Goal: Task Accomplishment & Management: Complete application form

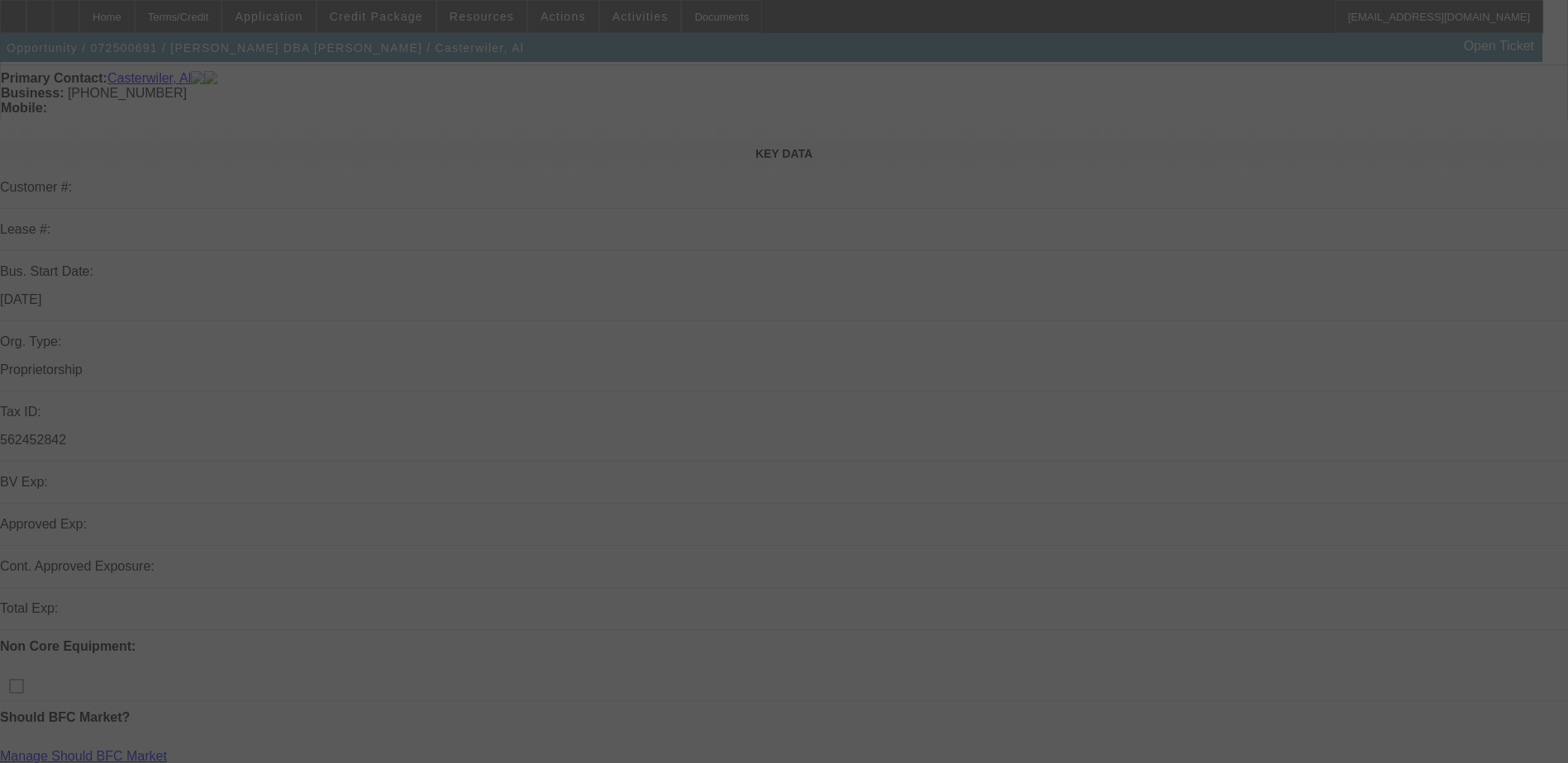
scroll to position [165, 0]
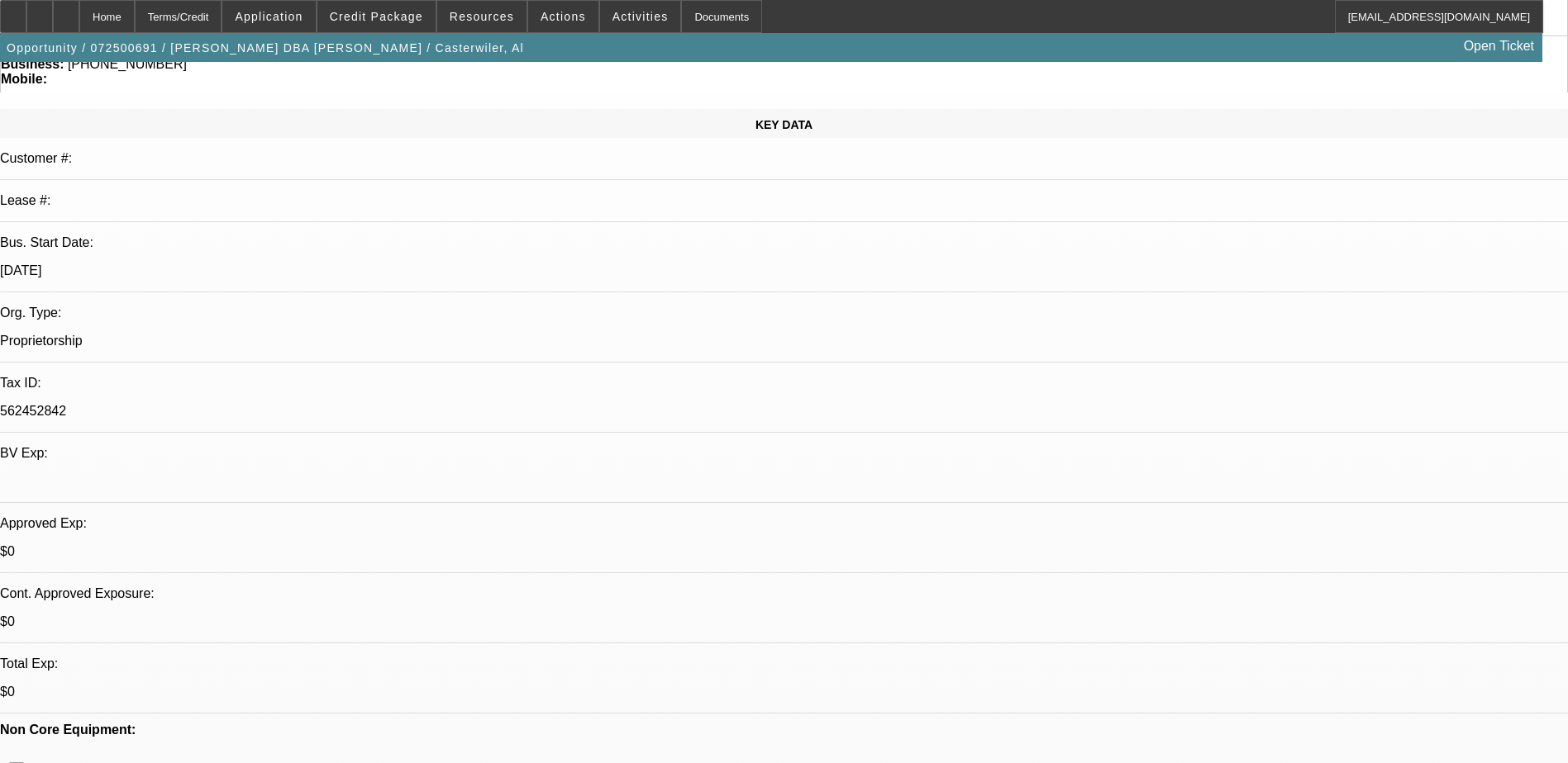
select select "0"
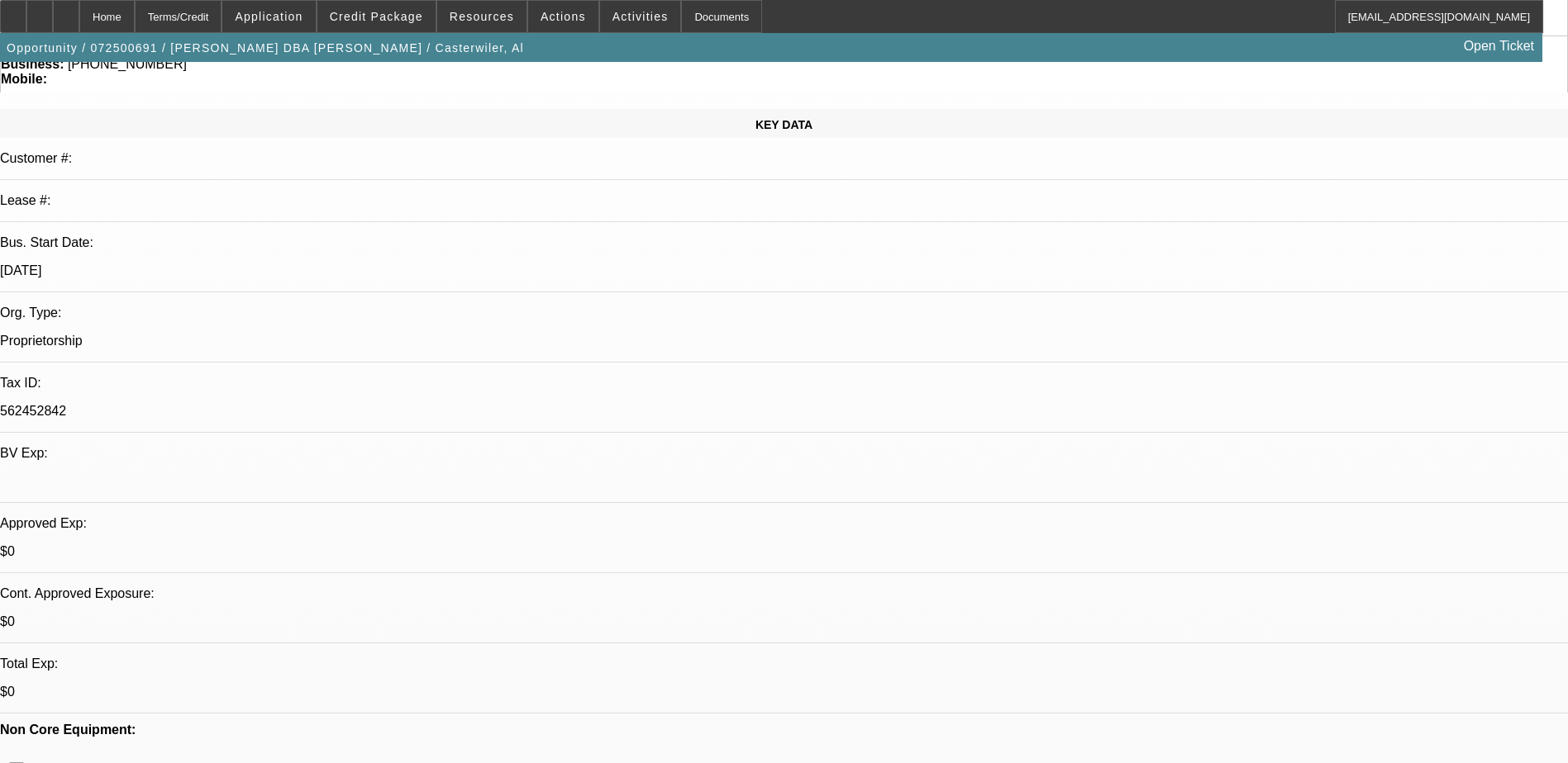
select select "0.1"
select select "0"
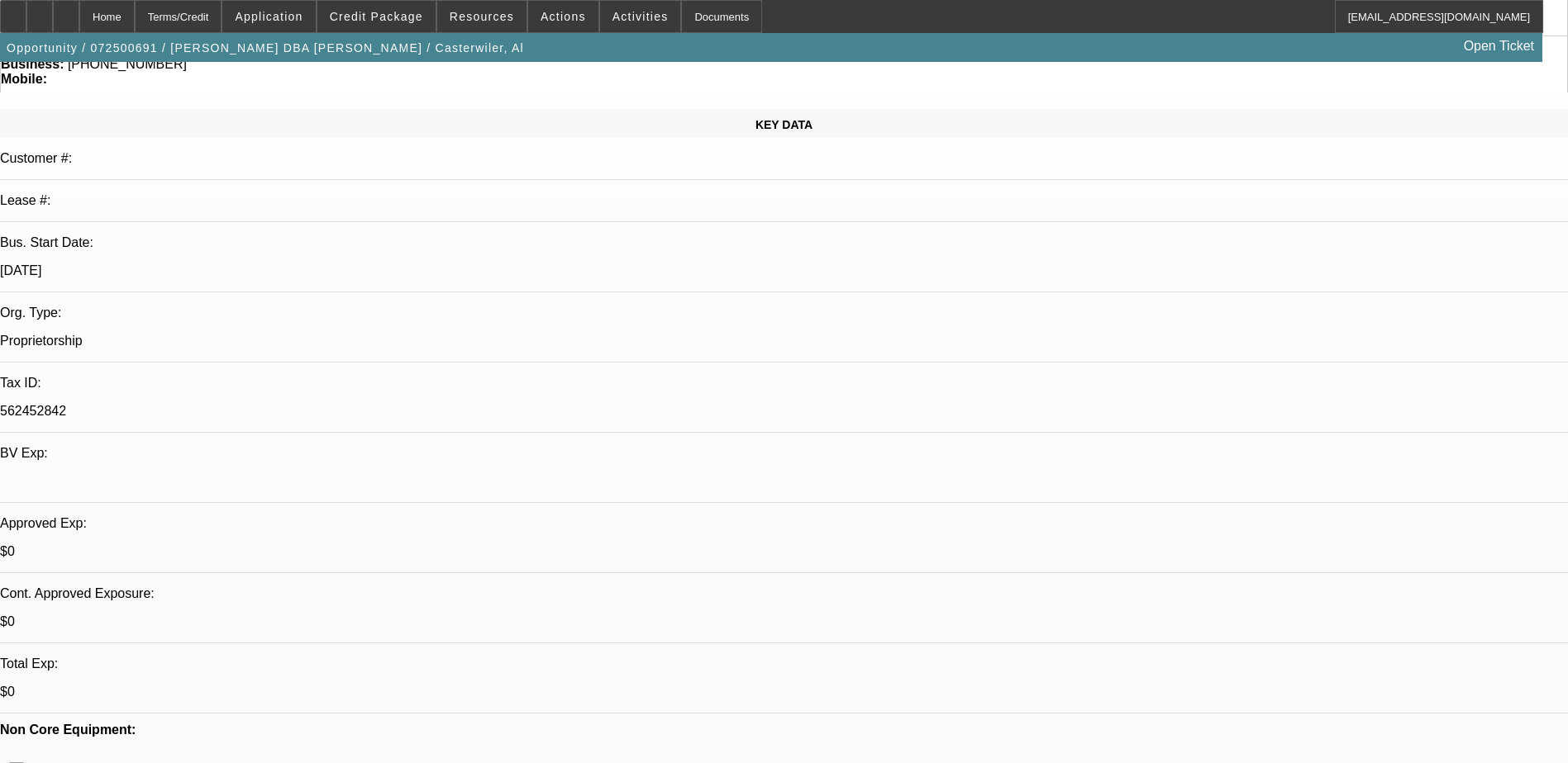
select select "0"
select select "1"
select select "2"
select select "6"
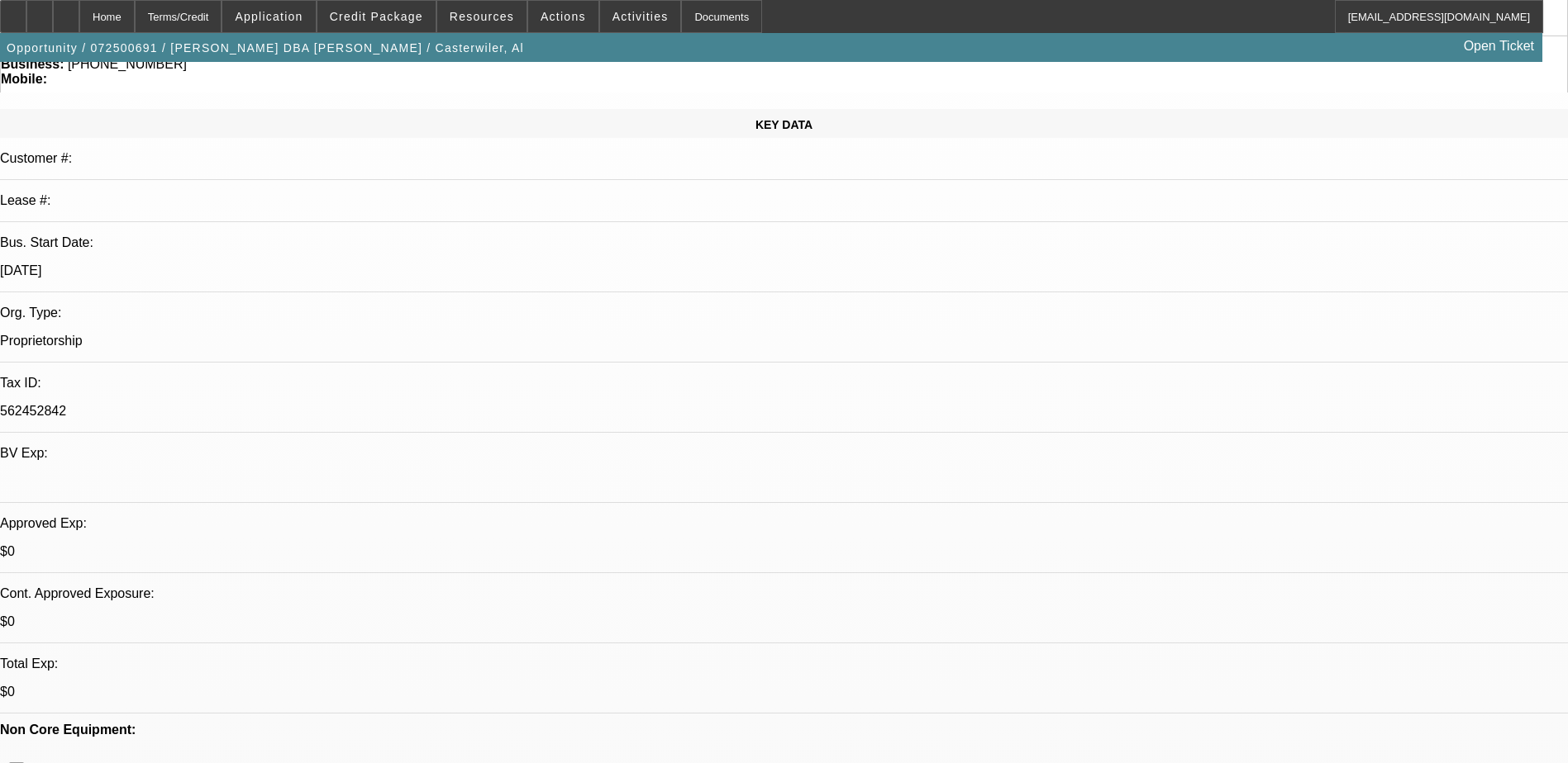
select select "1"
select select "6"
select select "1"
select select "2"
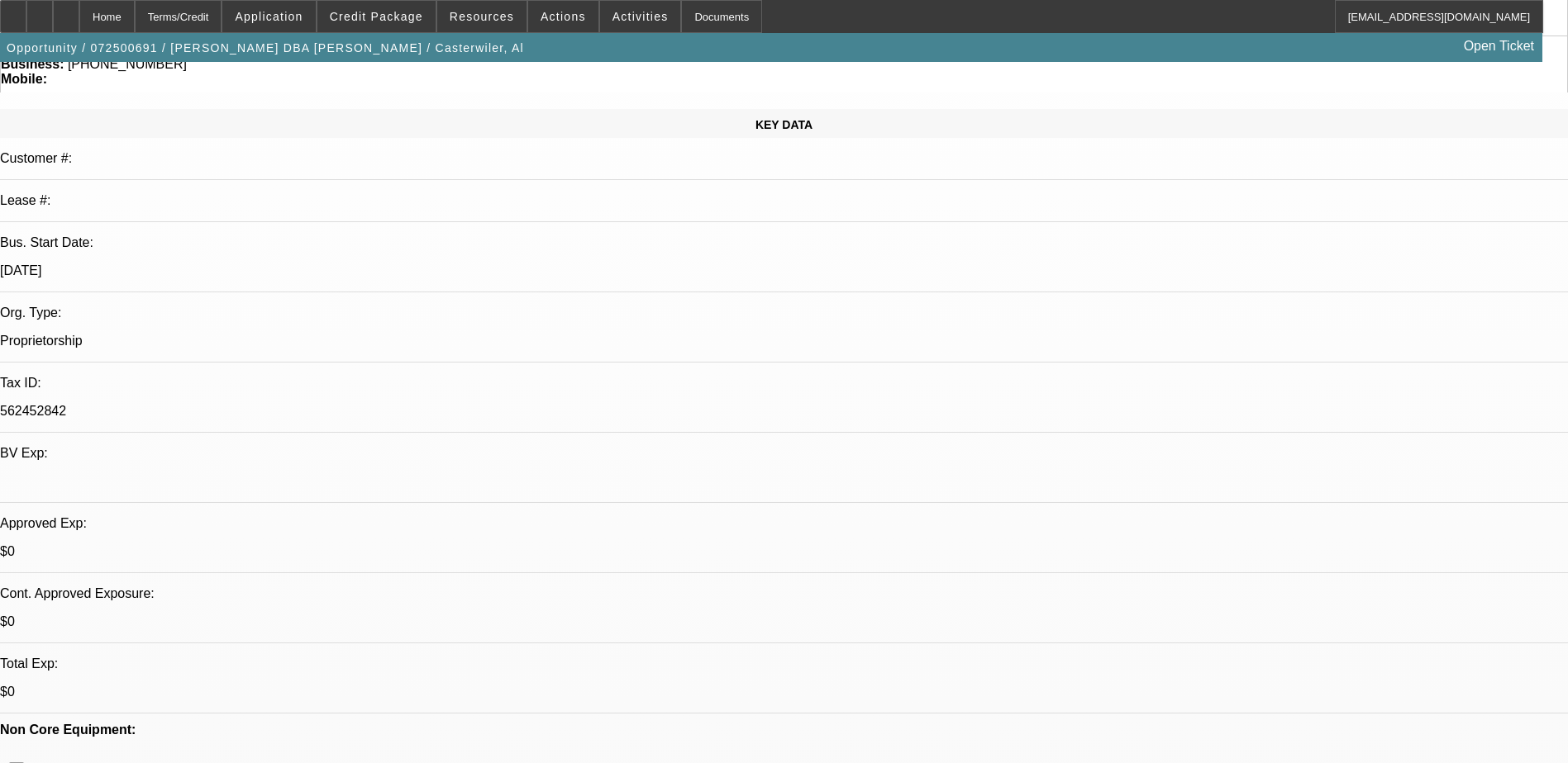
select select "6"
select select "1"
select select "9"
select select "6"
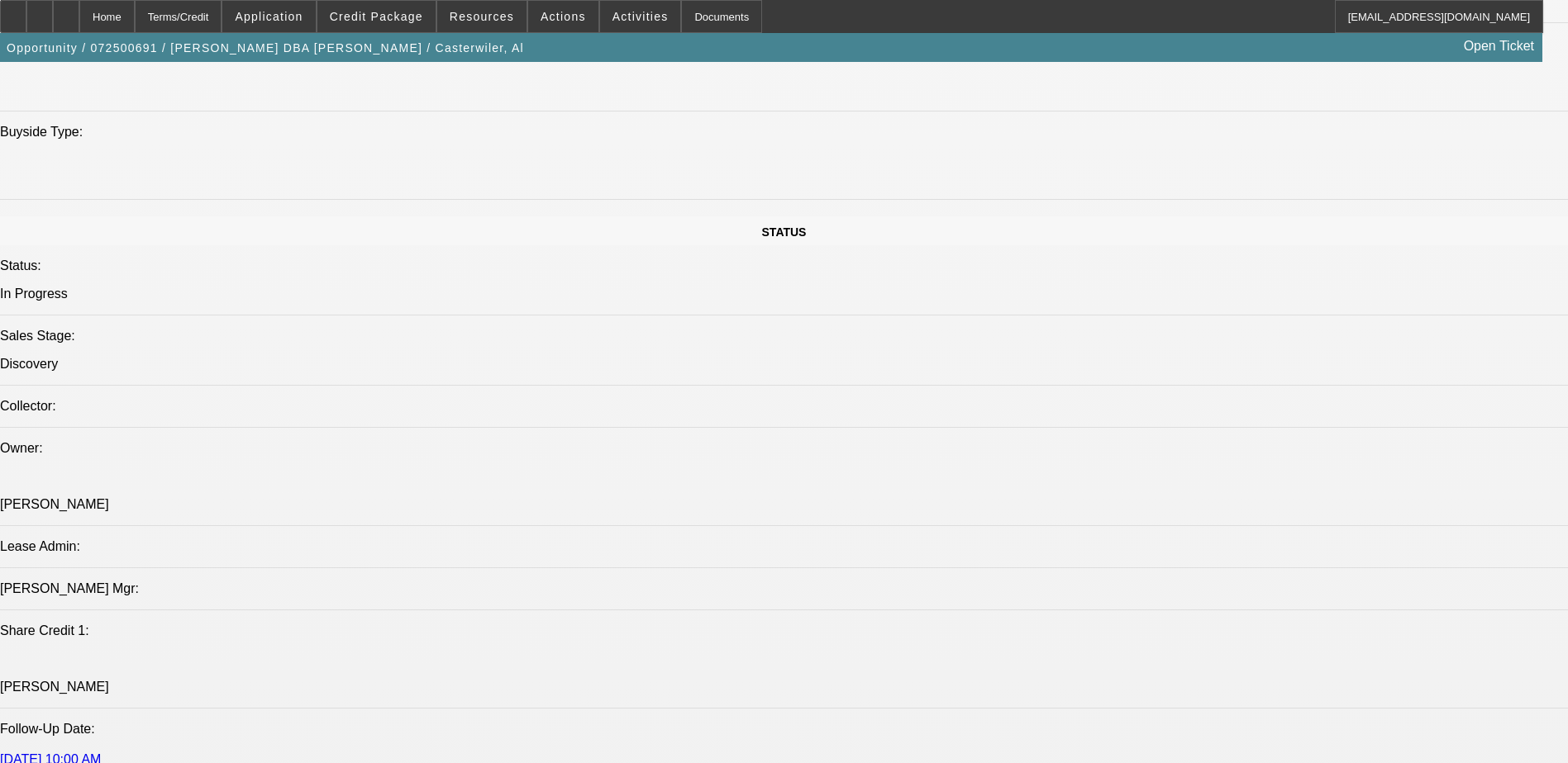
scroll to position [1405, 0]
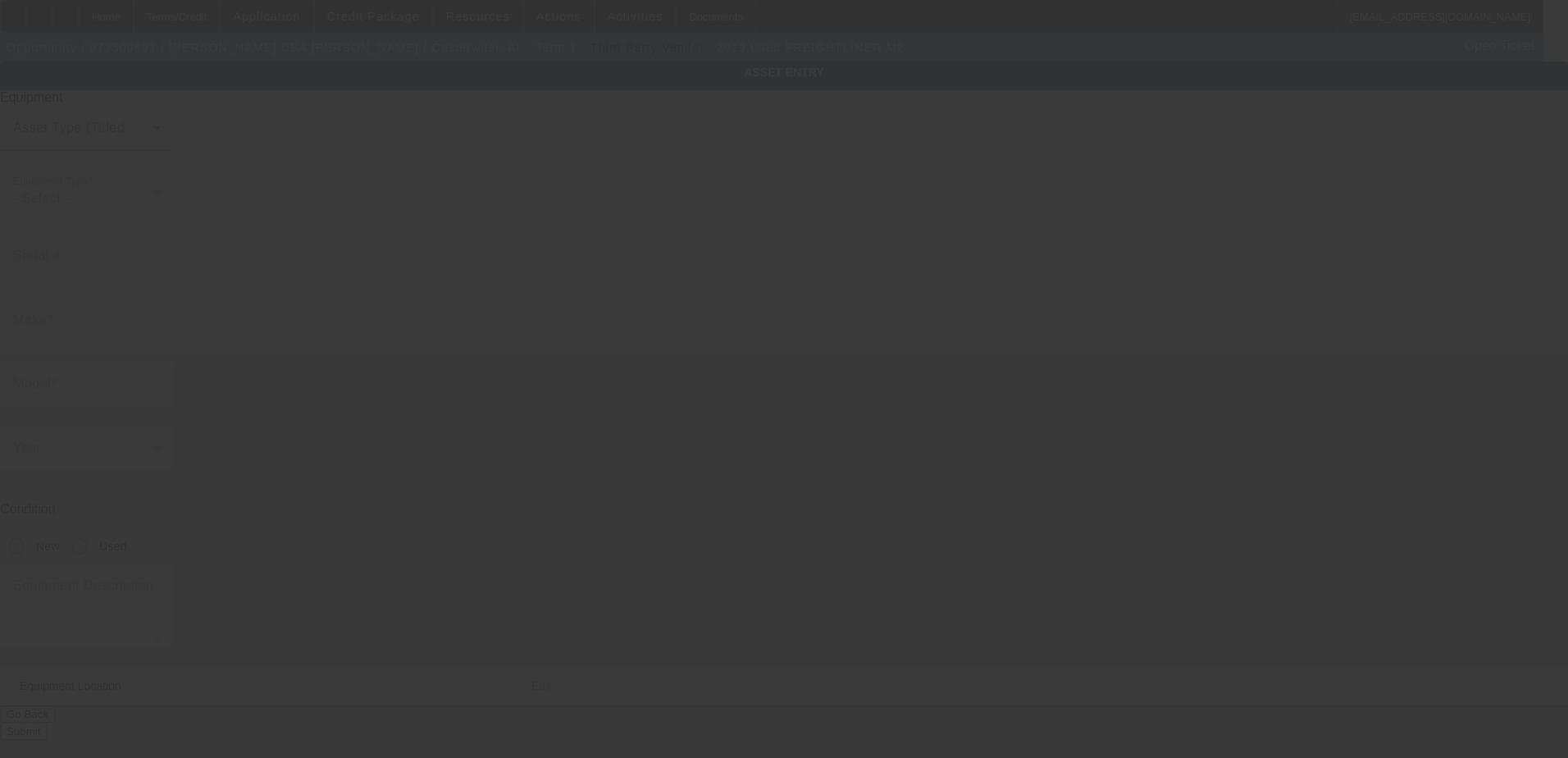
type input "1FVACXFC4KHLJ3227"
type input "Freightliner"
type input "M2"
radio input "true"
type input "110 Dane Dr"
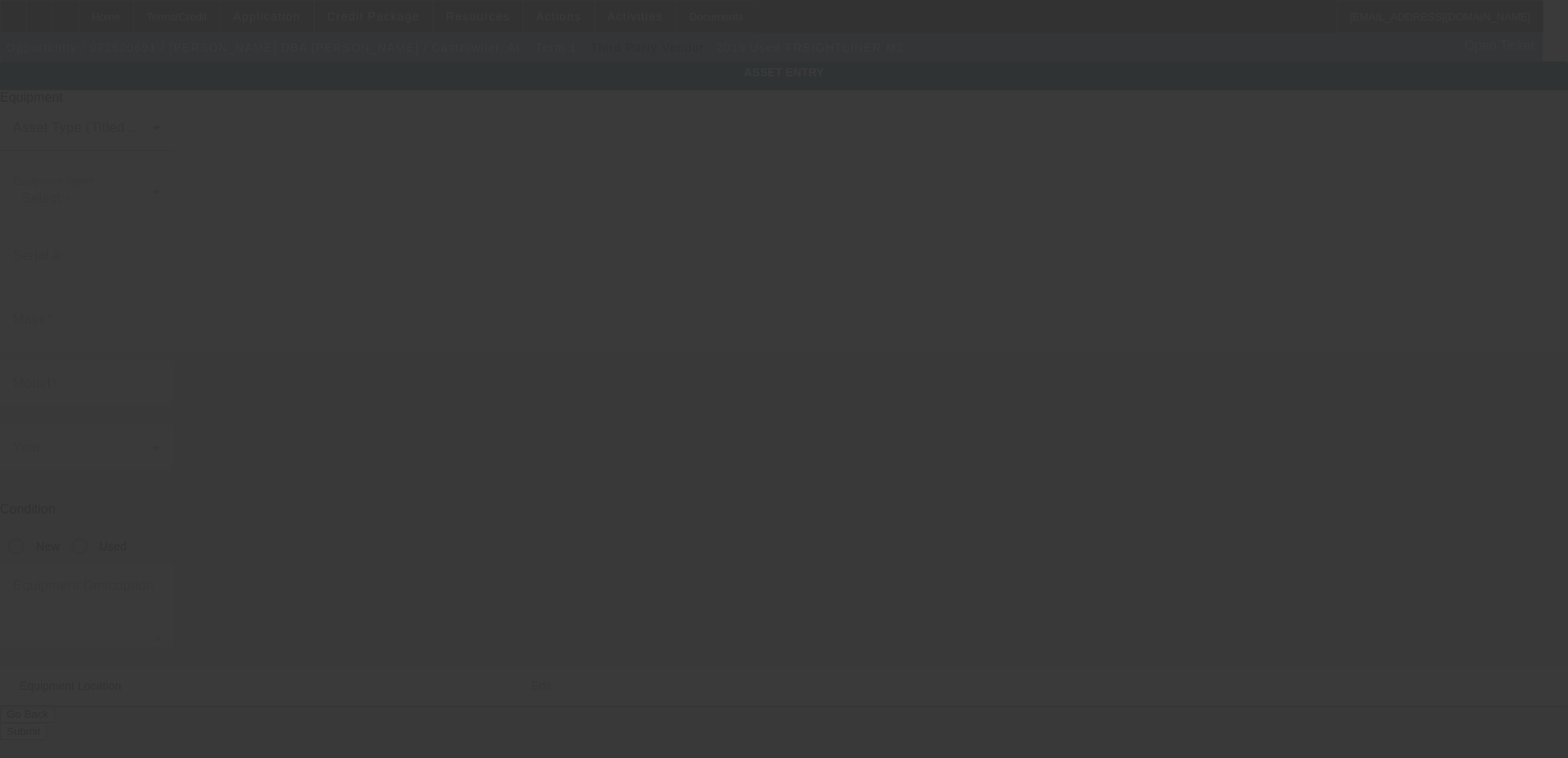
type input "Greensburg"
type input "15601"
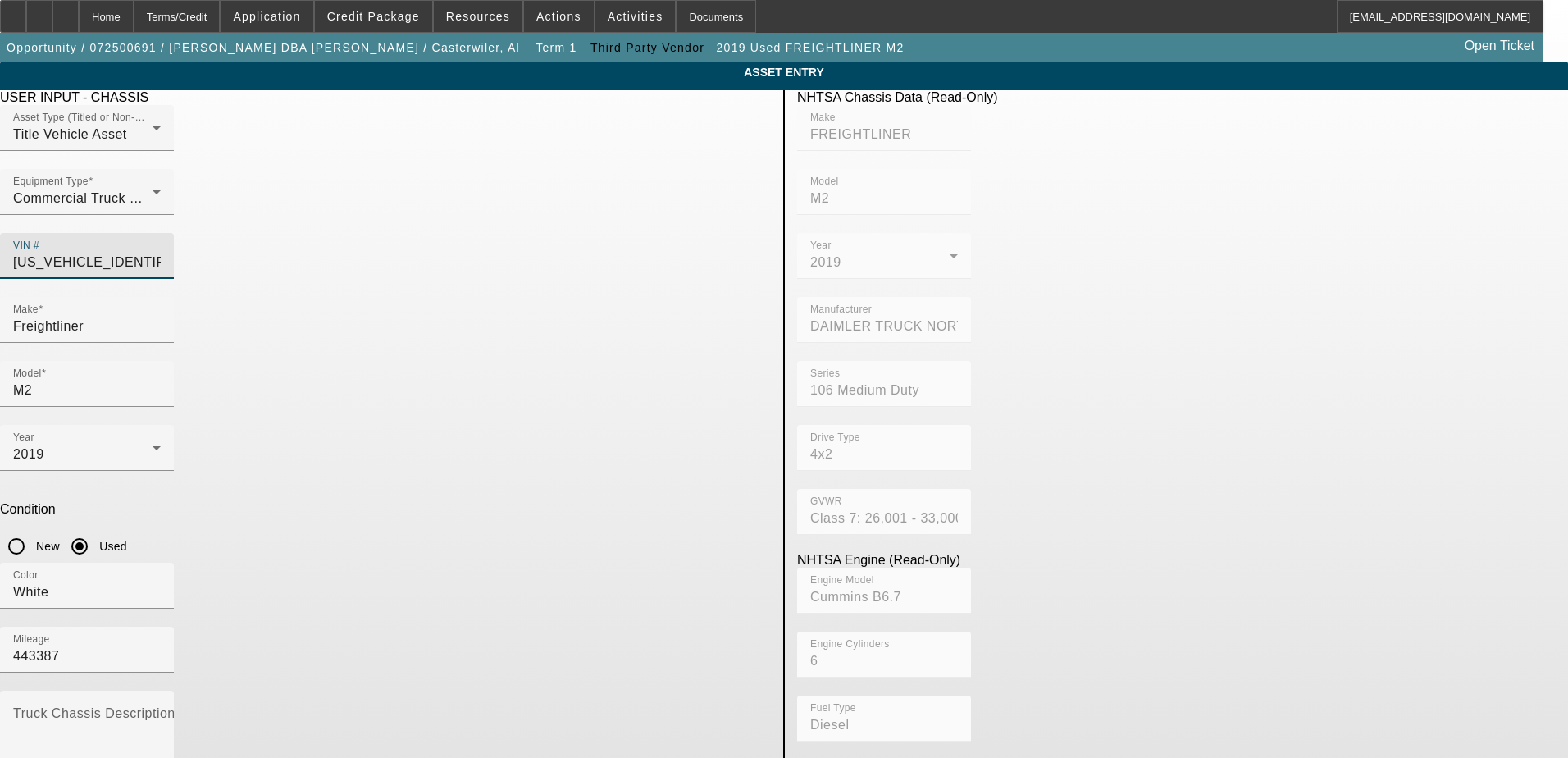
click at [161, 253] on input "1FVACXFC4KHLJ3227" at bounding box center [87, 262] width 148 height 20
click at [161, 317] on input "Freightliner" at bounding box center [87, 326] width 148 height 20
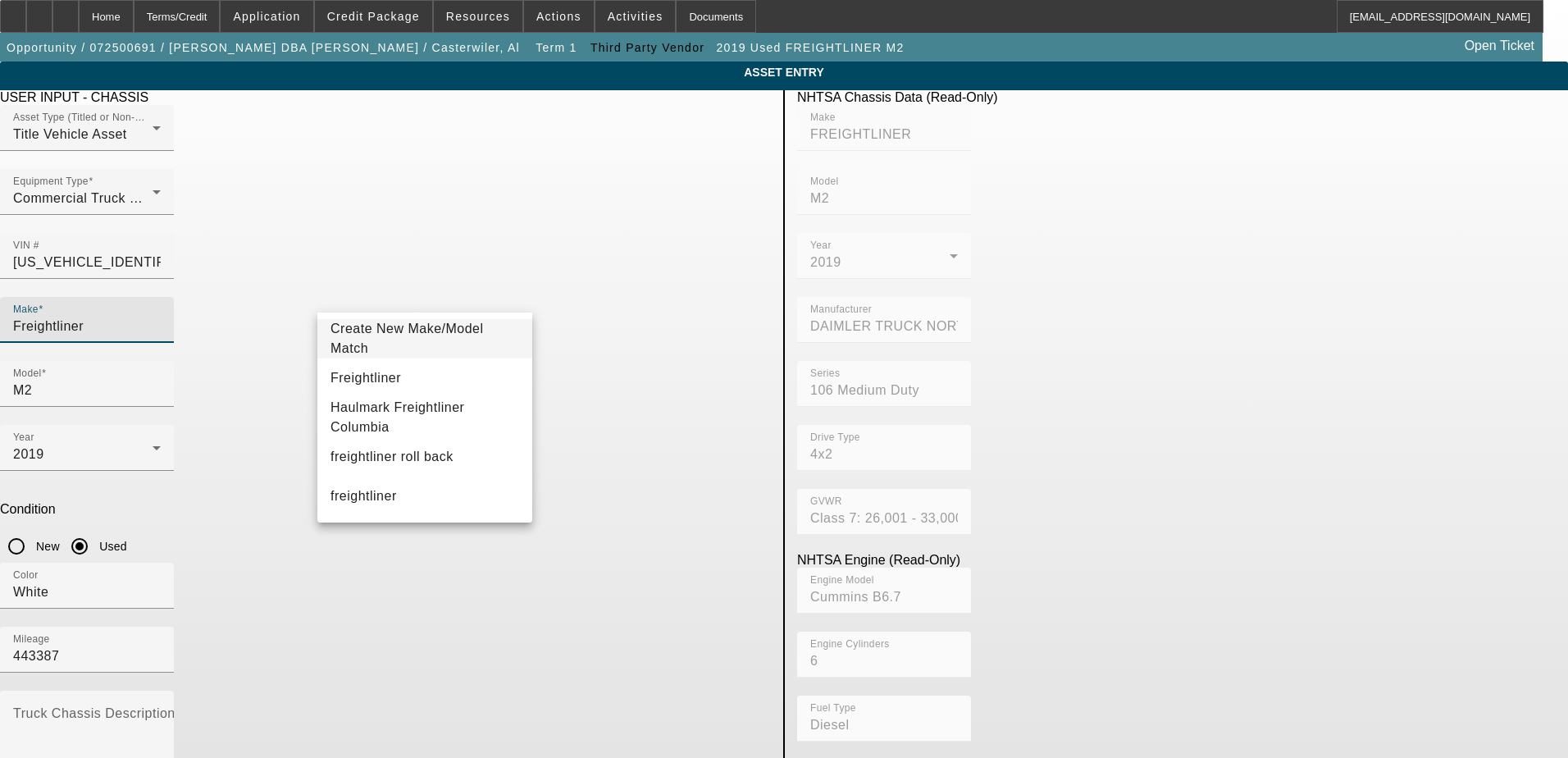
click at [161, 317] on input "Freightliner" at bounding box center [87, 326] width 148 height 20
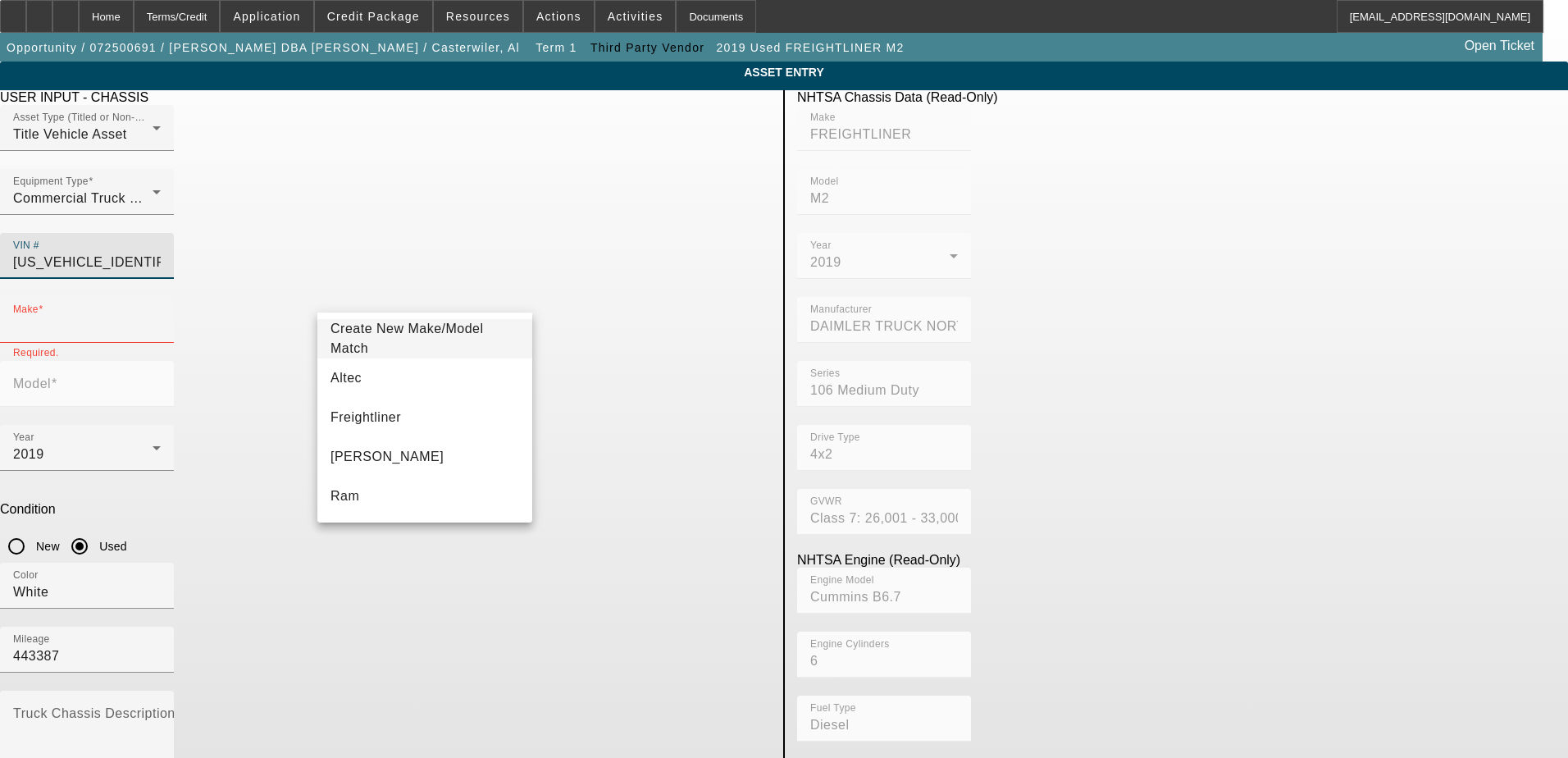
click at [161, 253] on input "1FVACXFC4KHLJ3227" at bounding box center [87, 262] width 148 height 20
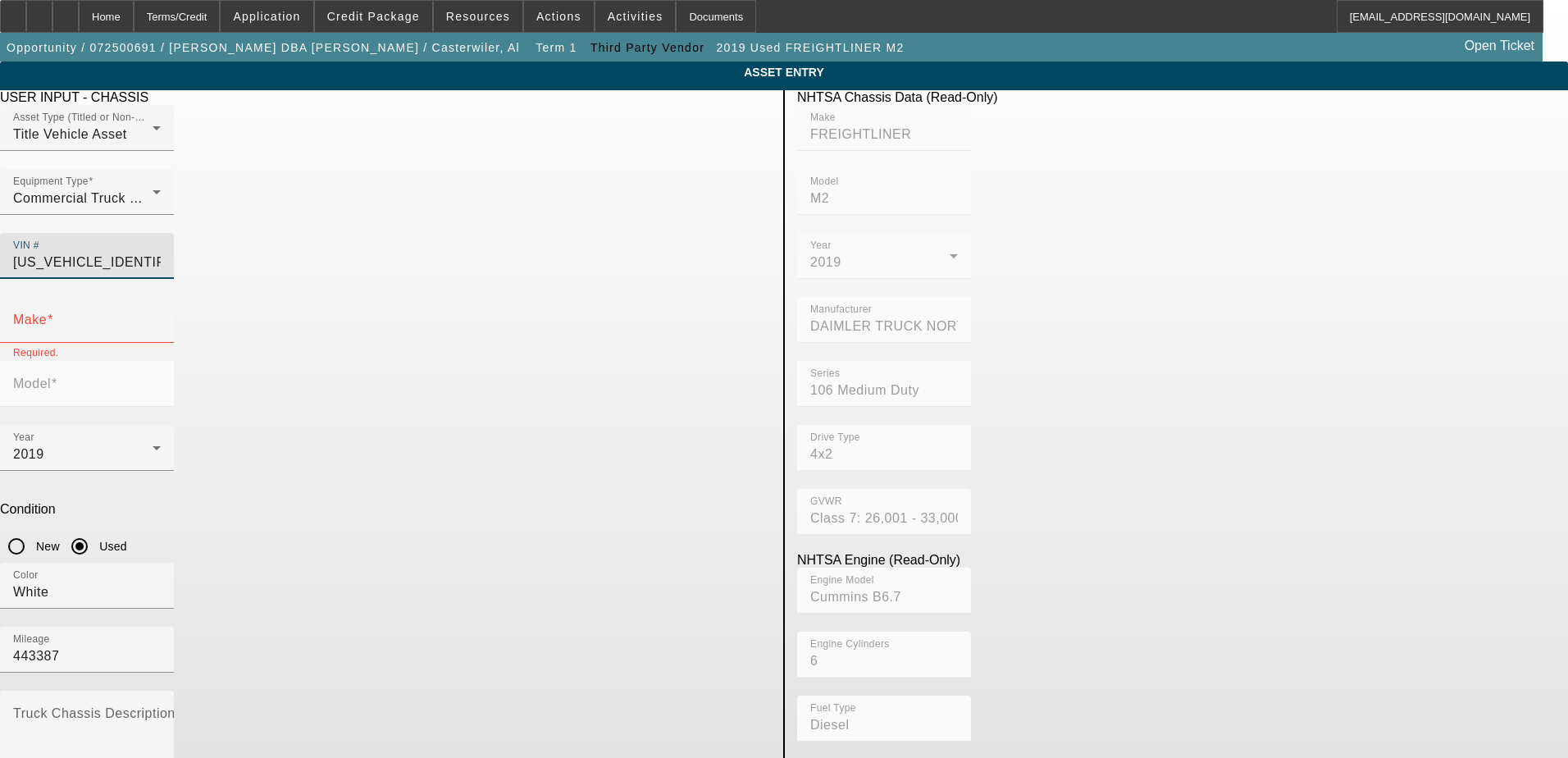
paste input "5PVNE8JN6D4S50390"
type input "5PVNE8JN6D4S50390"
type input "HINO"
type input "Conventional Type Truck"
type input "HINO MOTORS MANUFACTURING U.S.A."
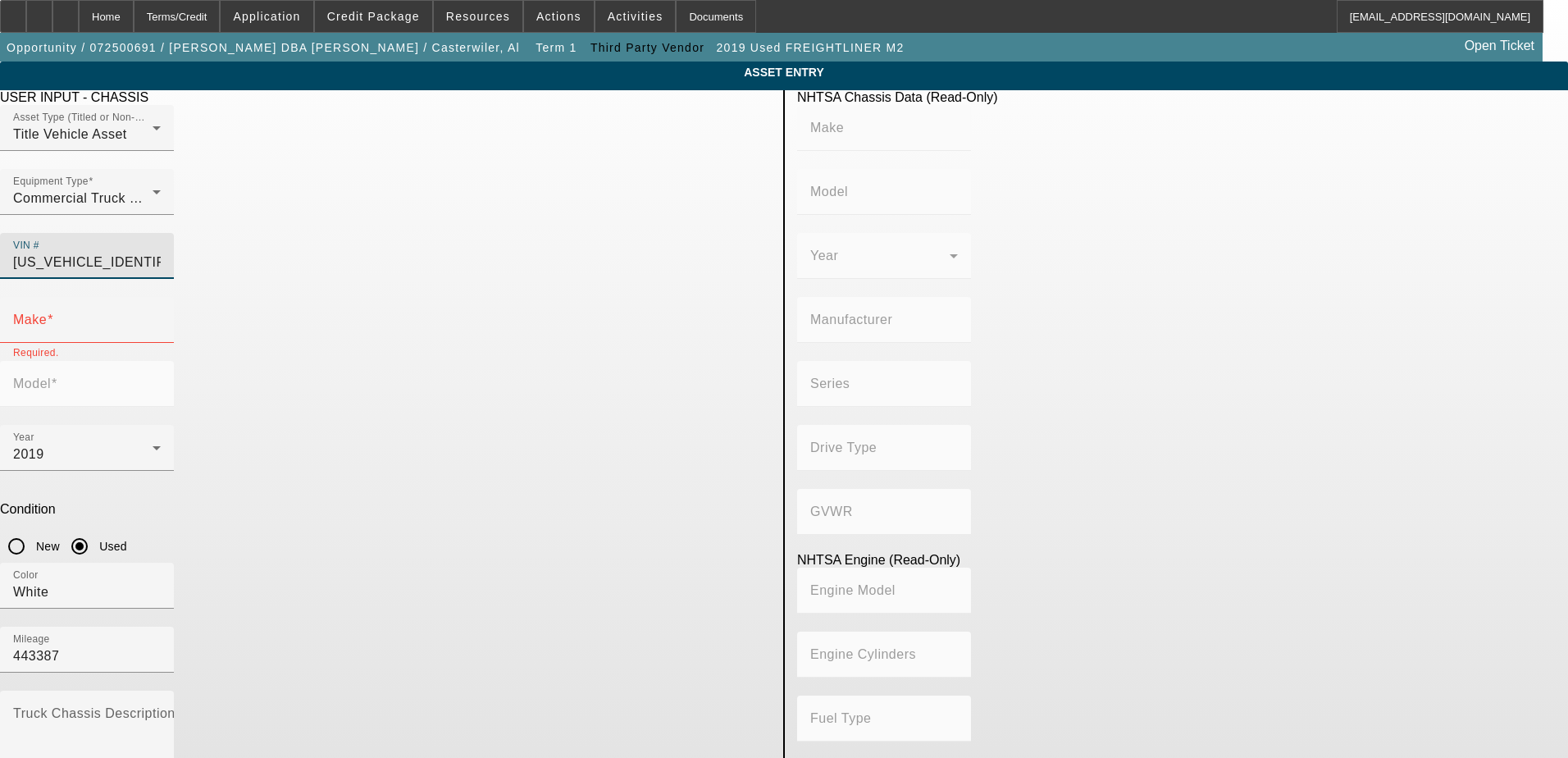
type input "Class 6: 19,501 - 26,000 lb (8,845 - 11,794 kg)"
type input "J08E-VC/VB"
type input "Diesel"
type input "463.78045511996"
type input "7.6"
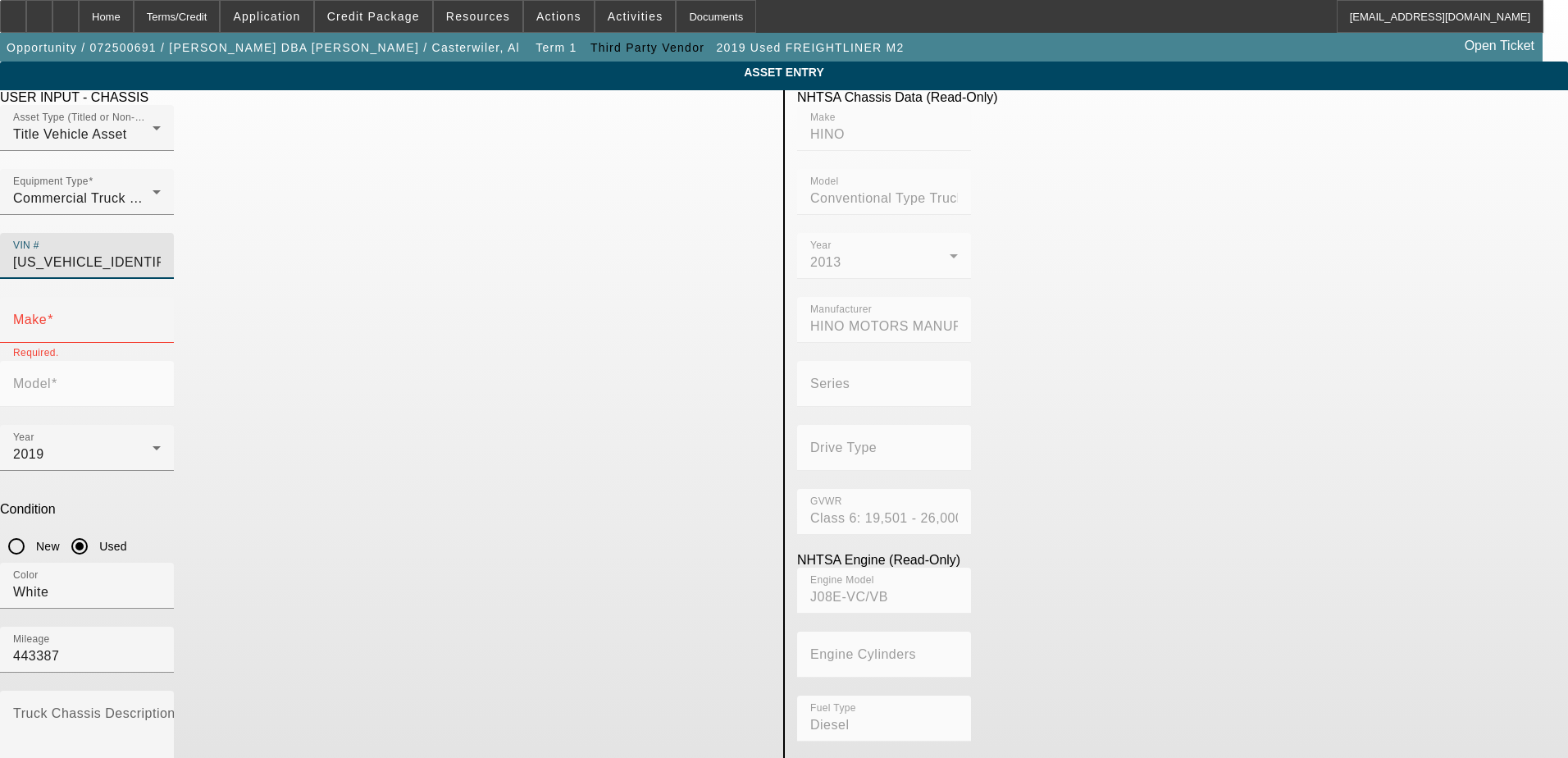
type input "HINO"
type input "Conventional Type Truck"
type input "5PVNE8JN6D4S50390"
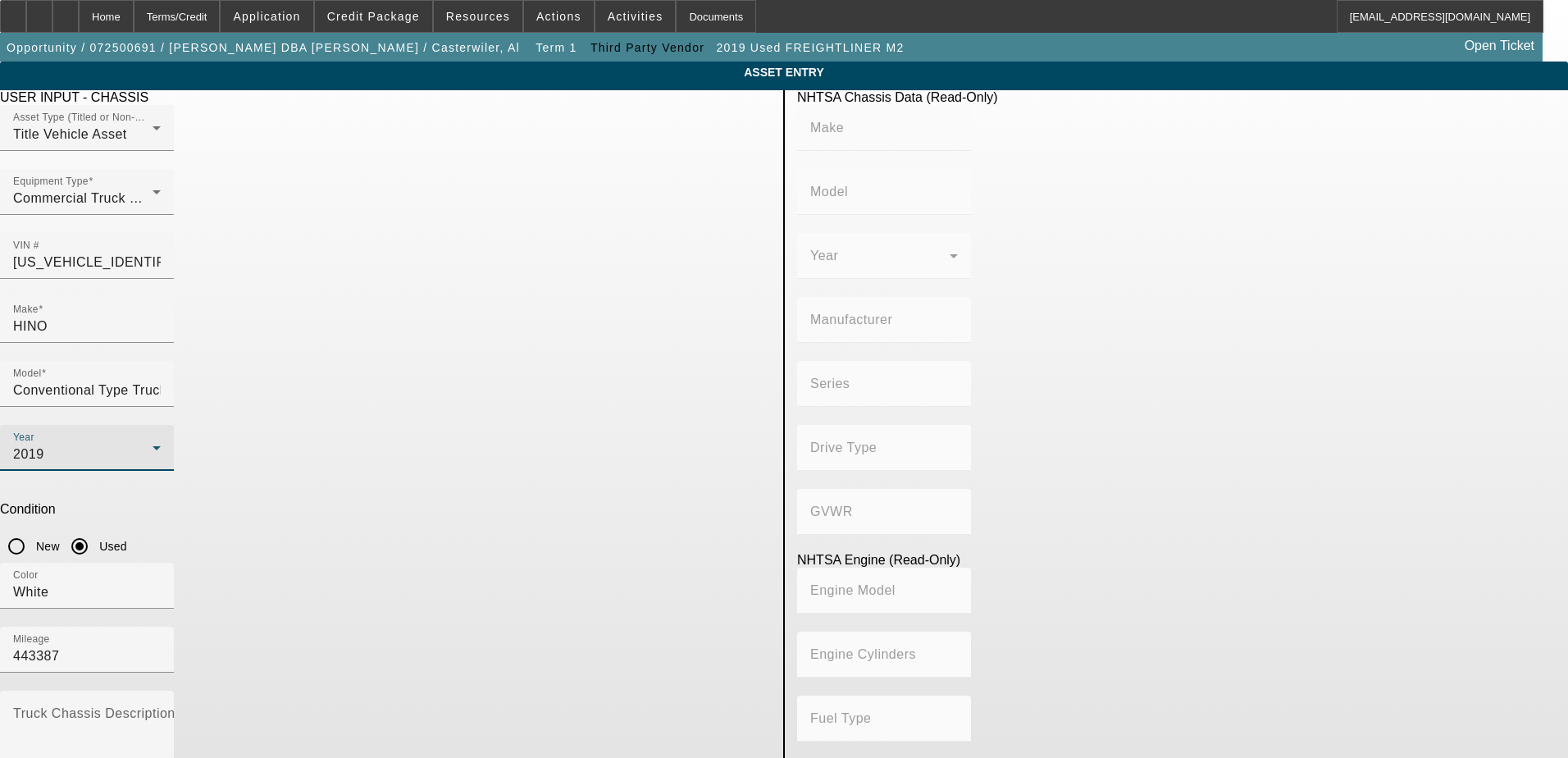
click at [153, 445] on div "2019" at bounding box center [82, 454] width 140 height 20
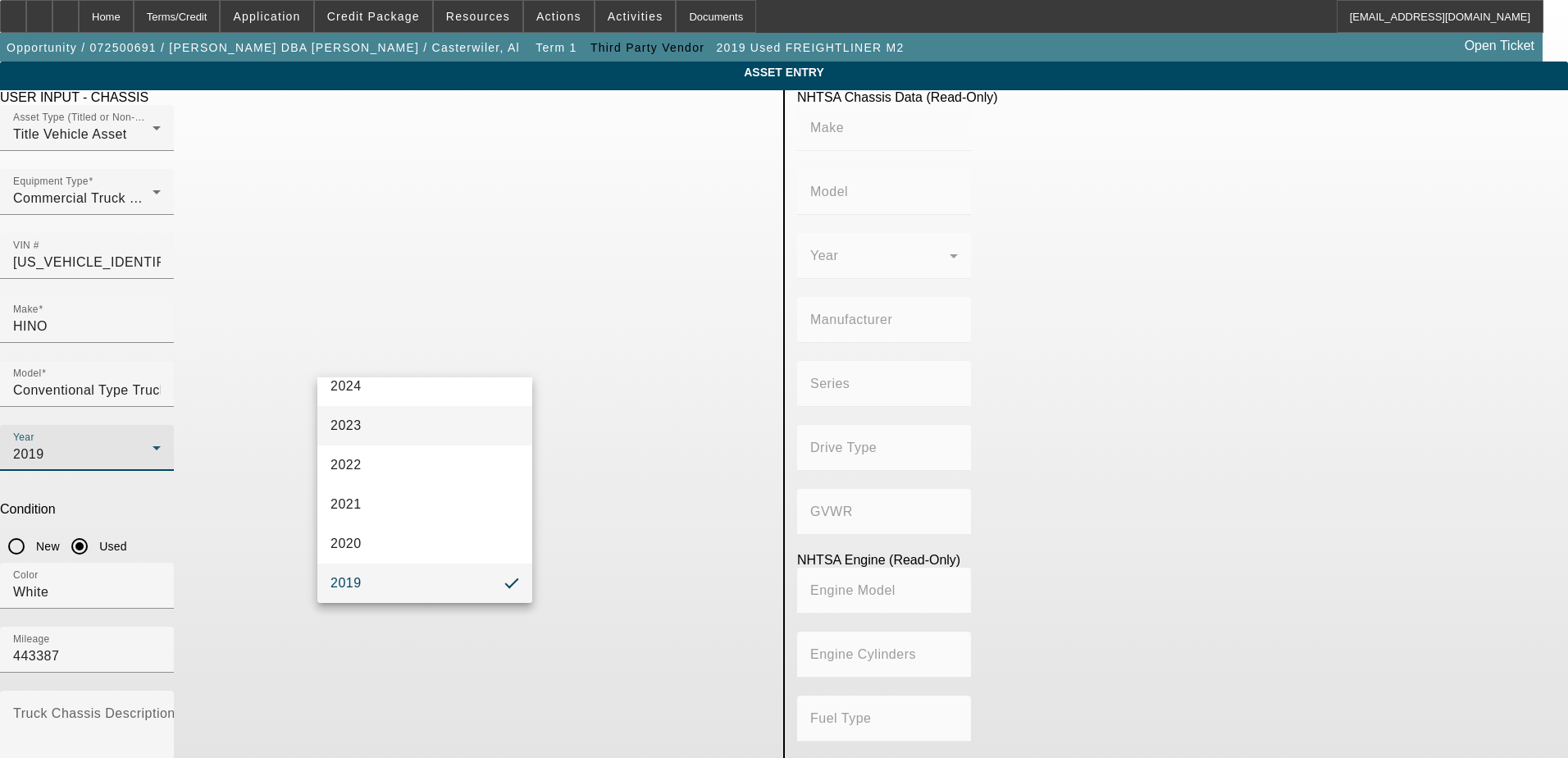
type input "HINO"
type input "Conventional Type Truck"
type input "HINO MOTORS MANUFACTURING U.S.A."
type input "Class 6: 19,501 - 26,000 lb (8,845 - 11,794 kg)"
type input "J08E-VC/VB"
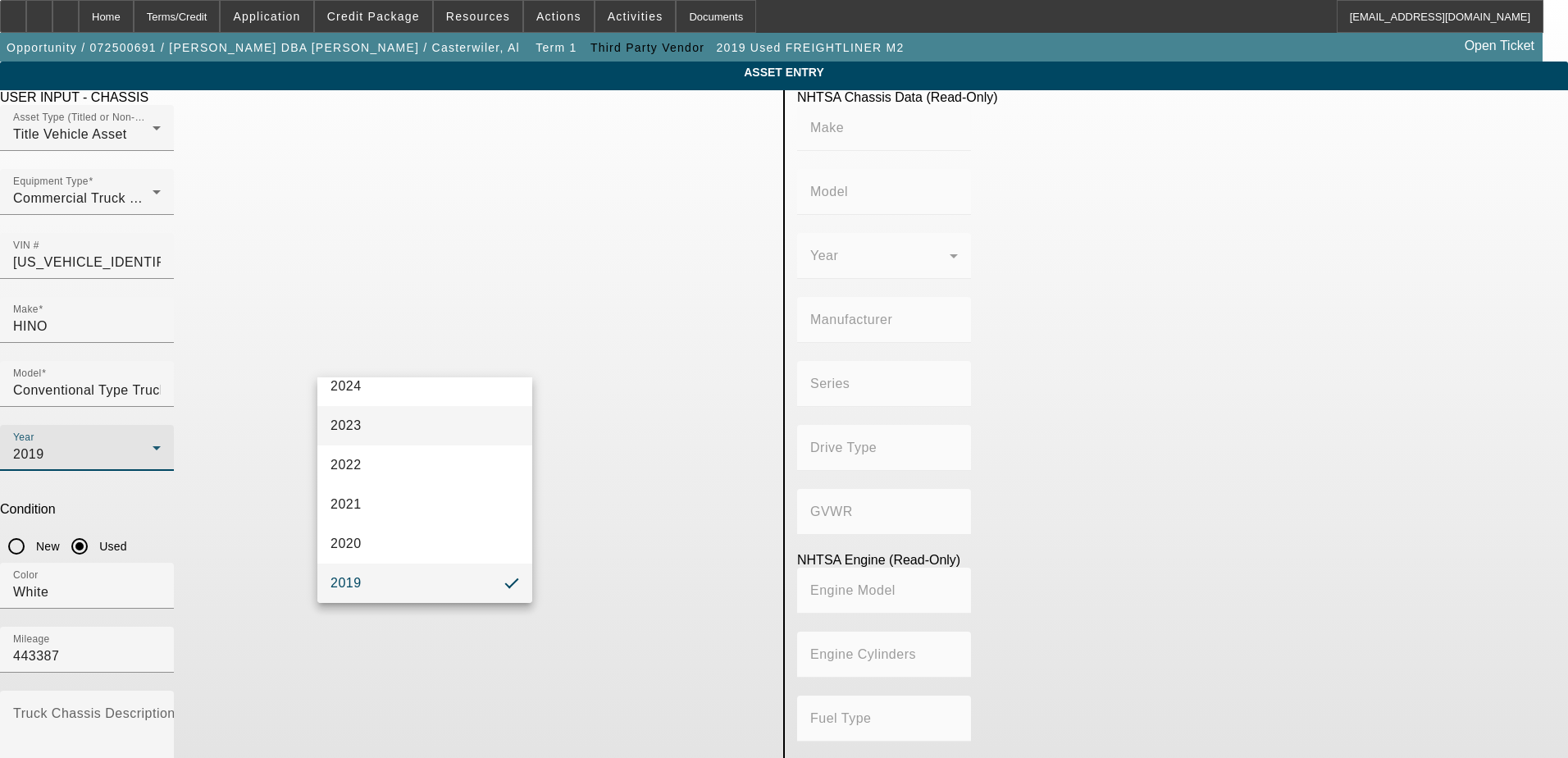
type input "Diesel"
type input "463.78045511996"
type input "7.6"
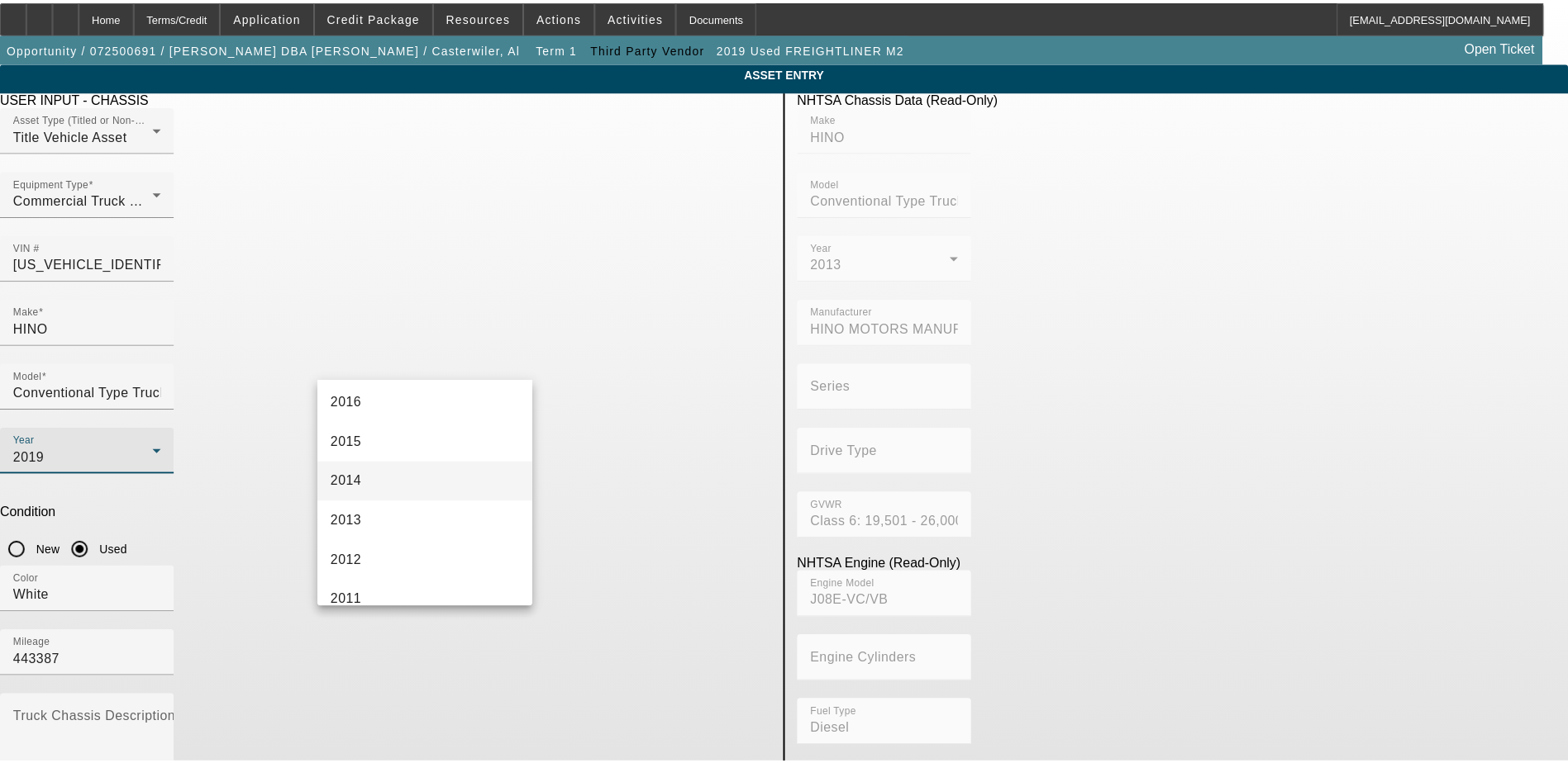
scroll to position [506, 0]
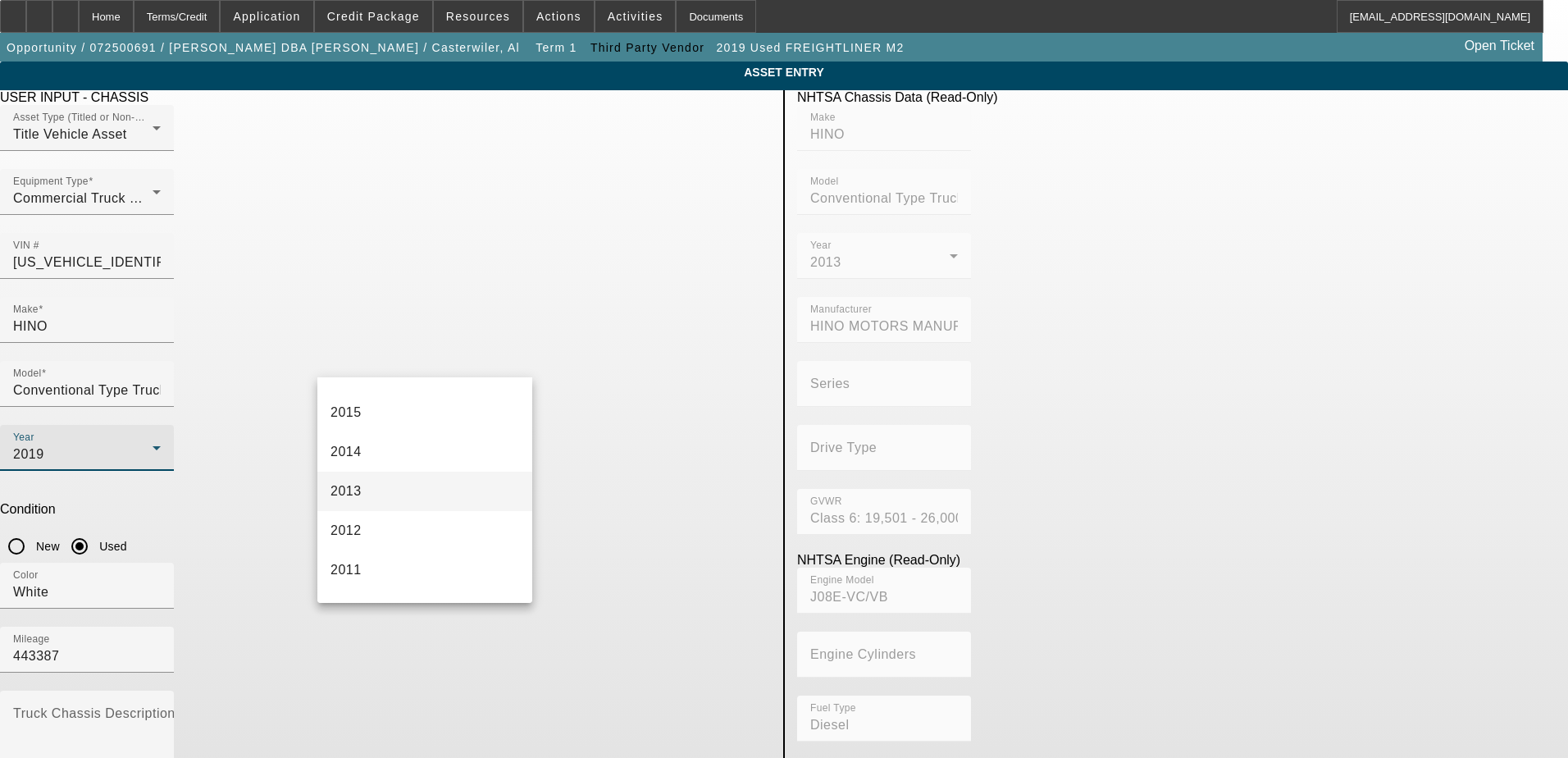
click at [364, 482] on mat-option "2013" at bounding box center [425, 491] width 215 height 39
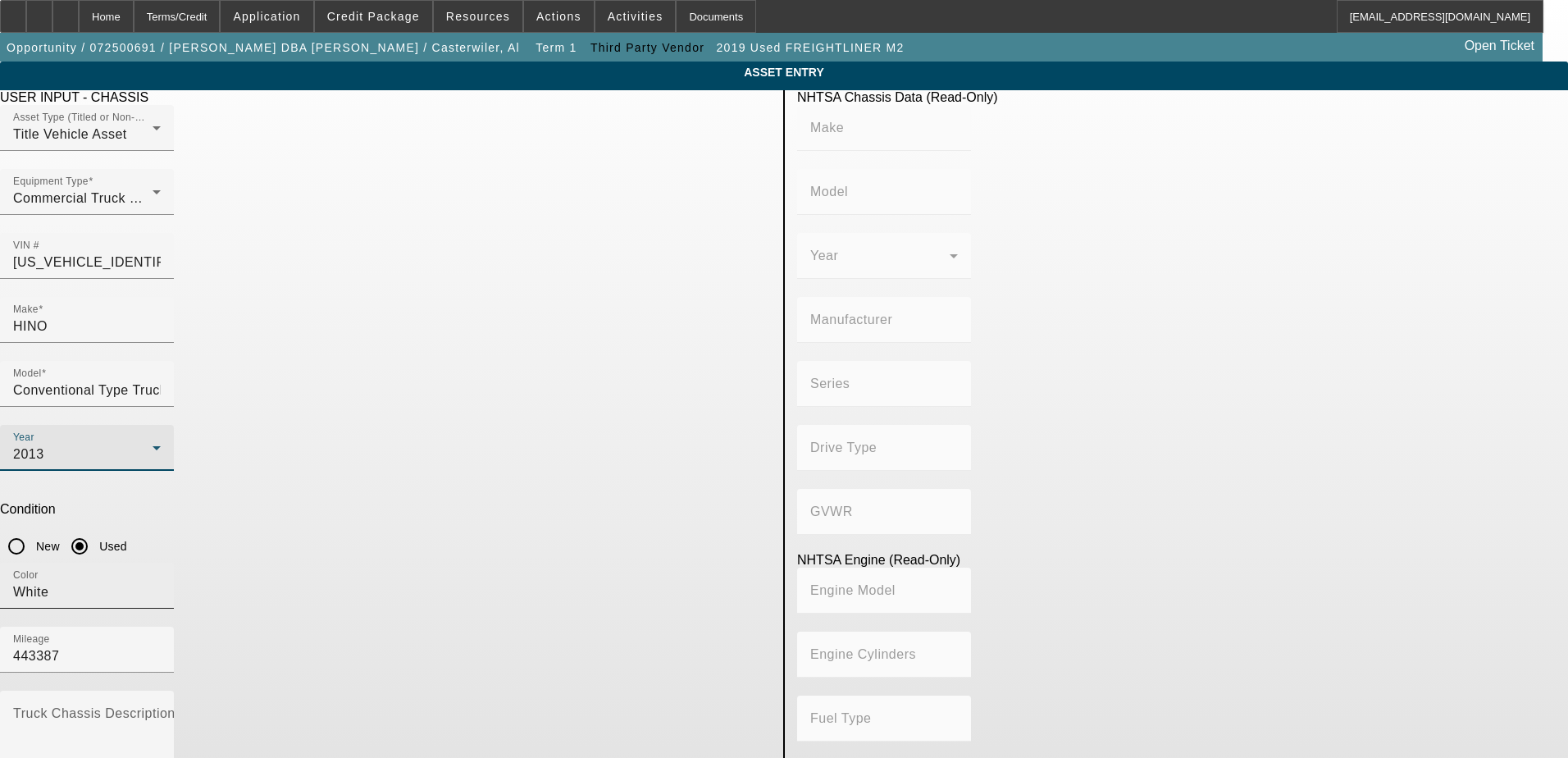
type input "HINO"
type input "Conventional Type Truck"
type input "HINO MOTORS MANUFACTURING U.S.A."
type input "Class 6: 19,501 - 26,000 lb (8,845 - 11,794 kg)"
type input "J08E-VC/VB"
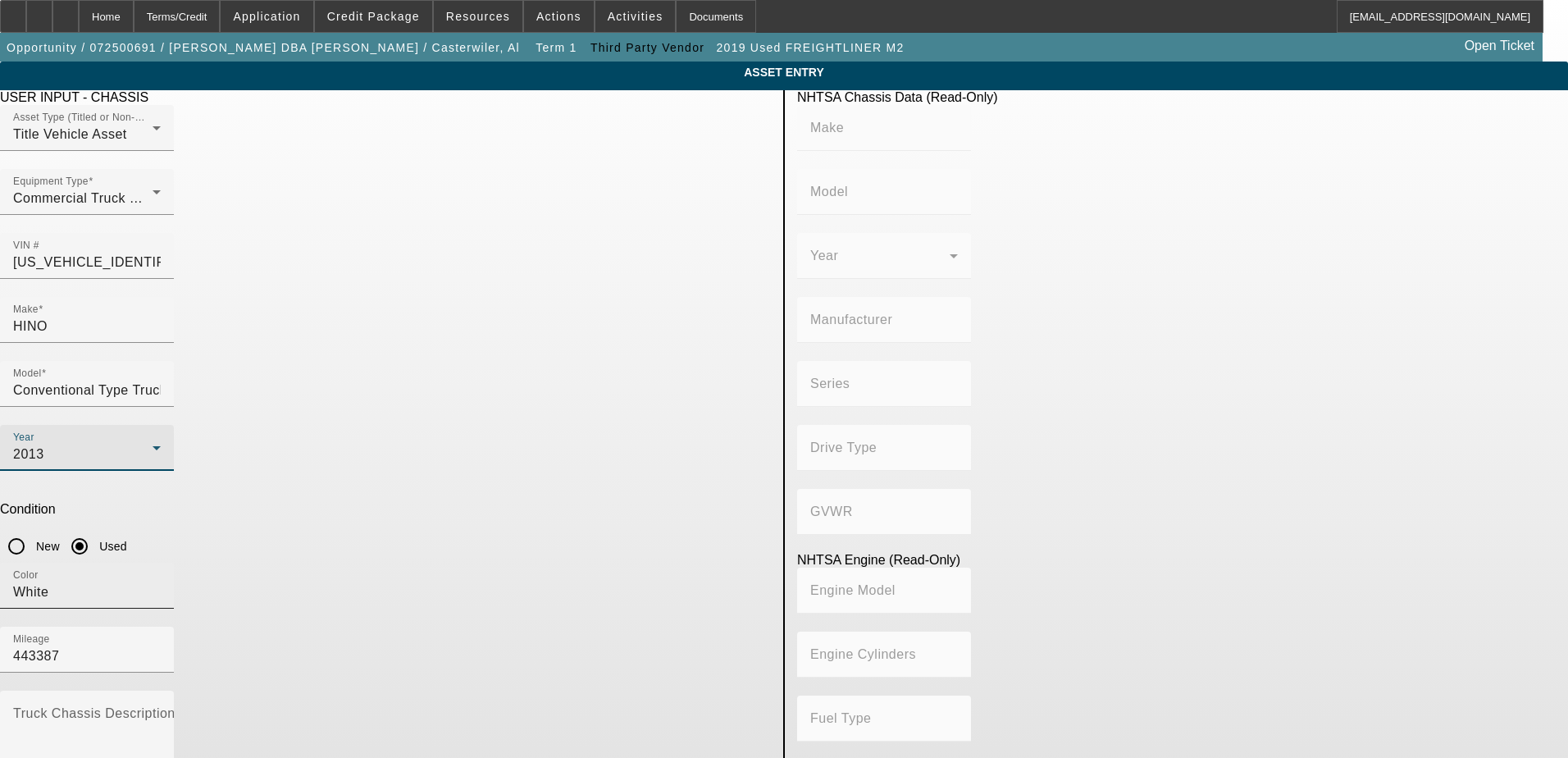
type input "Diesel"
type input "463.78045511996"
type input "7.6"
click at [161, 563] on div "Color White" at bounding box center [87, 585] width 148 height 46
type input "W"
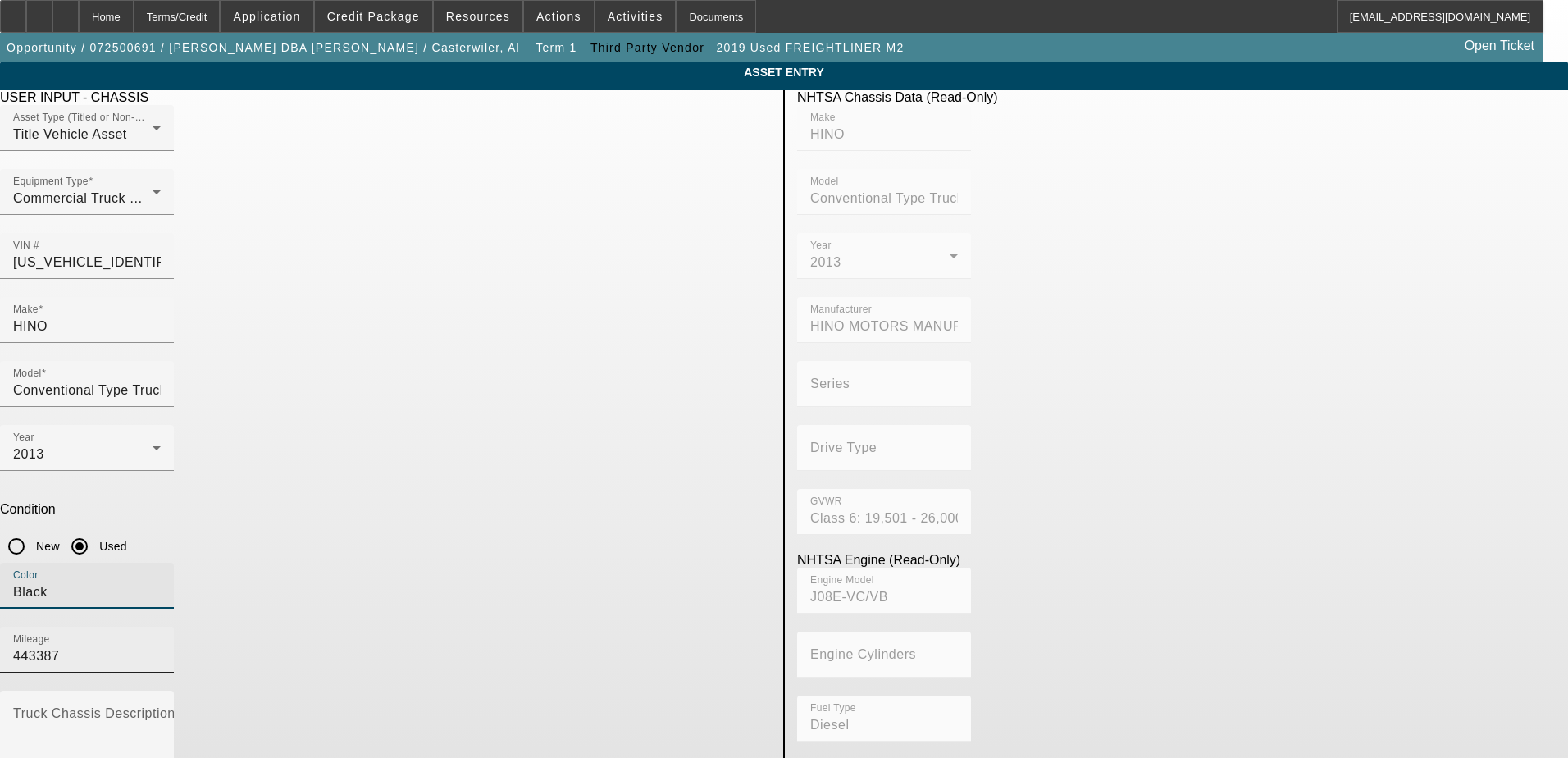
type input "Black"
drag, startPoint x: 616, startPoint y: 427, endPoint x: 513, endPoint y: 427, distance: 103.0
click at [513, 563] on div "Color Black Mileage 443387" at bounding box center [385, 626] width 771 height 128
type input "191000"
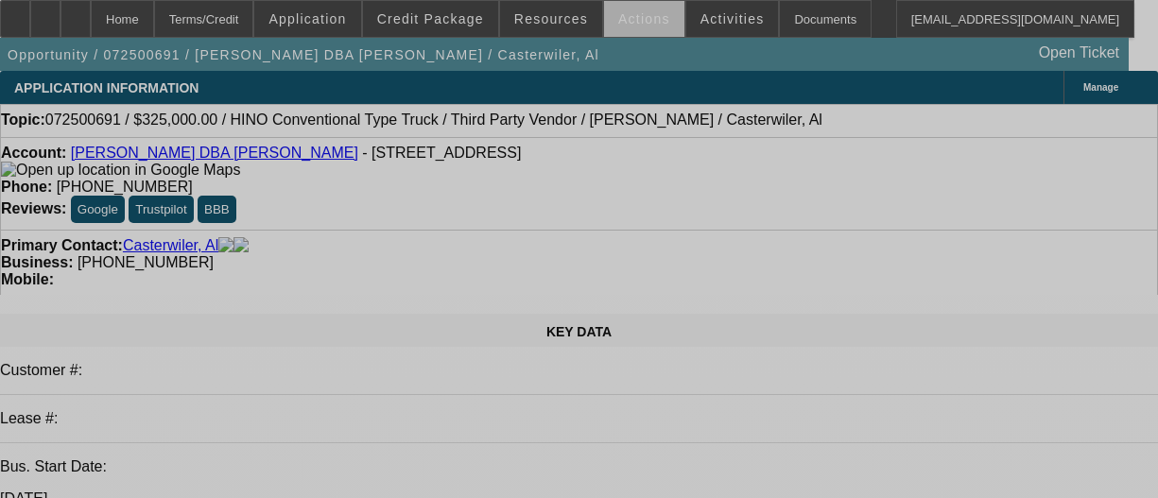
select select "0"
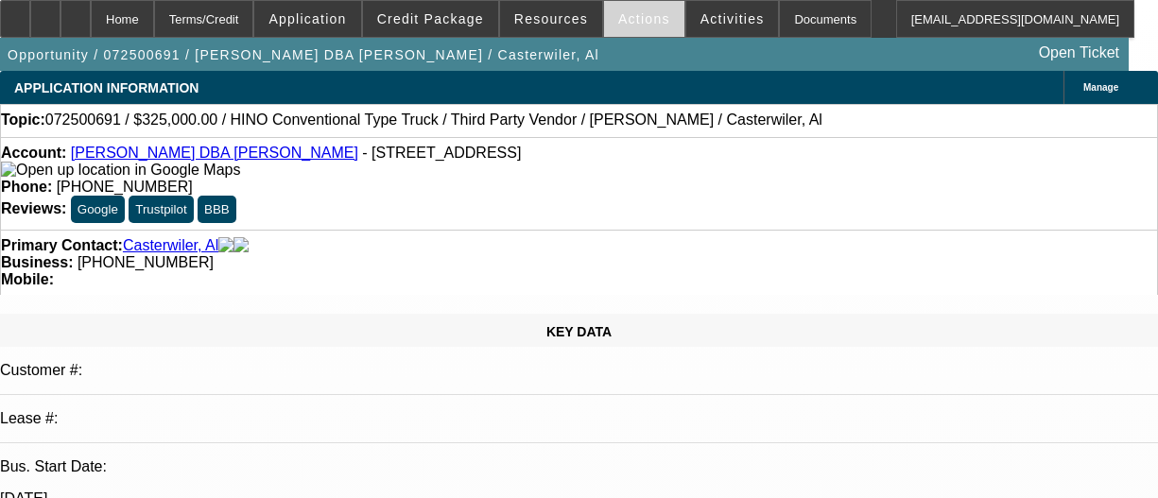
select select "2"
select select "0"
select select "6"
select select "0"
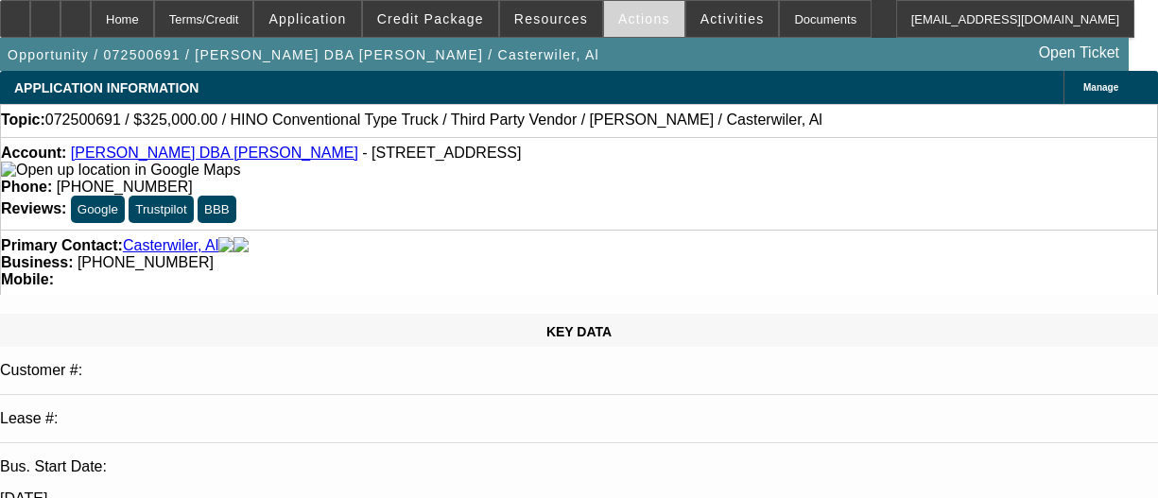
select select "0.1"
select select "6"
select select "0"
select select "2"
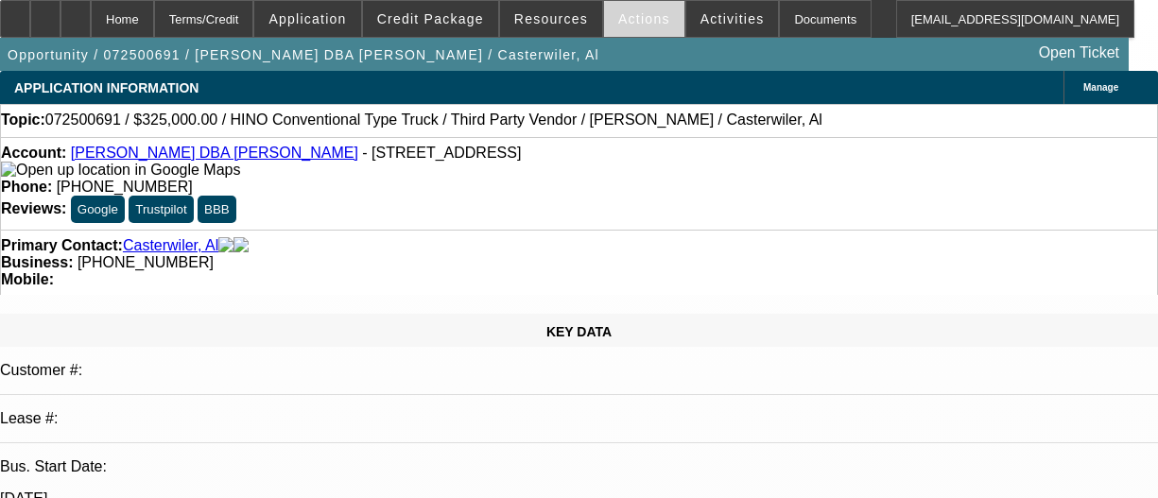
select select "0"
select select "6"
select select "0"
select select "9"
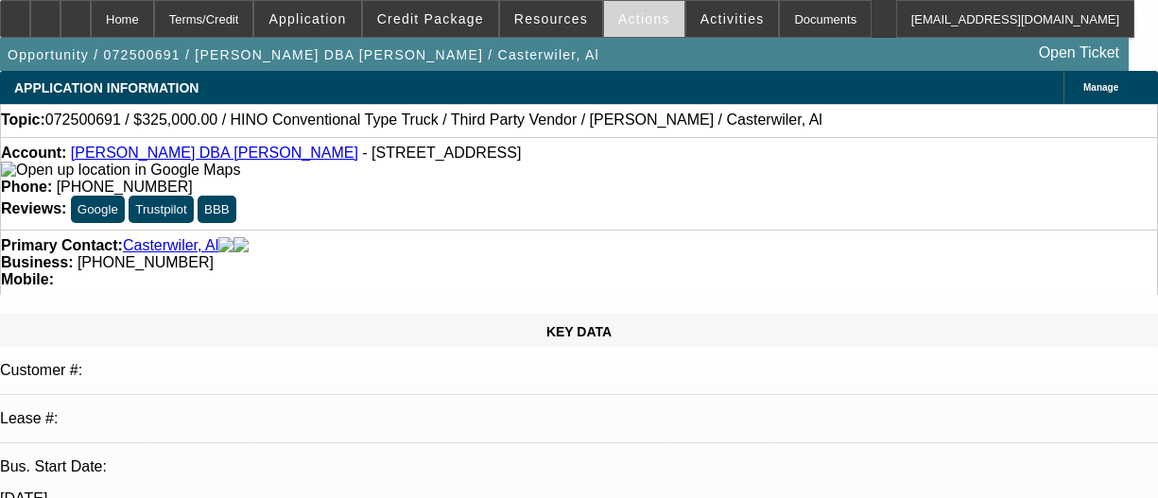
select select "0"
select select "6"
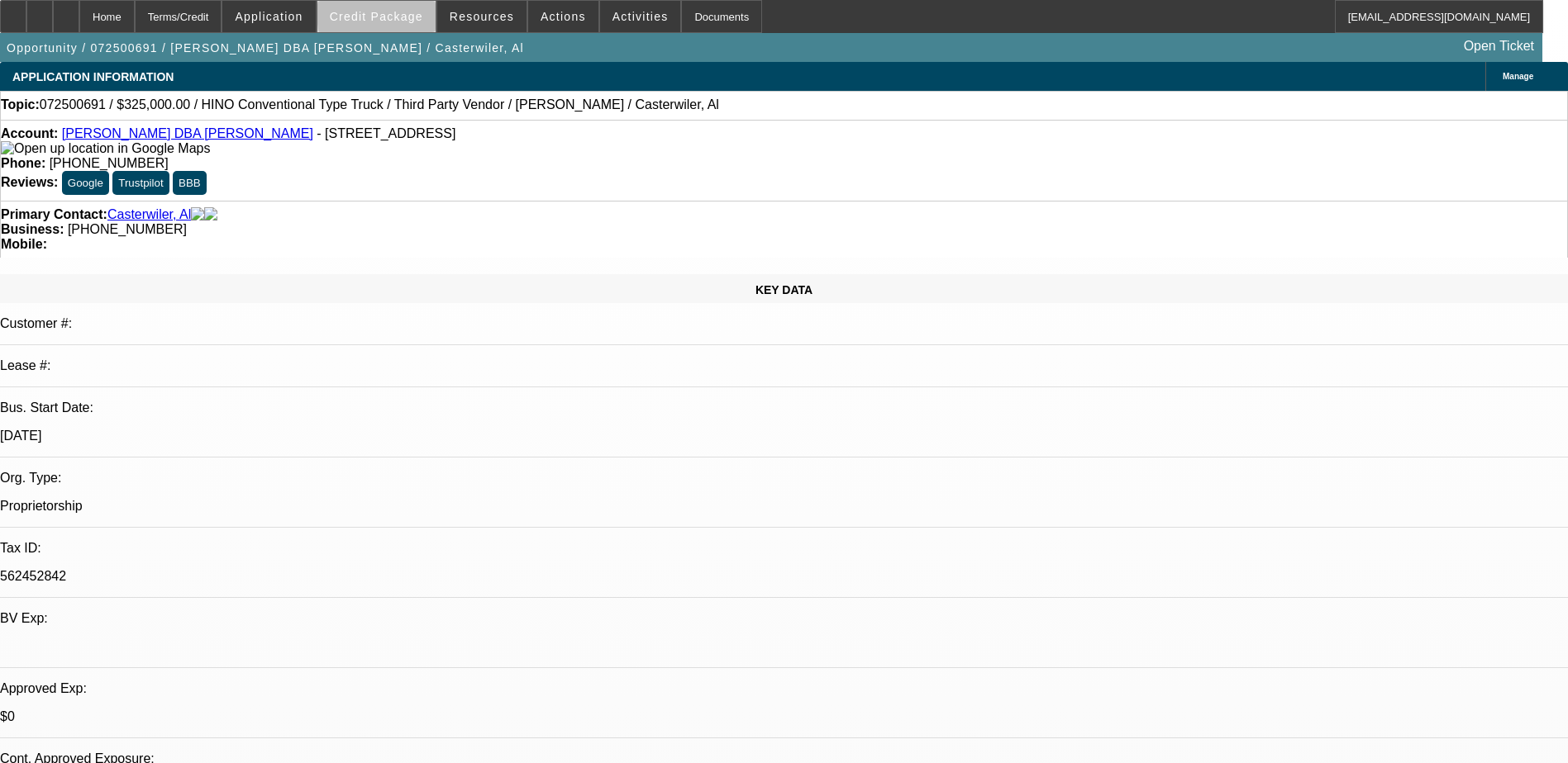
click at [423, 17] on span "Credit Package" at bounding box center [376, 16] width 94 height 13
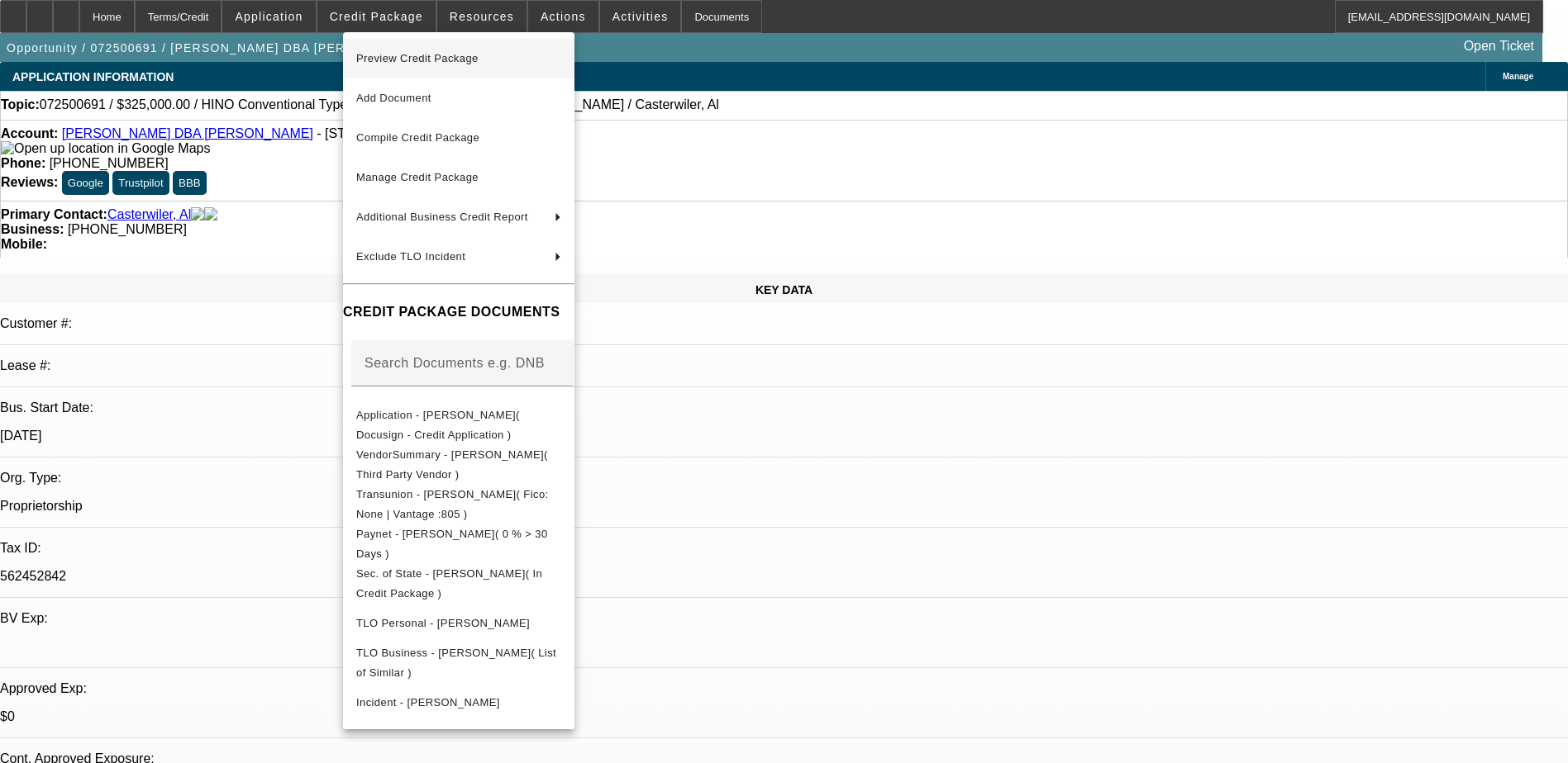
click at [456, 59] on span "Preview Credit Package" at bounding box center [417, 59] width 122 height 12
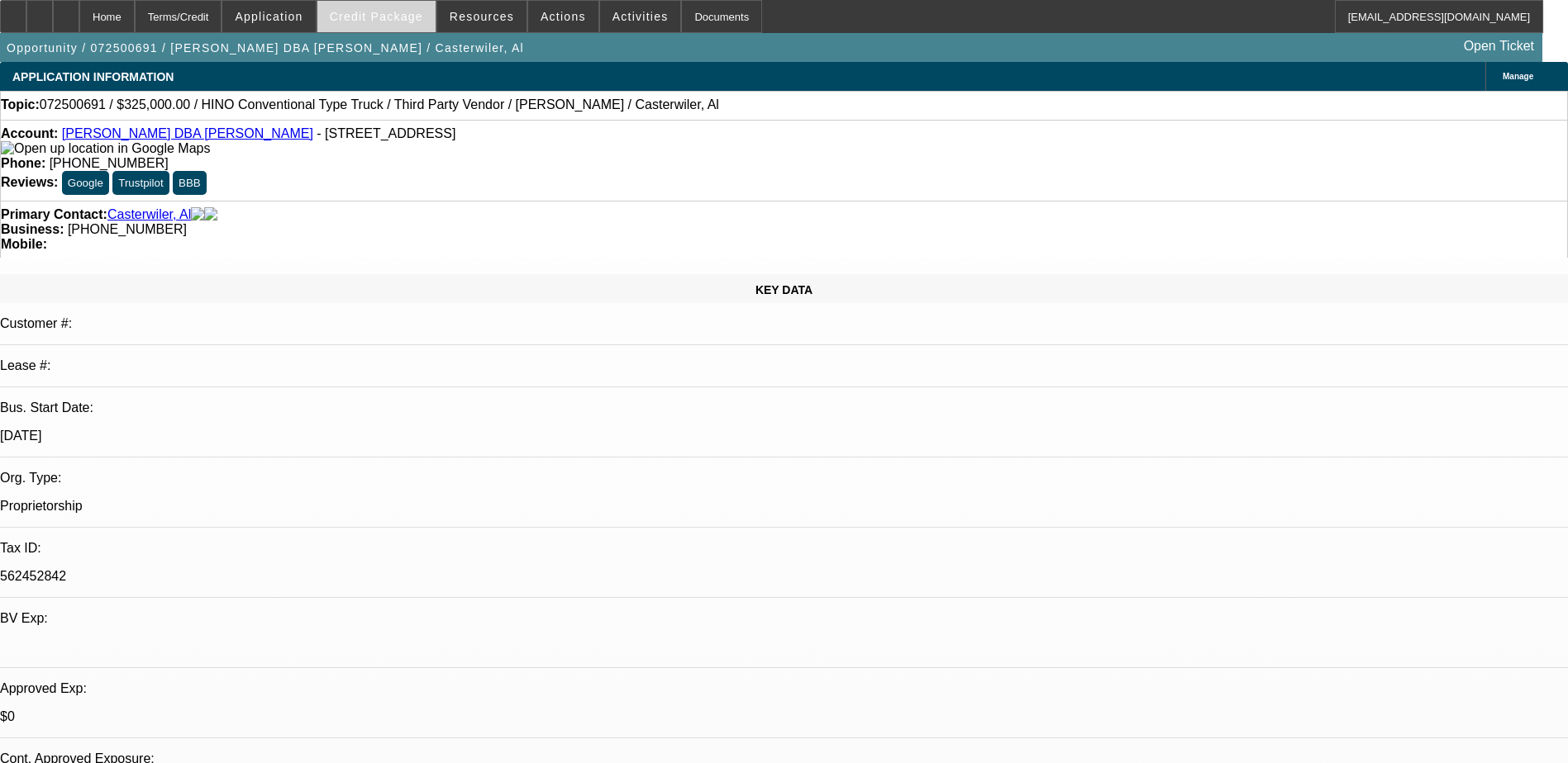
click at [397, 21] on span "Credit Package" at bounding box center [376, 16] width 94 height 13
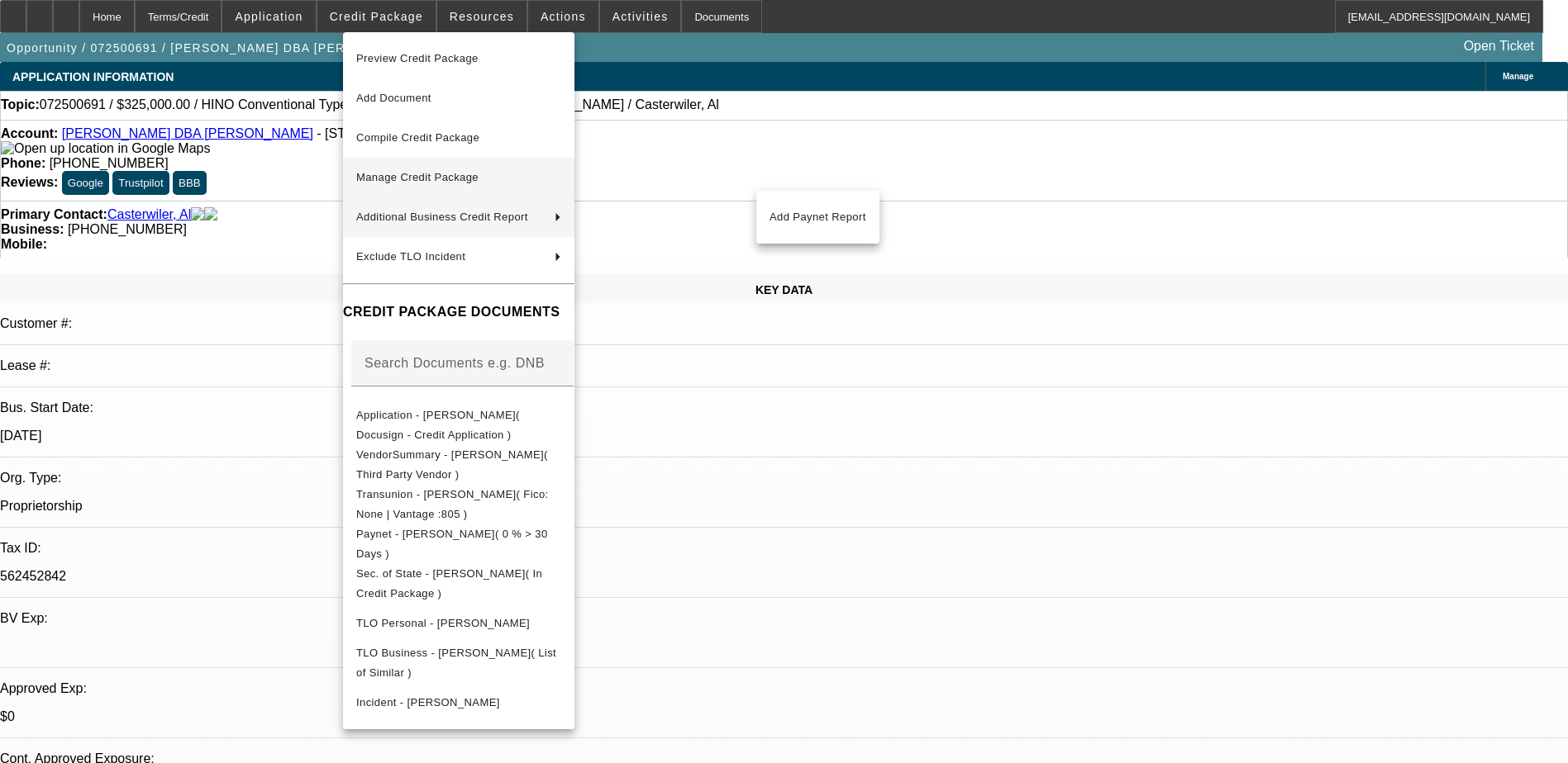
click at [430, 173] on span "Manage Credit Package" at bounding box center [417, 177] width 122 height 12
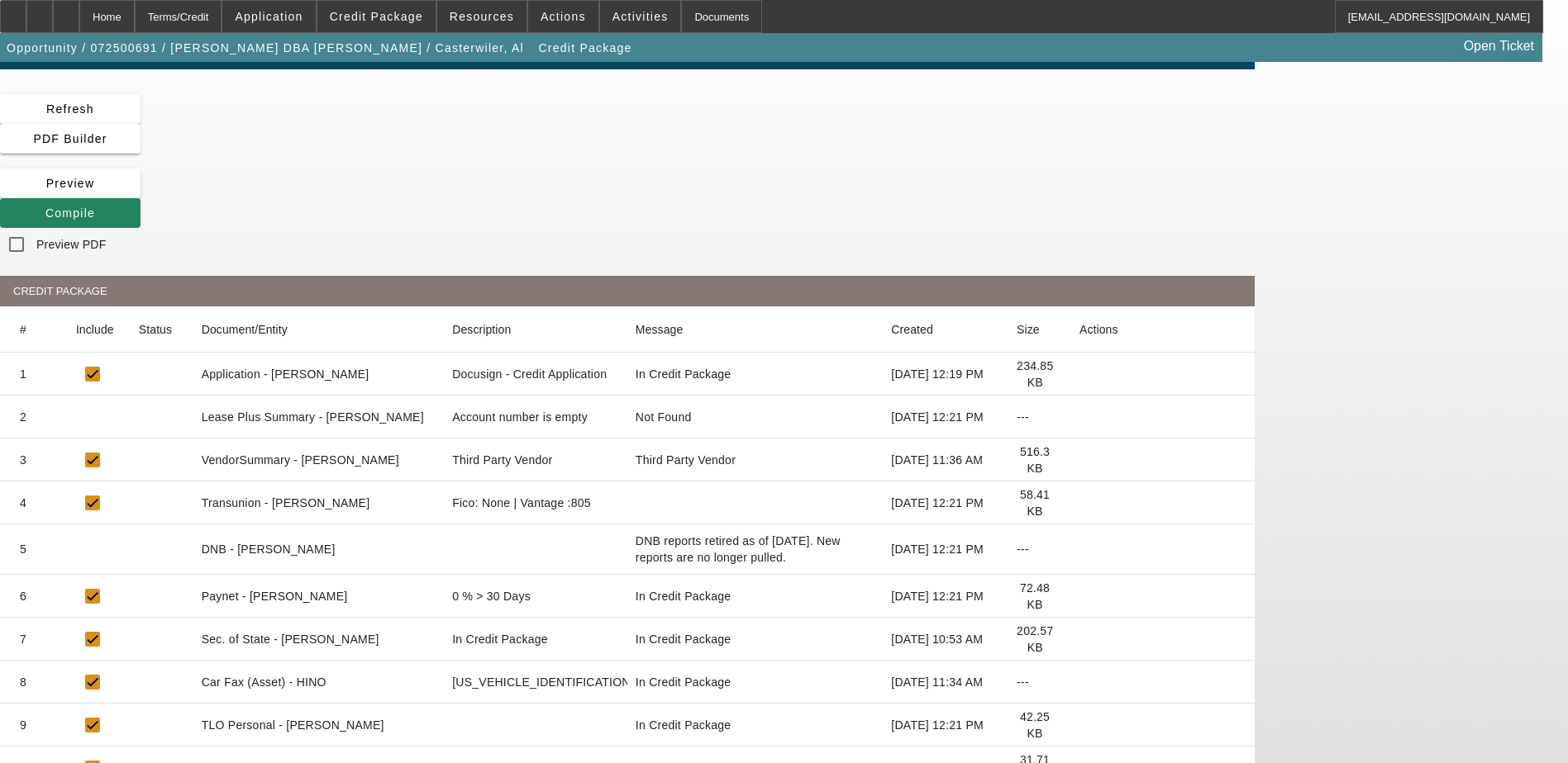
scroll to position [42, 0]
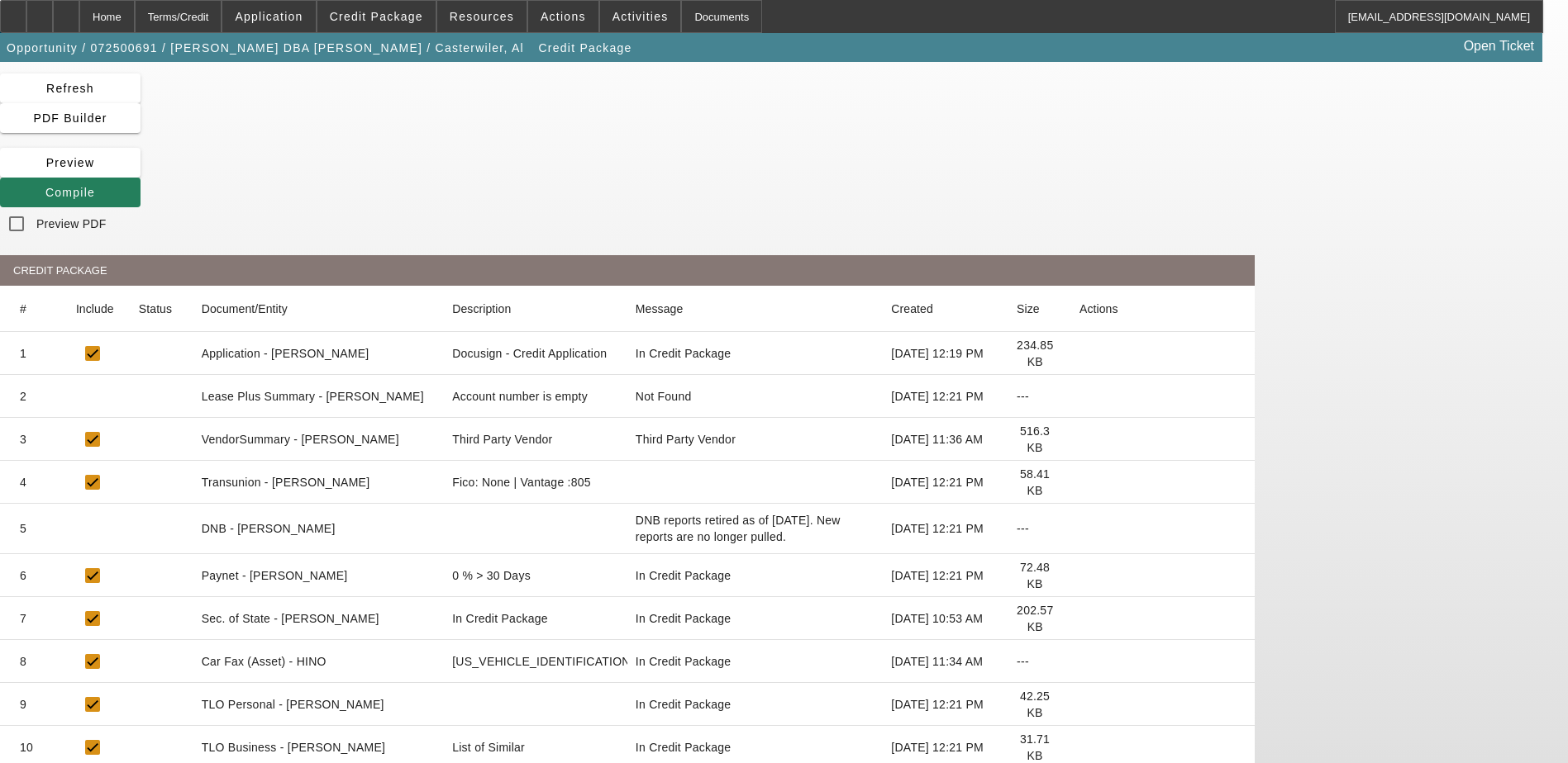
click at [95, 186] on span "Compile" at bounding box center [70, 192] width 50 height 13
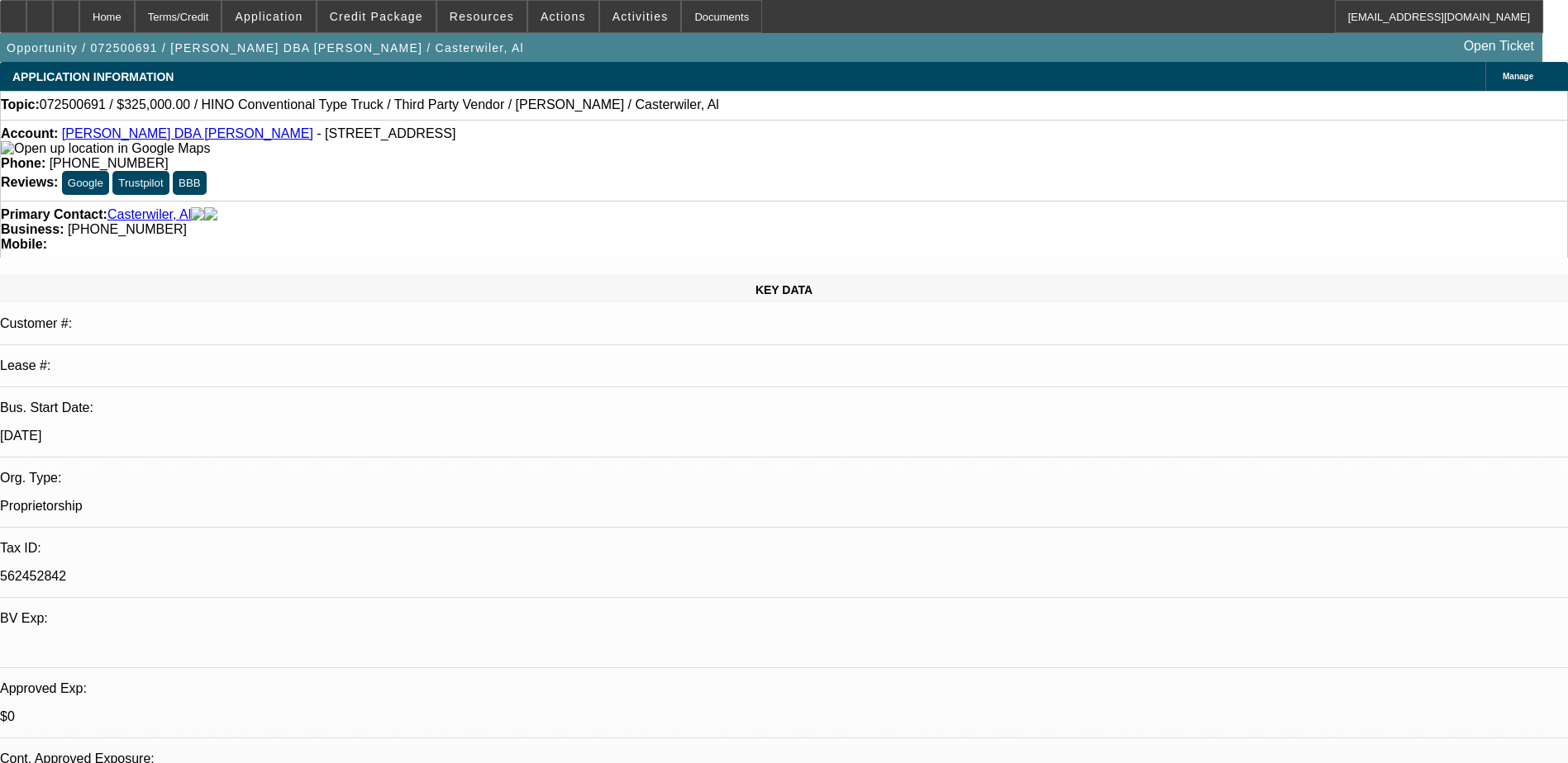
select select "0"
select select "2"
select select "0"
select select "6"
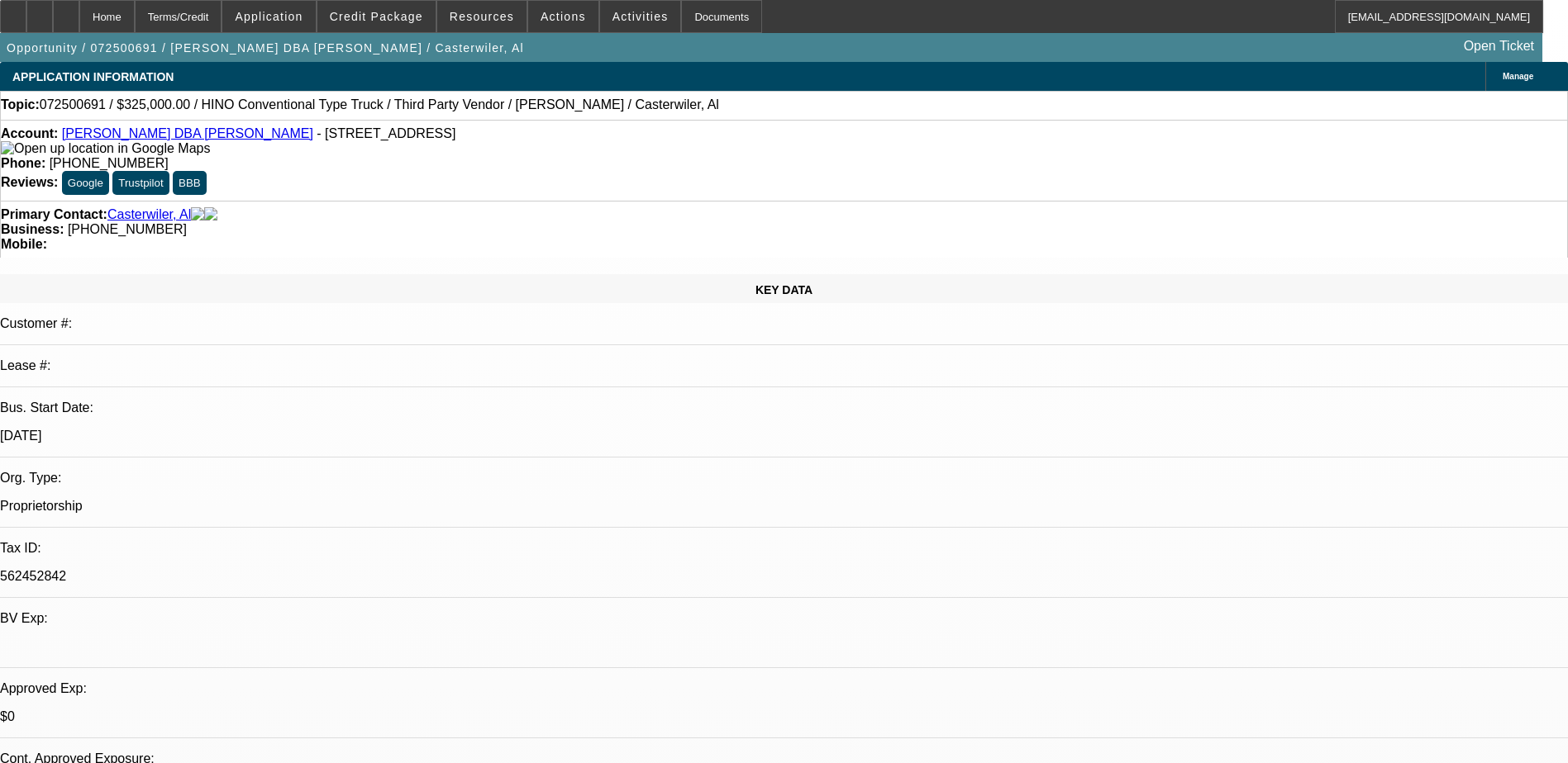
select select "0"
select select "0.1"
select select "6"
select select "0"
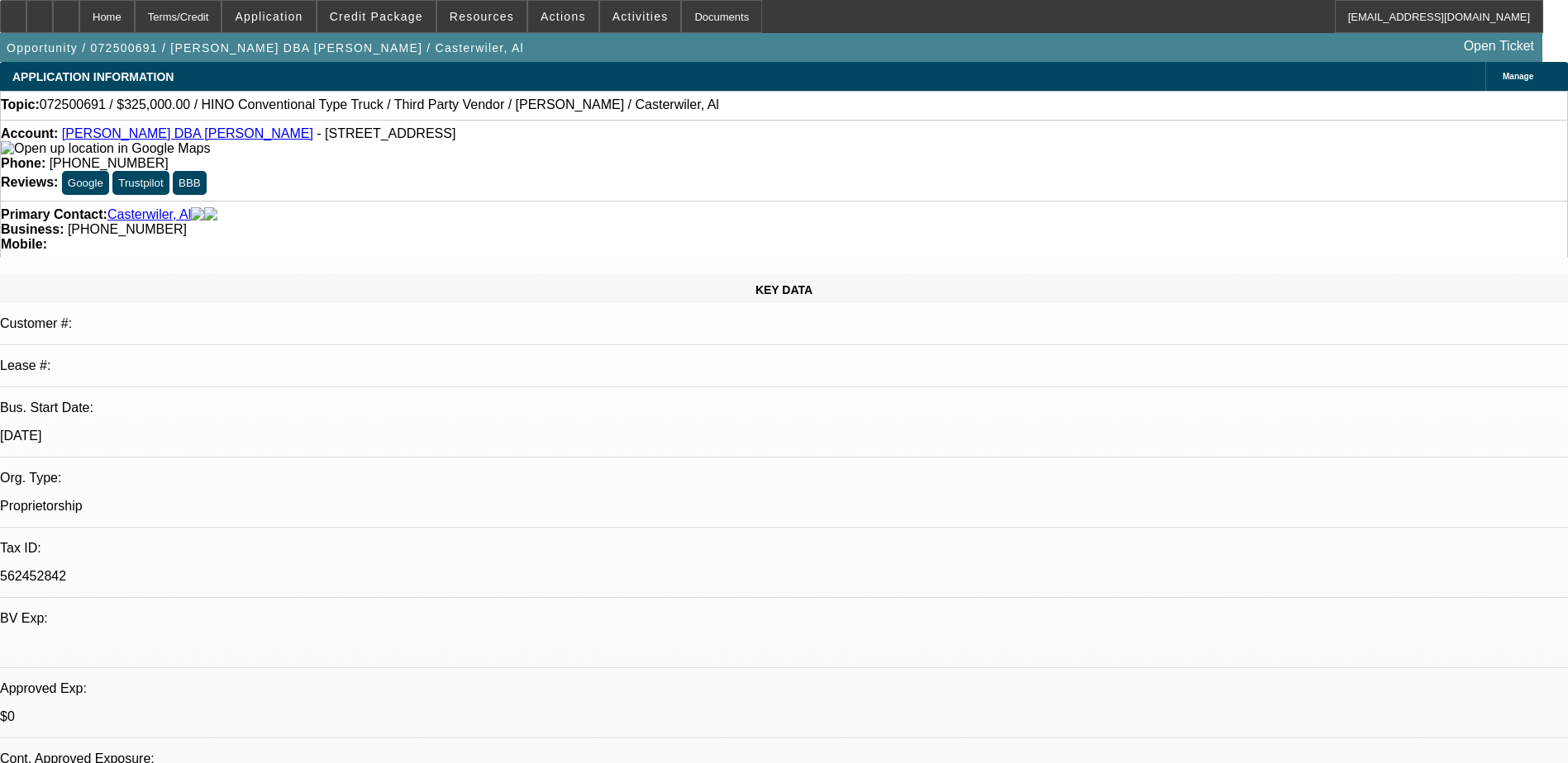
select select "0"
select select "2"
select select "0"
select select "6"
select select "0"
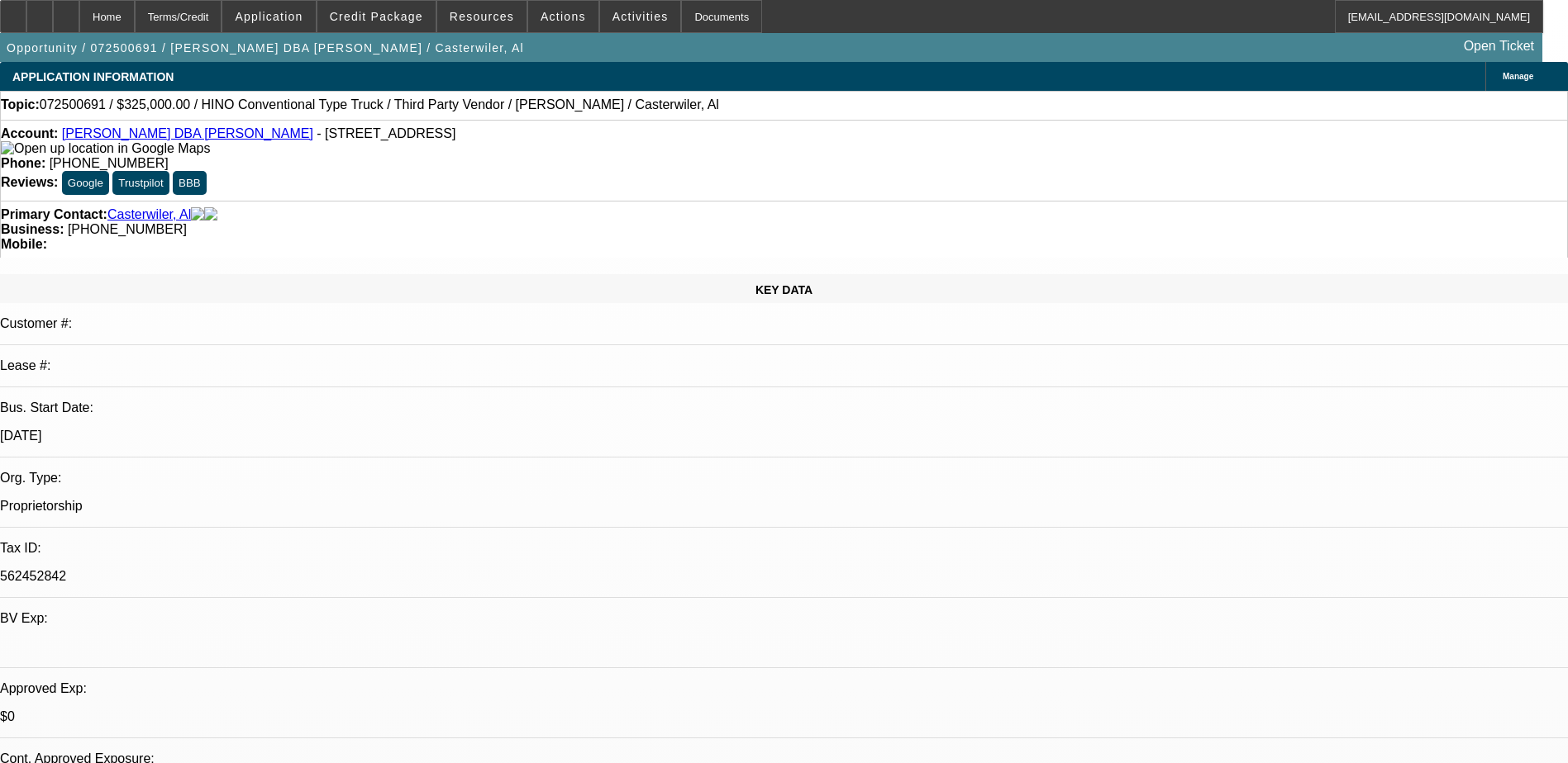
select select "0"
select select "9"
select select "0"
select select "6"
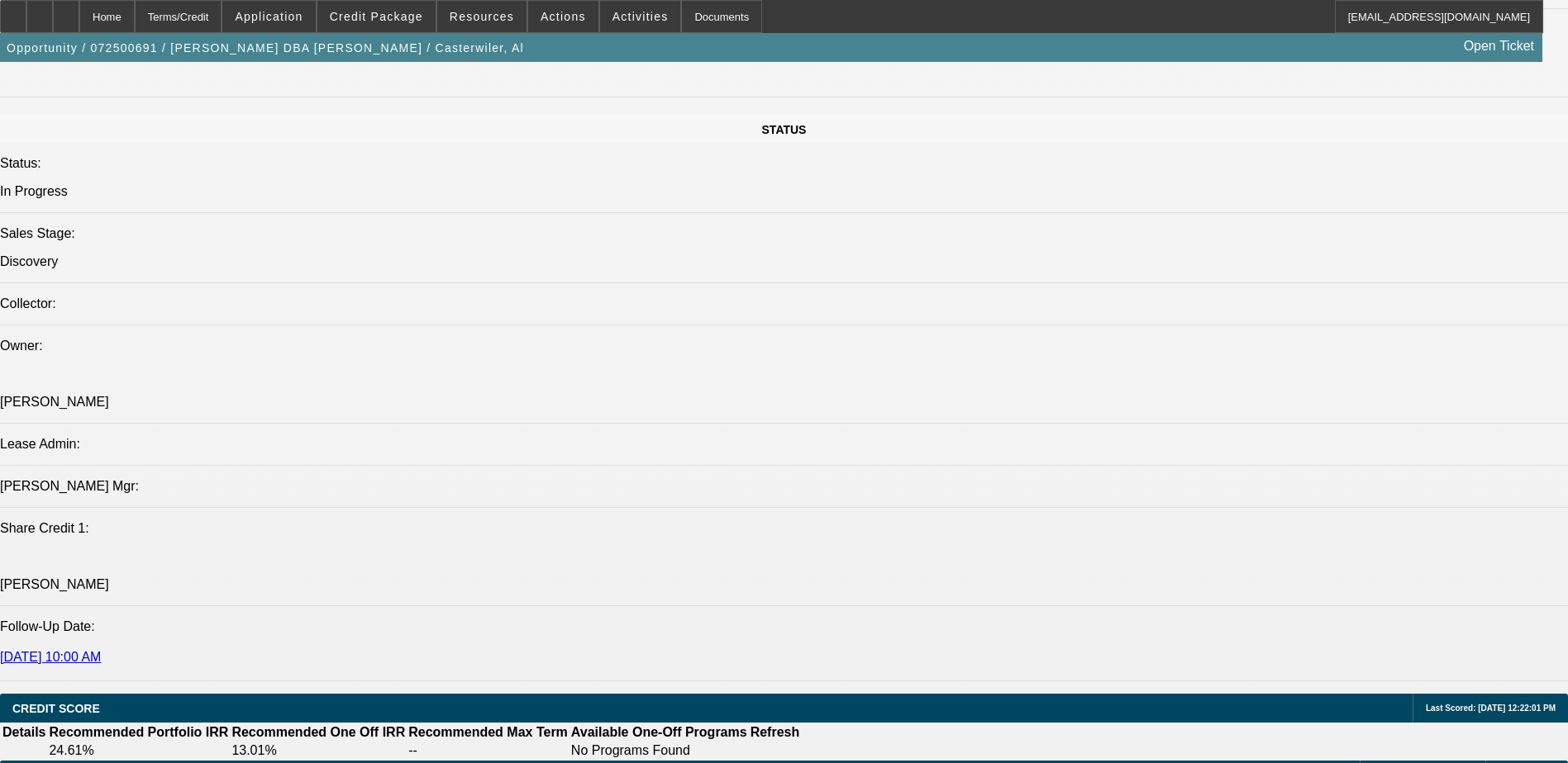
scroll to position [1487, 0]
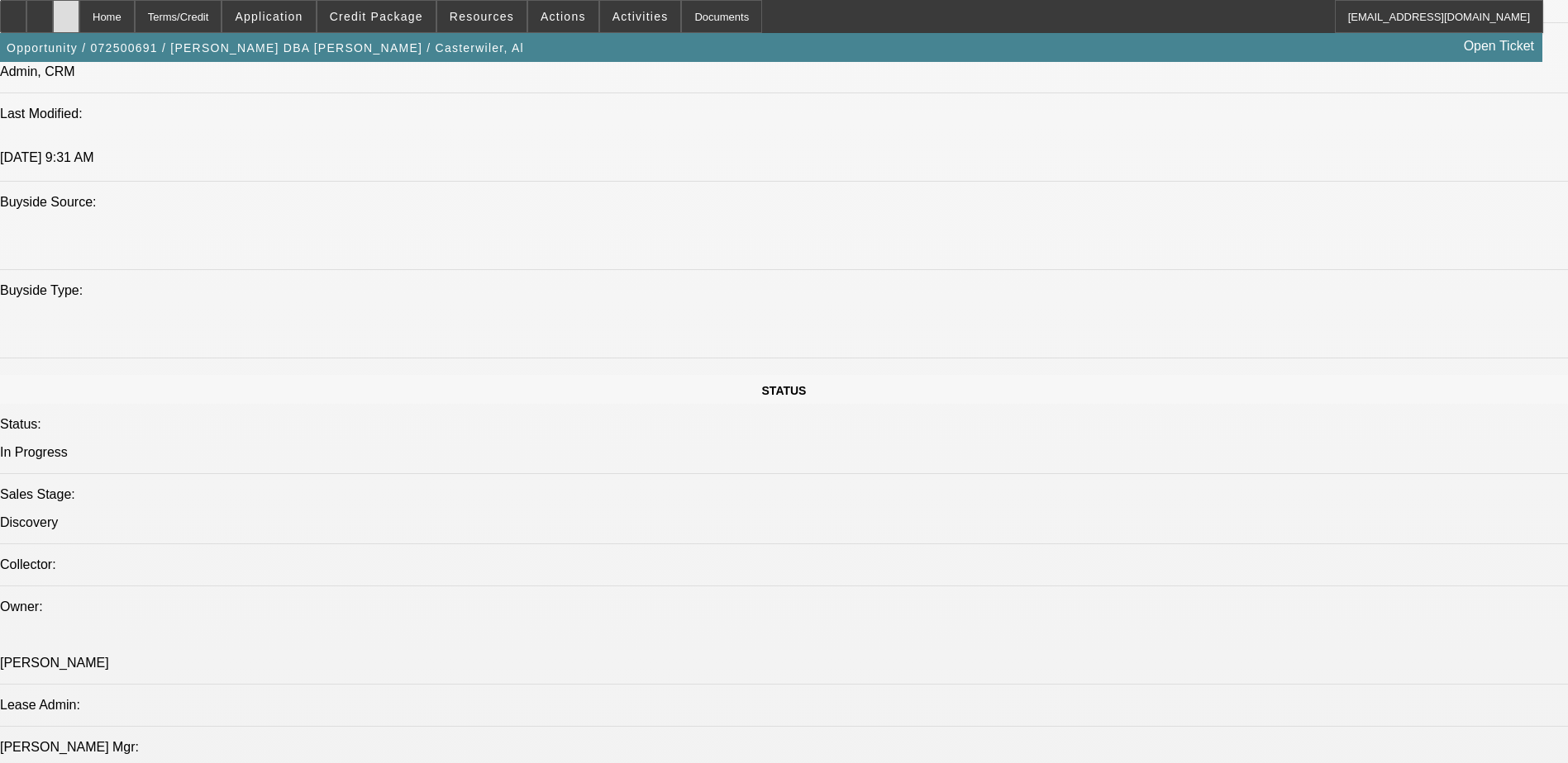
click at [66, 10] on icon at bounding box center [66, 10] width 0 height 0
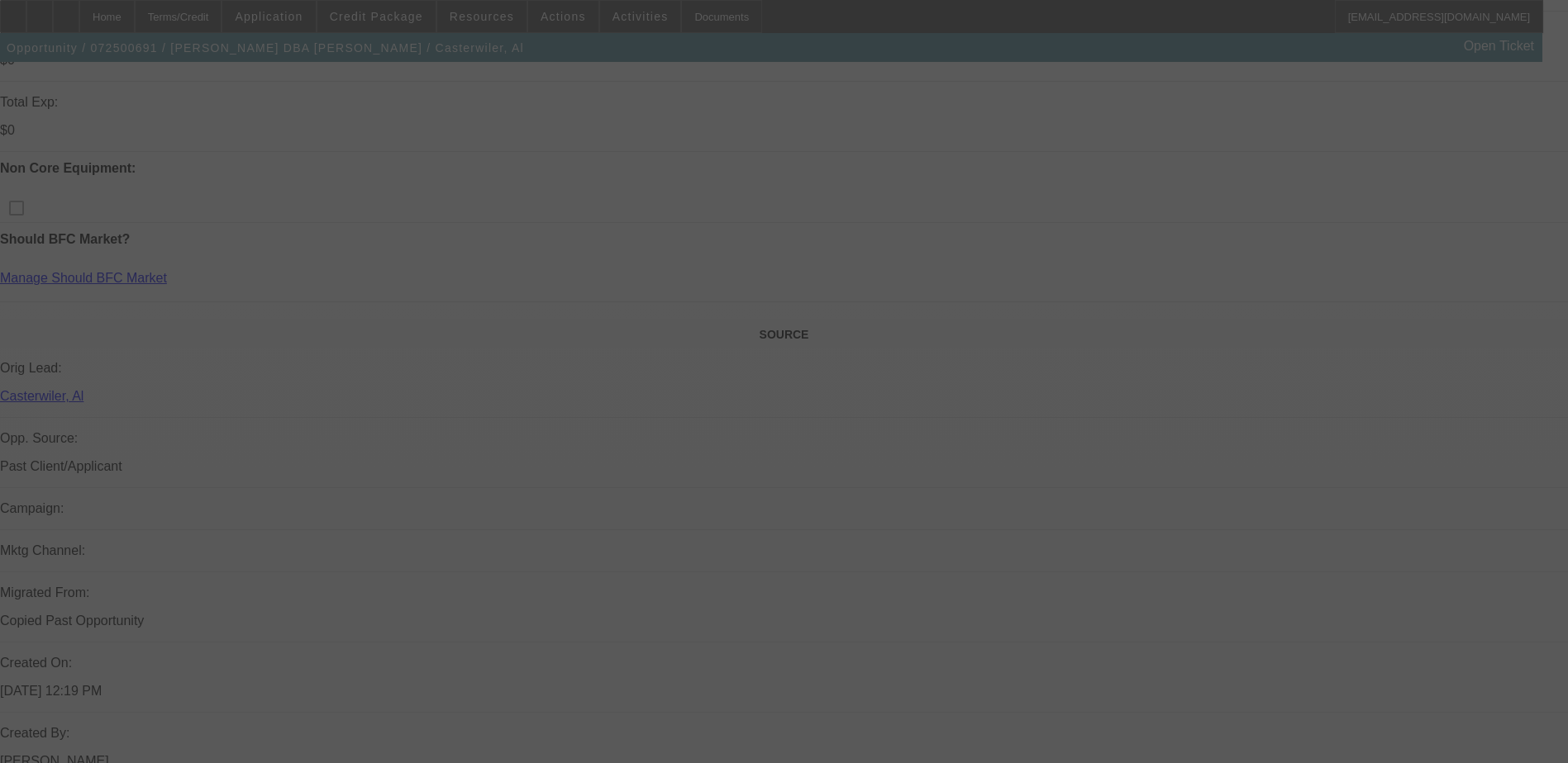
scroll to position [1074, 0]
select select "0"
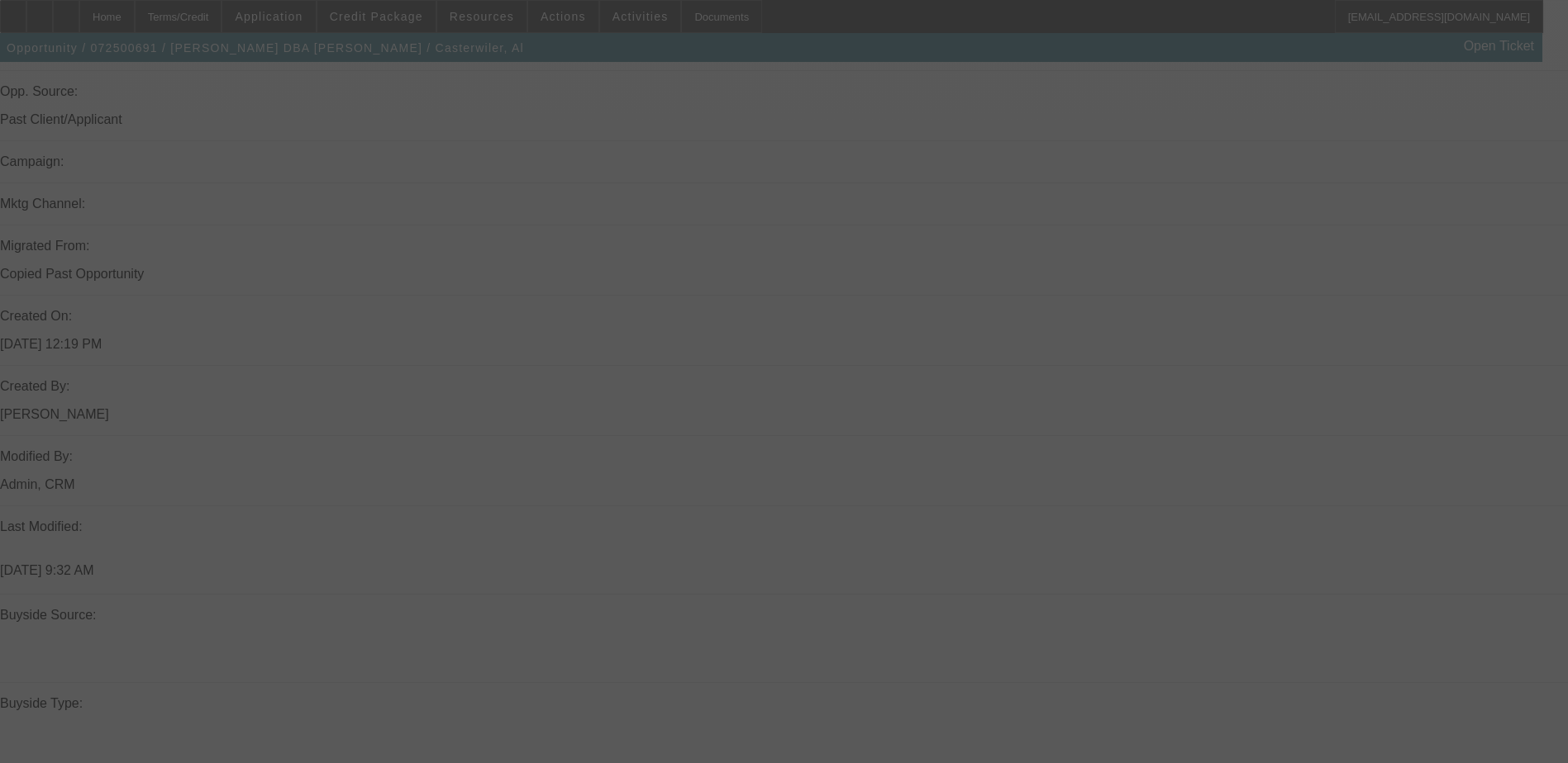
select select "0"
select select "0.1"
select select "0"
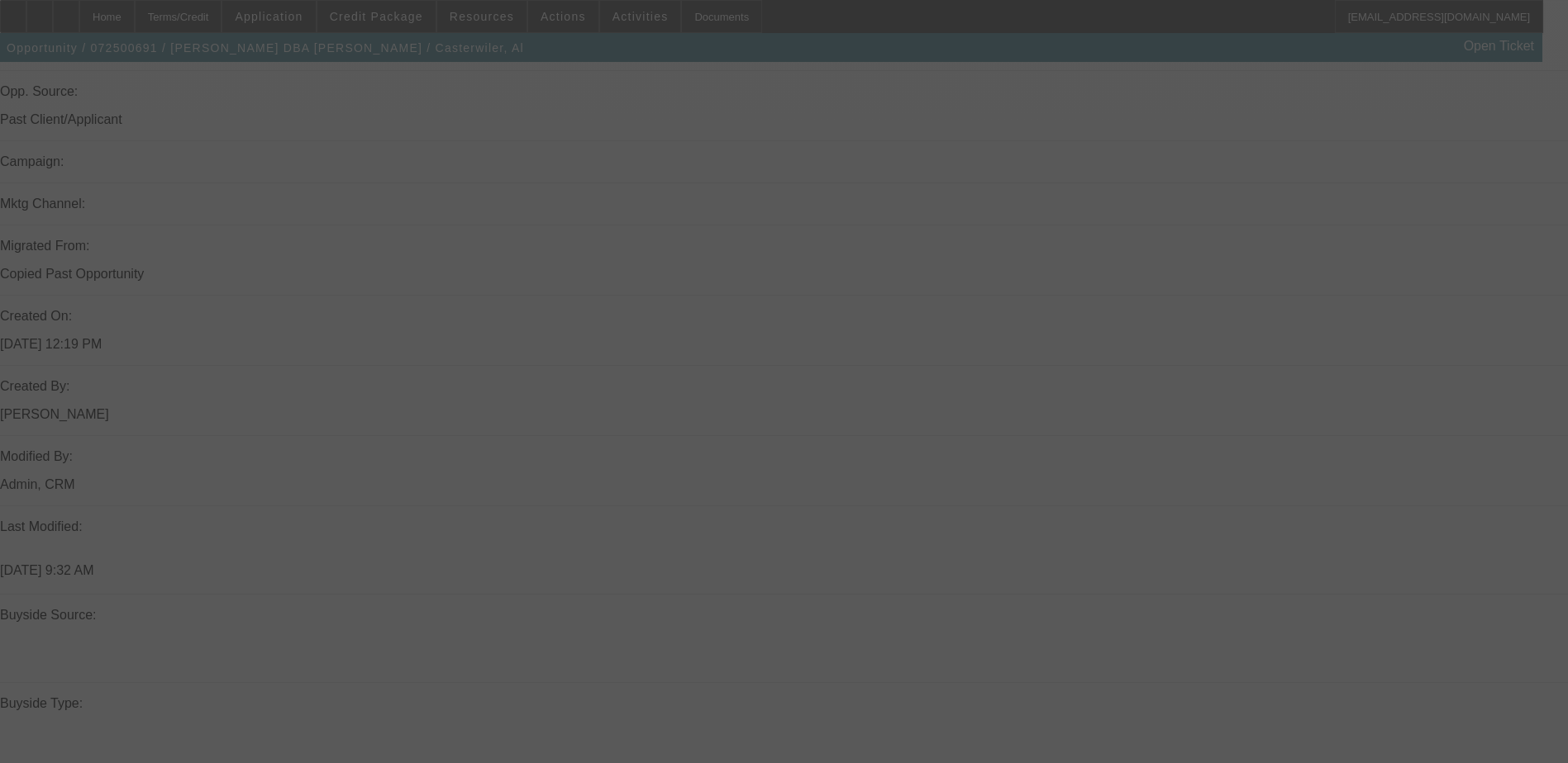
select select "0"
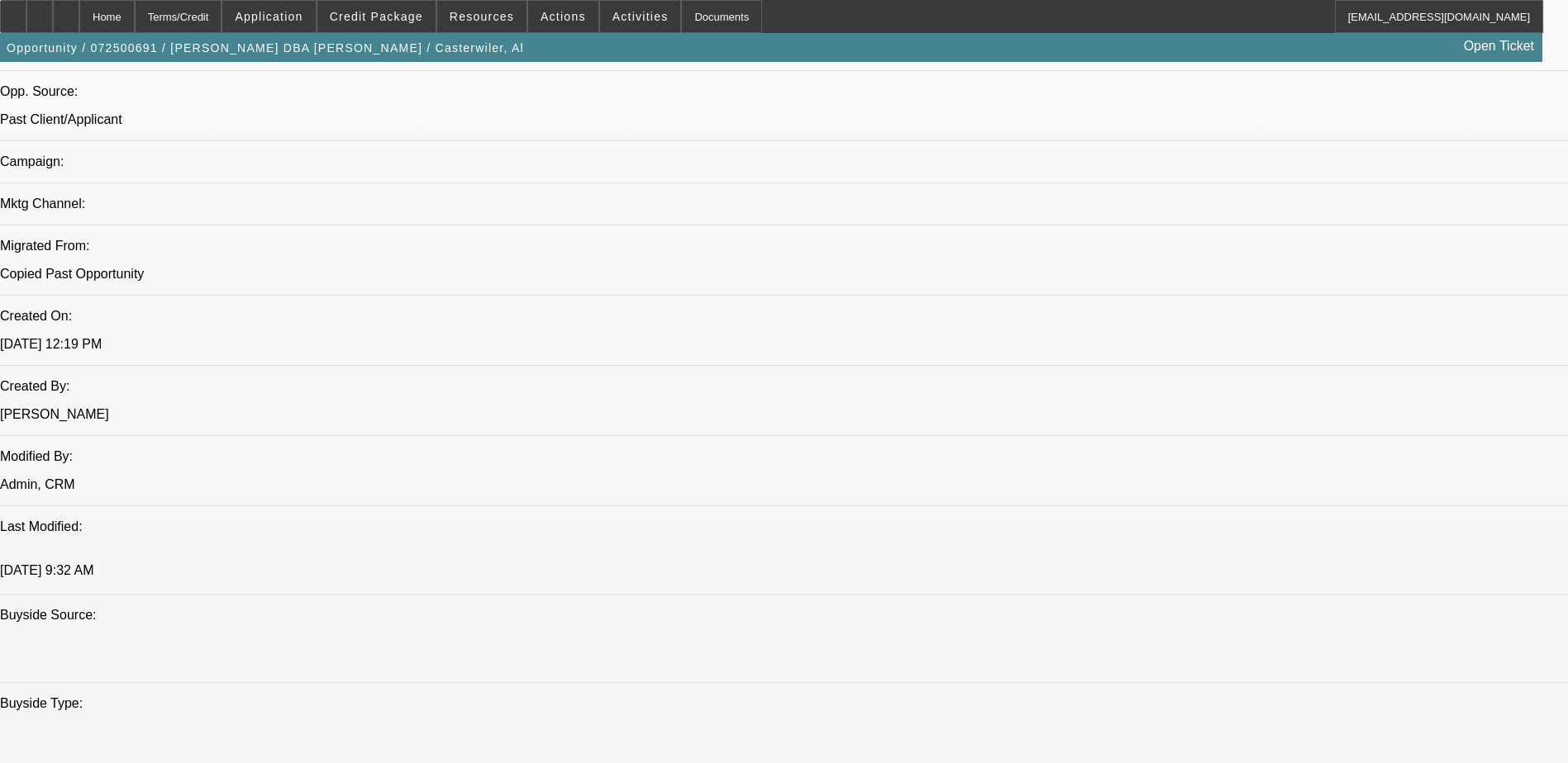
select select "1"
select select "2"
select select "6"
select select "1"
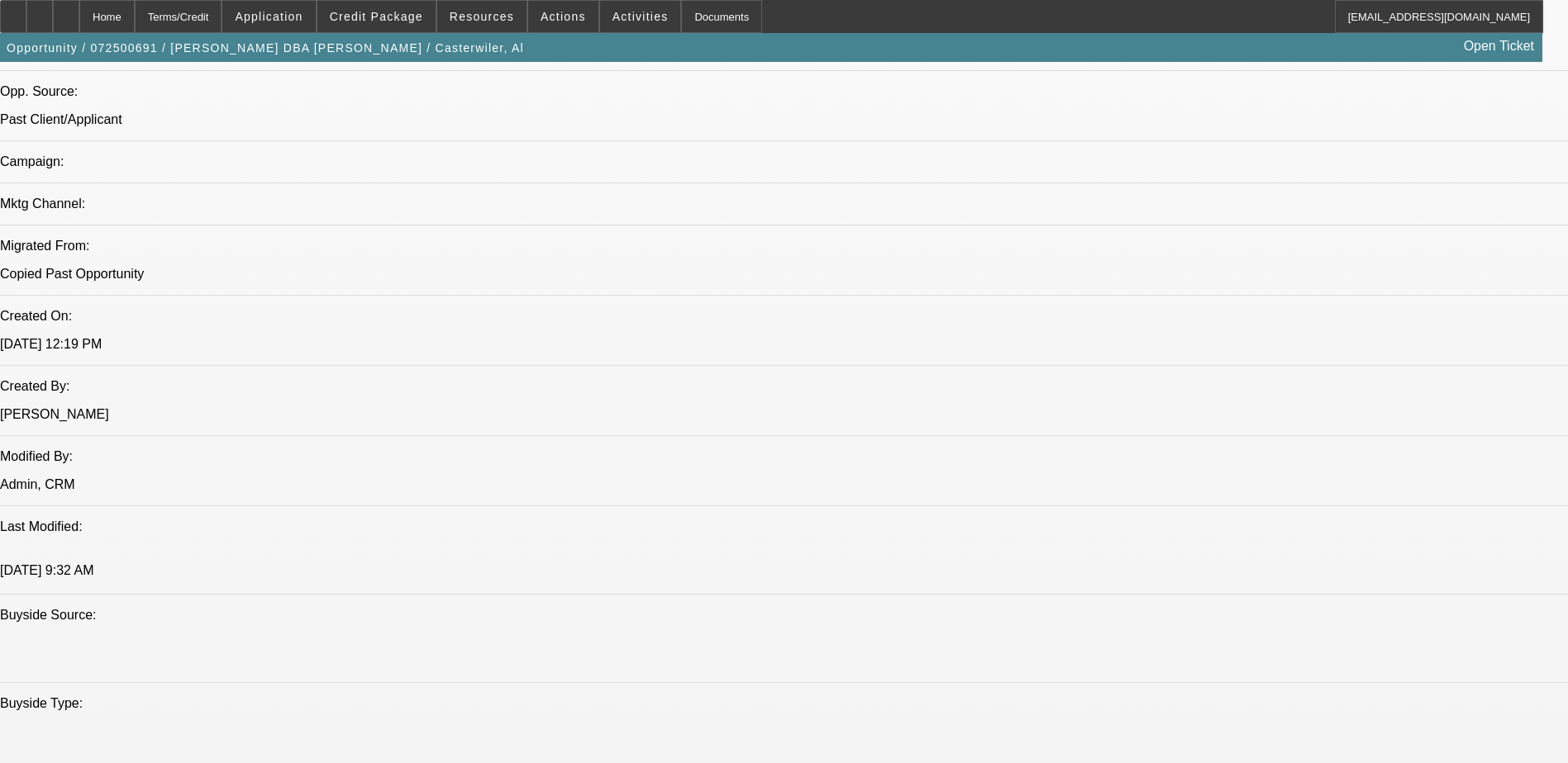
select select "6"
select select "1"
select select "2"
select select "6"
select select "1"
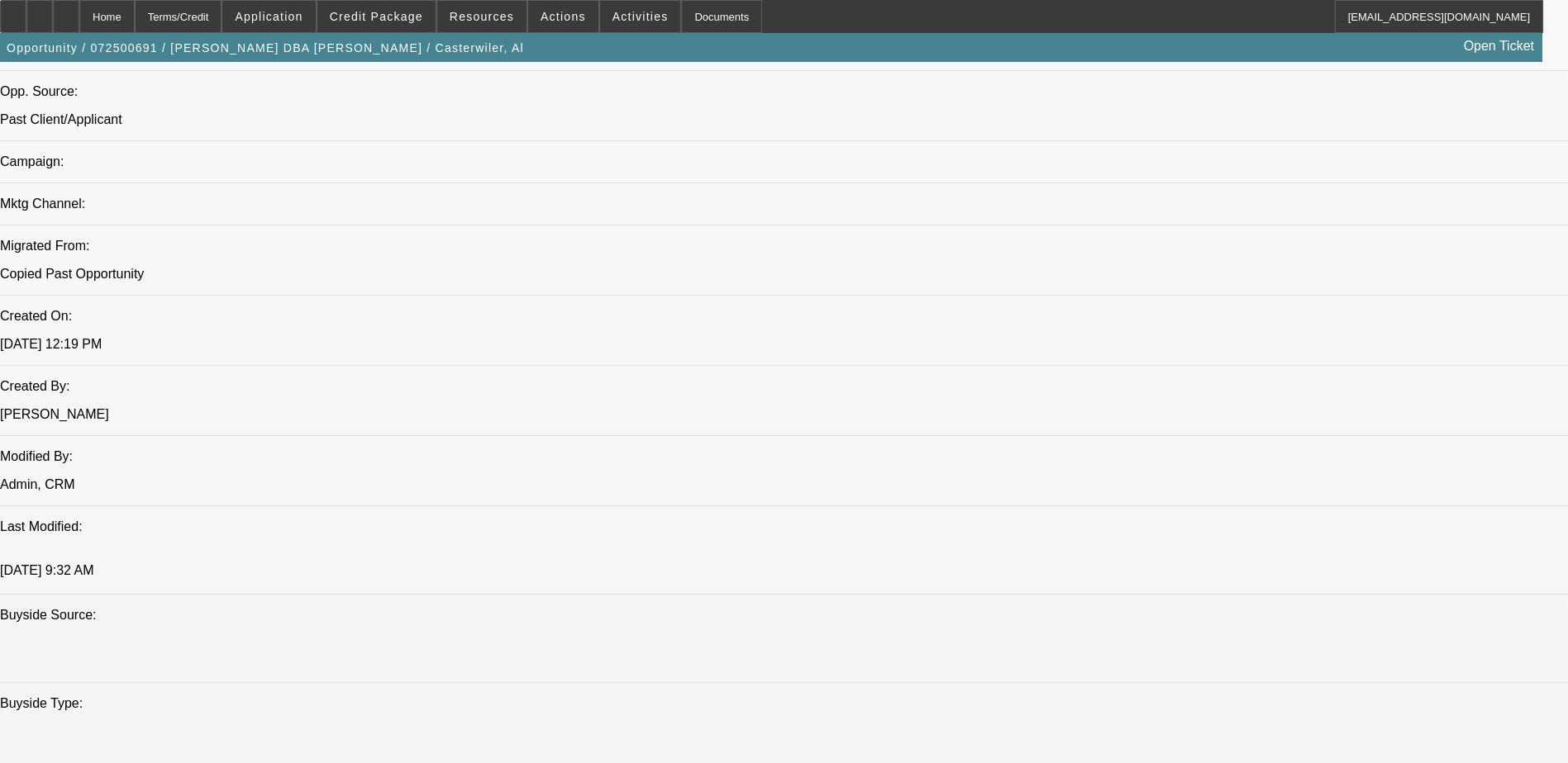
select select "9"
select select "6"
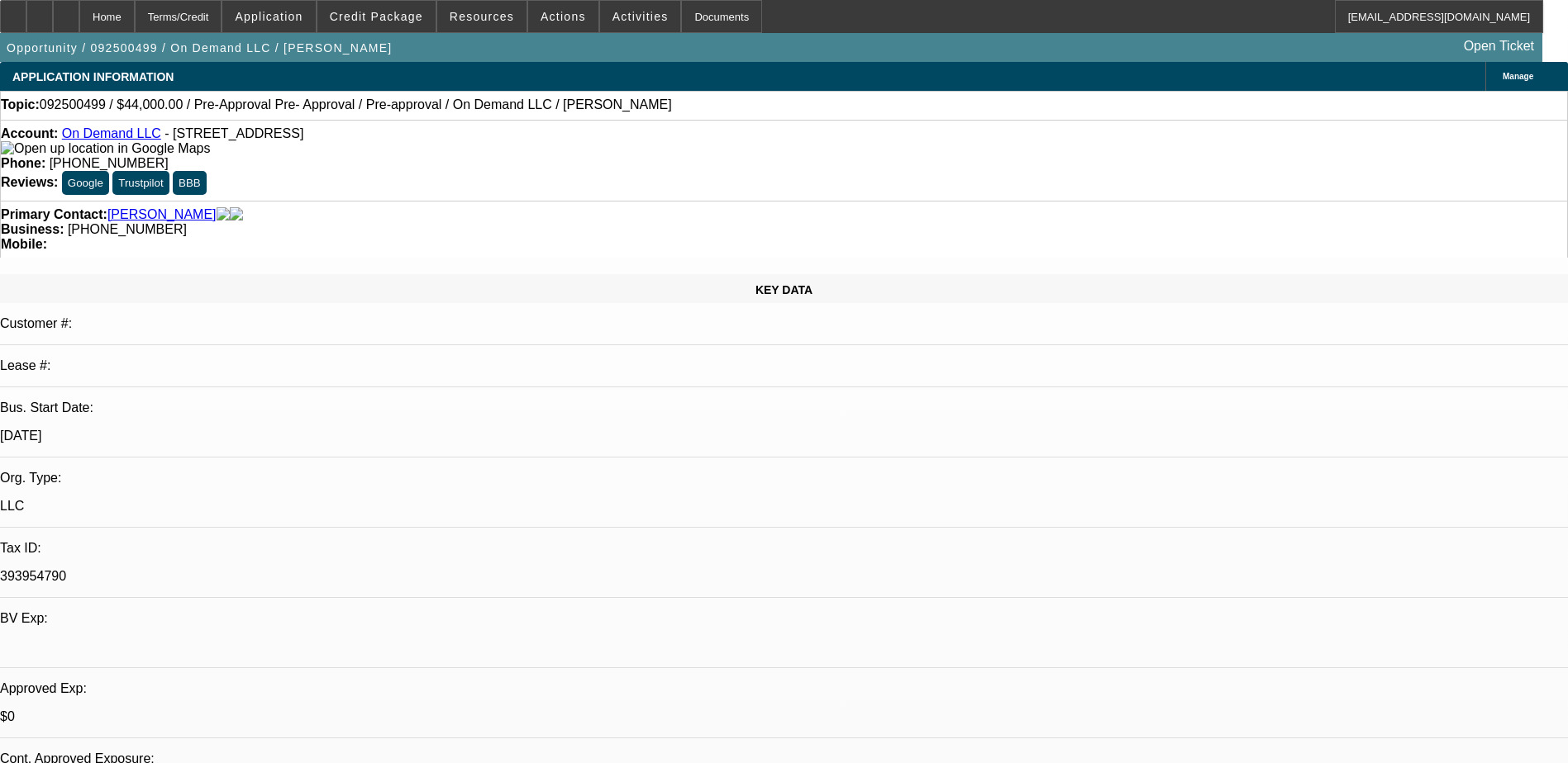
select select "0.2"
select select "0.1"
select select "1"
select select "2"
select select "4"
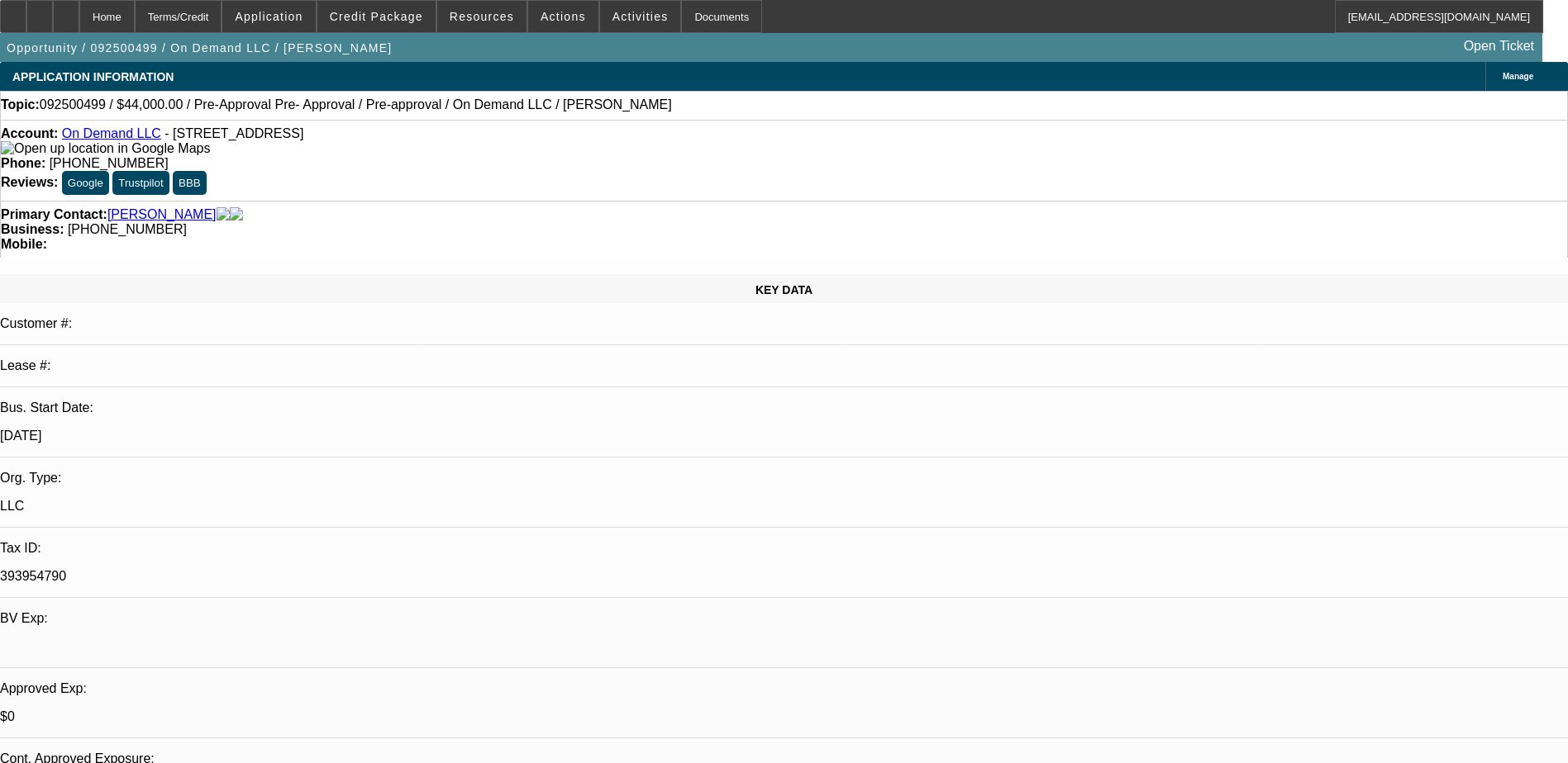
click at [98, 135] on link "On Demand LLC" at bounding box center [111, 134] width 99 height 14
drag, startPoint x: 658, startPoint y: 143, endPoint x: 575, endPoint y: 142, distance: 83.0
click at [575, 156] on div "Phone: (659) 910-6400" at bounding box center [784, 163] width 1566 height 15
drag, startPoint x: 575, startPoint y: 142, endPoint x: 585, endPoint y: 142, distance: 10.0
copy span "(659) 910-6400"
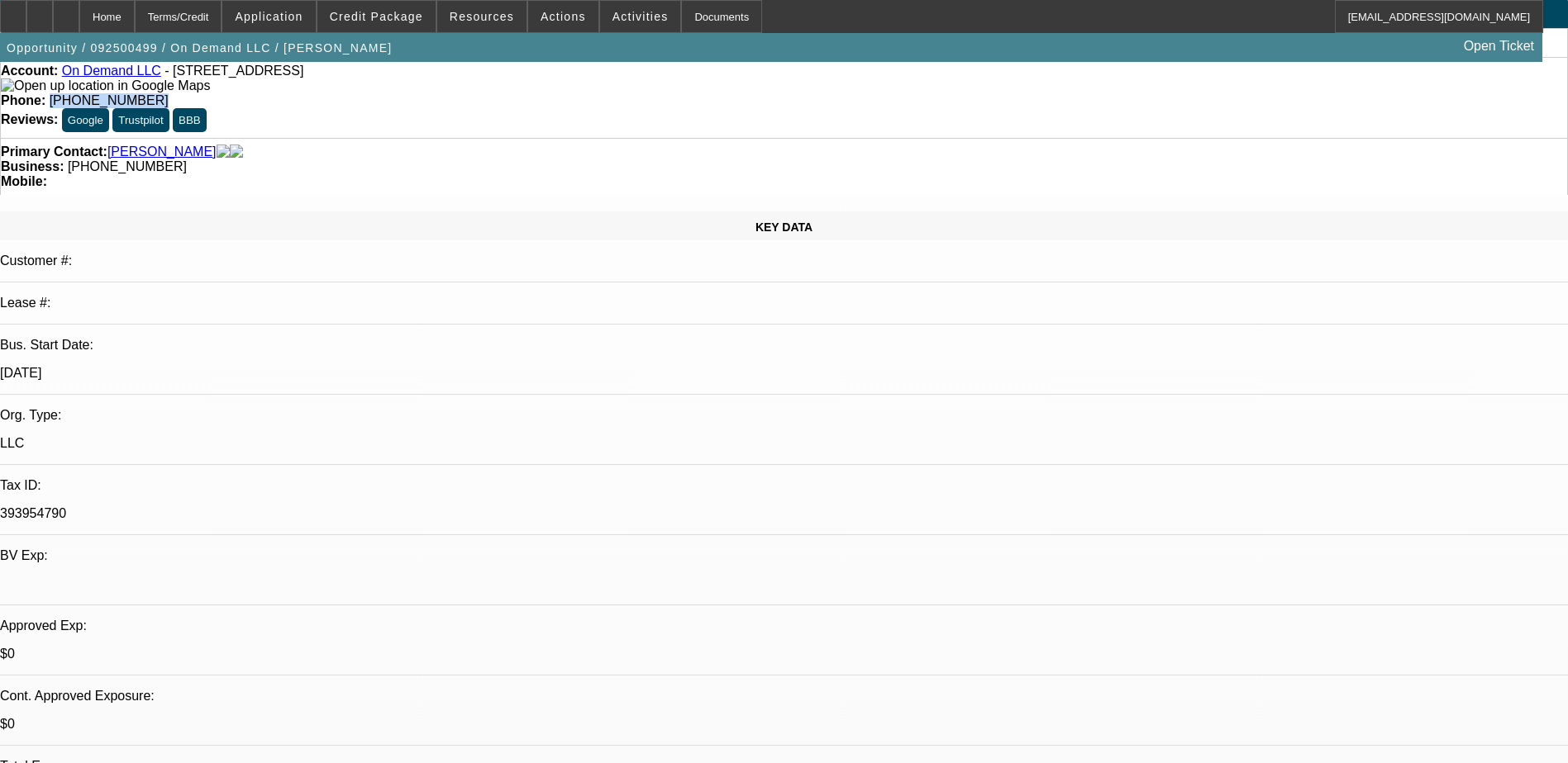
scroll to position [165, 0]
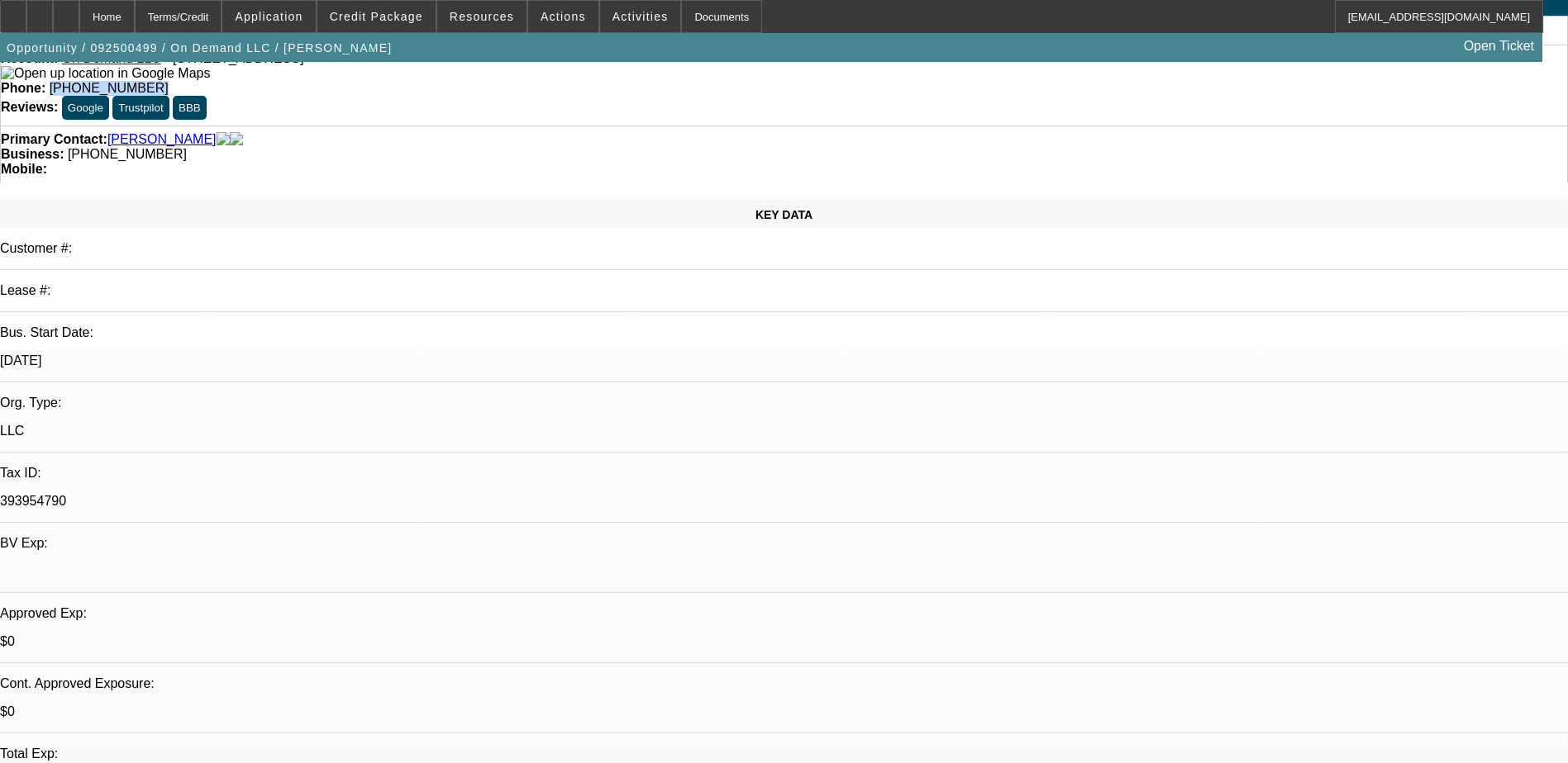
scroll to position [0, 0]
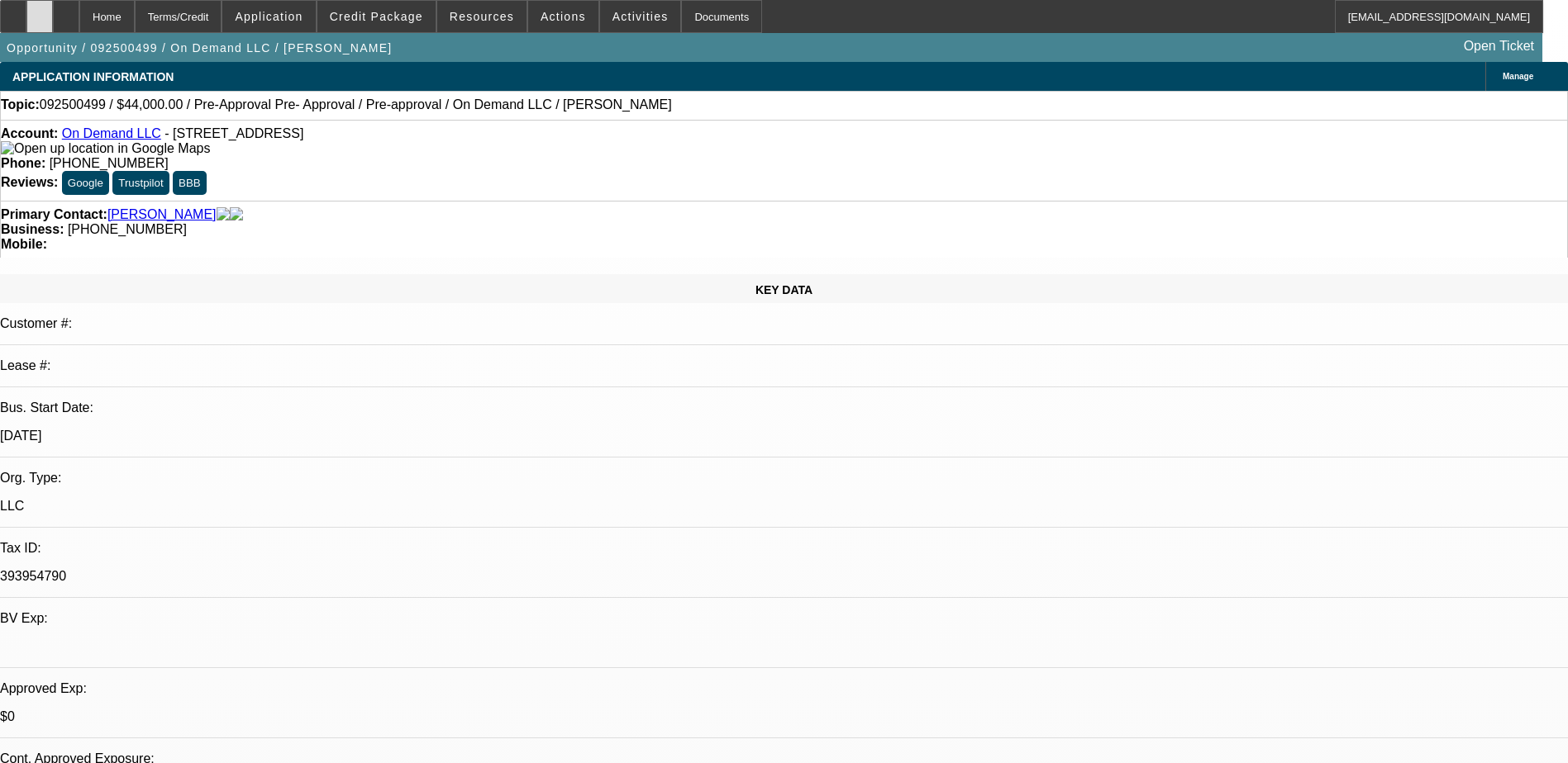
click at [39, 10] on icon at bounding box center [39, 10] width 0 height 0
click at [668, 56] on div "Opportunity / 092500499 / On Demand LLC / Reid, Michael Open Ticket" at bounding box center [770, 47] width 1542 height 29
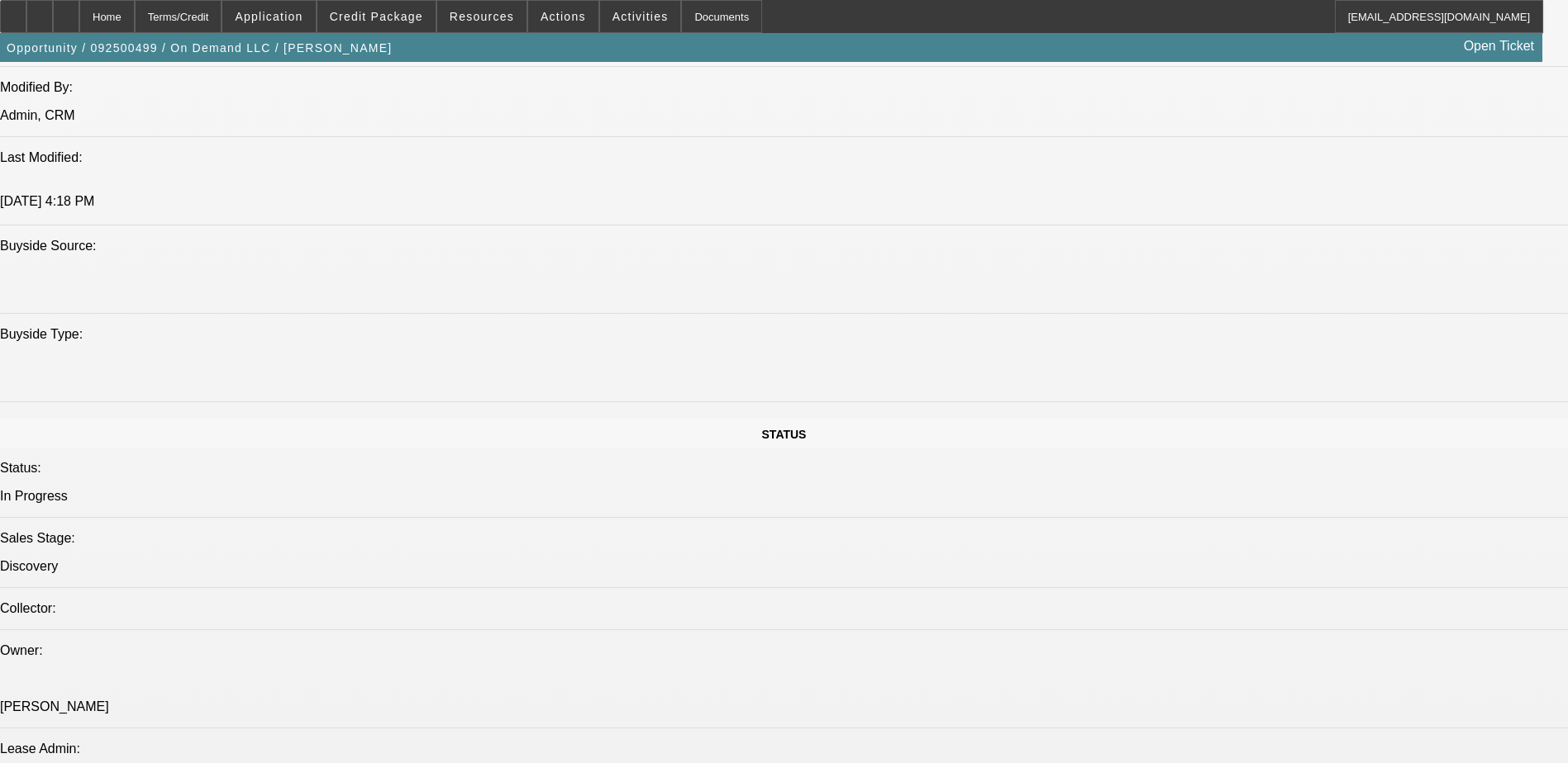
scroll to position [1405, 0]
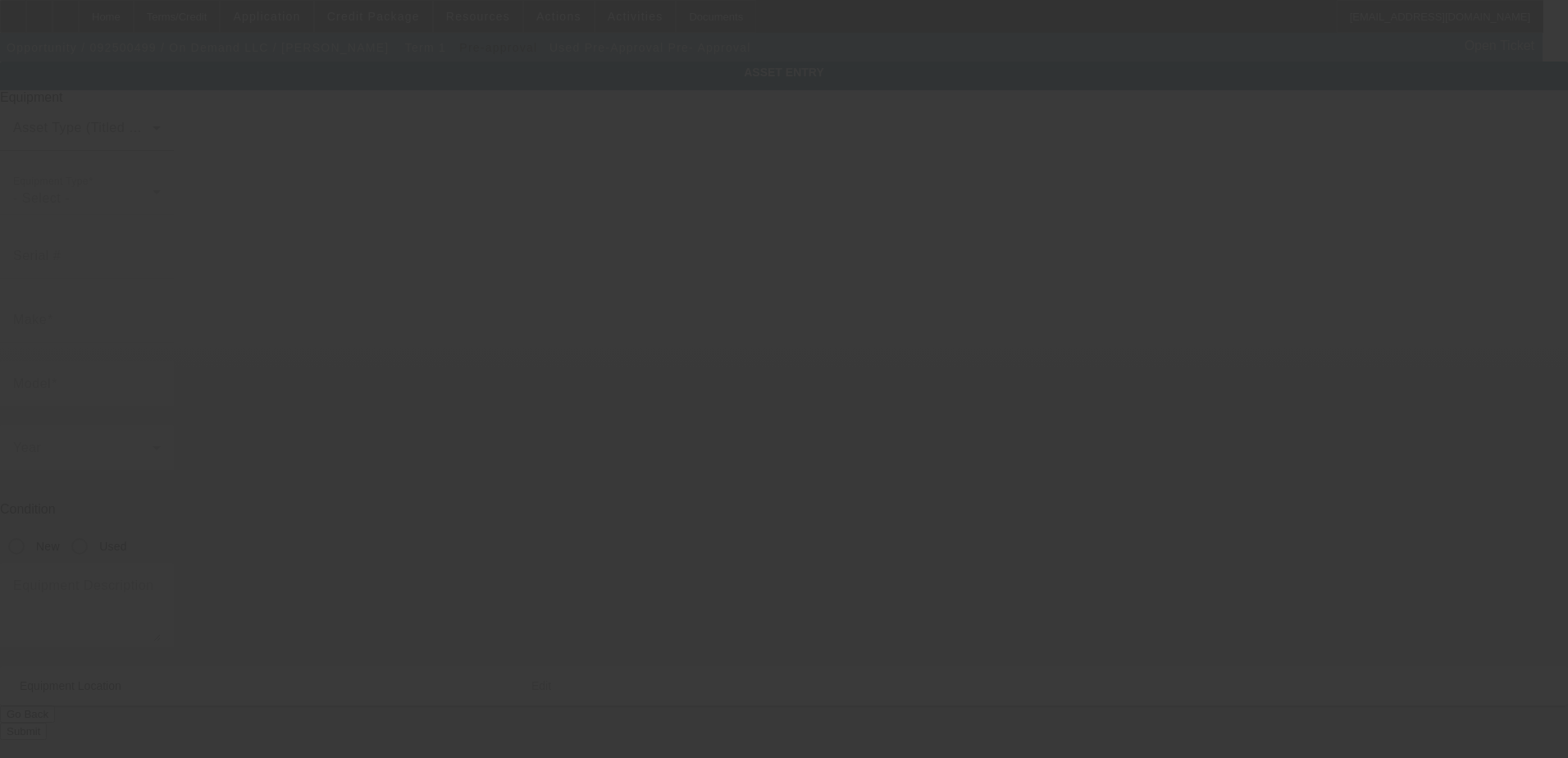
type input "Pre-Approval"
type input "Pre- Approval"
radio input "true"
type input "3228 Hemlock Ave SW"
type input "Birmingham"
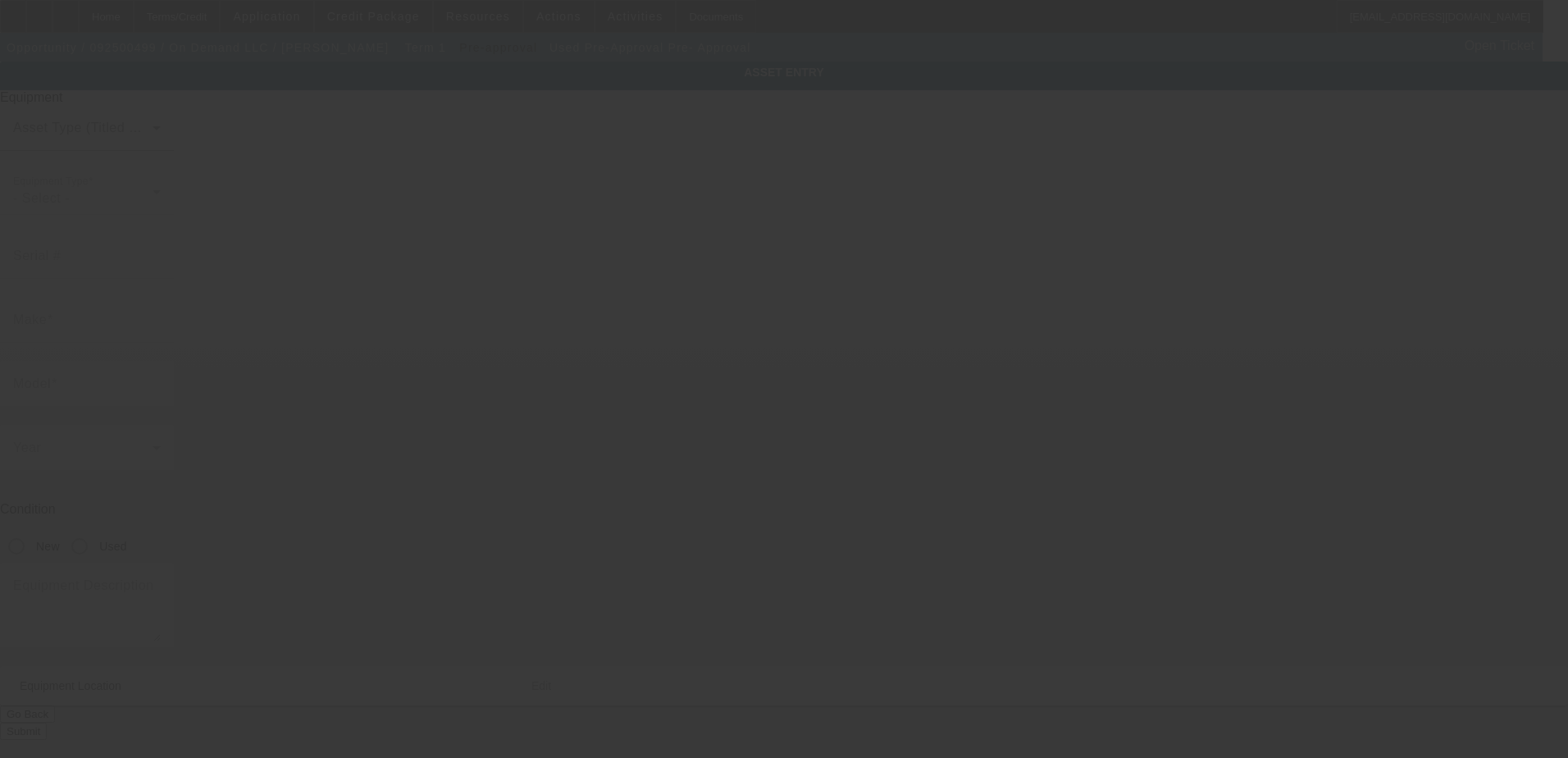
type input "35221"
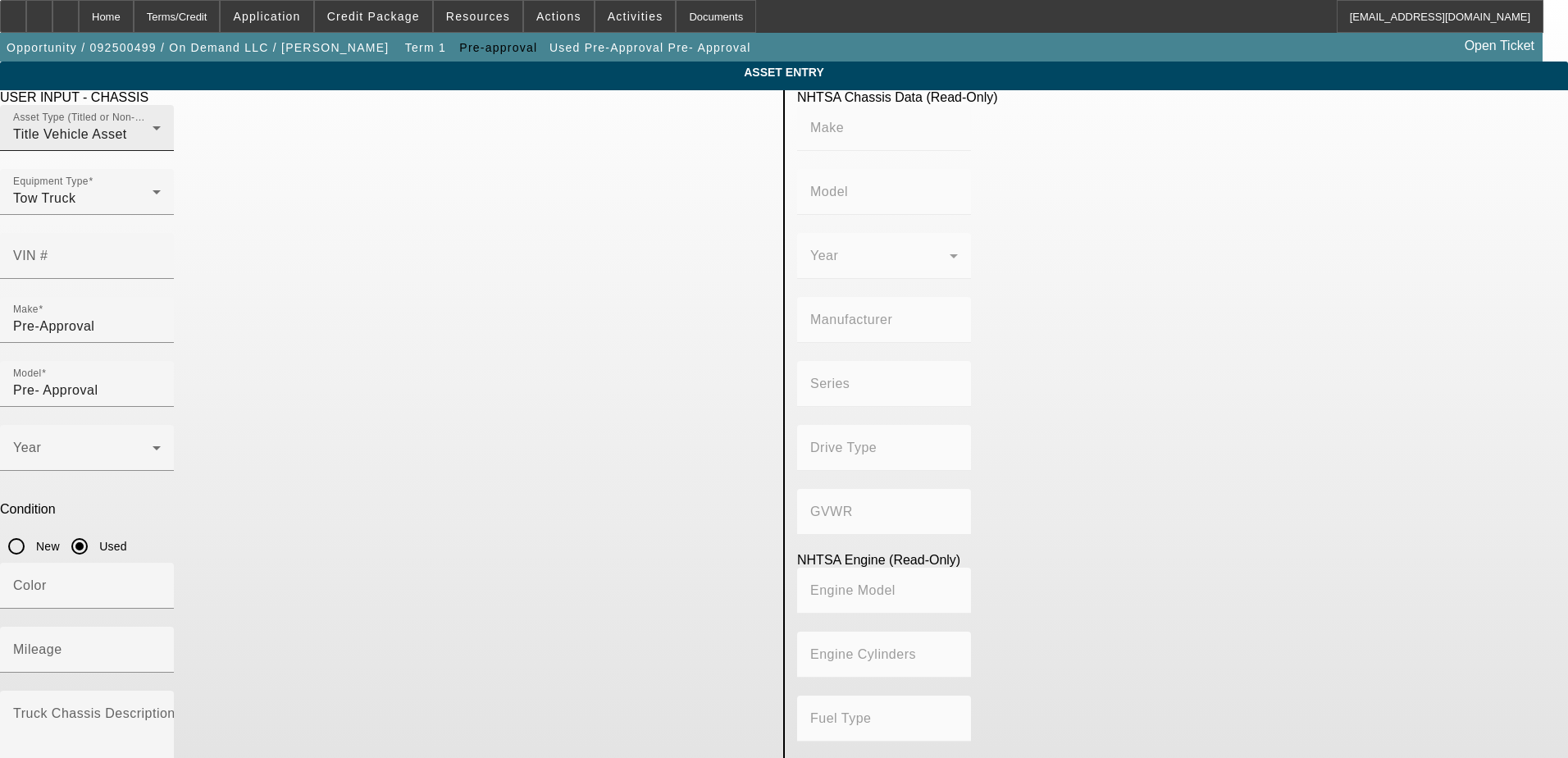
click at [153, 144] on div "Title Vehicle Asset" at bounding box center [82, 135] width 140 height 20
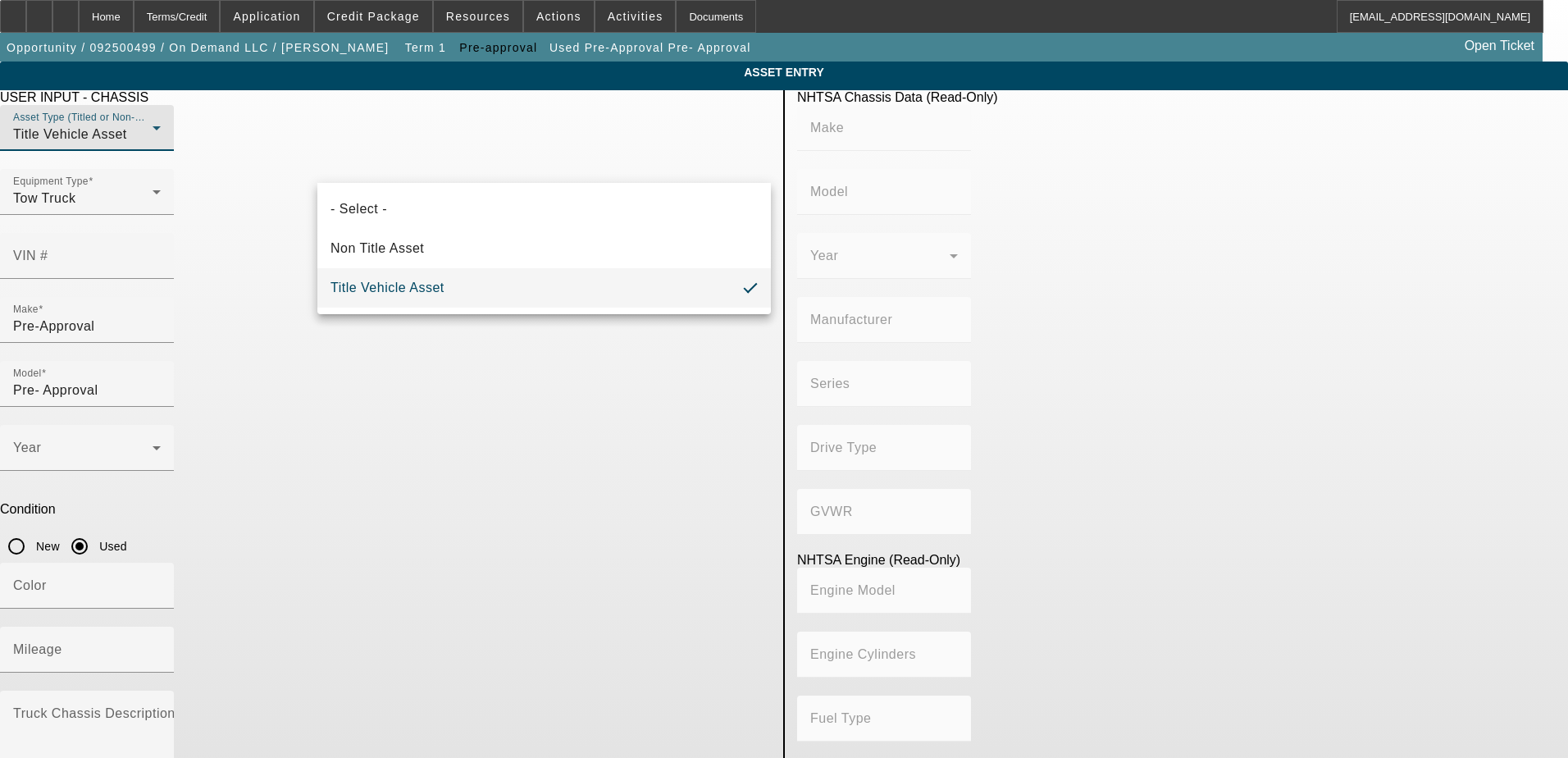
click at [225, 359] on div at bounding box center [784, 379] width 1568 height 758
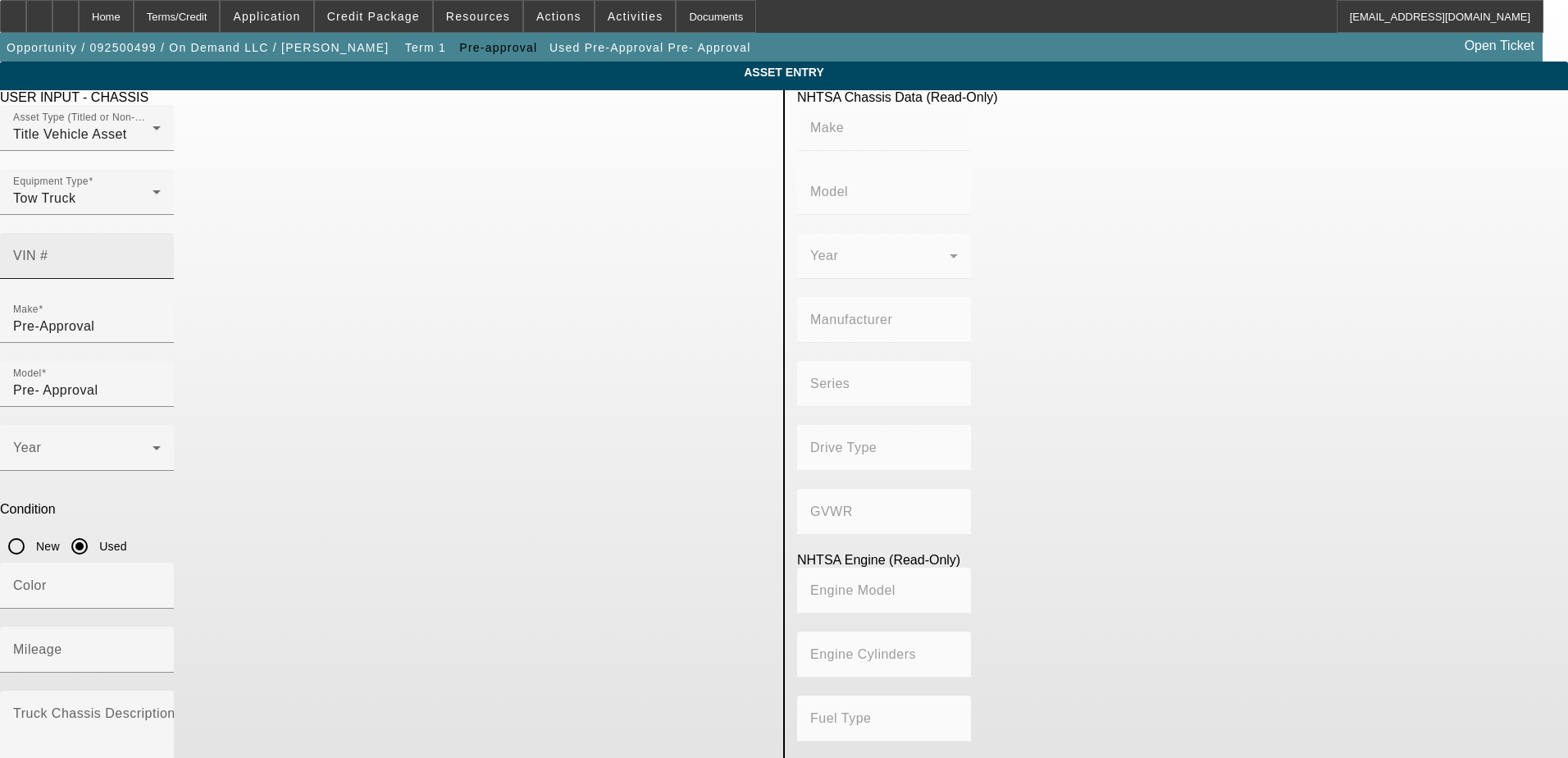
click at [49, 248] on mat-label "VIN #" at bounding box center [30, 255] width 36 height 14
click at [161, 253] on input "VIN #" at bounding box center [87, 262] width 148 height 20
paste input "5PVNE8JN6D4S50390"
type input "5PVNE8JN6D4S50390"
type input "HINO"
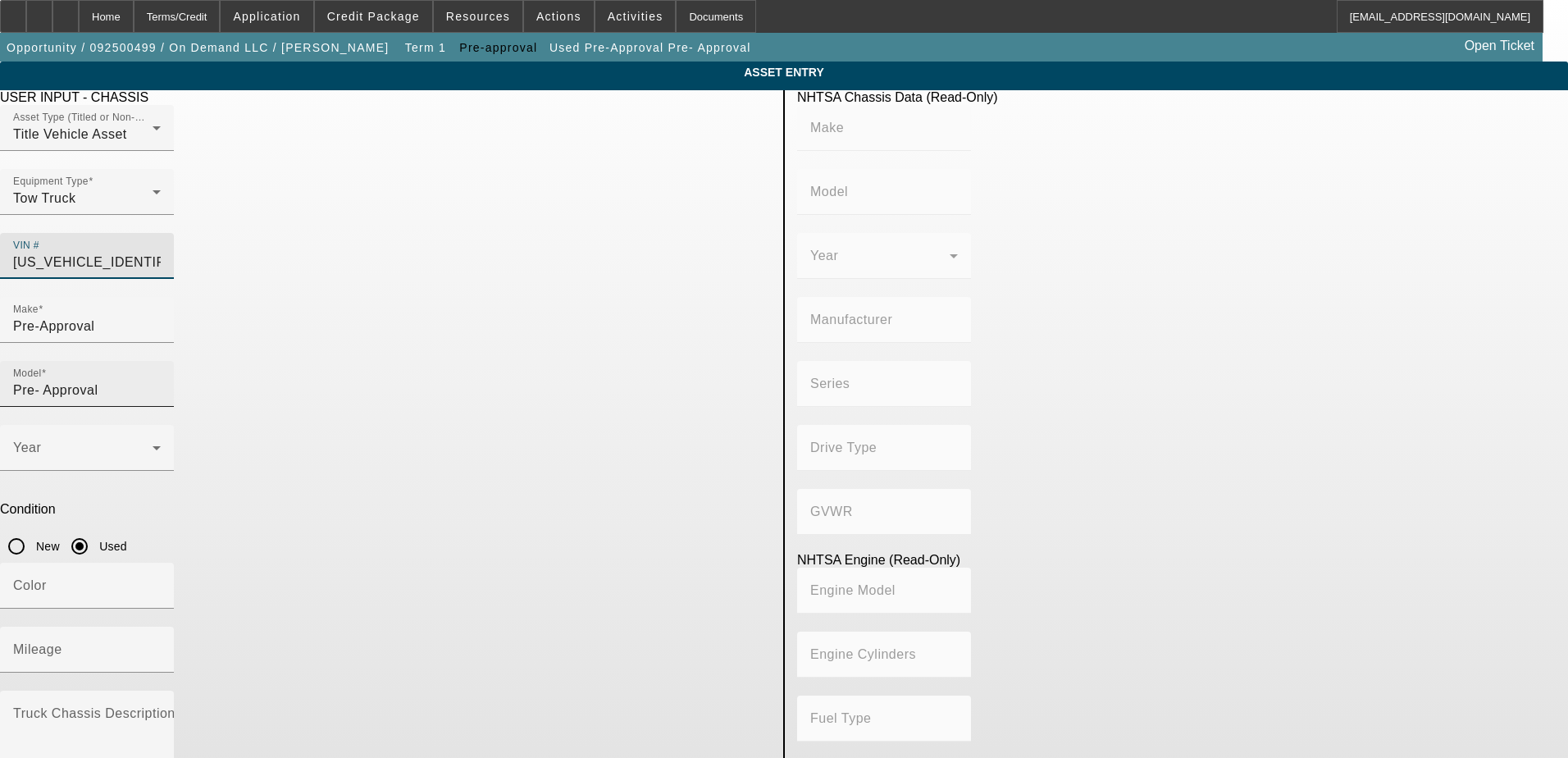
type input "Conventional Type Truck"
type input "HINO MOTORS MANUFACTURING U.S.A."
type input "Class 6: 19,501 - 26,000 lb (8,845 - 11,794 kg)"
type input "J08E-VC/VB"
type input "Diesel"
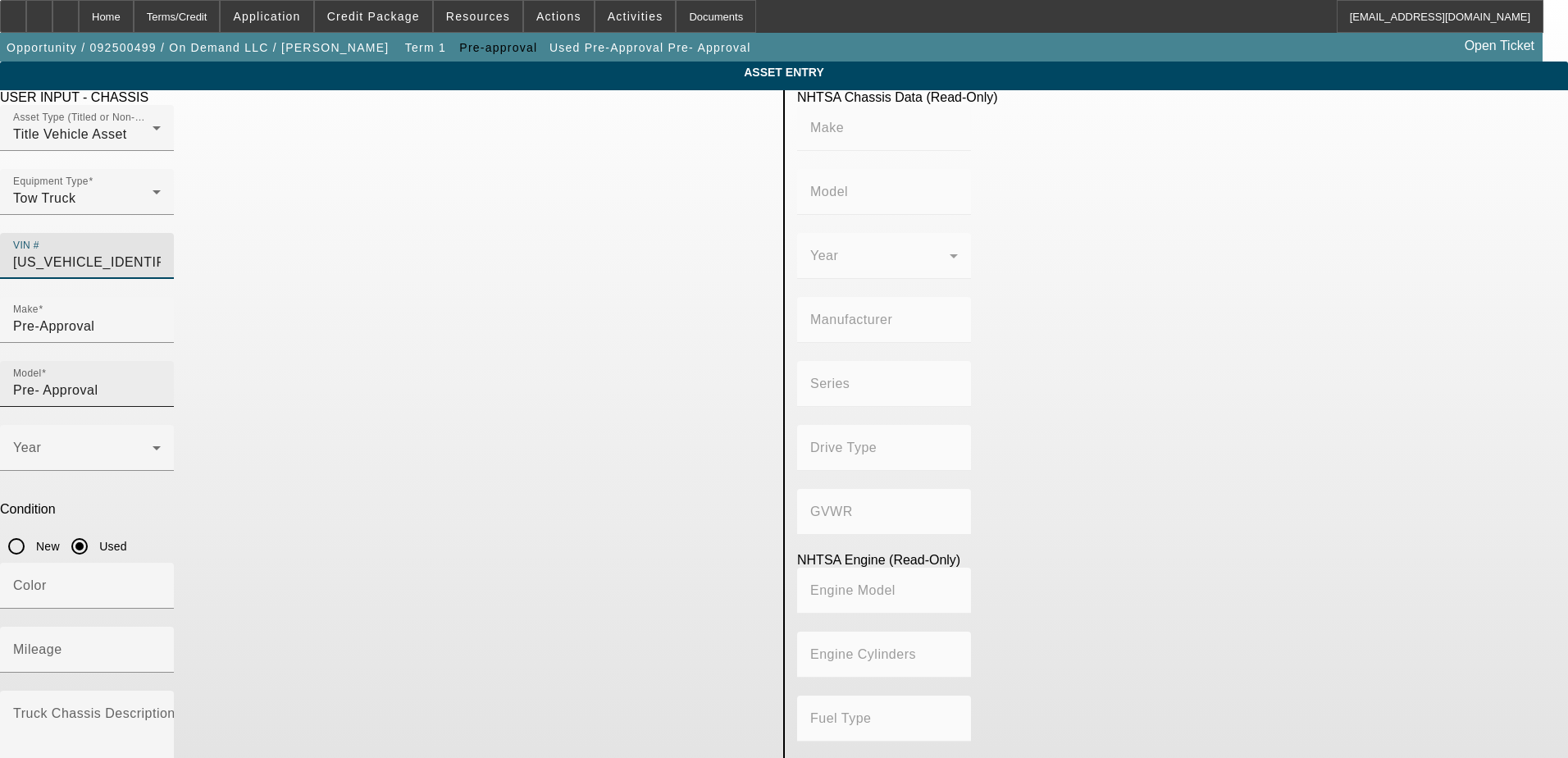
type input "463.78045511996"
type input "7.6"
type input "5PVNE8JN6D4S50390"
drag, startPoint x: 638, startPoint y: 296, endPoint x: 525, endPoint y: 294, distance: 113.0
click at [525, 297] on div "Make Pre-Approval Model Pre- Approval" at bounding box center [385, 360] width 771 height 128
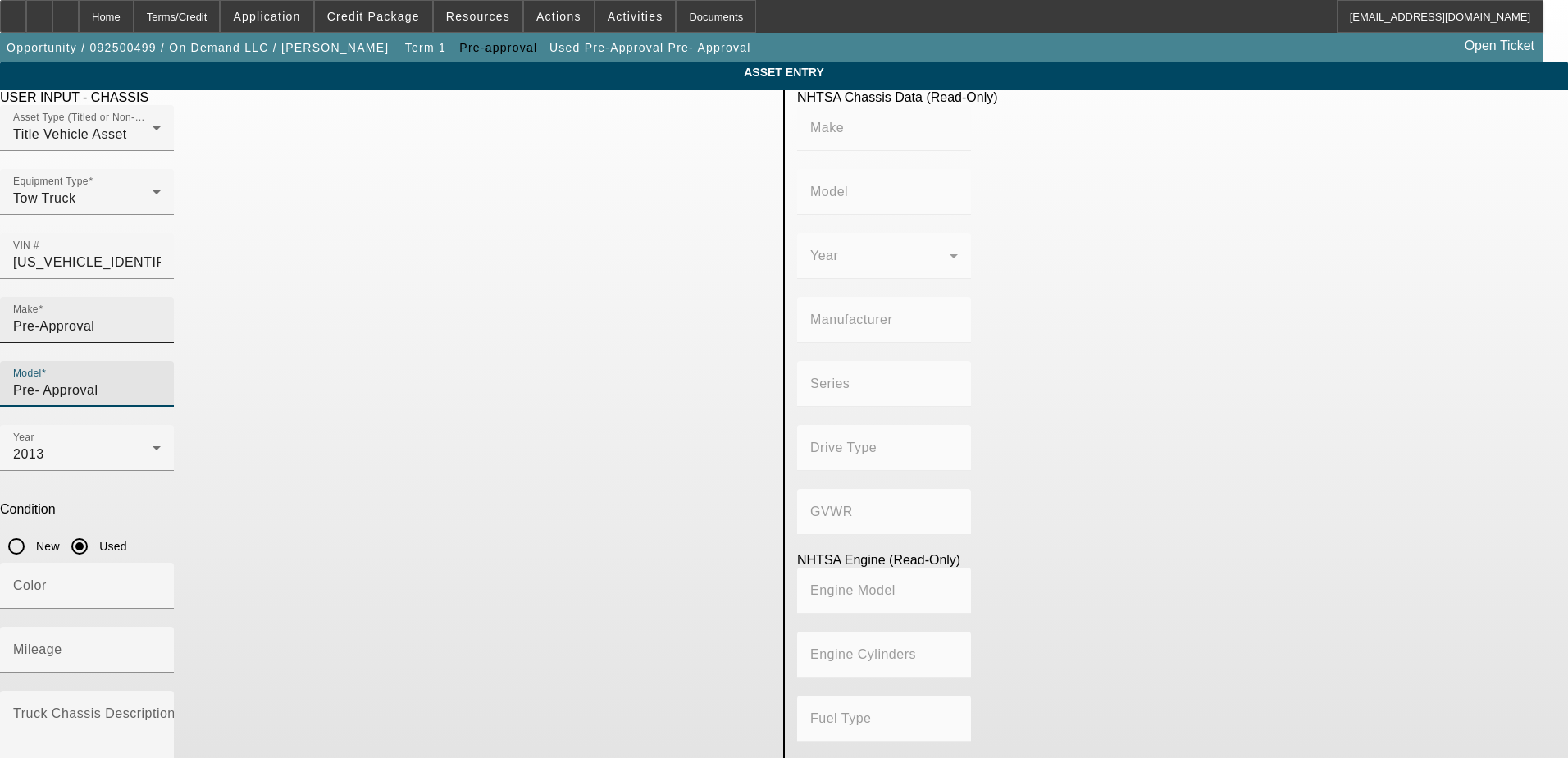
type input "HINO"
type input "Conventional Type Truck"
type input "HINO MOTORS MANUFACTURING U.S.A."
type input "Class 6: 19,501 - 26,000 lb (8,845 - 11,794 kg)"
type input "J08E-VC/VB"
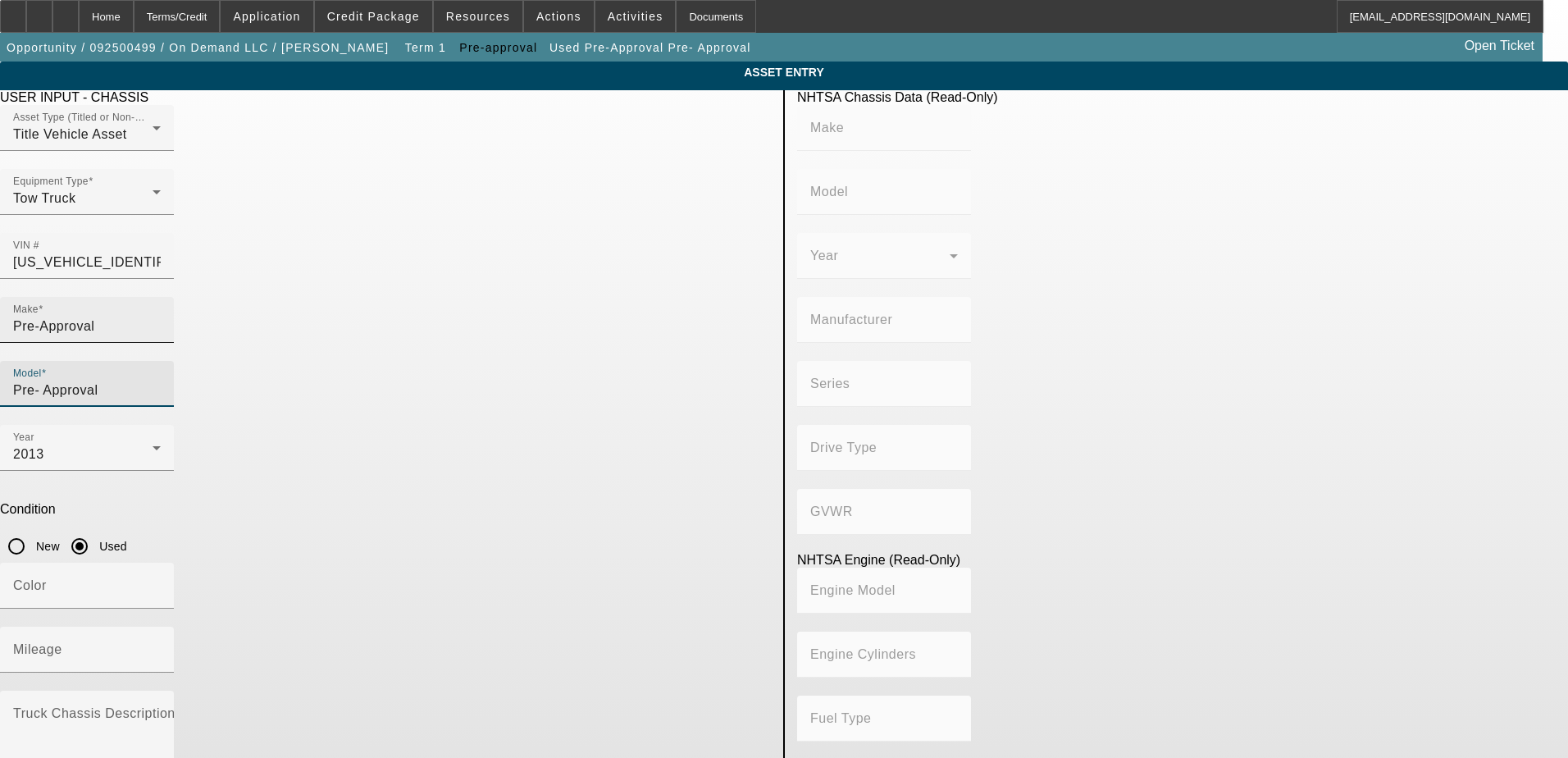
type input "Diesel"
type input "463.78045511996"
type input "7.6"
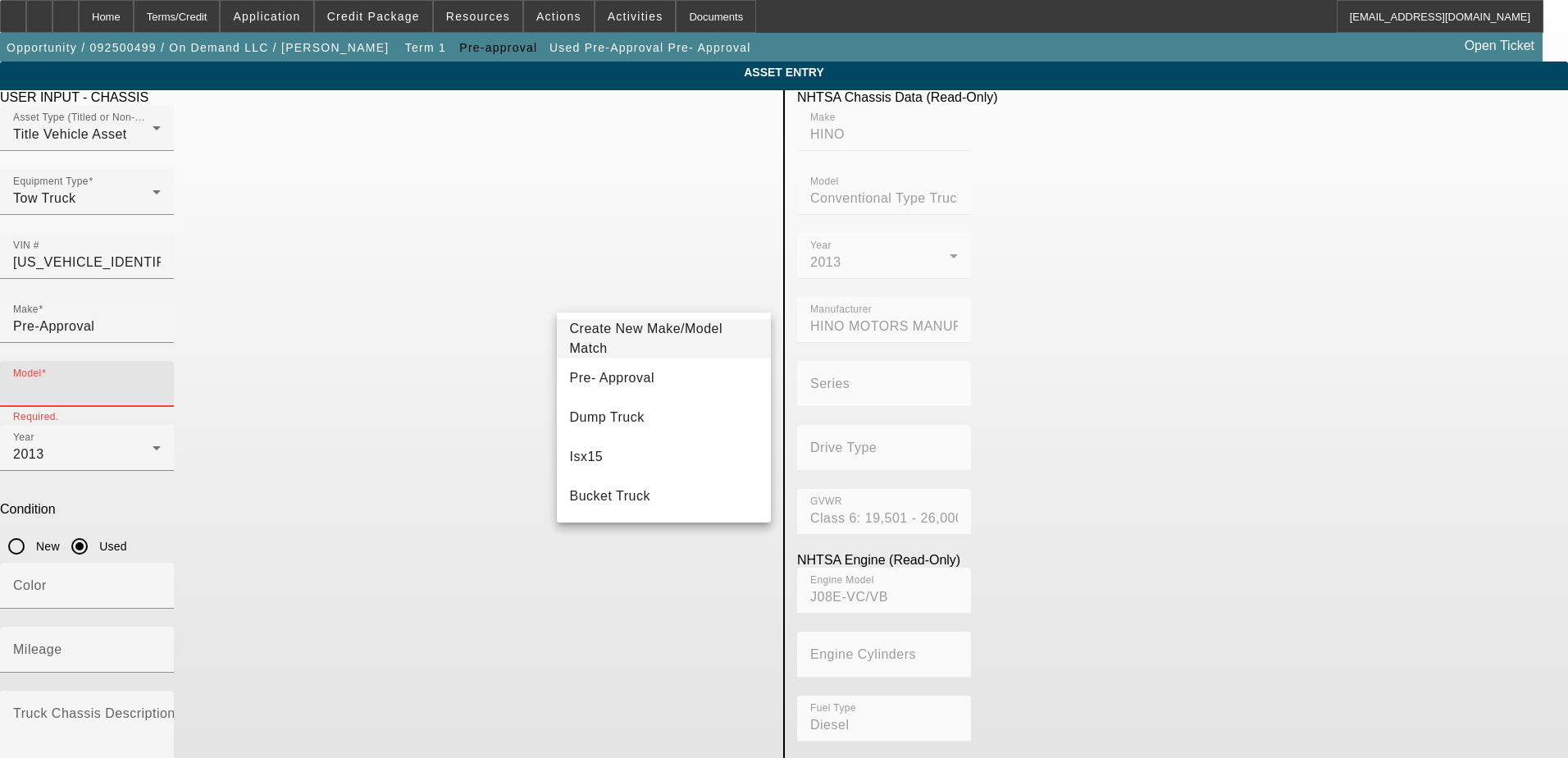
click at [161, 381] on input "Model" at bounding box center [87, 391] width 148 height 20
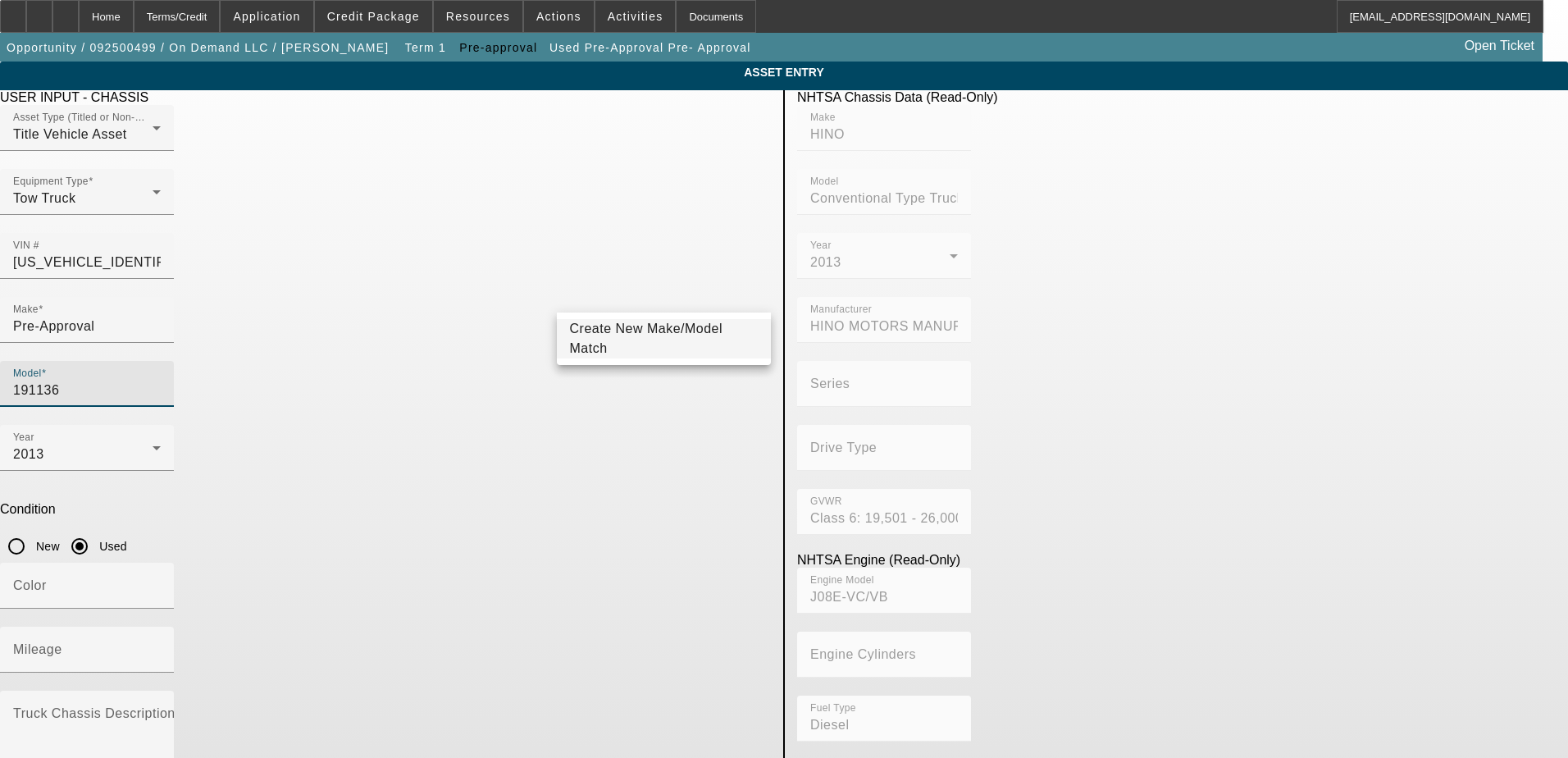
type input "191136"
click at [541, 233] on div "Equipment Type Tow Truck" at bounding box center [385, 201] width 771 height 64
drag, startPoint x: 607, startPoint y: 293, endPoint x: 562, endPoint y: 301, distance: 45.7
click at [174, 361] on div "Model 191136" at bounding box center [87, 384] width 174 height 46
click at [62, 643] on mat-label "Mileage" at bounding box center [37, 649] width 49 height 14
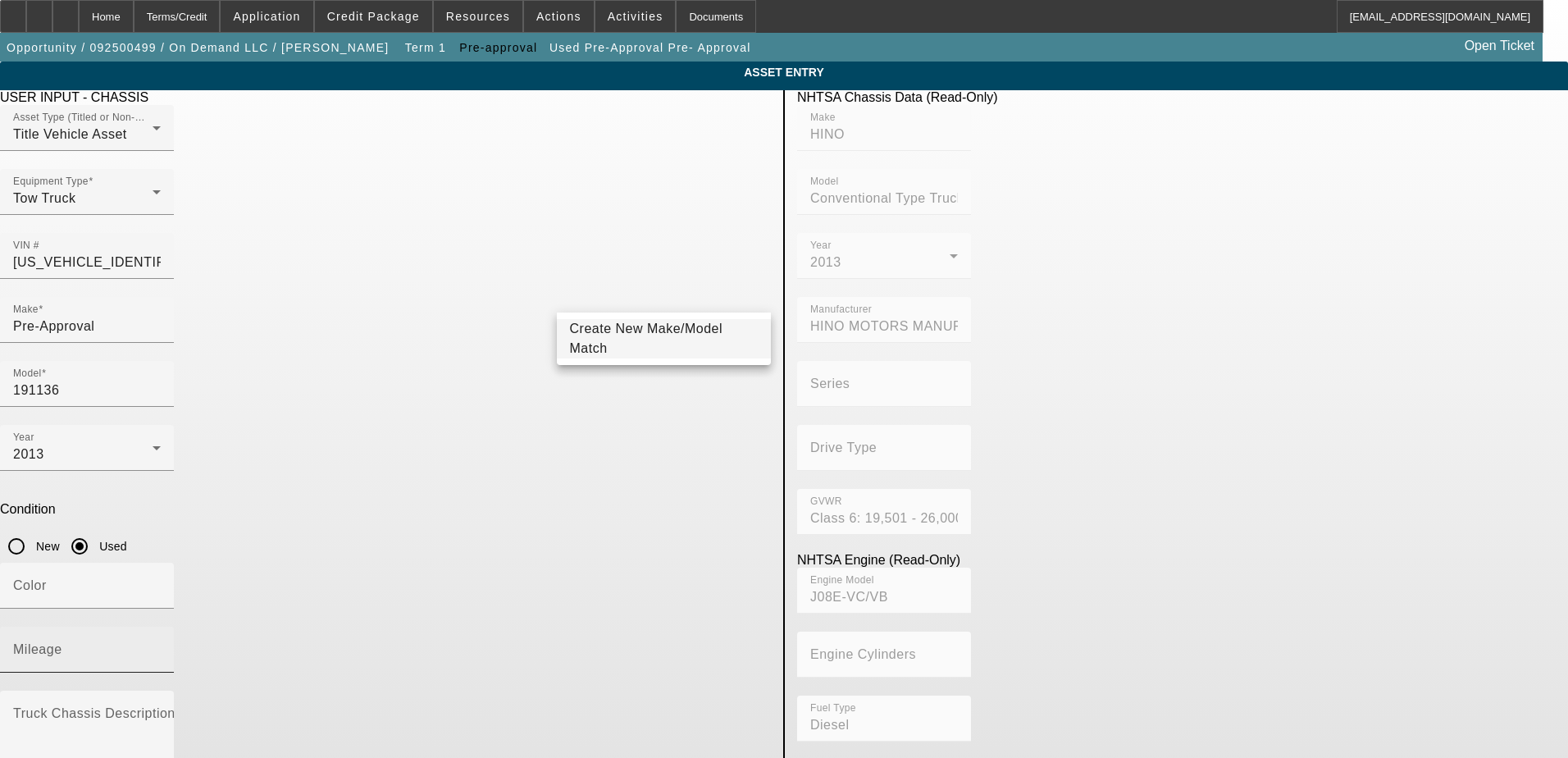
click at [161, 647] on input "Mileage" at bounding box center [87, 656] width 148 height 20
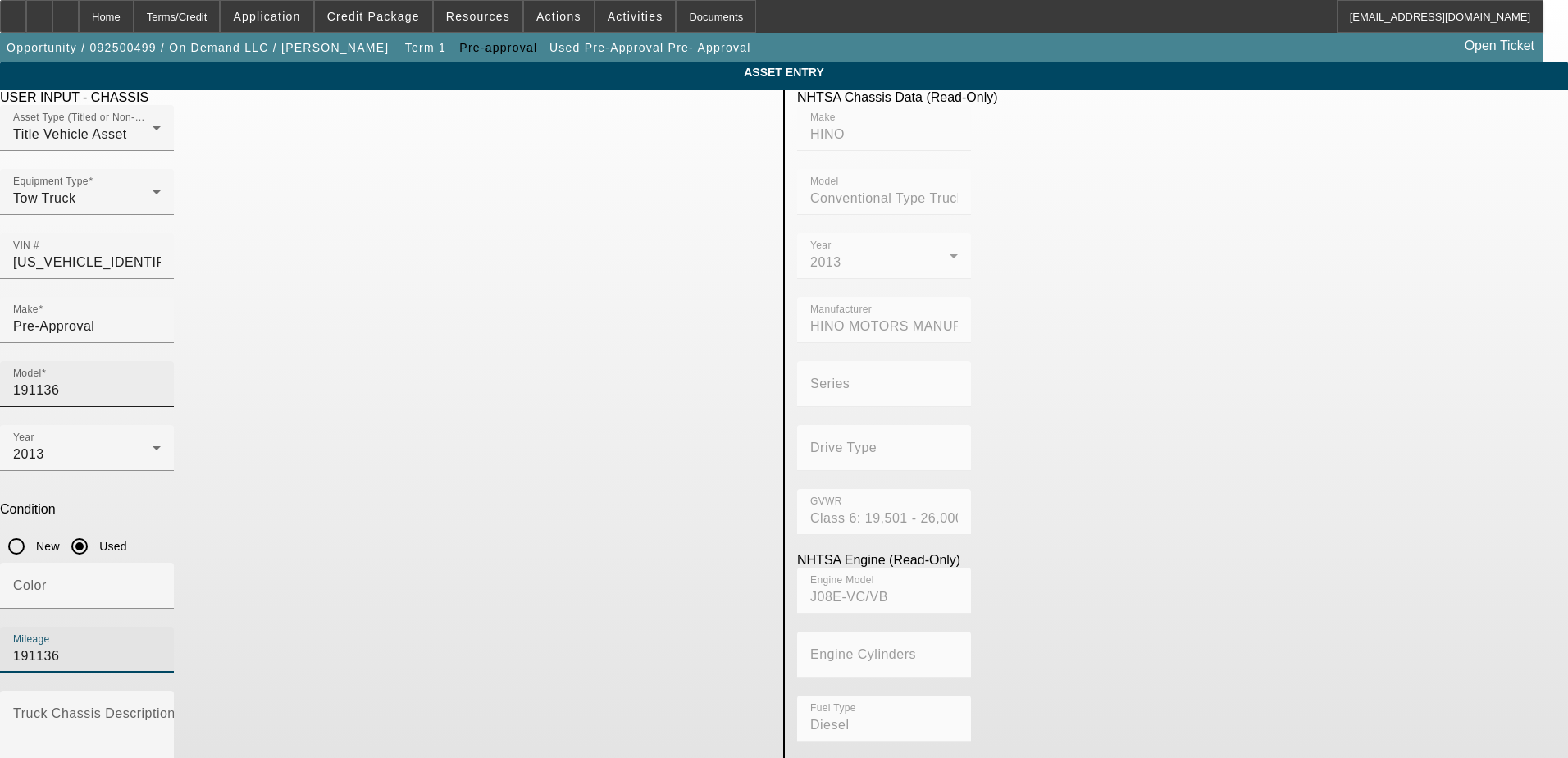
type input "191136"
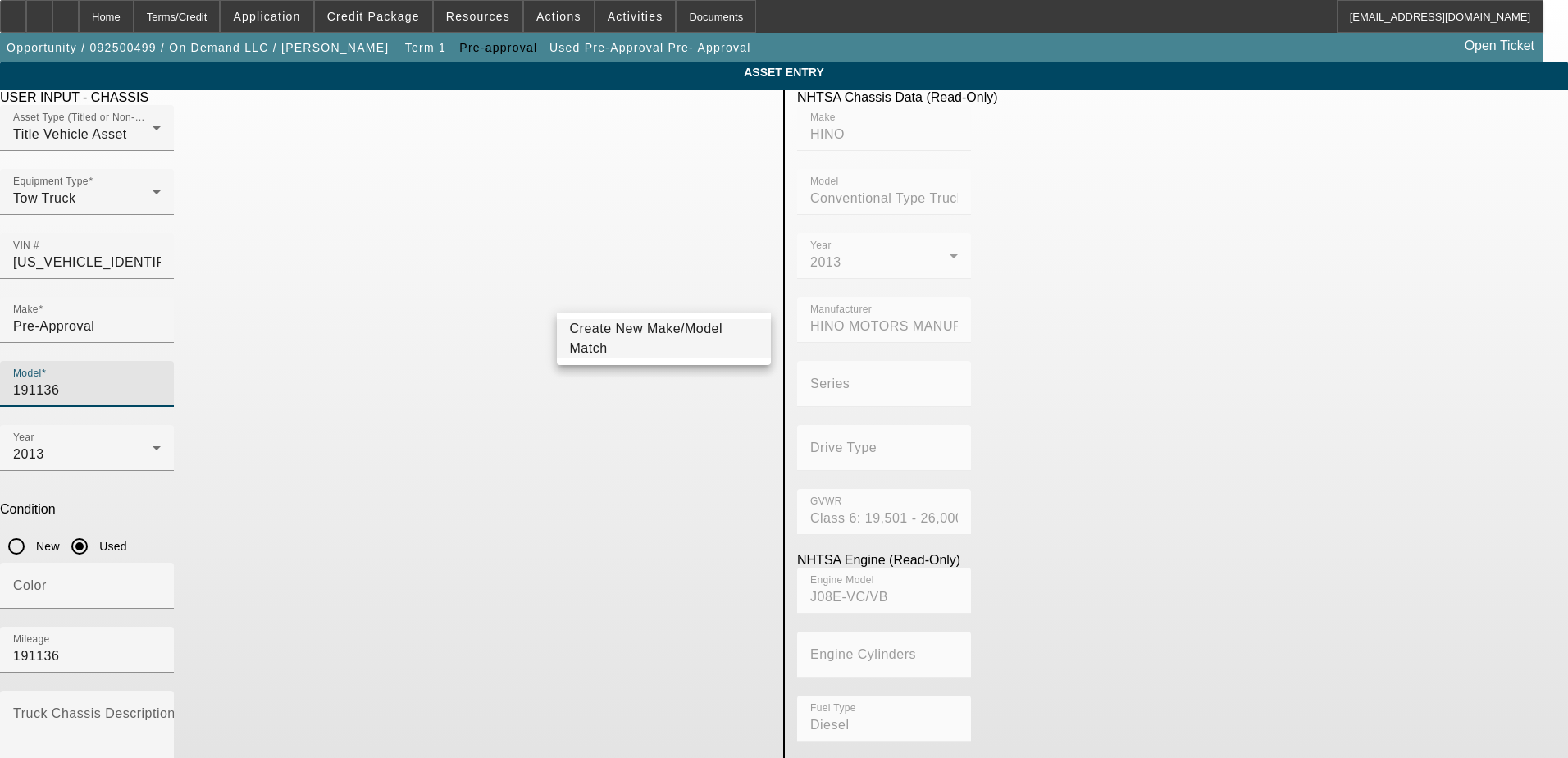
drag, startPoint x: 605, startPoint y: 293, endPoint x: 548, endPoint y: 299, distance: 57.3
click at [548, 361] on div "Model 191136" at bounding box center [385, 393] width 771 height 64
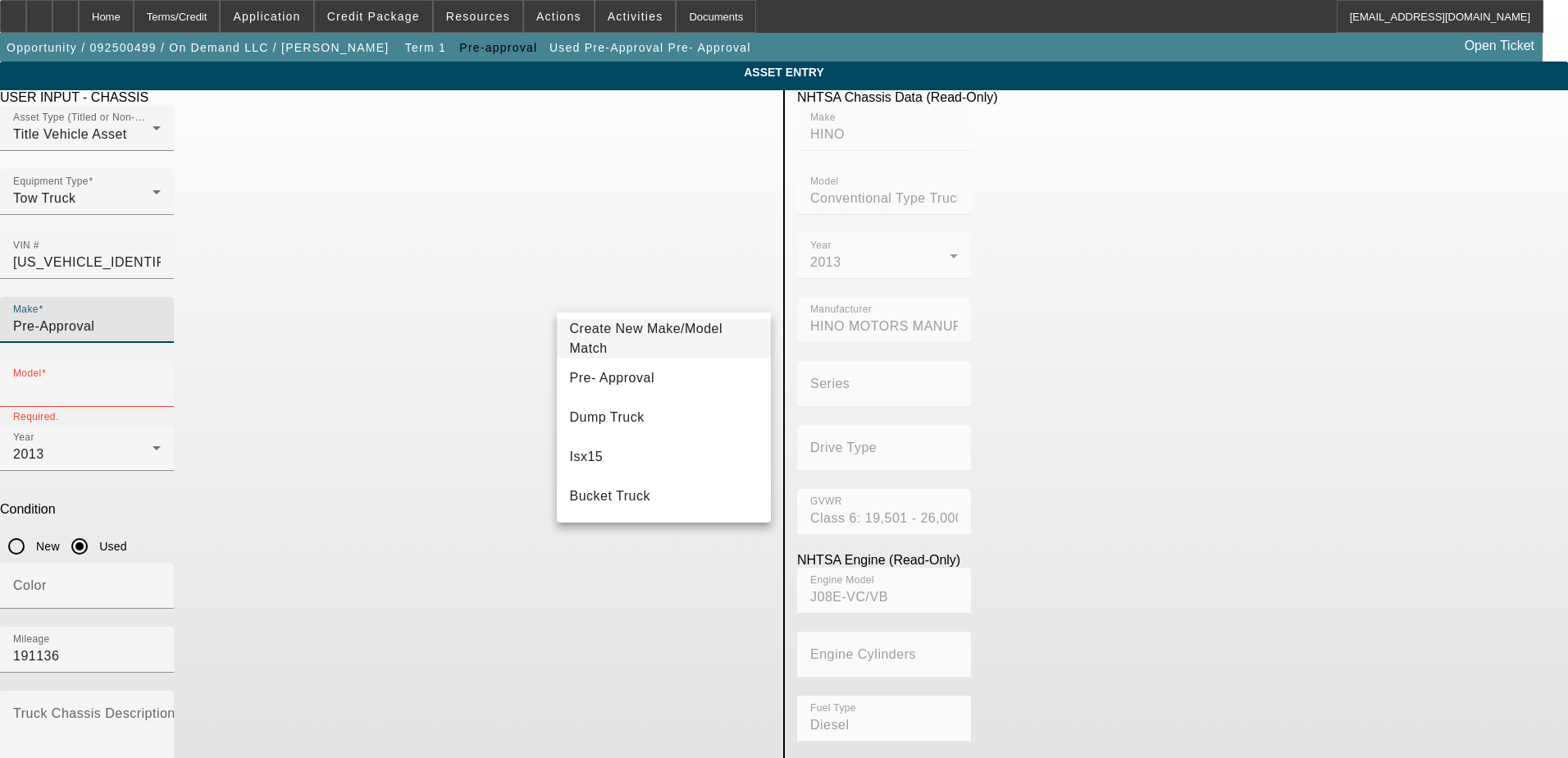
drag, startPoint x: 430, startPoint y: 303, endPoint x: 305, endPoint y: 296, distance: 125.2
click at [305, 297] on div "Make Pre-Approval" at bounding box center [385, 329] width 771 height 64
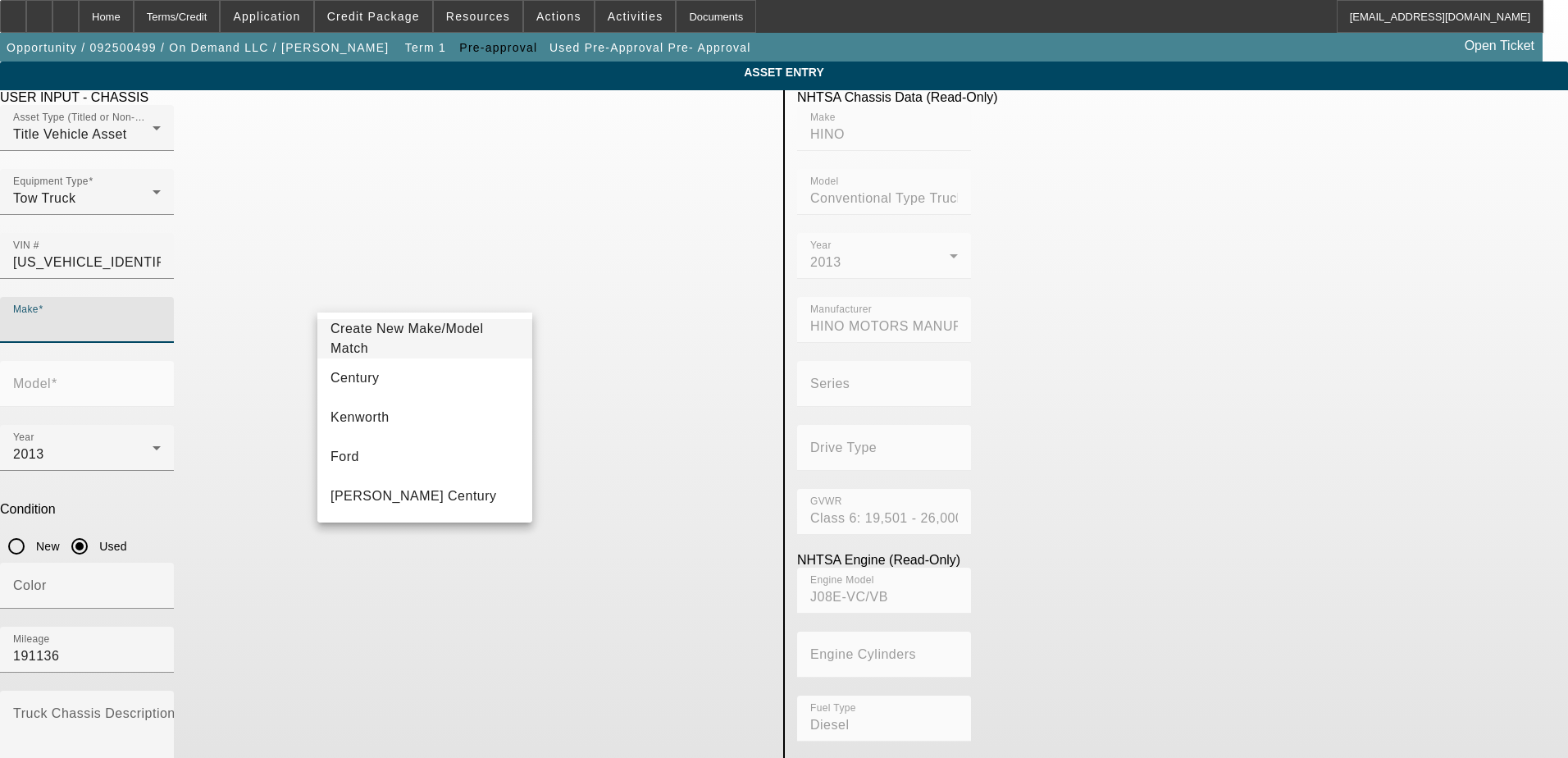
click at [275, 234] on app-asset-collateral-manage "ASSET ENTRY Delete asset USER INPUT - CHASSIS Asset Type (Titled or Non-Titled)…" at bounding box center [784, 517] width 1568 height 910
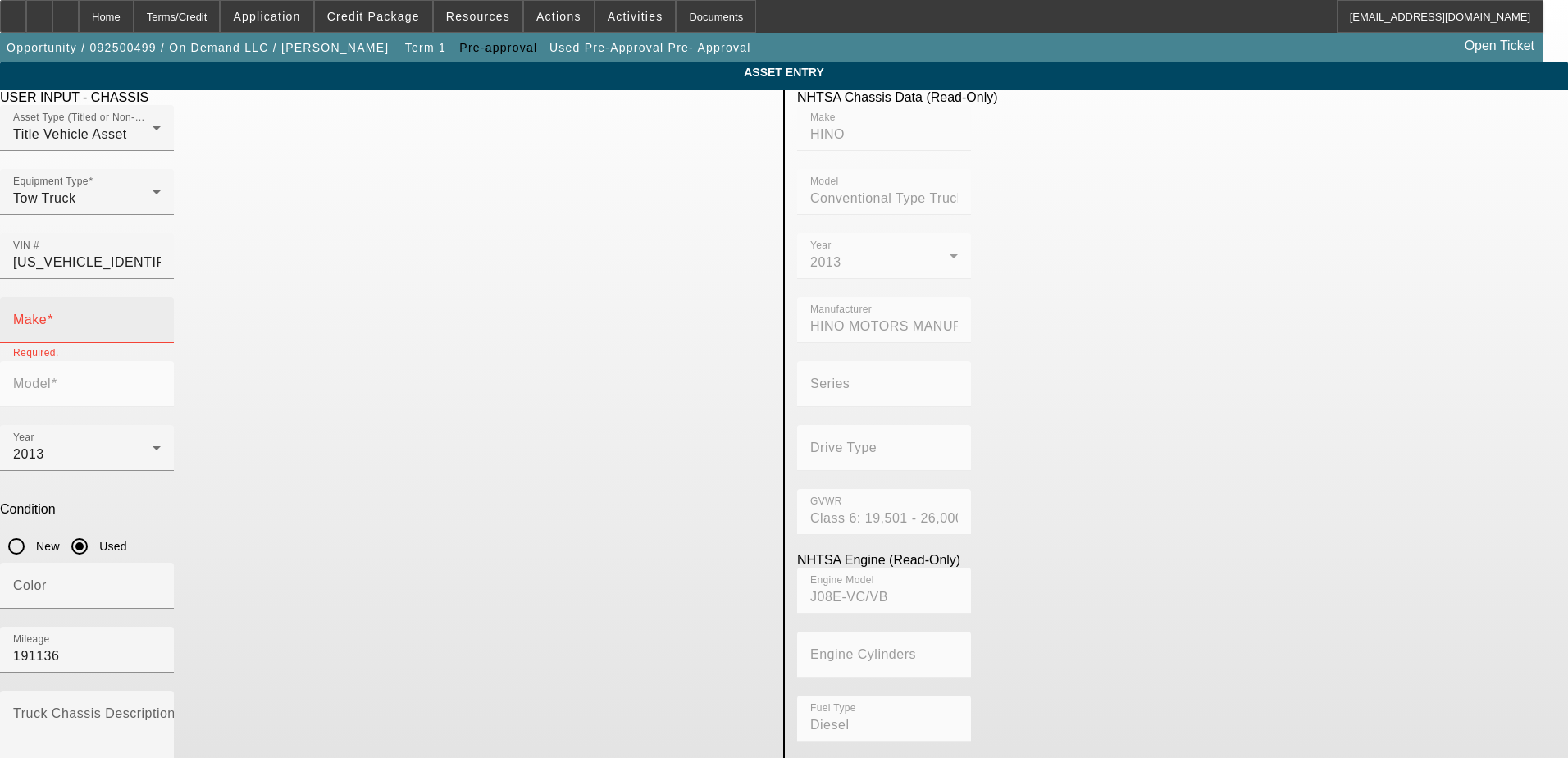
click at [47, 313] on mat-label "Make" at bounding box center [30, 320] width 34 height 14
click at [161, 317] on input "Make" at bounding box center [87, 326] width 148 height 20
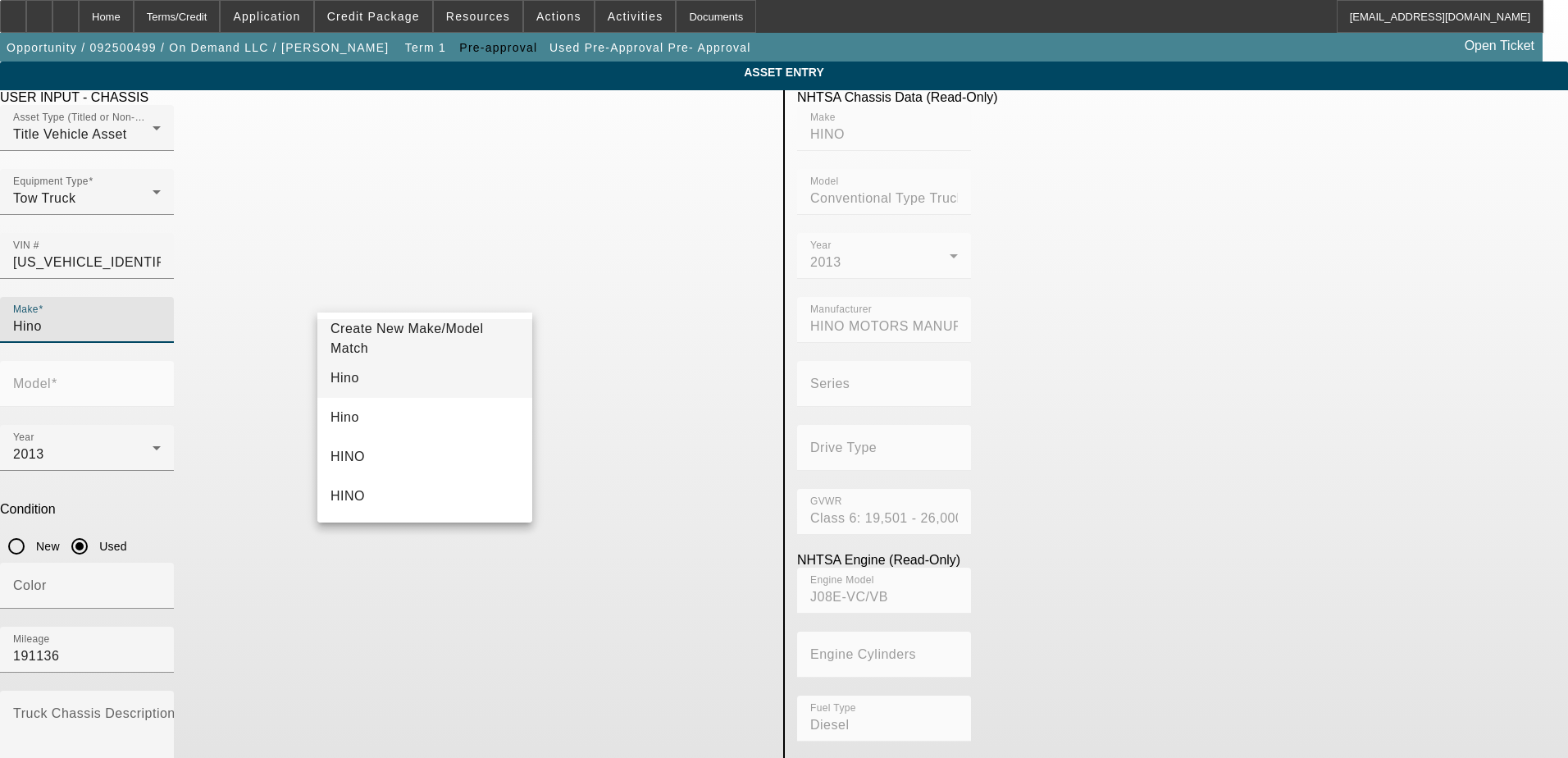
click at [381, 375] on mat-option "Hino" at bounding box center [425, 378] width 215 height 39
type input "Hino"
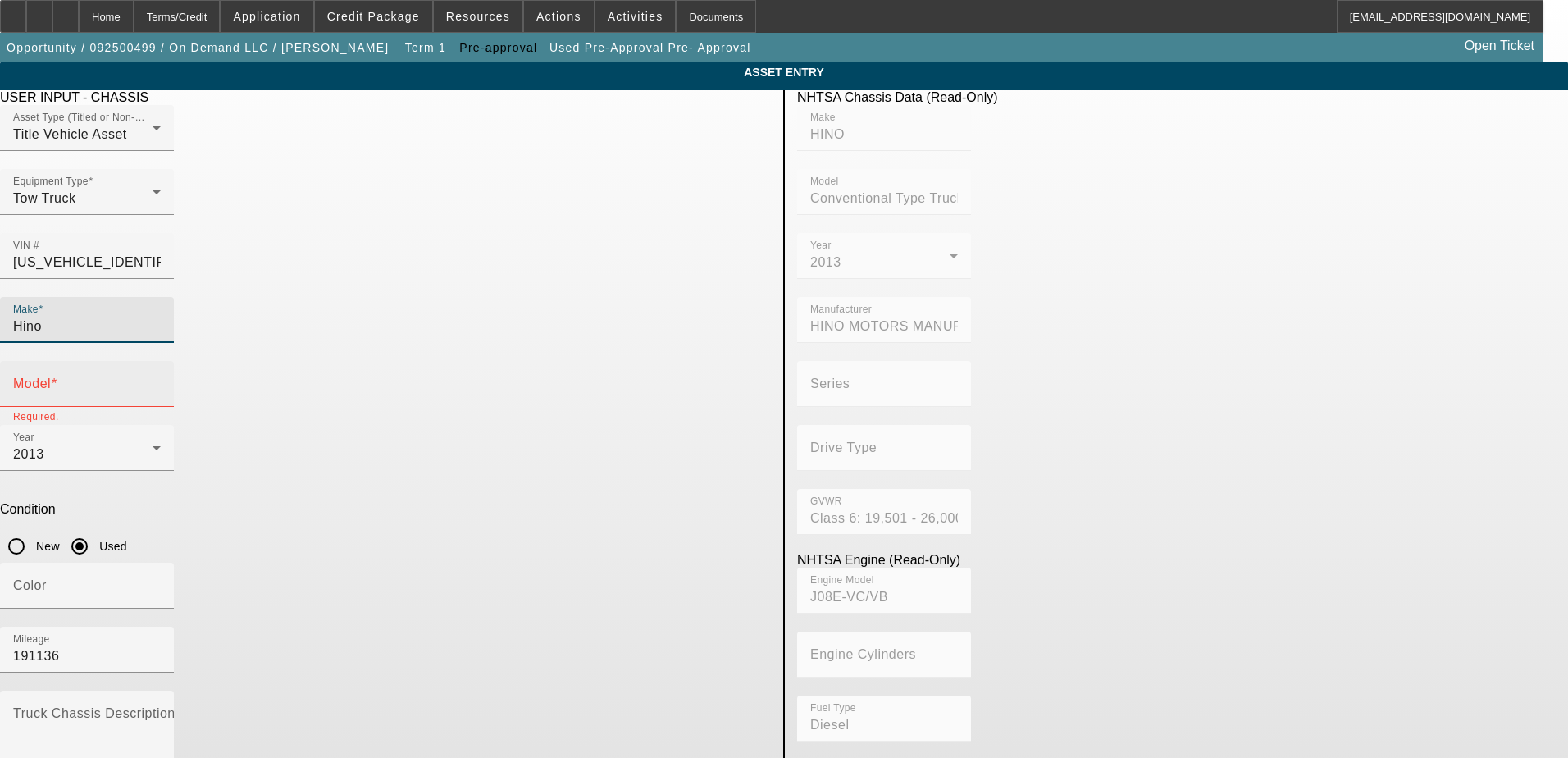
click at [51, 377] on mat-label "Model" at bounding box center [31, 384] width 37 height 14
click at [161, 381] on input "Model" at bounding box center [87, 391] width 148 height 20
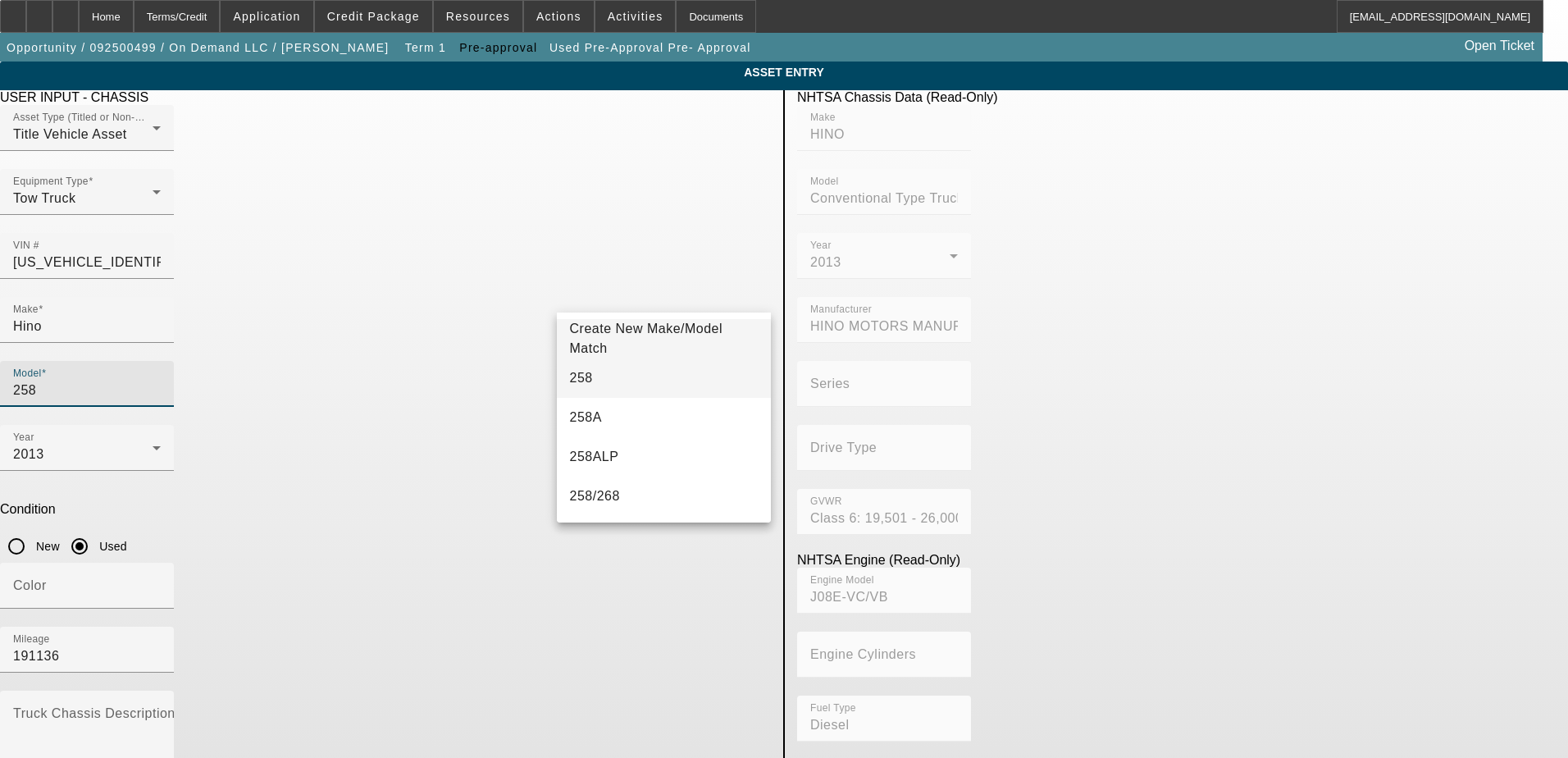
type input "258"
click at [600, 362] on mat-option "258" at bounding box center [665, 378] width 215 height 39
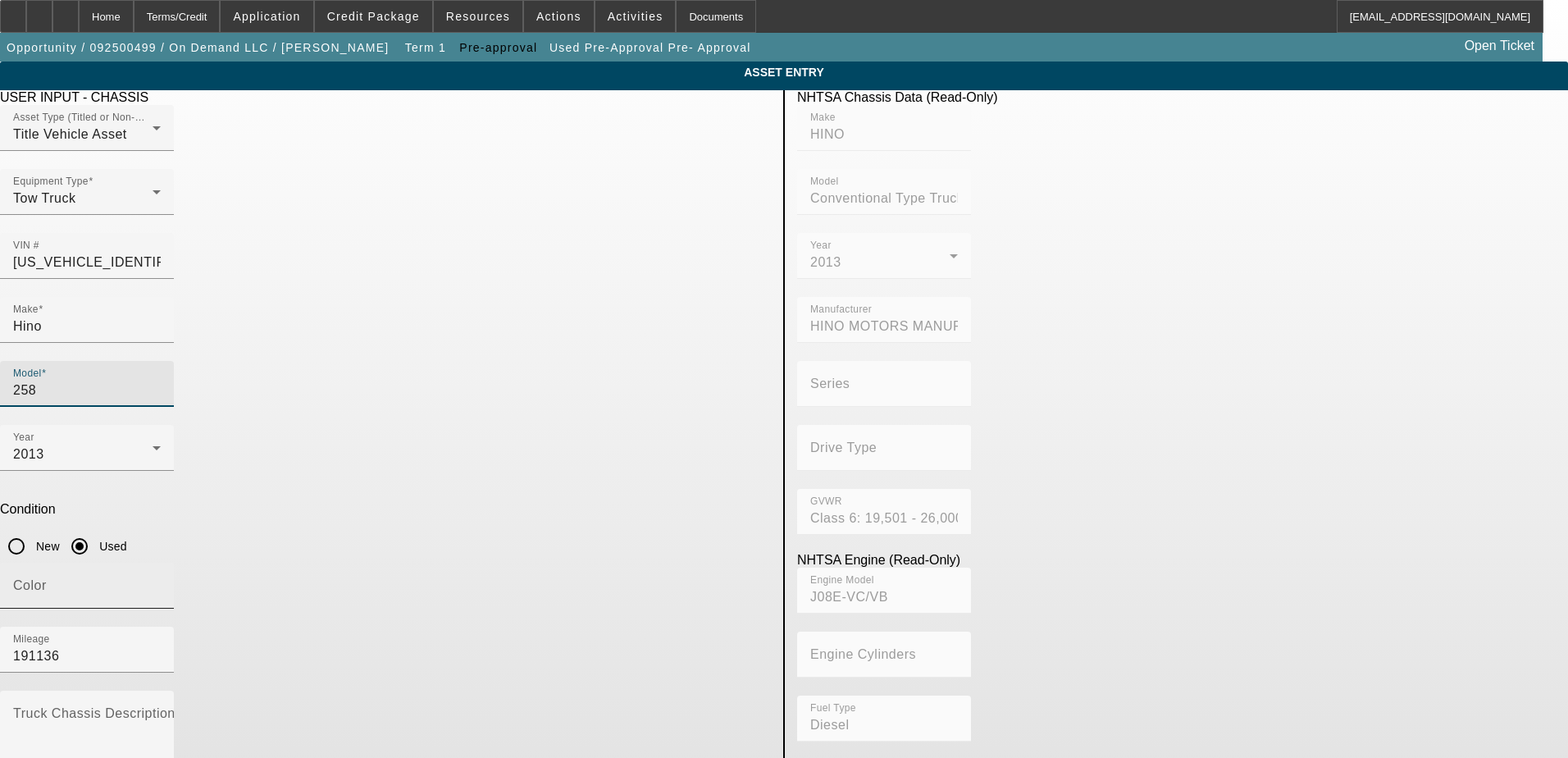
click at [161, 583] on input "Color" at bounding box center [87, 592] width 148 height 20
type input "Black"
click at [541, 425] on div "Year 2013" at bounding box center [385, 458] width 771 height 64
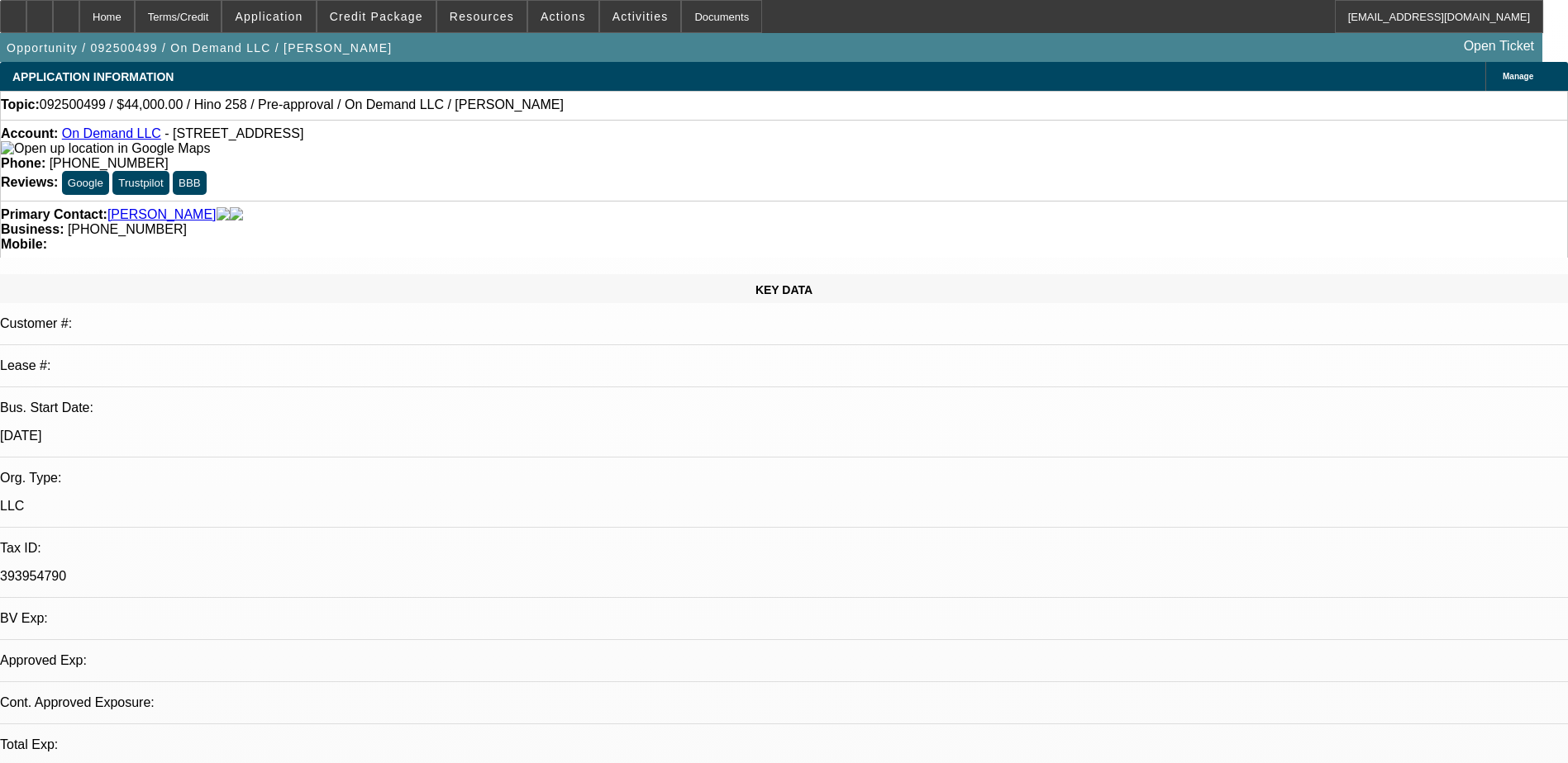
select select "0.2"
select select "2"
select select "0.1"
select select "4"
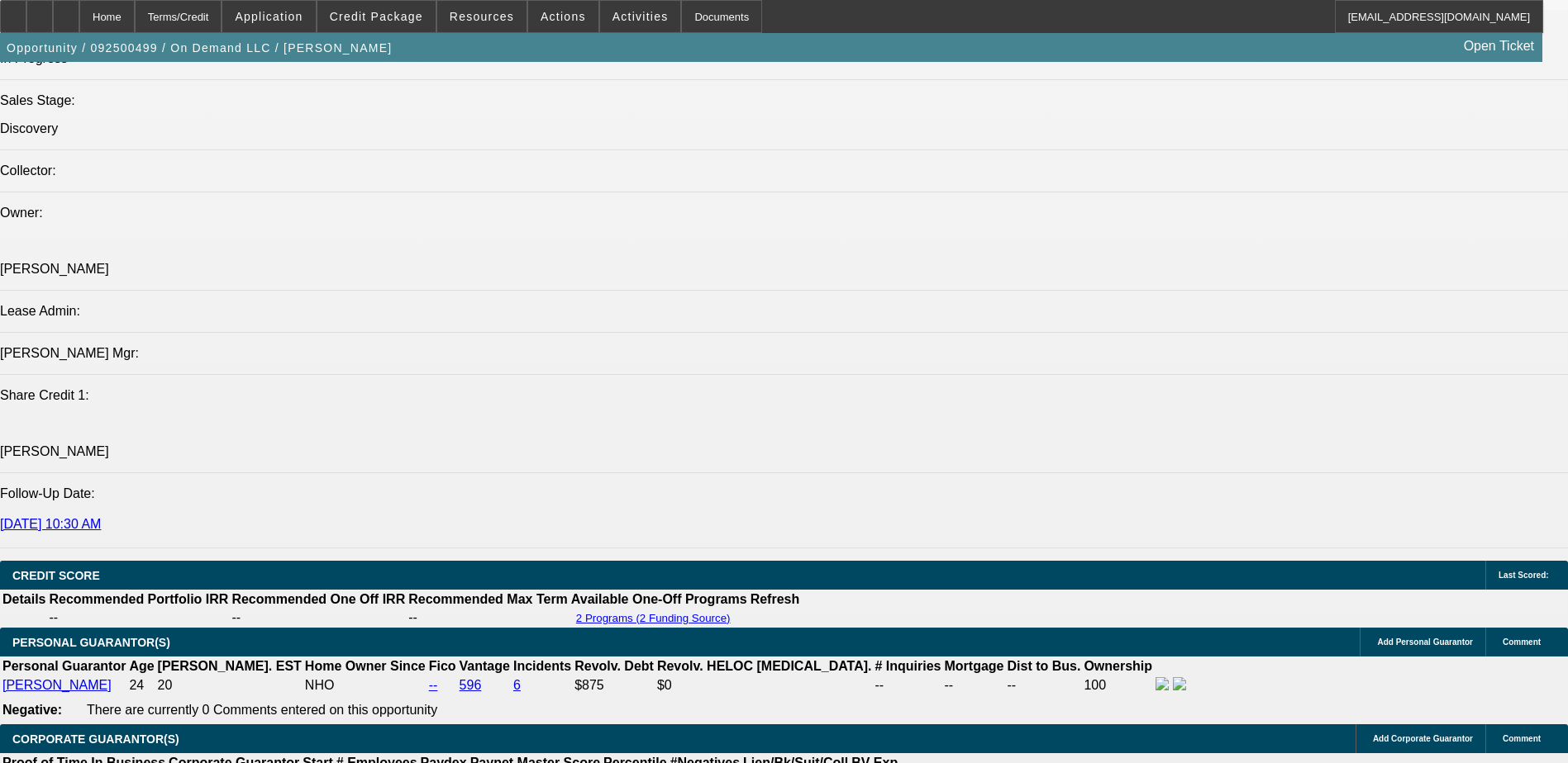
scroll to position [1900, 0]
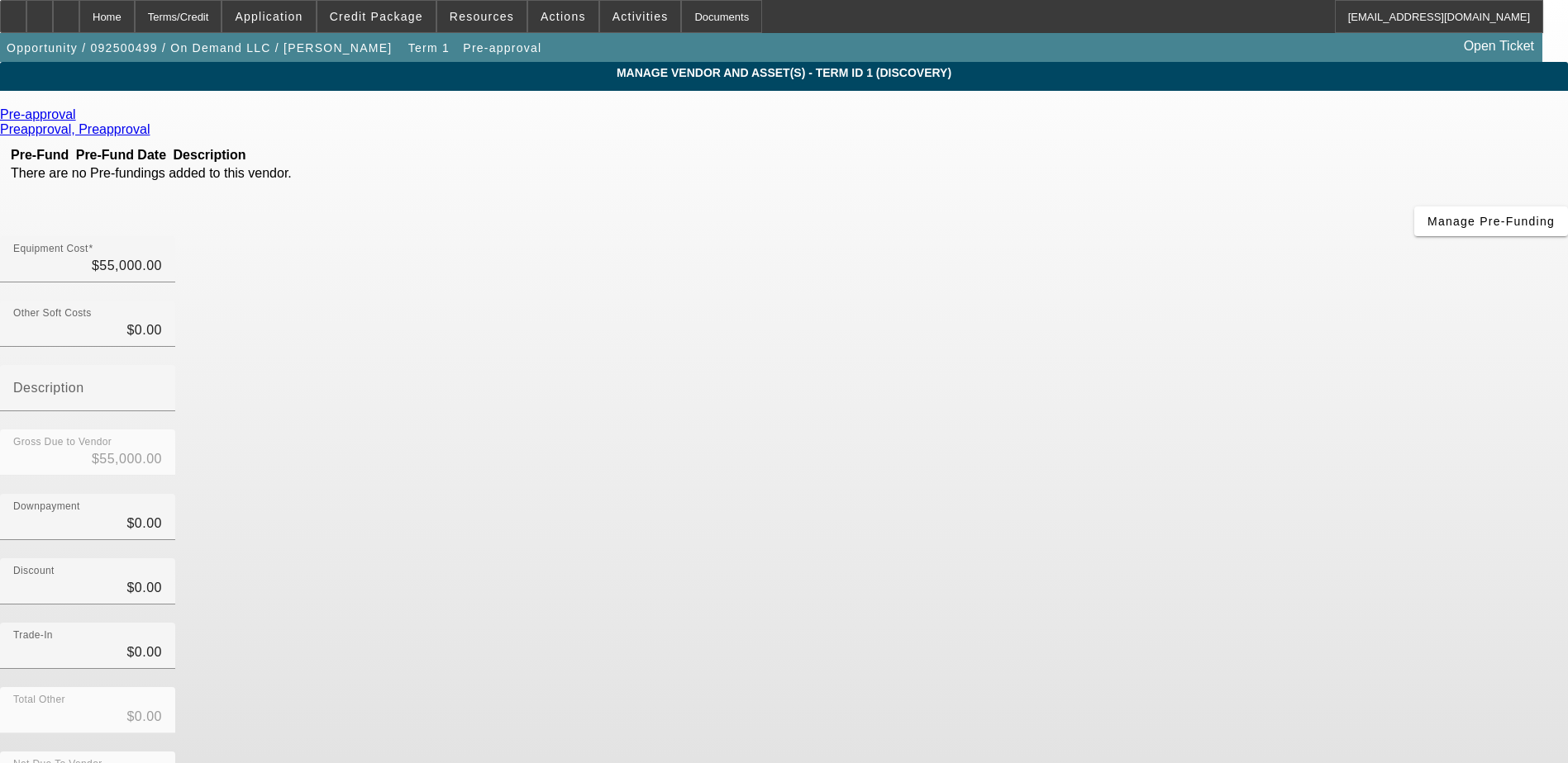
click at [80, 117] on icon at bounding box center [80, 114] width 0 height 14
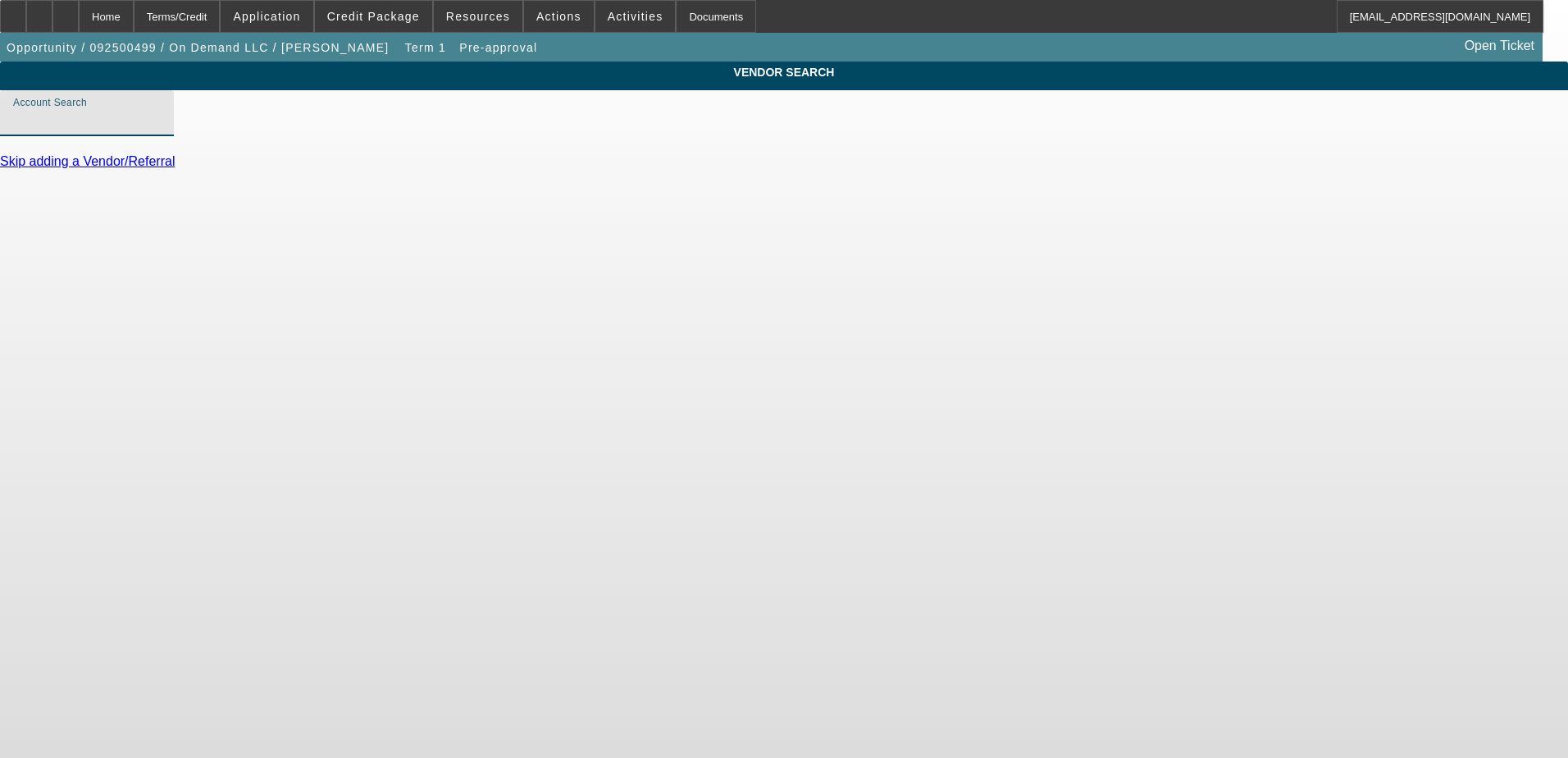
click at [161, 129] on input "Account Search" at bounding box center [87, 120] width 148 height 20
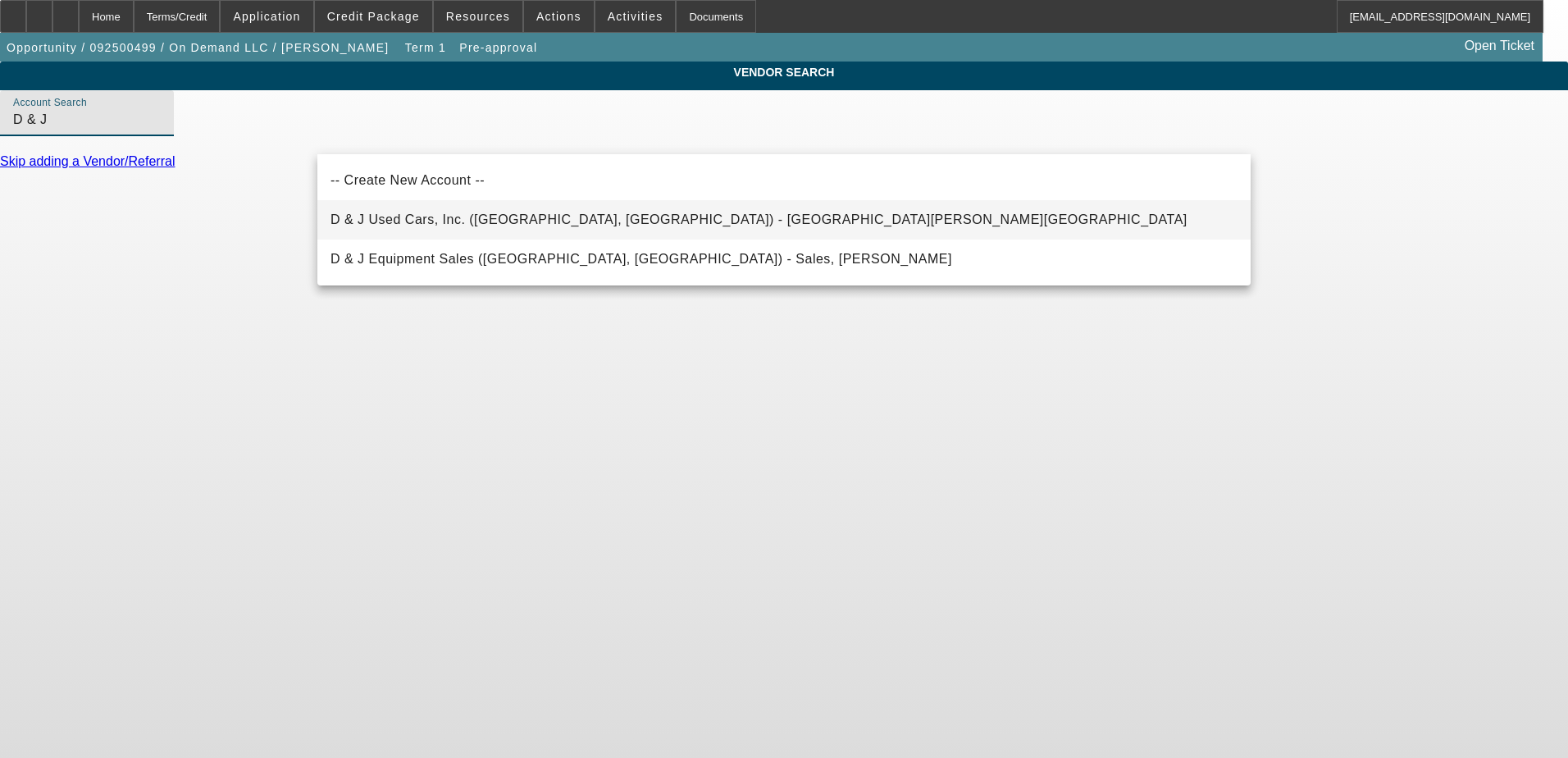
click at [470, 222] on span "D & J Used Cars, Inc. (Rutherfordton, NC) - McSwain, Heath" at bounding box center [759, 220] width 857 height 14
type input "D & J Used Cars, Inc. (Rutherfordton, NC) - McSwain, Heath"
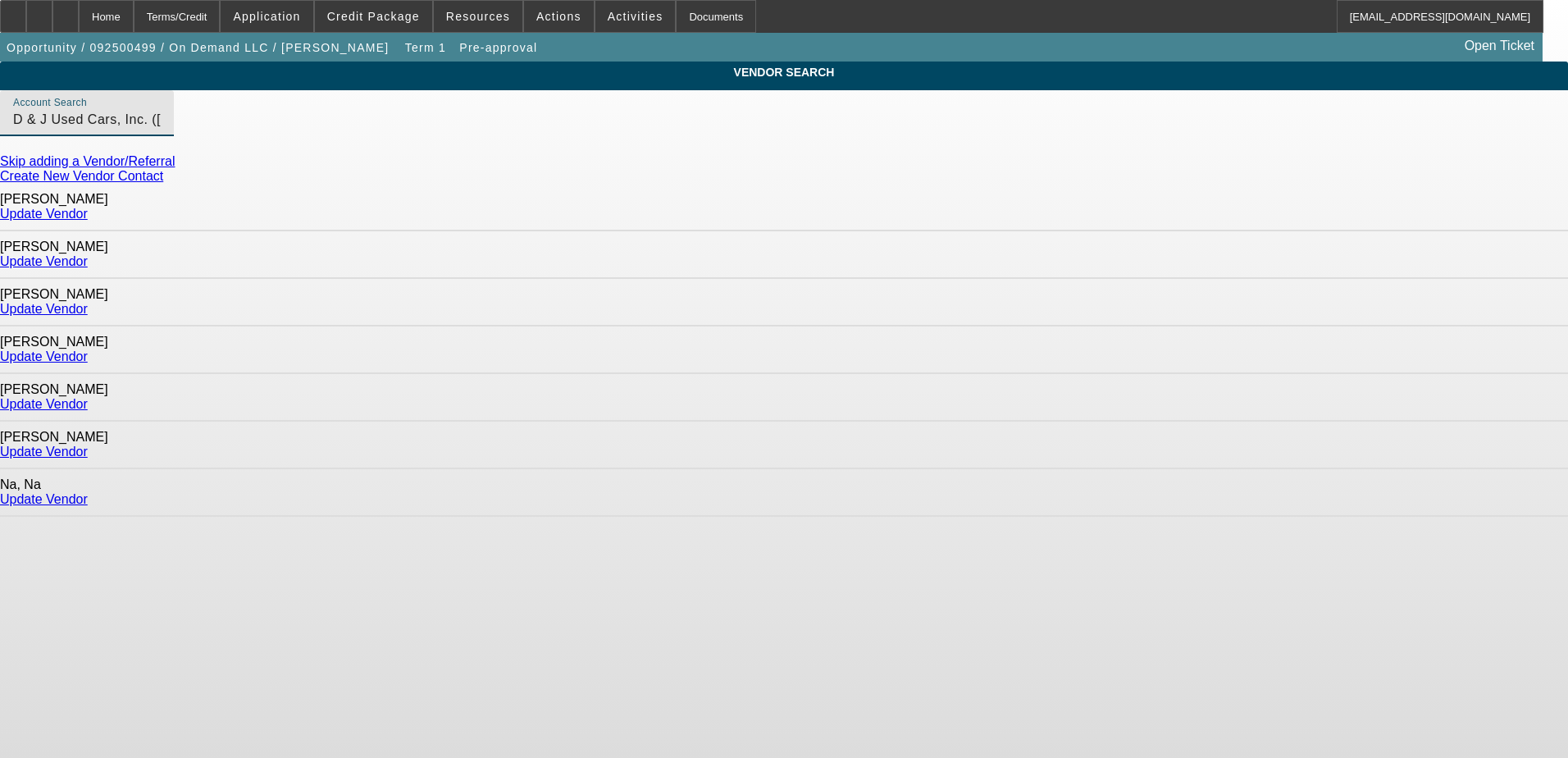
click at [88, 302] on link "Update Vendor" at bounding box center [43, 309] width 88 height 14
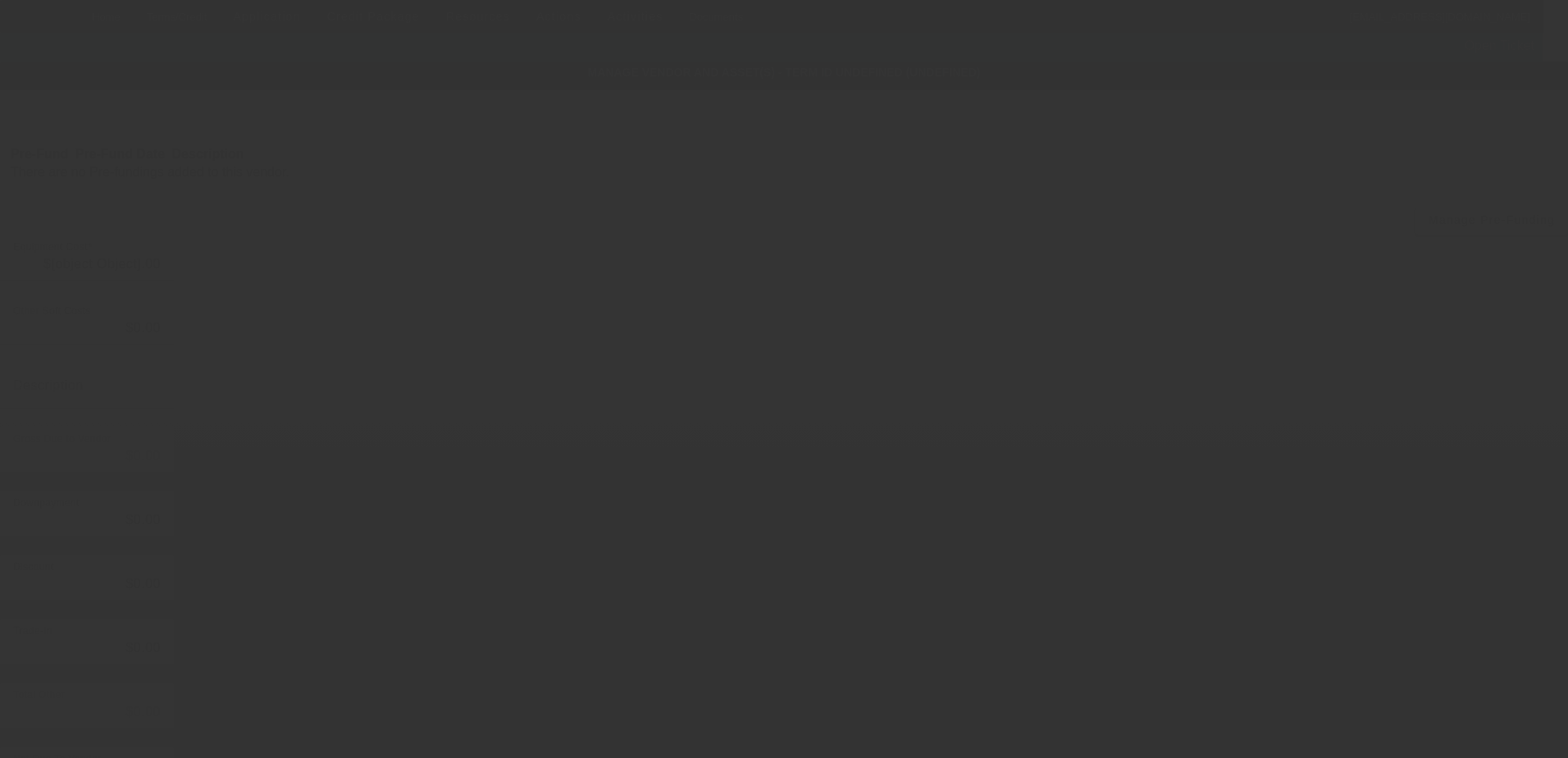
type input "$55,000.00"
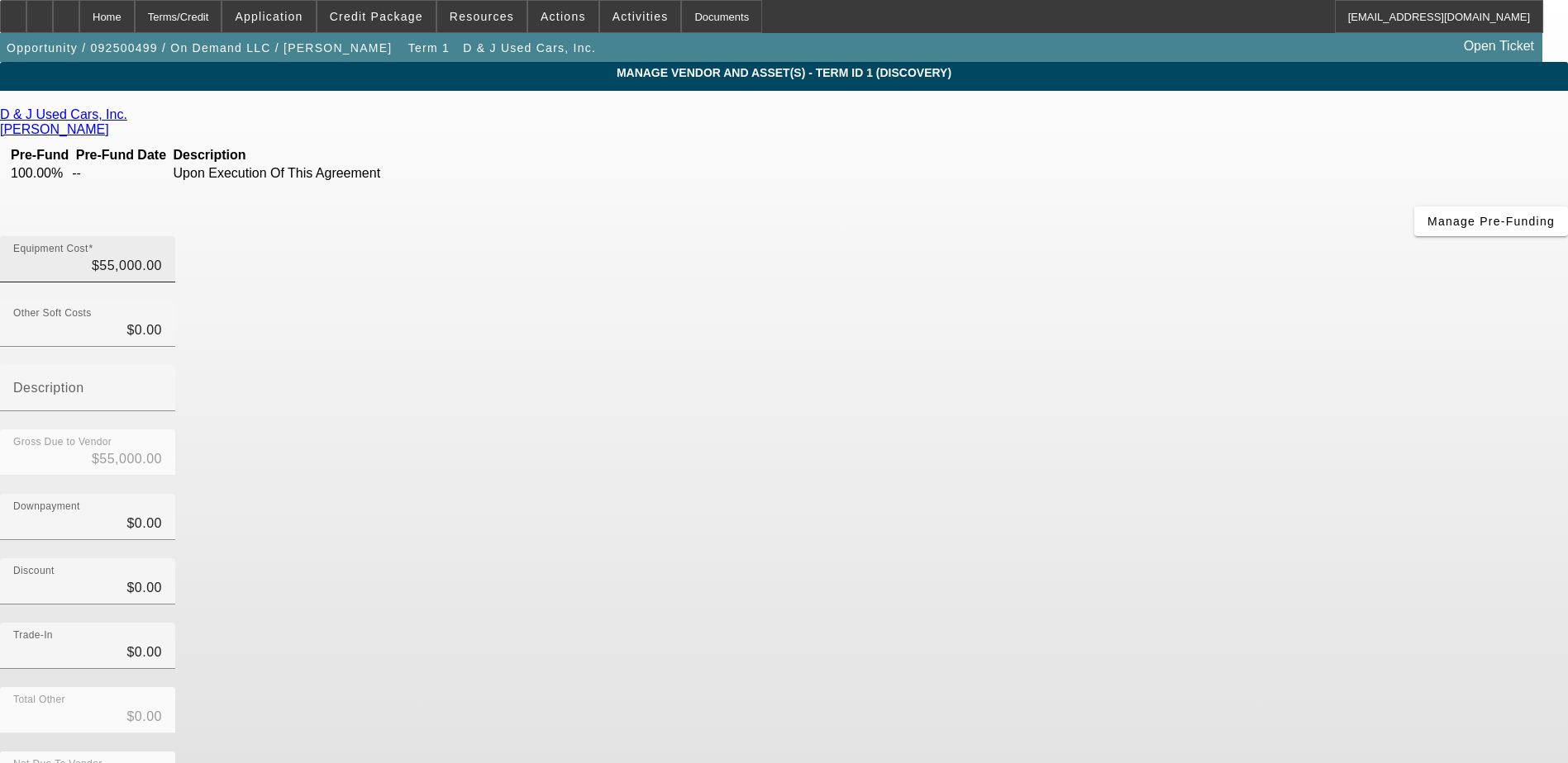
type input "55000"
click at [162, 256] on input "55000" at bounding box center [87, 266] width 149 height 20
drag, startPoint x: 1000, startPoint y: 134, endPoint x: 965, endPoint y: 138, distance: 35.2
click at [162, 256] on input "55000" at bounding box center [87, 266] width 149 height 20
type input "$0.00"
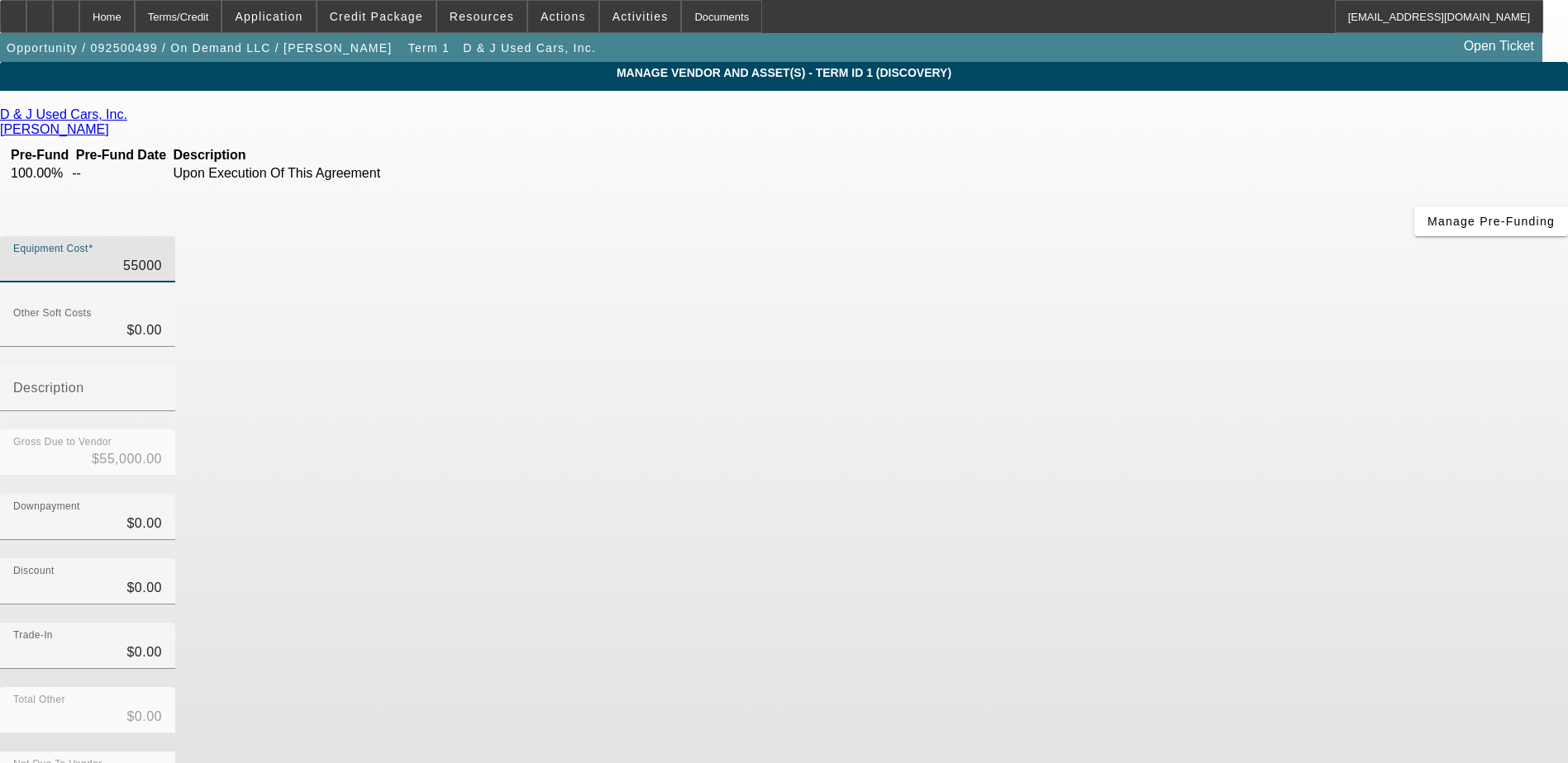
type input "$0.00"
type input "3"
type input "$3.00"
type input "35"
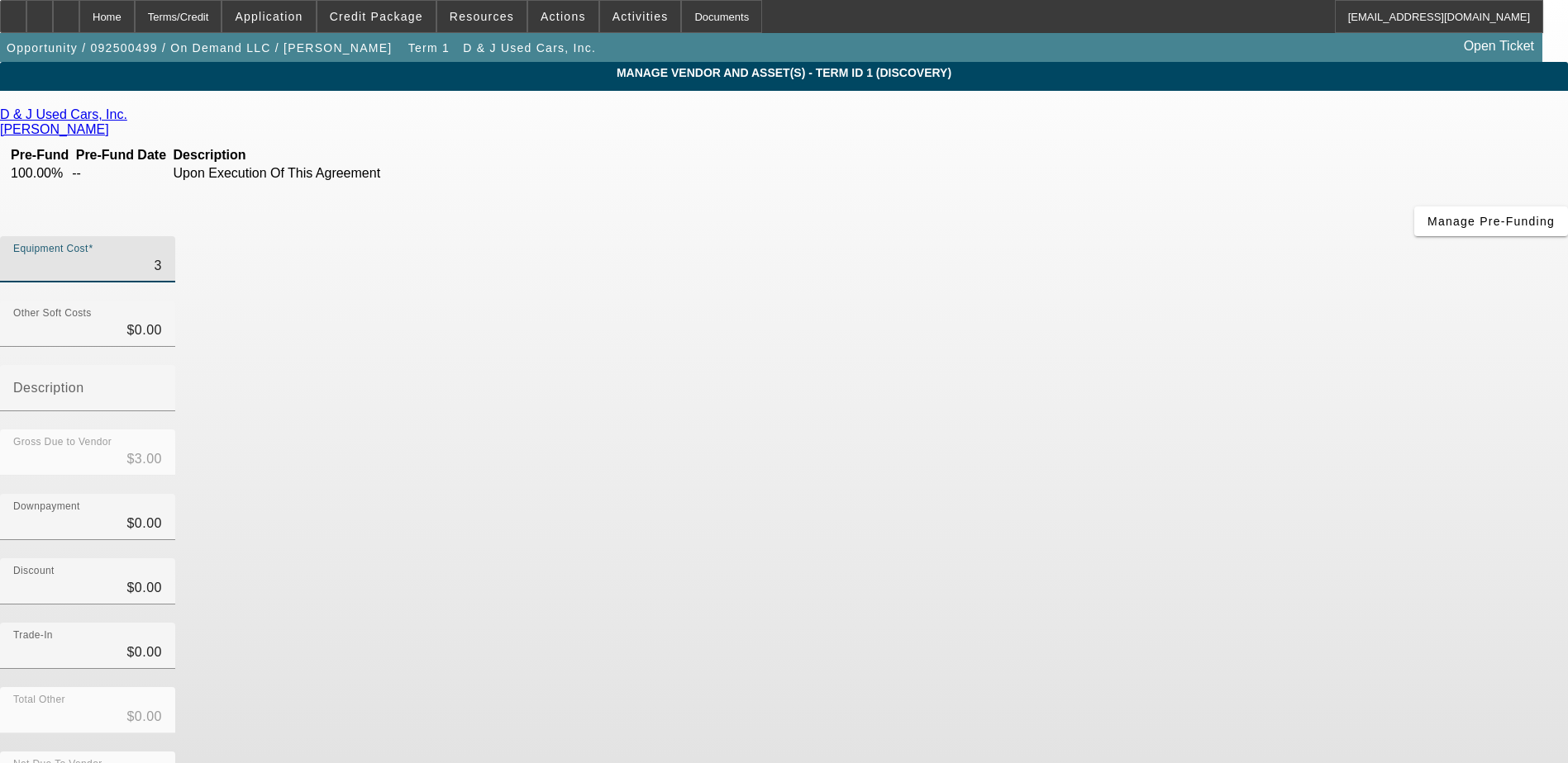
type input "$35.00"
type input "359"
type input "$359.00"
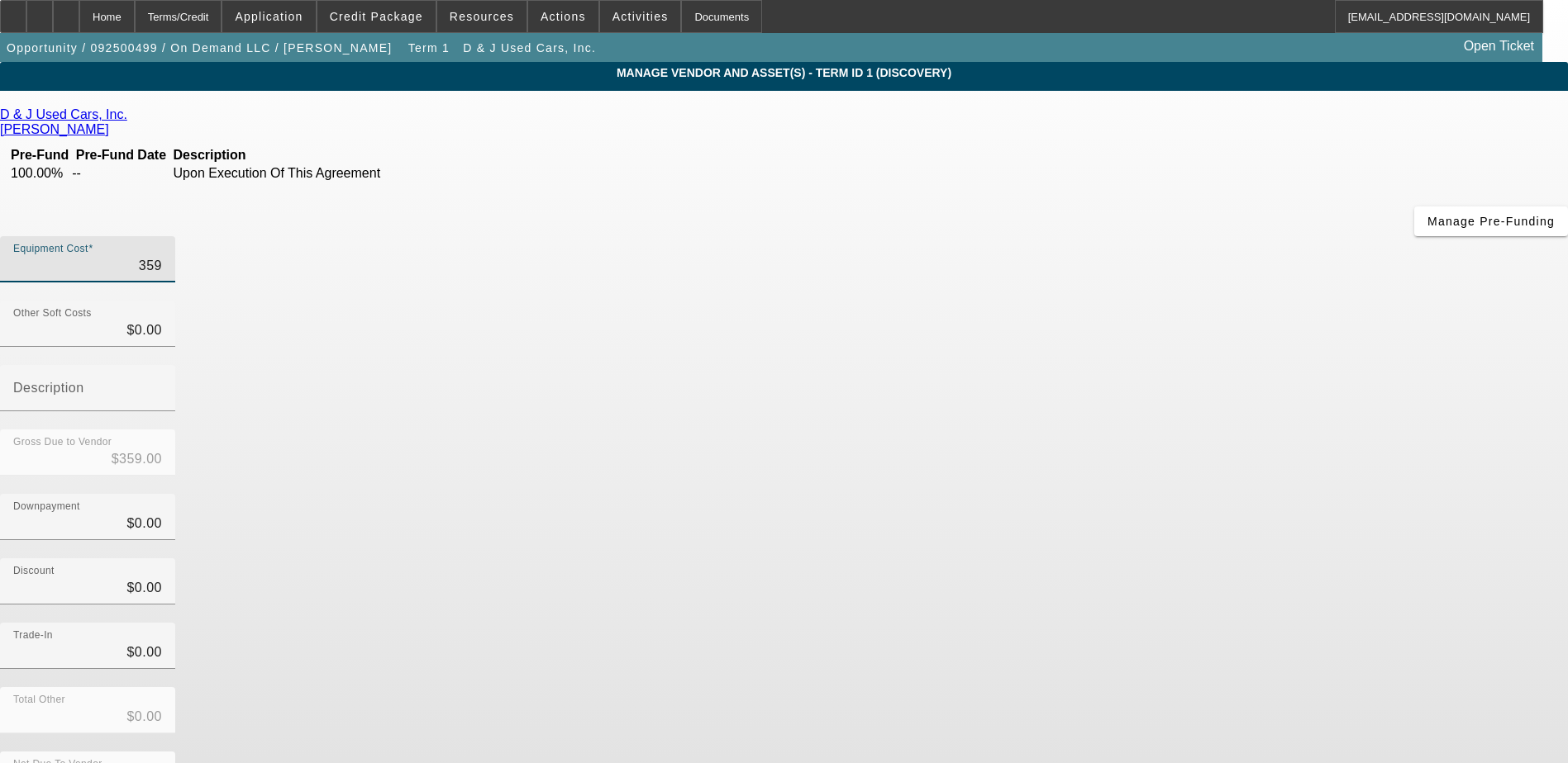
type input "3590"
type input "$3,590.00"
type input "35900"
type input "$35,900.00"
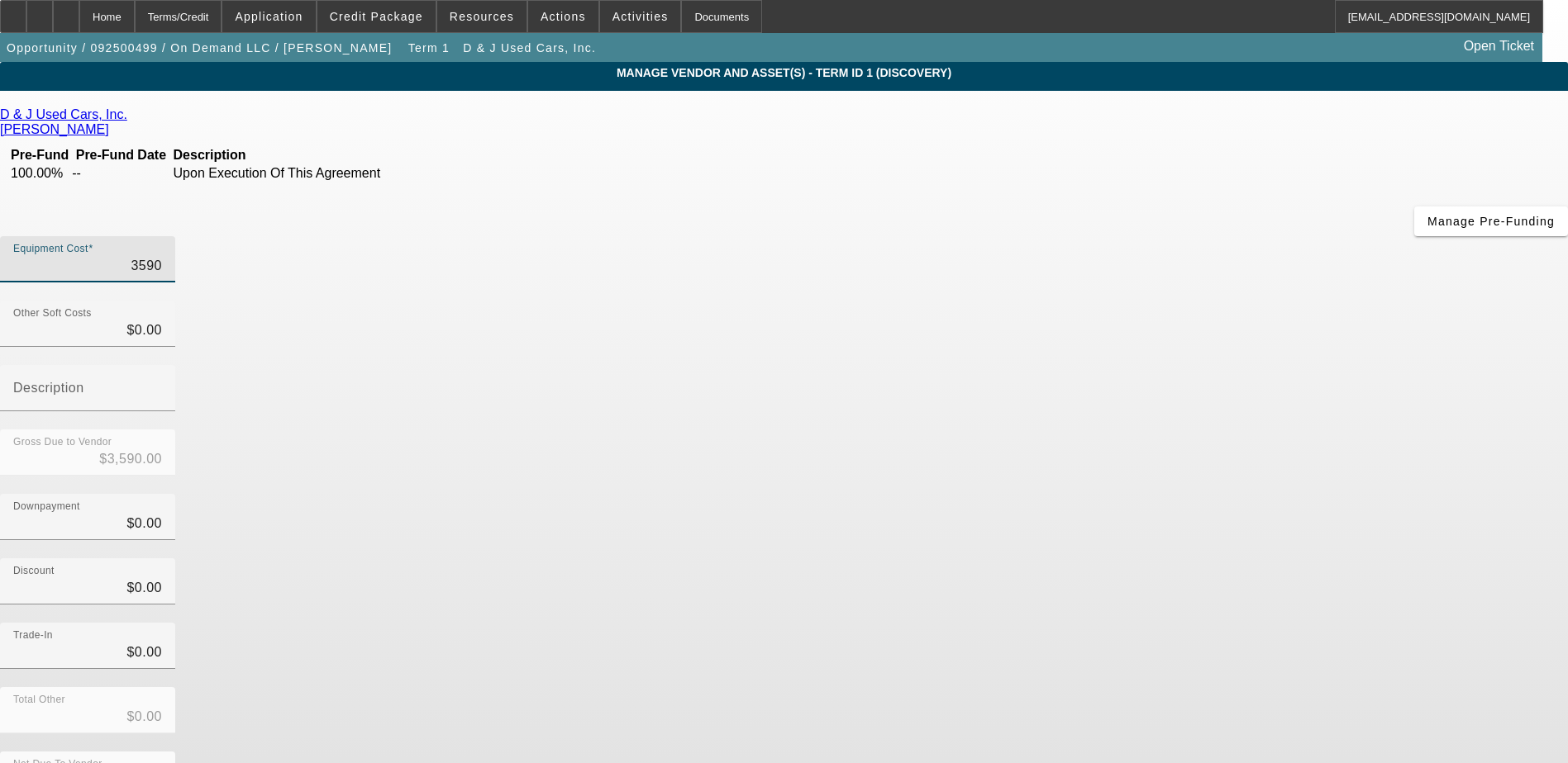
type input "$35,900.00"
click at [1090, 429] on div "Gross Due to Vendor $35,900.00" at bounding box center [784, 461] width 1568 height 65
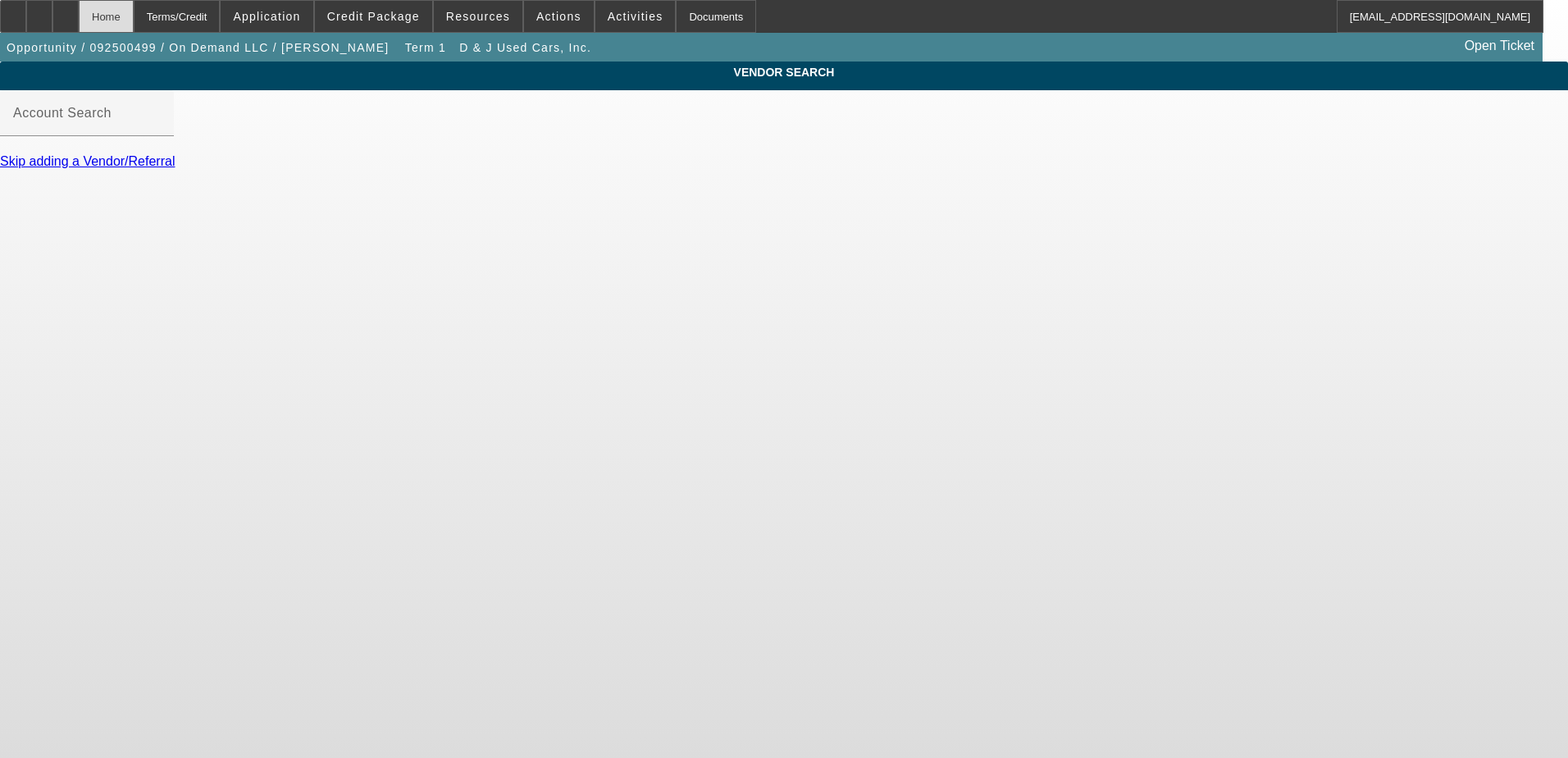
click at [134, 15] on div "Home" at bounding box center [106, 16] width 55 height 33
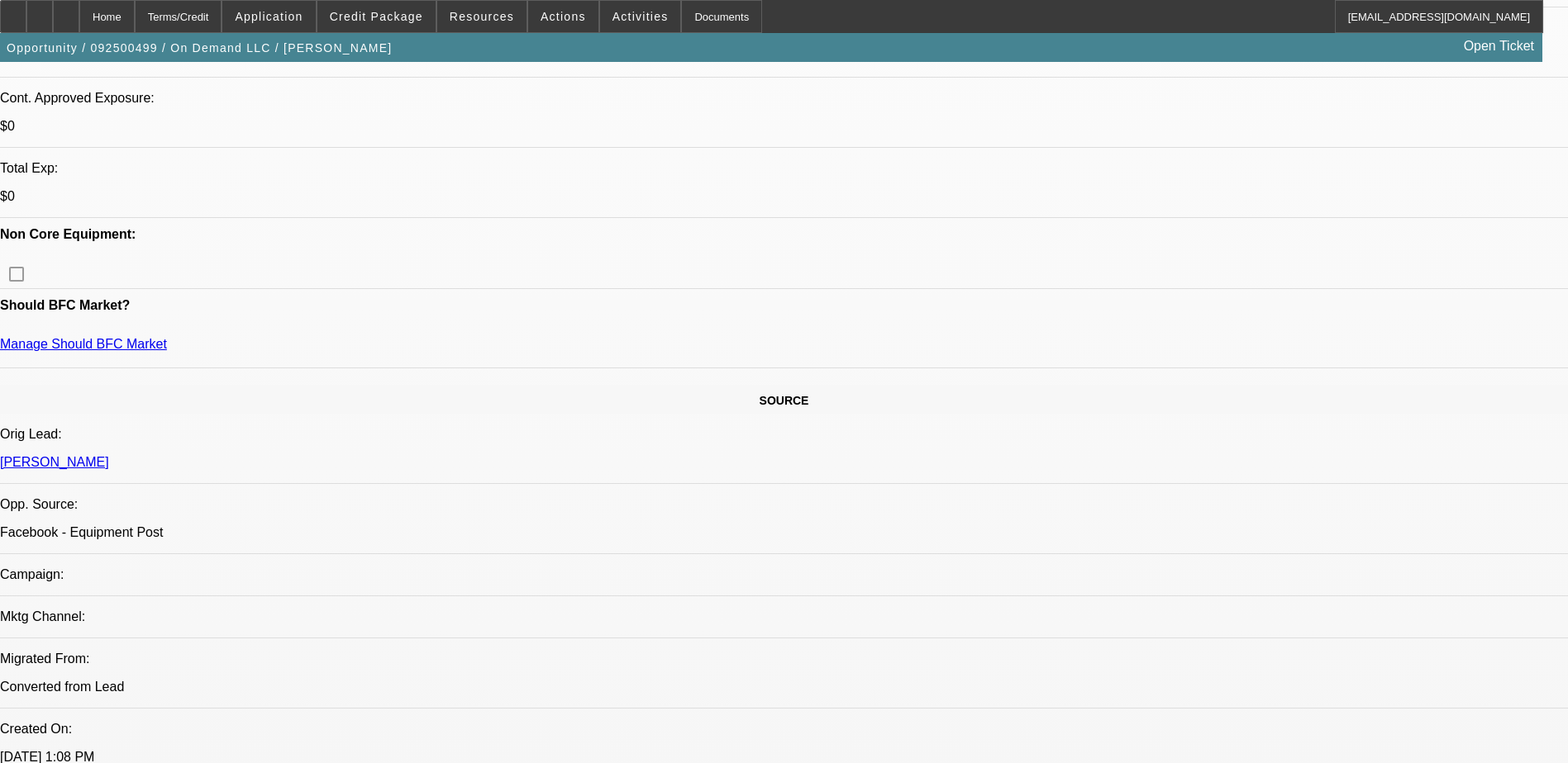
select select "0.2"
select select "2"
select select "0.1"
select select "4"
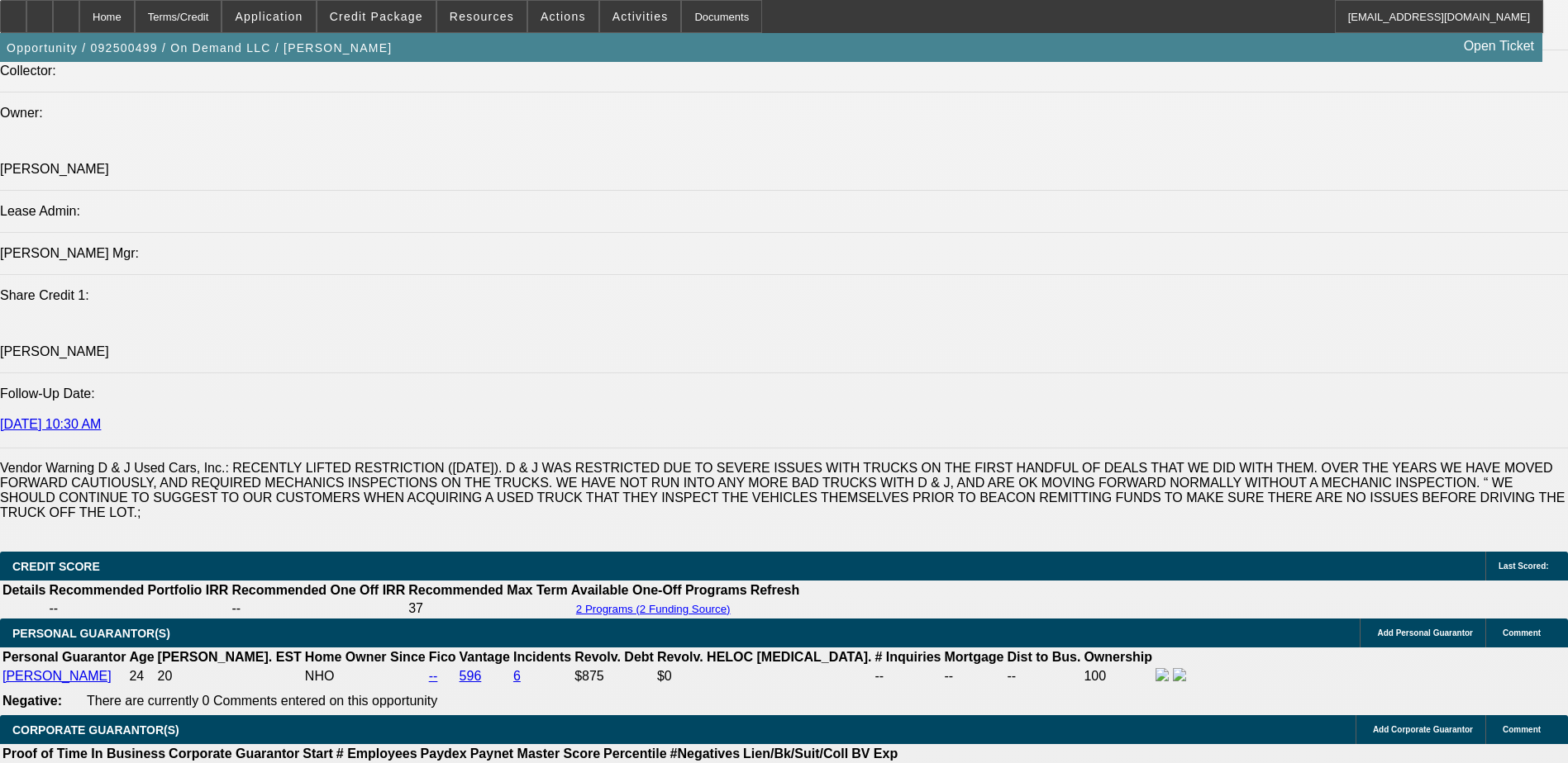
scroll to position [1982, 0]
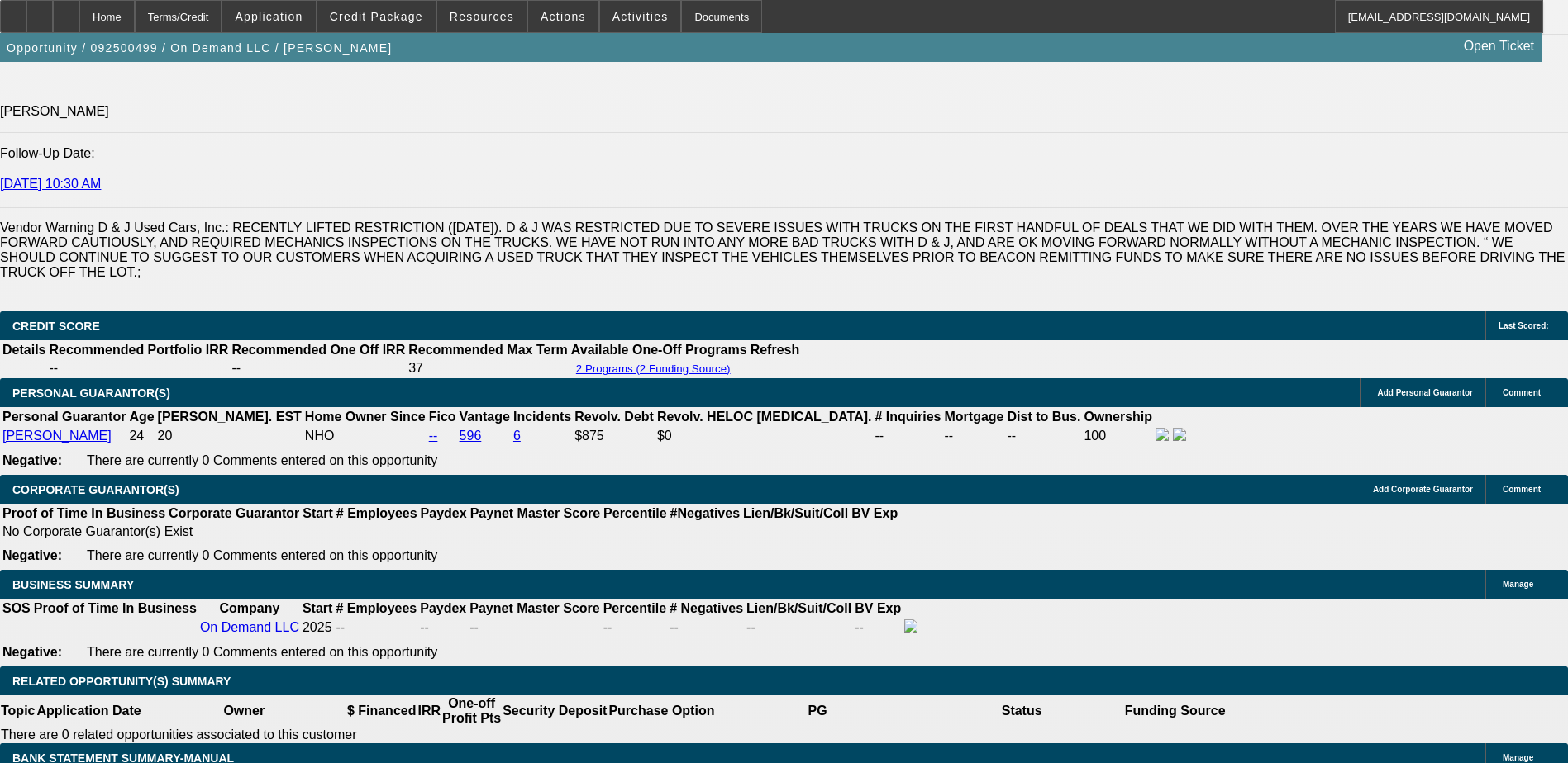
scroll to position [2230, 0]
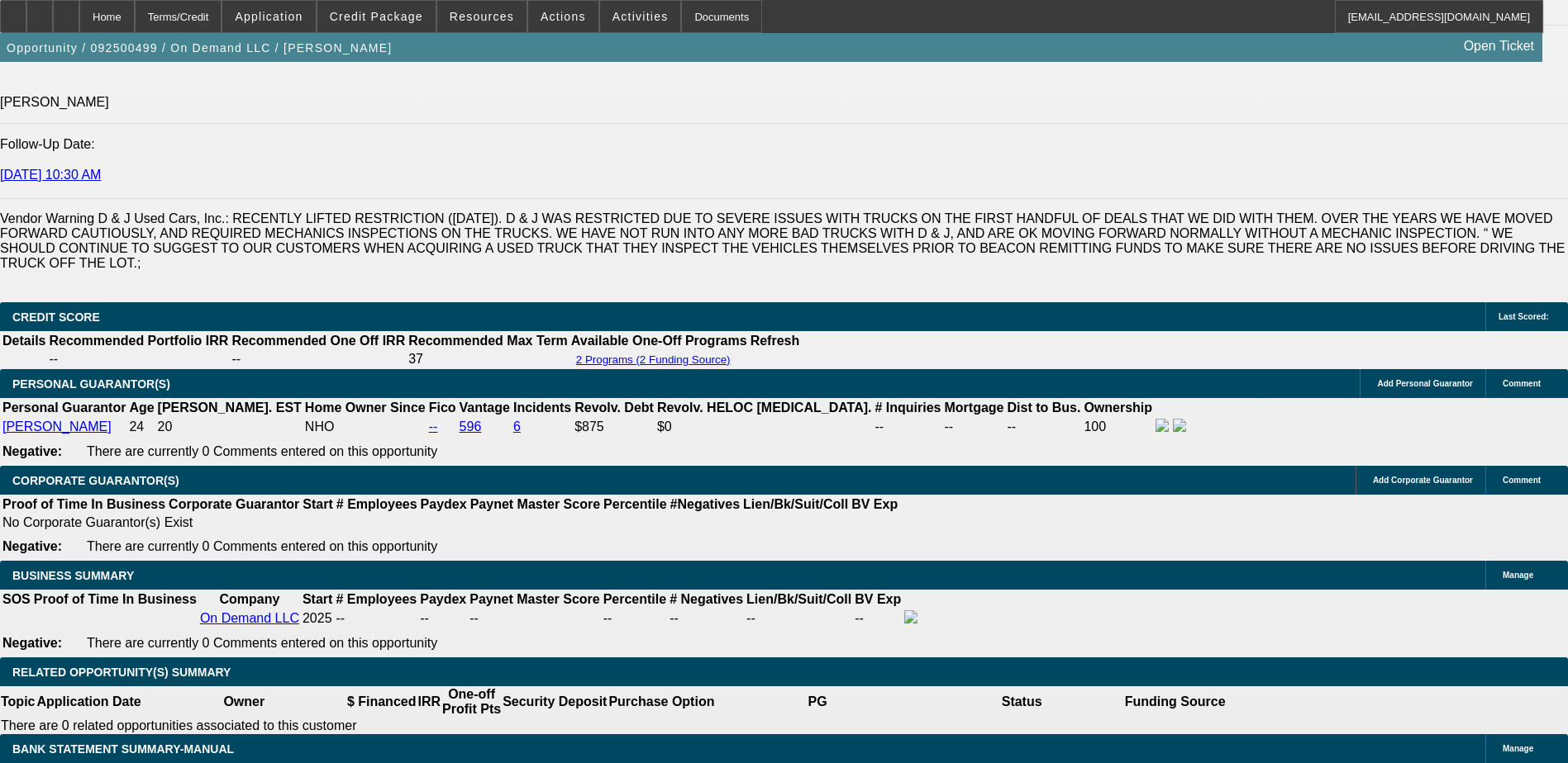
select select "0"
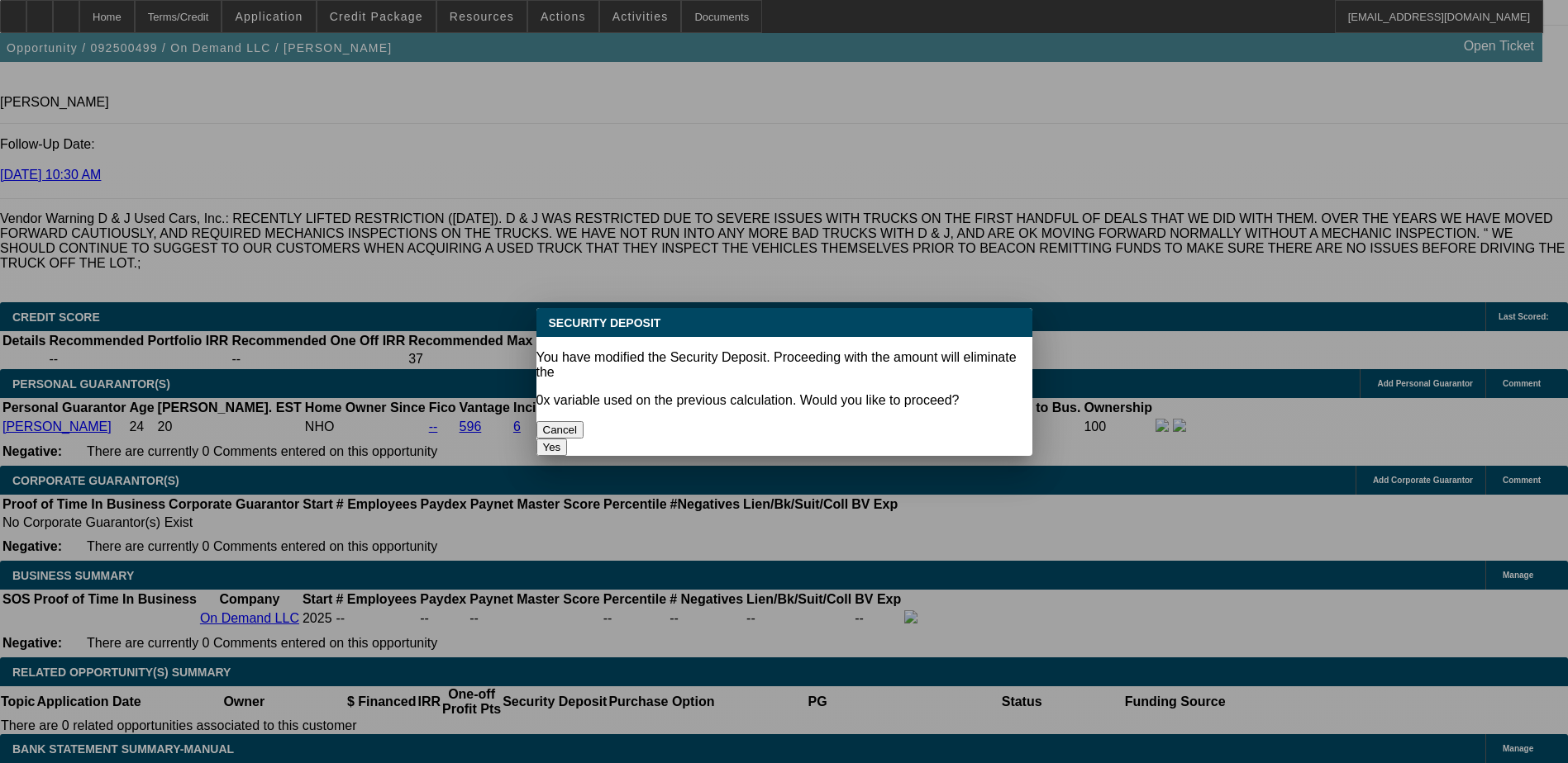
click at [568, 439] on button "Yes" at bounding box center [552, 447] width 31 height 17
type input "$0.00"
type input "UNKNOWN"
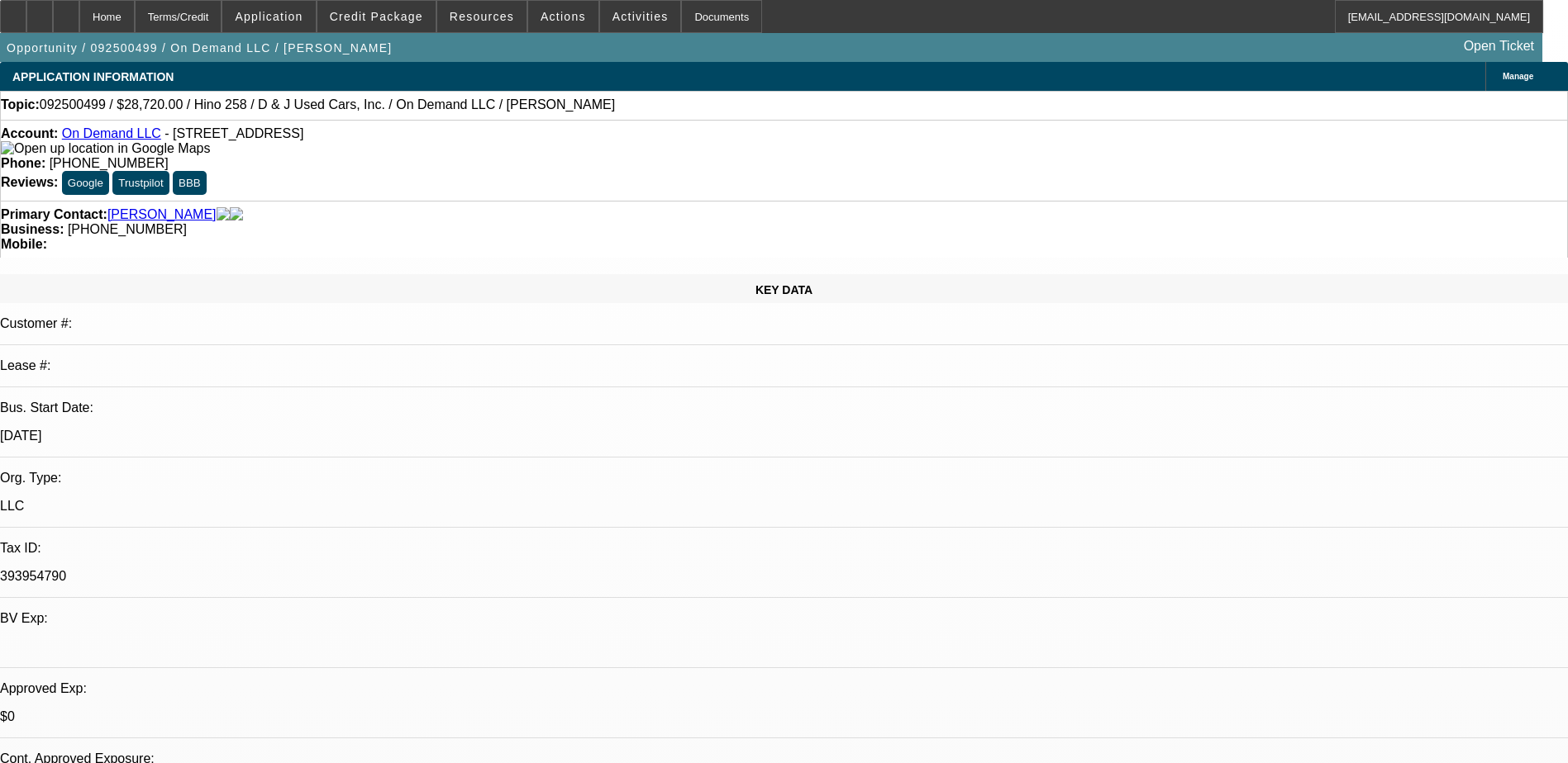
scroll to position [2230, 0]
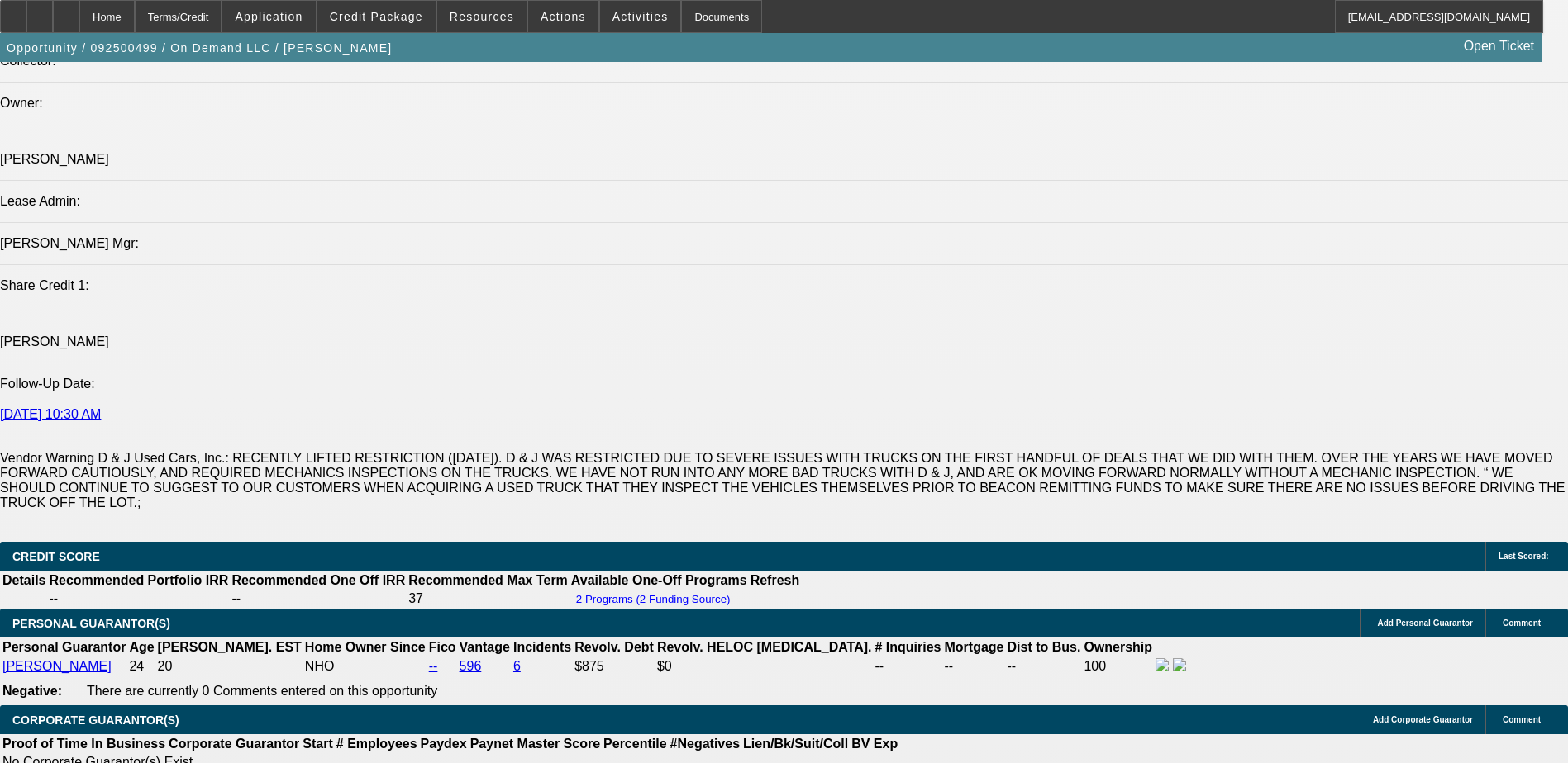
scroll to position [1982, 0]
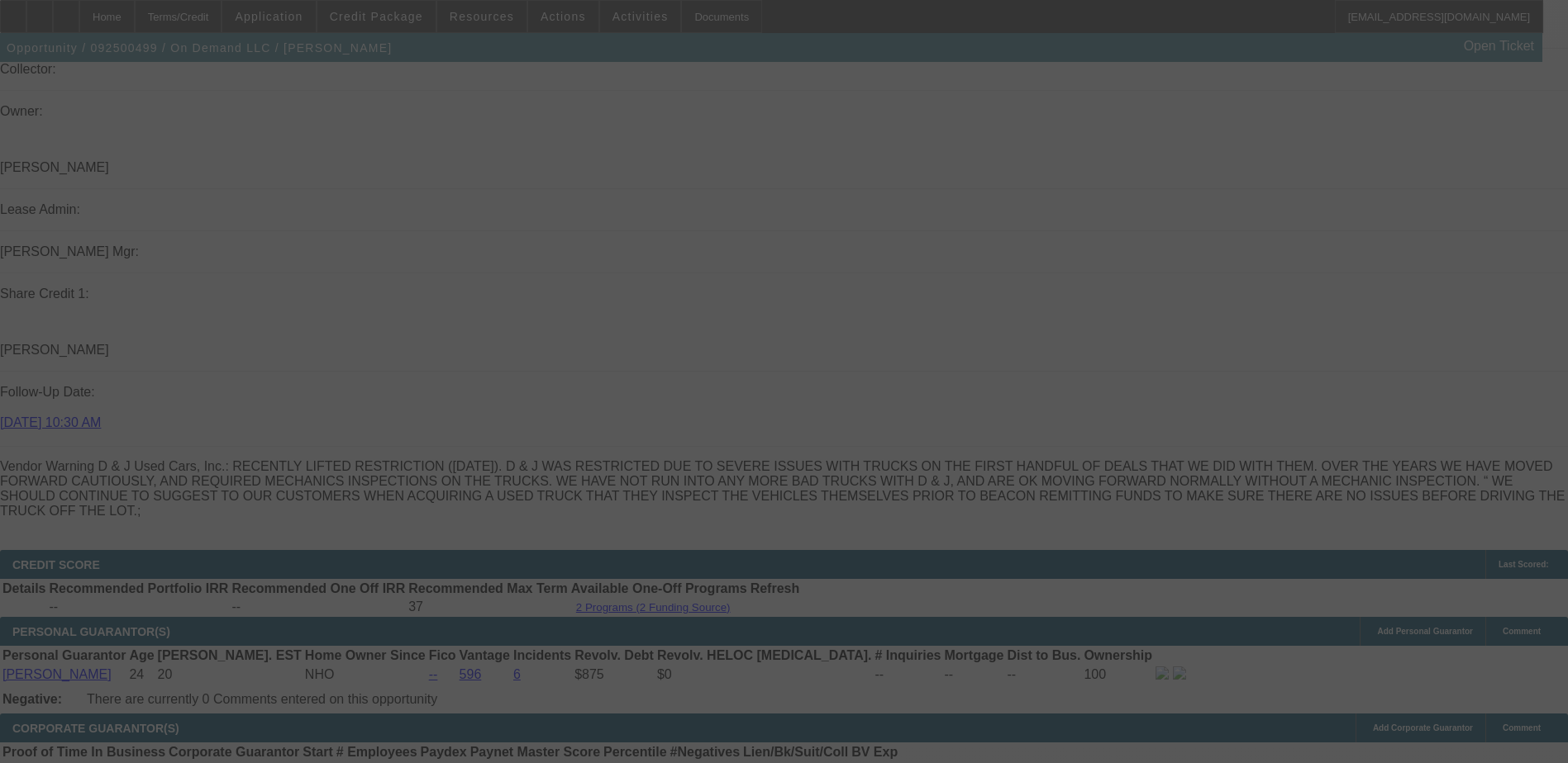
select select "0.2"
select select "0"
select select "2"
select select "0.1"
select select "4"
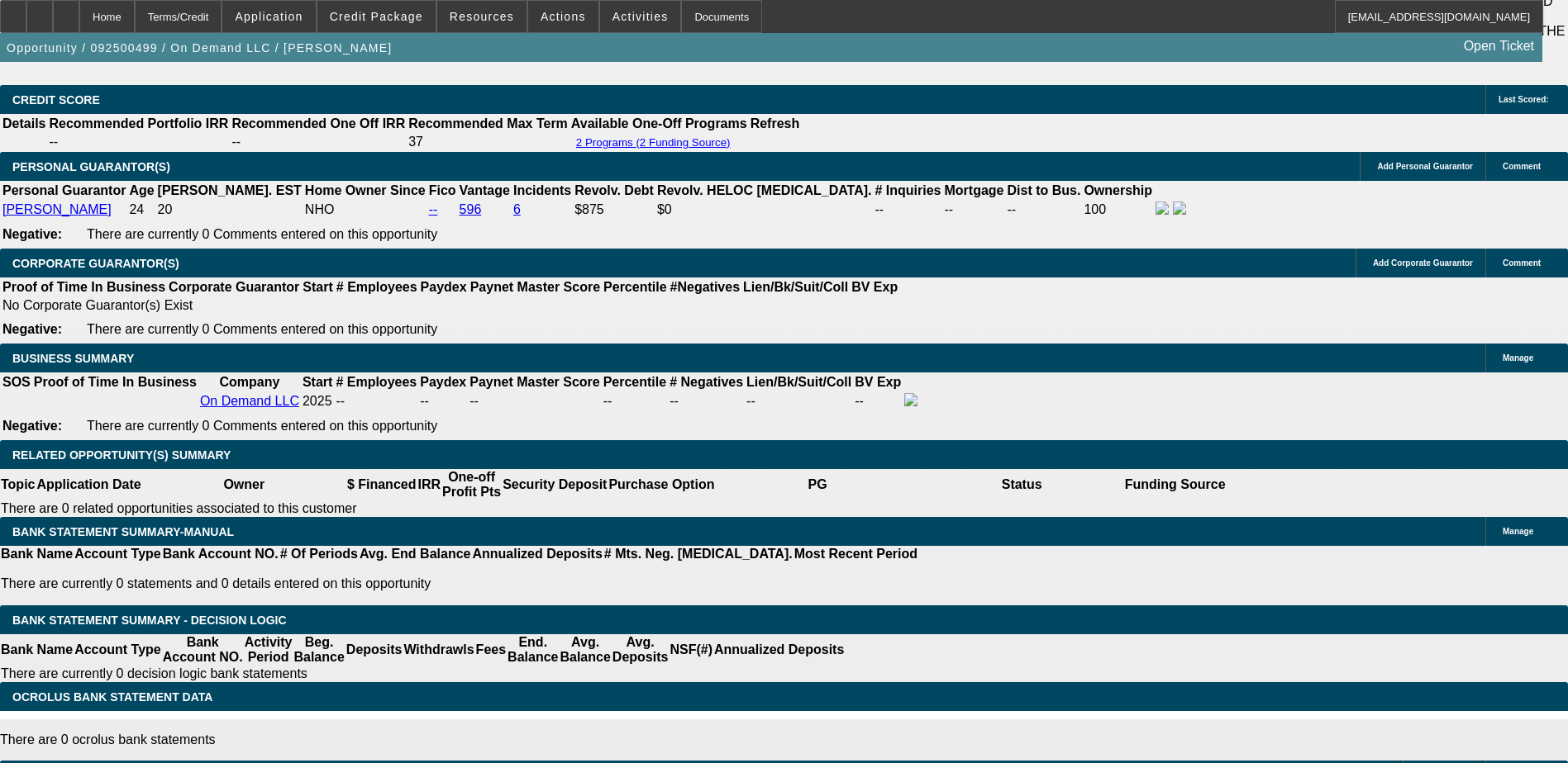
scroll to position [2408, 0]
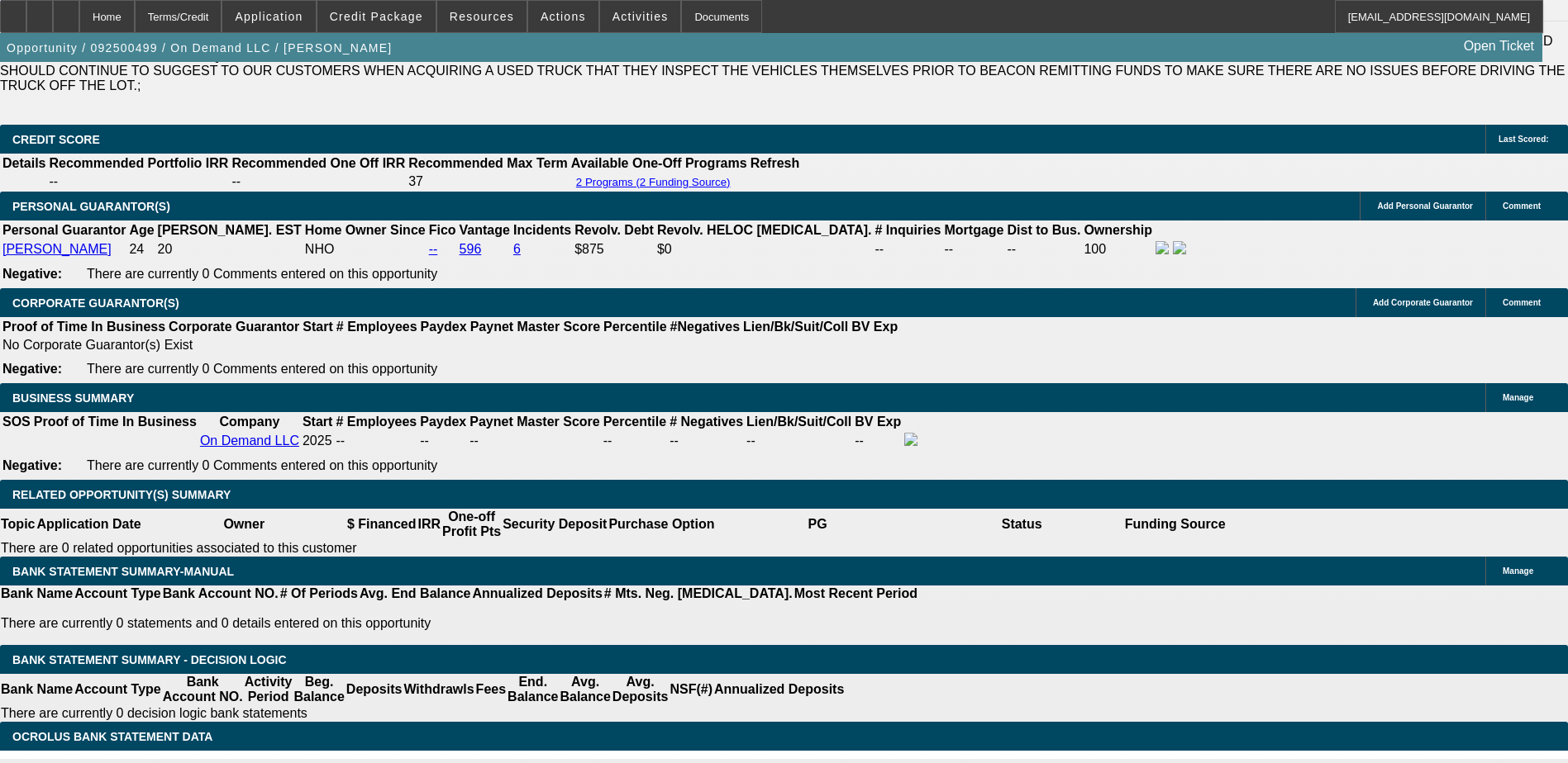
type input "$7,745.00"
type input "UNKNOWN"
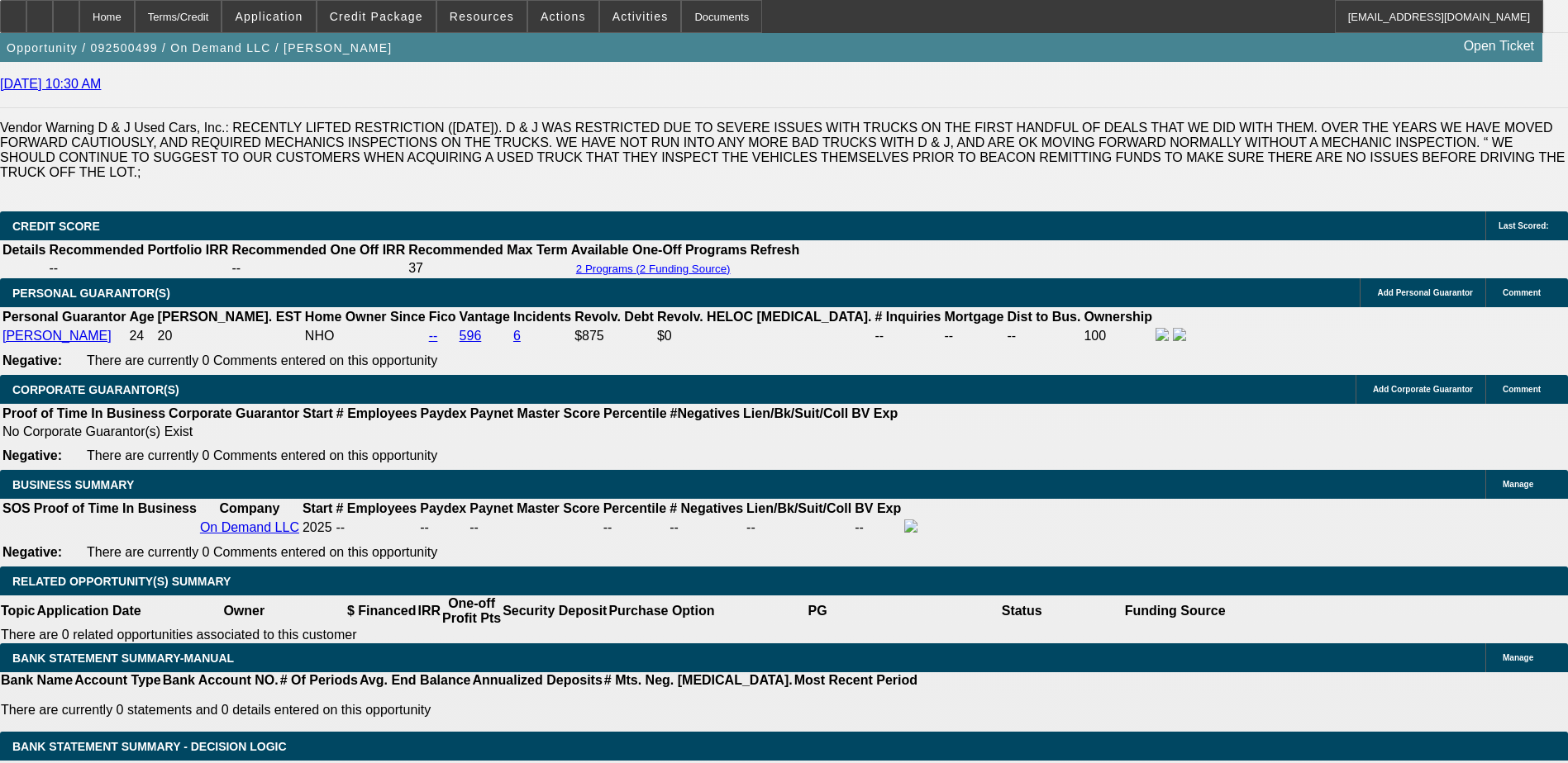
scroll to position [2077, 0]
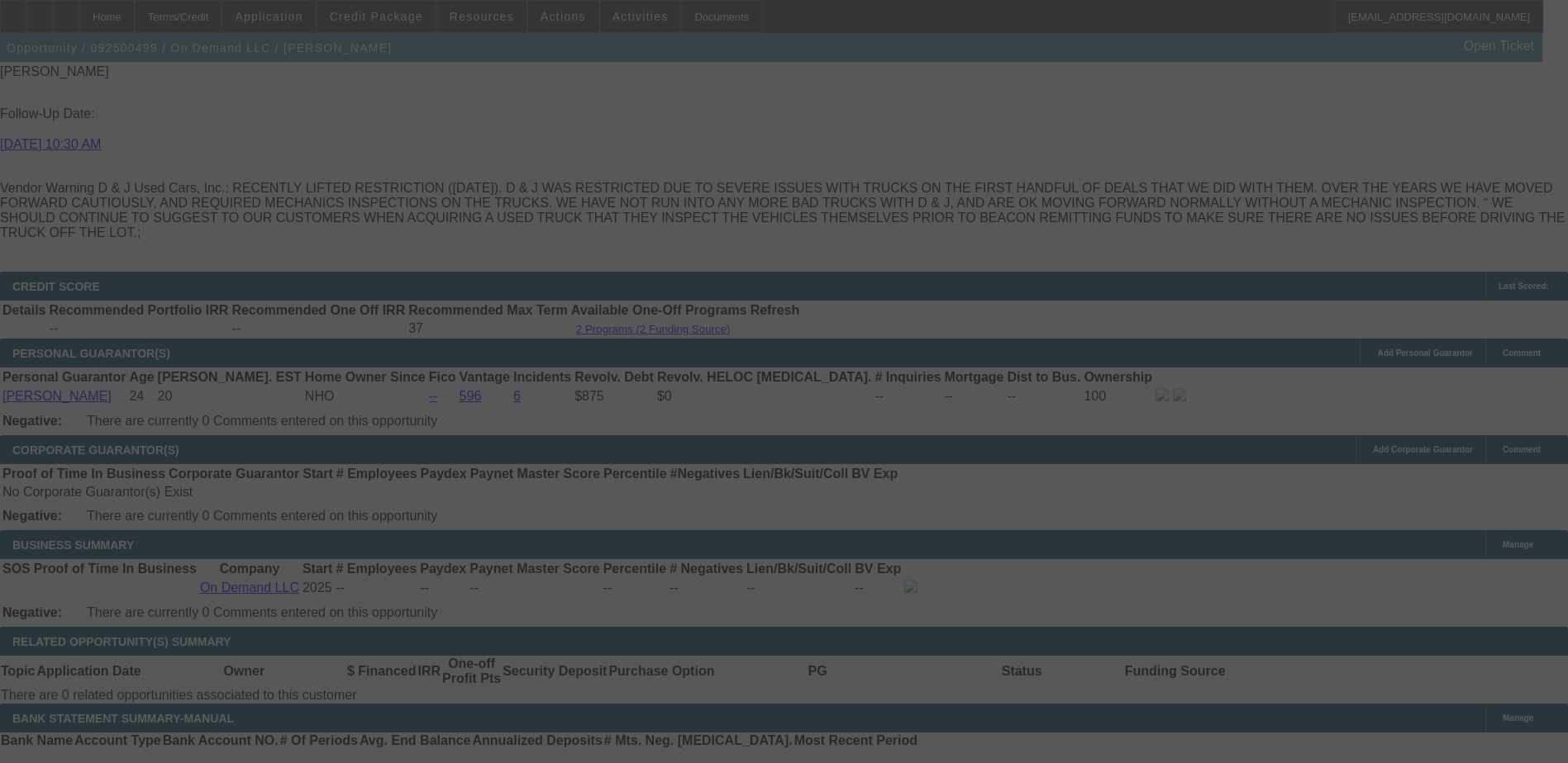
scroll to position [2325, 0]
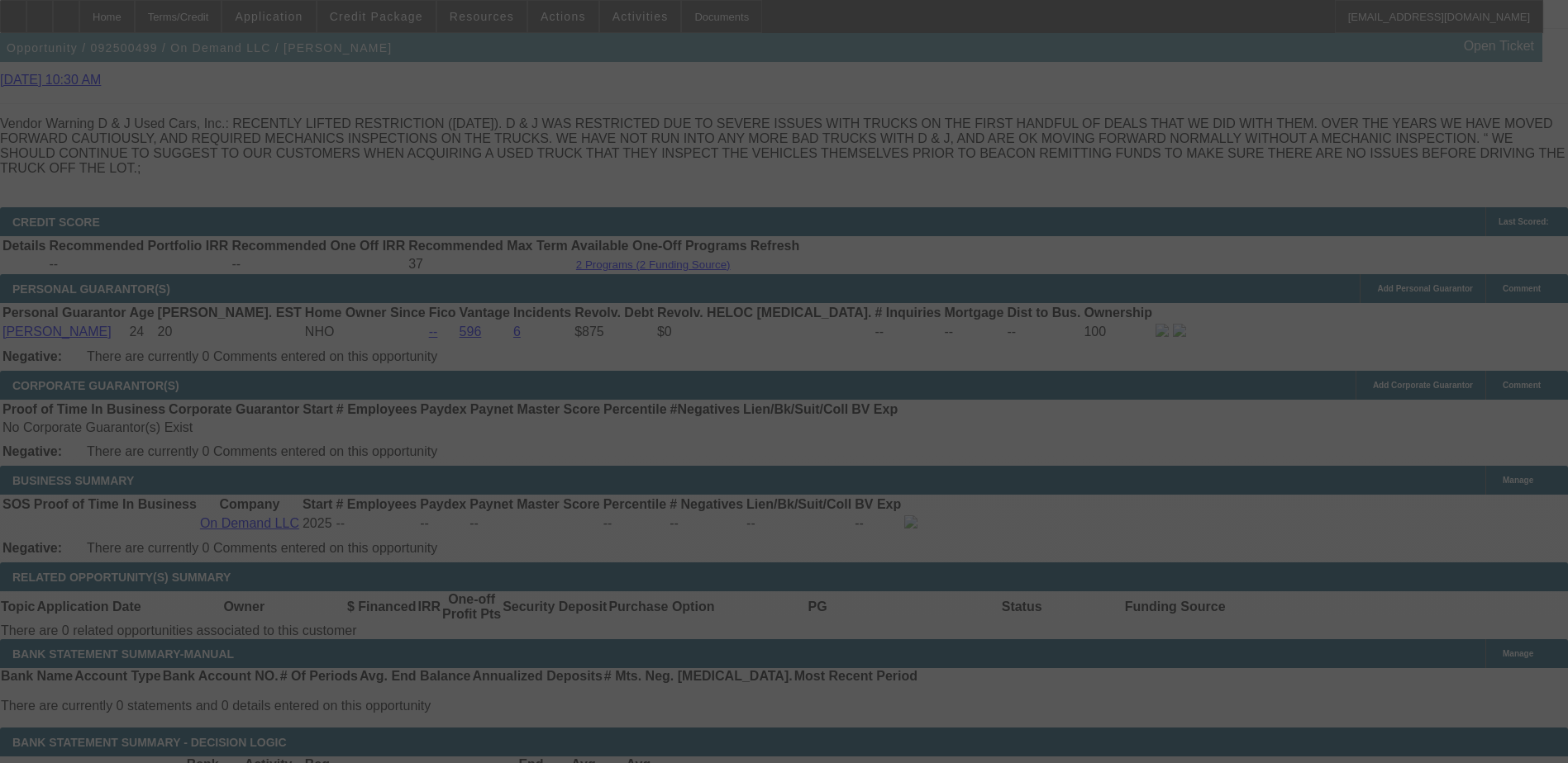
select select "0.2"
select select "0"
select select "2"
select select "0.1"
select select "4"
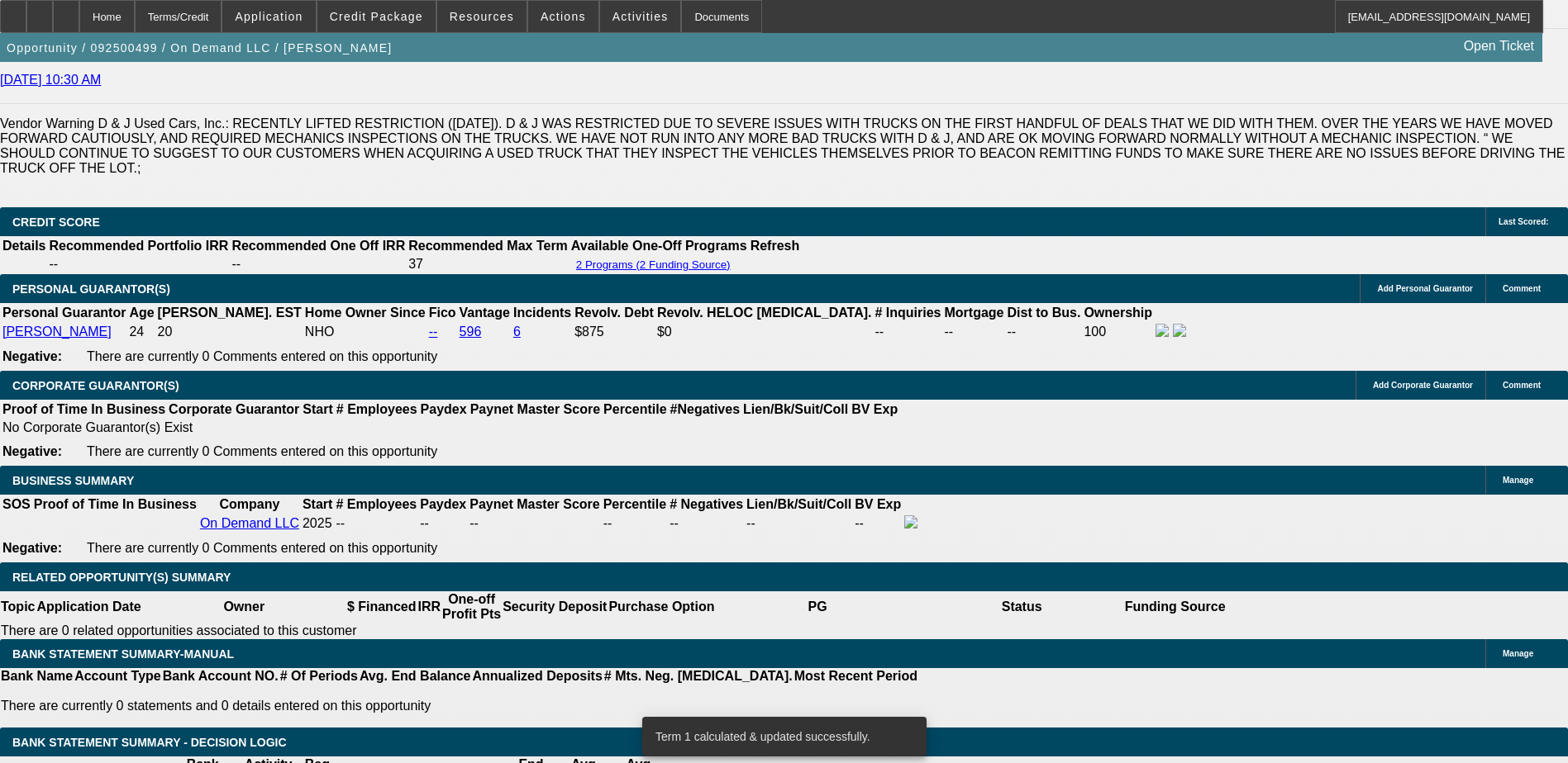
type input "7745"
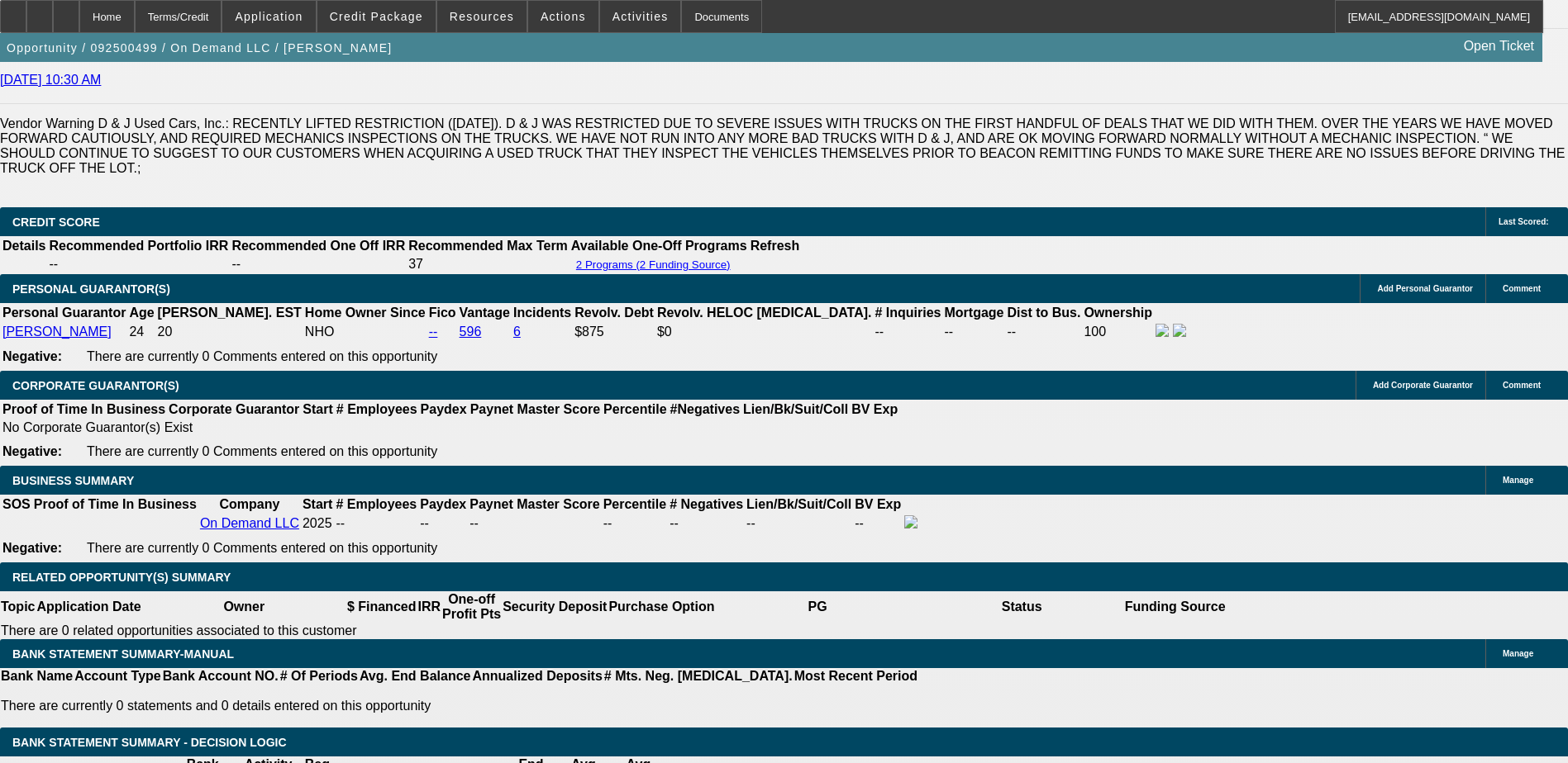
type input "$3,590.00"
type input "UNKNOWN"
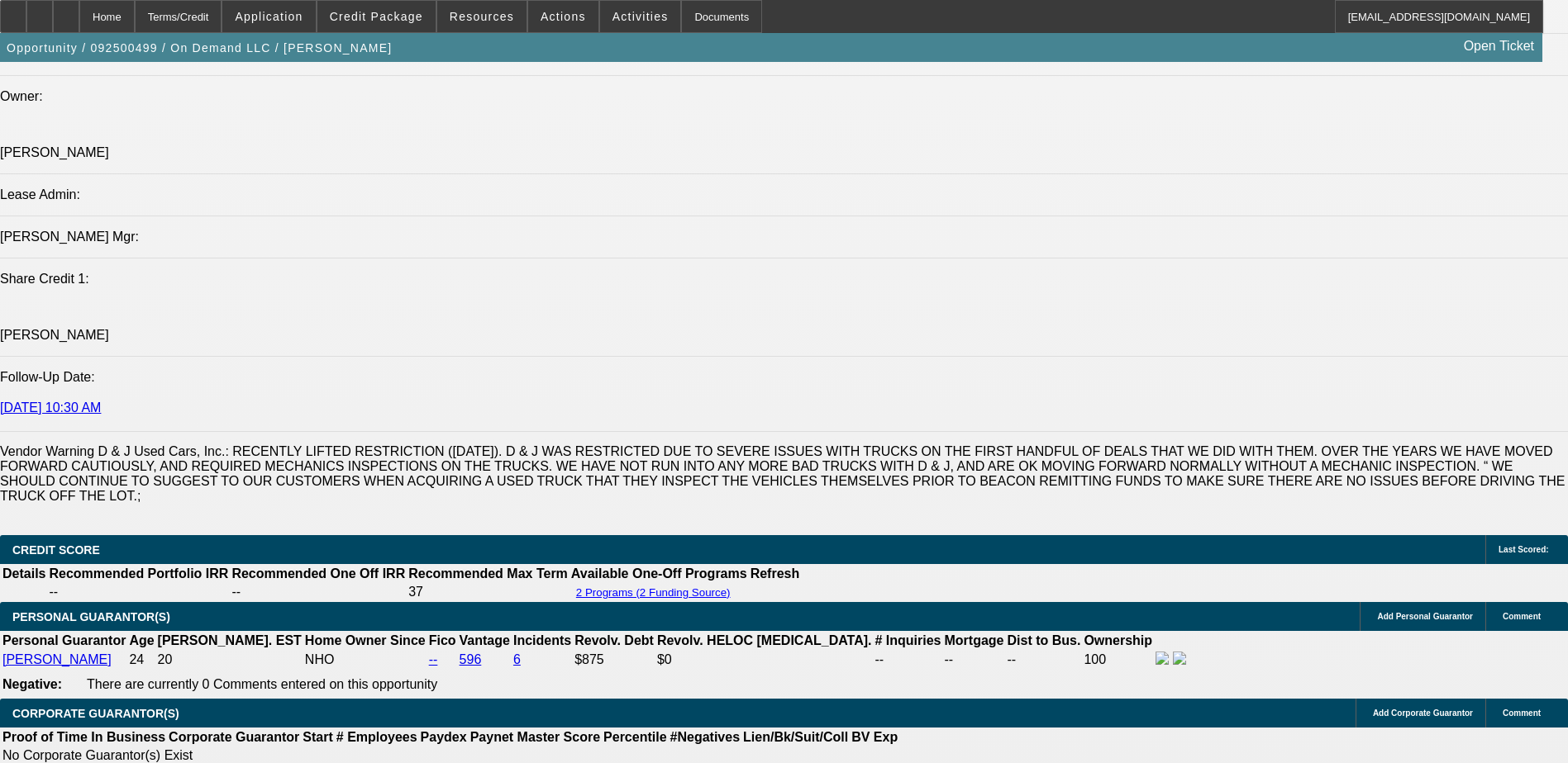
scroll to position [1994, 0]
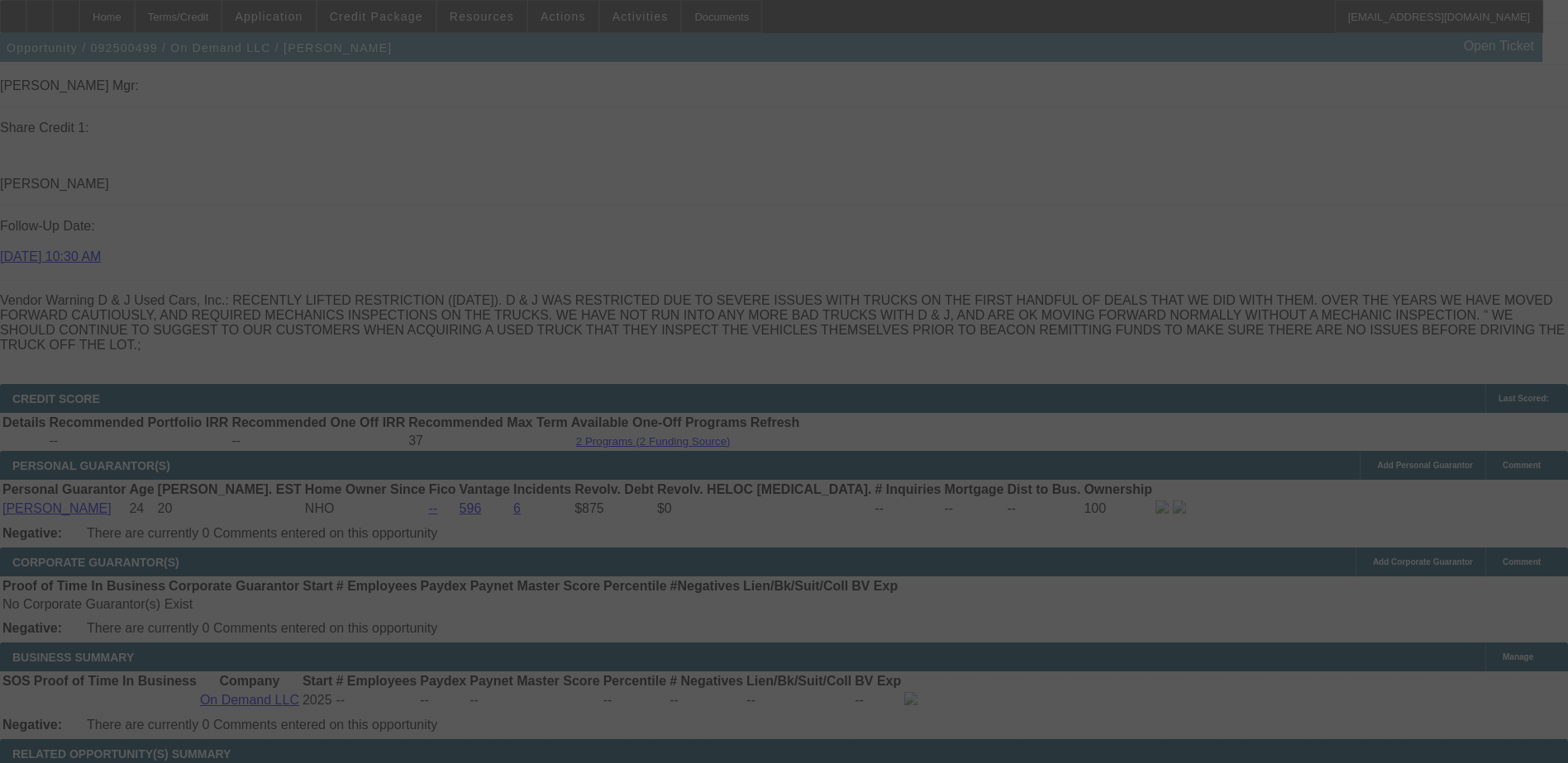
scroll to position [2160, 0]
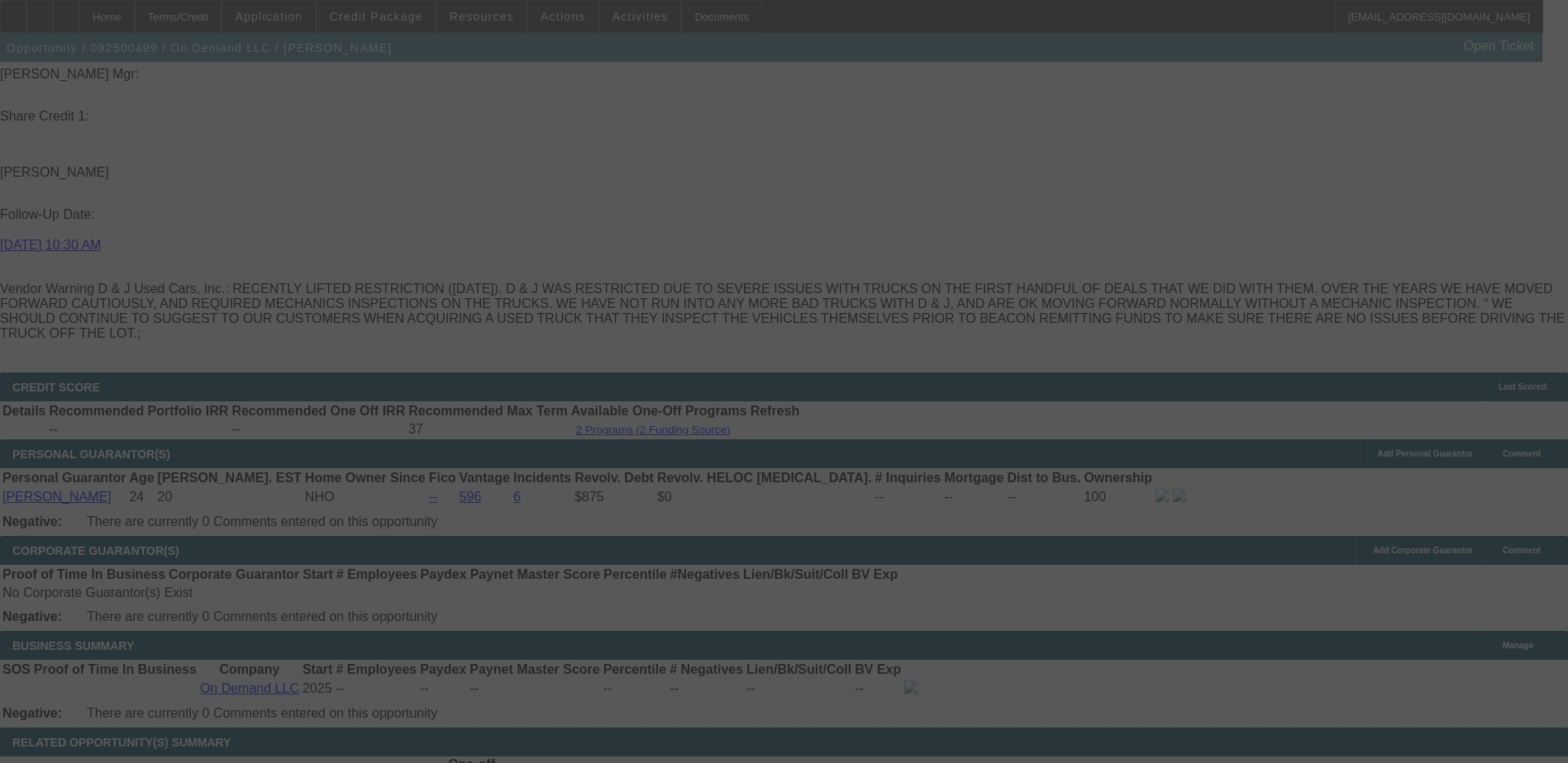
select select "0.2"
select select "0"
select select "2"
select select "0.1"
select select "4"
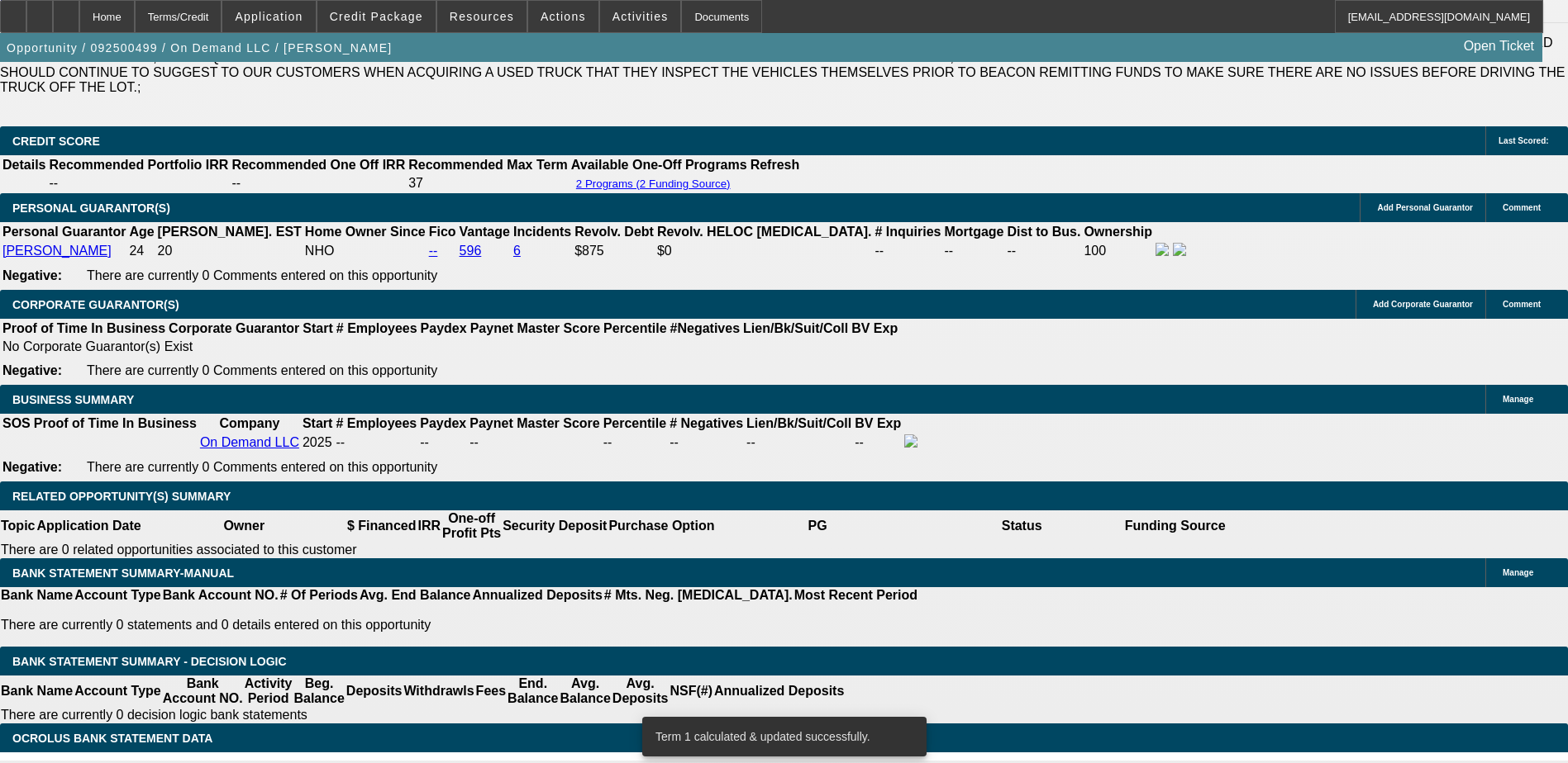
scroll to position [2408, 0]
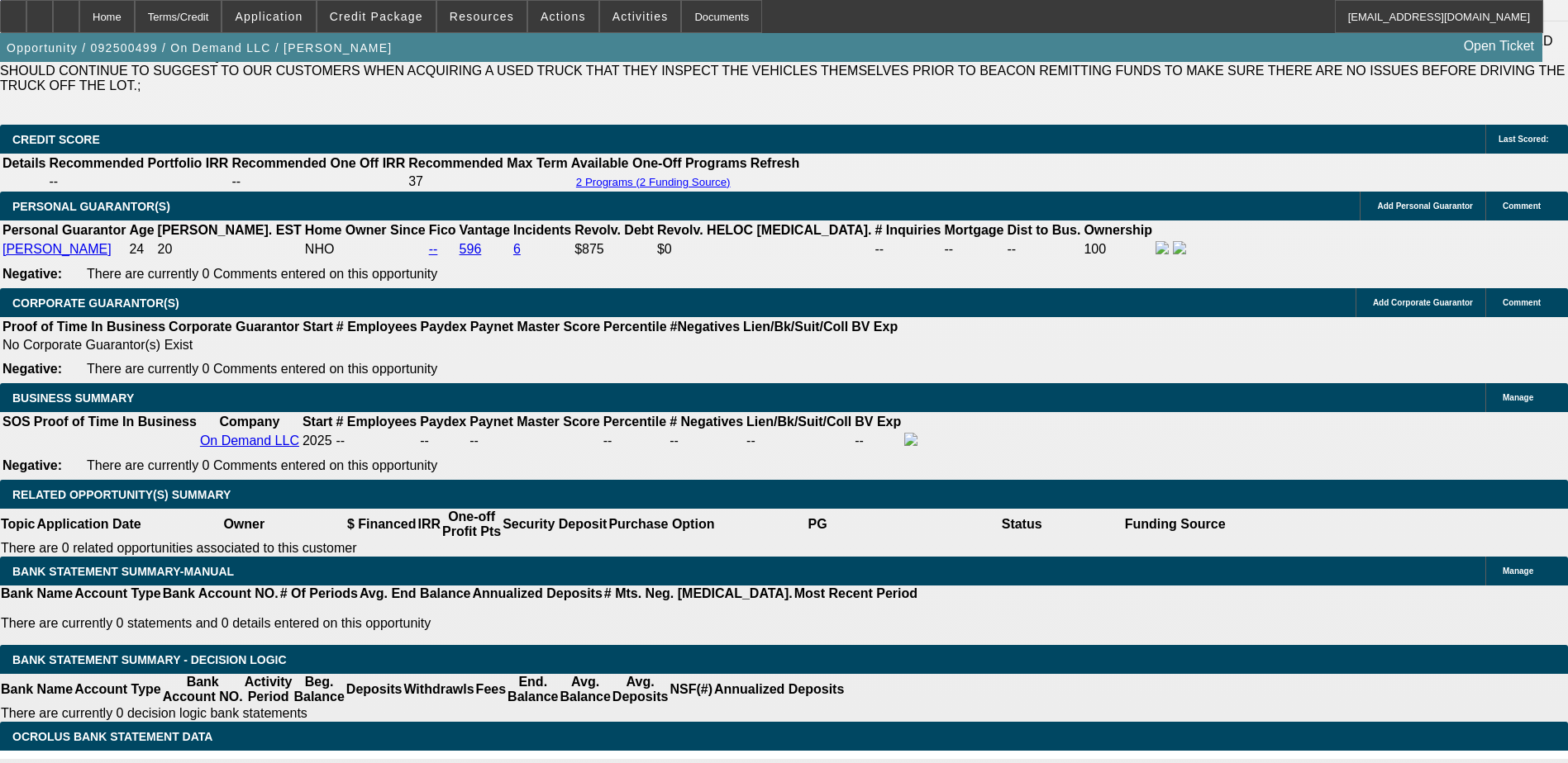
select select "1"
type input "$1,067.34"
type input "UNKNOWN"
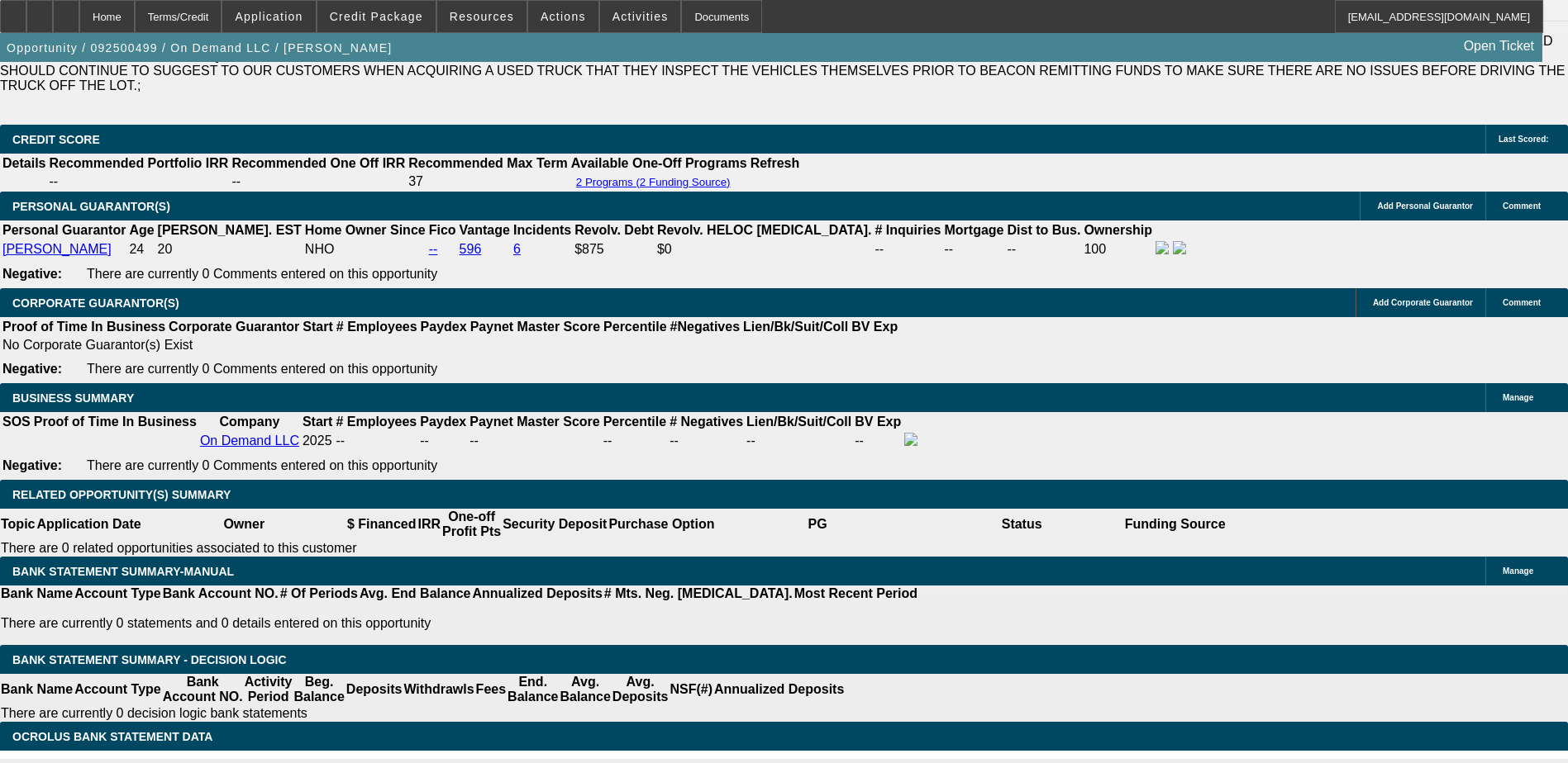
select select "2"
type input "$2,134.68"
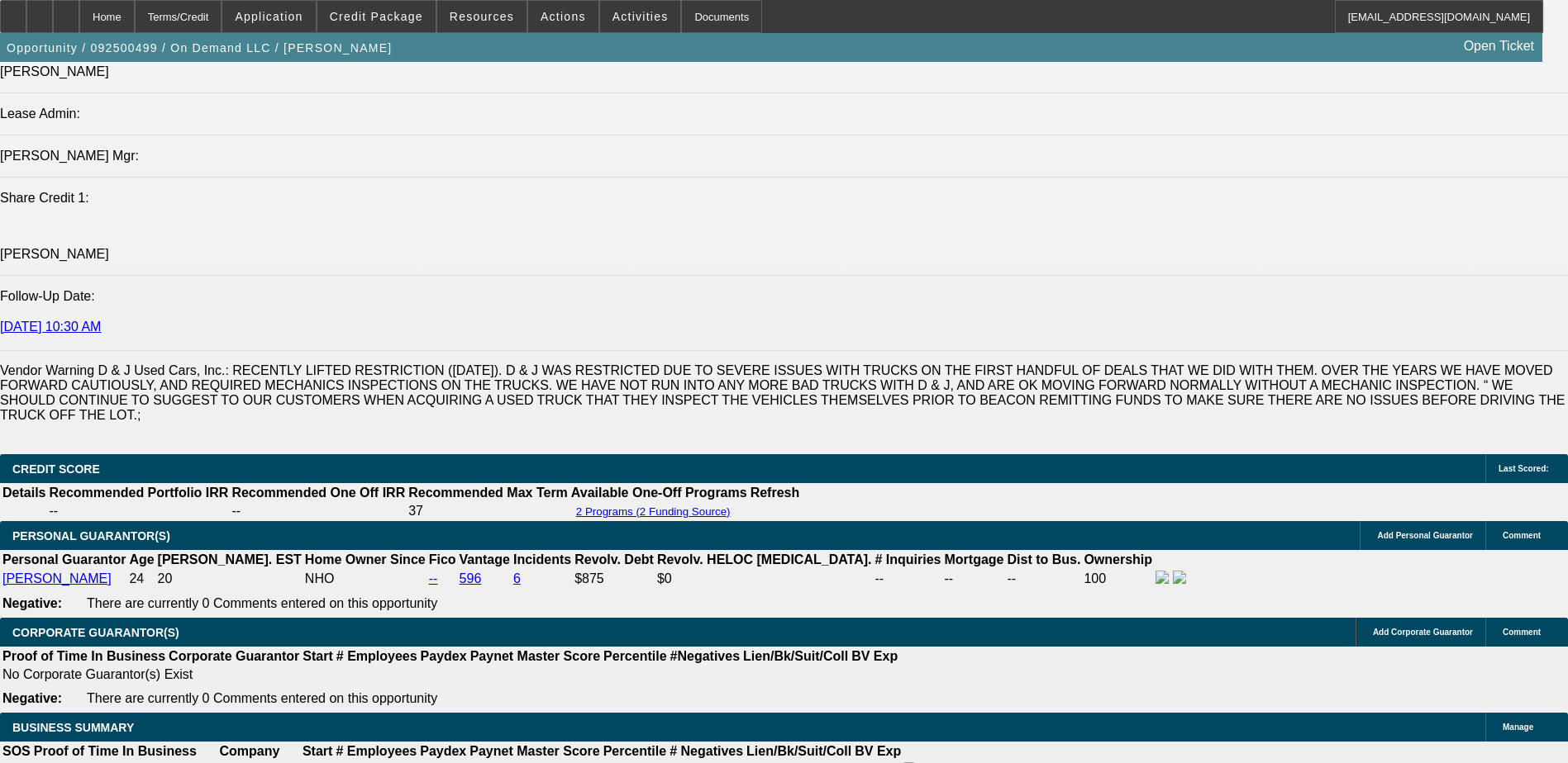
scroll to position [2077, 0]
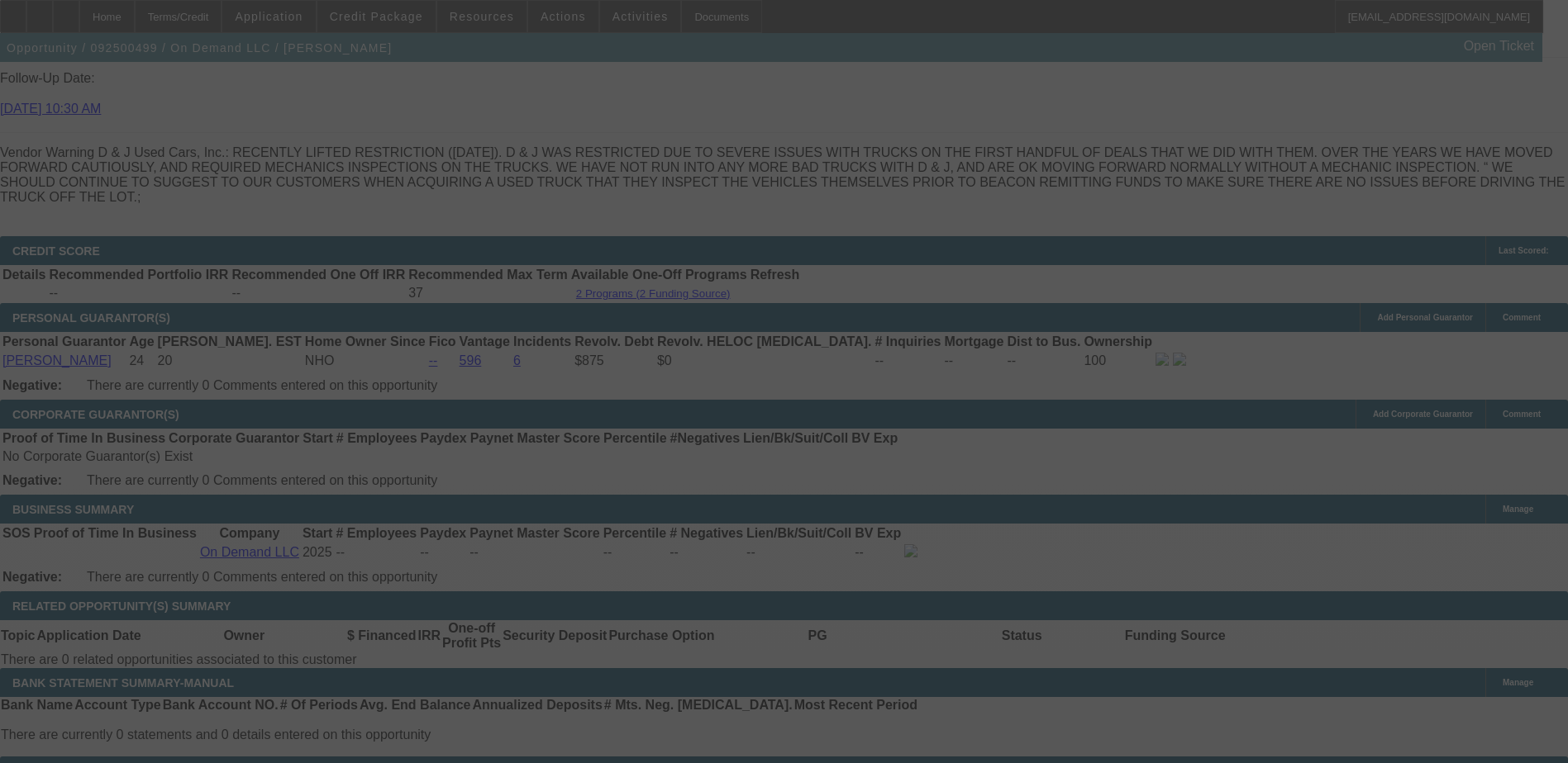
scroll to position [2325, 0]
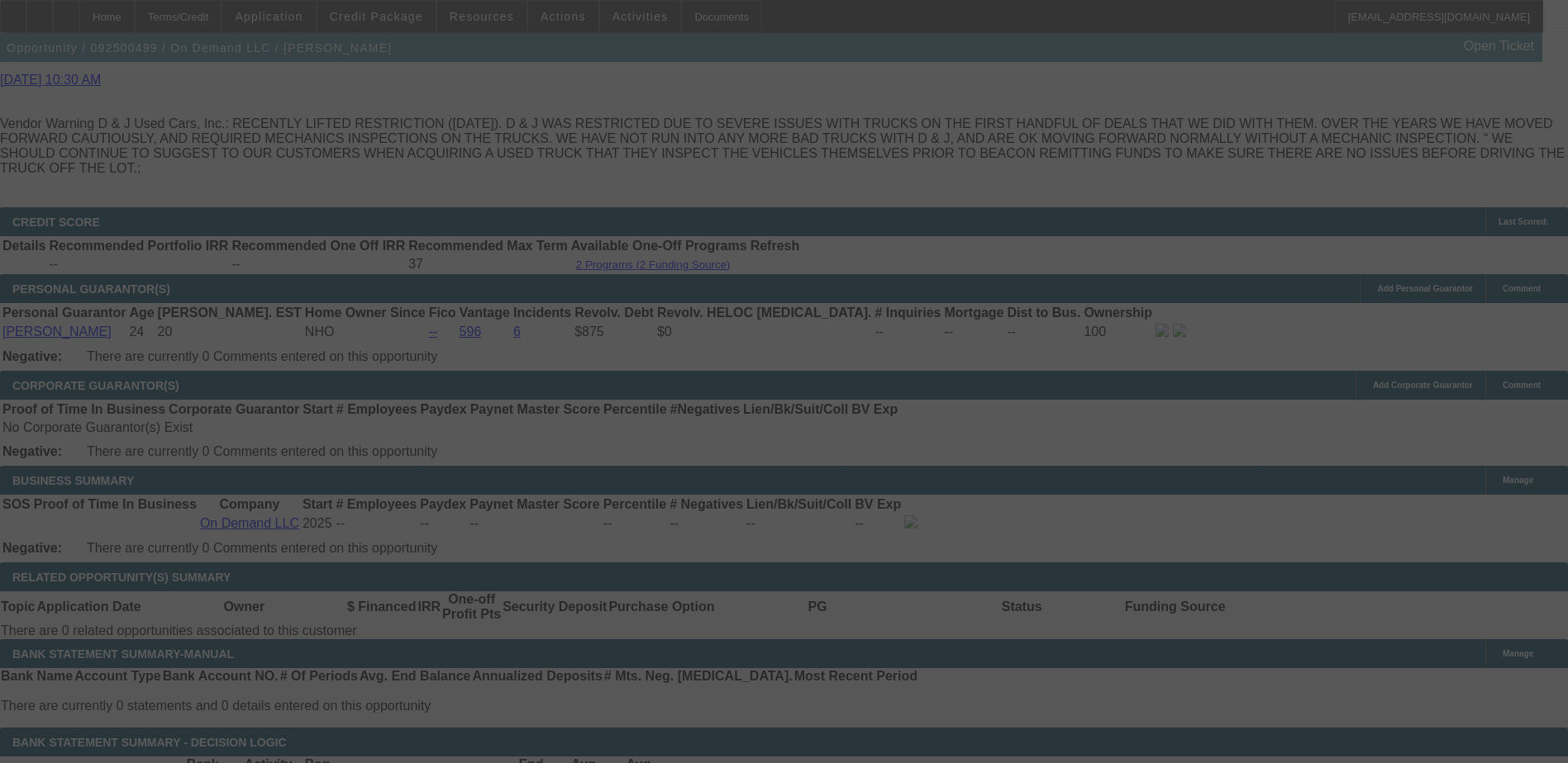
select select "0.2"
select select "2"
select select "0.1"
select select "4"
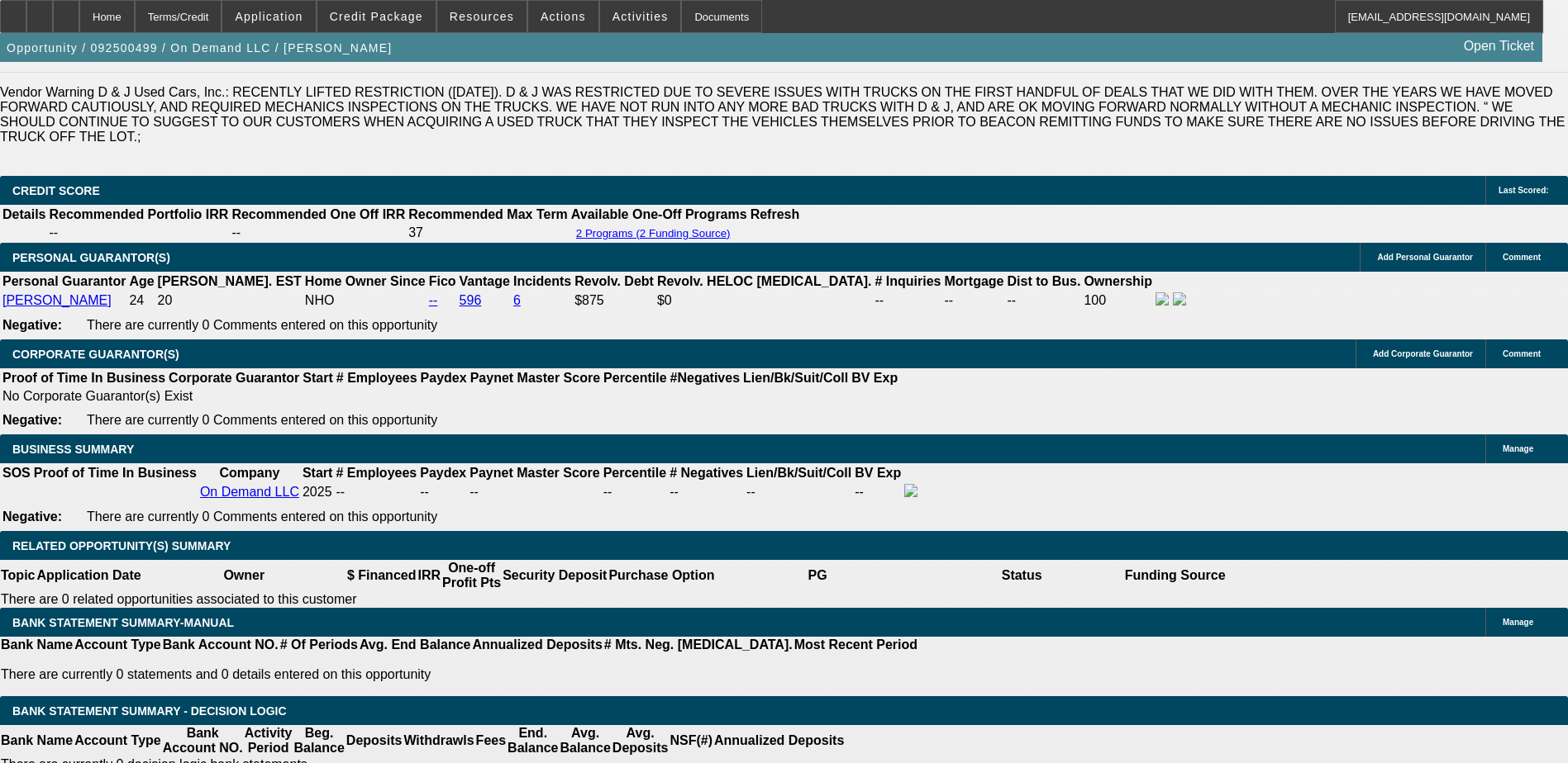
scroll to position [2408, 0]
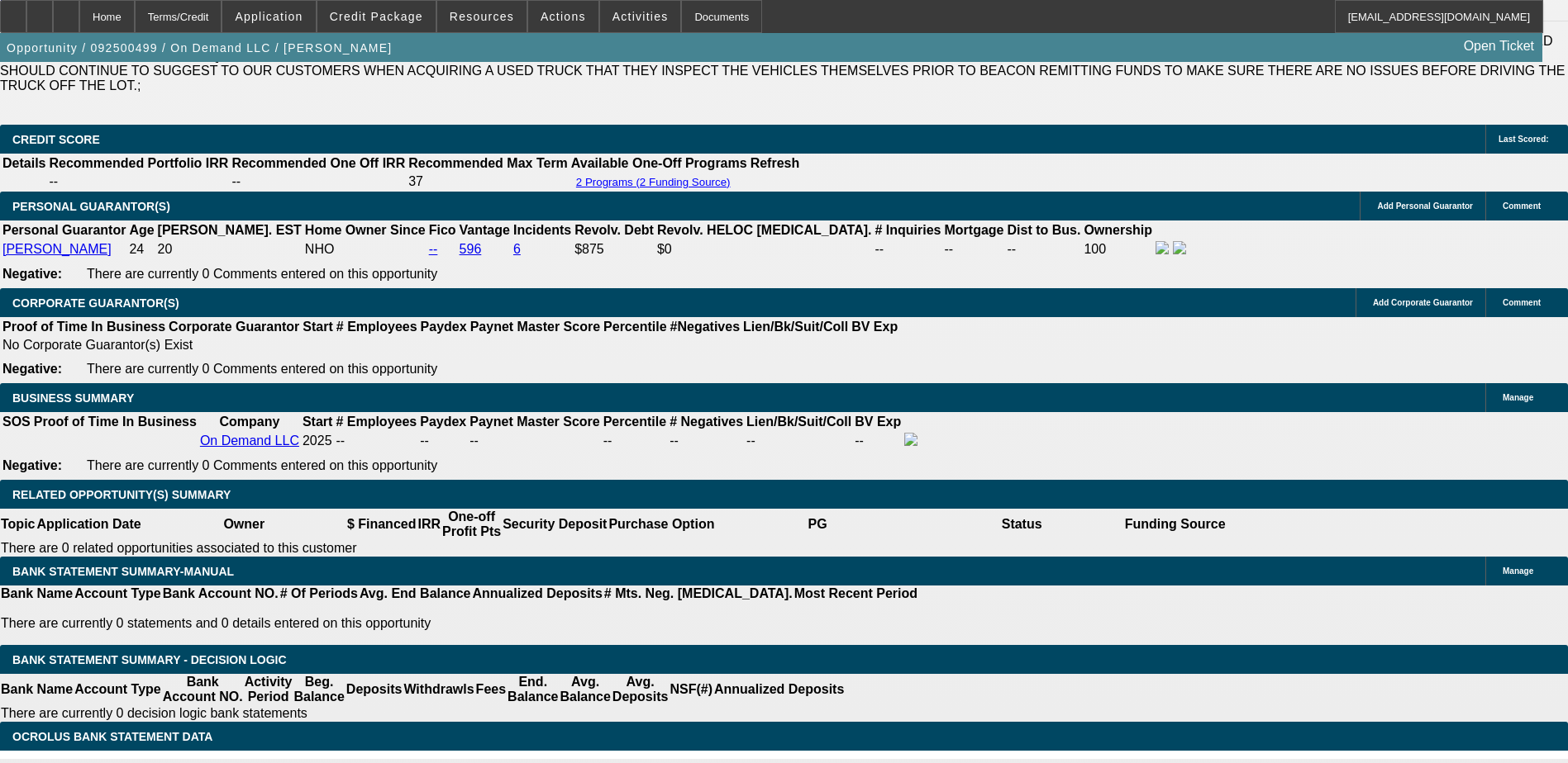
drag, startPoint x: 638, startPoint y: 288, endPoint x: 617, endPoint y: 321, distance: 39.1
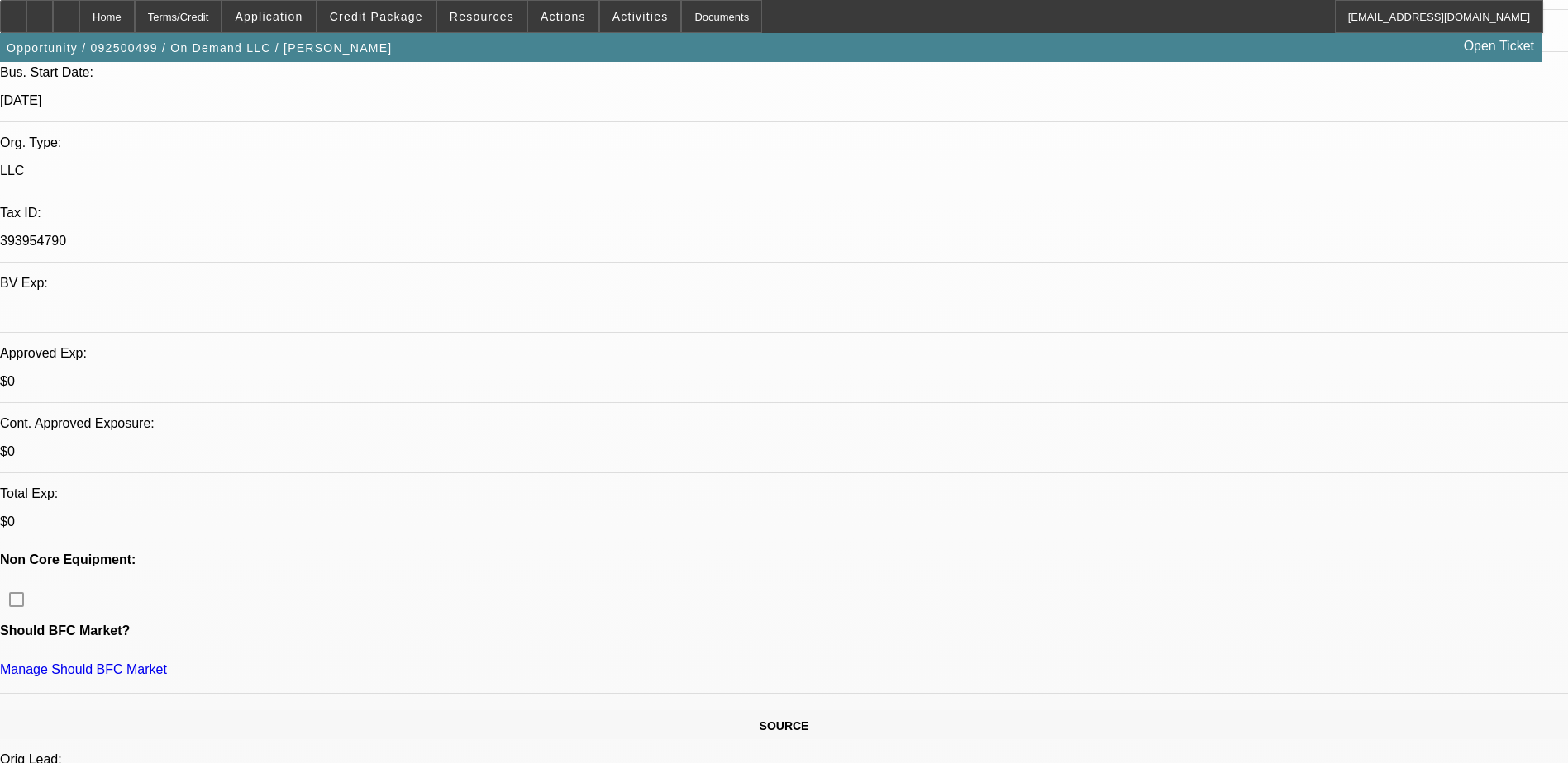
scroll to position [343, 0]
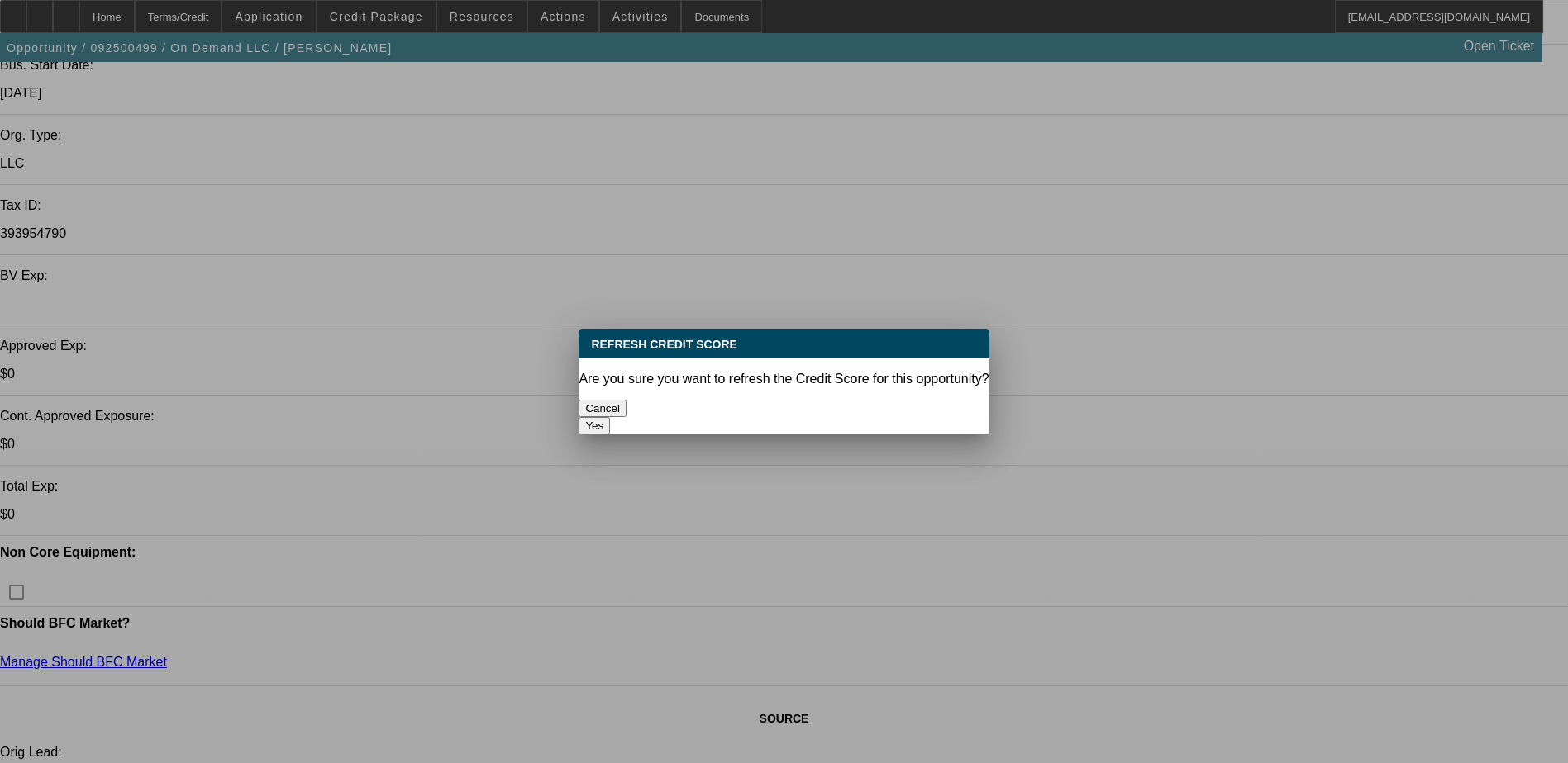
scroll to position [0, 0]
click at [610, 417] on button "Yes" at bounding box center [595, 426] width 31 height 17
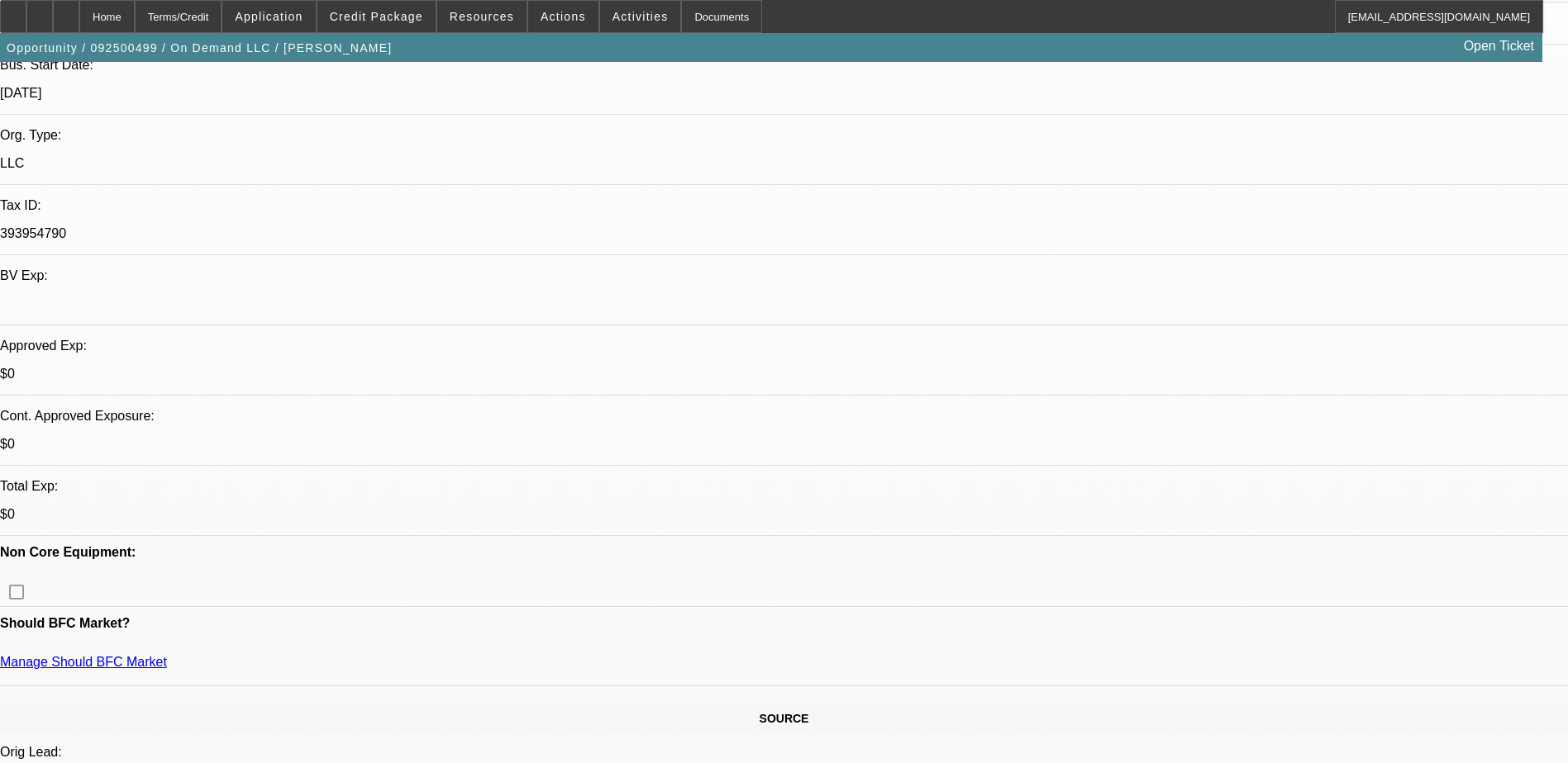
scroll to position [343, 0]
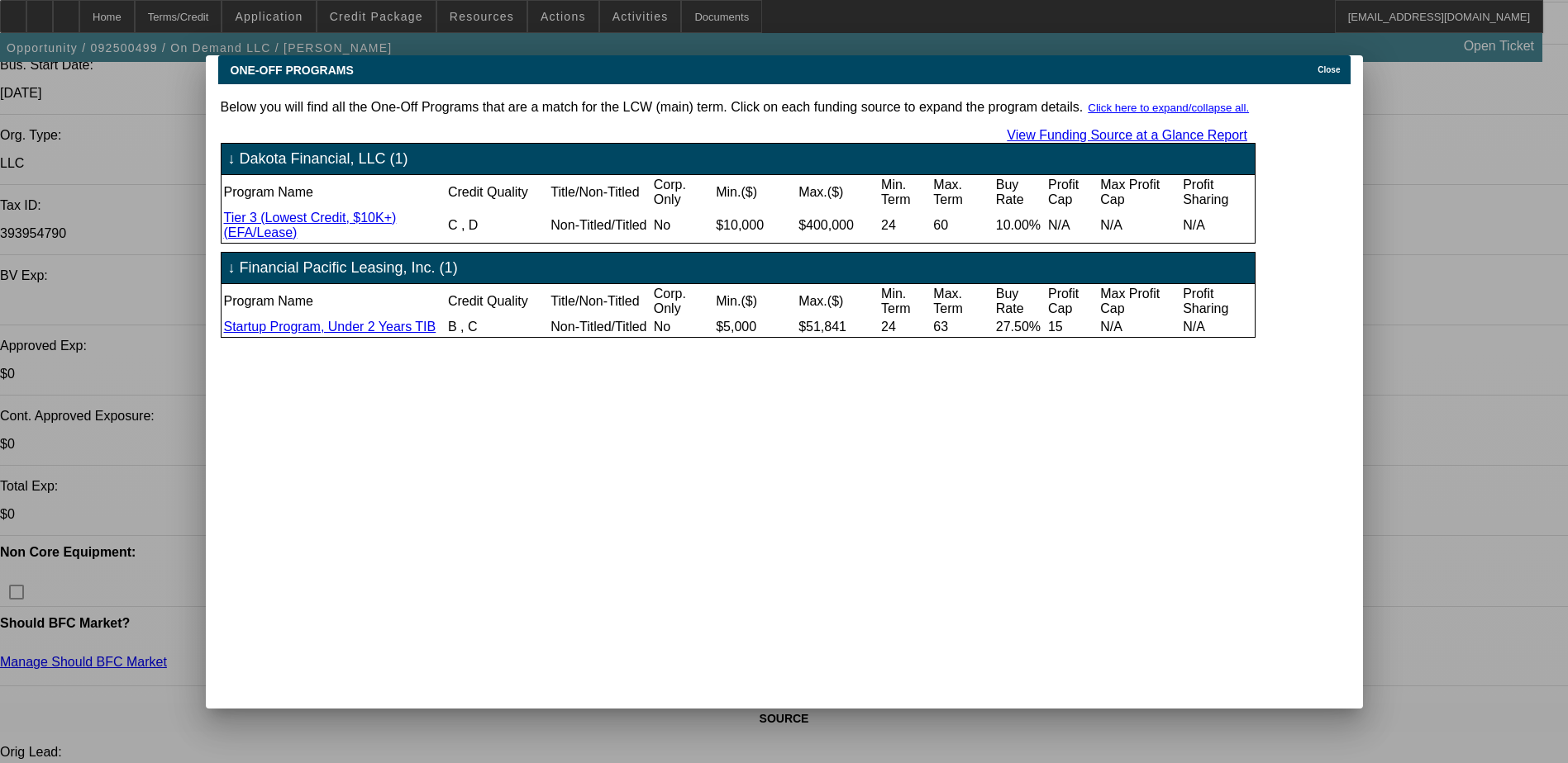
scroll to position [0, 0]
click at [1314, 66] on icon at bounding box center [1314, 70] width 0 height 9
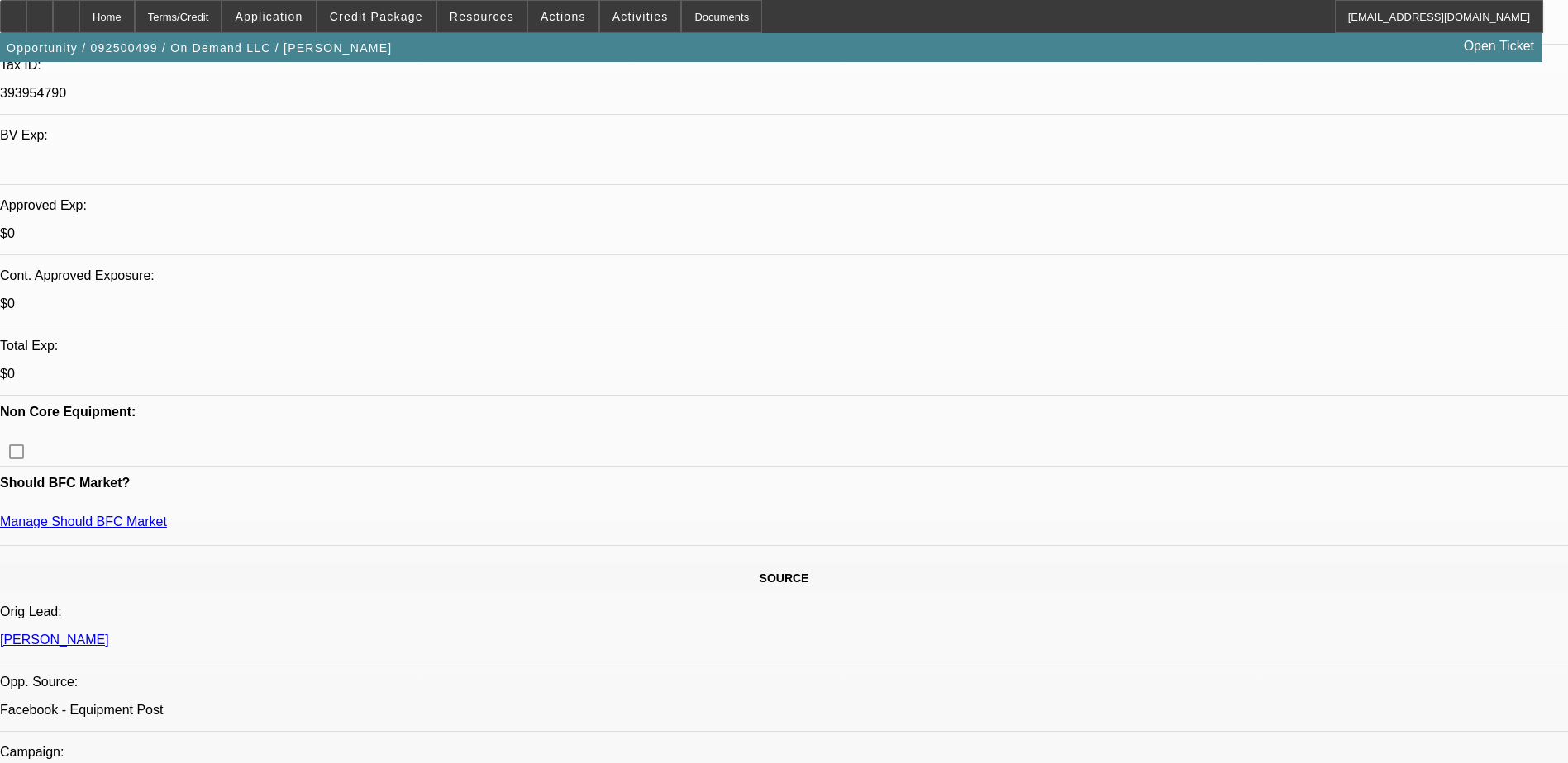
scroll to position [260, 0]
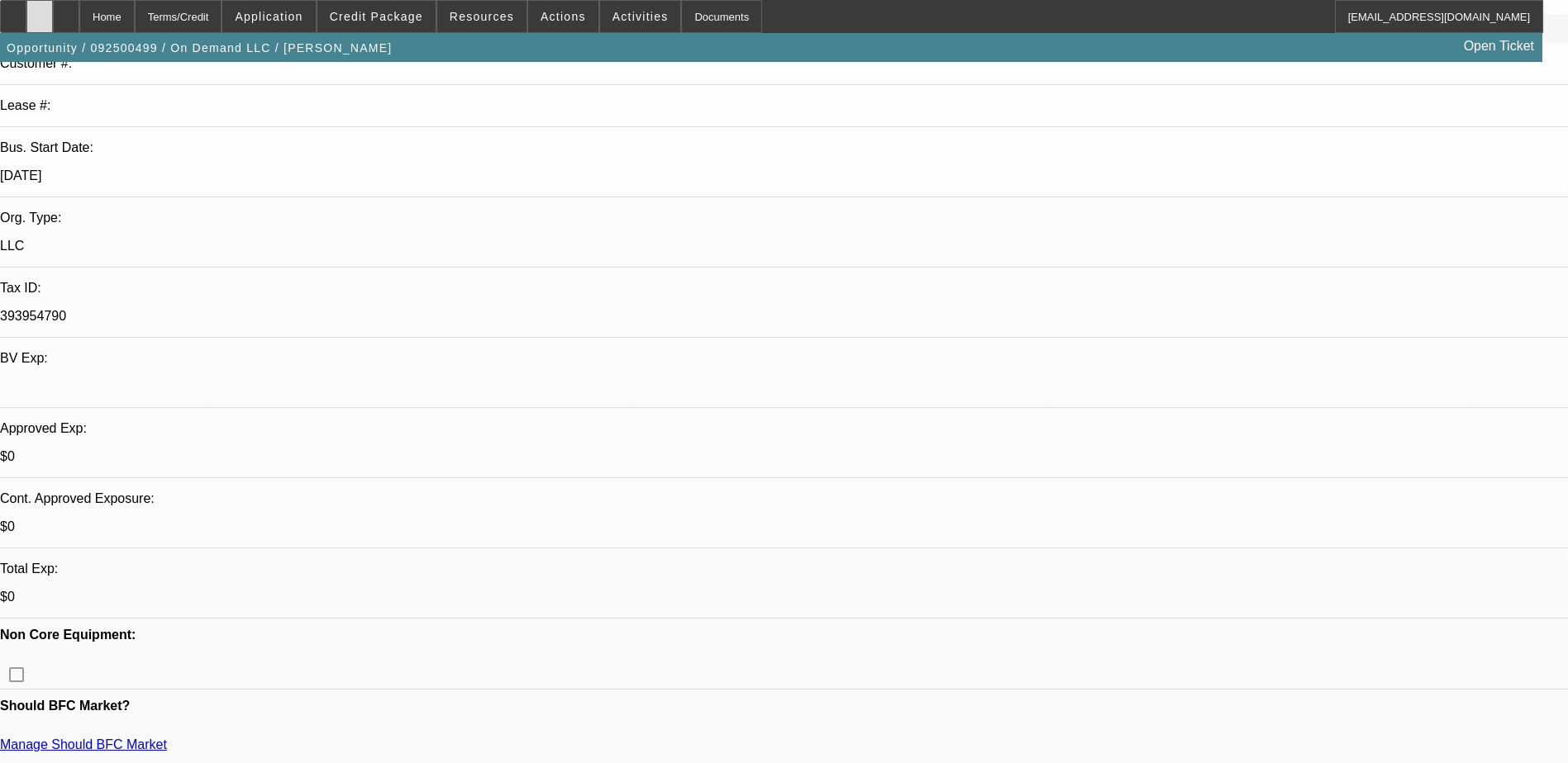
click at [52, 16] on div at bounding box center [39, 17] width 26 height 33
drag, startPoint x: 831, startPoint y: 212, endPoint x: 816, endPoint y: 274, distance: 63.8
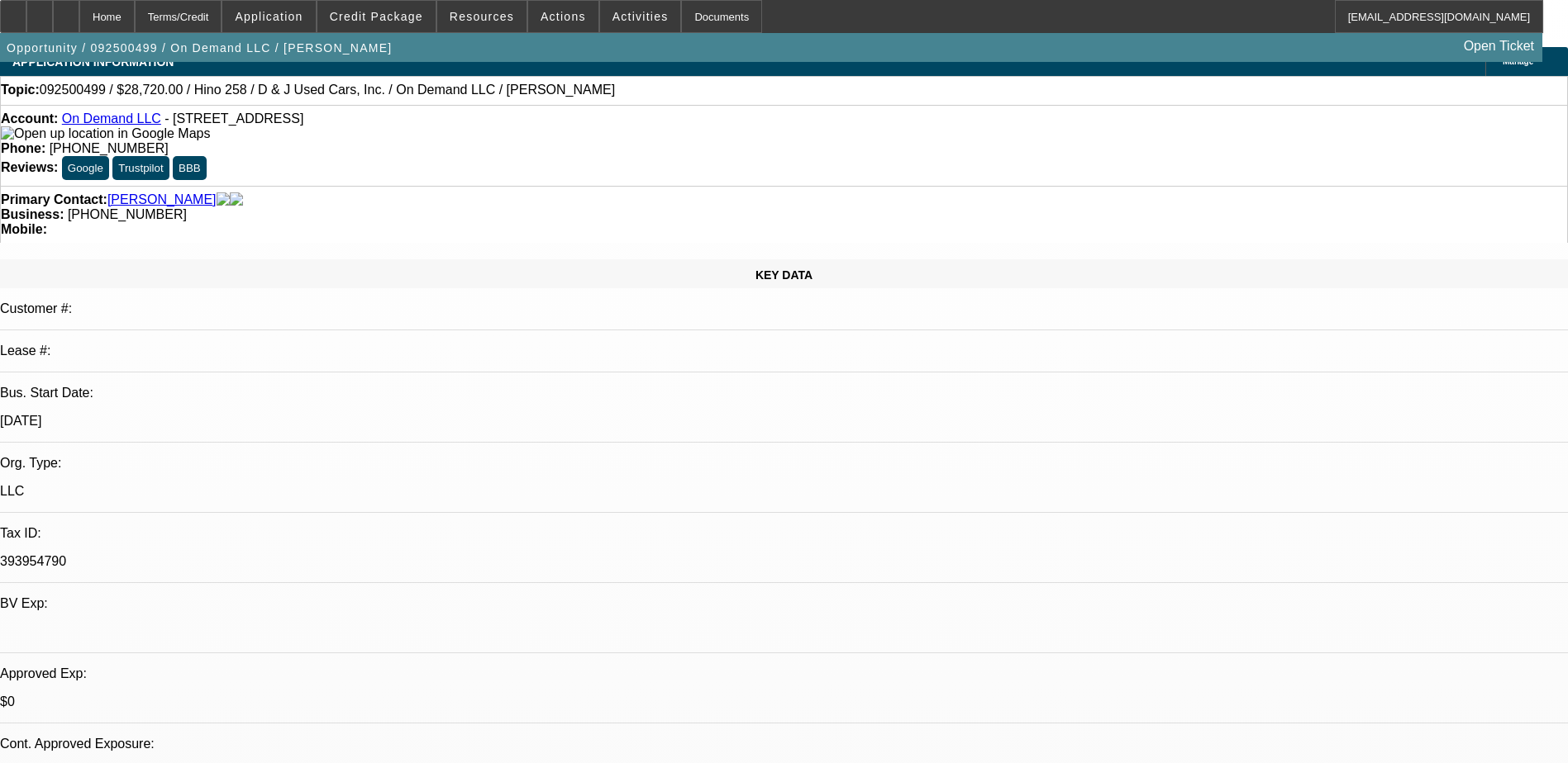
scroll to position [0, 0]
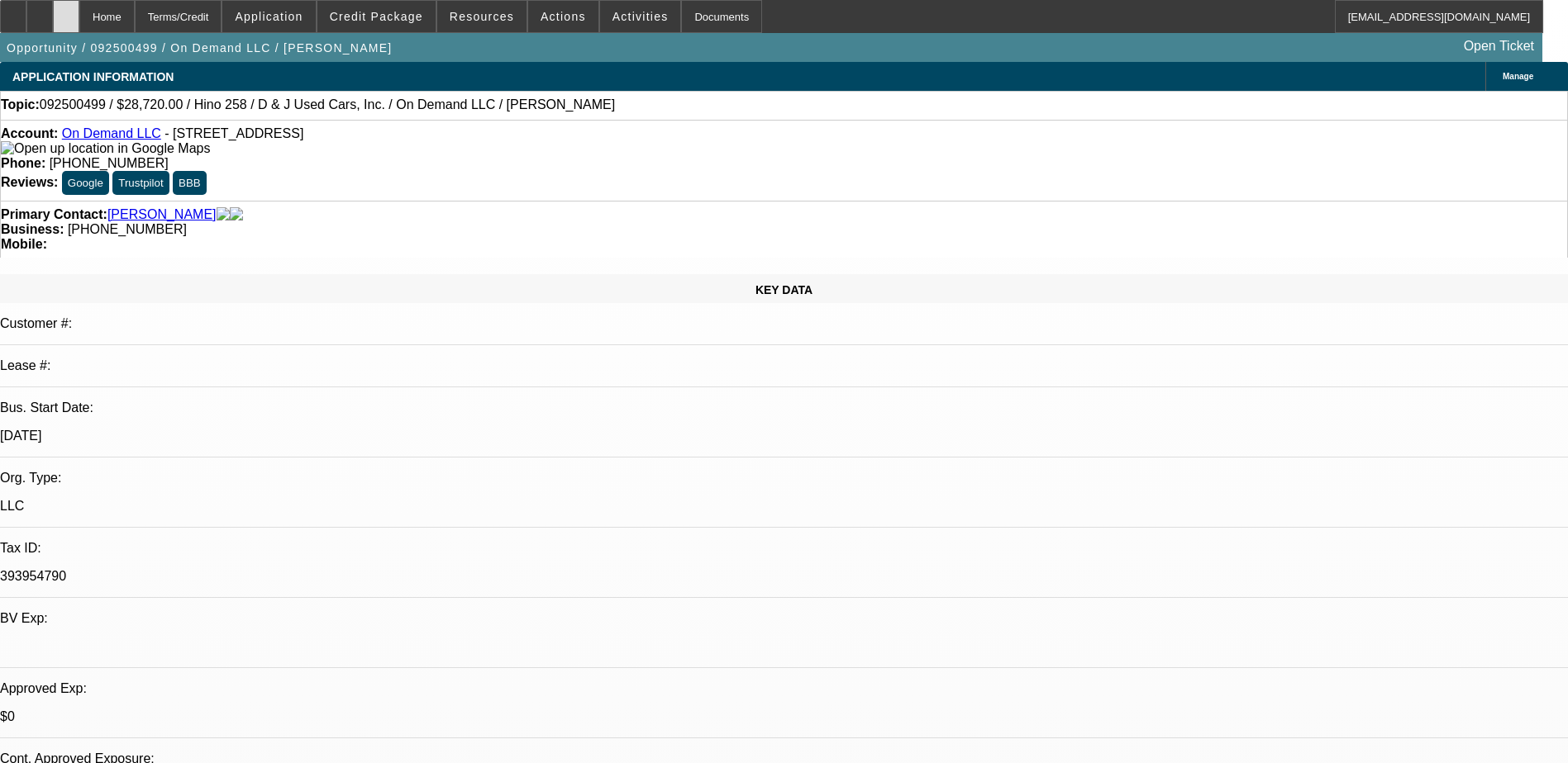
click at [80, 10] on div at bounding box center [66, 17] width 26 height 33
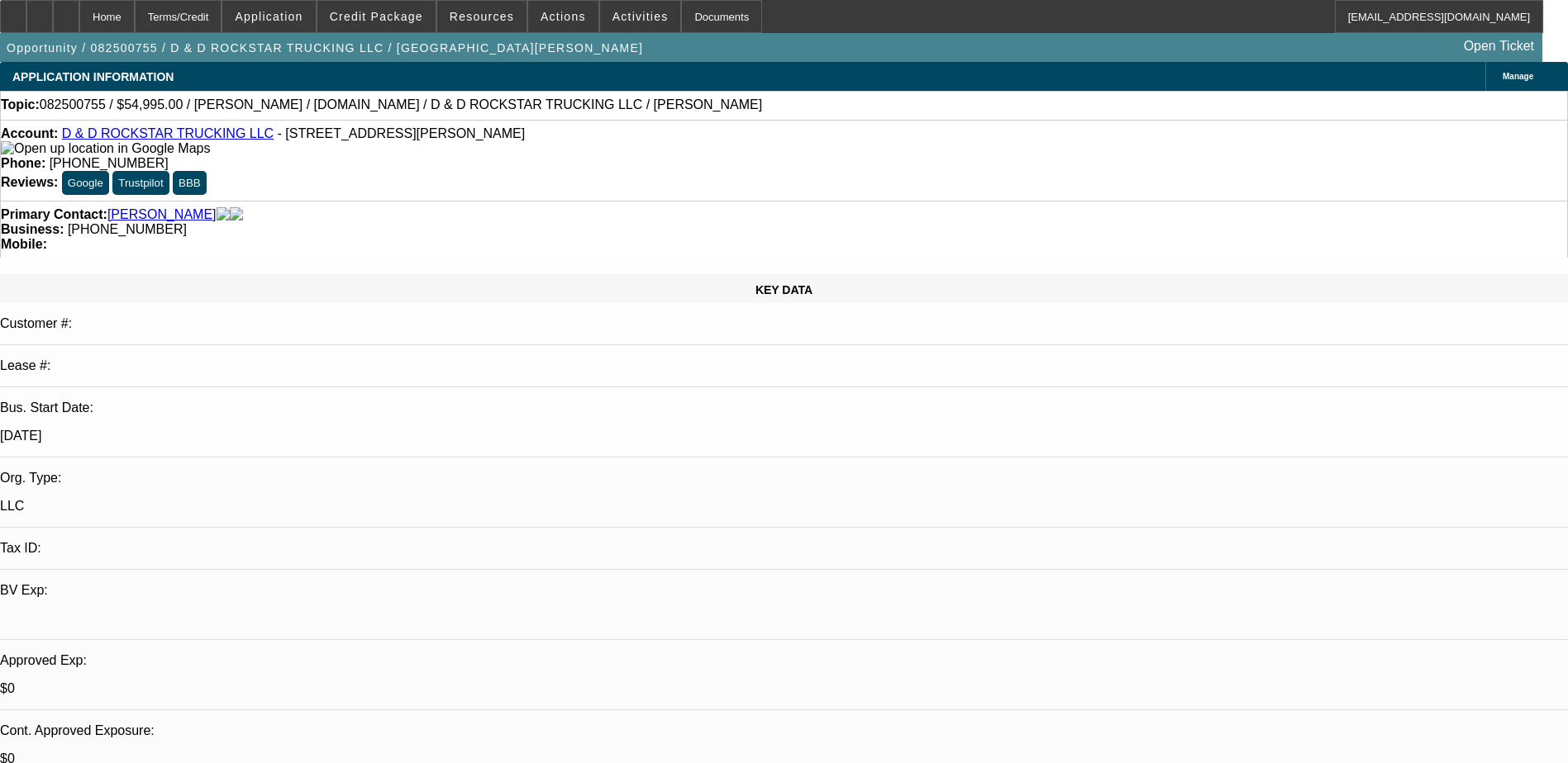
select select "0"
select select "2"
select select "0"
select select "6"
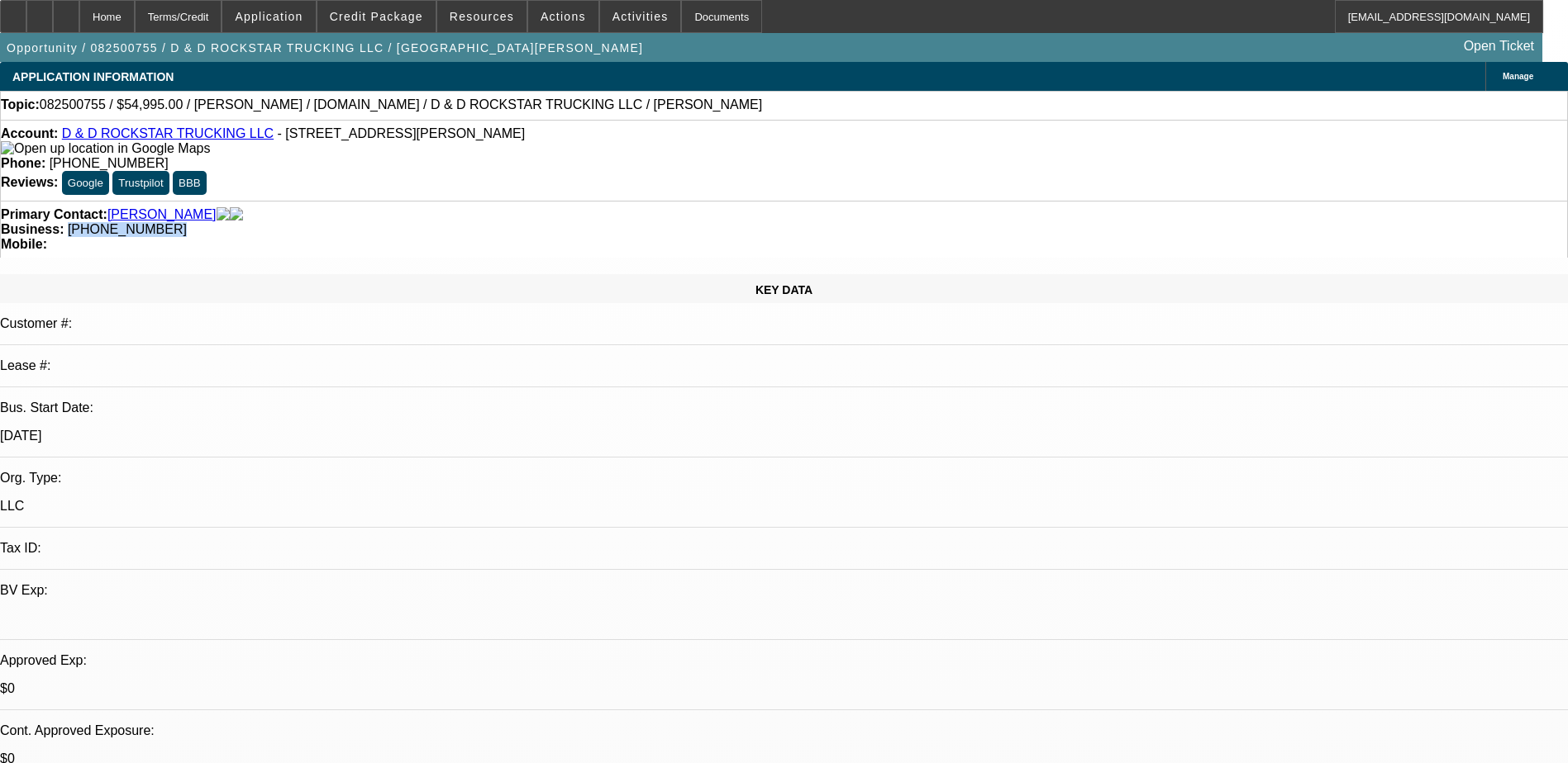
drag, startPoint x: 672, startPoint y: 181, endPoint x: 589, endPoint y: 181, distance: 83.0
click at [589, 222] on div "Business: [PHONE_NUMBER]" at bounding box center [784, 229] width 1566 height 15
drag, startPoint x: 589, startPoint y: 181, endPoint x: 608, endPoint y: 185, distance: 19.4
copy span "[PHONE_NUMBER]"
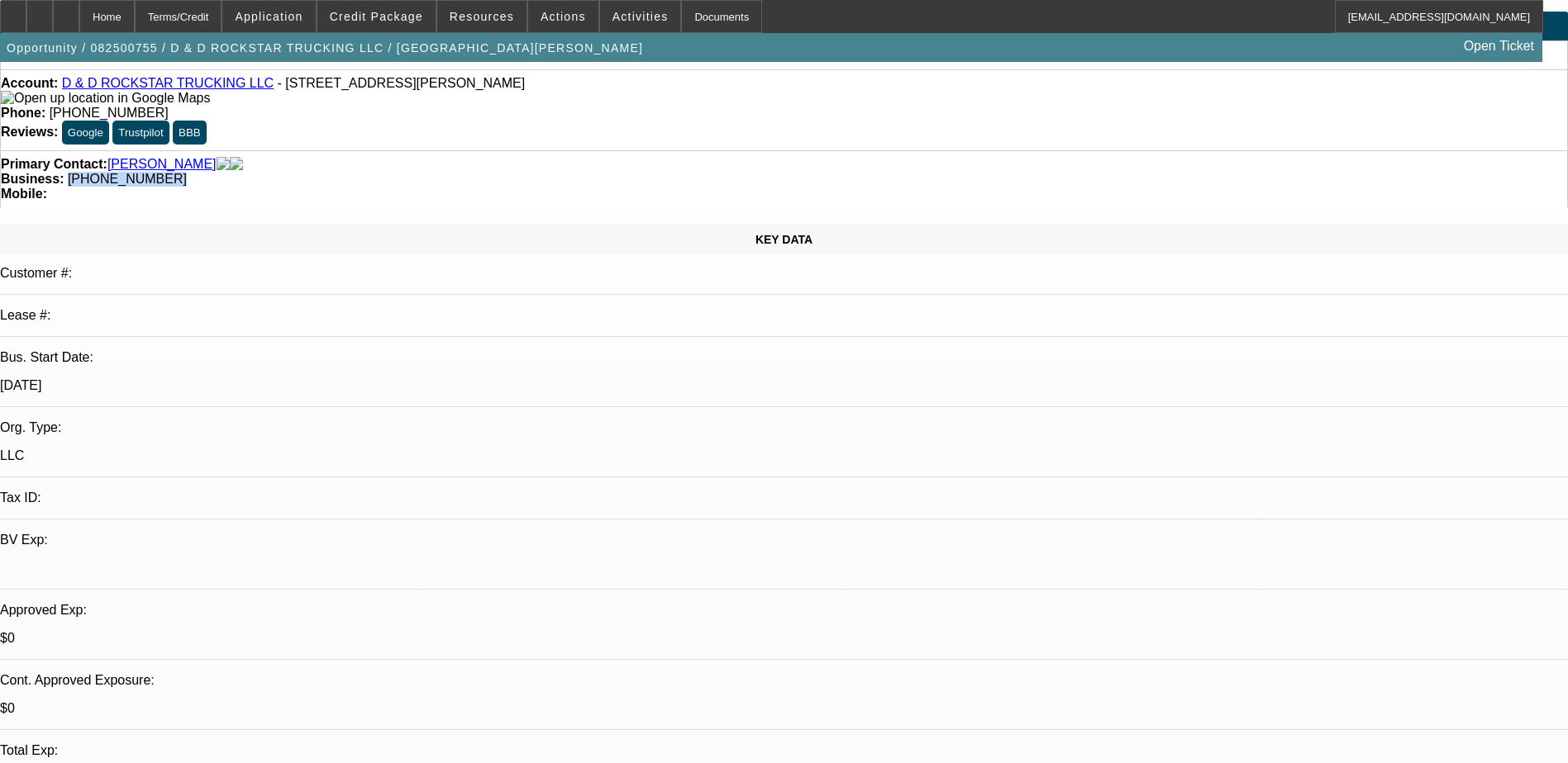
scroll to position [165, 0]
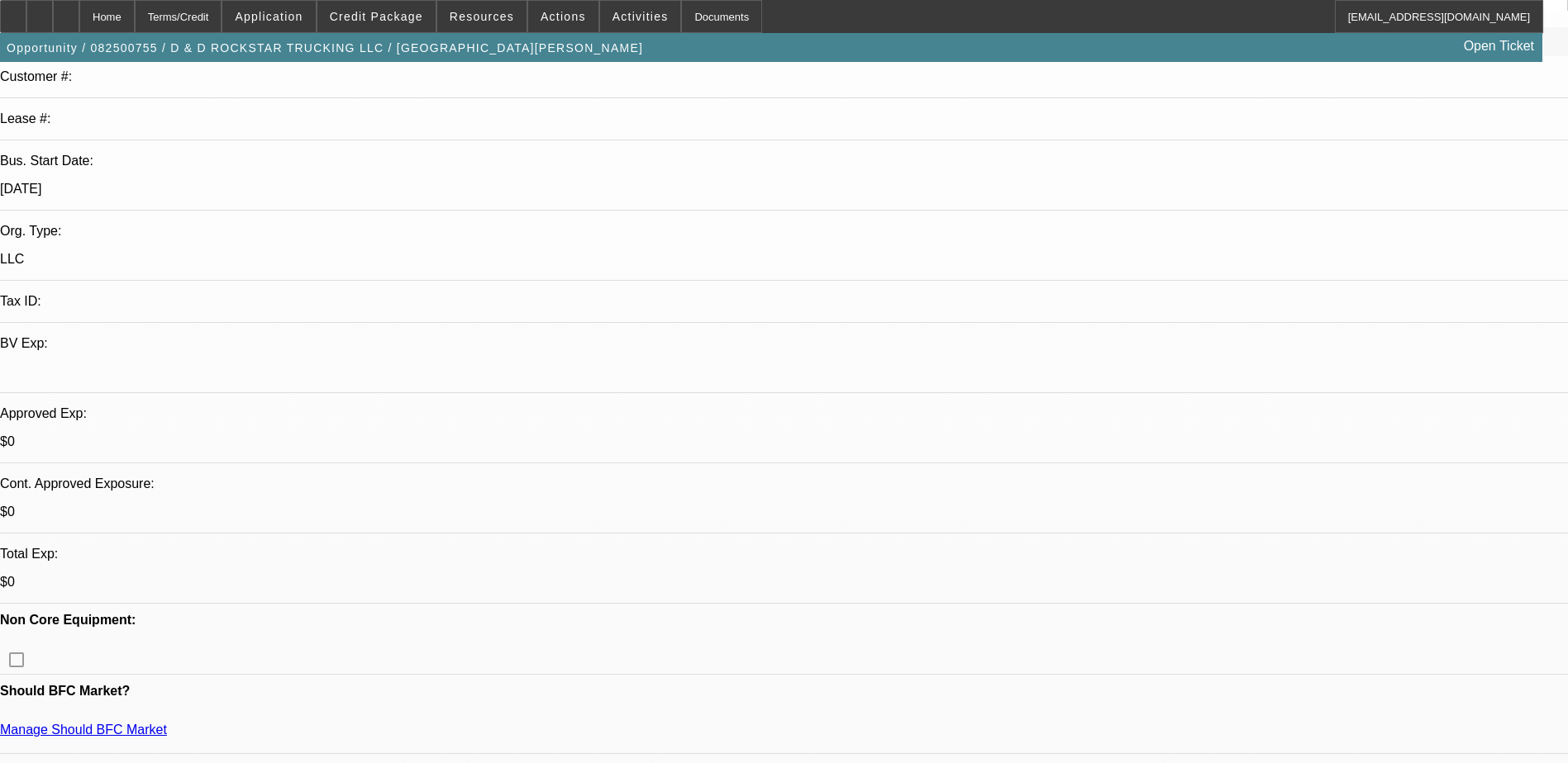
scroll to position [248, 0]
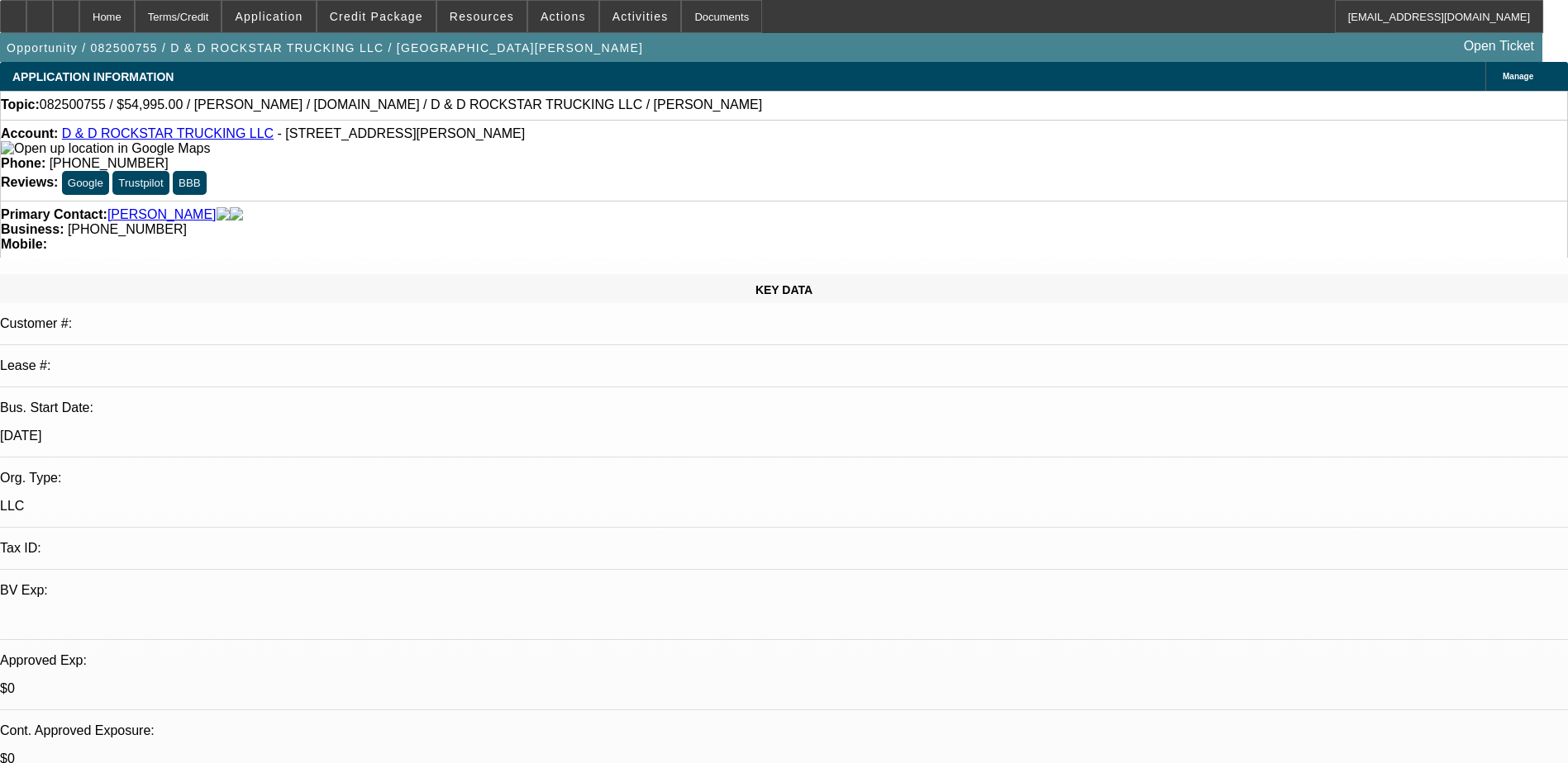
scroll to position [0, 0]
radio input "true"
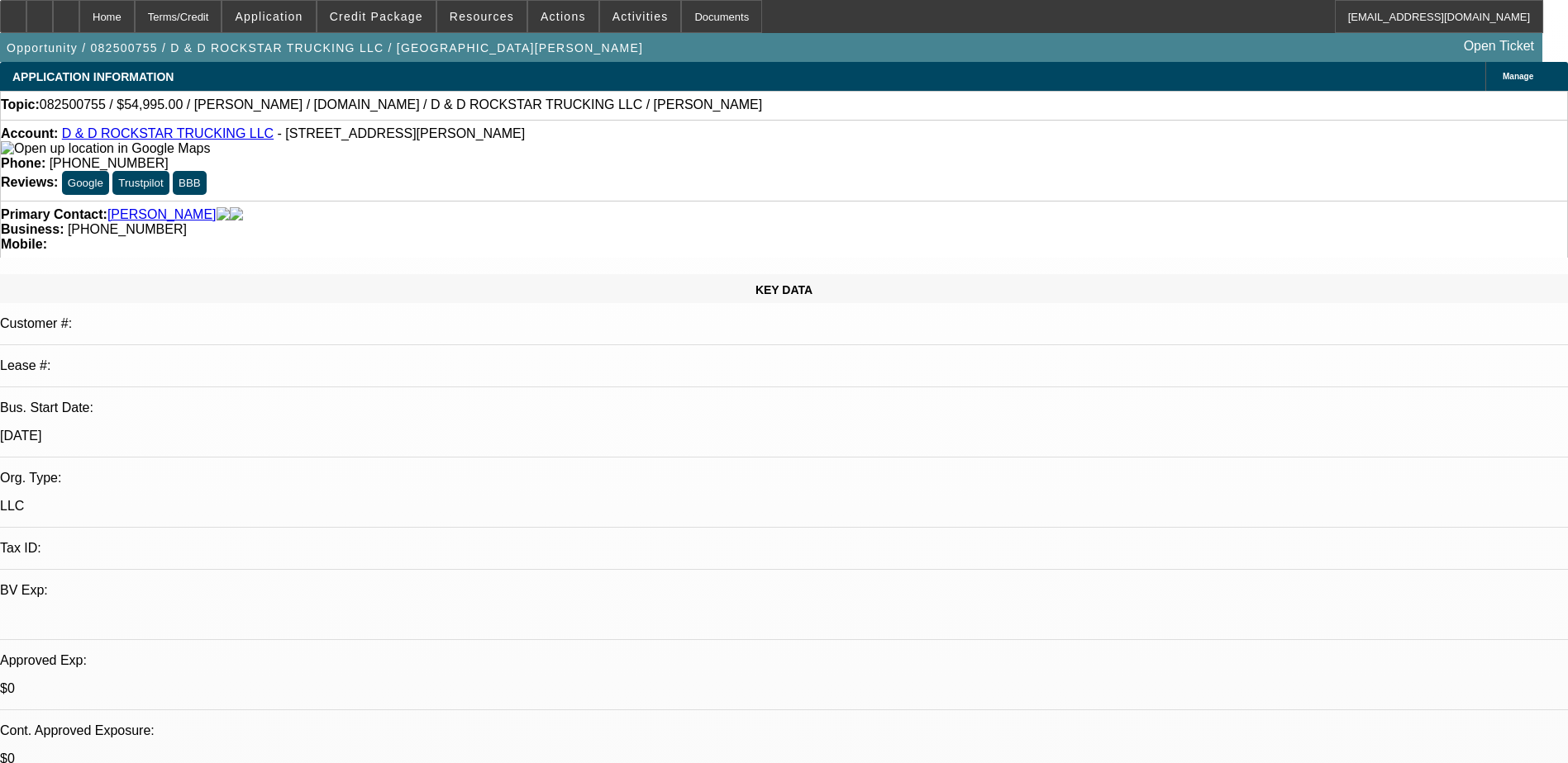
type textarea "LVM"
radio input "true"
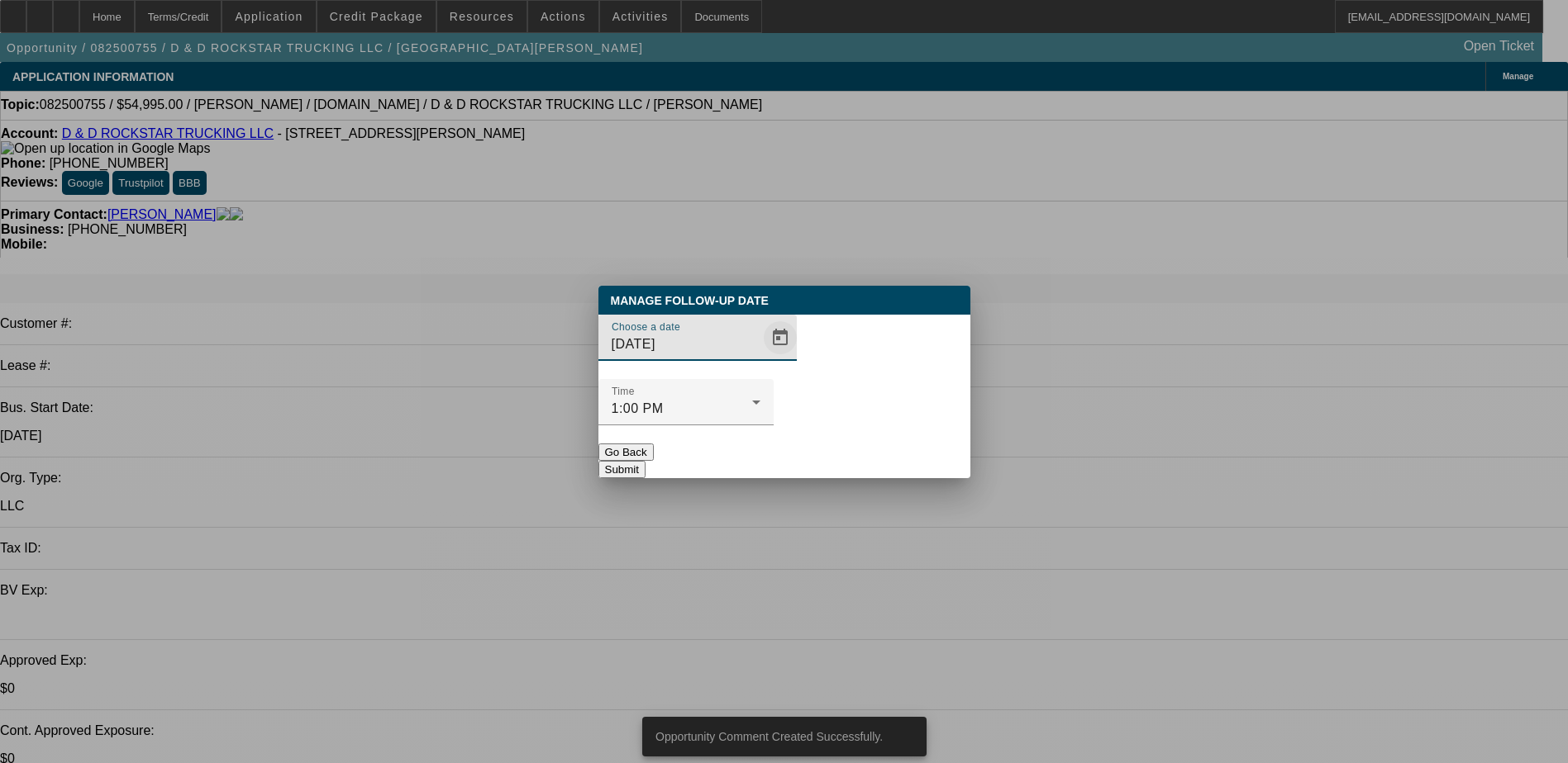
click at [760, 357] on span "Open calendar" at bounding box center [779, 337] width 39 height 39
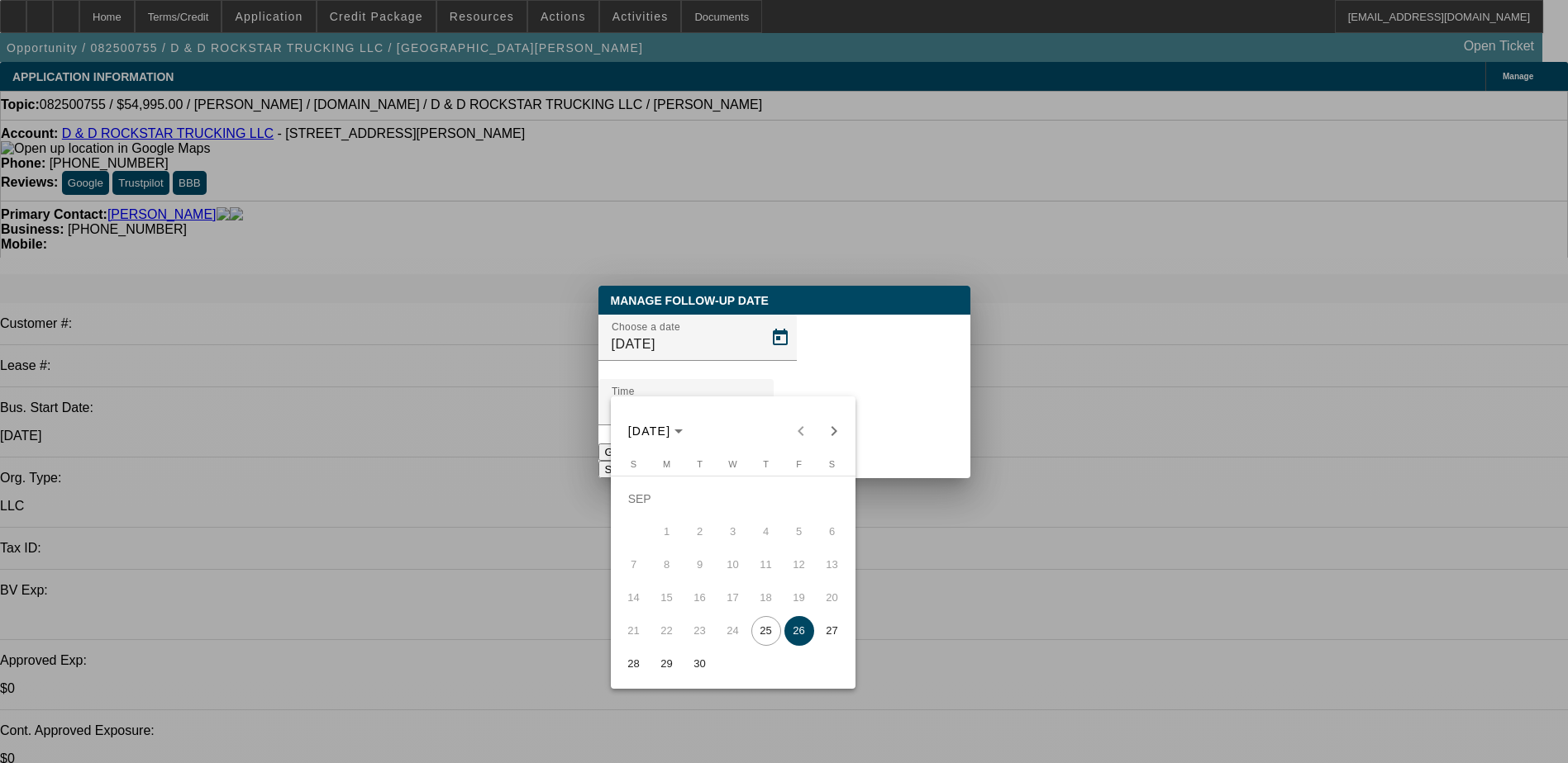
click at [659, 669] on span "29" at bounding box center [667, 664] width 30 height 30
type input "9/29/2025"
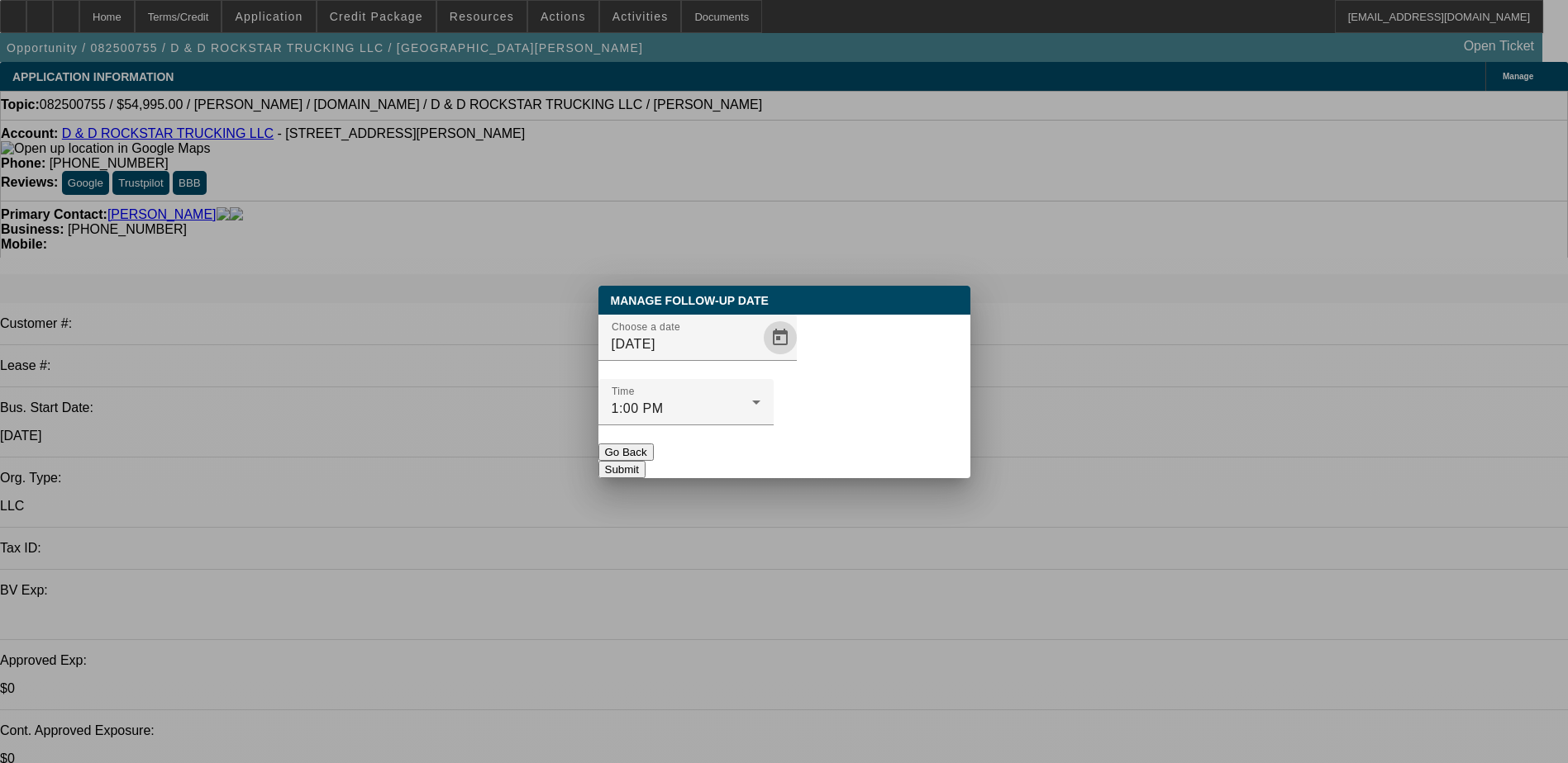
click at [645, 461] on button "Submit" at bounding box center [622, 469] width 47 height 17
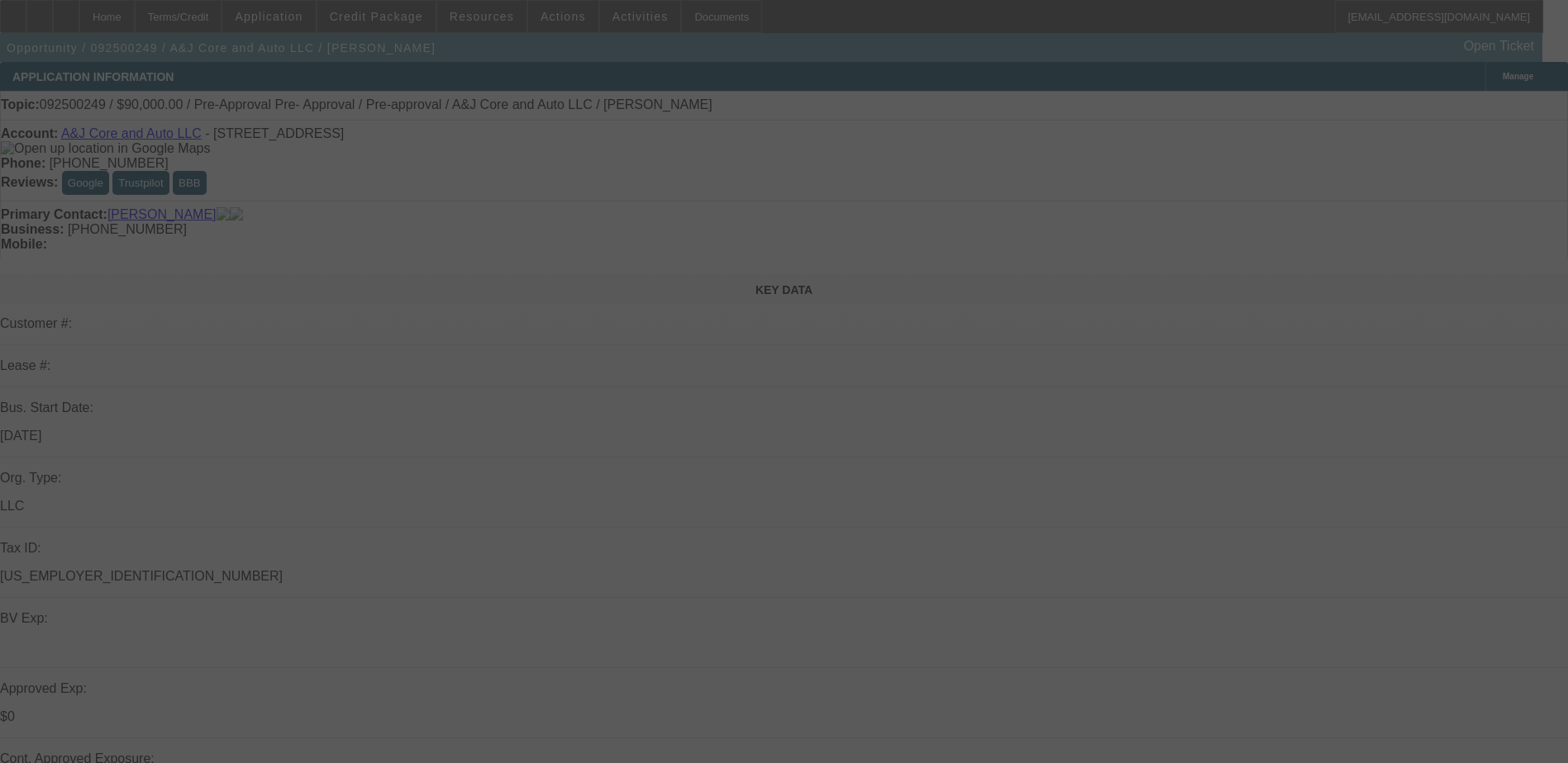
select select "0"
select select "2"
select select "0.1"
select select "4"
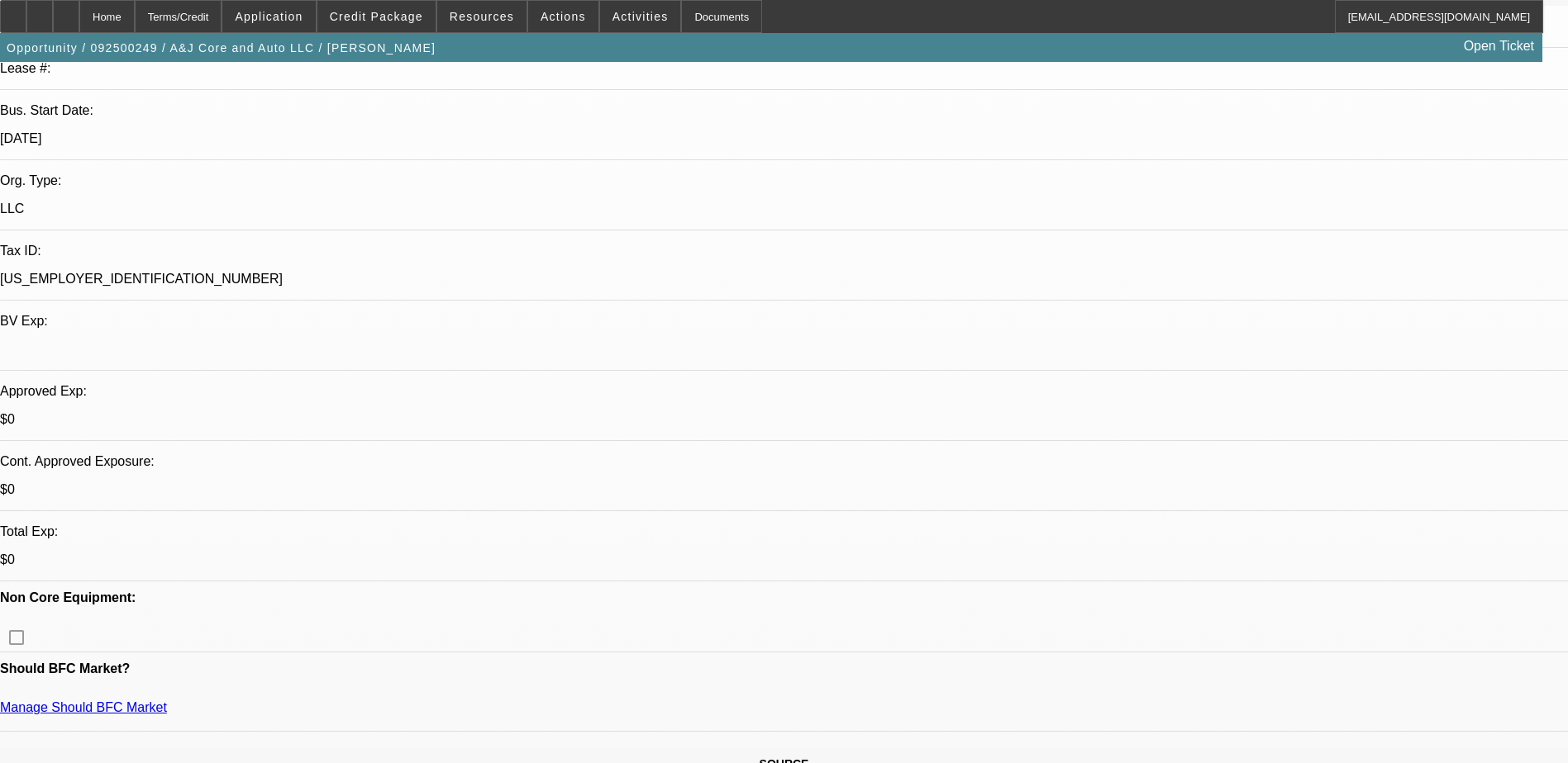
scroll to position [330, 0]
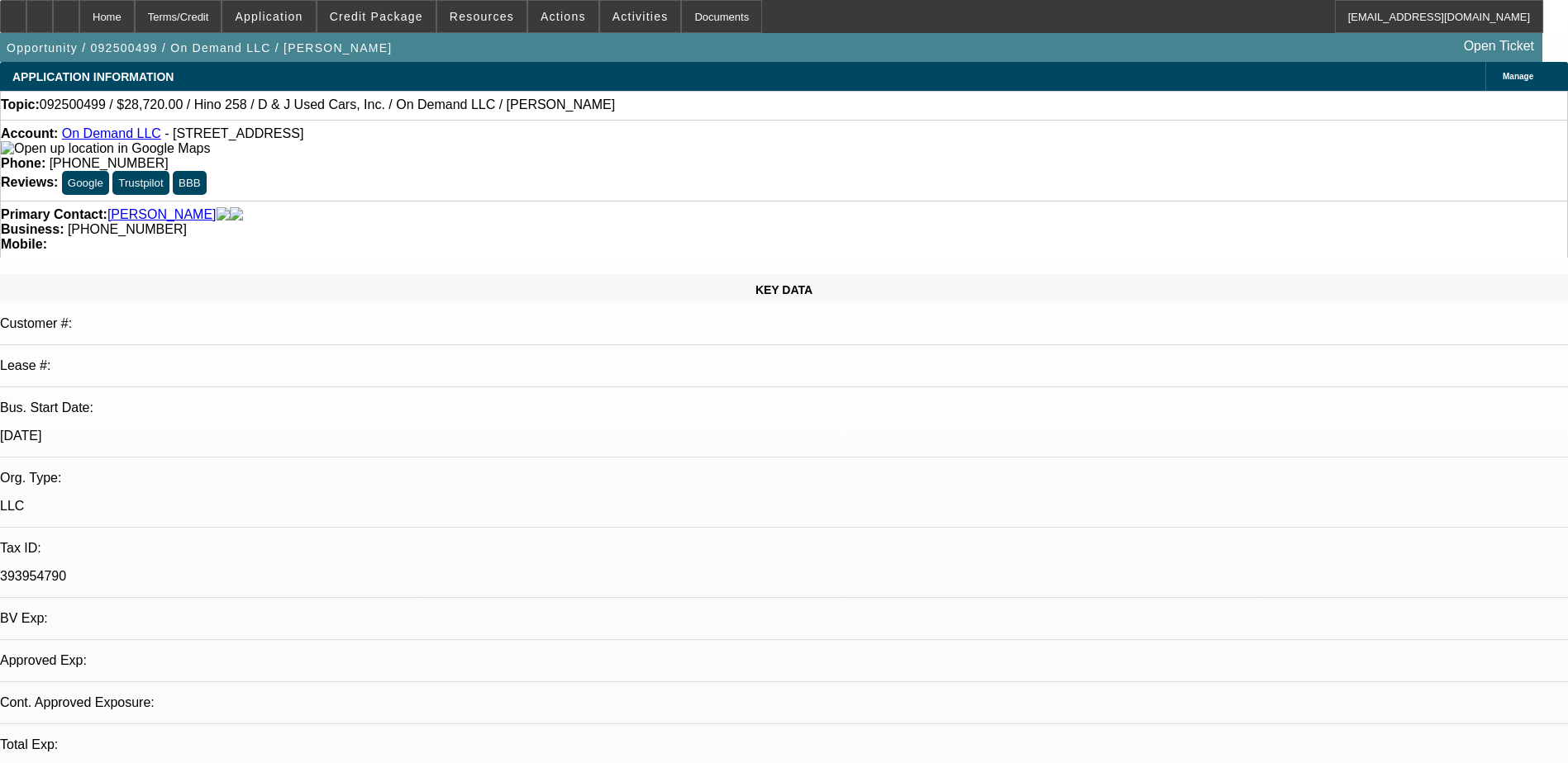
select select "0.2"
select select "2"
select select "0.1"
select select "1"
select select "2"
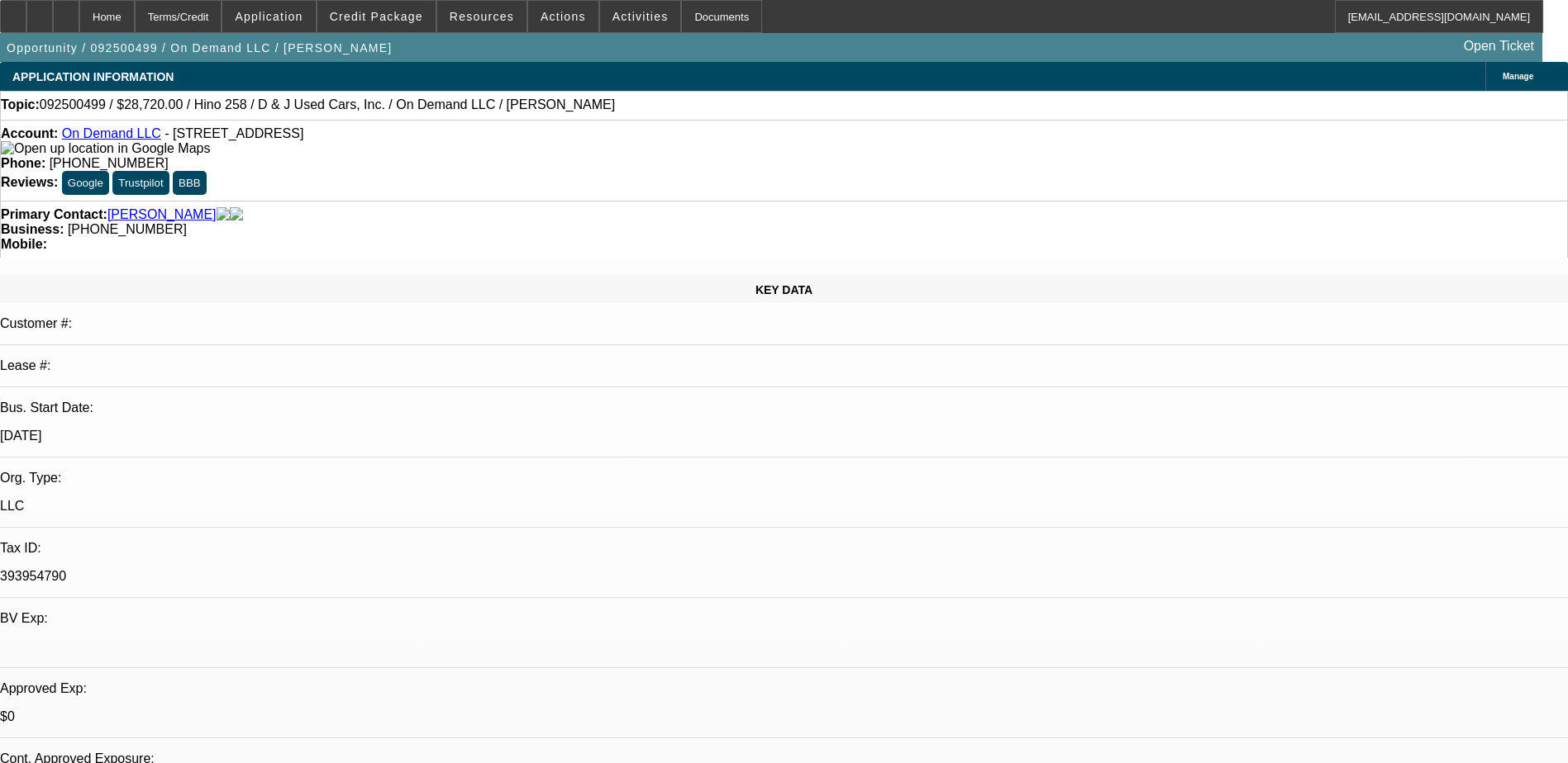
select select "4"
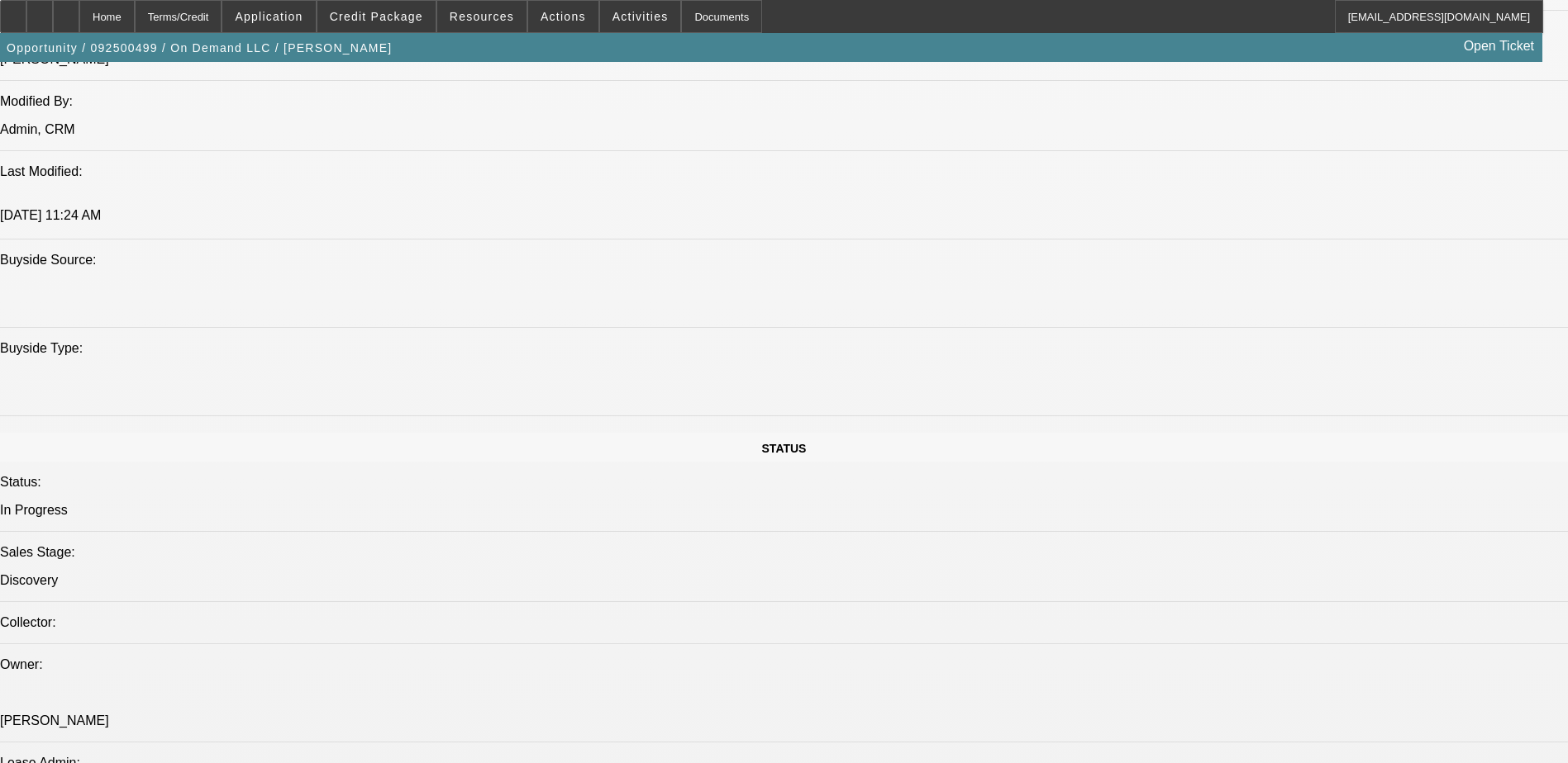
scroll to position [1156, 0]
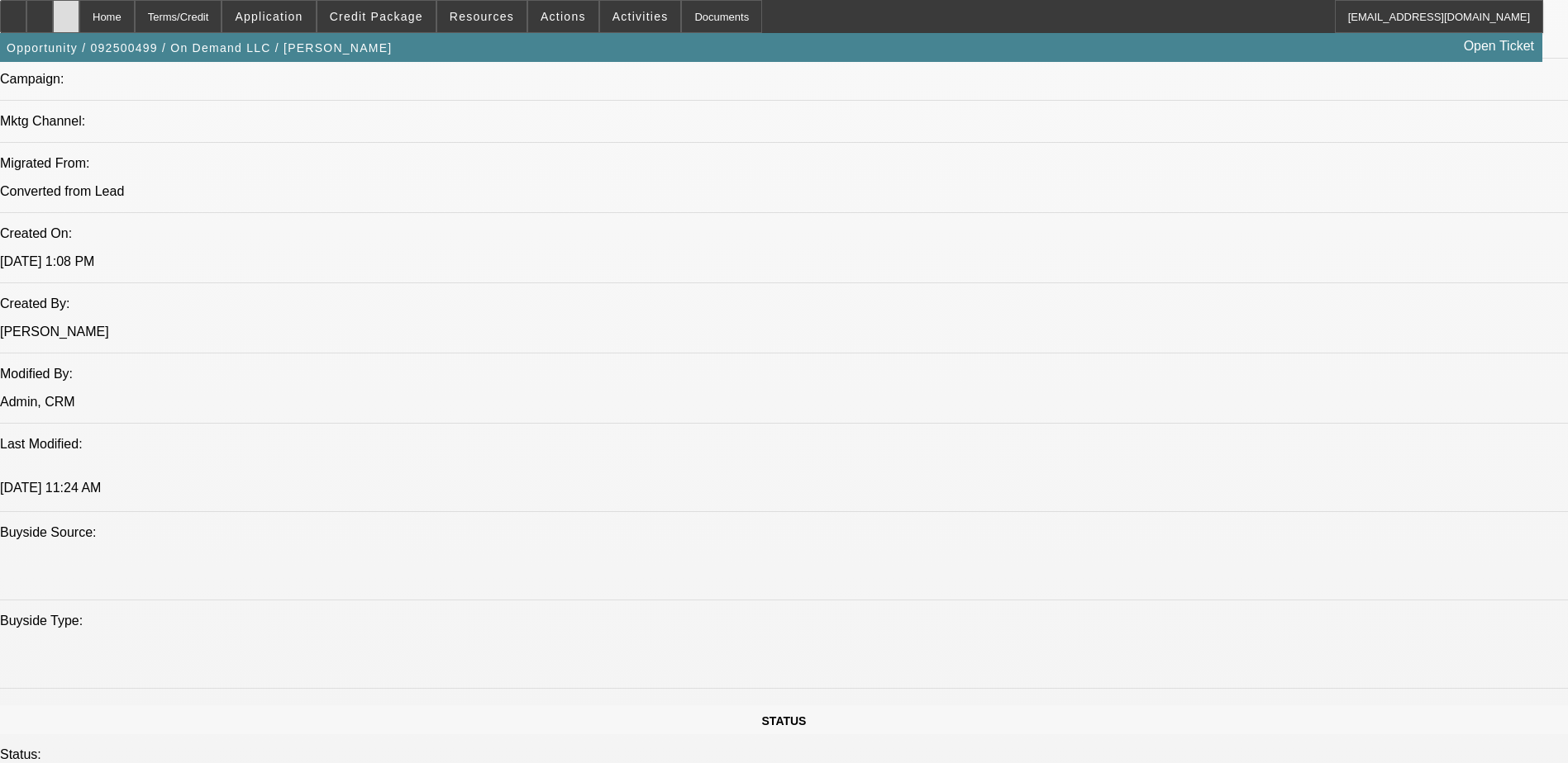
click at [66, 10] on icon at bounding box center [66, 10] width 0 height 0
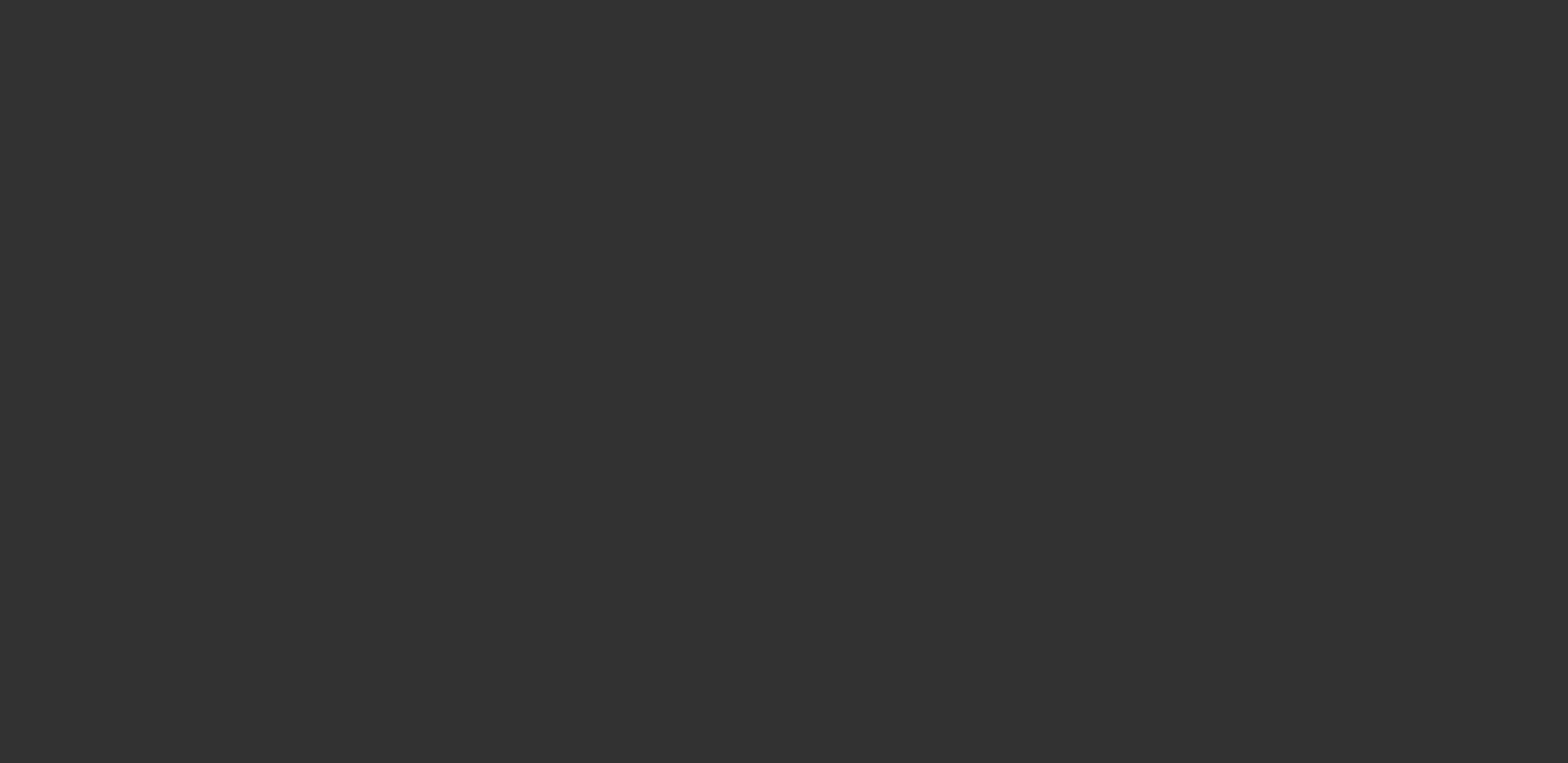
scroll to position [496, 0]
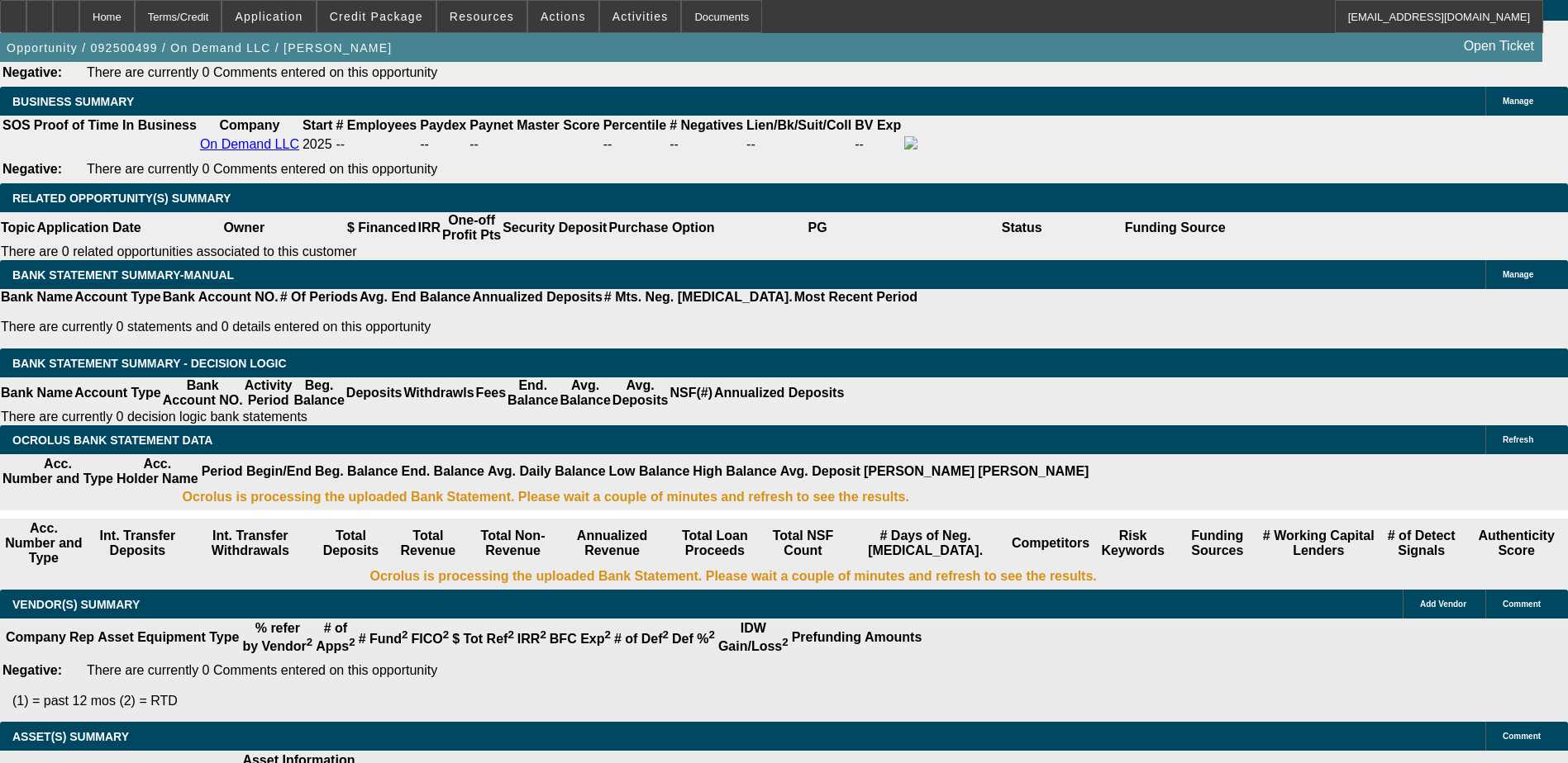
select select "0.2"
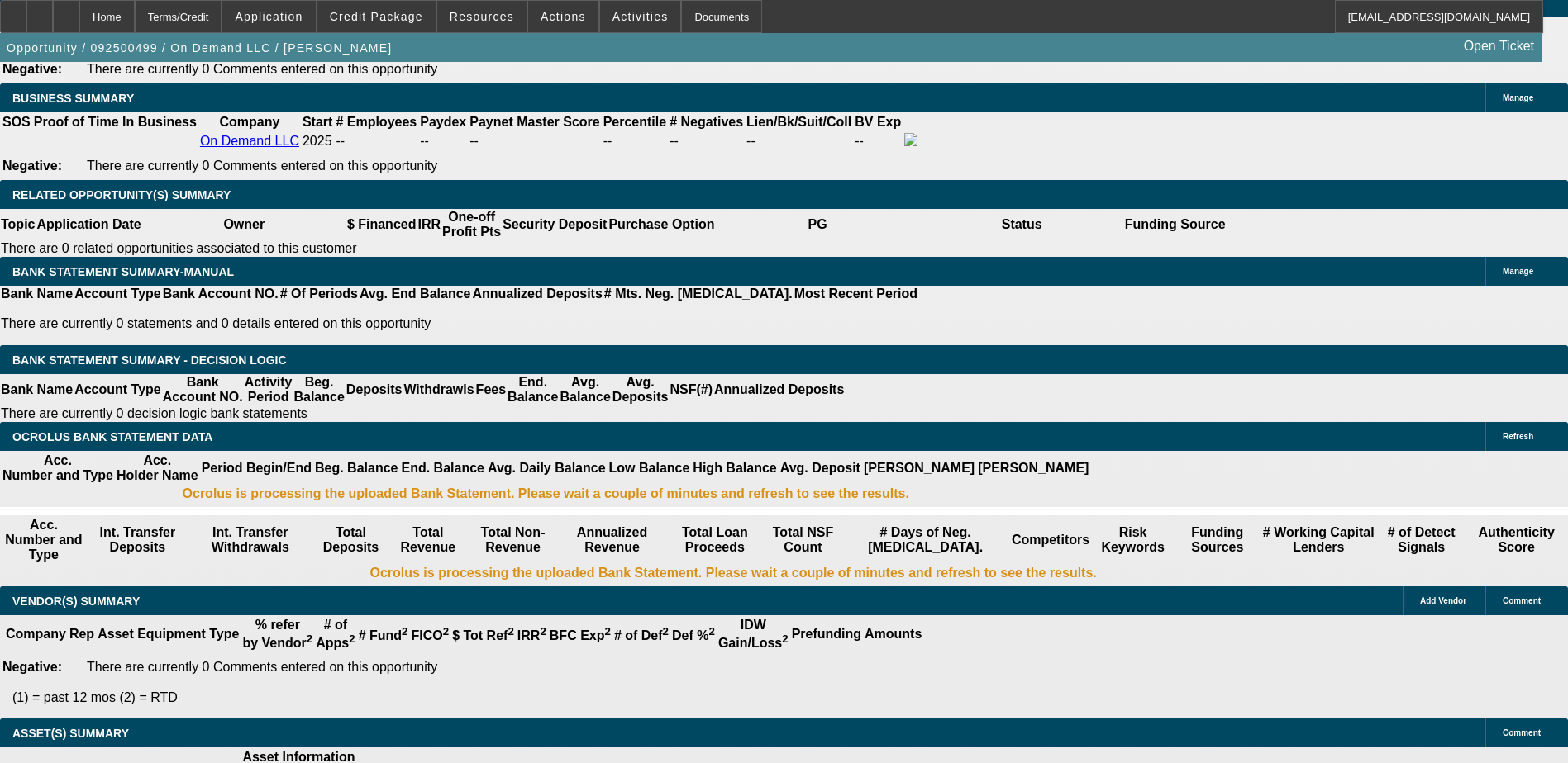
select select "2"
select select "0.1"
select select "4"
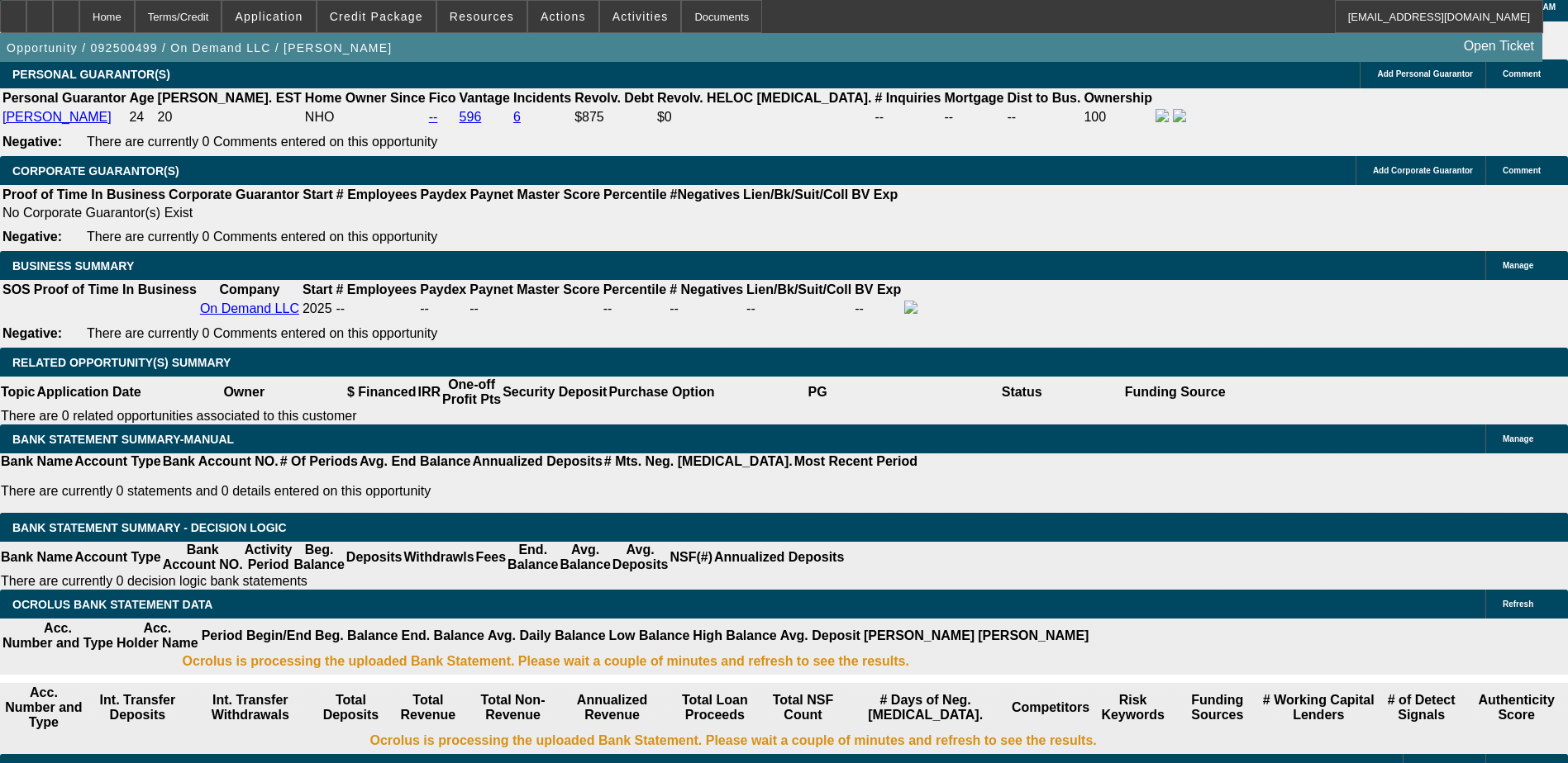
scroll to position [2635, 0]
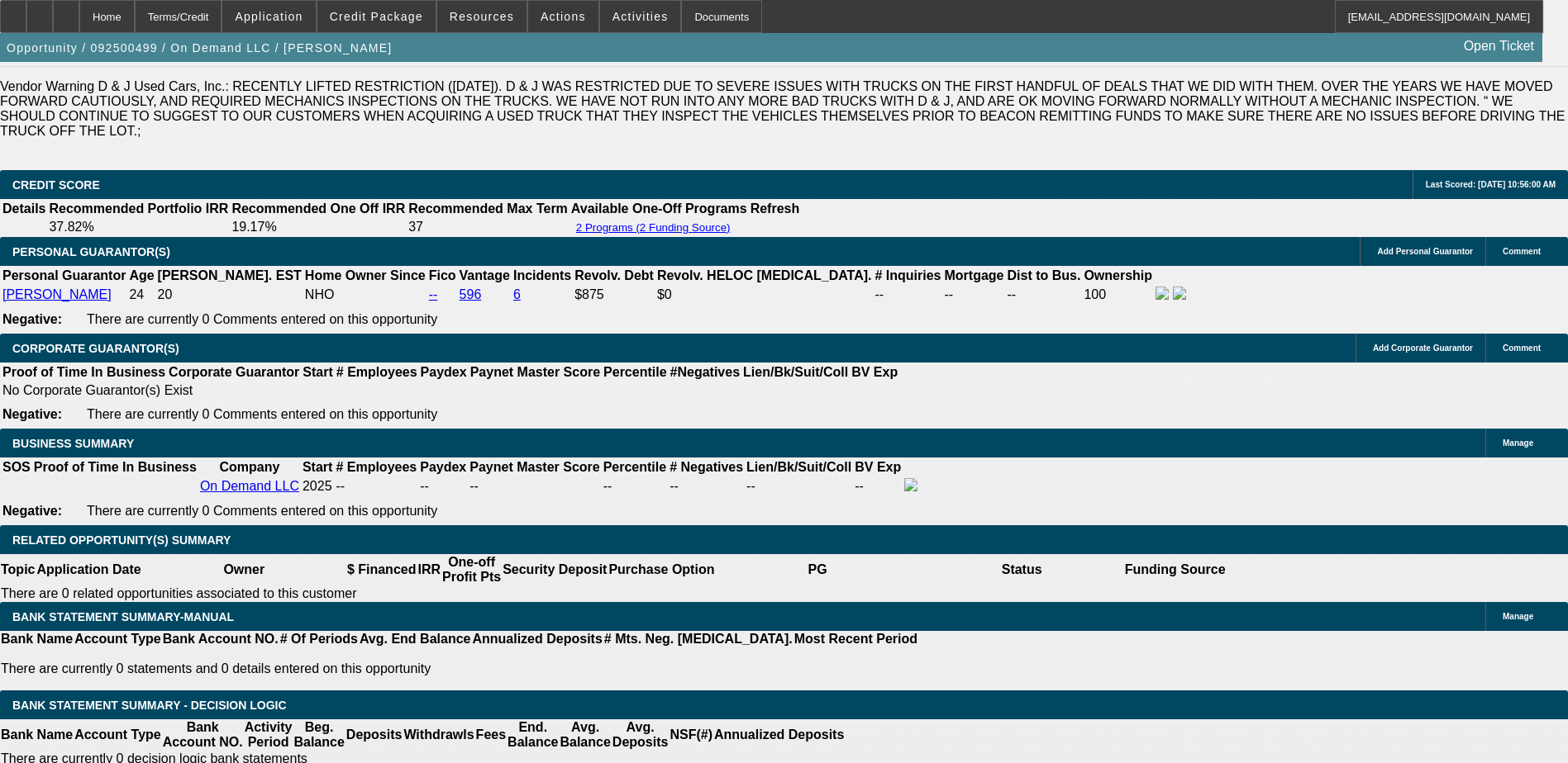
scroll to position [2387, 0]
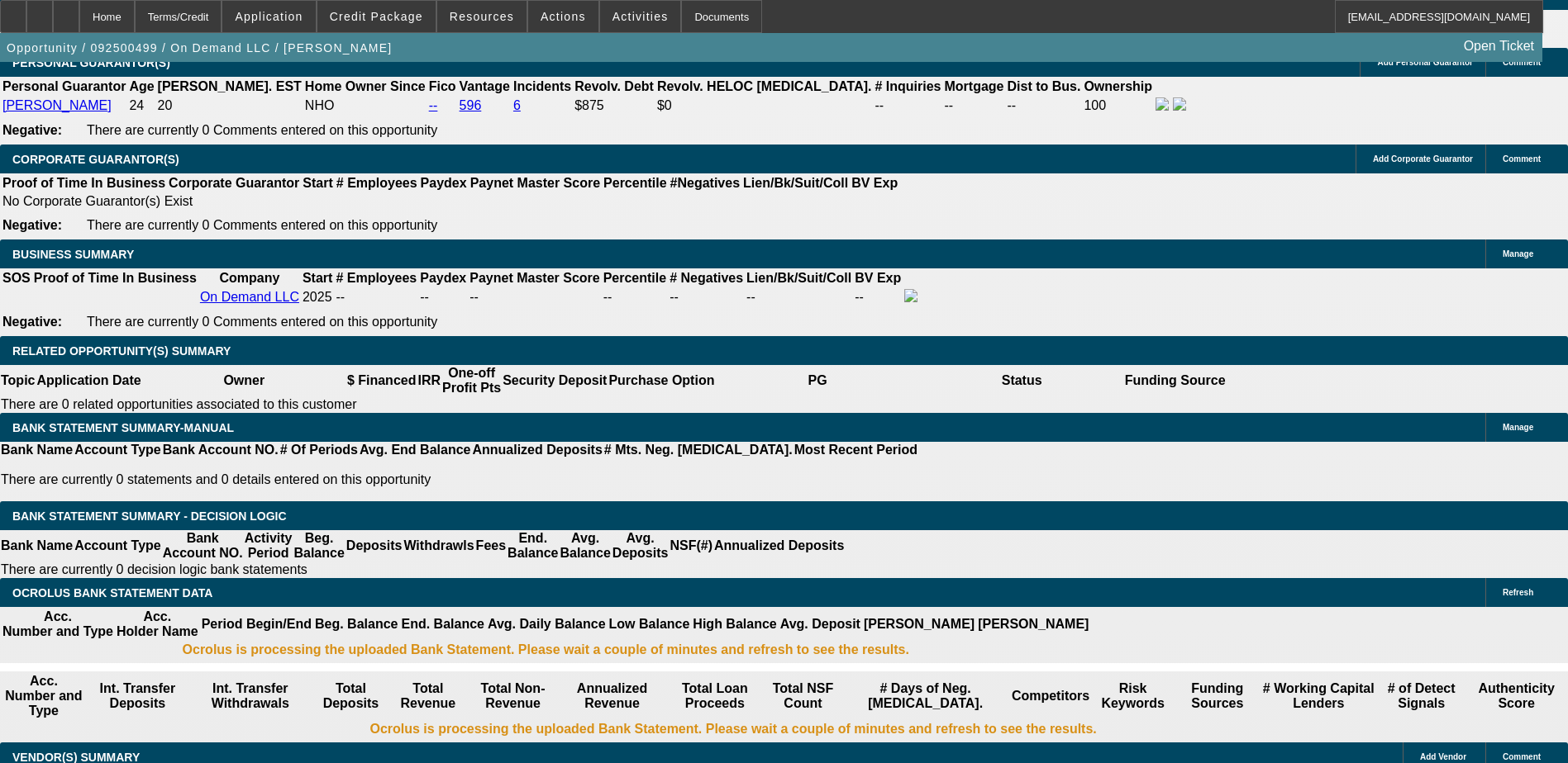
scroll to position [2552, 0]
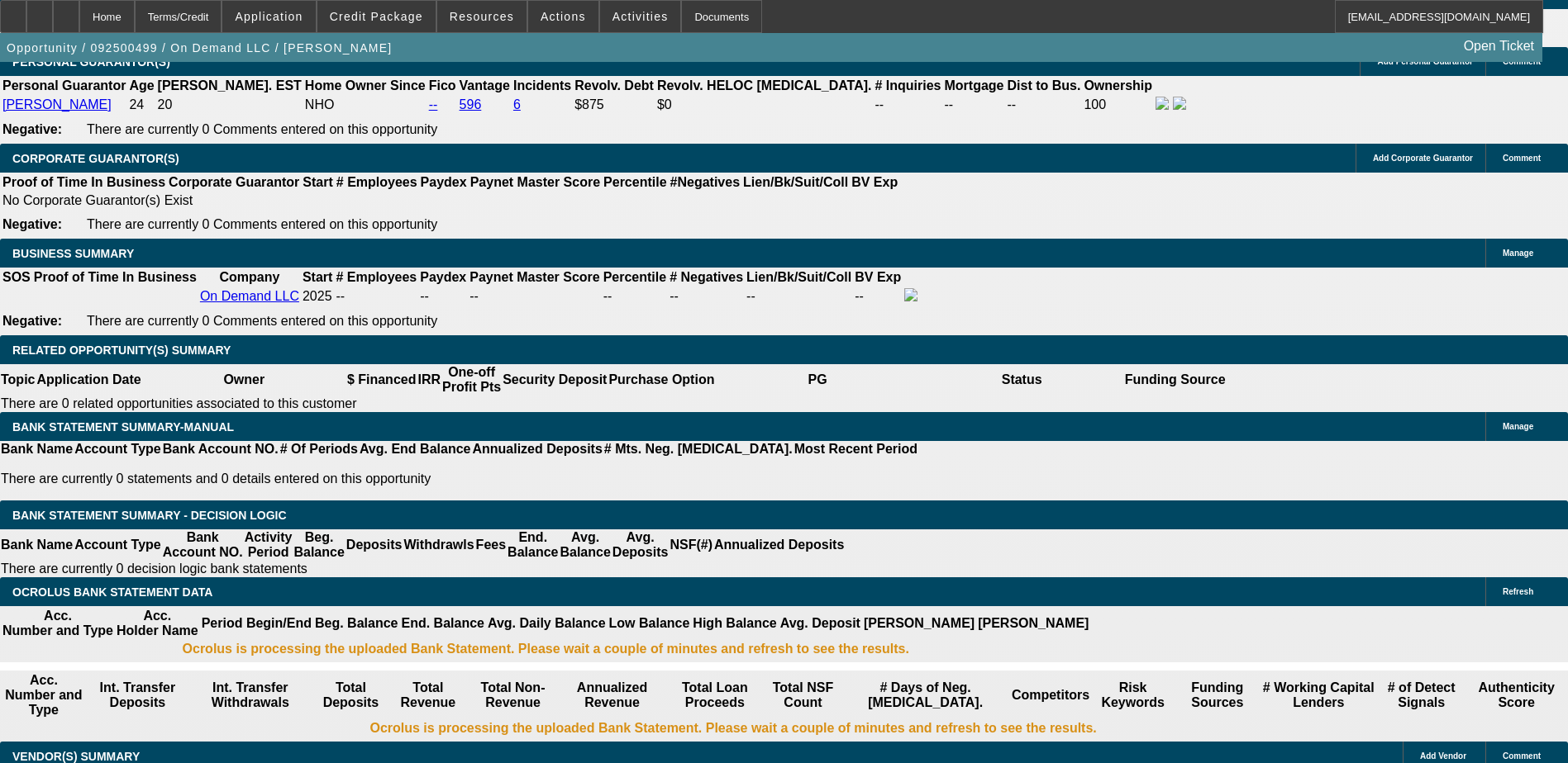
select select "1"
type input "$1,067.34"
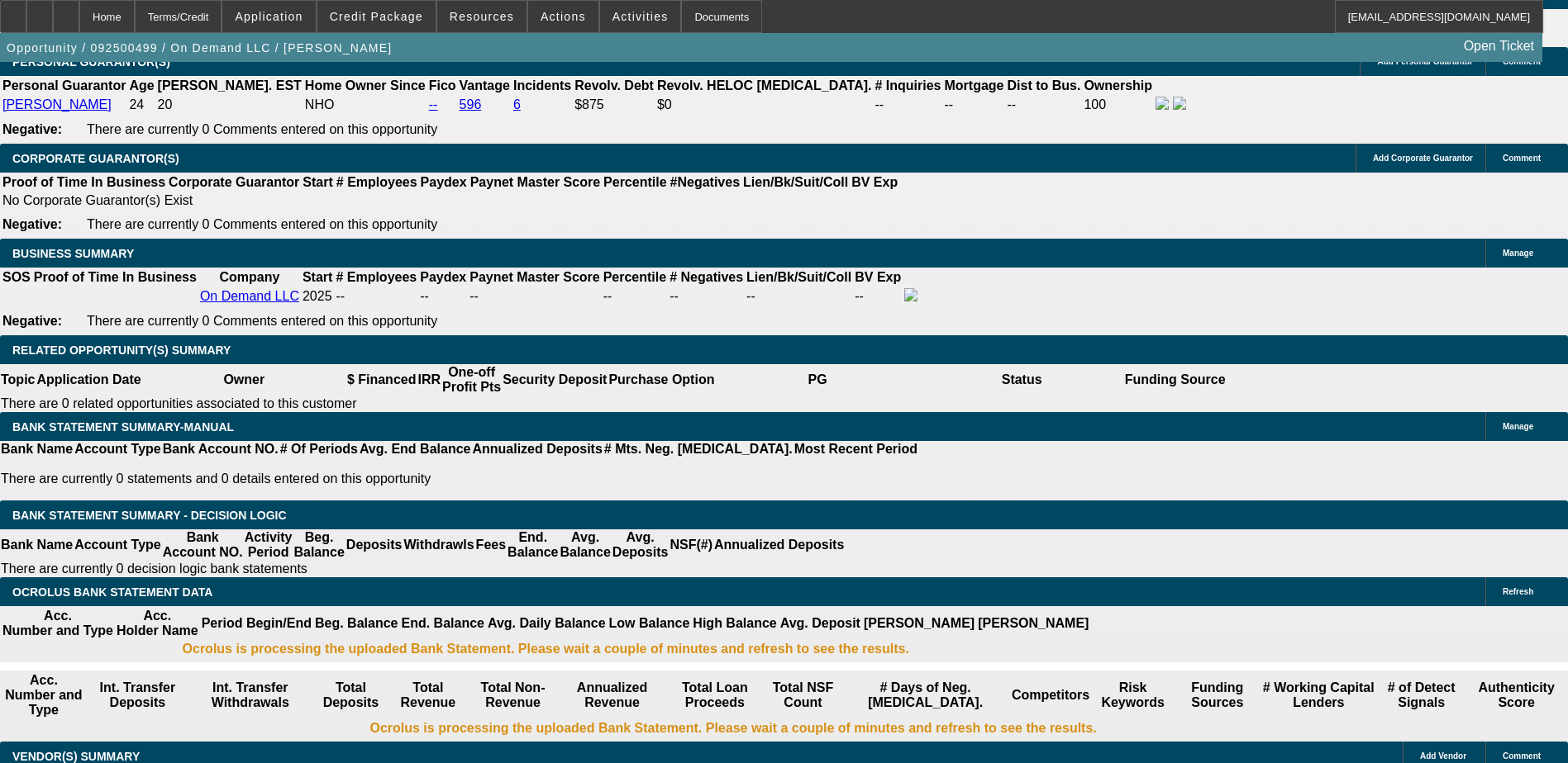
type input "UNKNOWN"
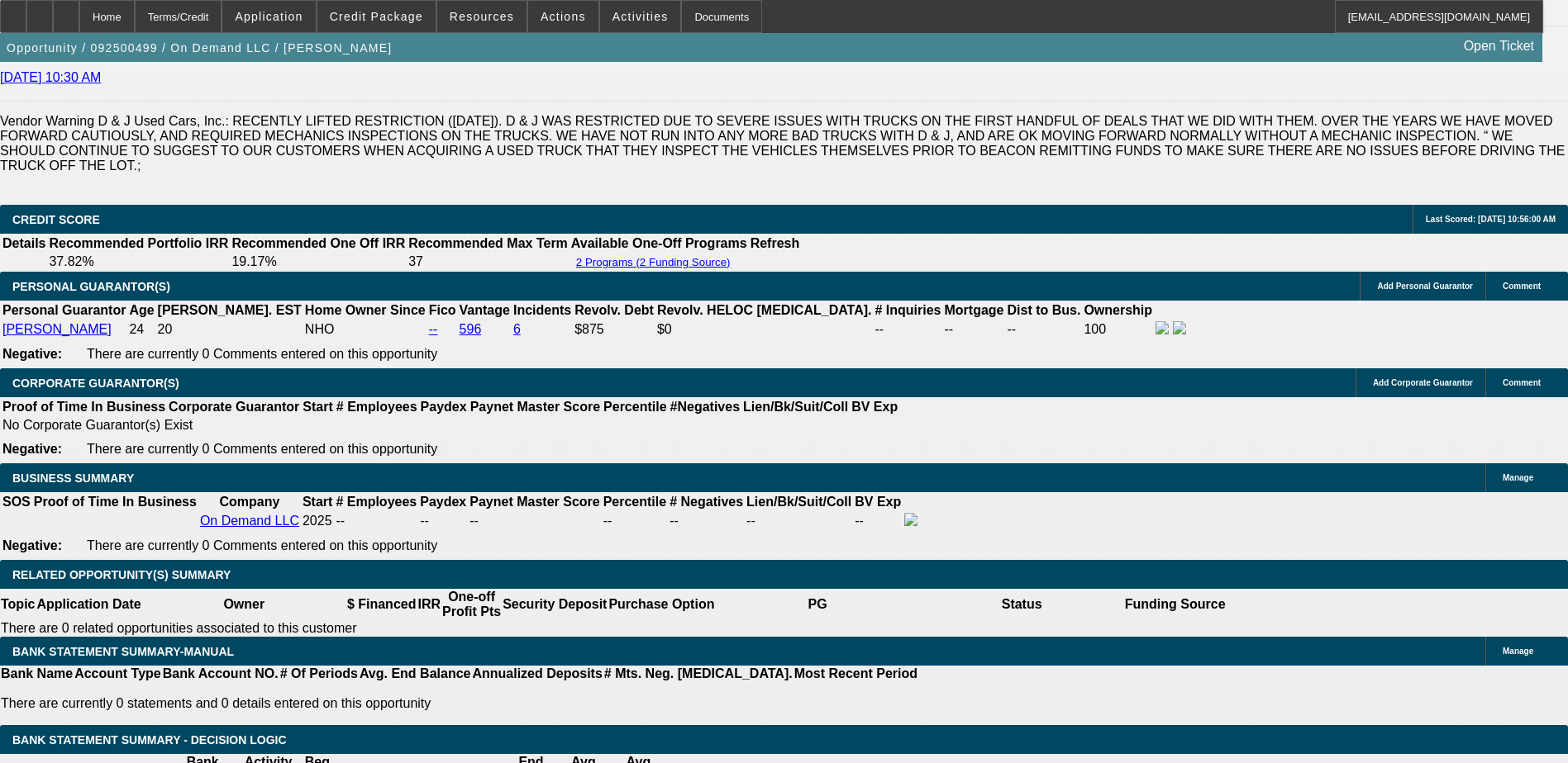
scroll to position [2305, 0]
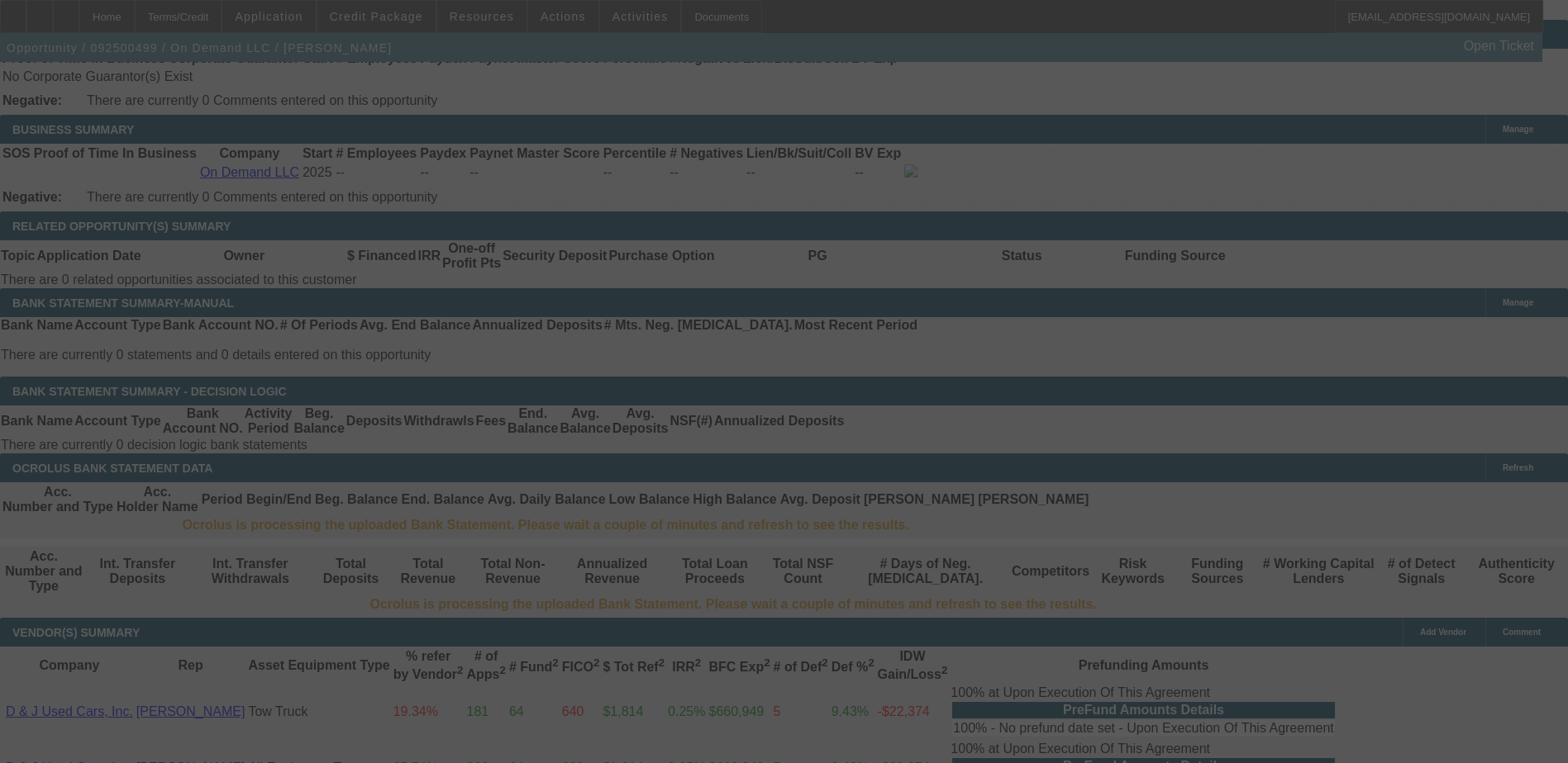
scroll to position [2717, 0]
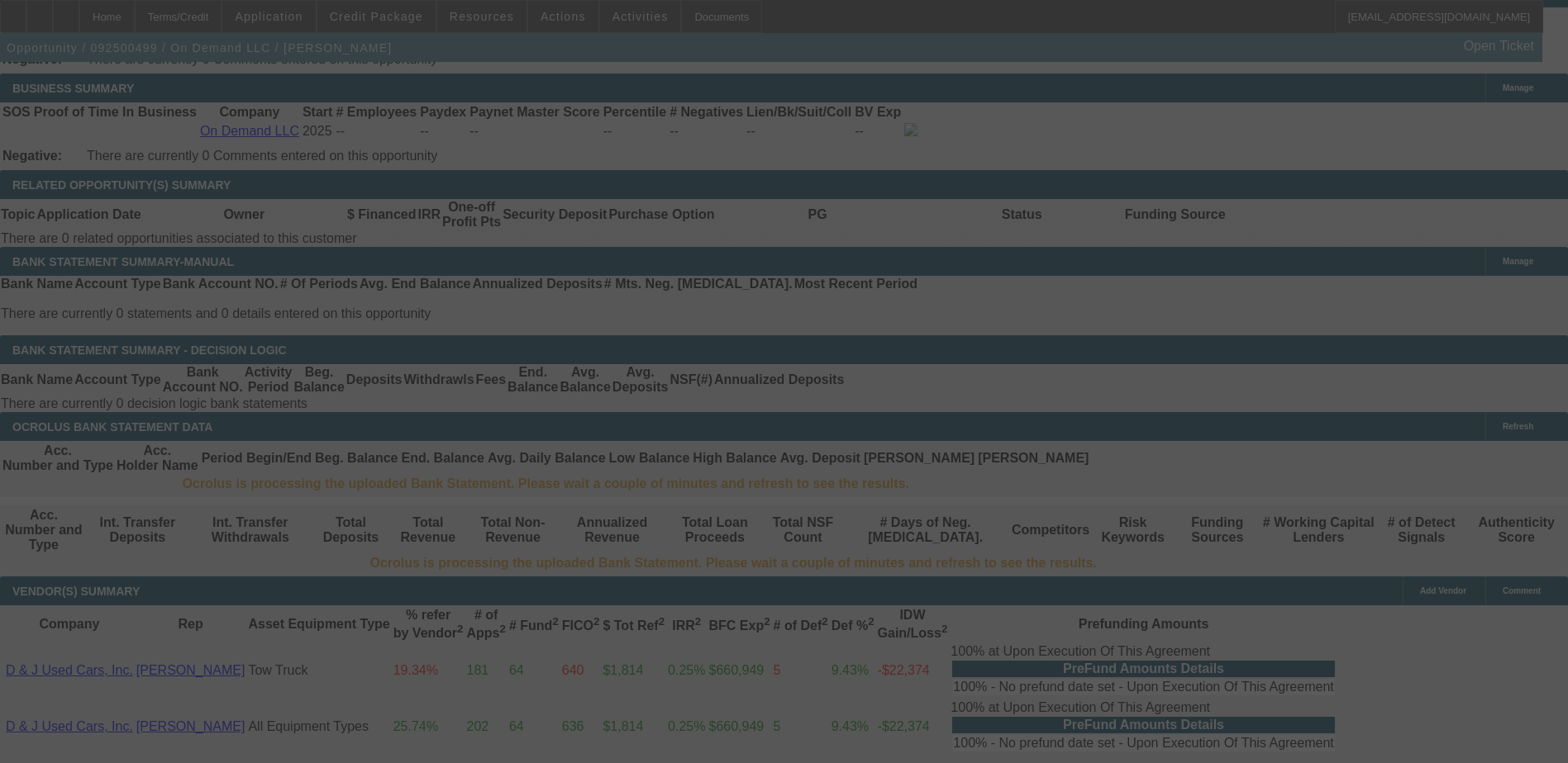
select select "0.2"
select select "2"
select select "0.1"
select select "4"
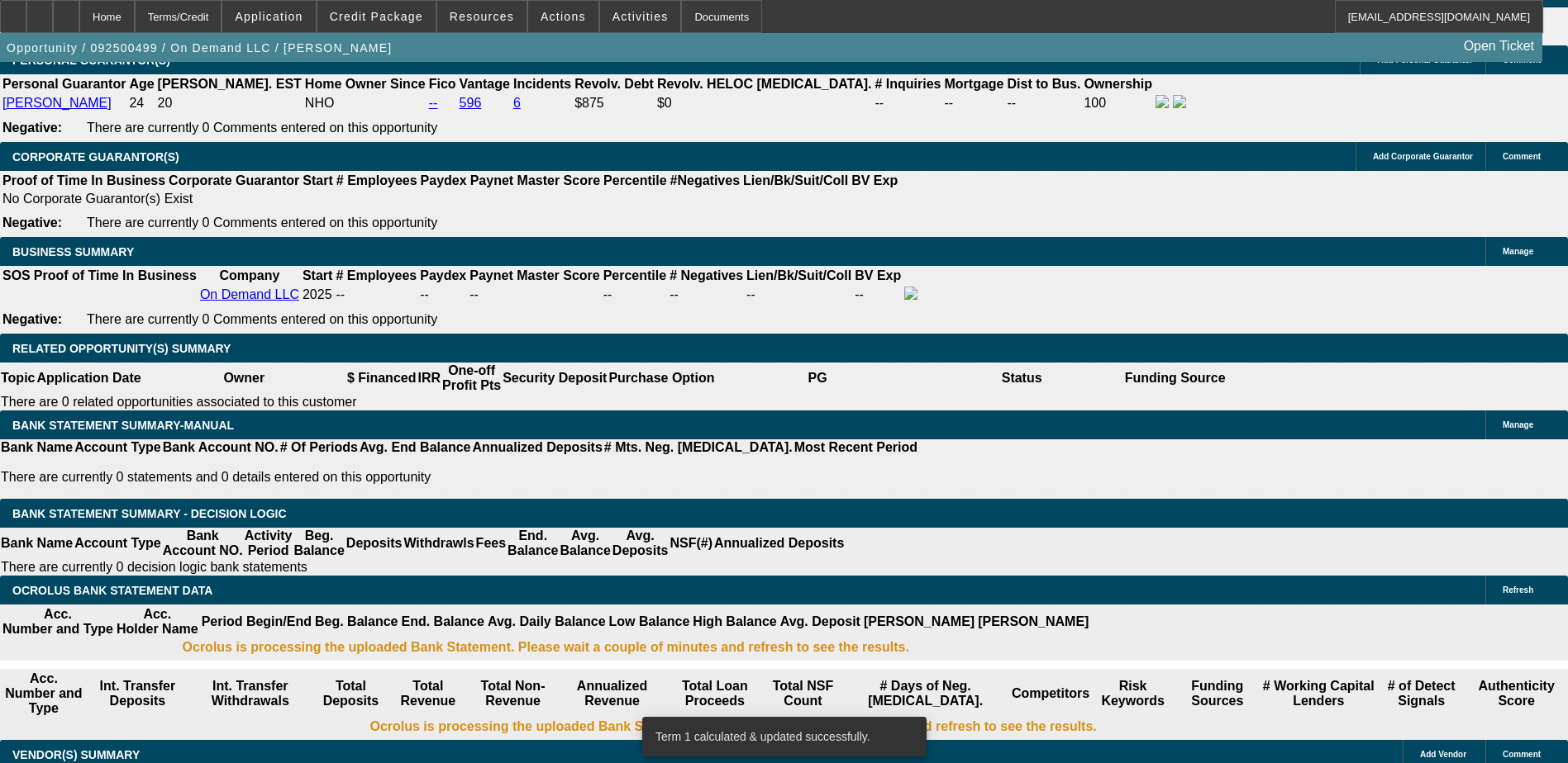
scroll to position [2552, 0]
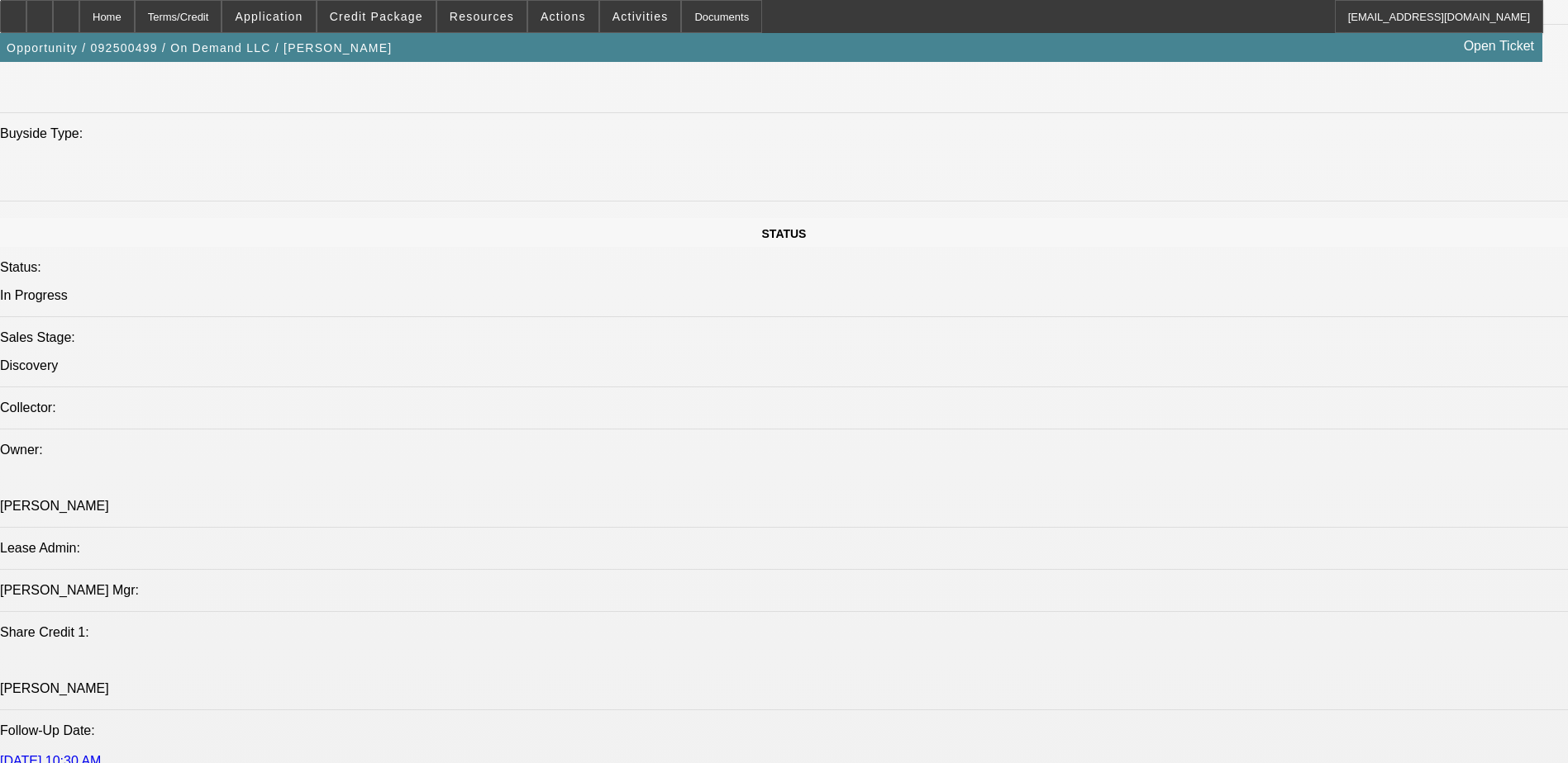
scroll to position [1314, 0]
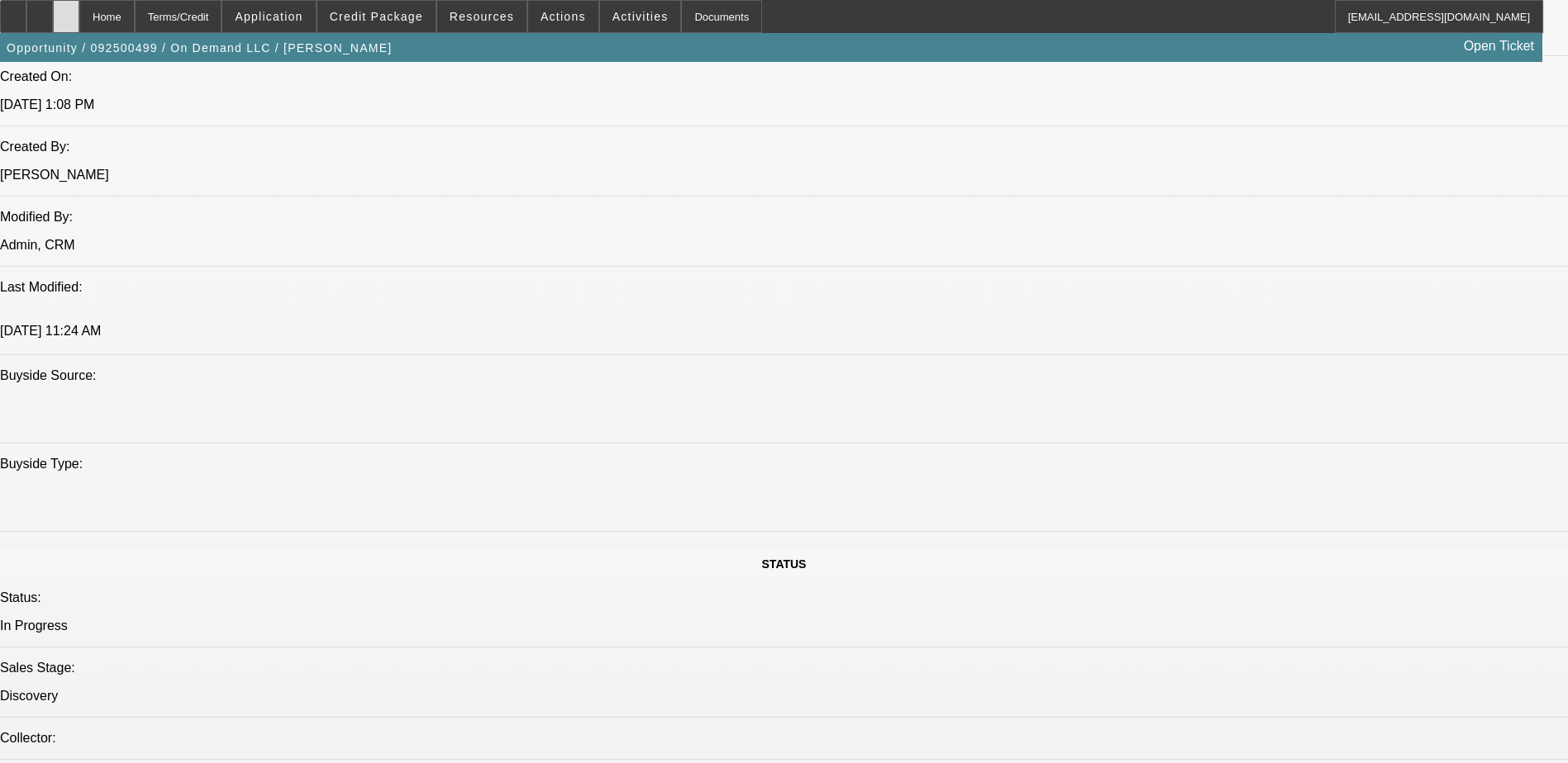
click at [66, 10] on icon at bounding box center [66, 10] width 0 height 0
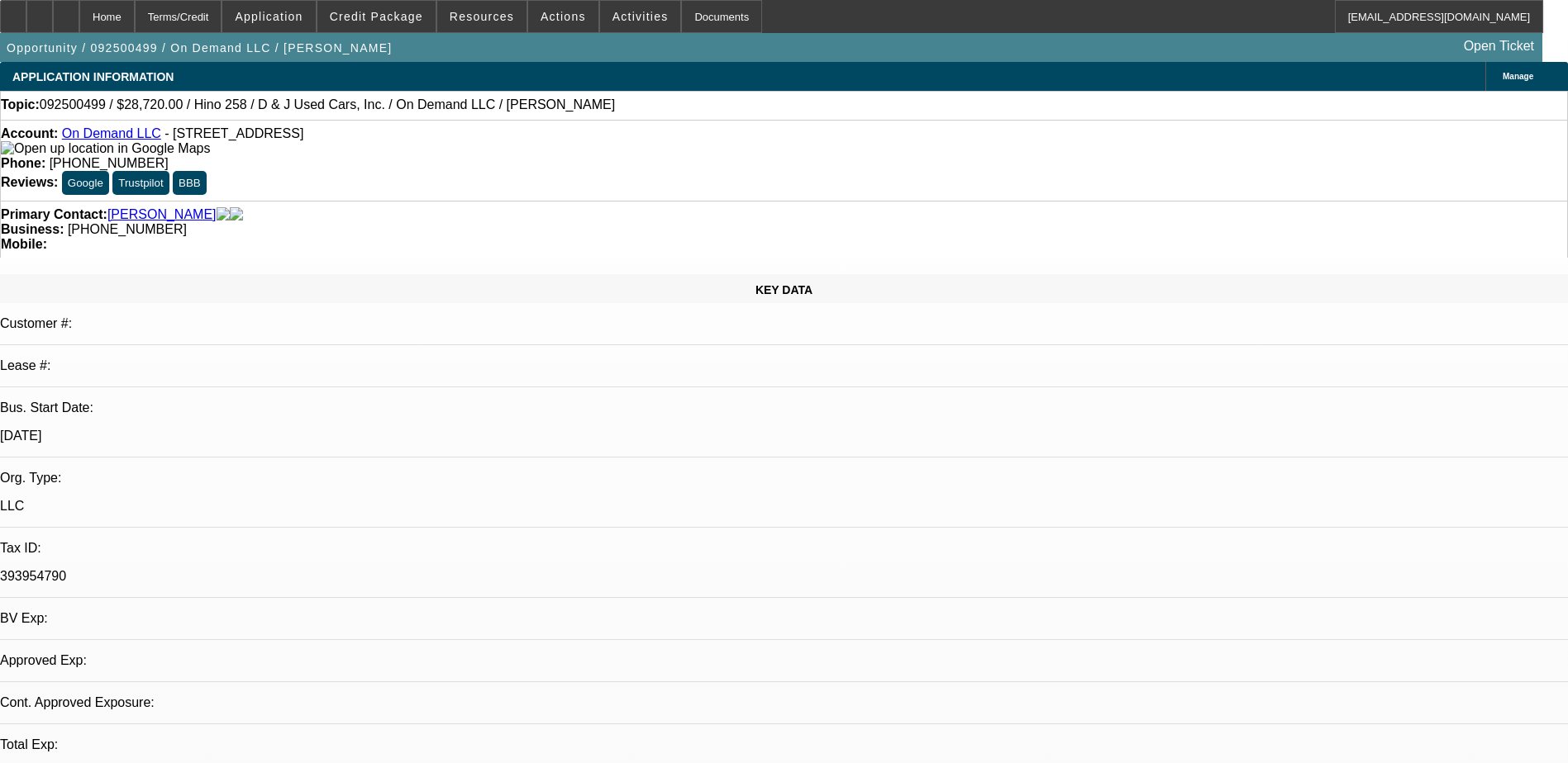
select select "0.2"
select select "2"
select select "0.1"
select select "4"
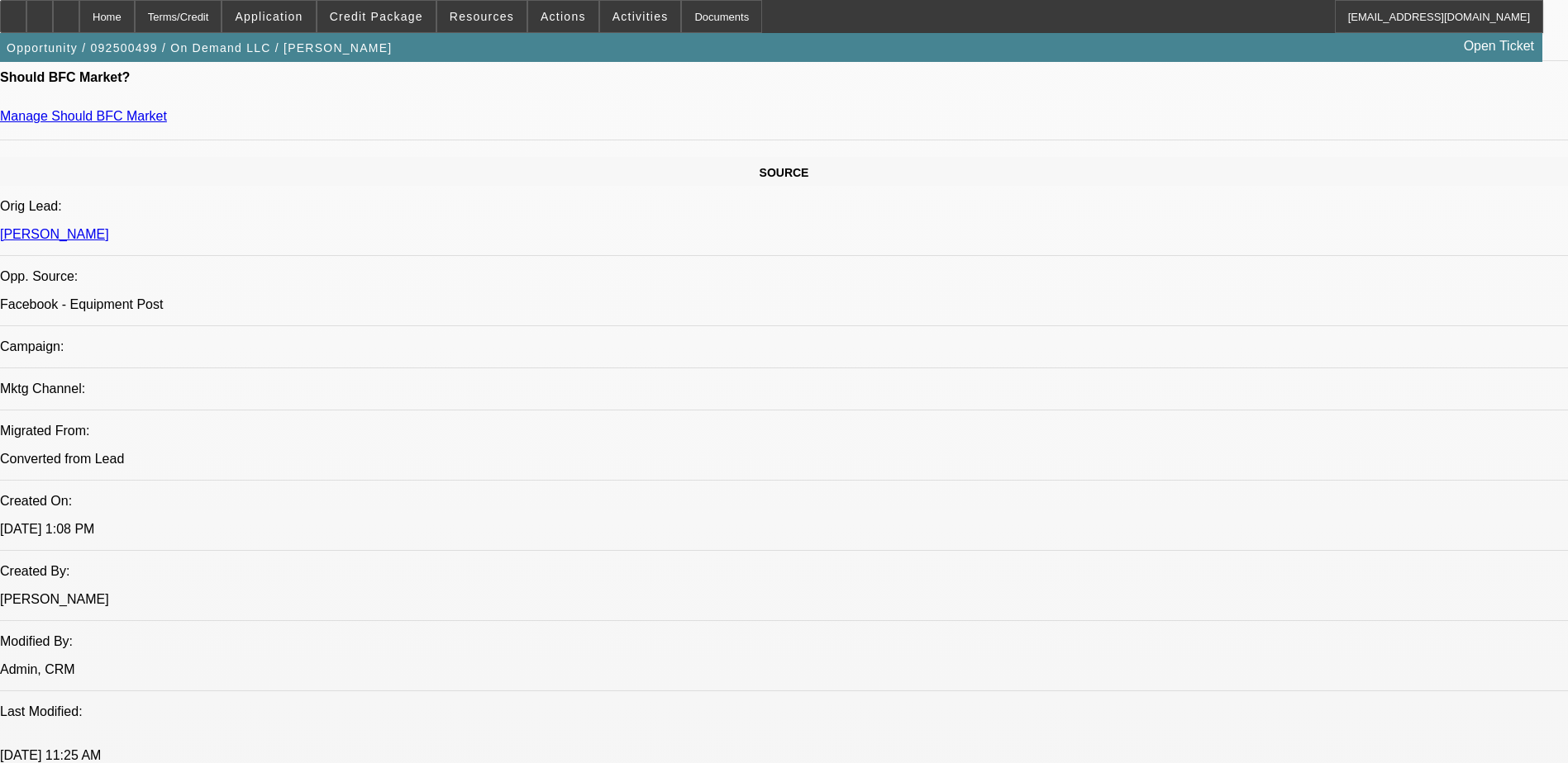
scroll to position [1156, 0]
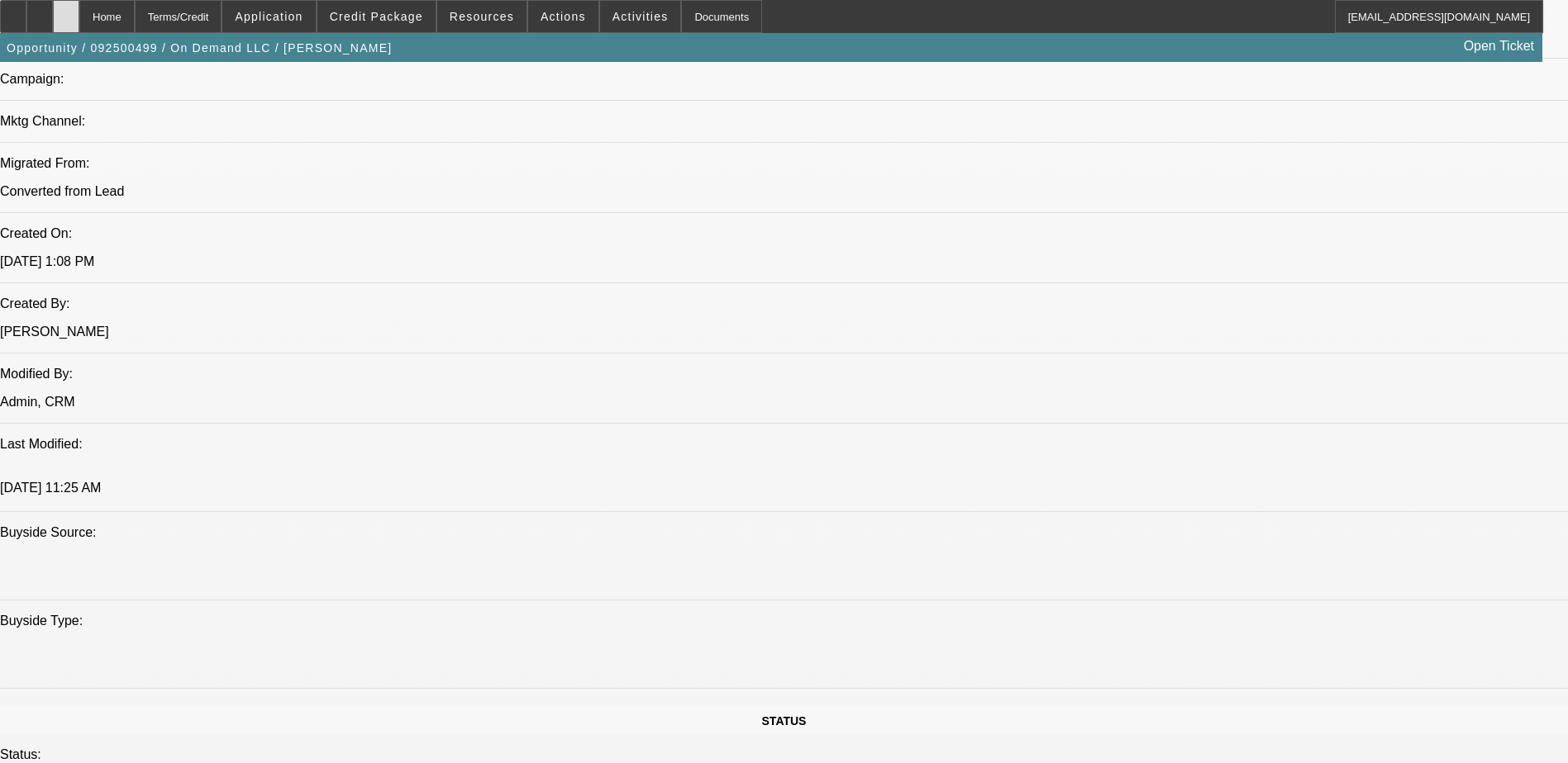
click at [66, 10] on icon at bounding box center [66, 10] width 0 height 0
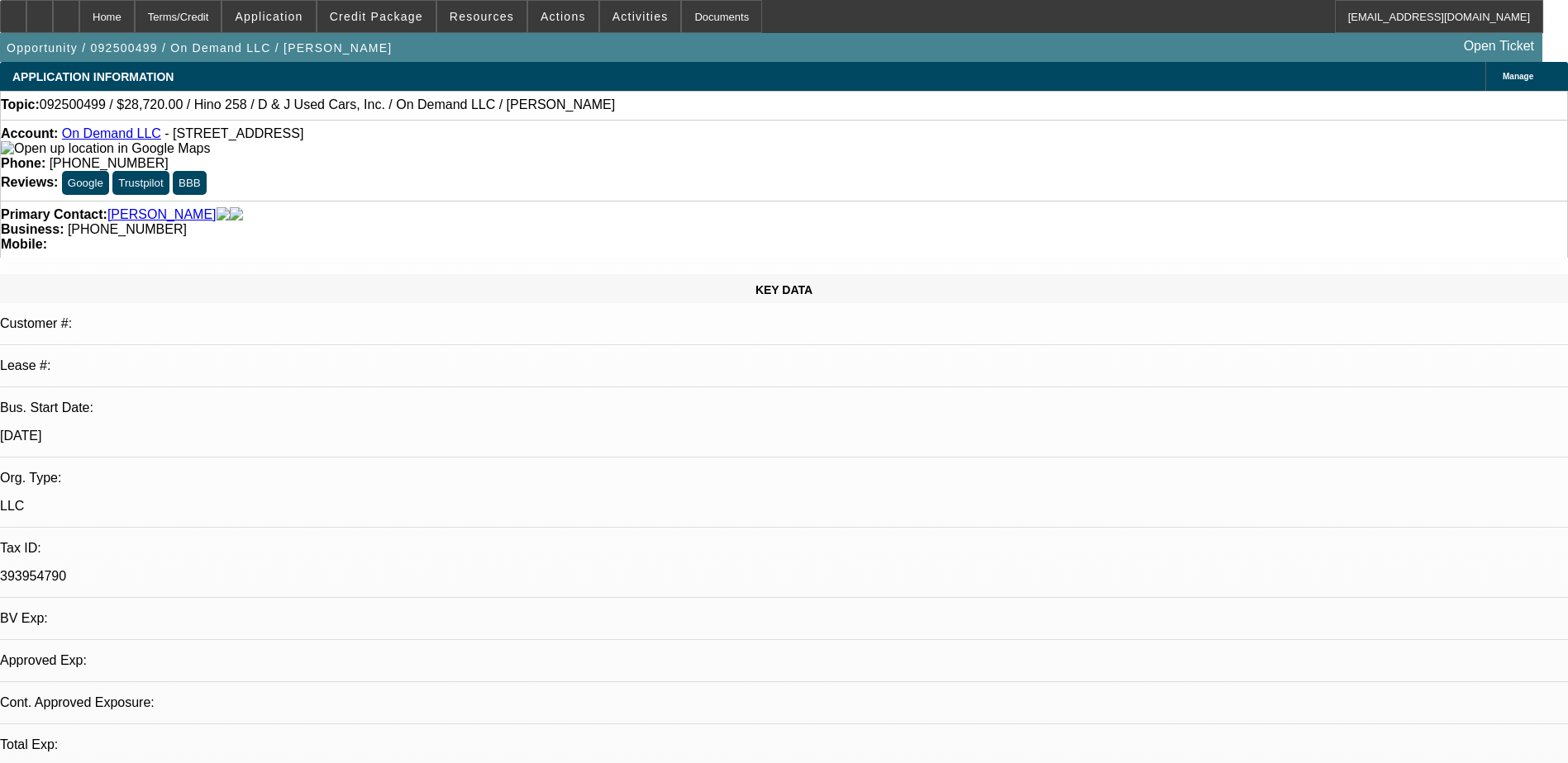
select select "0.2"
select select "0.1"
select select "1"
select select "2"
select select "4"
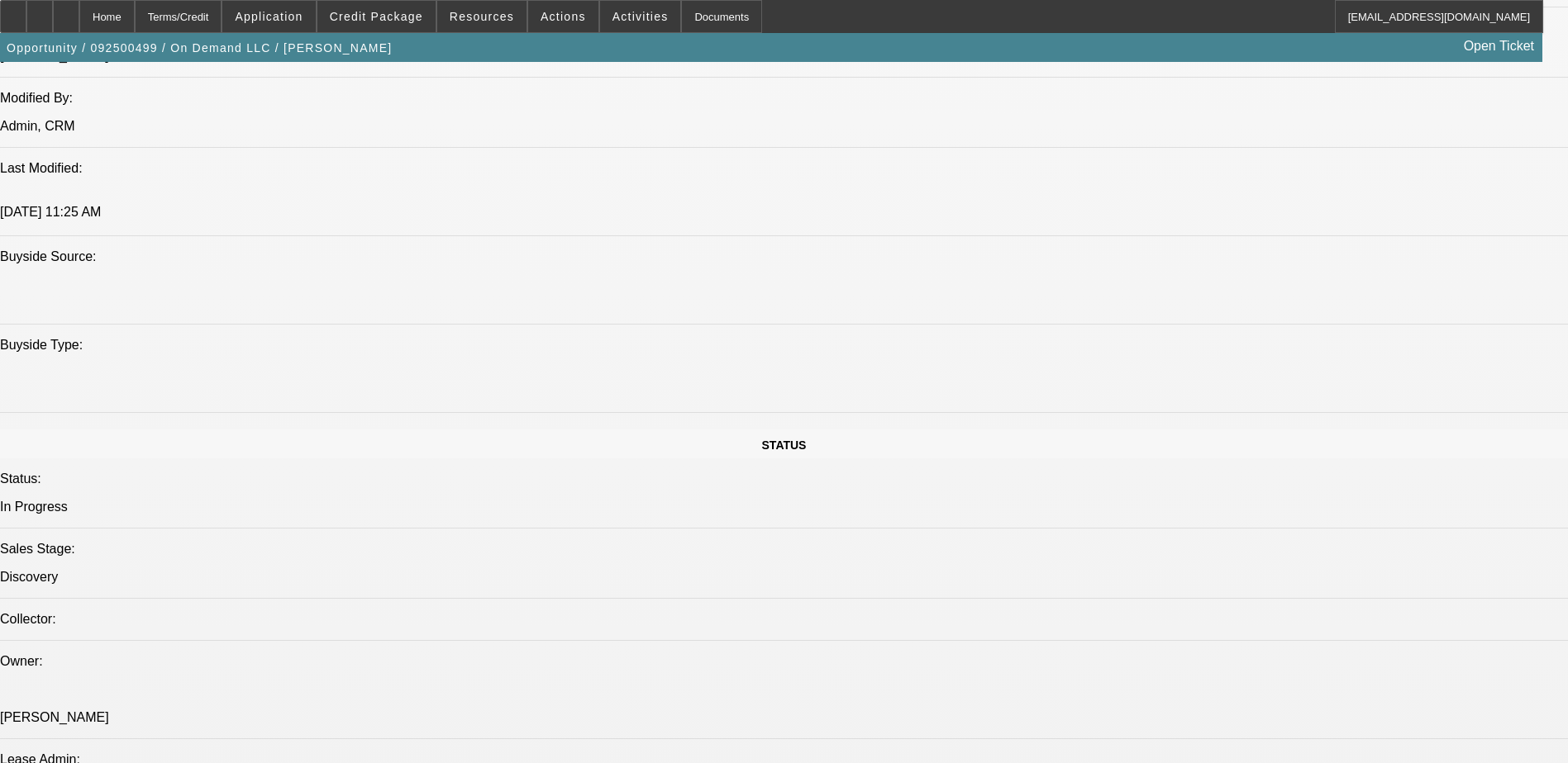
scroll to position [1102, 0]
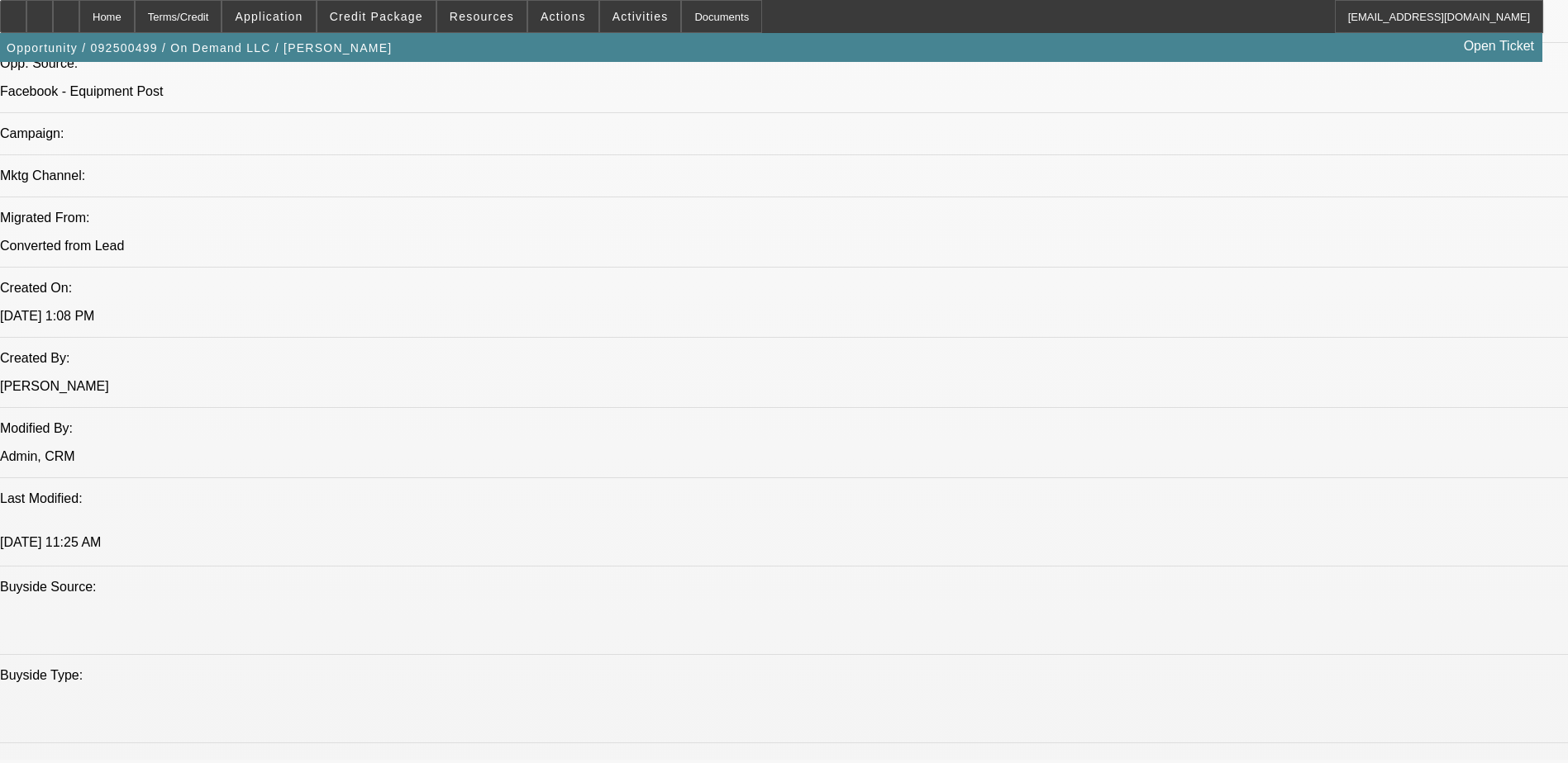
click at [80, 17] on div at bounding box center [66, 17] width 26 height 33
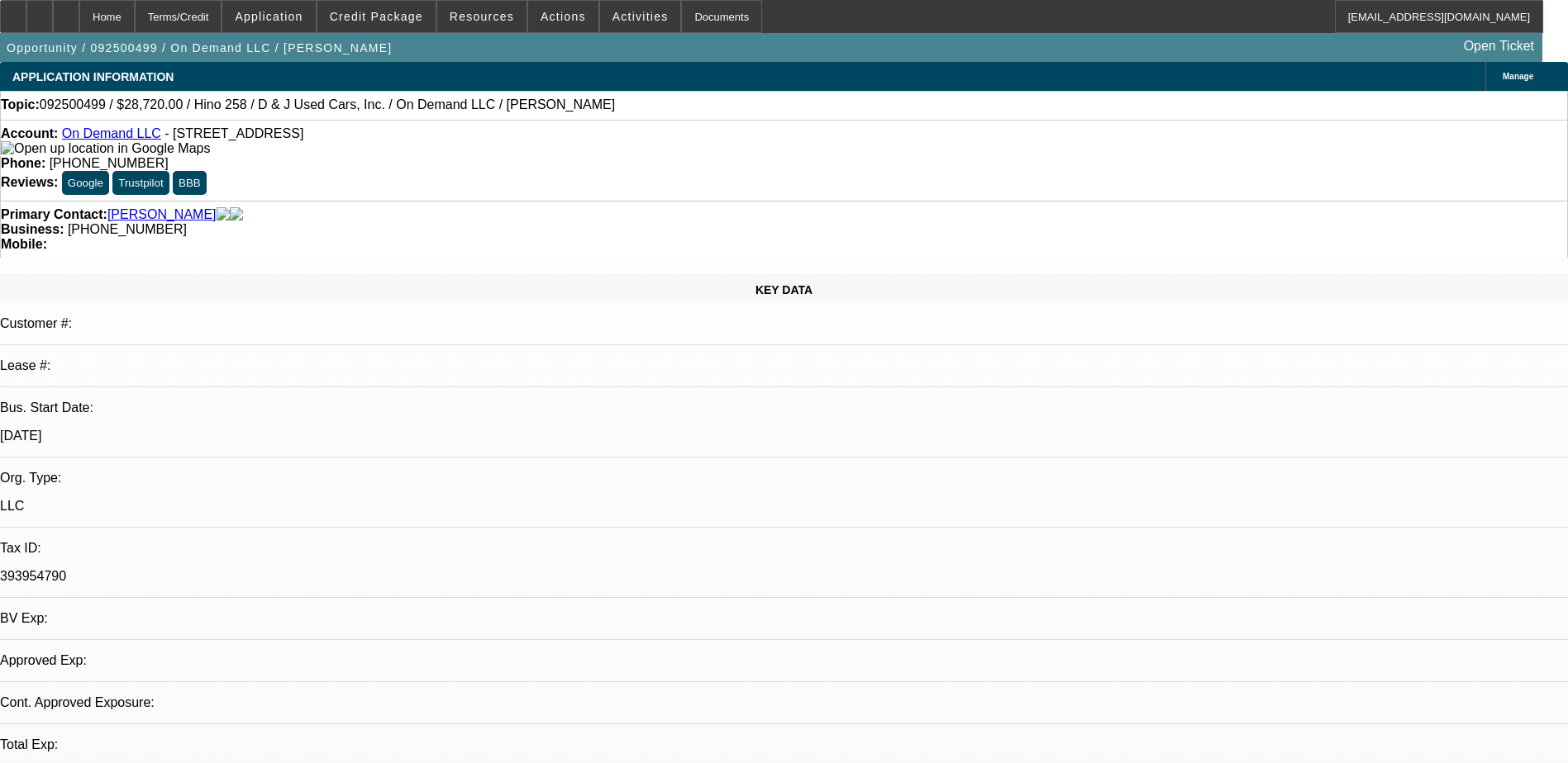
select select "0.2"
select select "2"
select select "0.1"
select select "4"
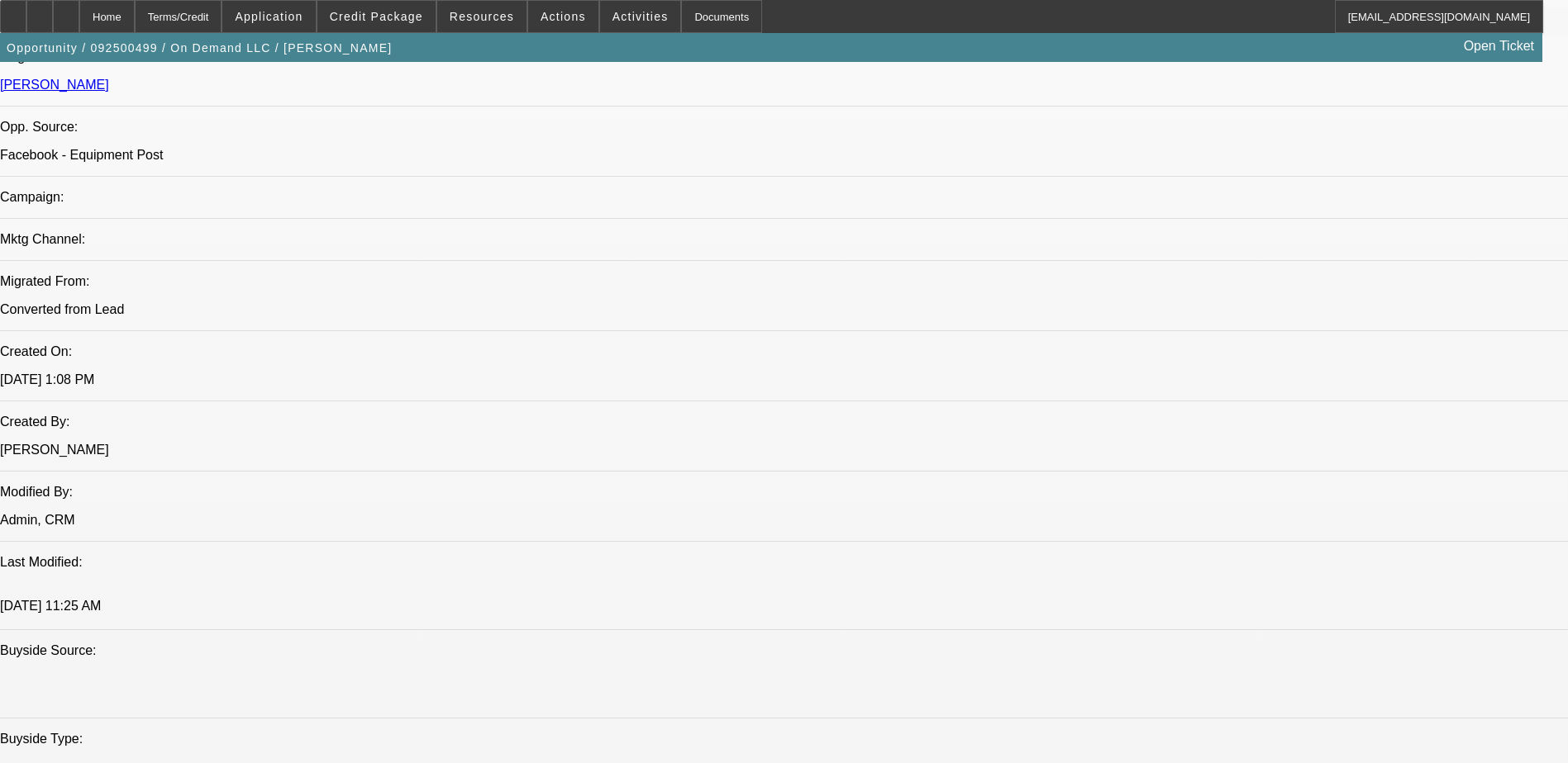
scroll to position [991, 0]
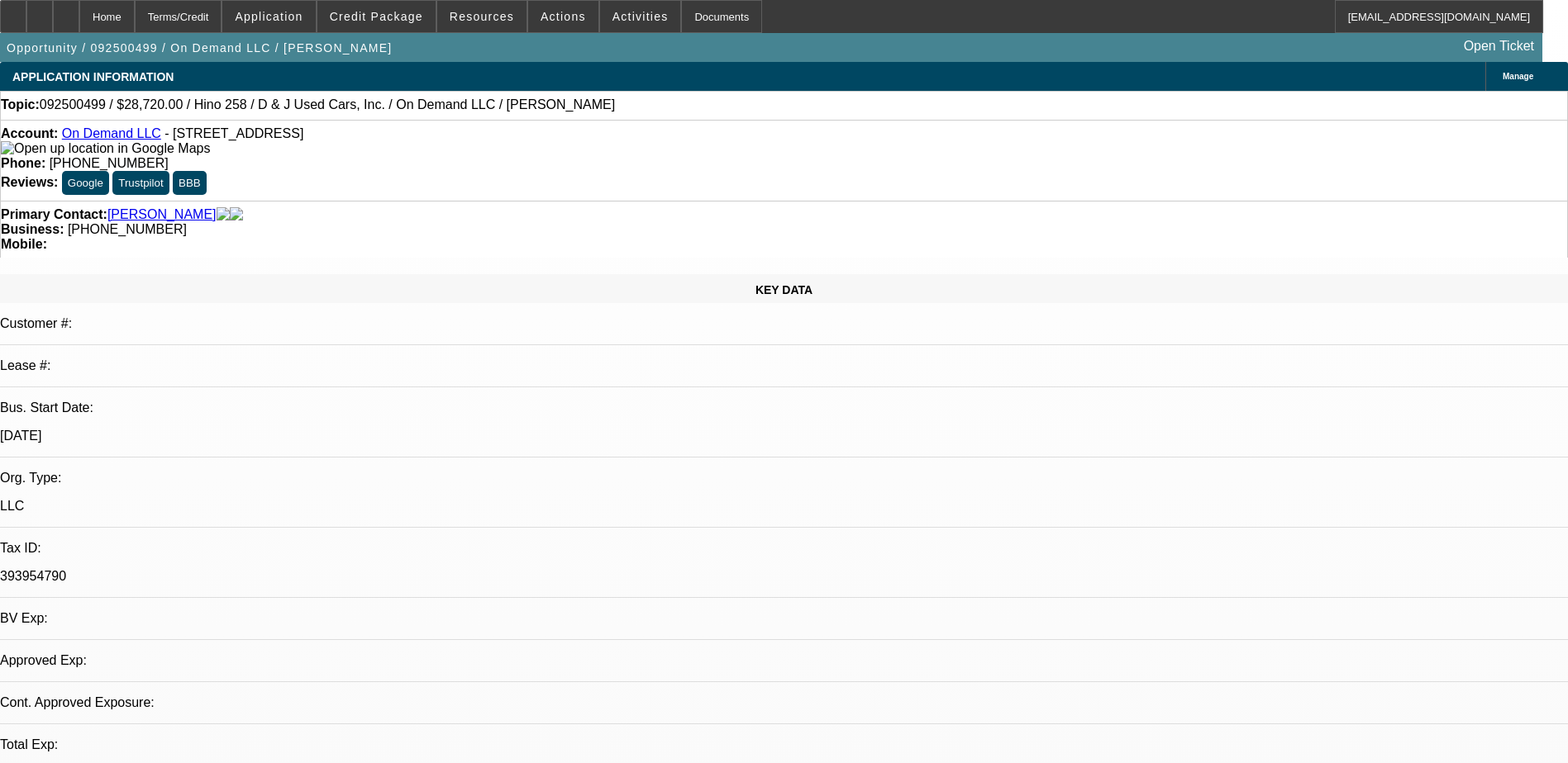
select select "0.2"
select select "0.1"
select select "1"
select select "2"
select select "4"
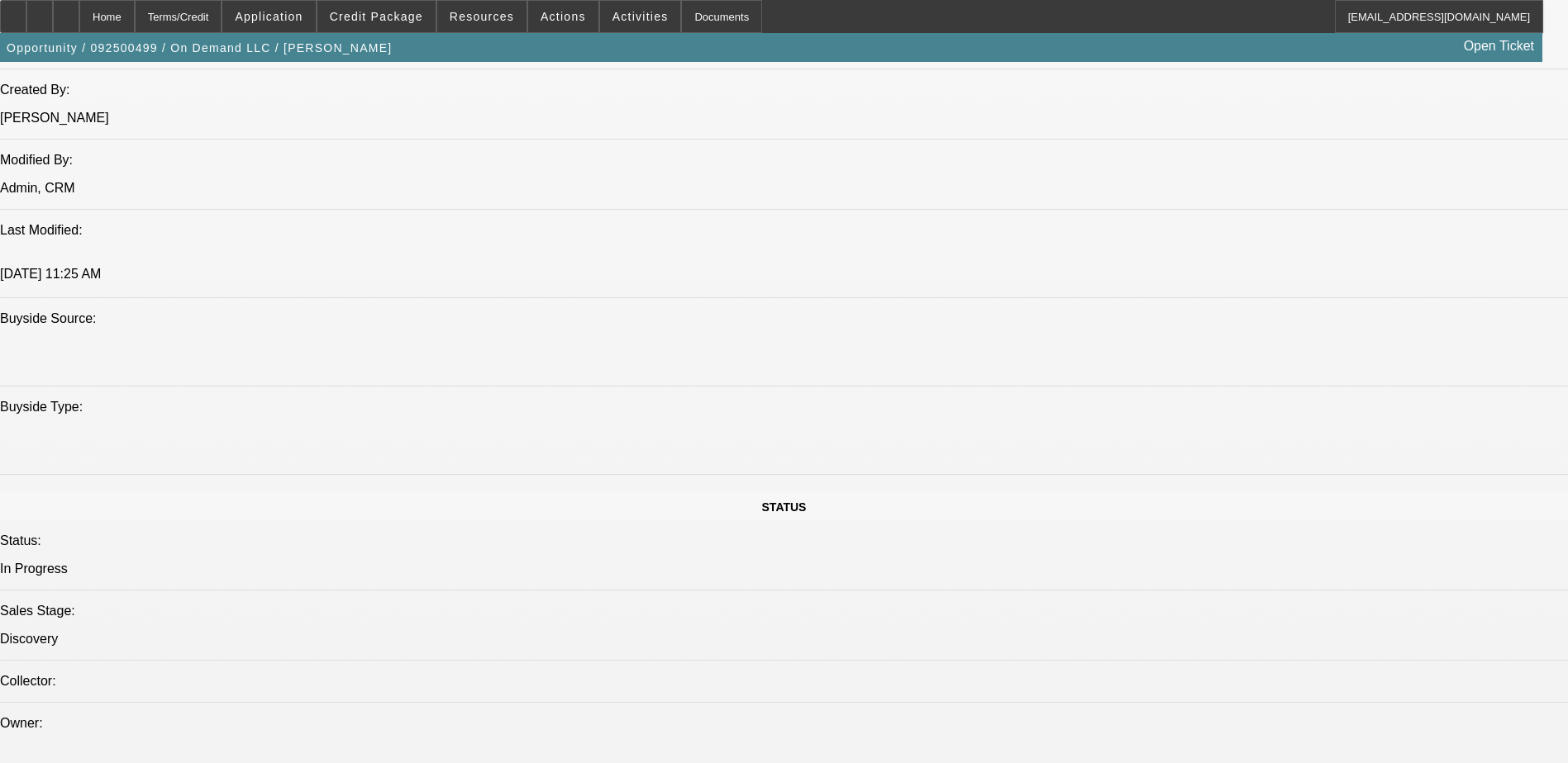
scroll to position [1156, 0]
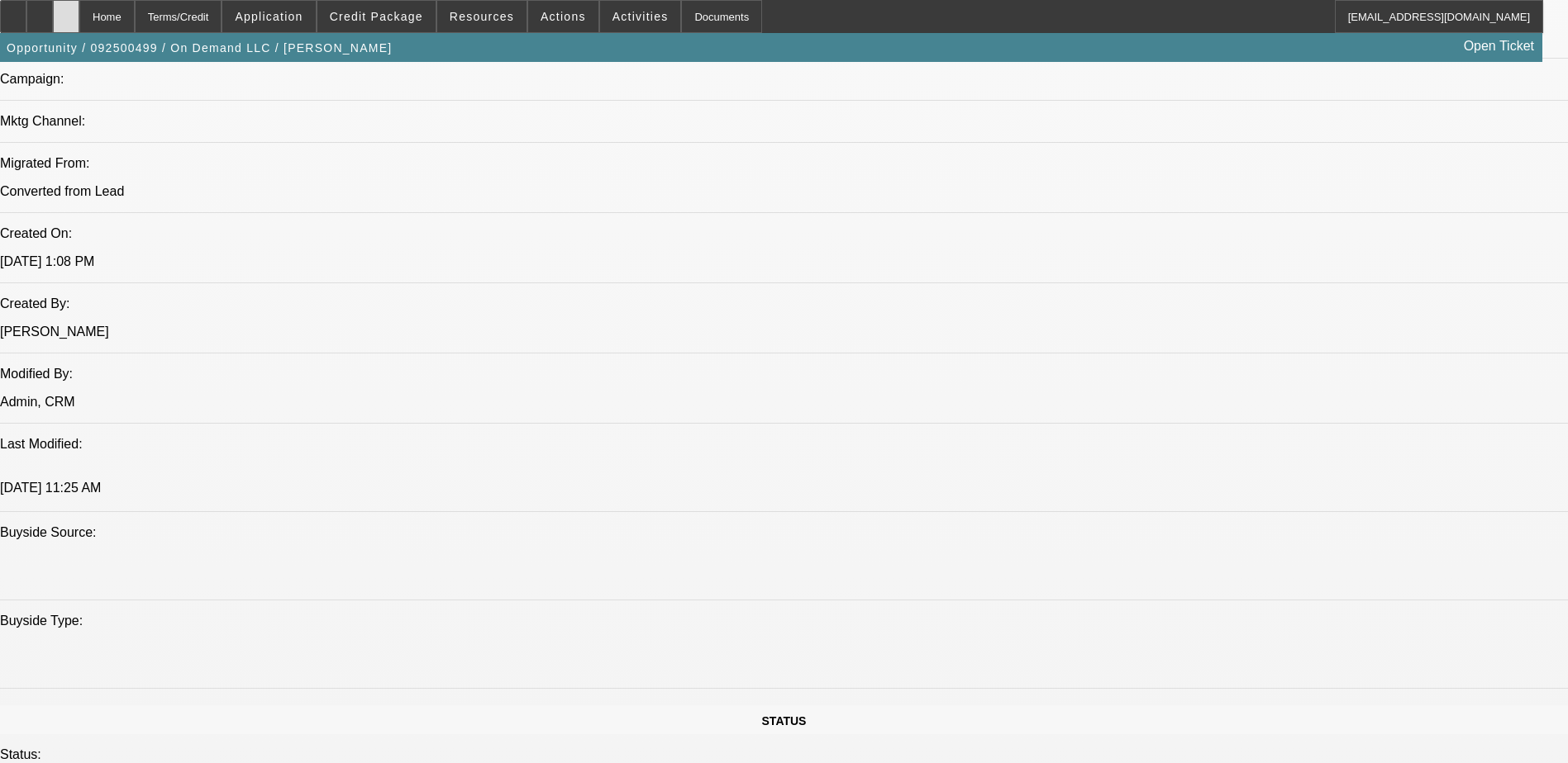
click at [80, 8] on div at bounding box center [66, 17] width 26 height 33
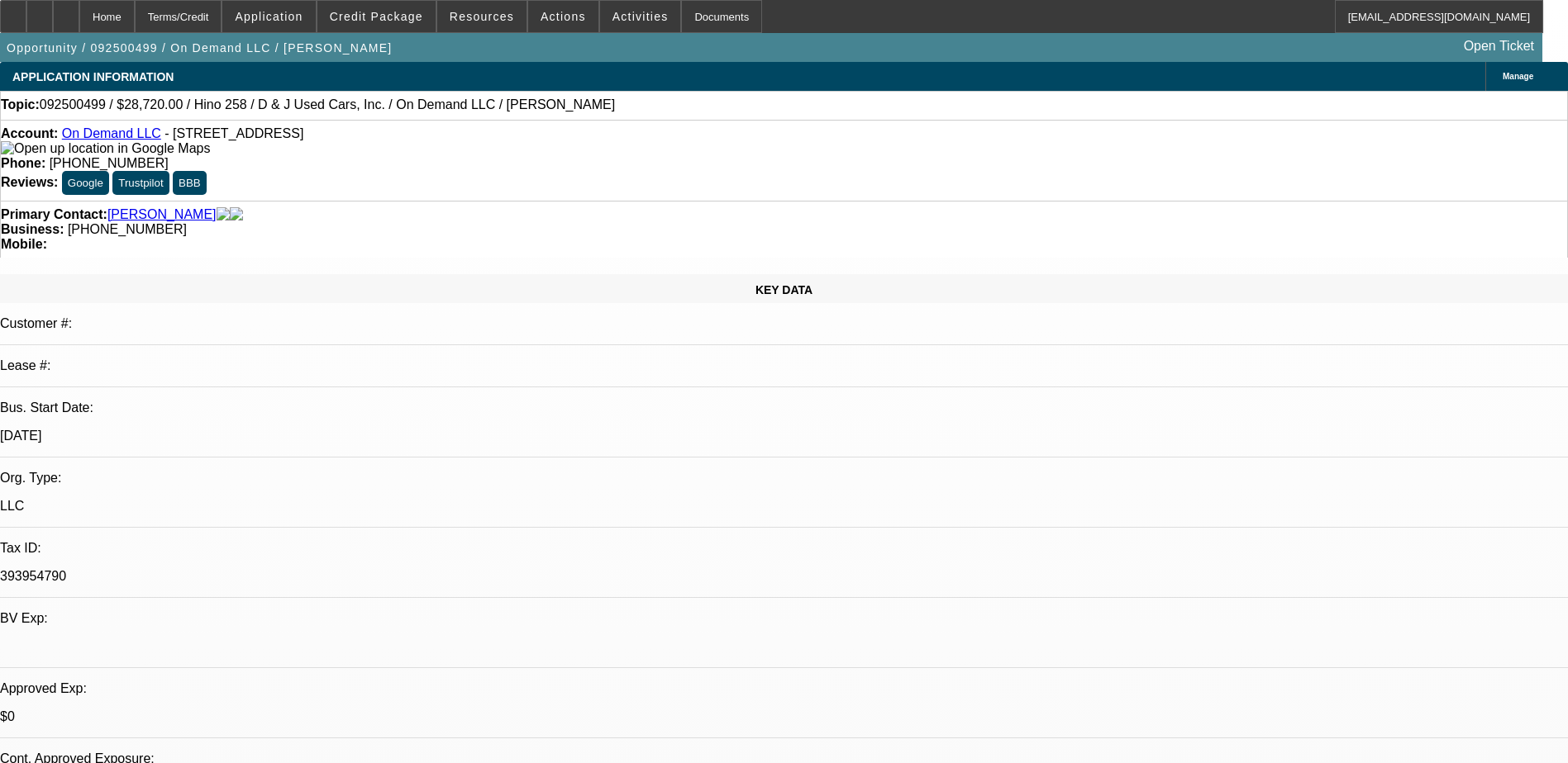
select select "0.2"
select select "0.1"
select select "1"
select select "2"
select select "4"
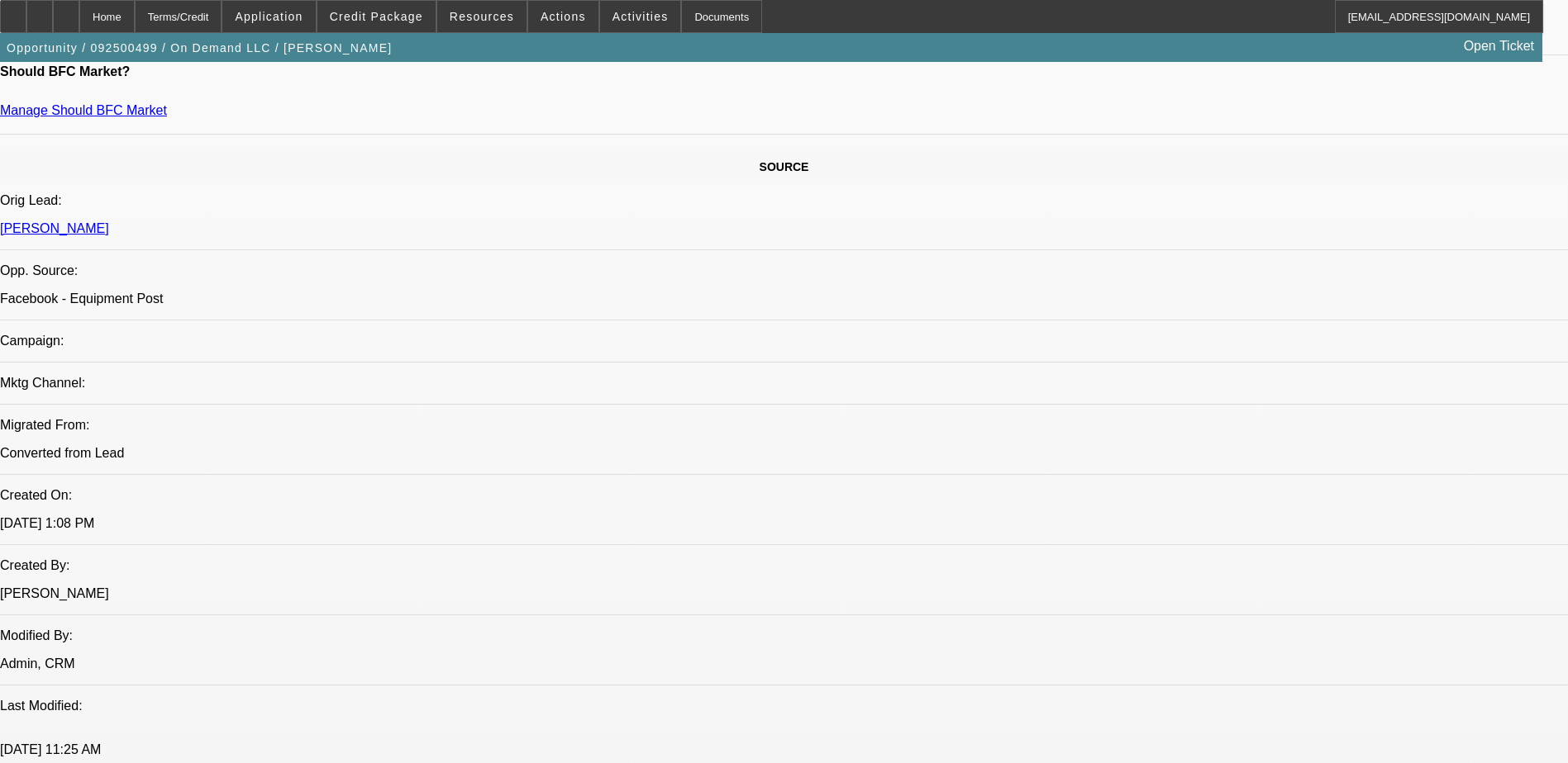
scroll to position [1074, 0]
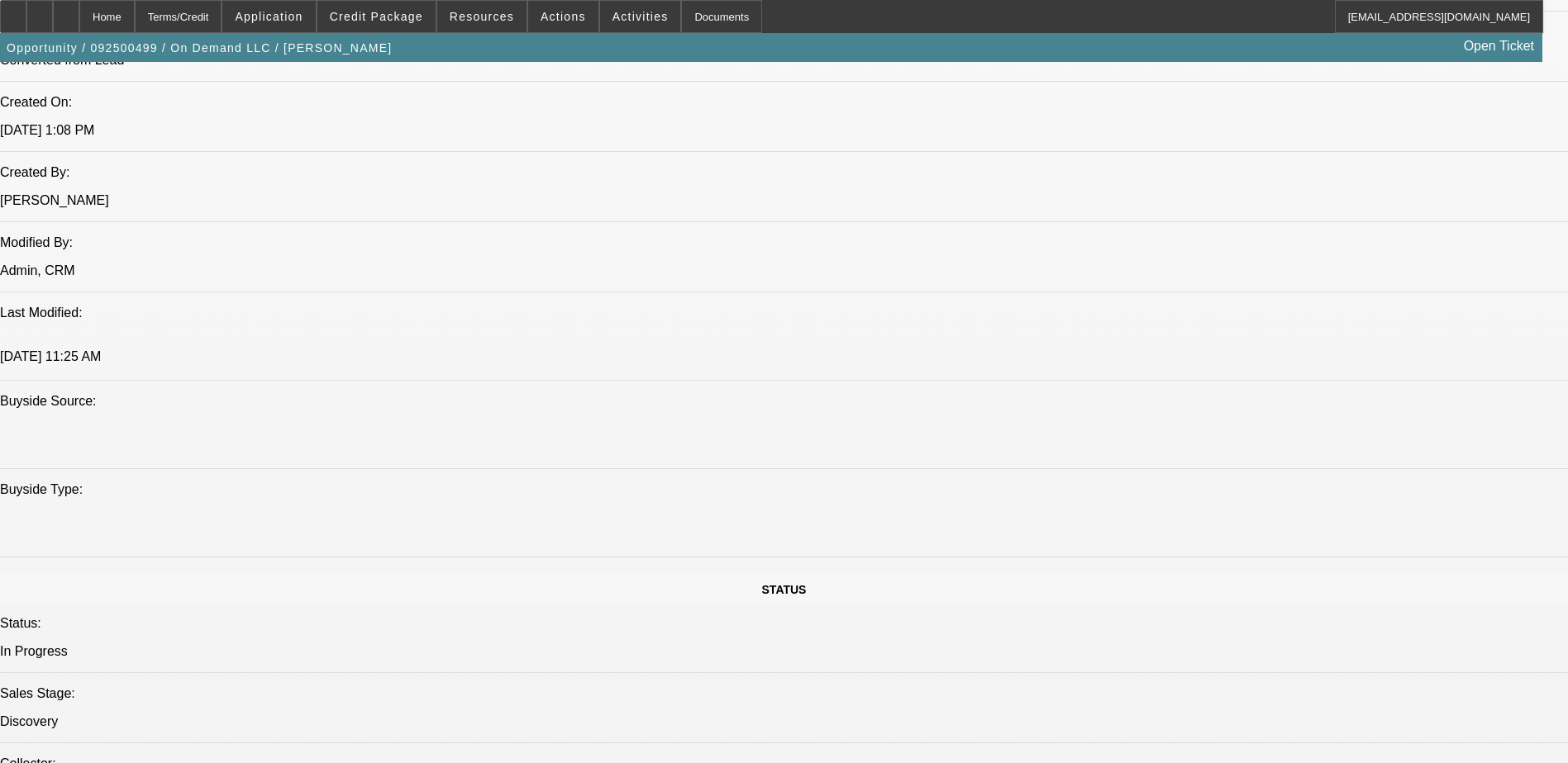
scroll to position [1321, 0]
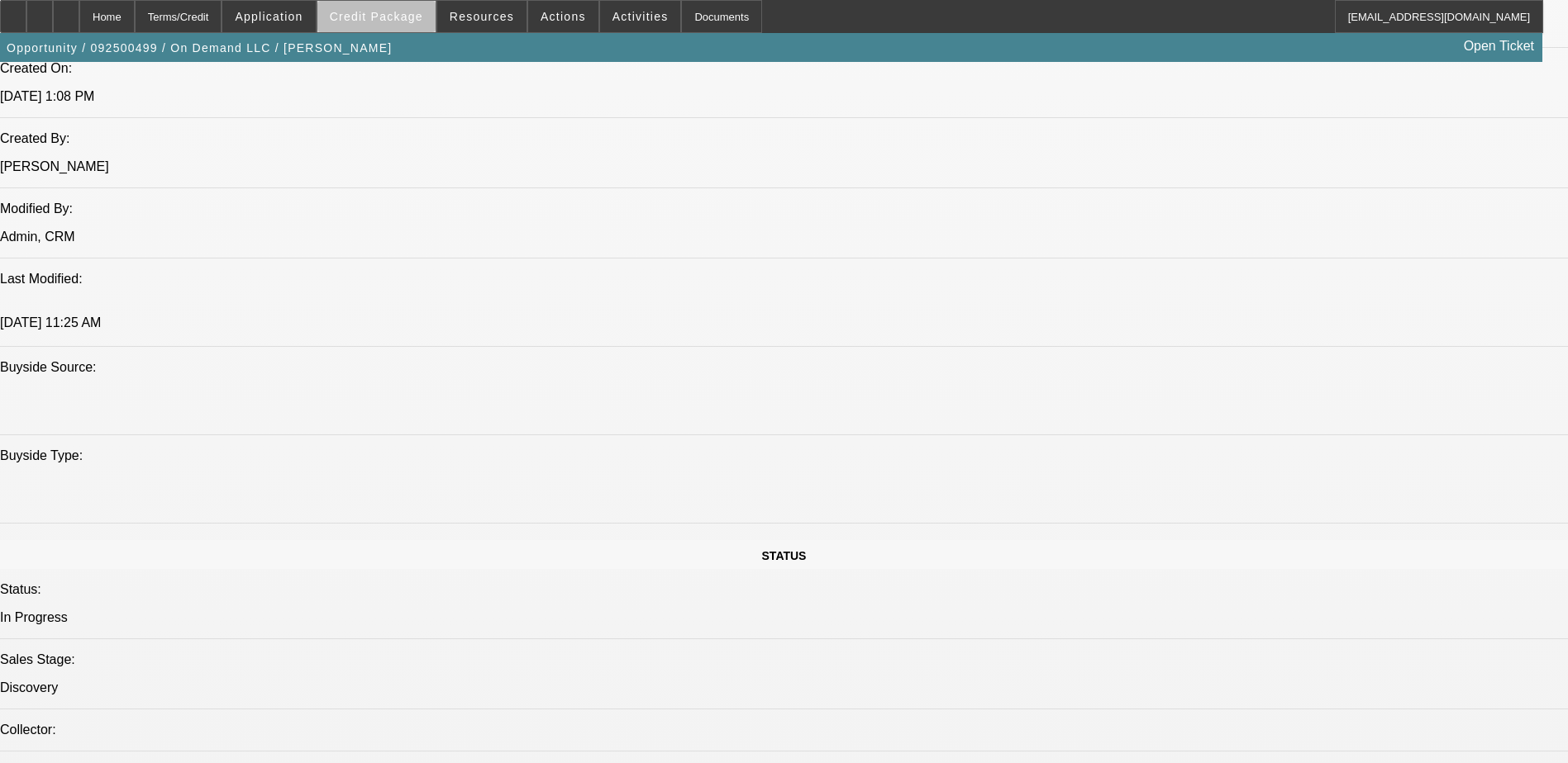
click at [404, 19] on span "Credit Package" at bounding box center [376, 16] width 94 height 13
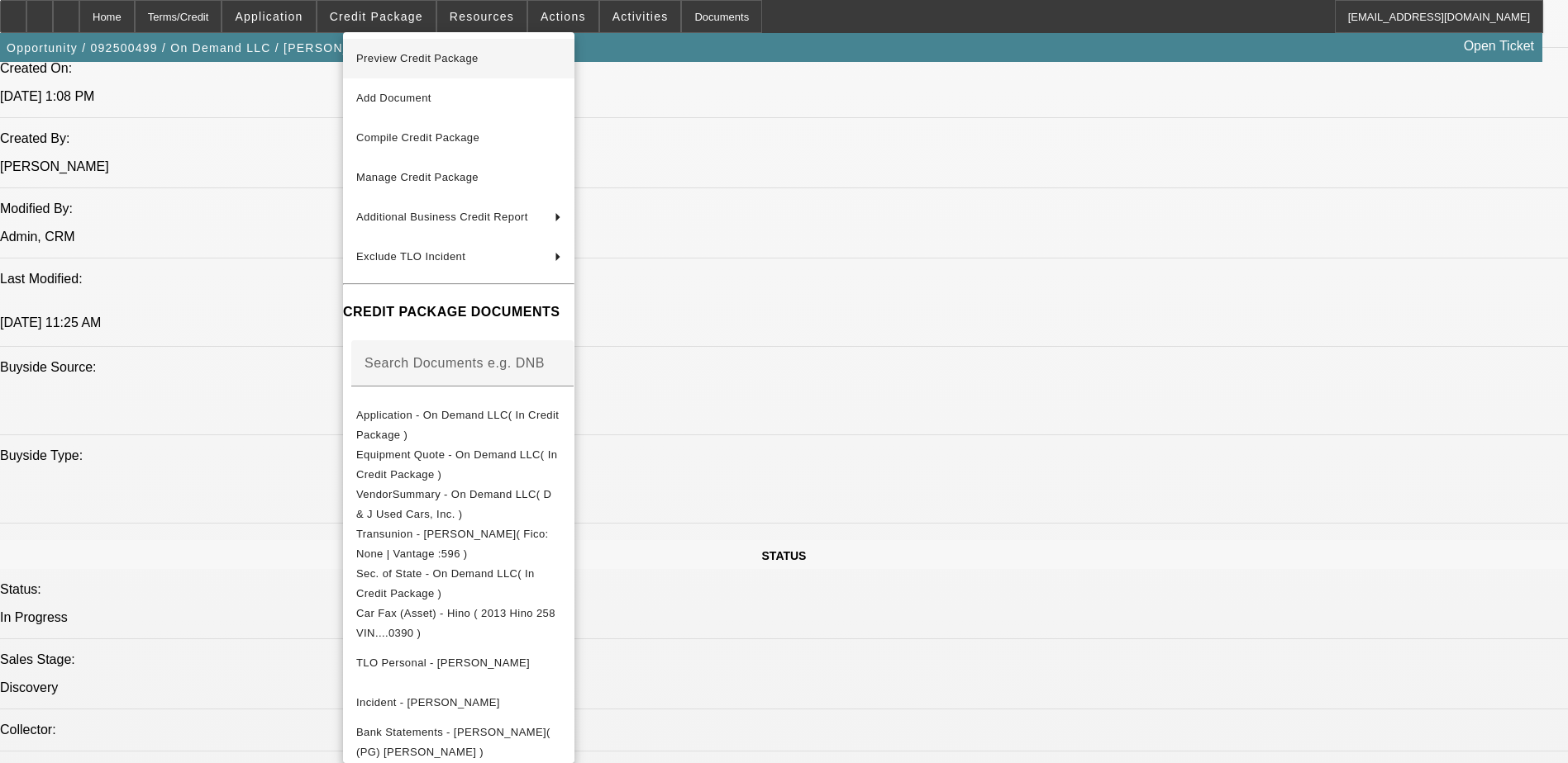
click at [423, 54] on span "Preview Credit Package" at bounding box center [417, 59] width 122 height 12
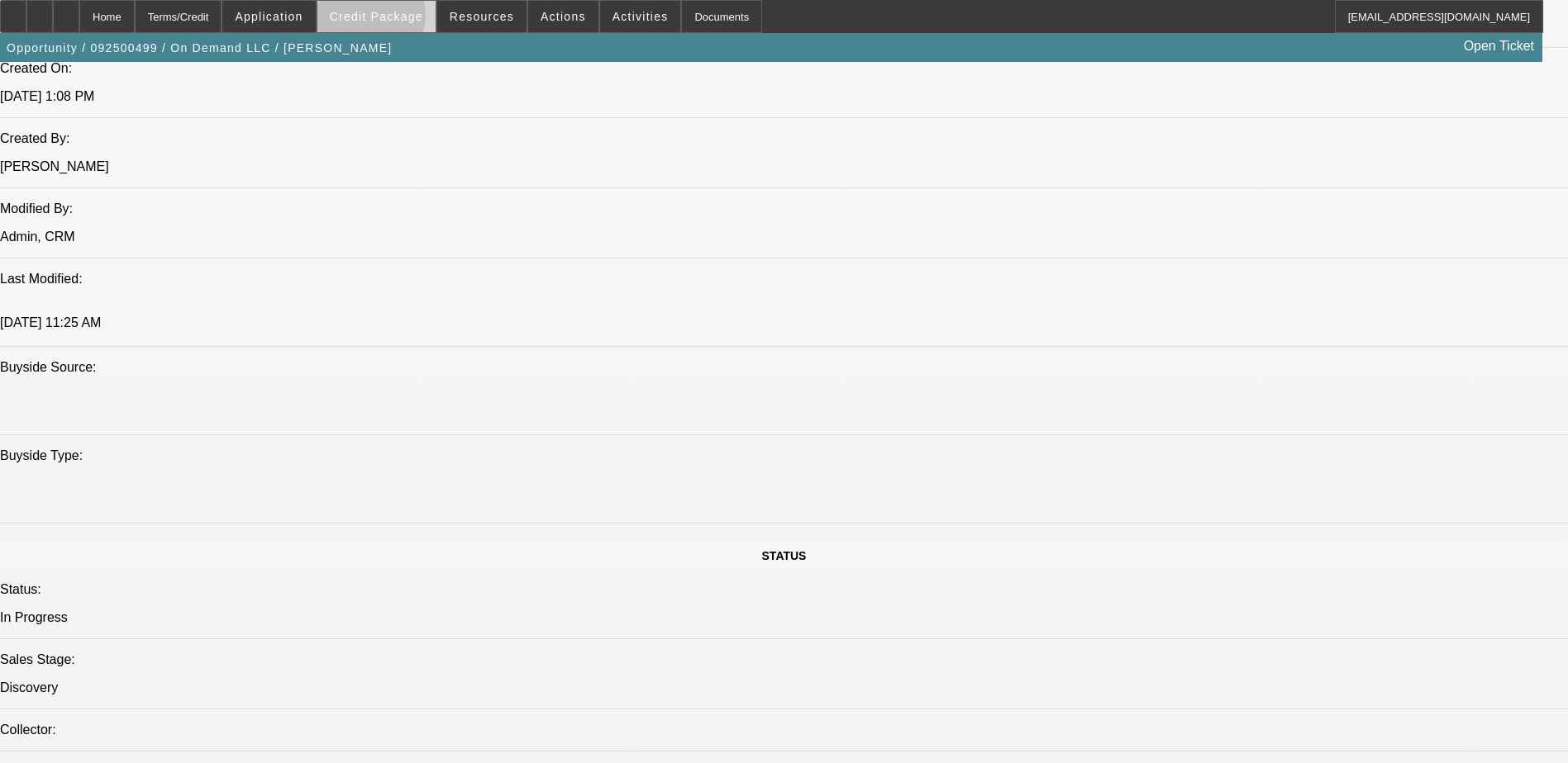
click at [397, 19] on span "Credit Package" at bounding box center [376, 16] width 94 height 13
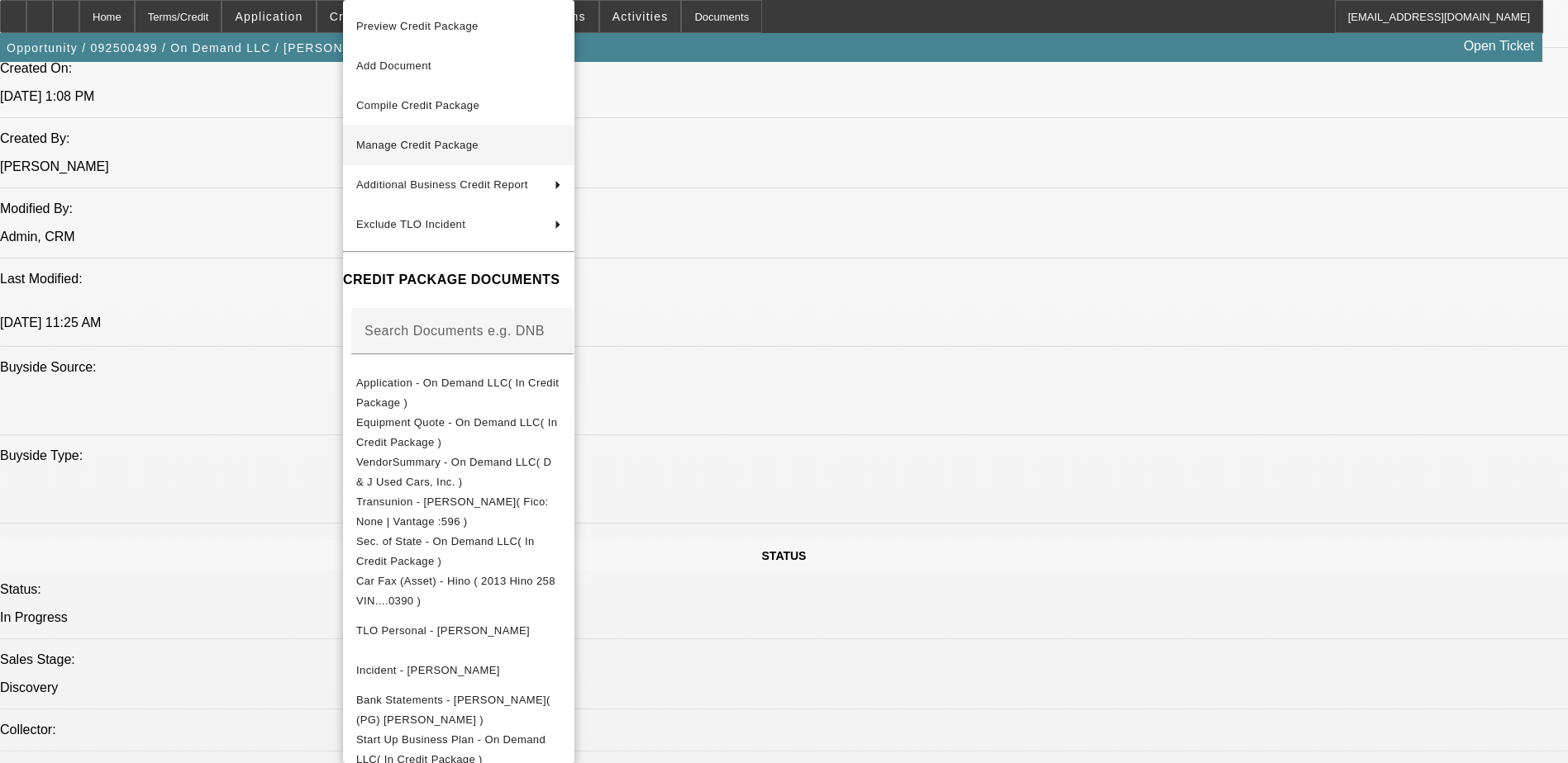
click at [421, 142] on span "Manage Credit Package" at bounding box center [417, 145] width 122 height 12
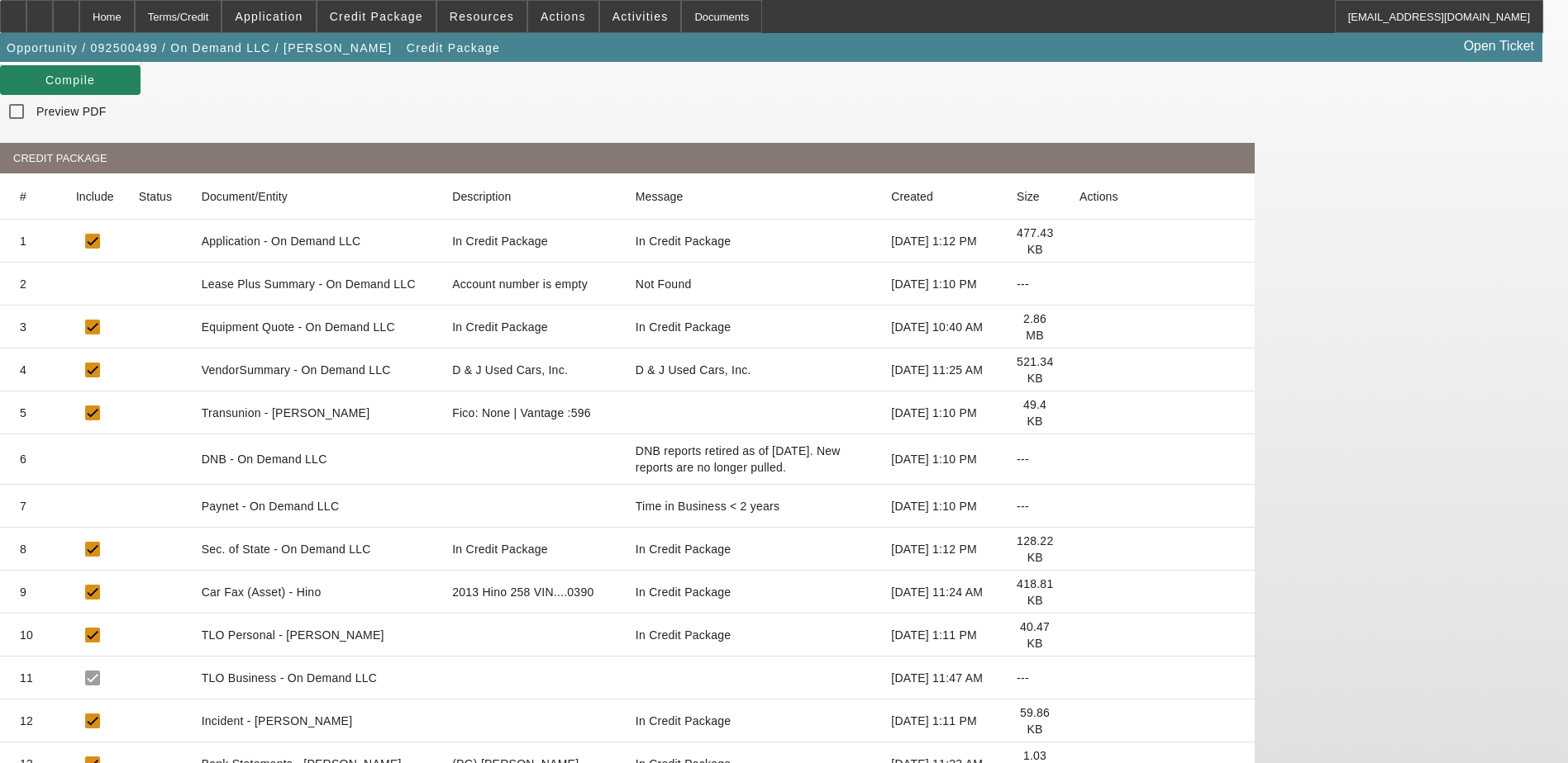
scroll to position [171, 0]
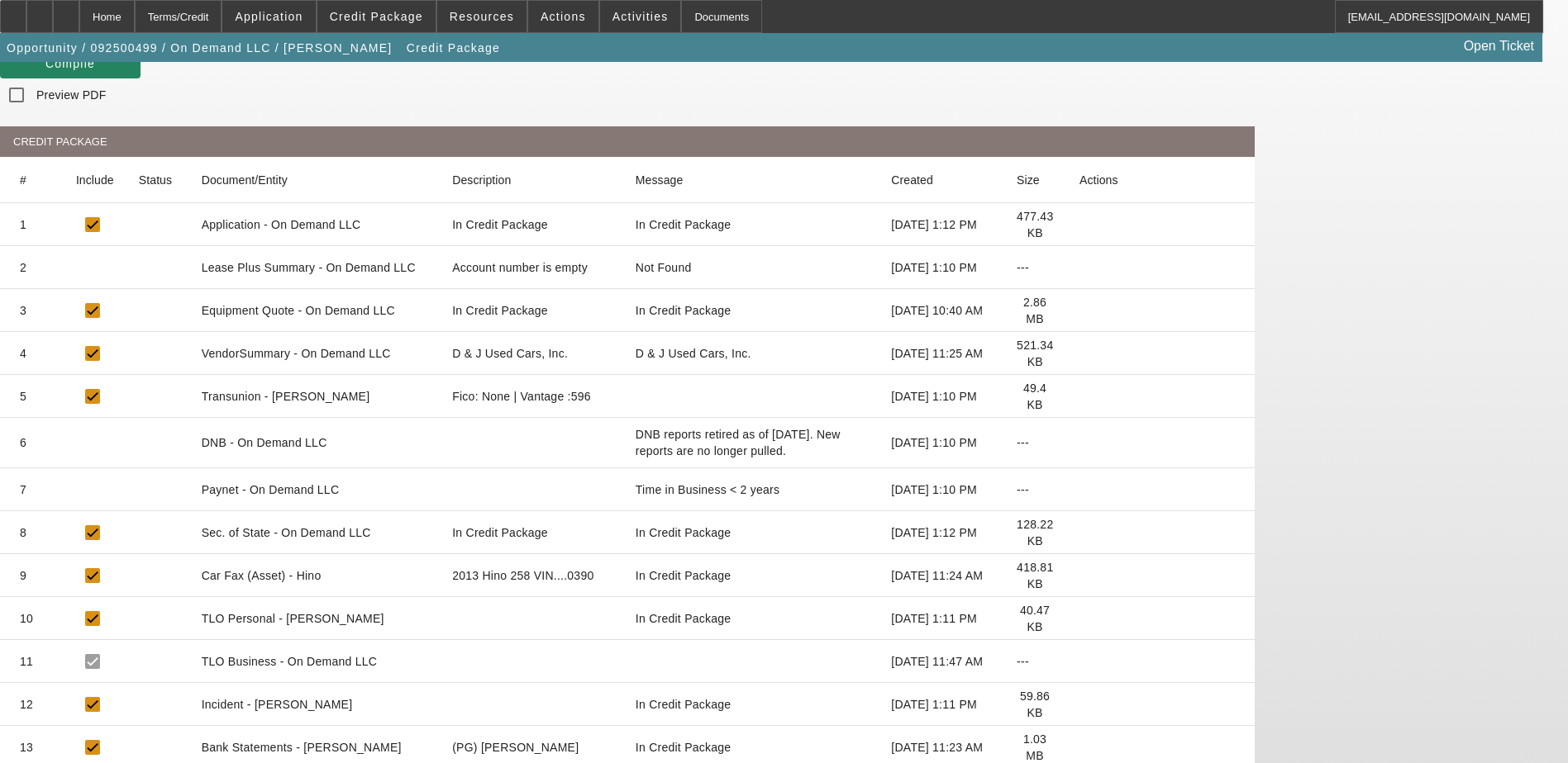
click at [1079, 747] on icon at bounding box center [1079, 747] width 0 height 0
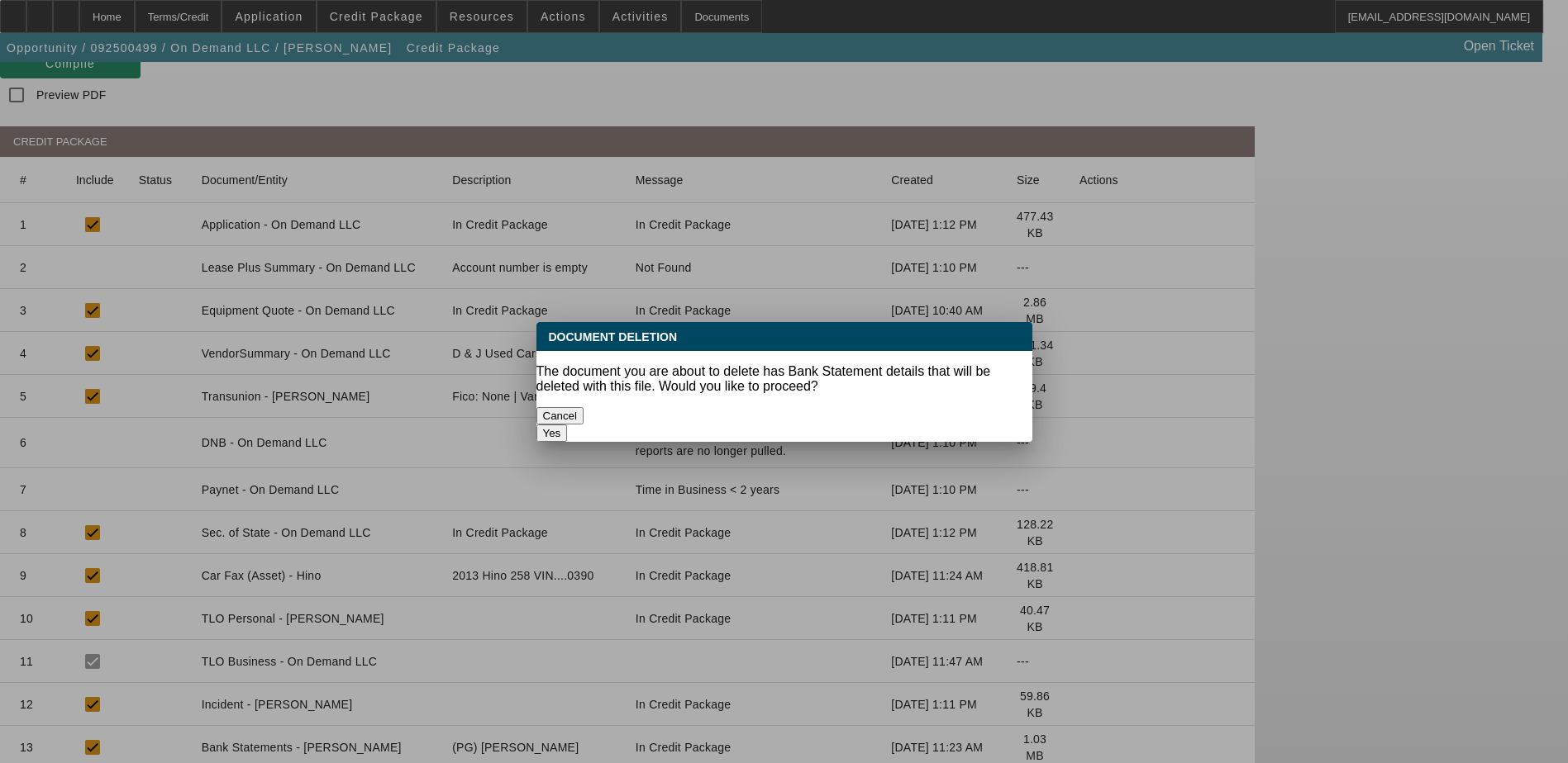
scroll to position [0, 0]
click at [568, 425] on button "Yes" at bounding box center [552, 434] width 31 height 17
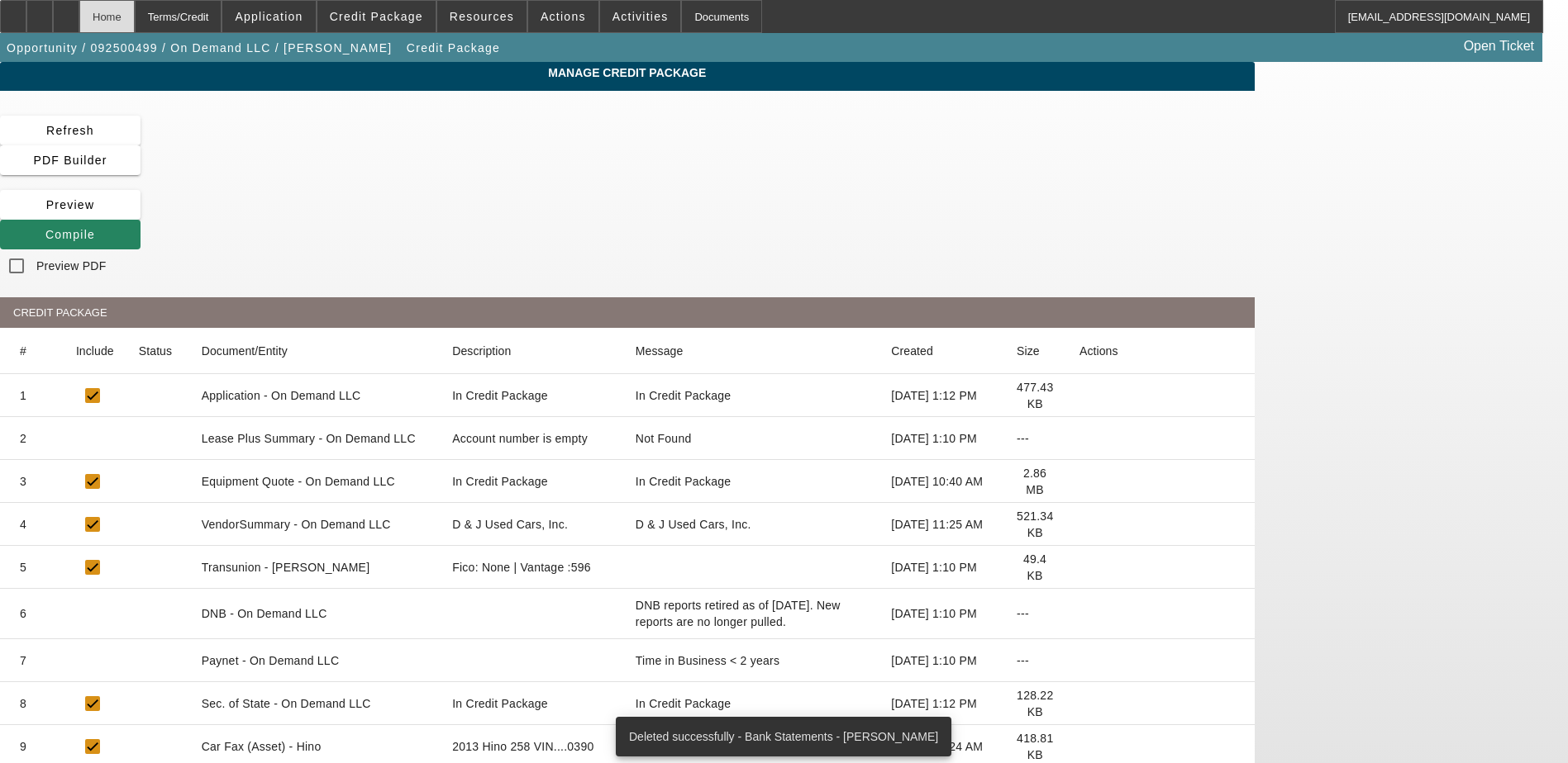
click at [135, 10] on div "Home" at bounding box center [107, 17] width 55 height 33
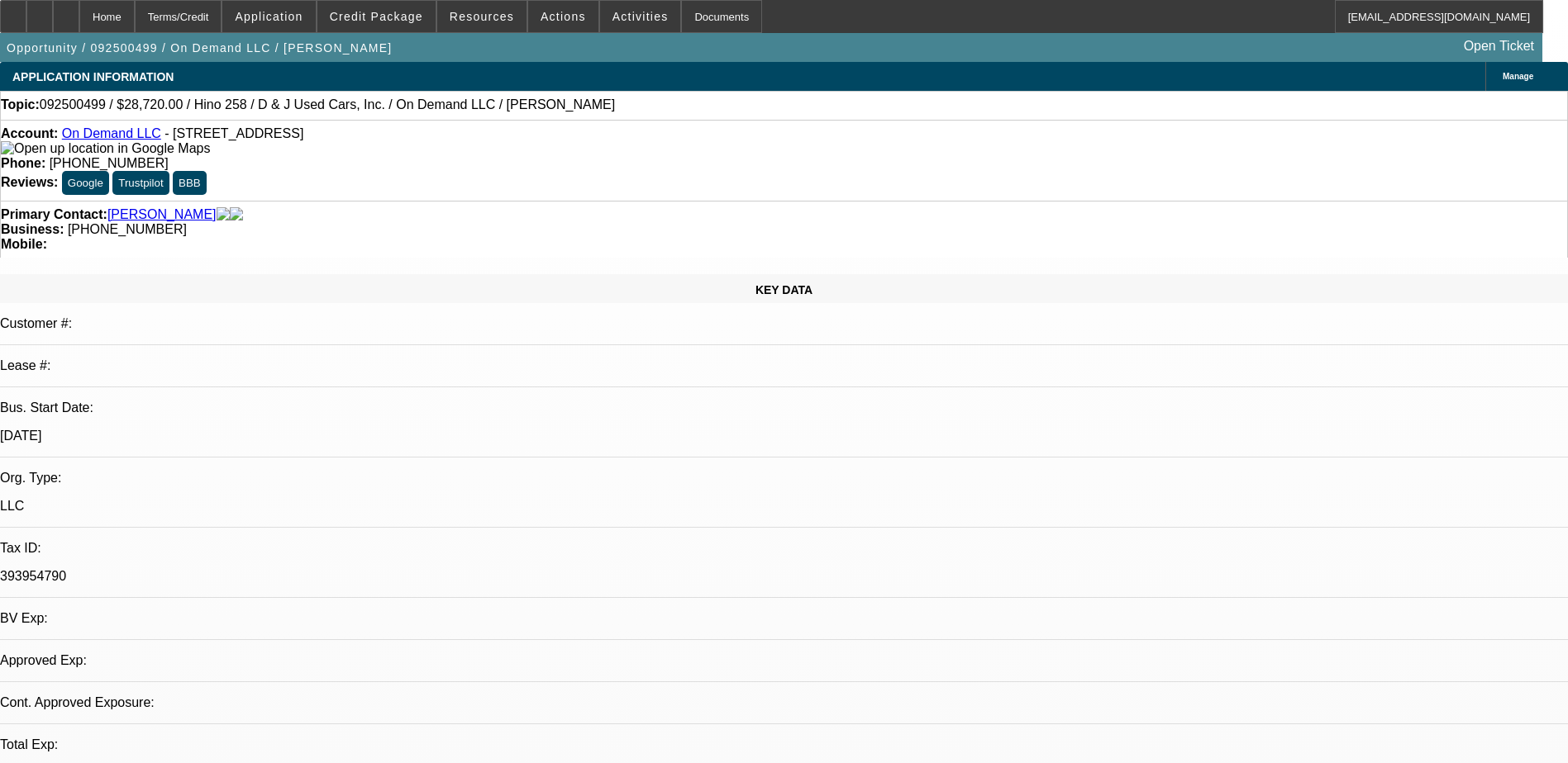
select select "0.2"
select select "2"
select select "0.1"
select select "4"
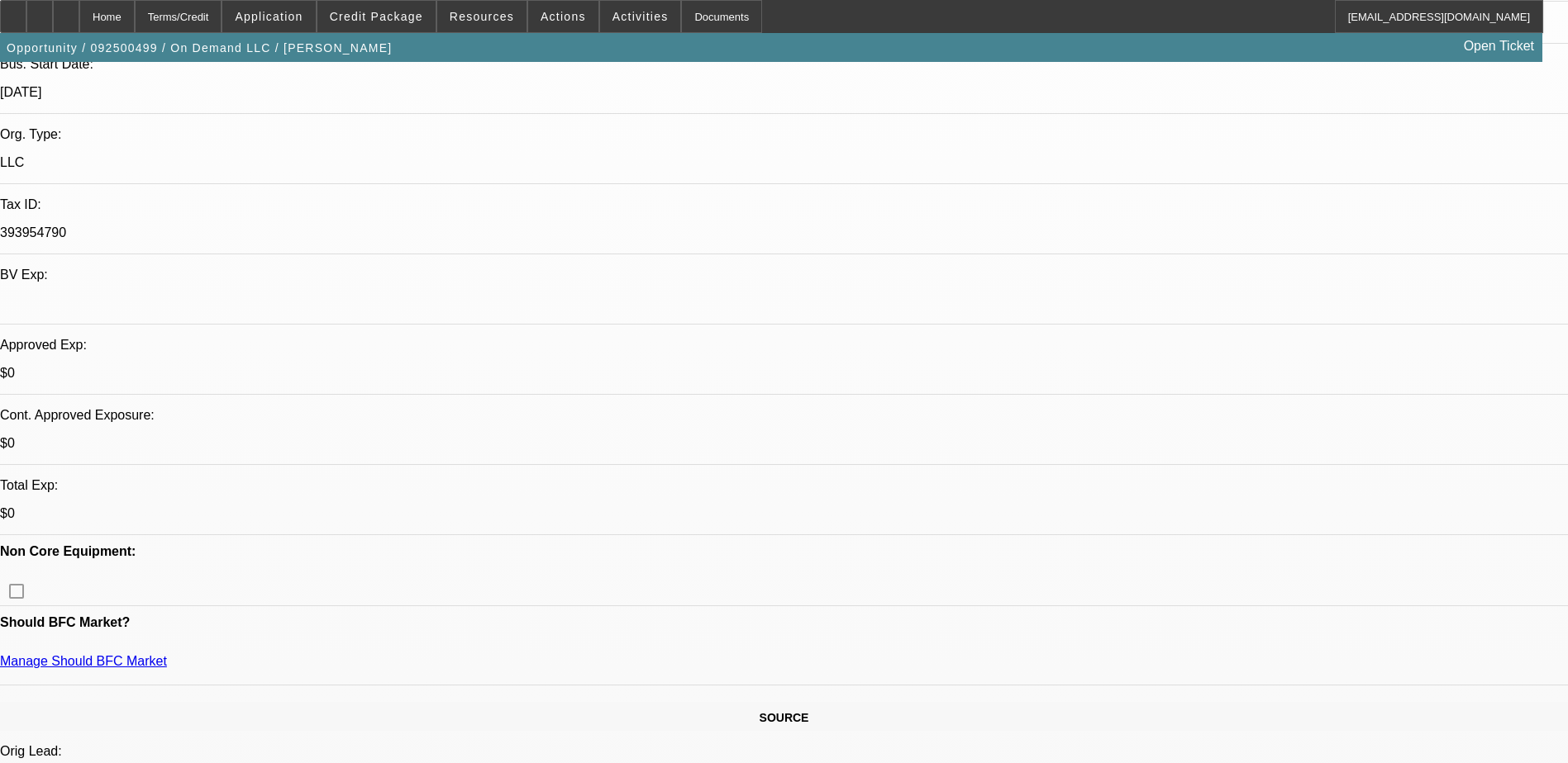
scroll to position [111, 0]
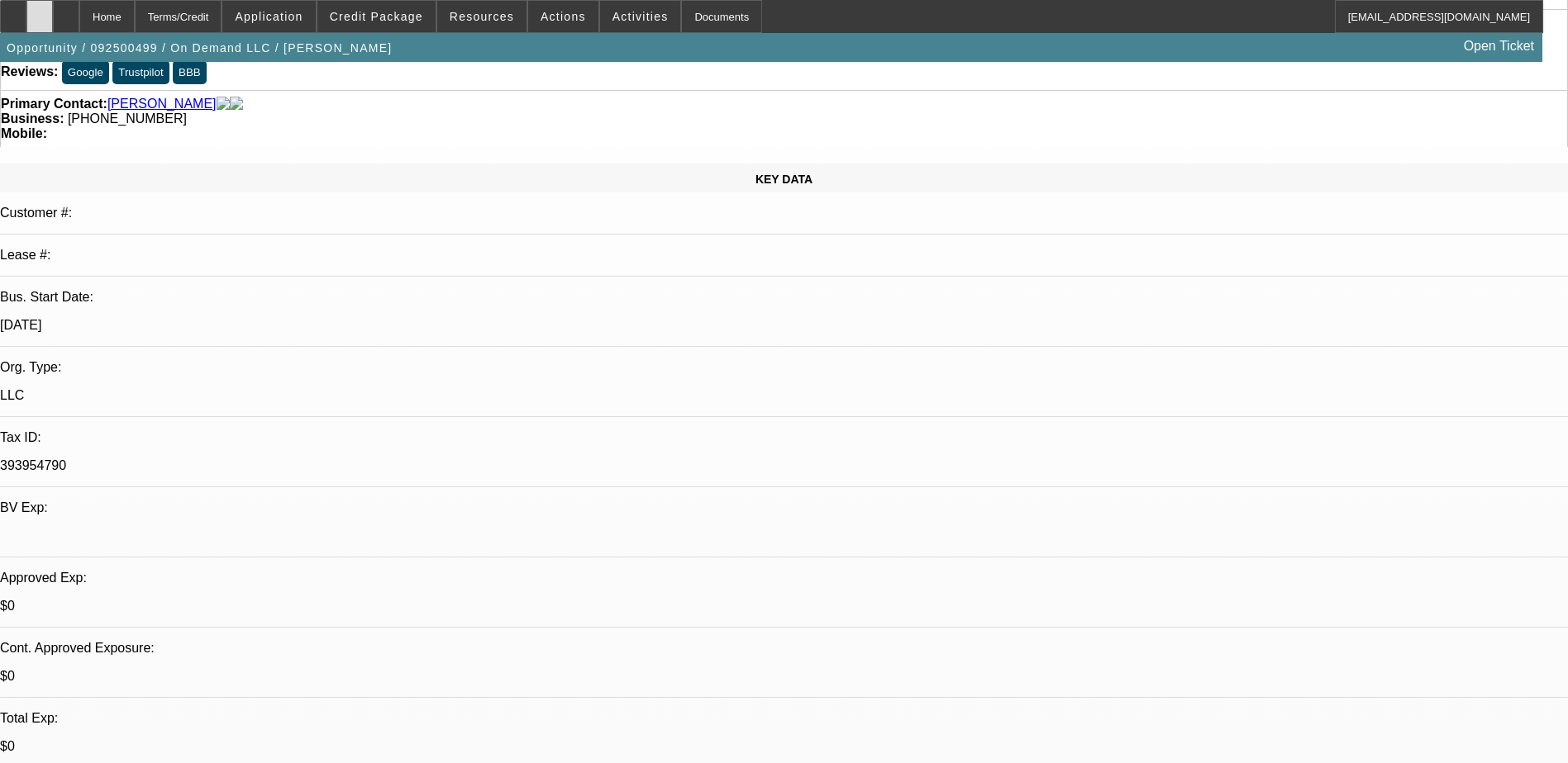
click at [52, 10] on div at bounding box center [39, 17] width 26 height 33
click at [454, 44] on div "Opportunity / 092500499 / On Demand LLC / Reid, Michael Open Ticket" at bounding box center [770, 47] width 1542 height 29
click at [80, 23] on div at bounding box center [66, 17] width 26 height 33
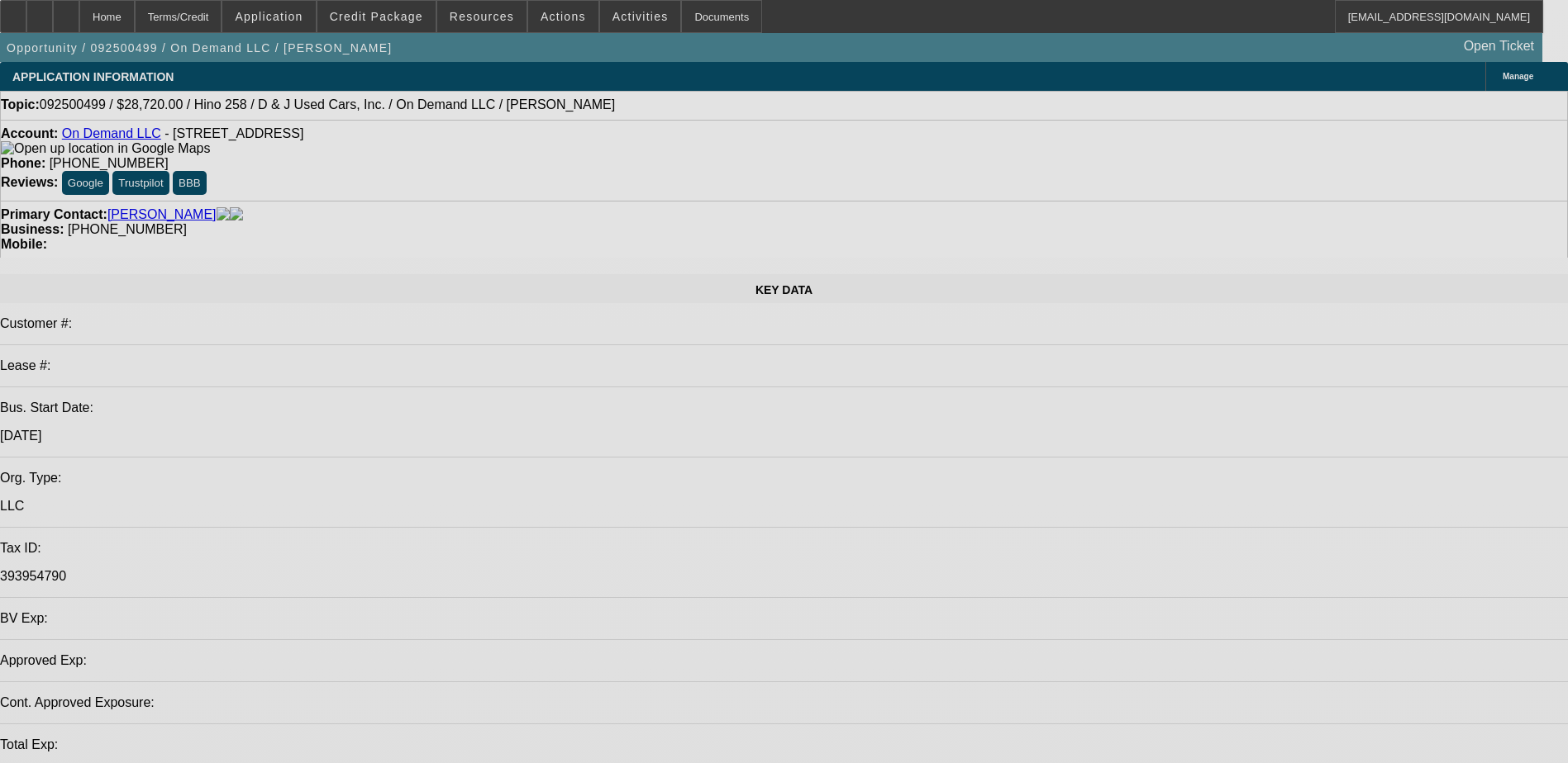
select select "0.2"
select select "2"
select select "0.1"
select select "4"
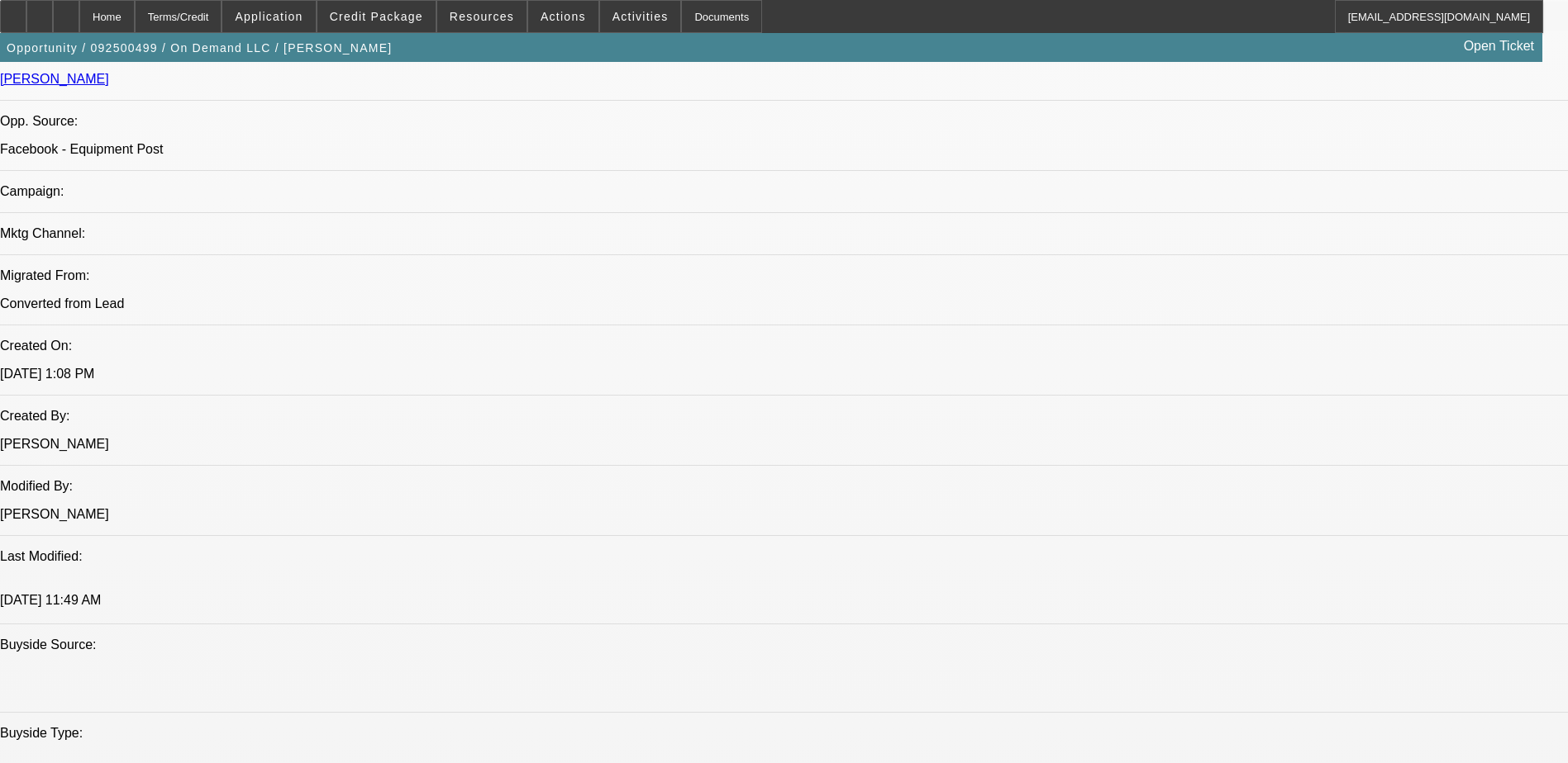
scroll to position [1108, 0]
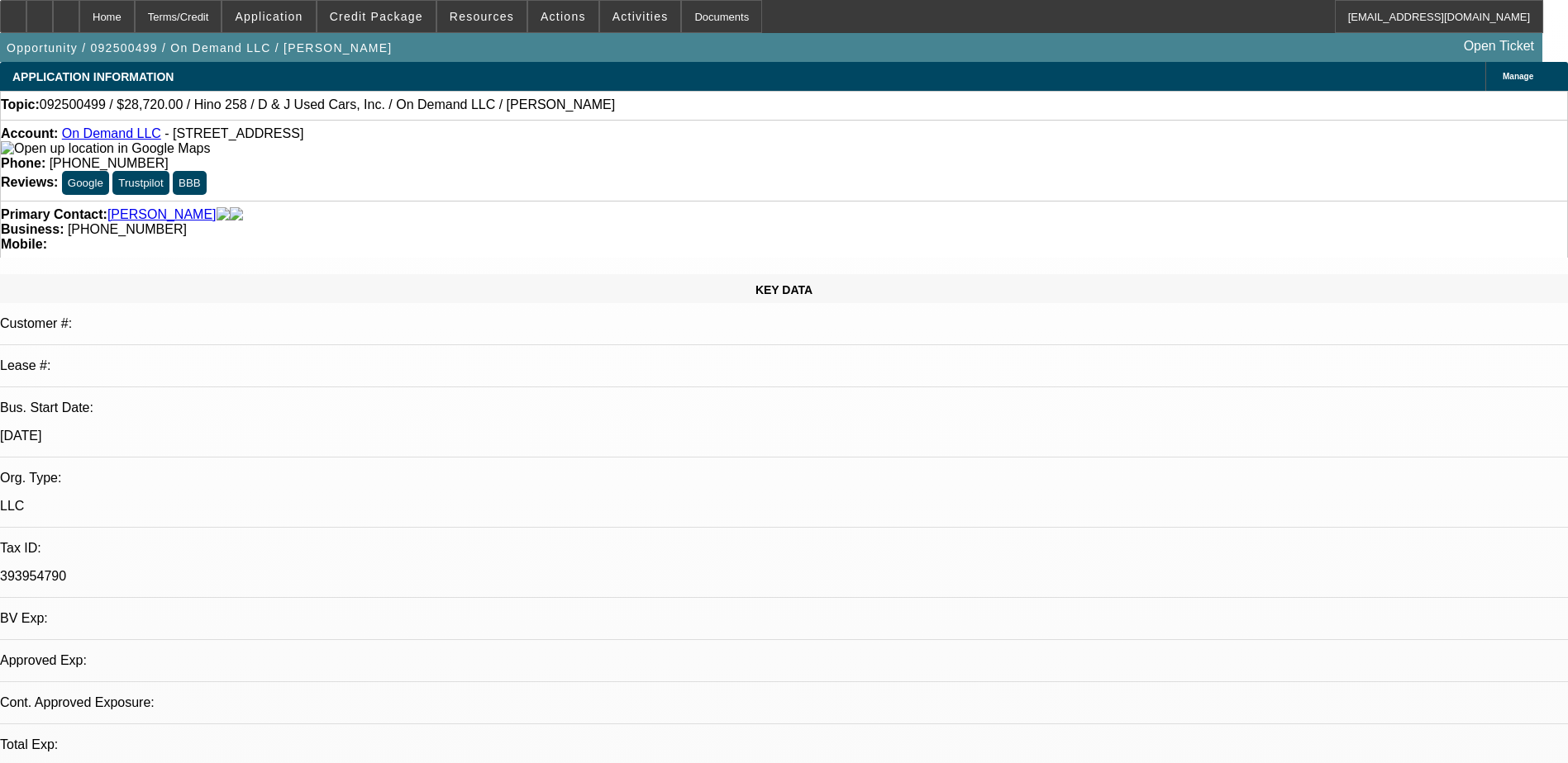
select select "0.2"
select select "0.1"
select select "1"
select select "2"
select select "4"
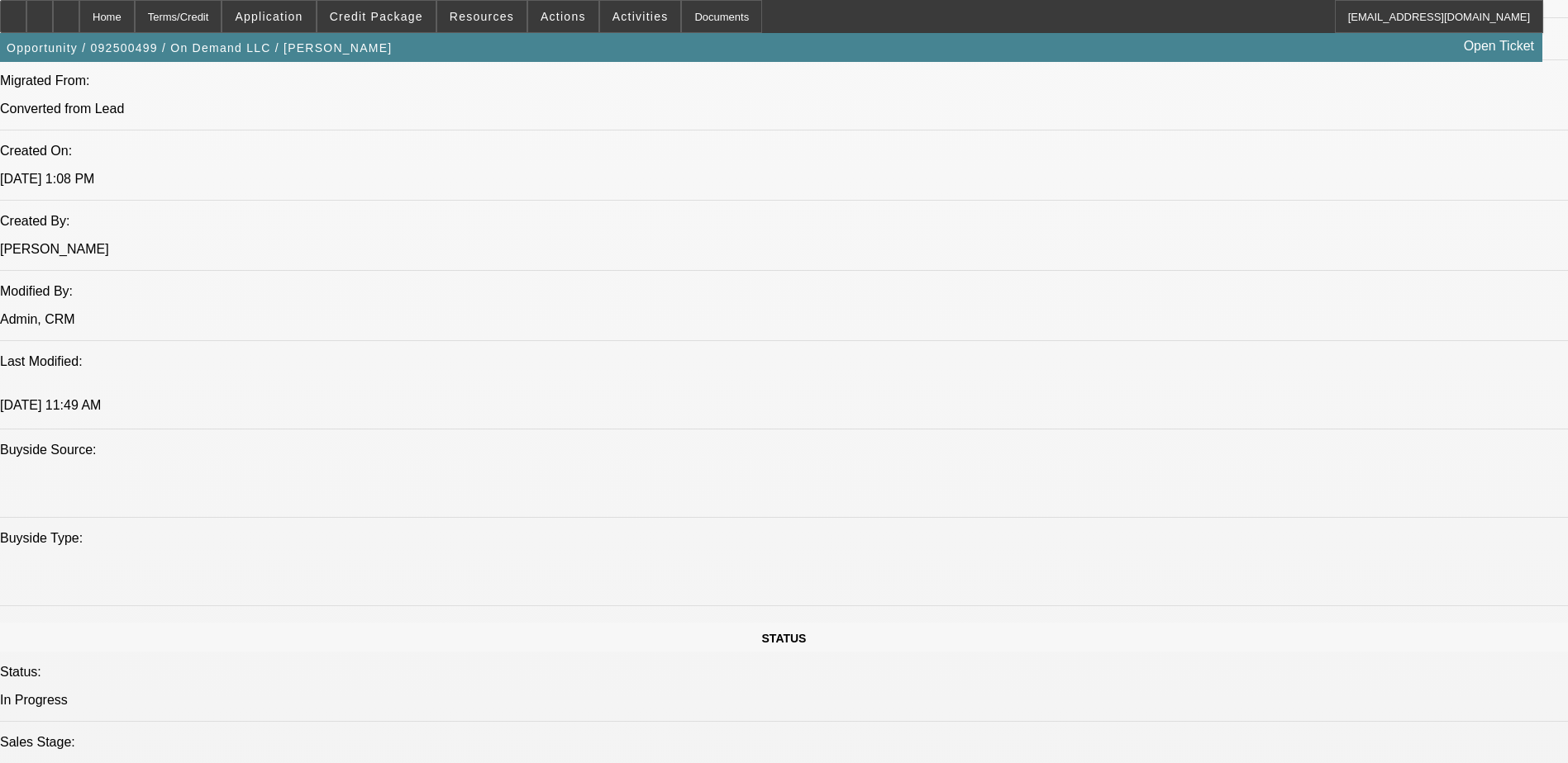
scroll to position [1356, 0]
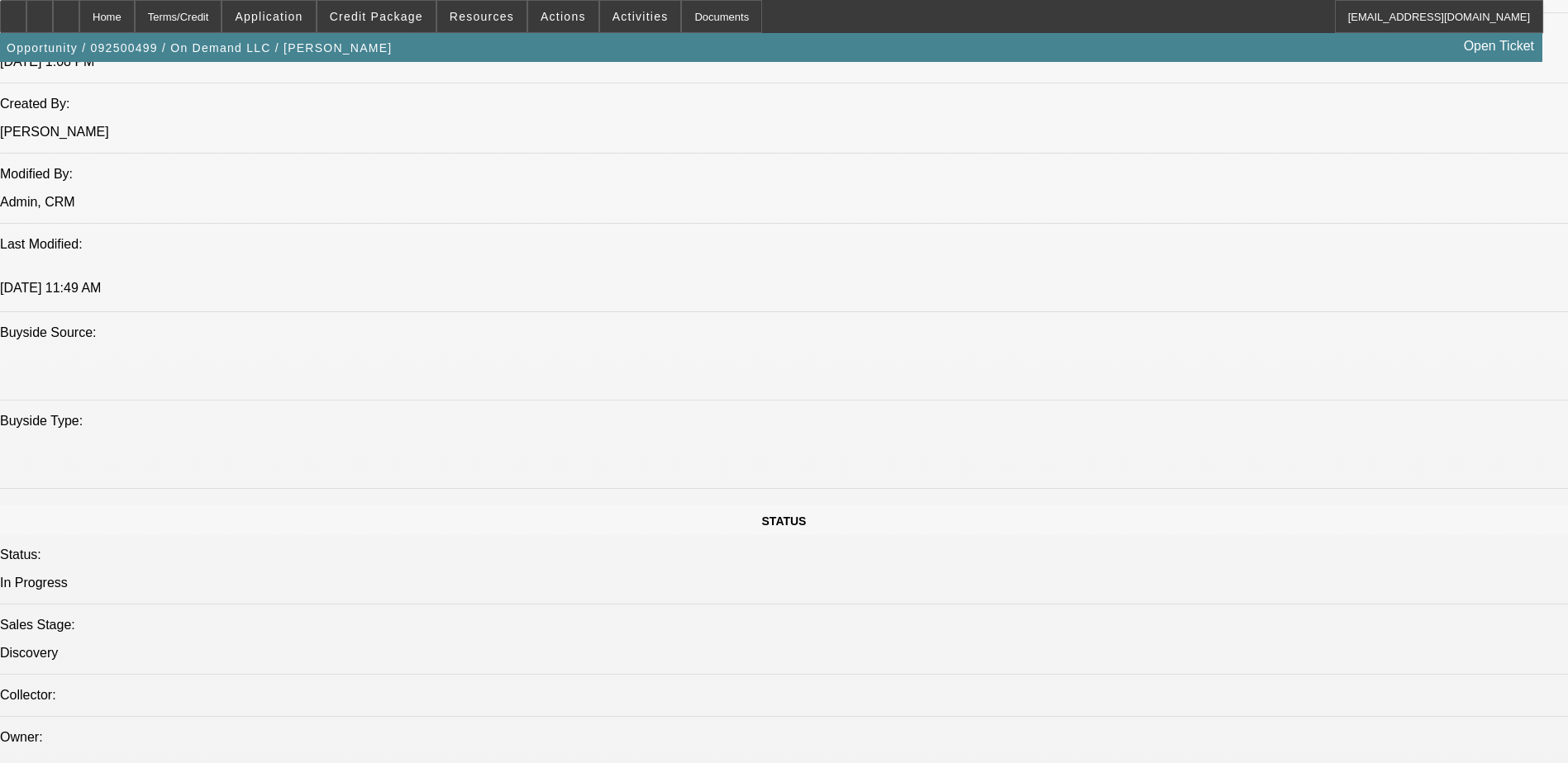
click at [999, 23] on div "Home Terms/Credit Application Credit Package Resources Actions Activities Docum…" at bounding box center [771, 17] width 1543 height 33
click at [66, 10] on icon at bounding box center [66, 10] width 0 height 0
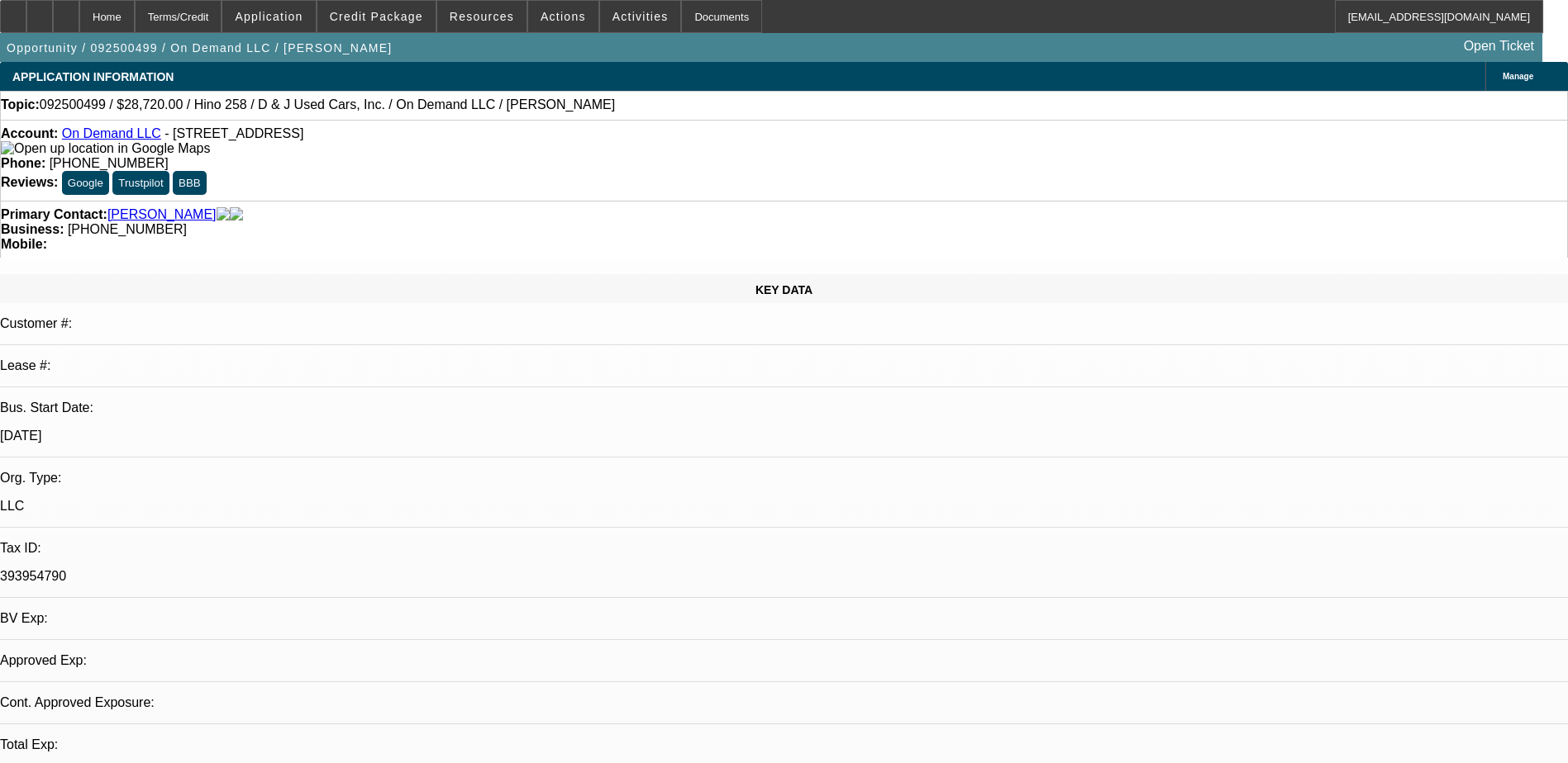
select select "0.2"
select select "0.1"
select select "1"
select select "2"
select select "4"
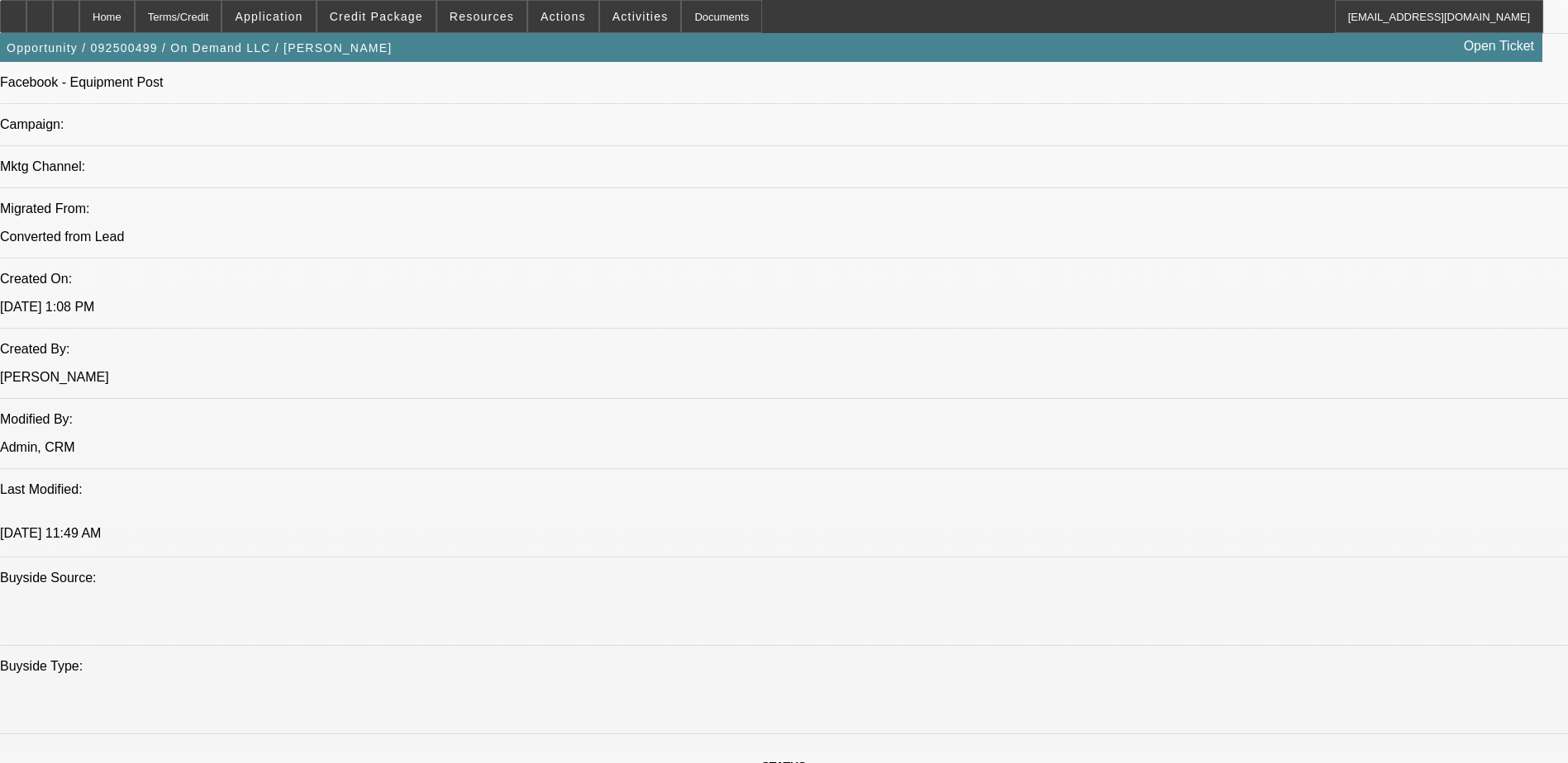
scroll to position [1074, 0]
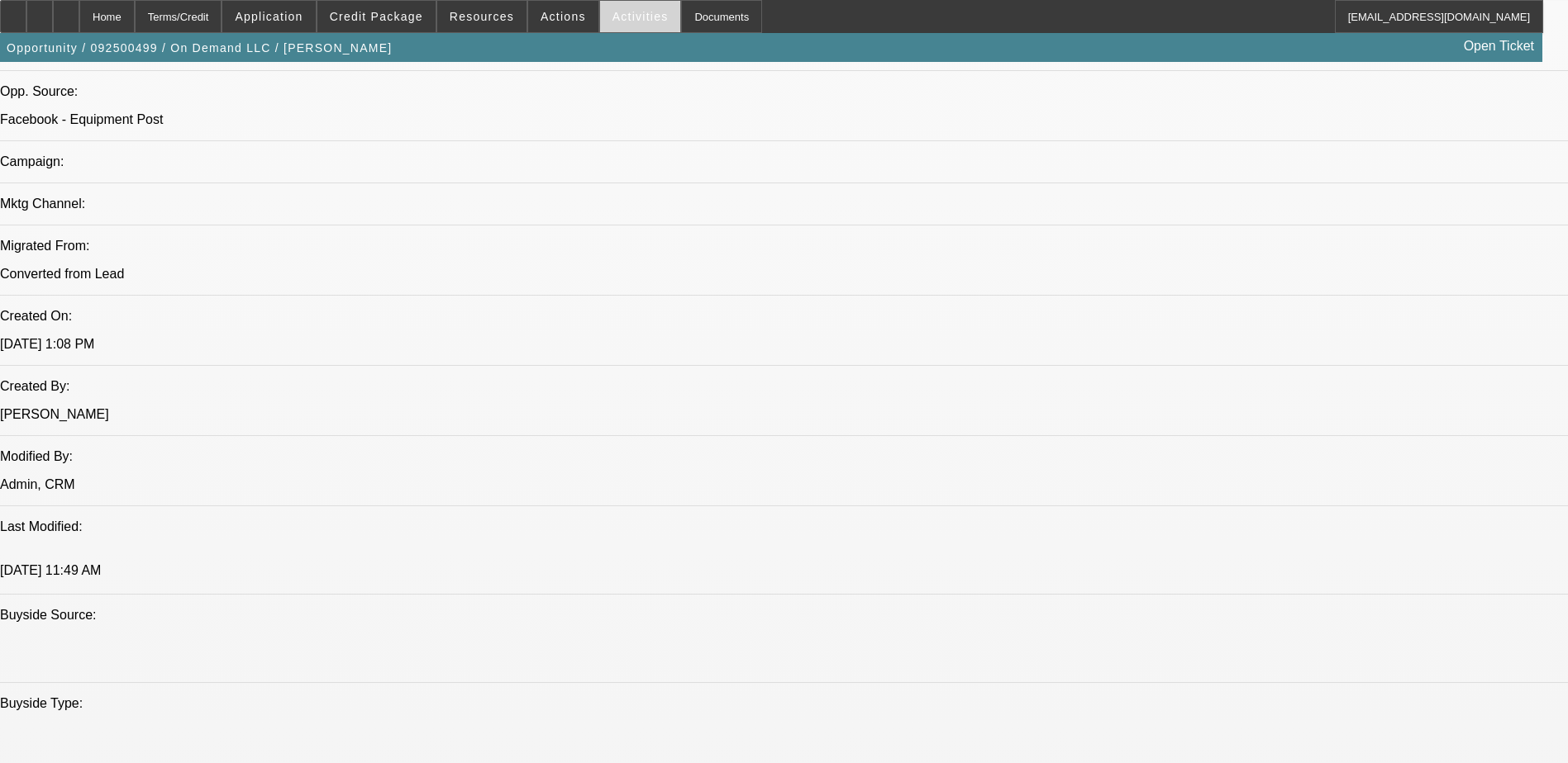
click at [612, 21] on span "Activities" at bounding box center [640, 16] width 56 height 13
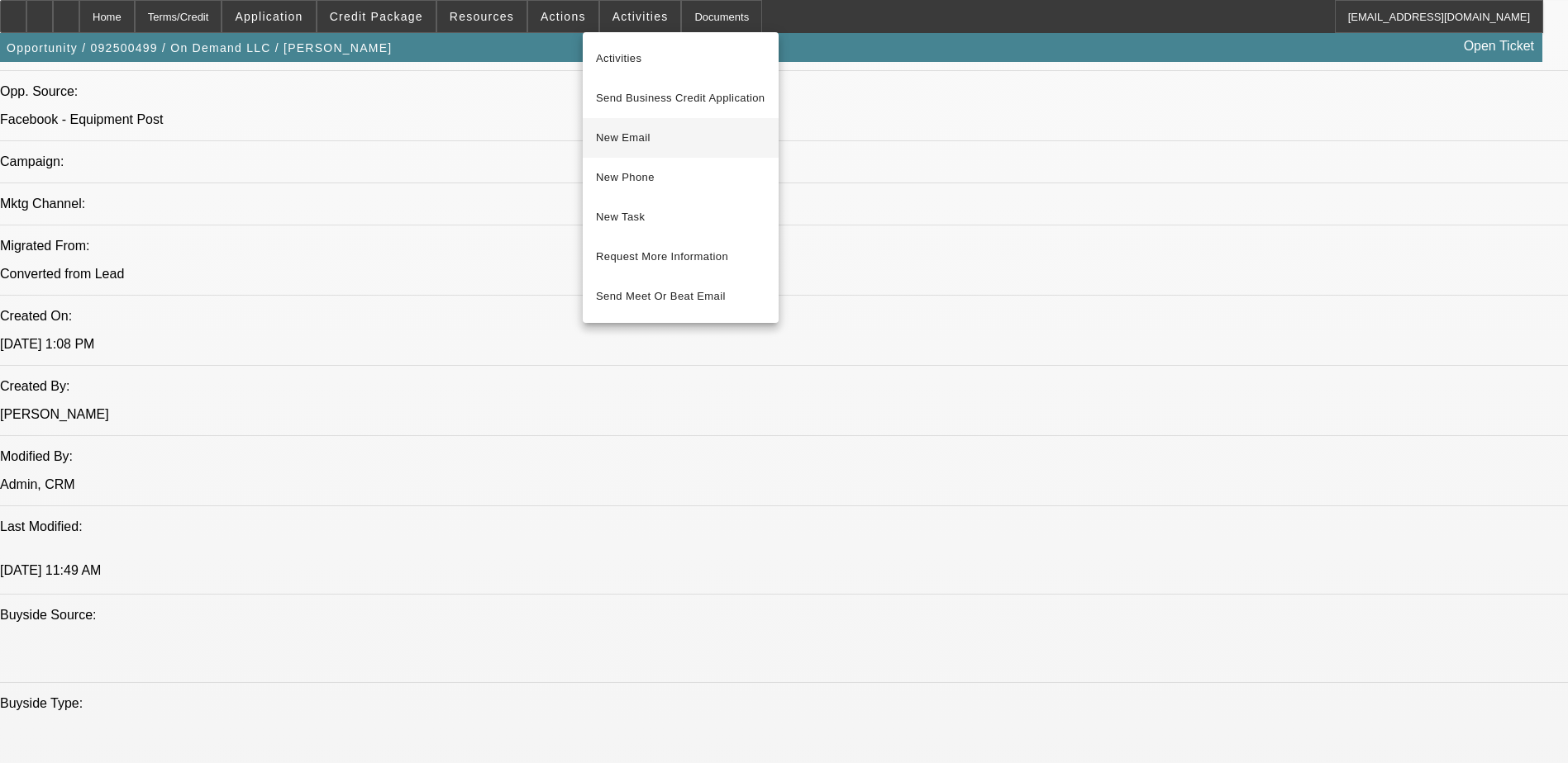
click at [646, 143] on span "New Email" at bounding box center [680, 137] width 170 height 20
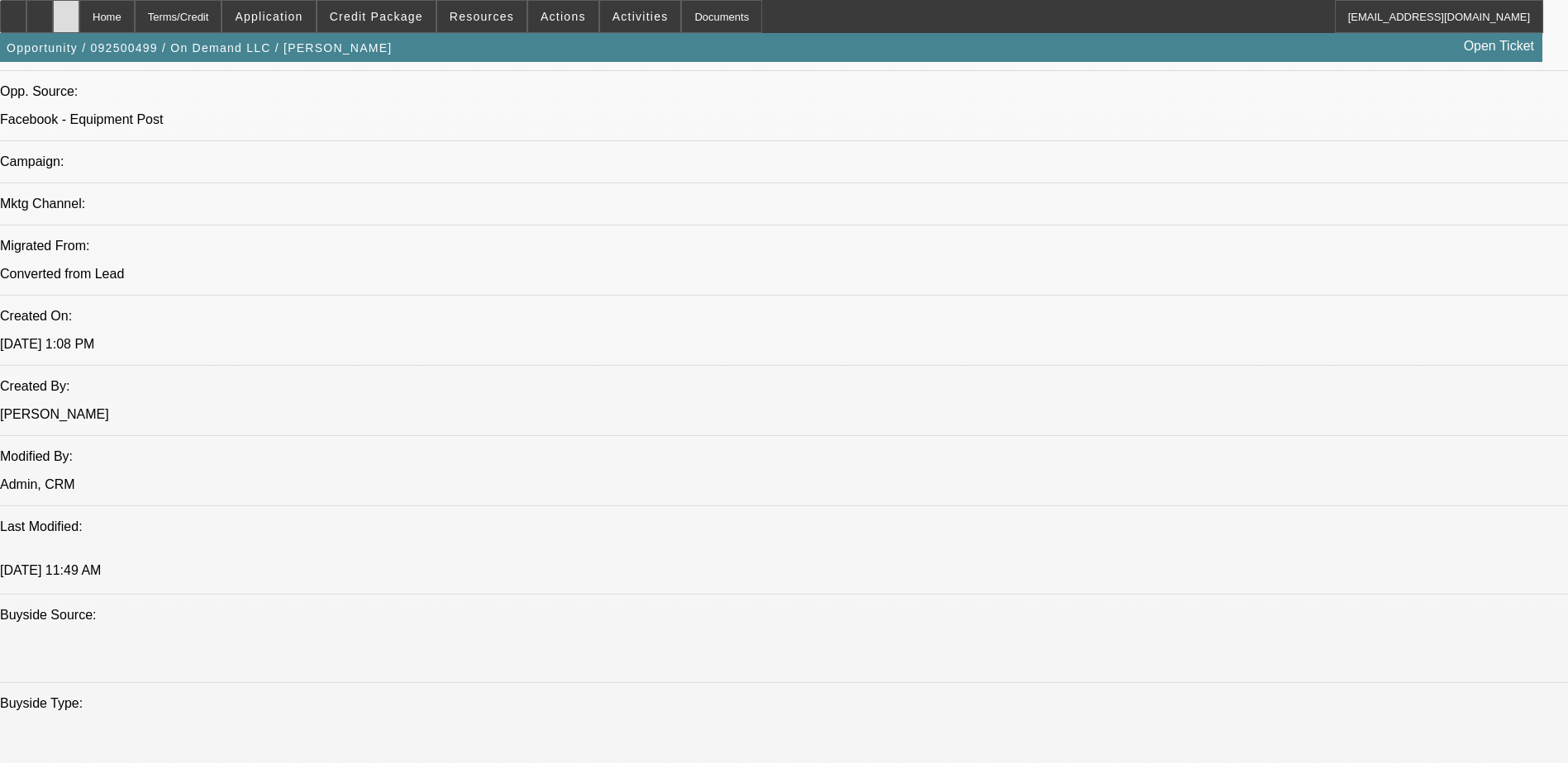
click at [80, 24] on div at bounding box center [66, 17] width 26 height 33
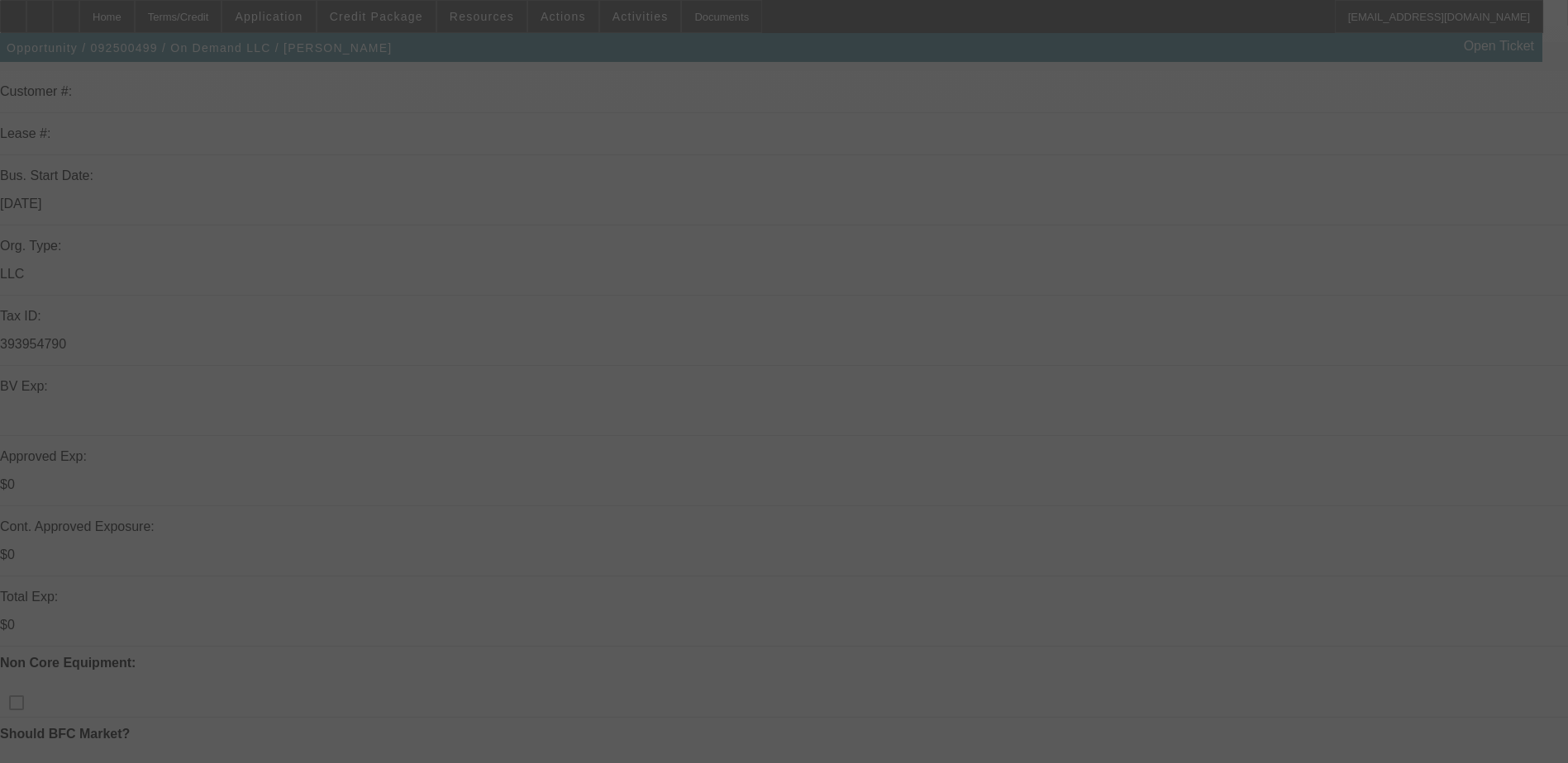
select select "0.2"
select select "2"
select select "0.1"
select select "4"
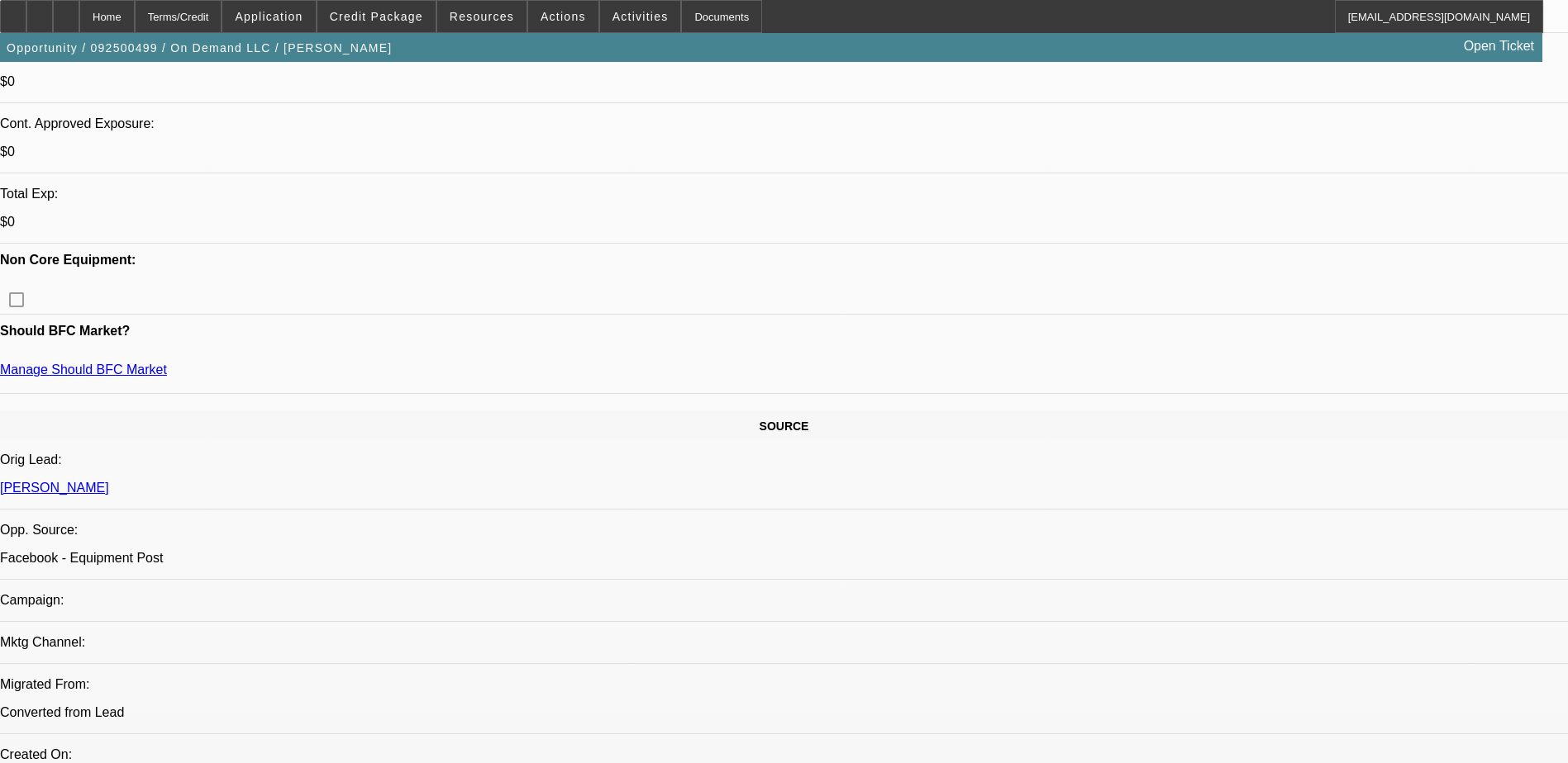
scroll to position [631, 0]
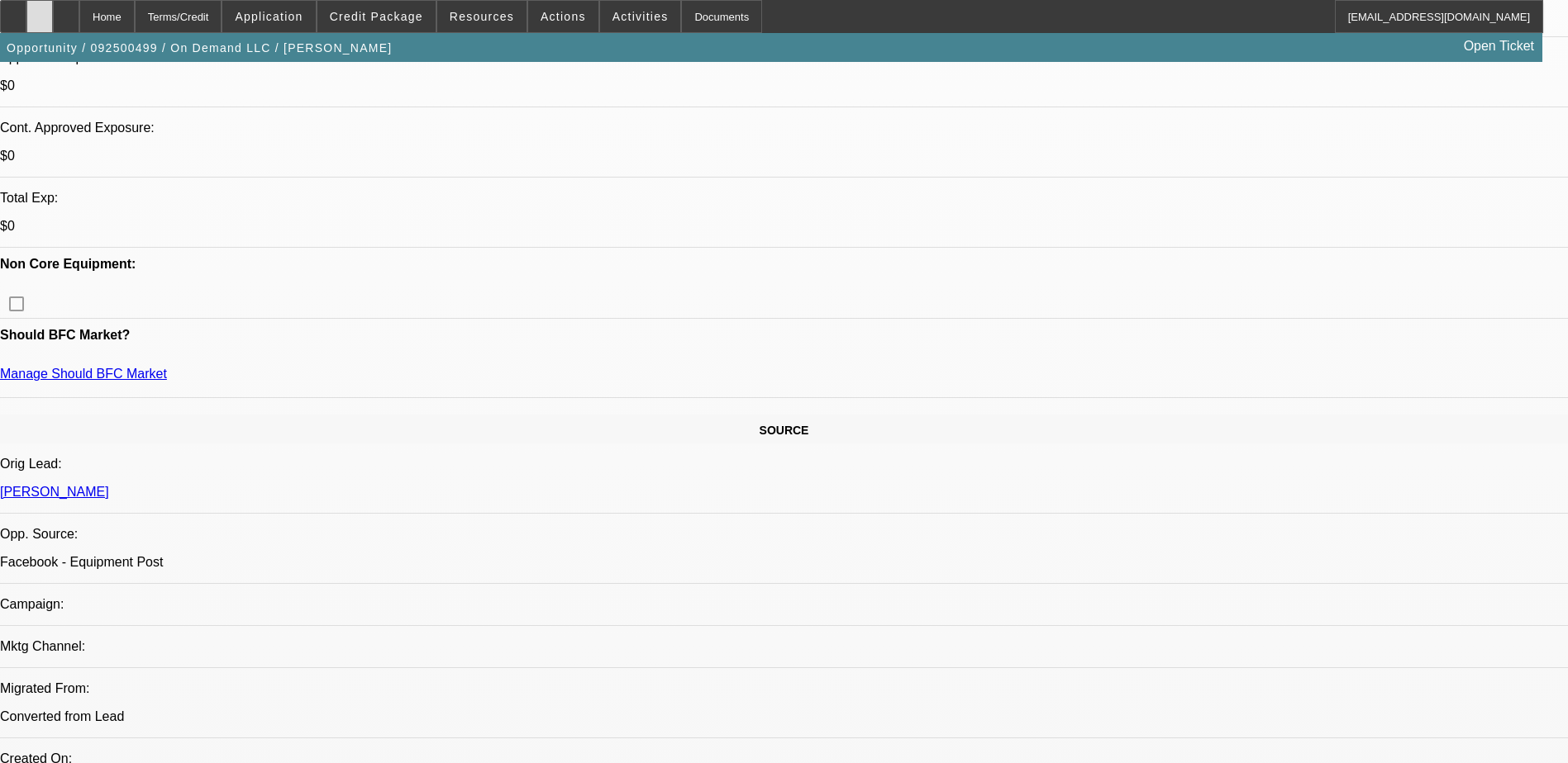
click at [52, 17] on div at bounding box center [39, 17] width 26 height 33
click at [847, 33] on div "Opportunity / 092500499 / On Demand LLC / Reid, Michael Open Ticket" at bounding box center [770, 47] width 1542 height 29
drag, startPoint x: 108, startPoint y: 7, endPoint x: 124, endPoint y: 10, distance: 16.3
click at [80, 7] on div at bounding box center [66, 17] width 26 height 33
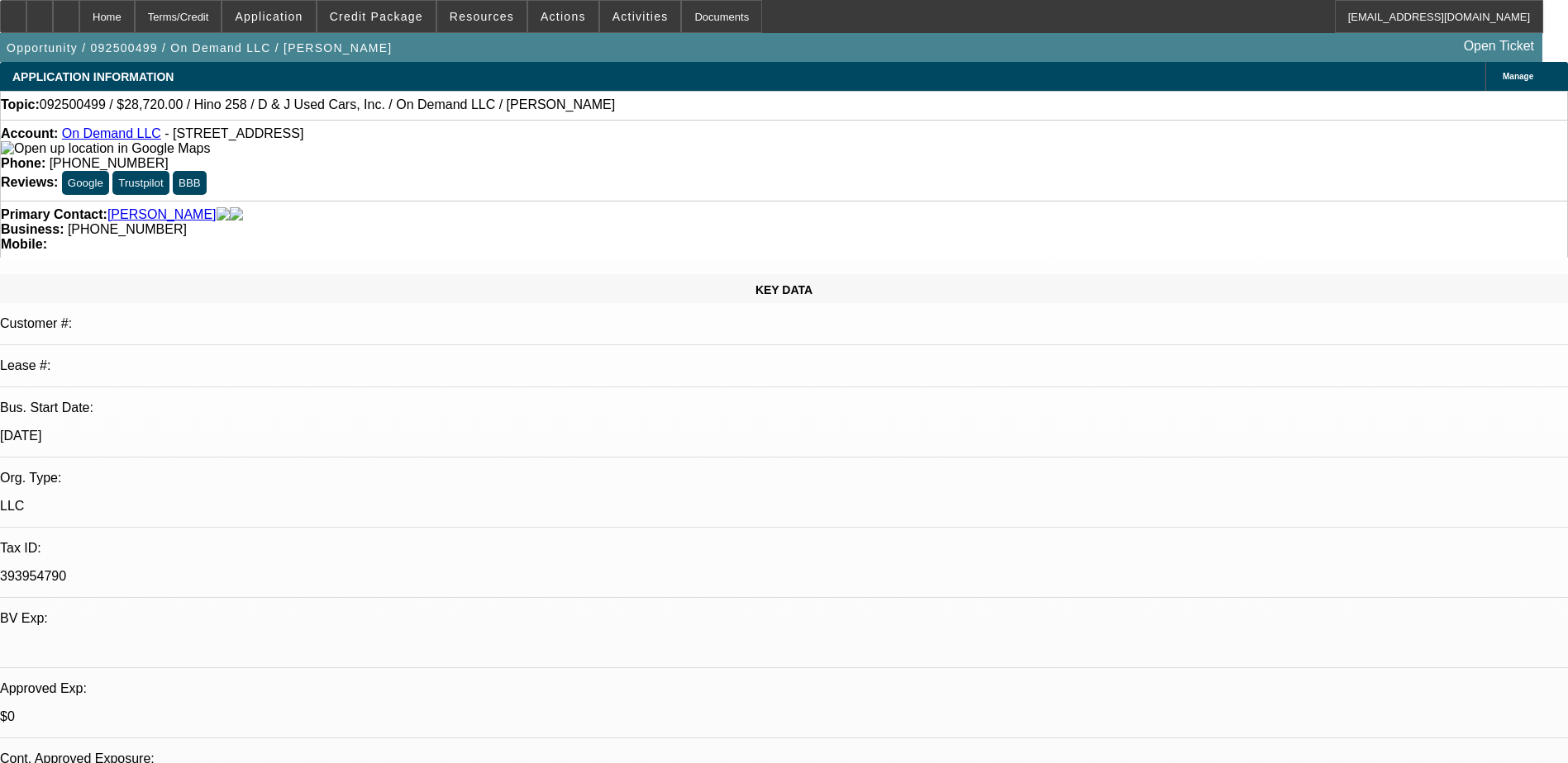
select select "0.2"
select select "2"
select select "0.1"
select select "4"
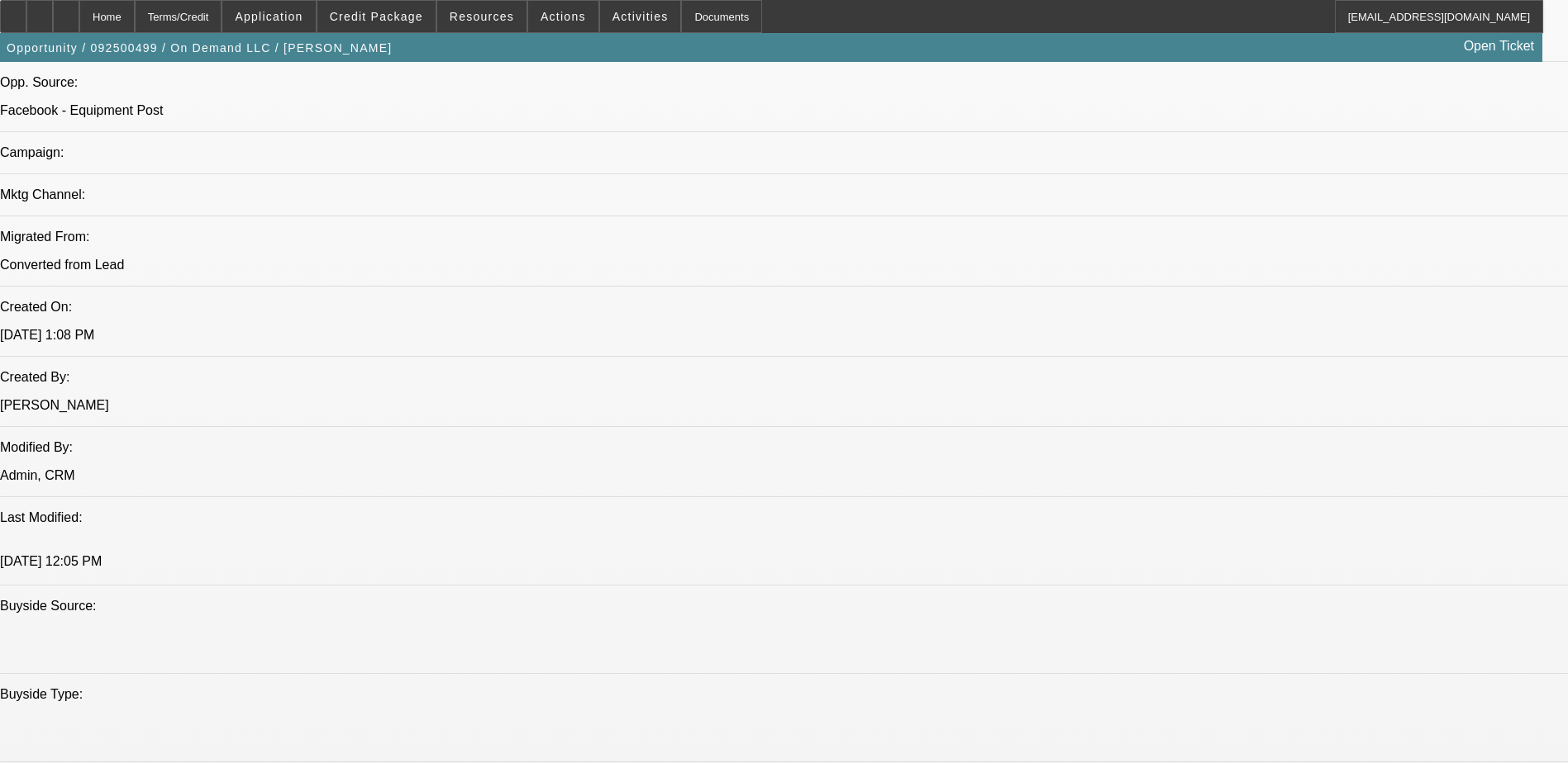
scroll to position [1074, 0]
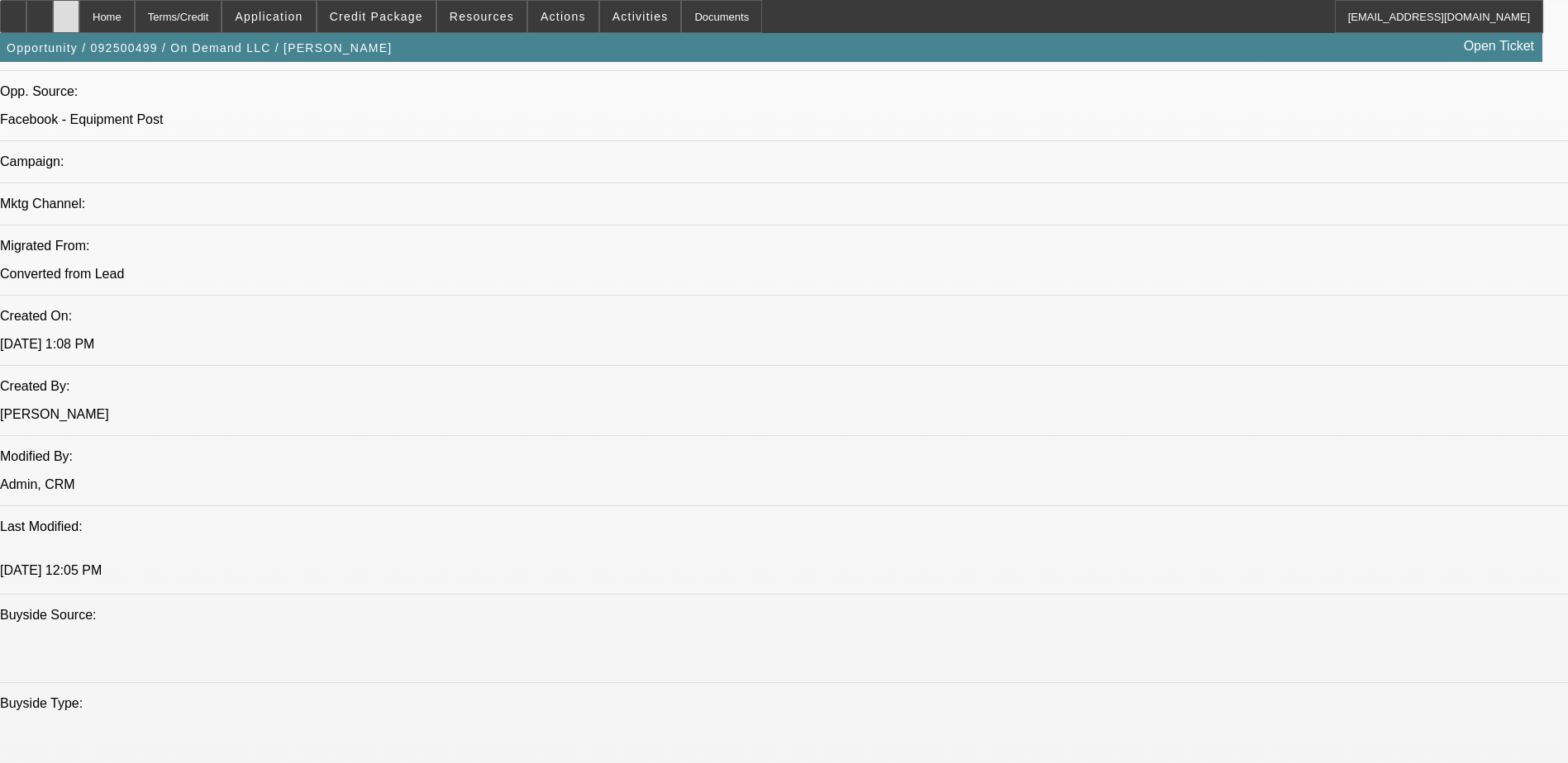
click at [80, 23] on div at bounding box center [66, 17] width 26 height 33
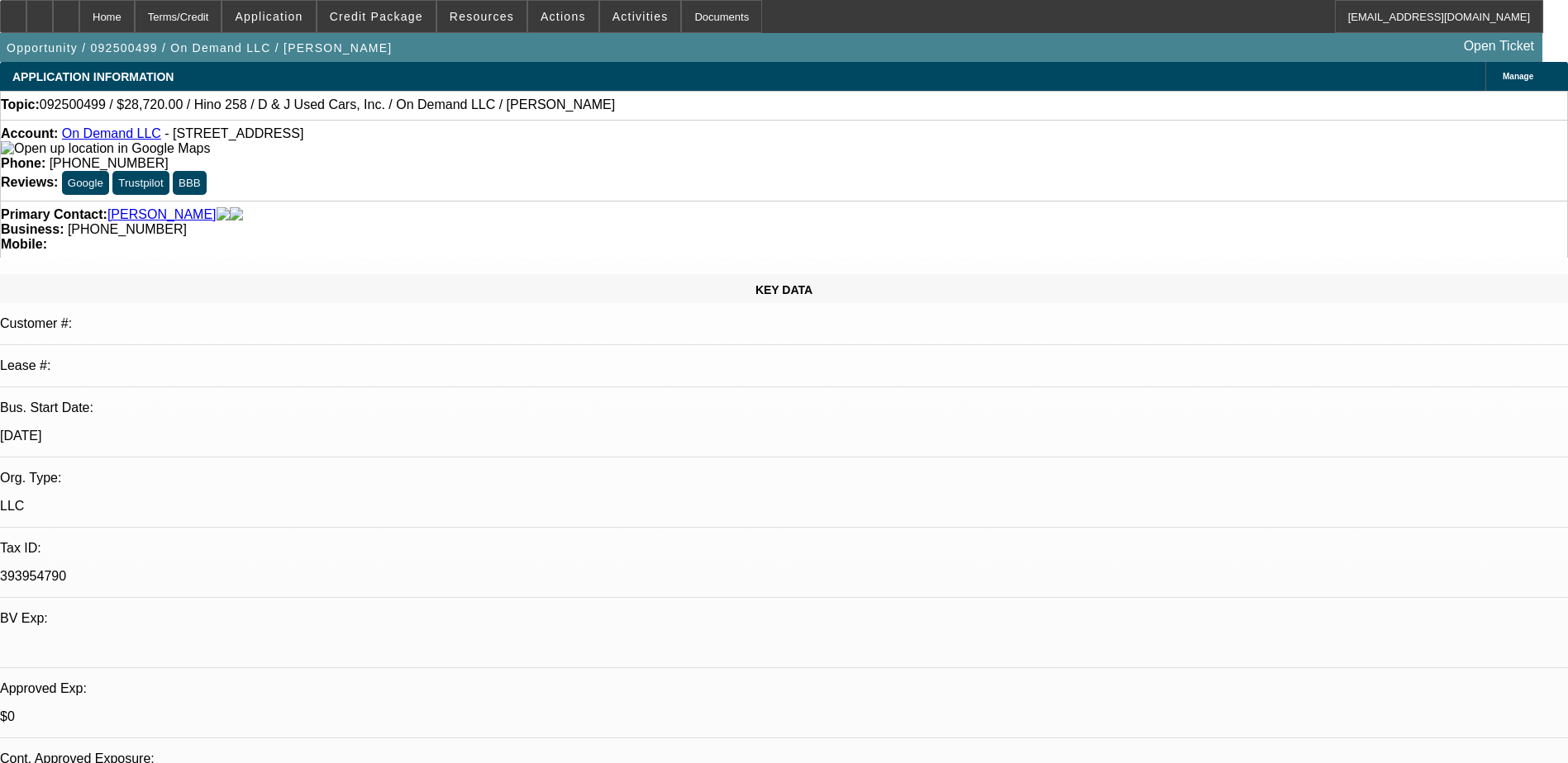
select select "0.2"
select select "2"
select select "0.1"
select select "4"
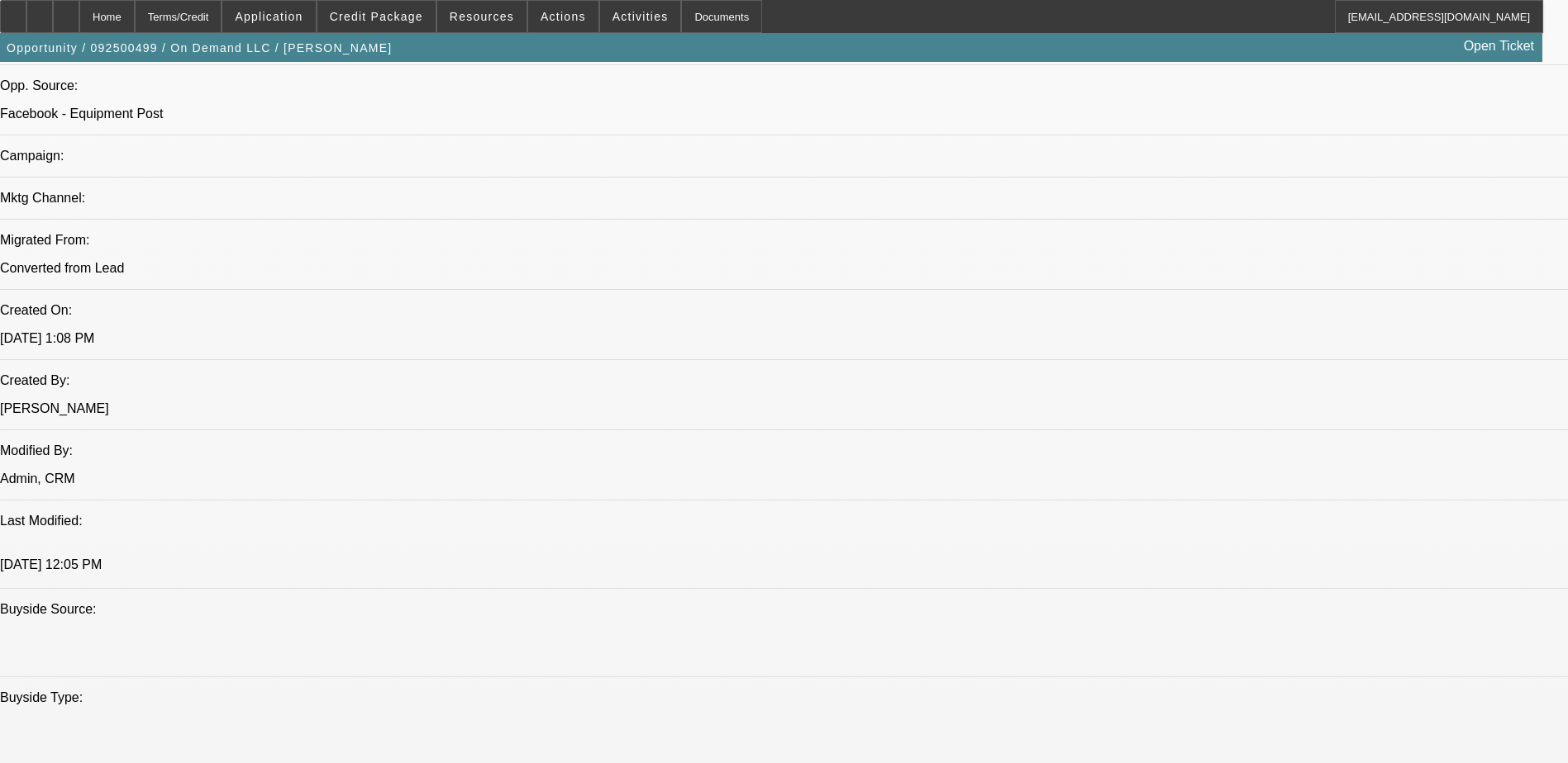
scroll to position [1074, 0]
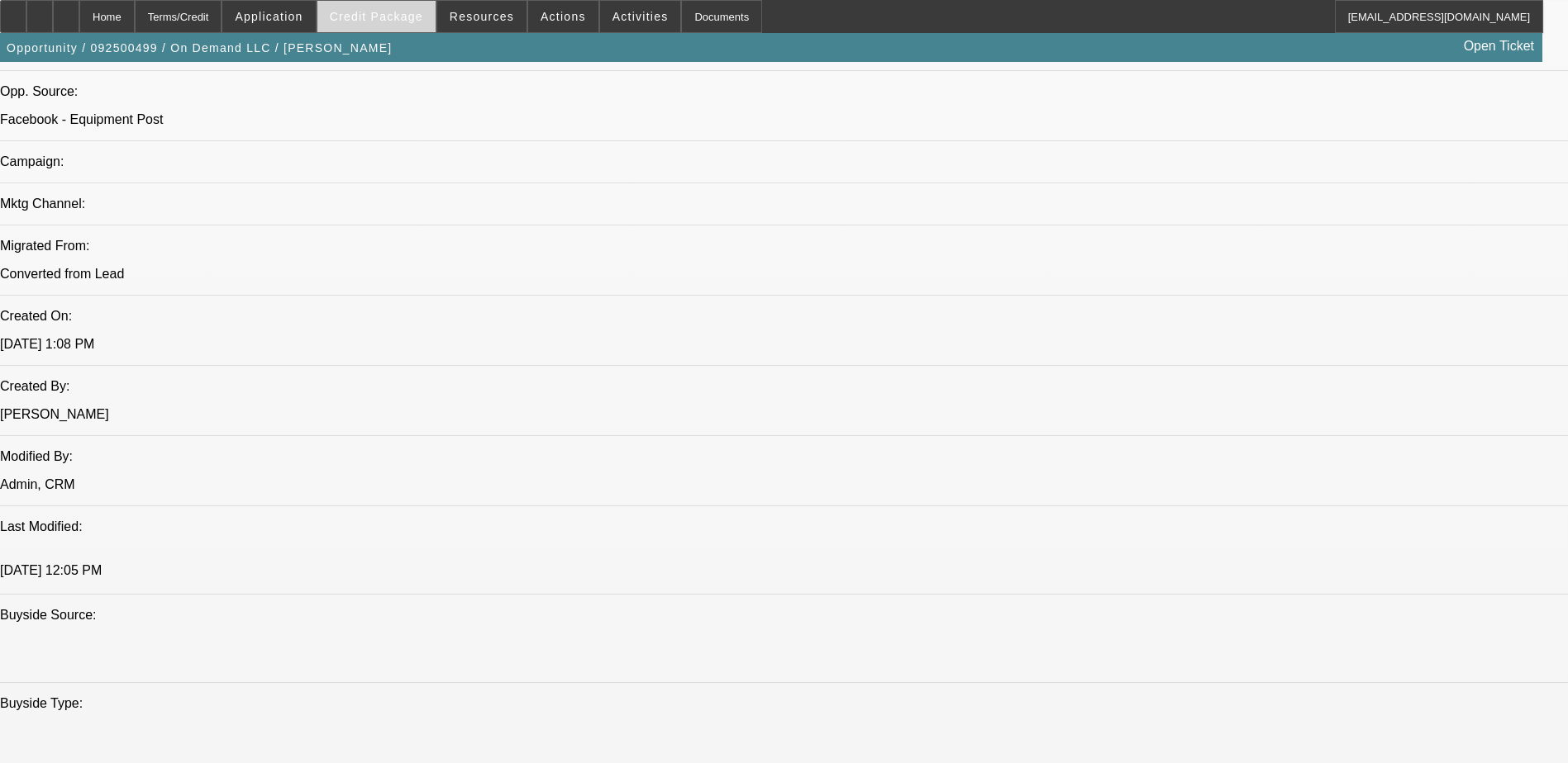
click at [363, 18] on span "Credit Package" at bounding box center [376, 16] width 94 height 13
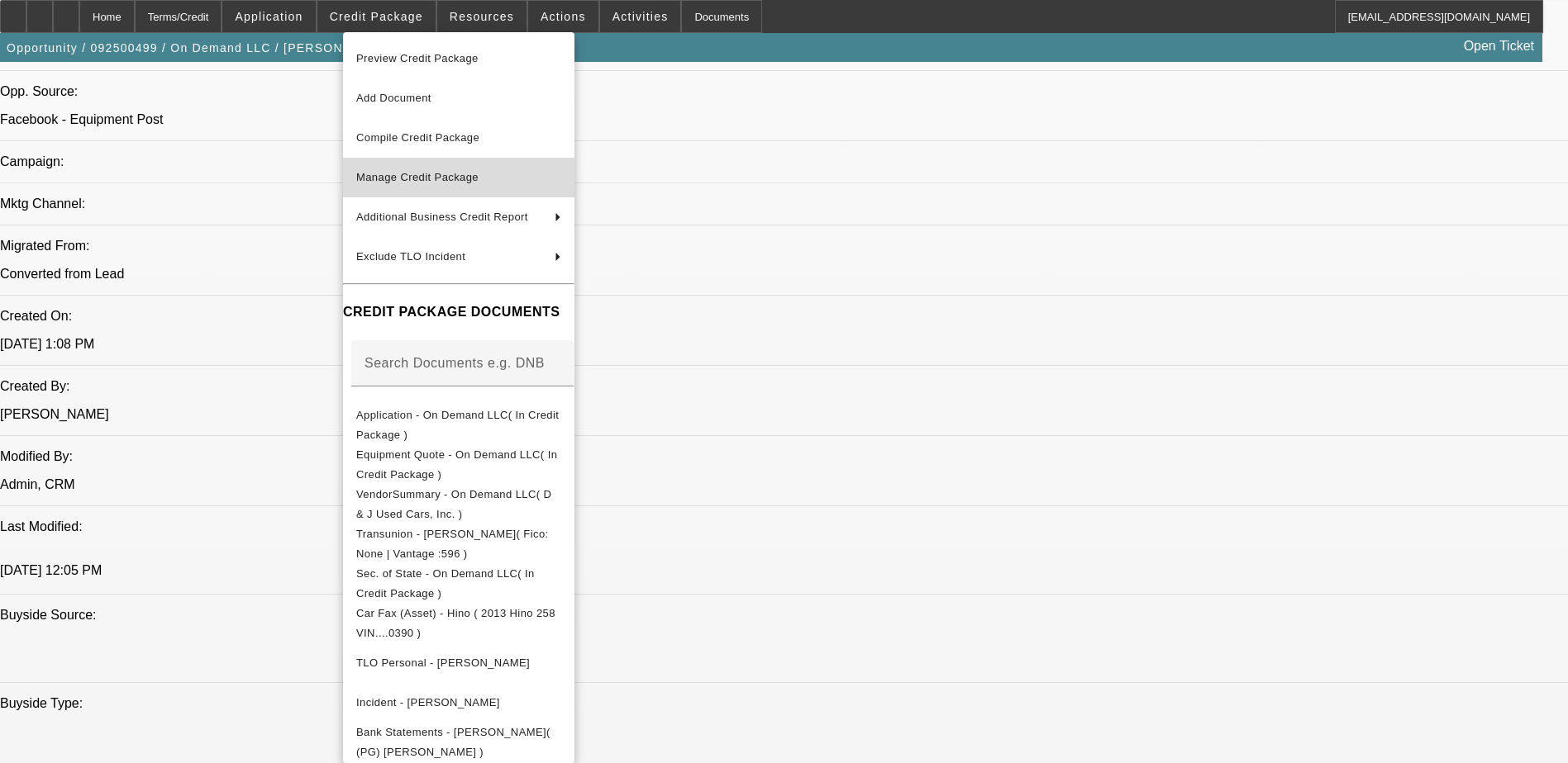
click at [468, 177] on span "Manage Credit Package" at bounding box center [417, 177] width 122 height 12
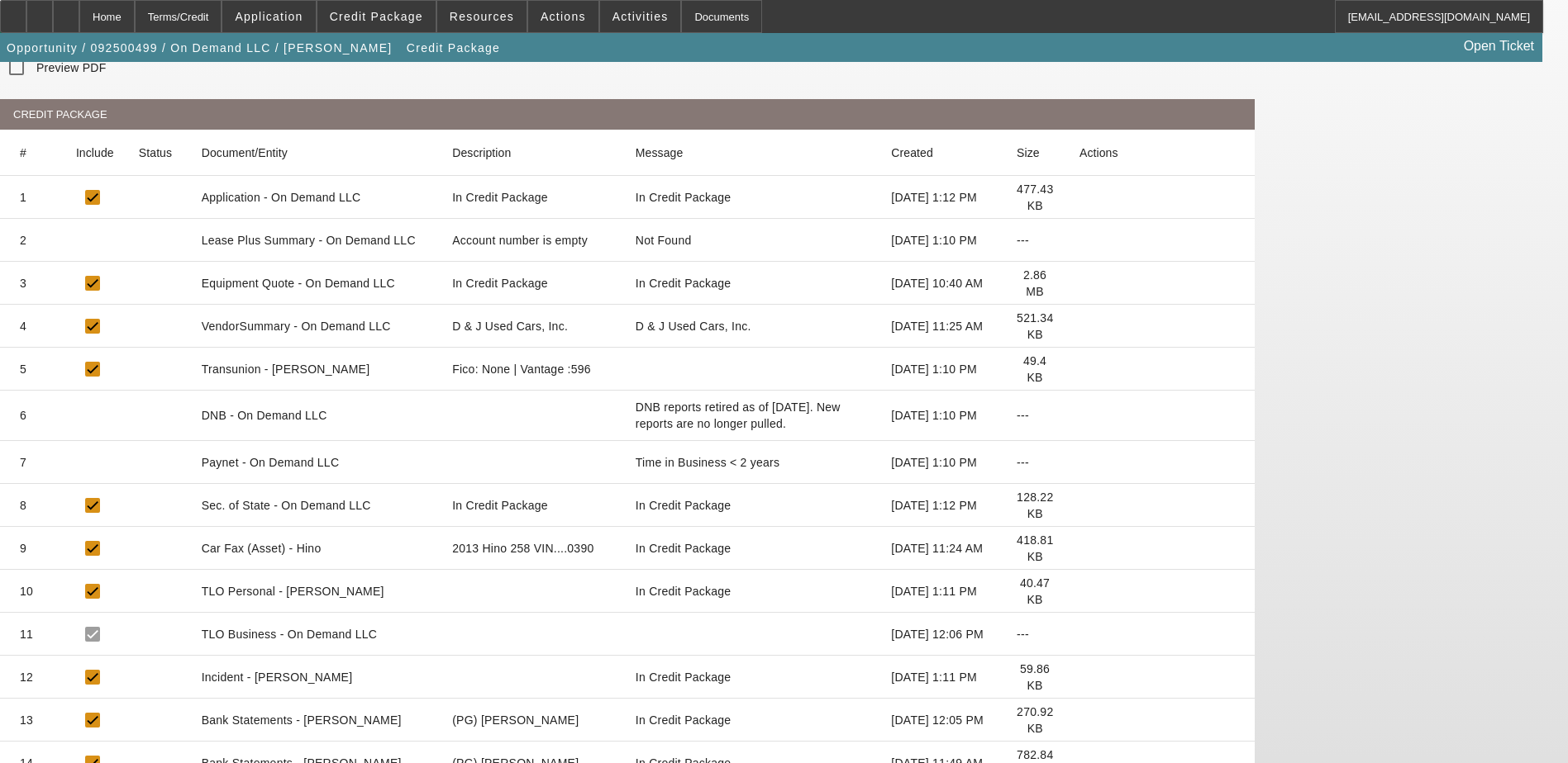
scroll to position [214, 0]
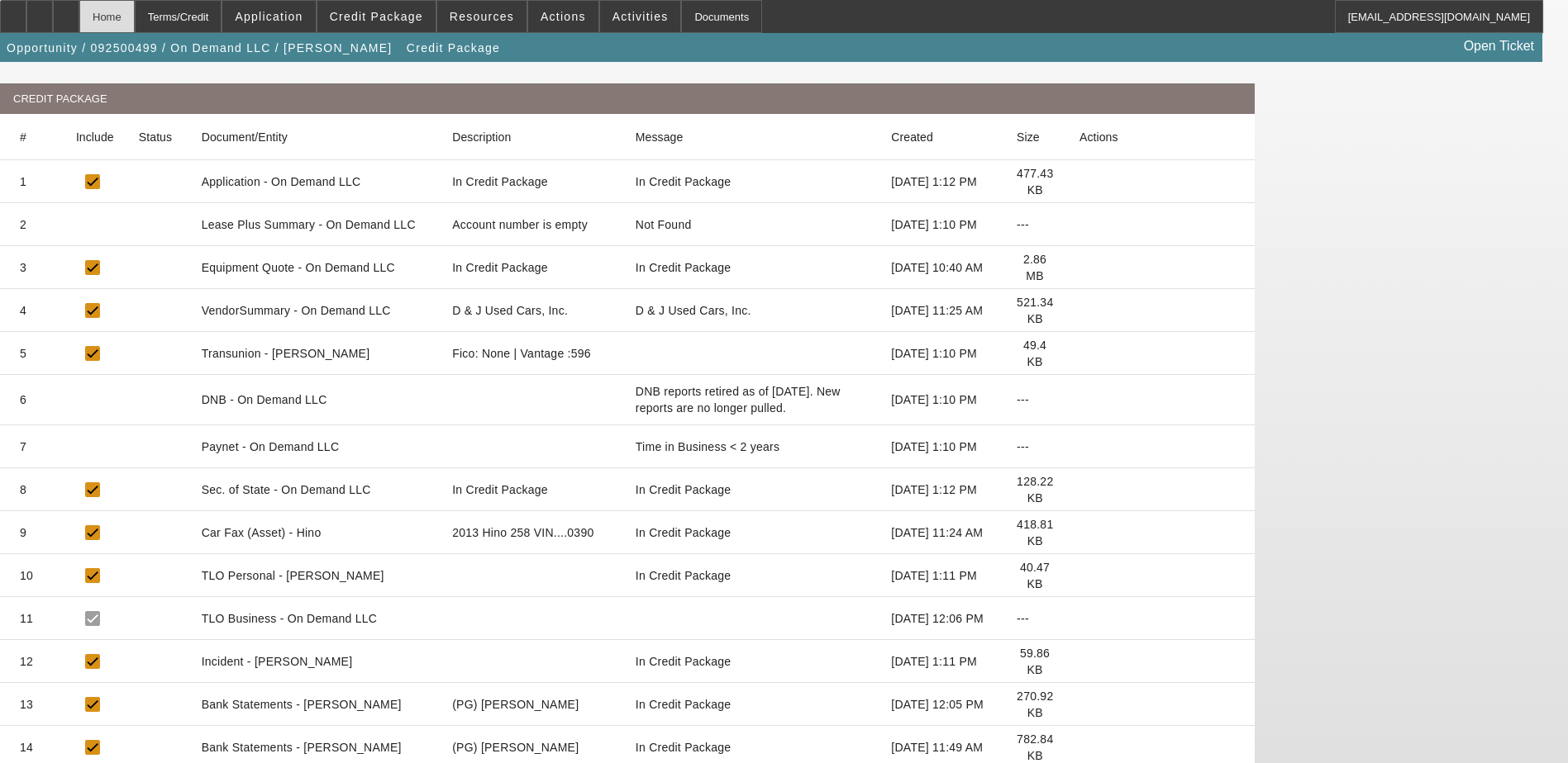
click at [135, 26] on div "Home" at bounding box center [107, 17] width 55 height 33
click at [135, 17] on div "Home" at bounding box center [107, 17] width 55 height 33
click at [135, 13] on div "Home" at bounding box center [107, 17] width 55 height 33
click at [109, 155] on app-manage-credit-package "Manage Credit Package Refresh PDF Builder [GEOGRAPHIC_DATA] Compile Preview PDF…" at bounding box center [784, 357] width 1568 height 1018
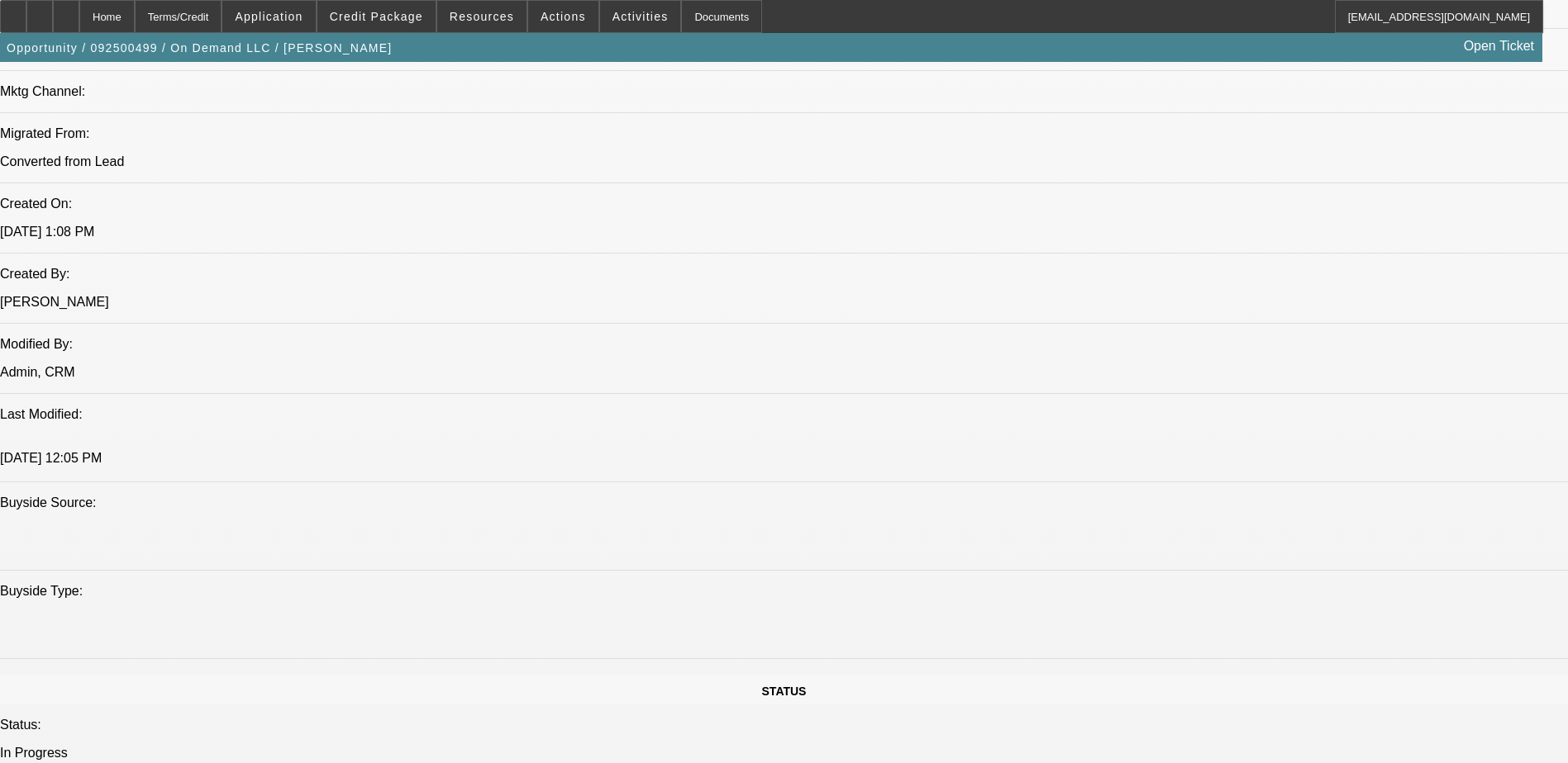
select select "0.2"
select select "2"
select select "0.1"
select select "4"
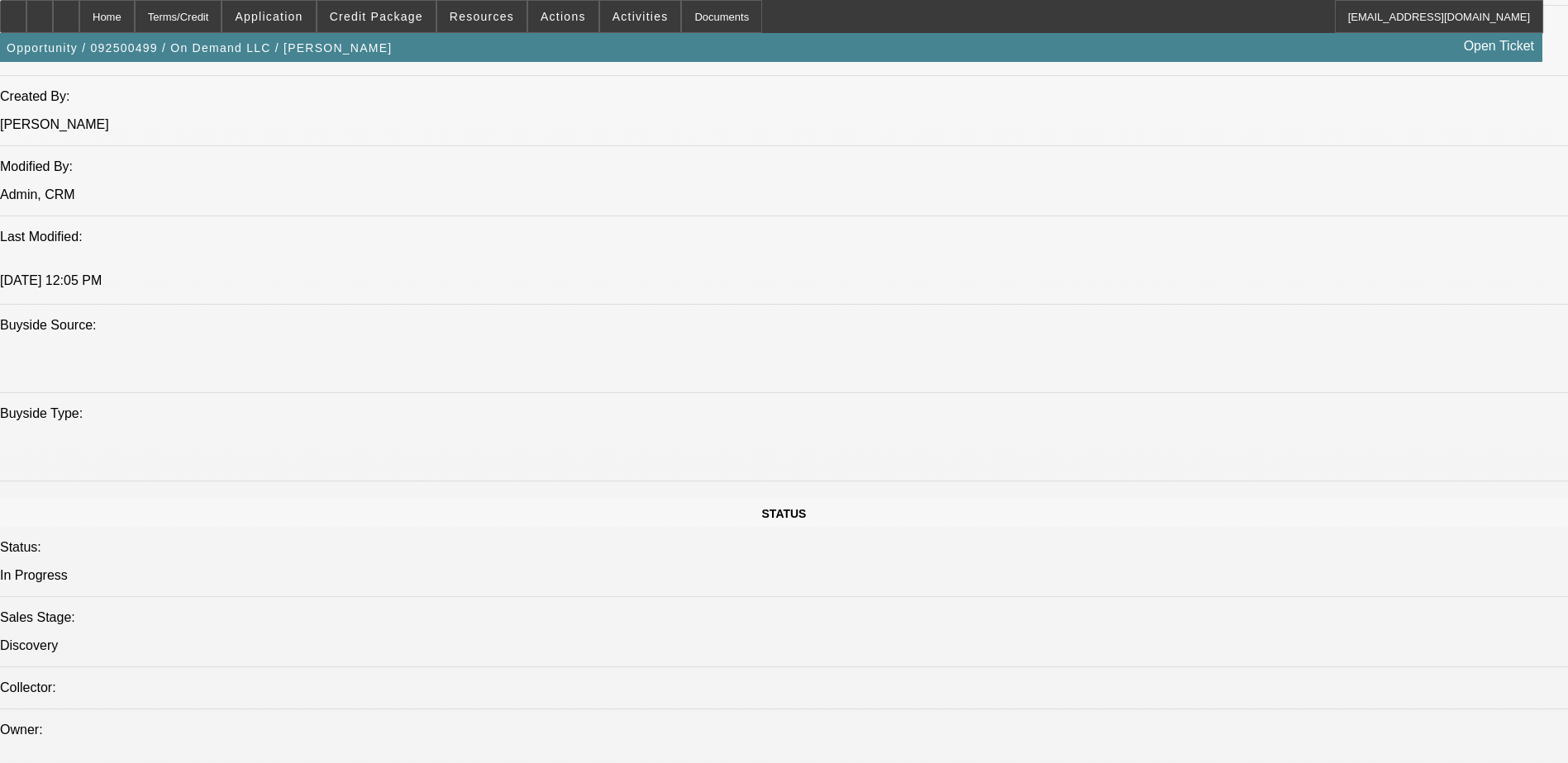
scroll to position [1349, 0]
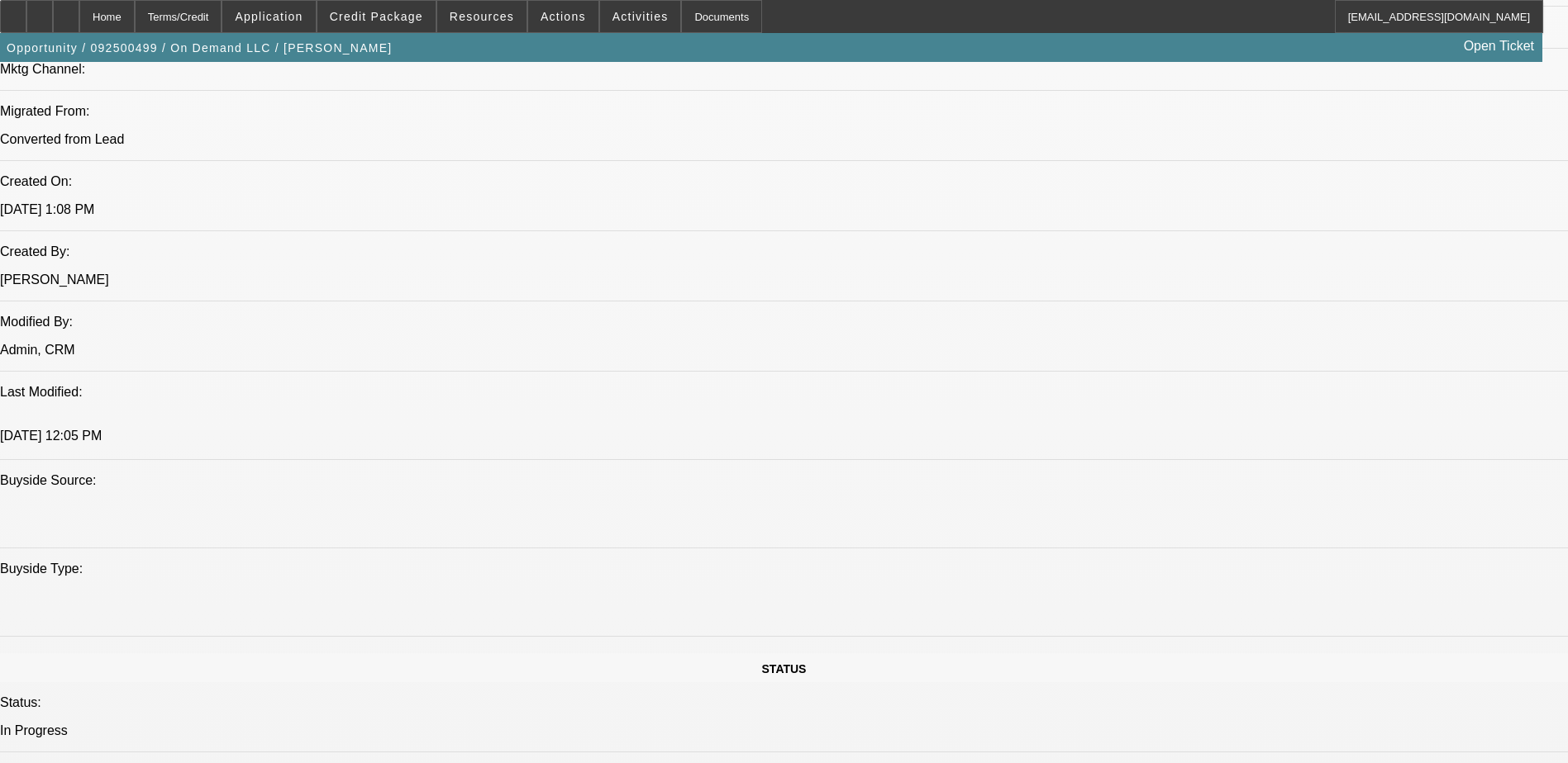
scroll to position [1267, 0]
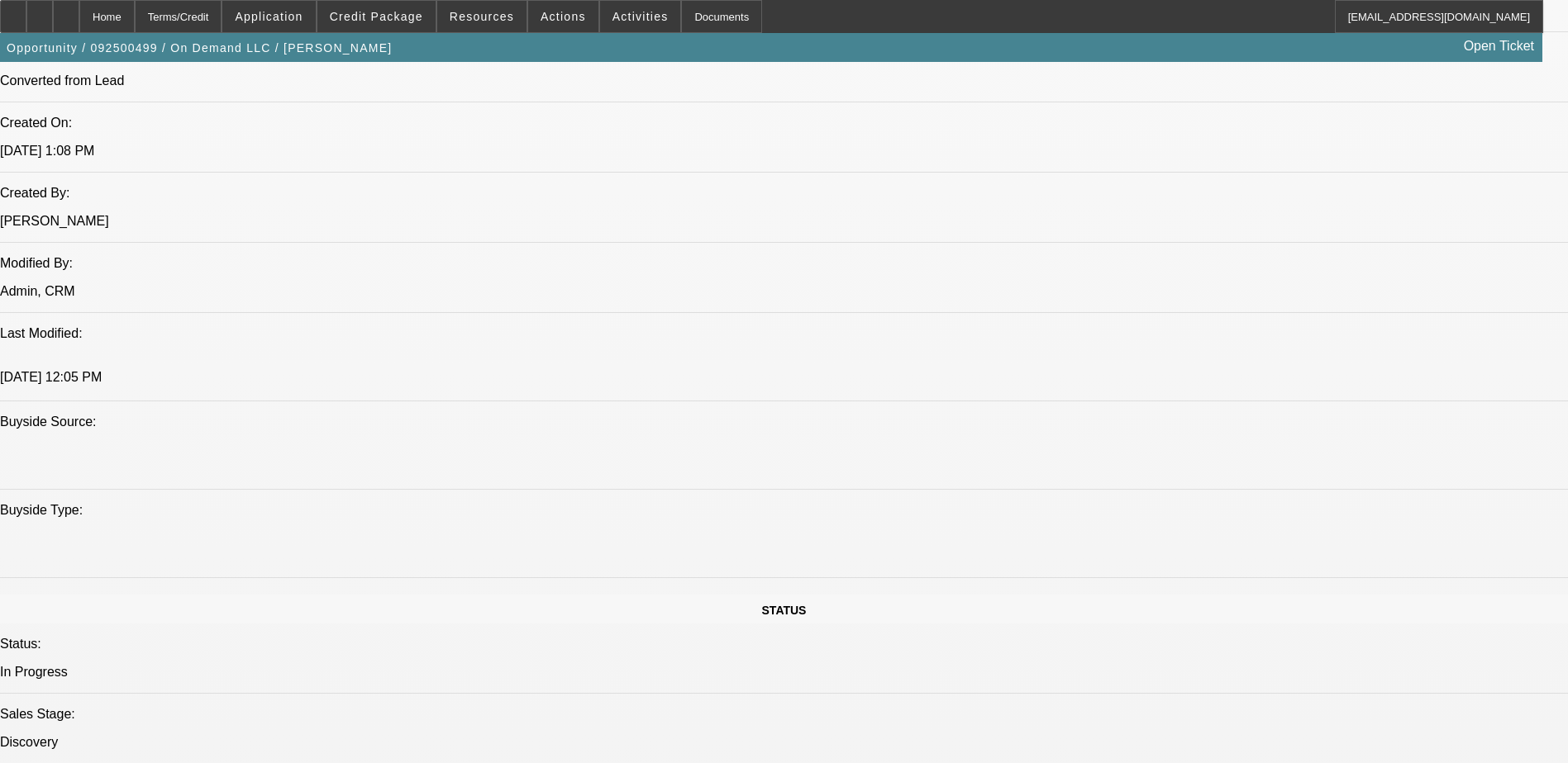
click at [66, 10] on icon at bounding box center [66, 10] width 0 height 0
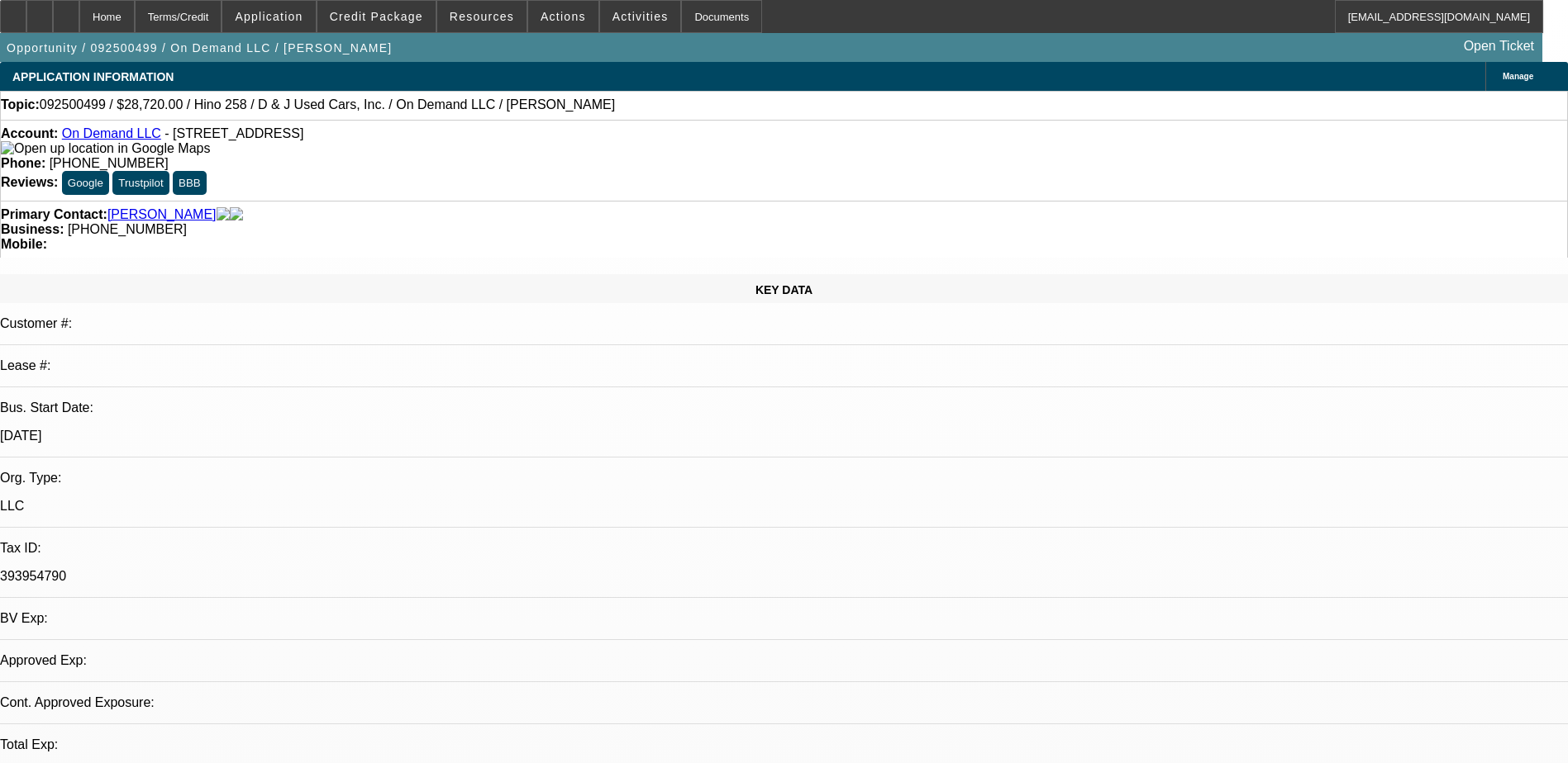
select select "0.2"
select select "2"
select select "0.1"
select select "4"
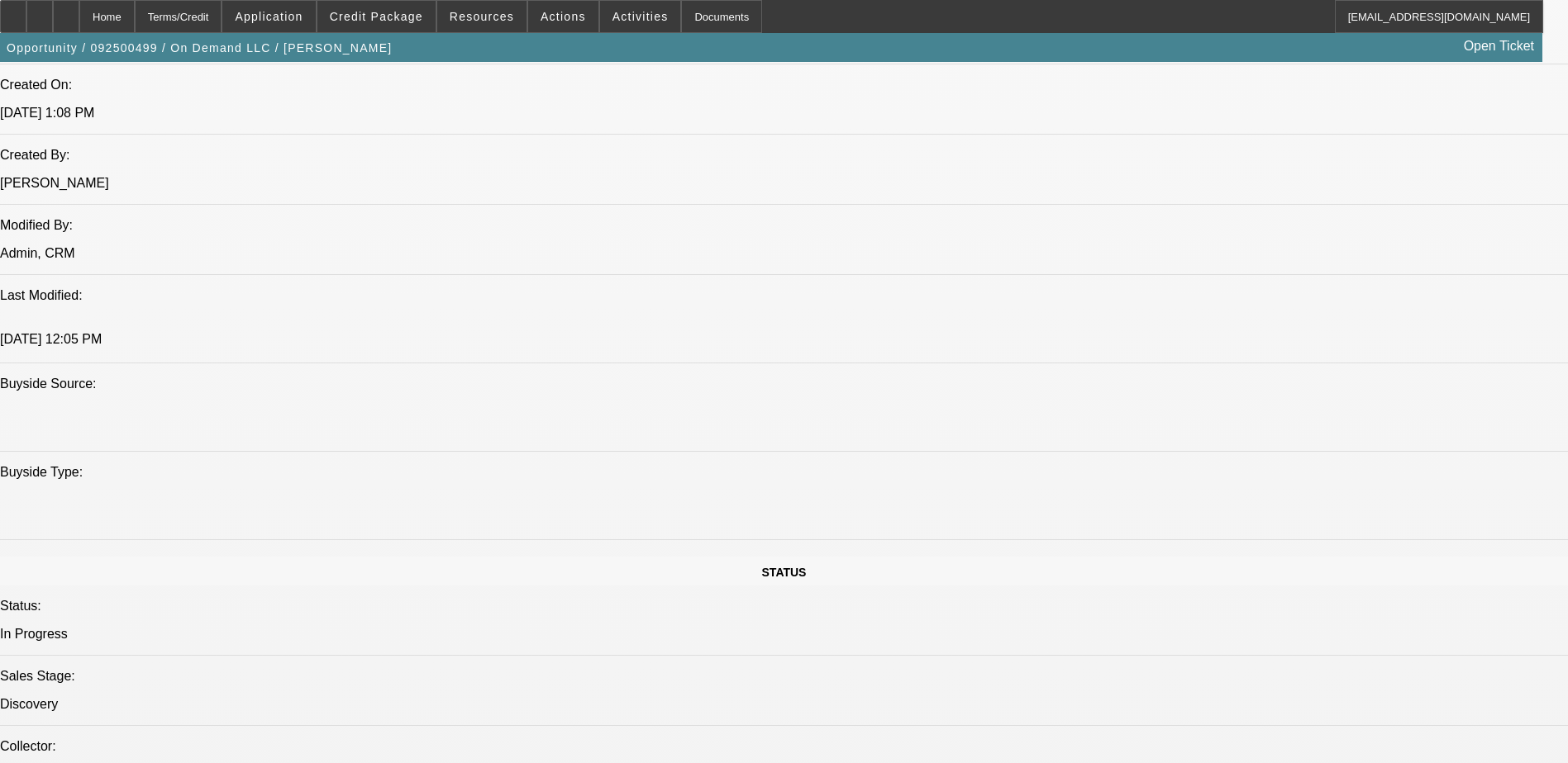
scroll to position [1321, 0]
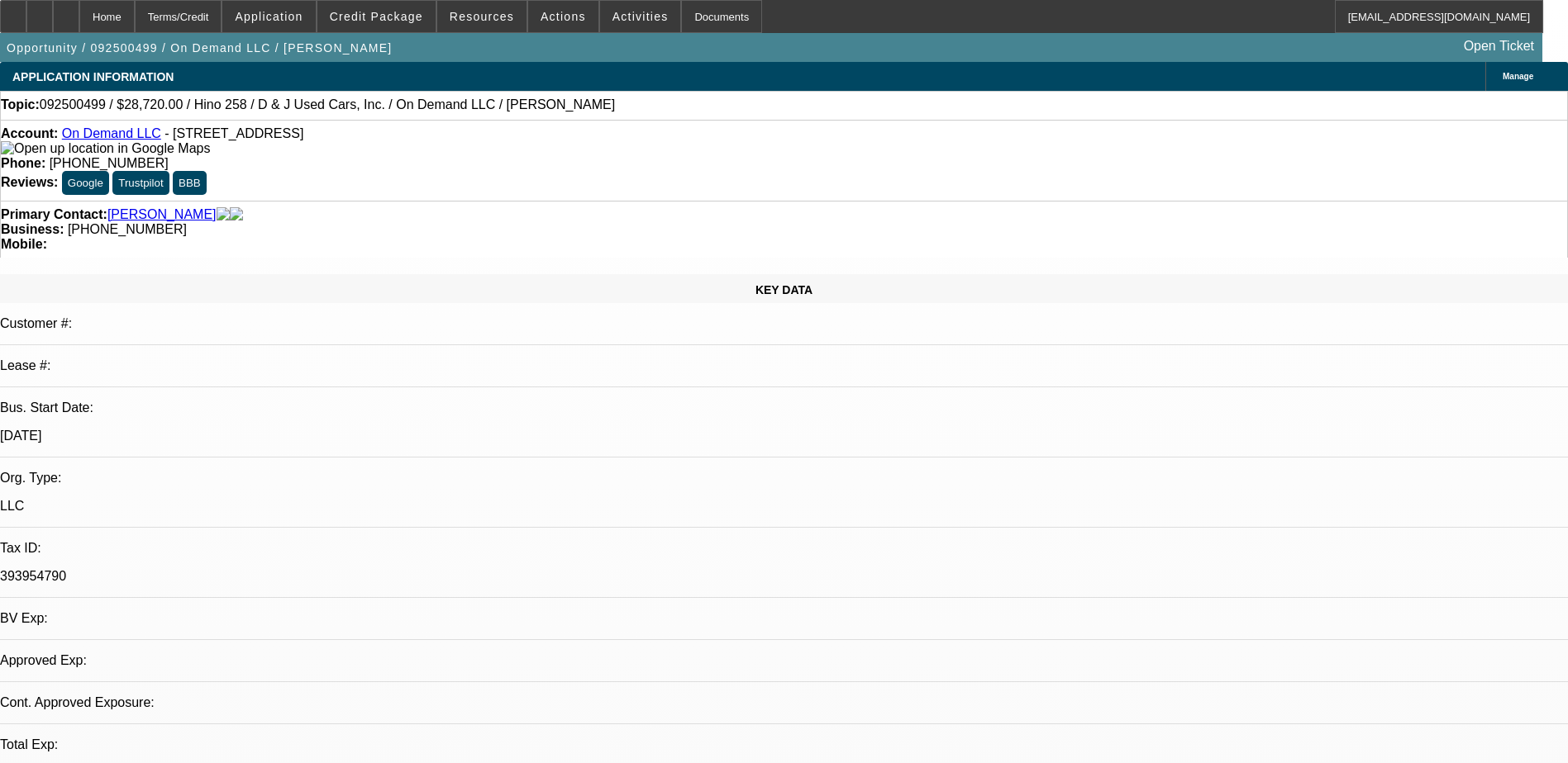
select select "0.2"
select select "2"
select select "0.1"
select select "4"
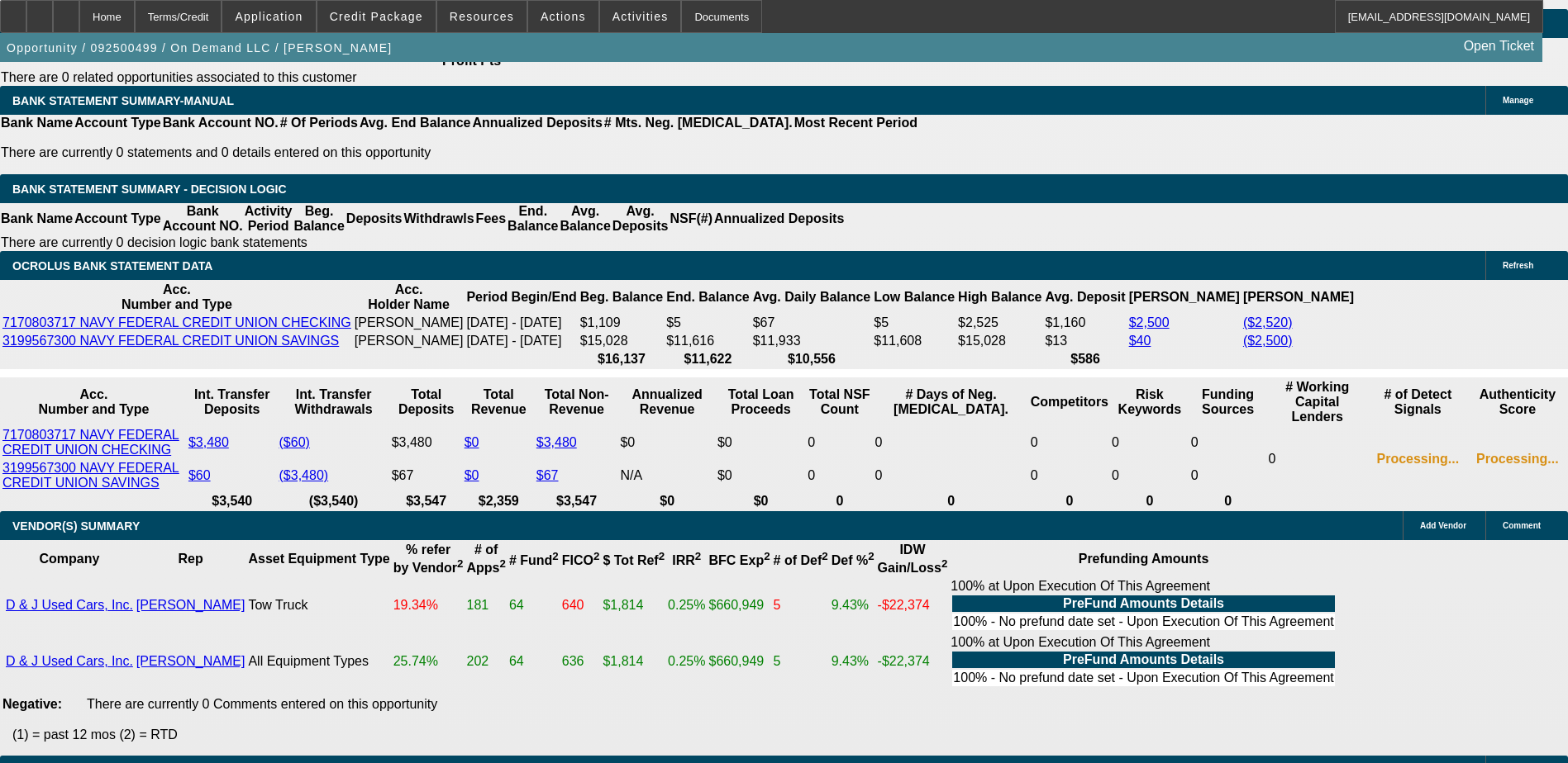
scroll to position [2891, 0]
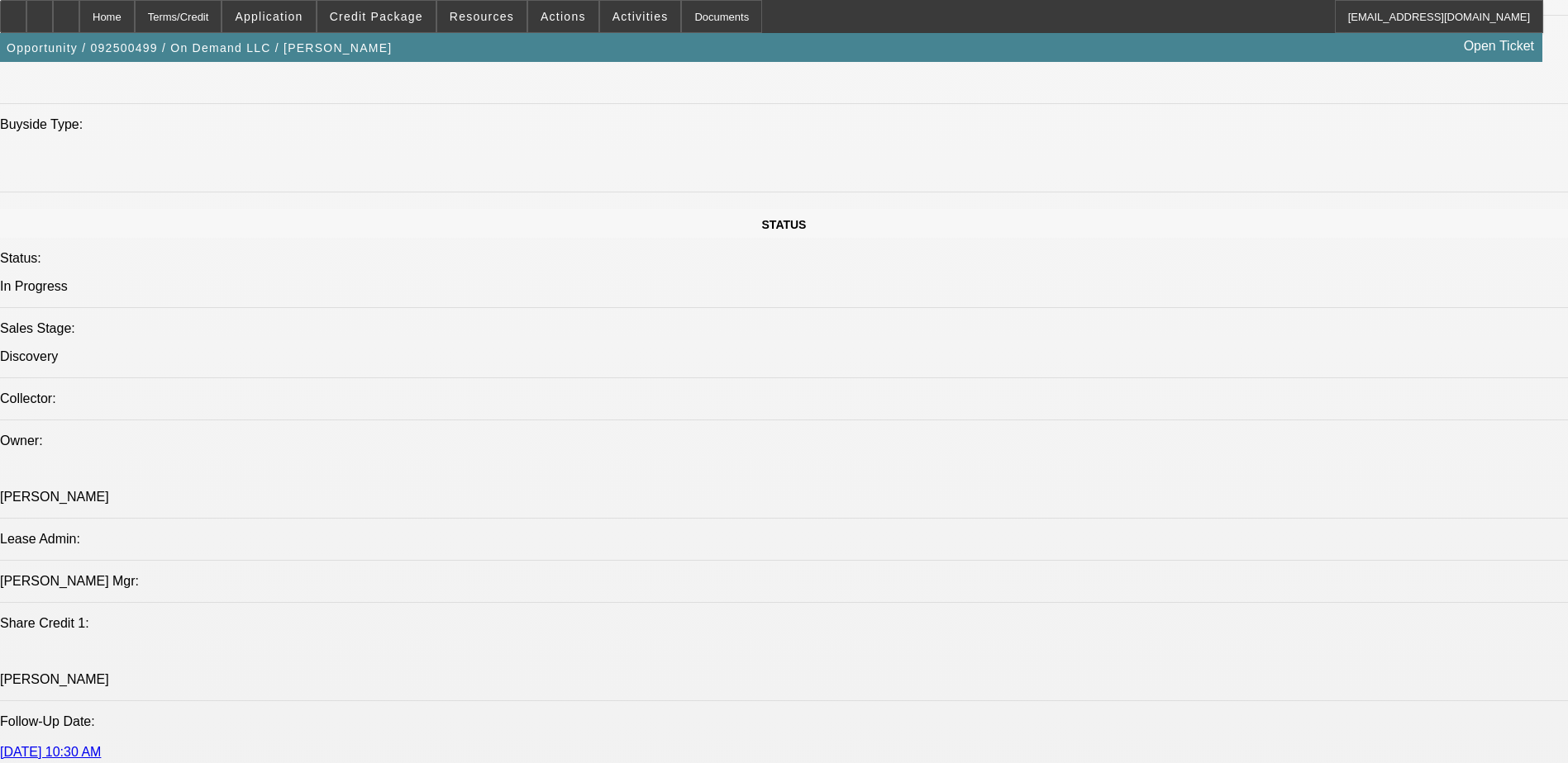
scroll to position [1487, 0]
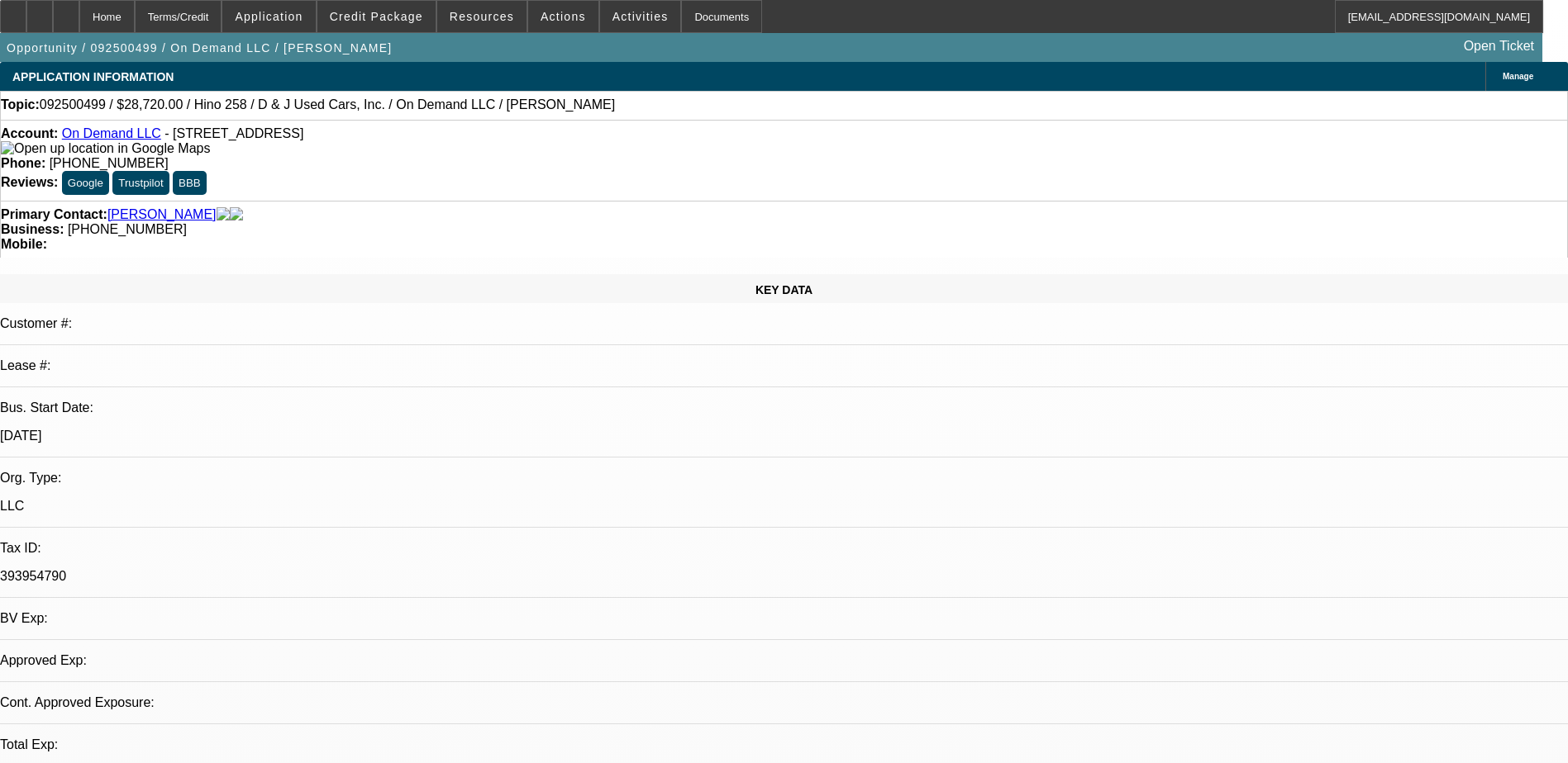
select select "0.2"
select select "0.1"
select select "1"
select select "2"
select select "4"
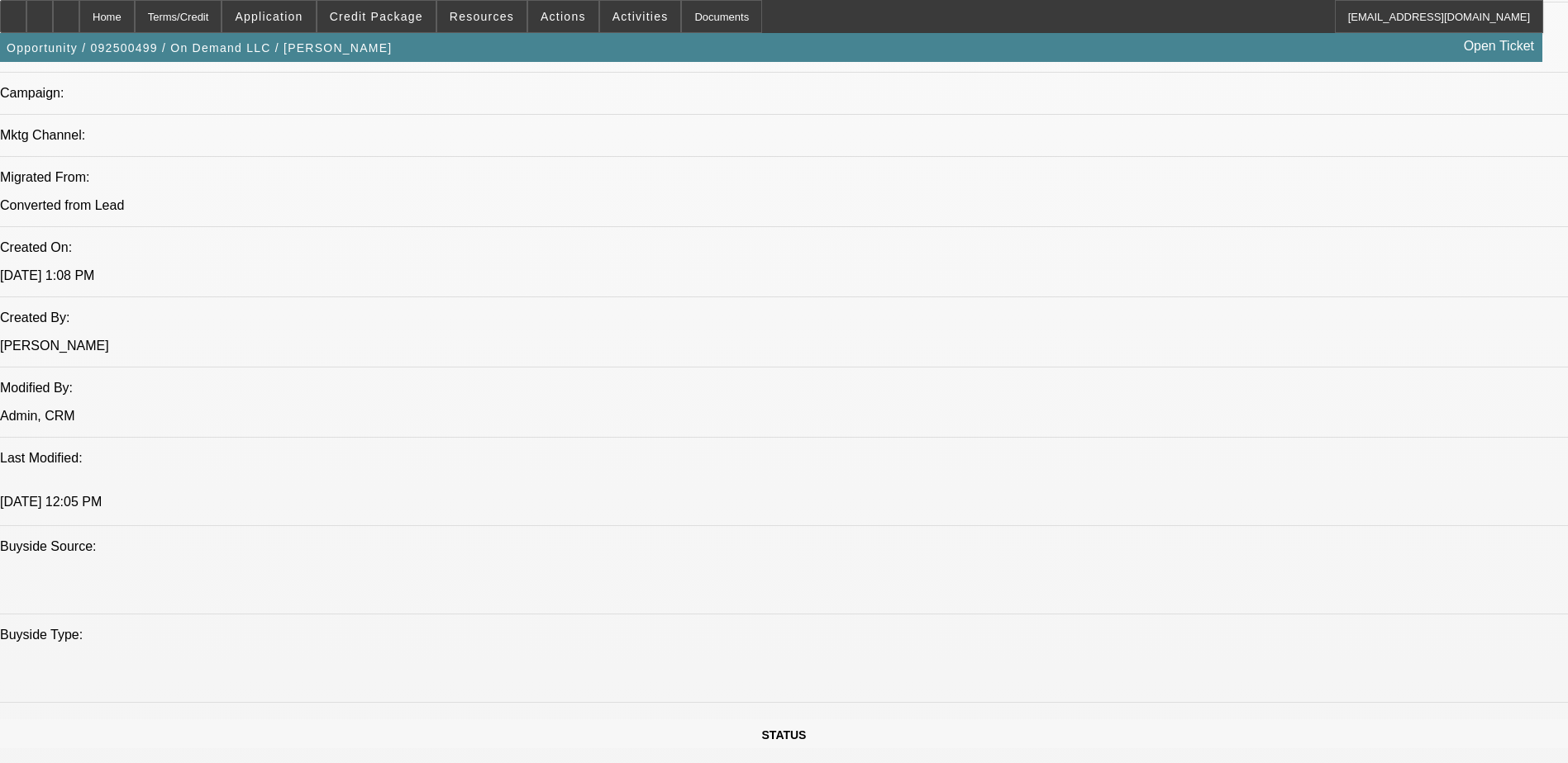
scroll to position [1239, 0]
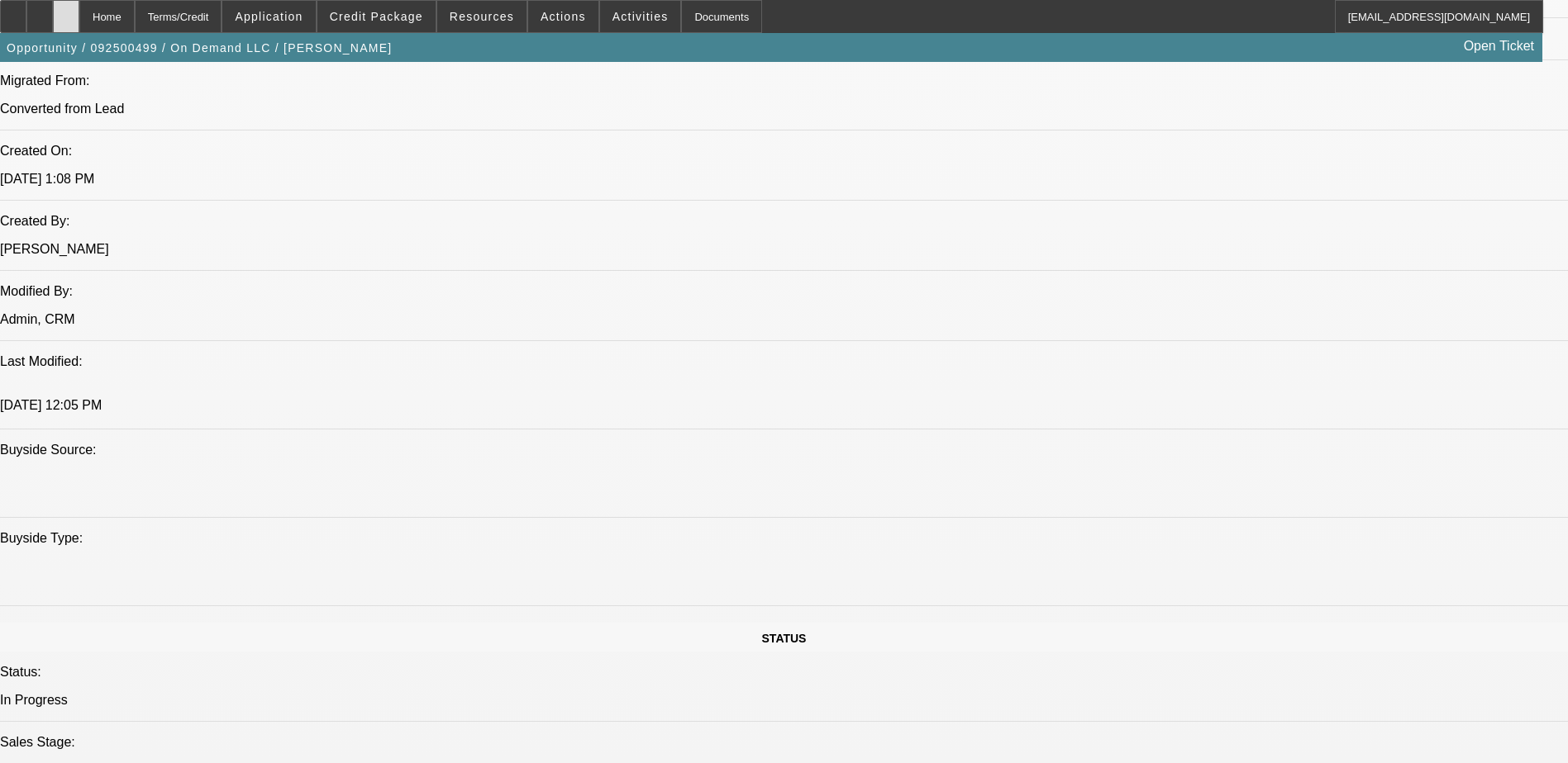
click at [80, 13] on div at bounding box center [66, 17] width 26 height 33
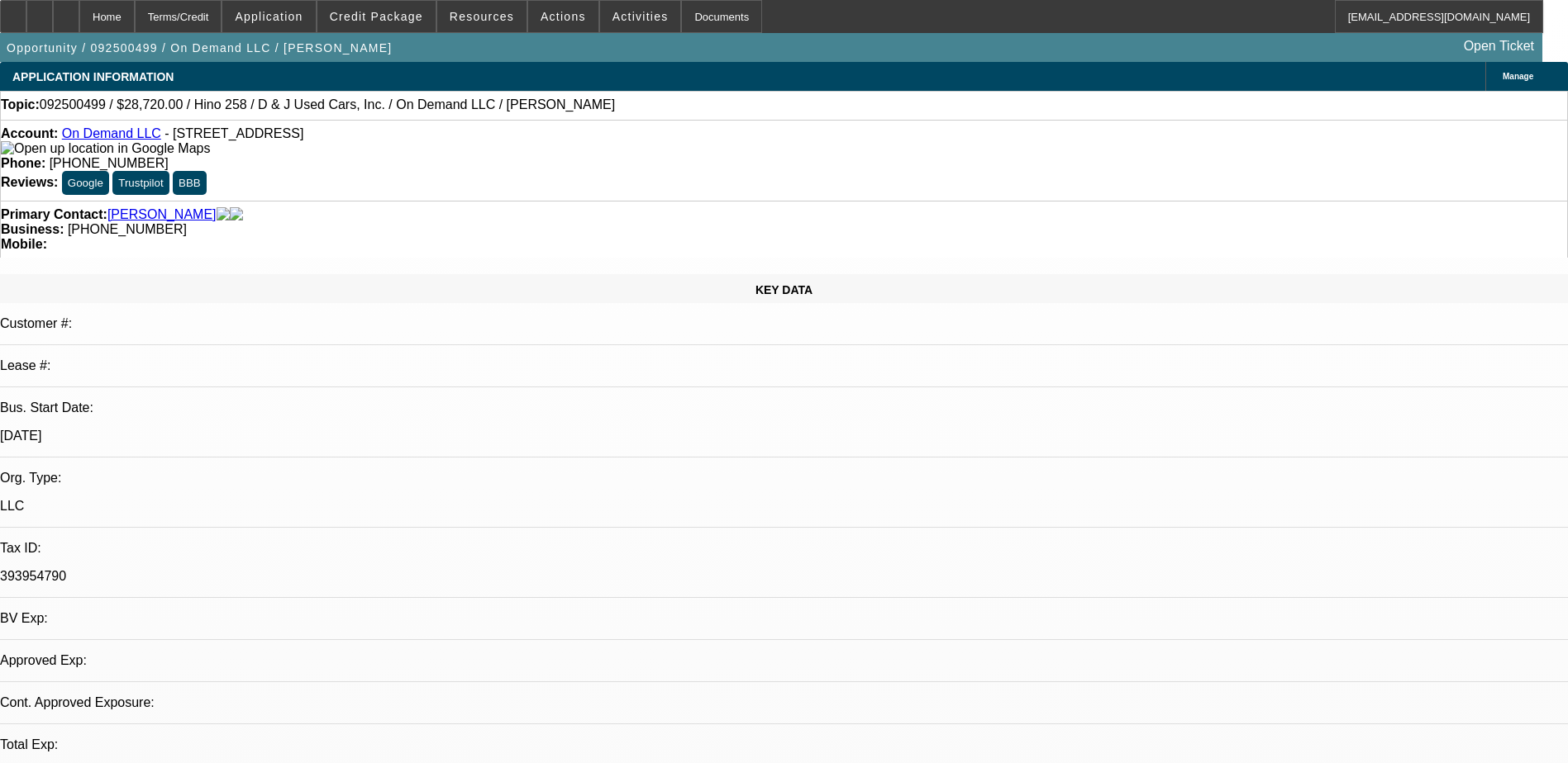
select select "0.2"
select select "0.1"
select select "1"
select select "2"
select select "4"
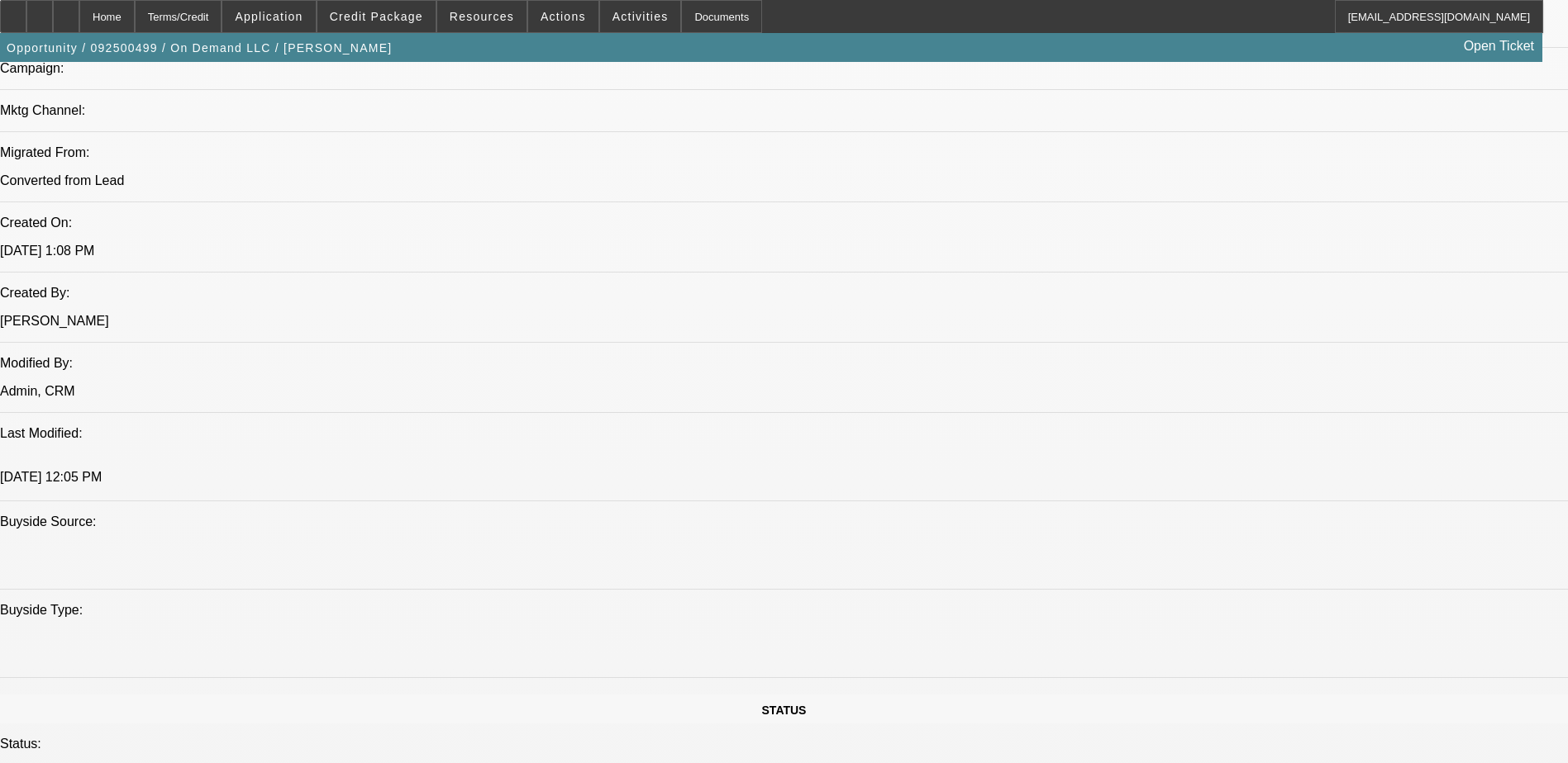
scroll to position [1156, 0]
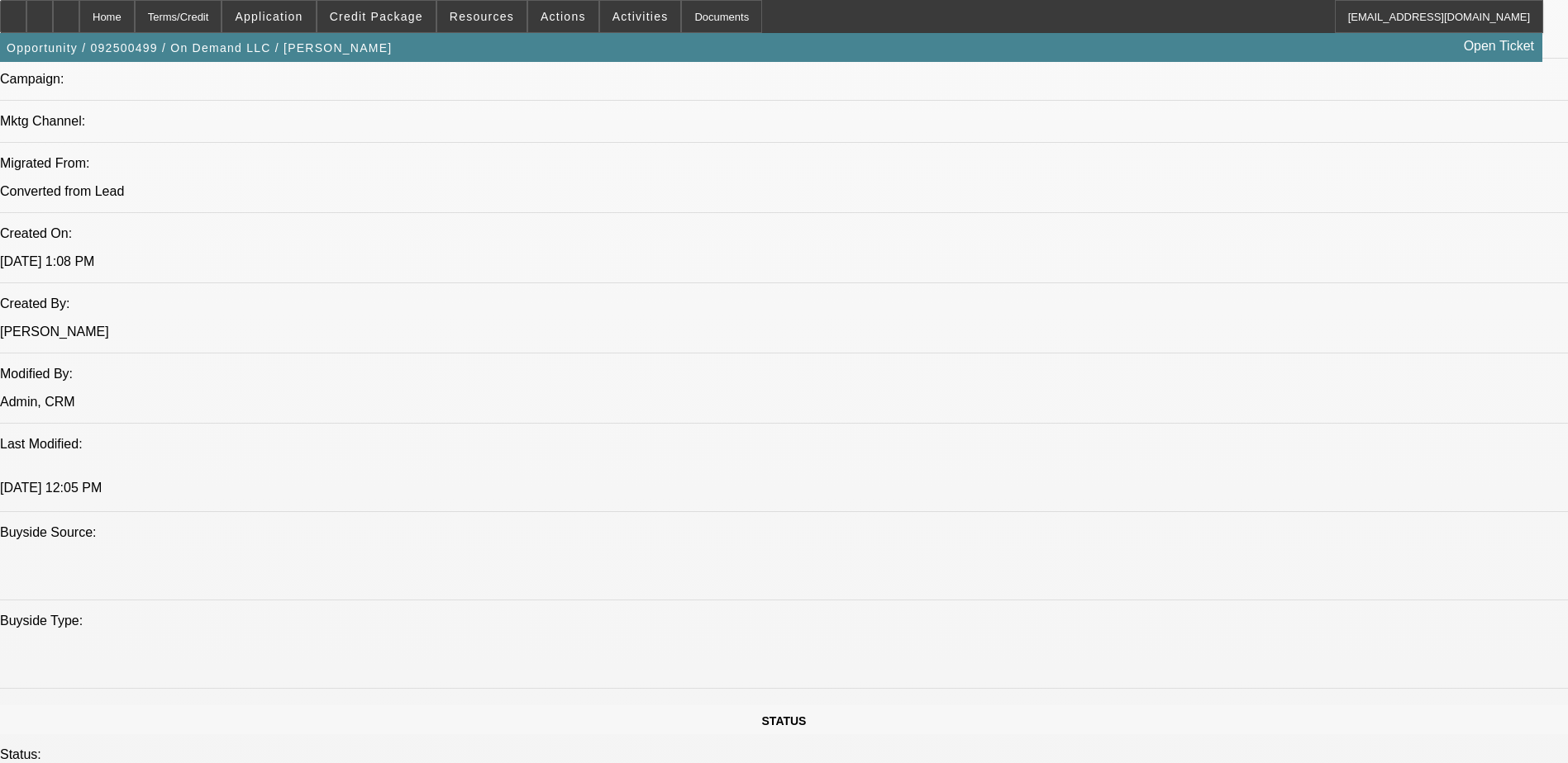
click at [865, 25] on div "Home Terms/Credit Application Credit Package Resources Actions Activities Docum…" at bounding box center [771, 17] width 1543 height 33
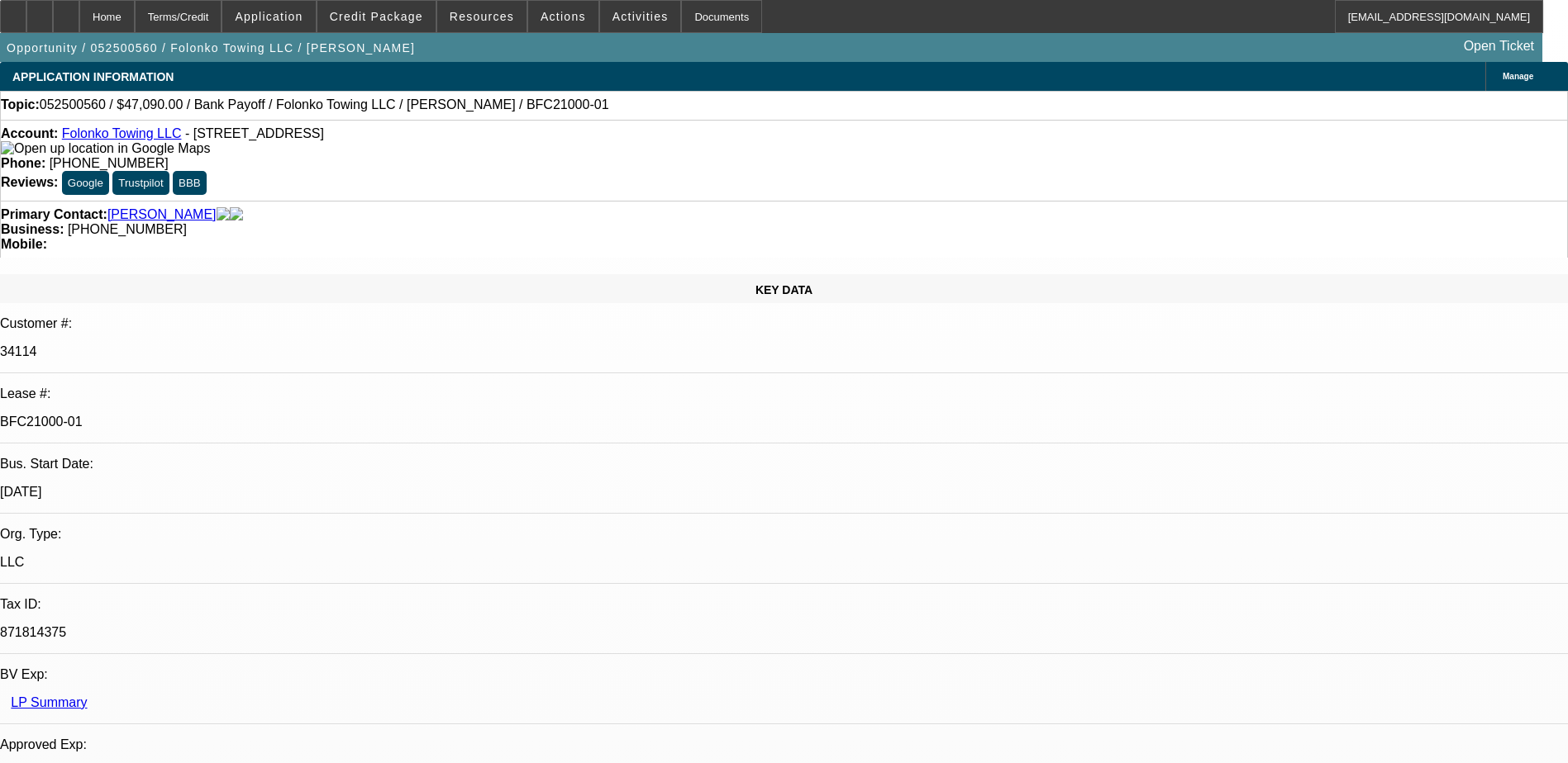
select select "0"
select select "2"
select select "0.1"
select select "0"
select select "2"
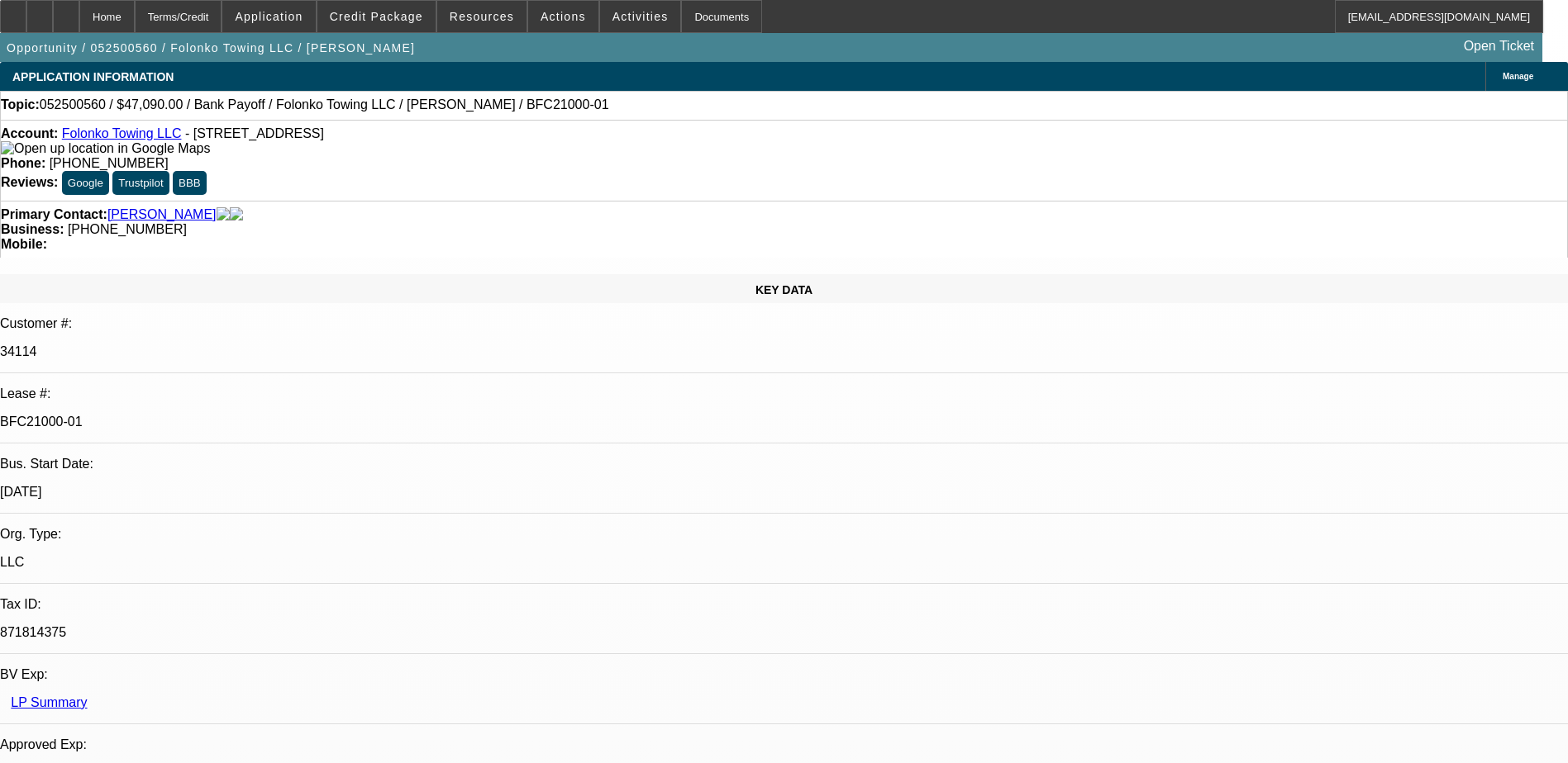
select select "0.1"
select select "0"
select select "2"
select select "0.1"
select select "0"
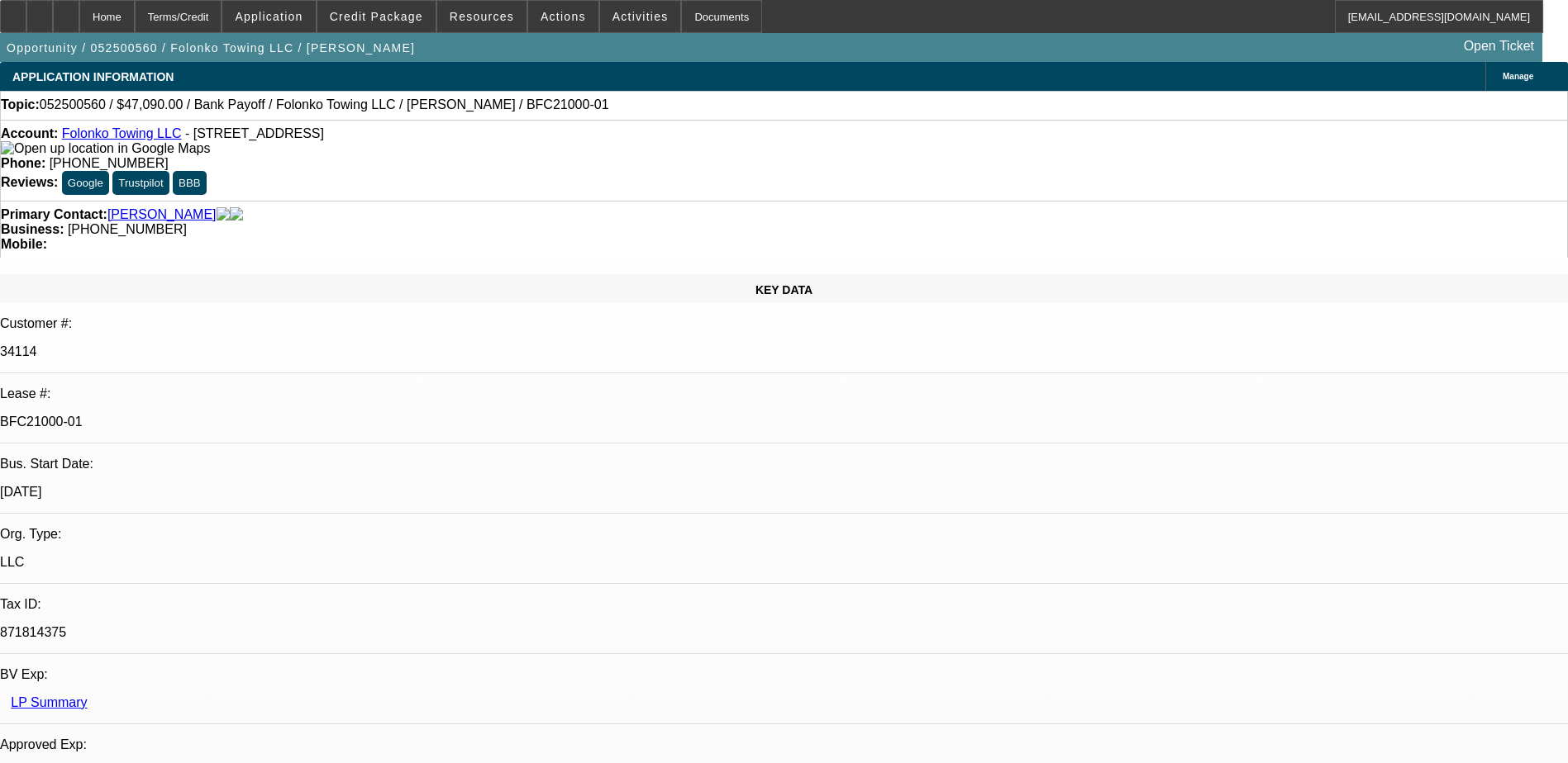
select select "2"
select select "0.1"
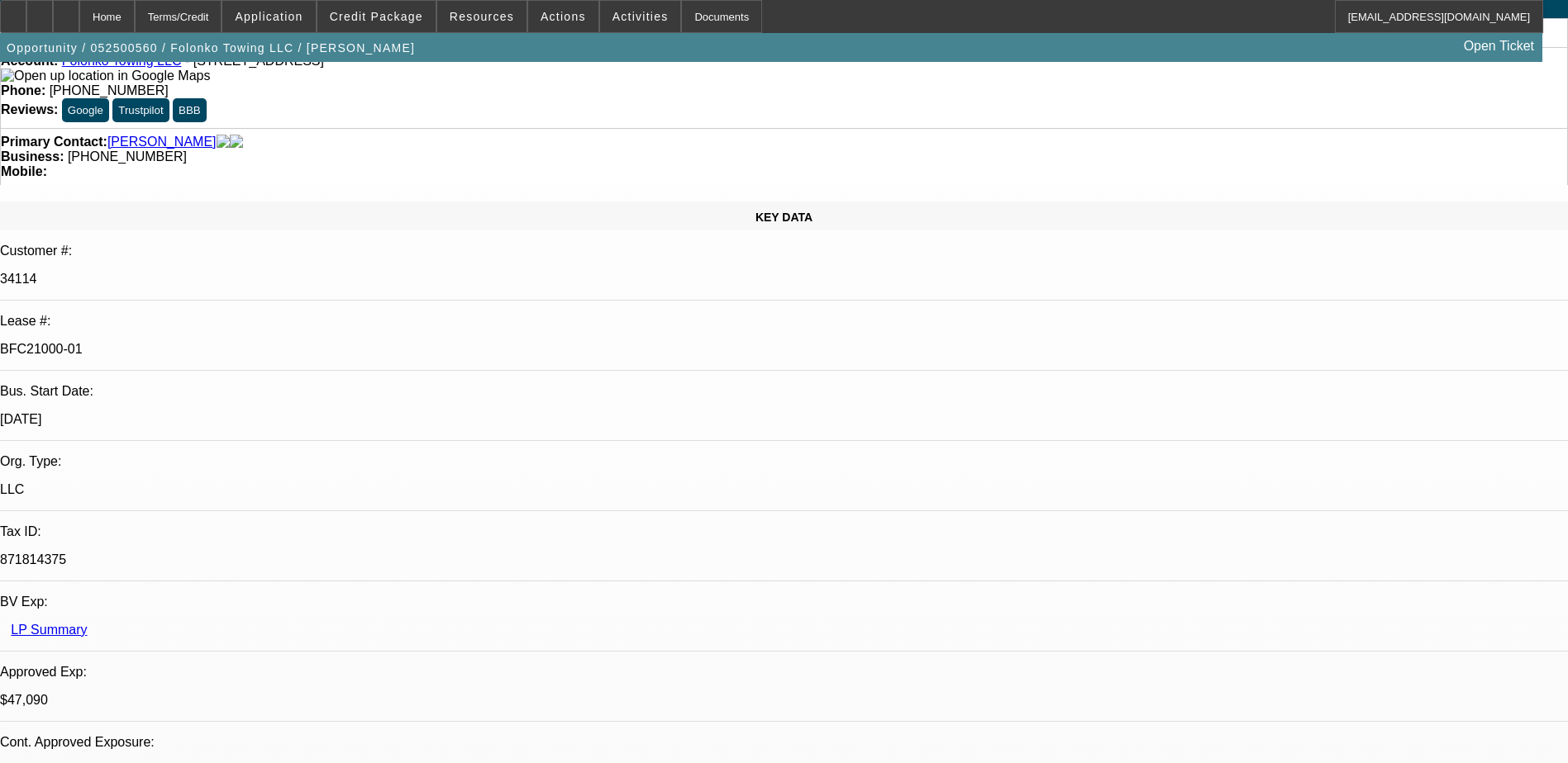
select select "1"
select select "2"
select select "4"
select select "1"
select select "2"
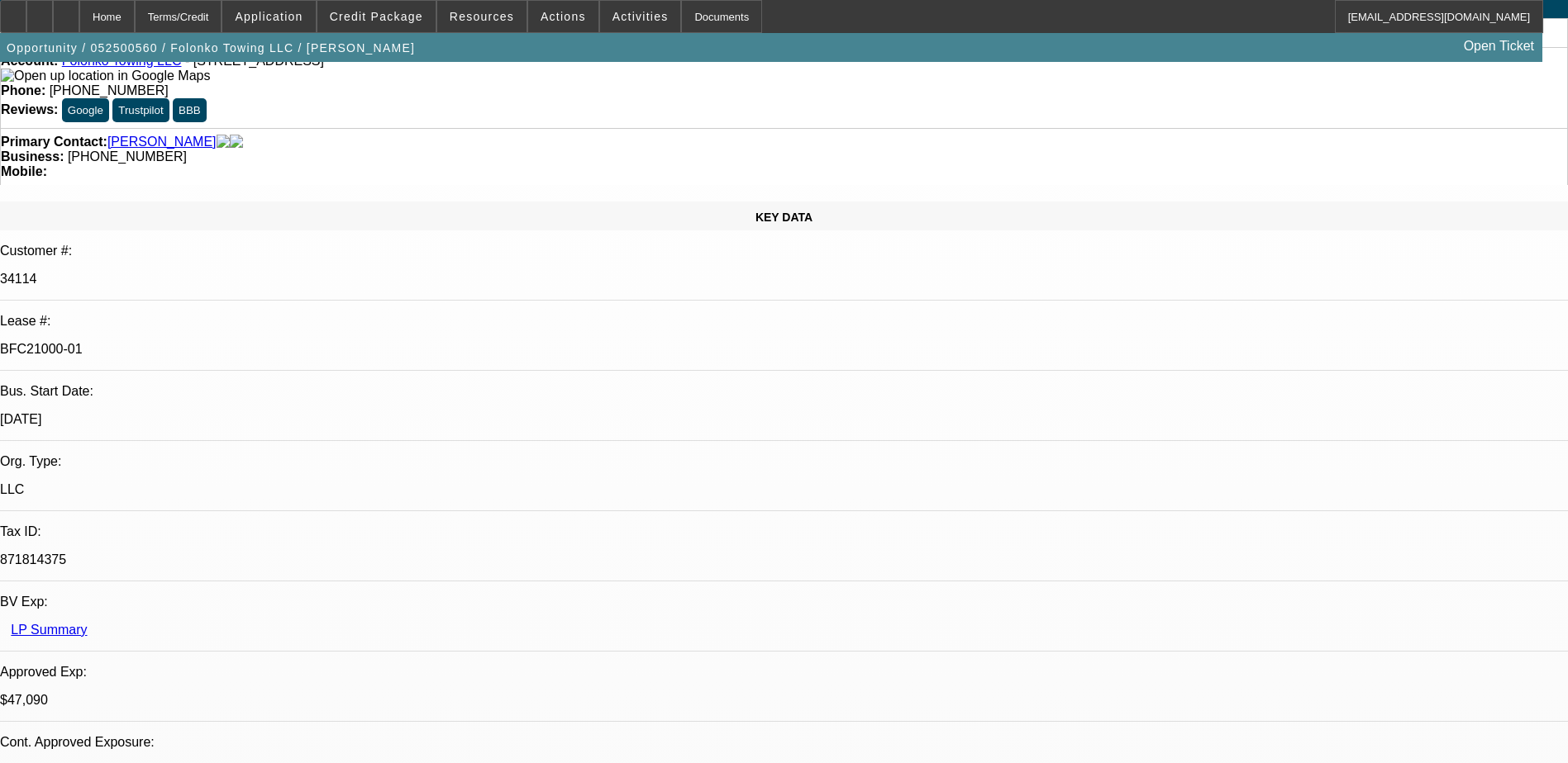
select select "4"
select select "1"
select select "2"
select select "4"
select select "1"
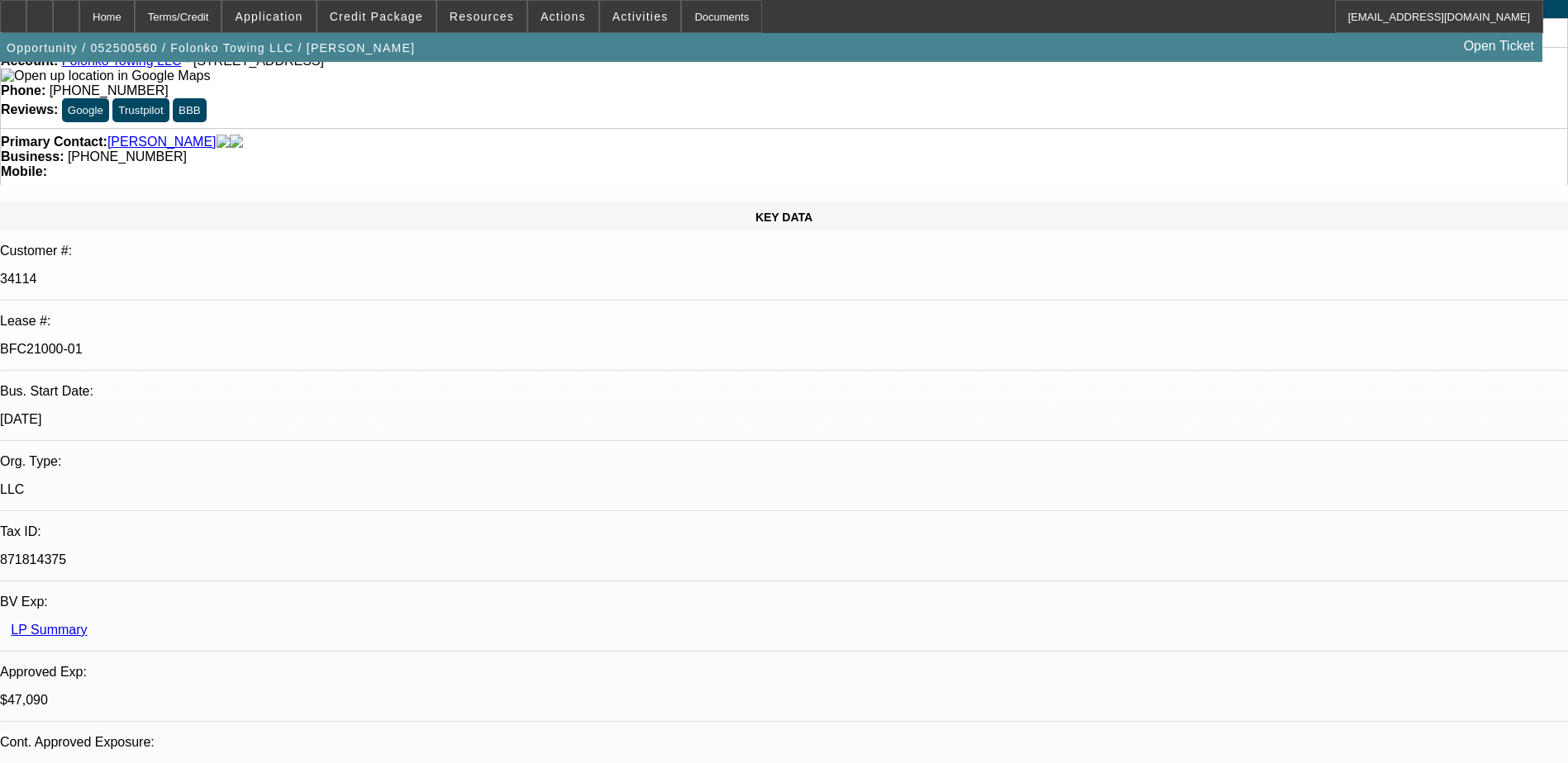
select select "2"
select select "4"
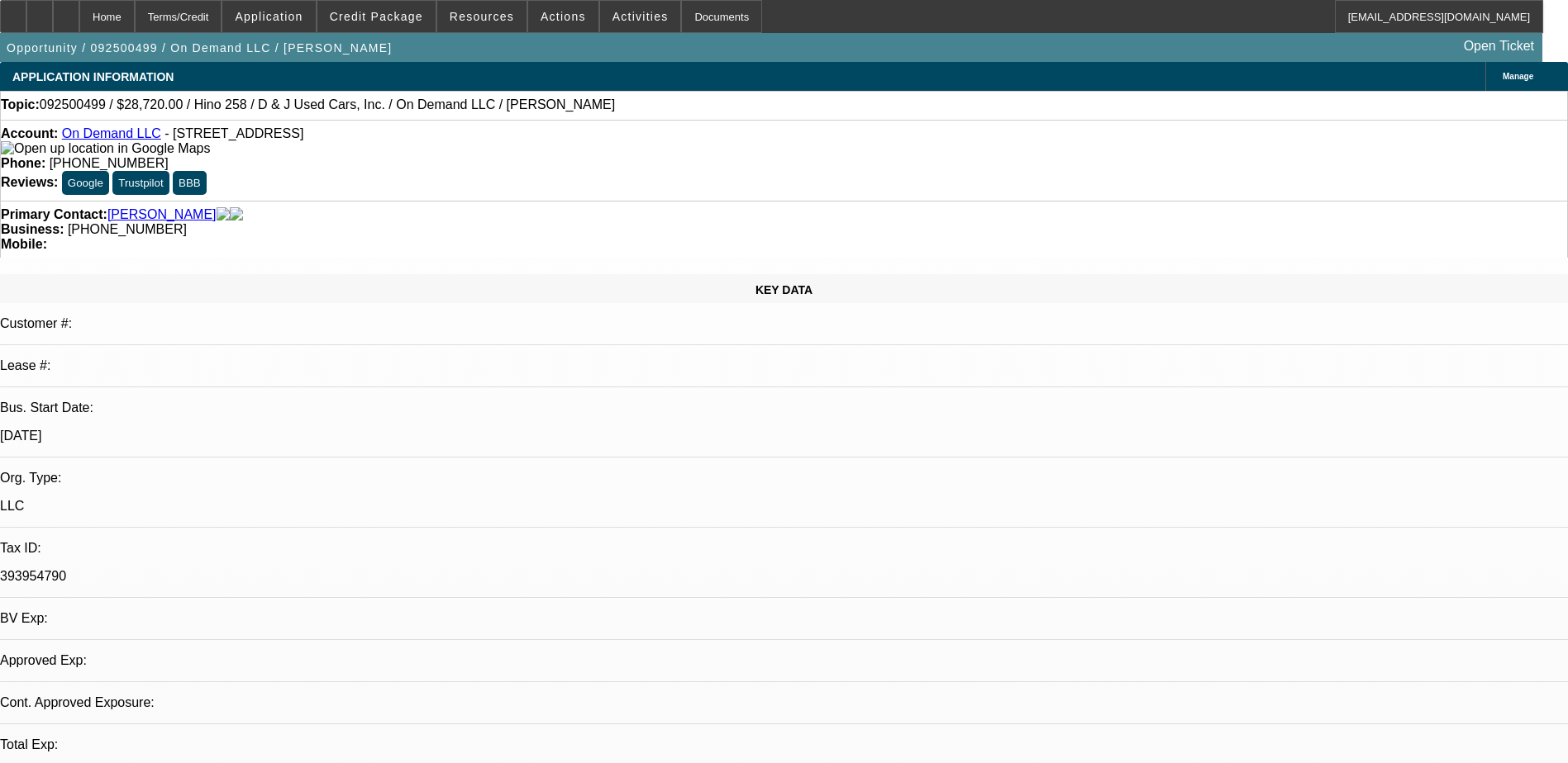
select select "0.2"
select select "0.1"
select select "1"
select select "2"
select select "4"
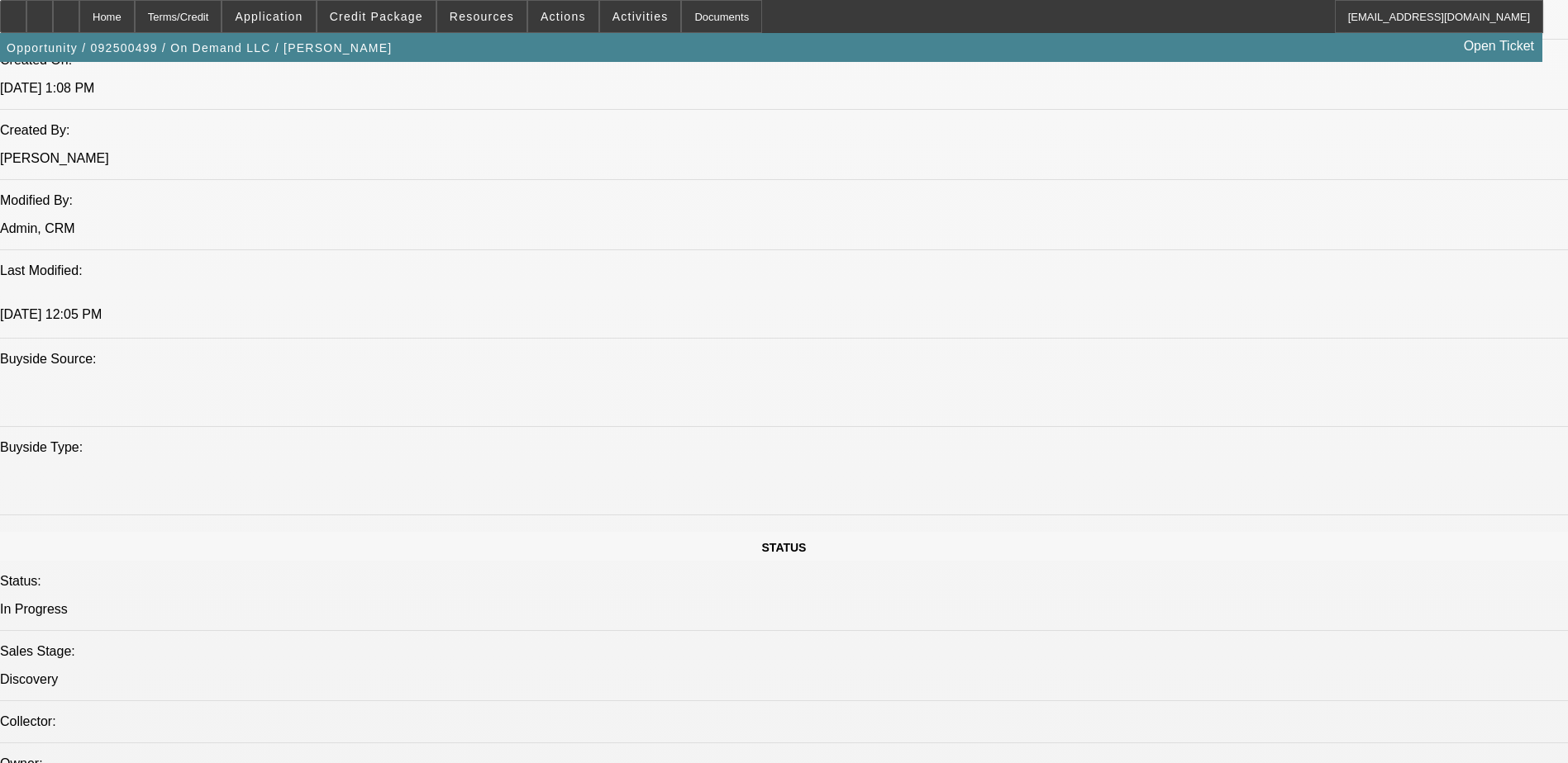
scroll to position [1321, 0]
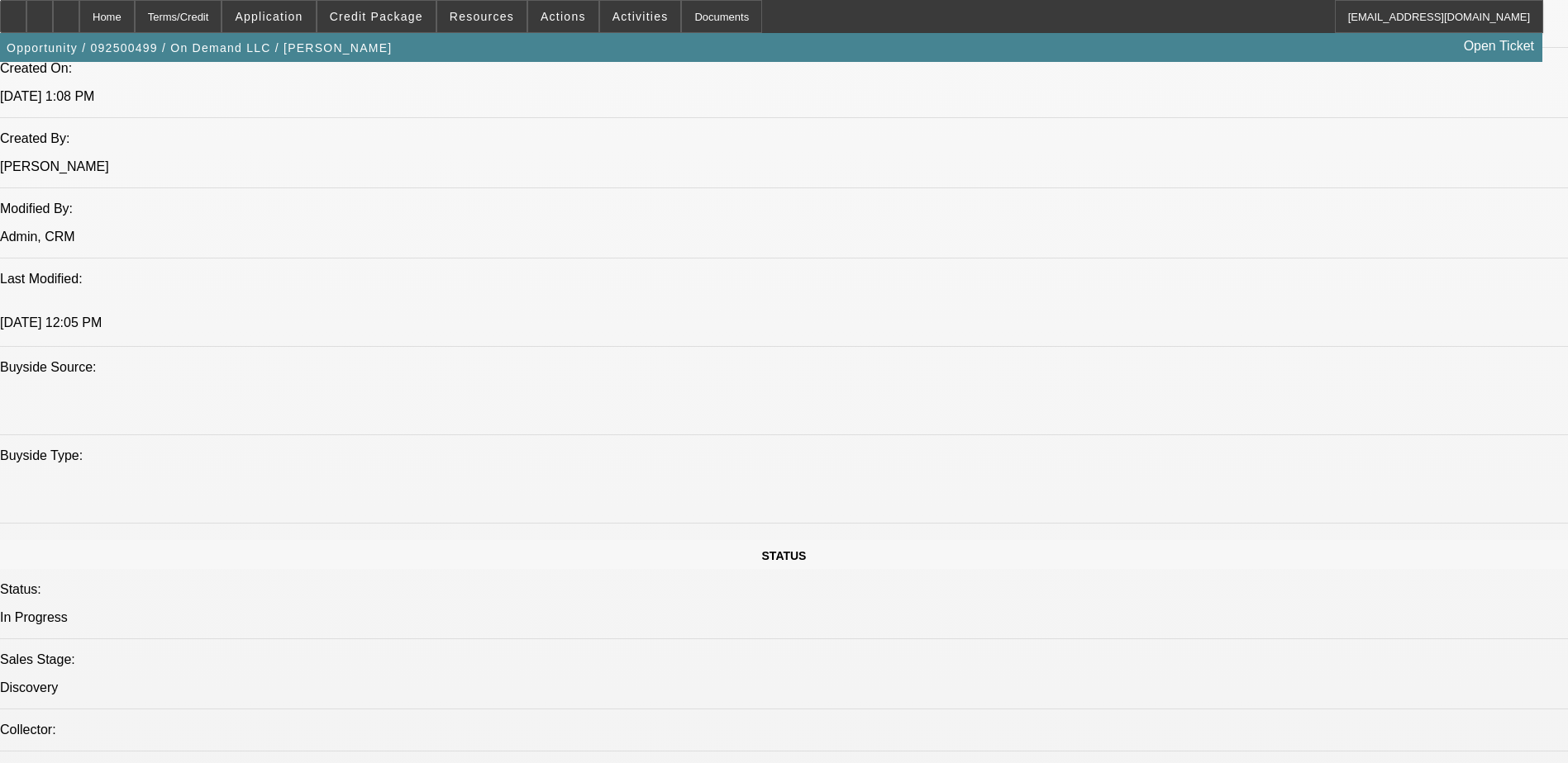
click at [66, 10] on icon at bounding box center [66, 10] width 0 height 0
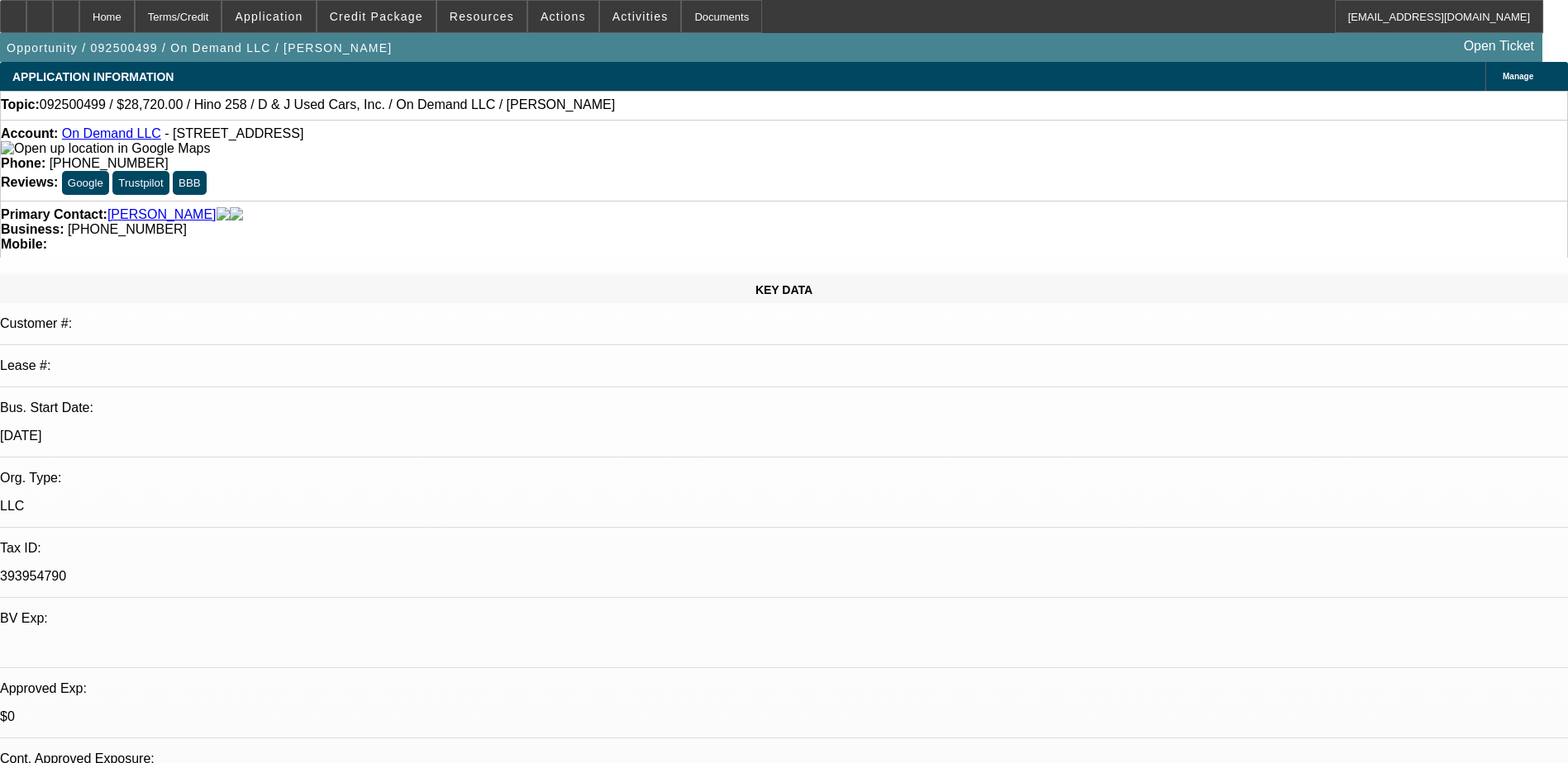
select select "0.2"
select select "2"
select select "0.1"
select select "4"
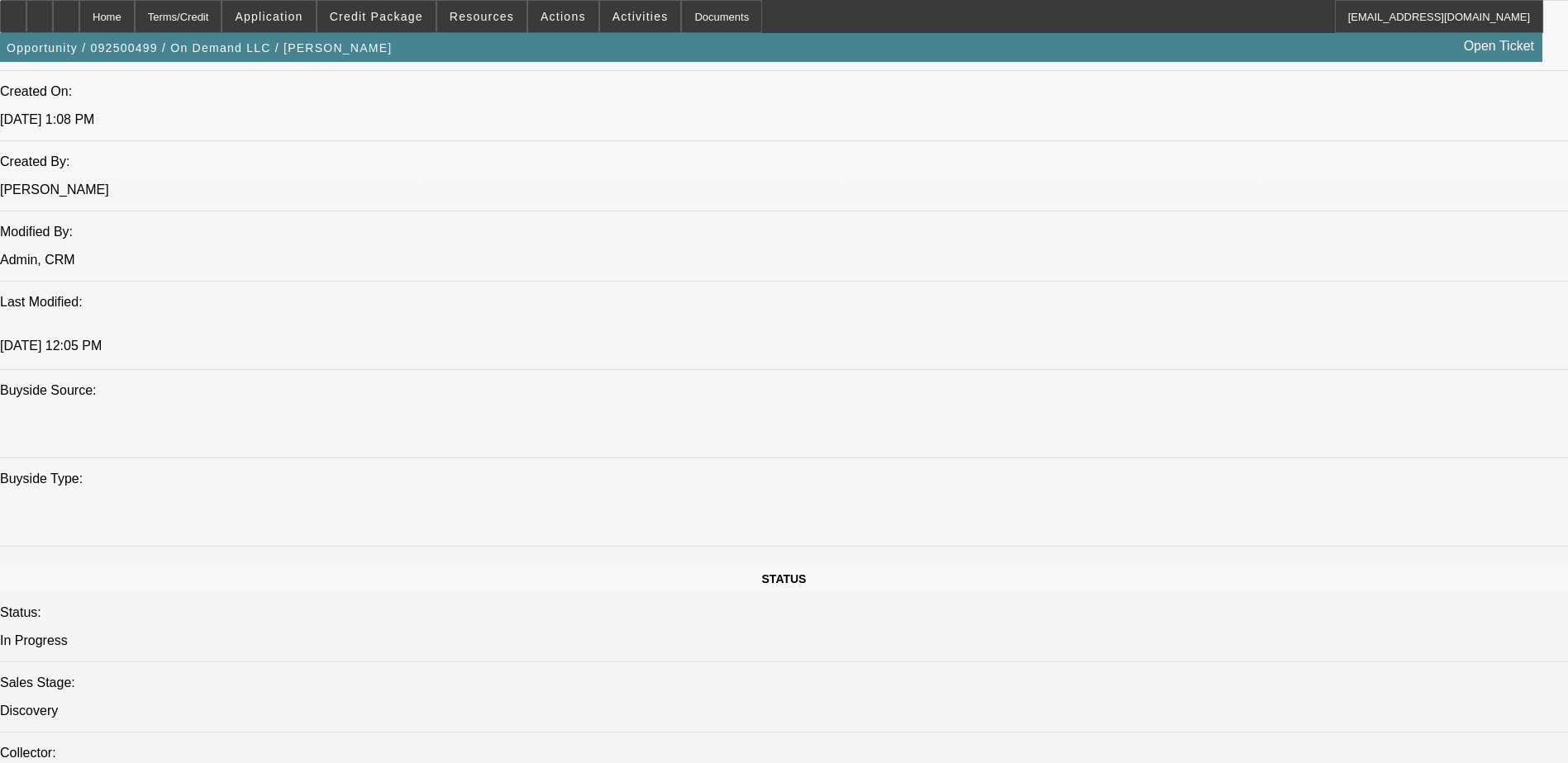
scroll to position [1239, 0]
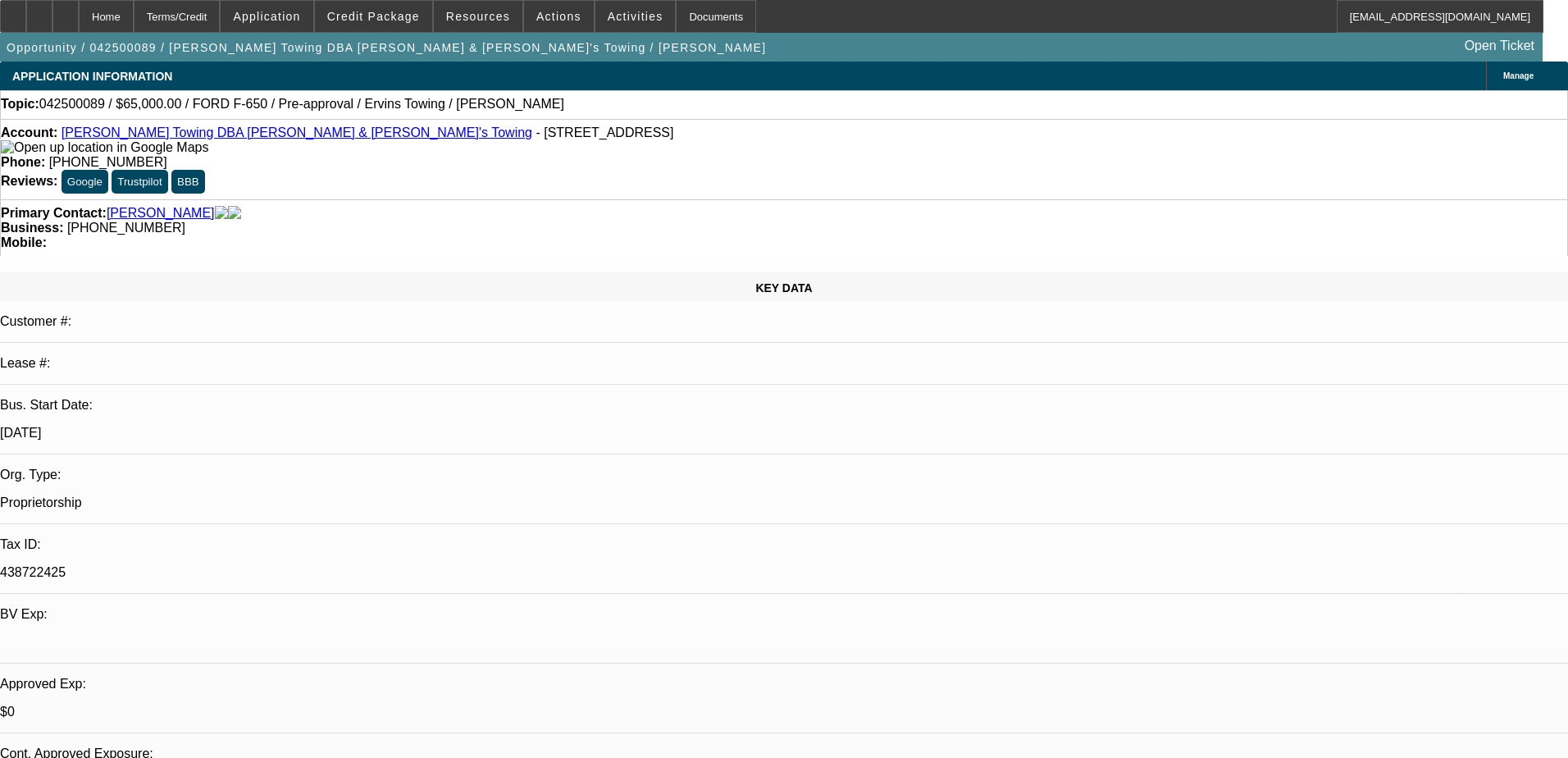
select select "0"
select select "6"
select select "0"
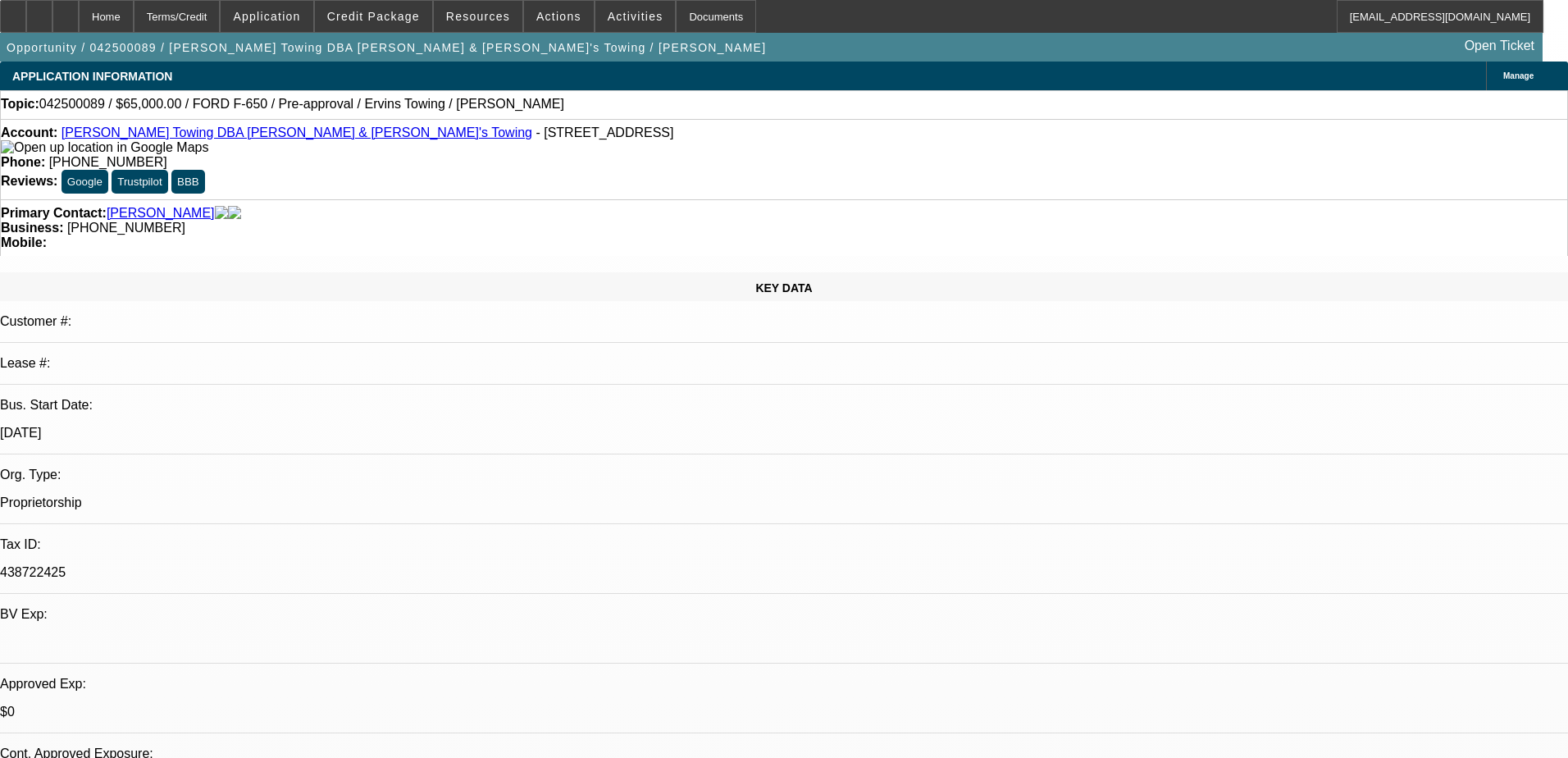
select select "0"
select select "6"
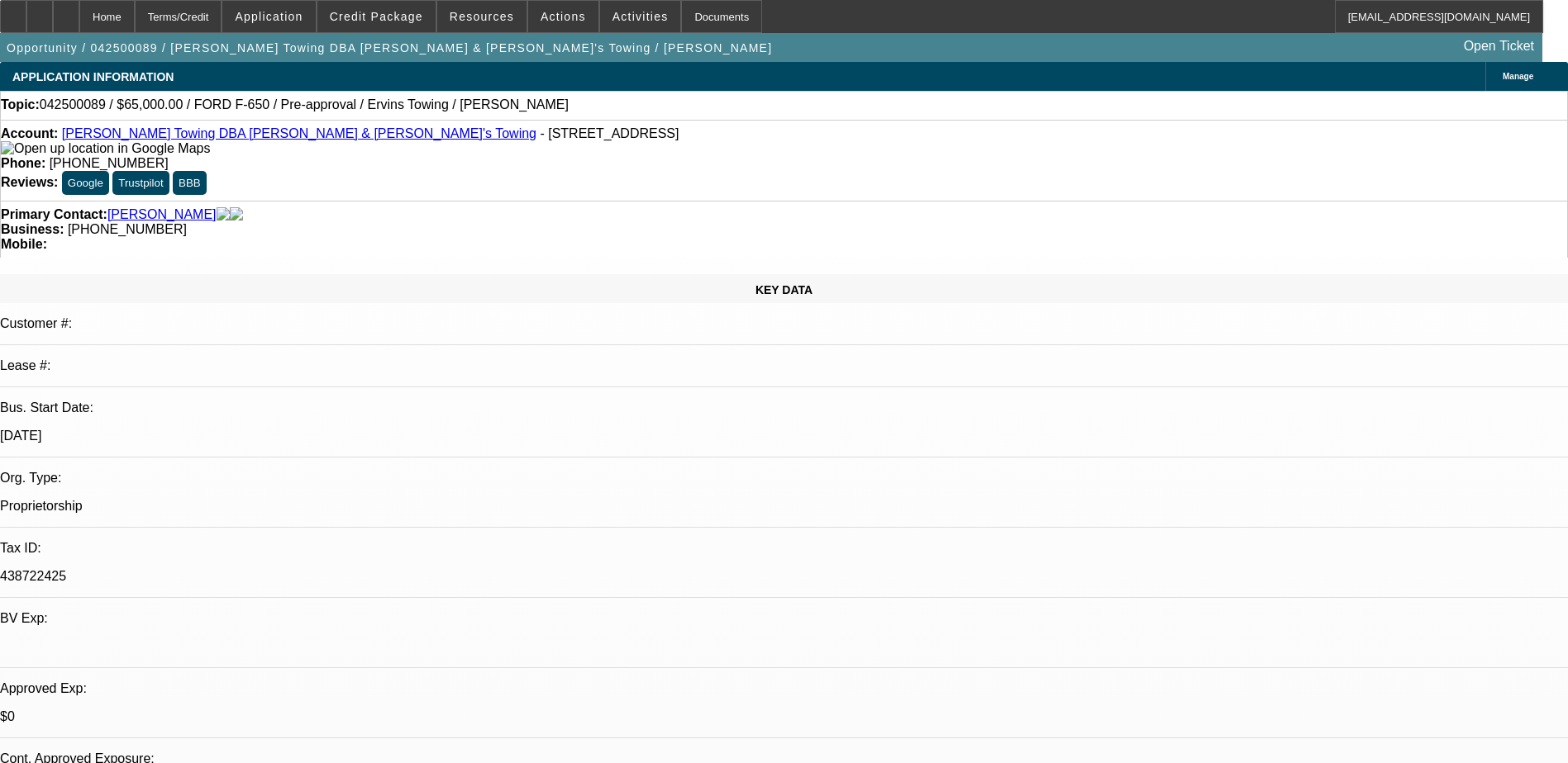
scroll to position [83, 0]
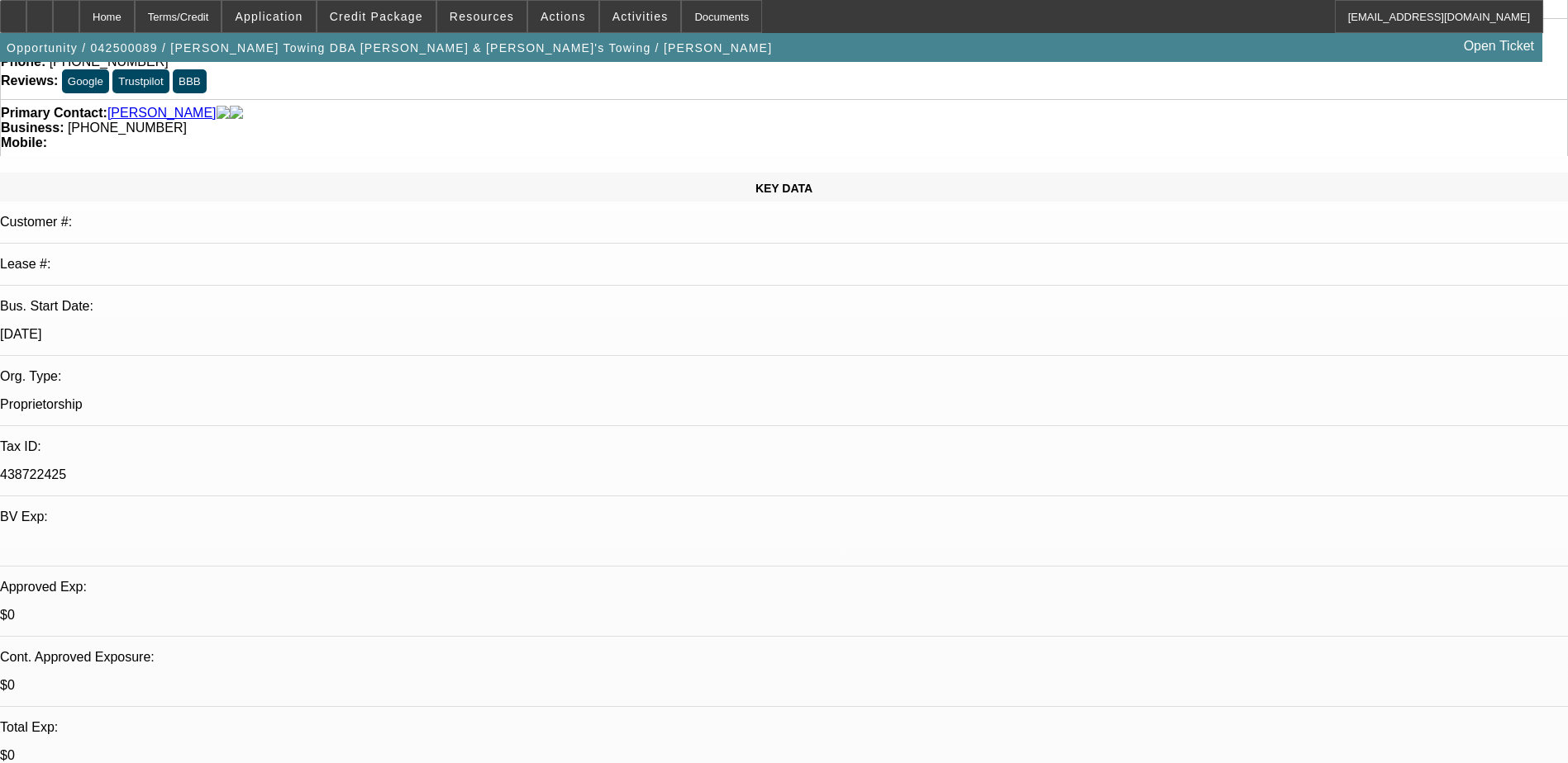
scroll to position [0, 0]
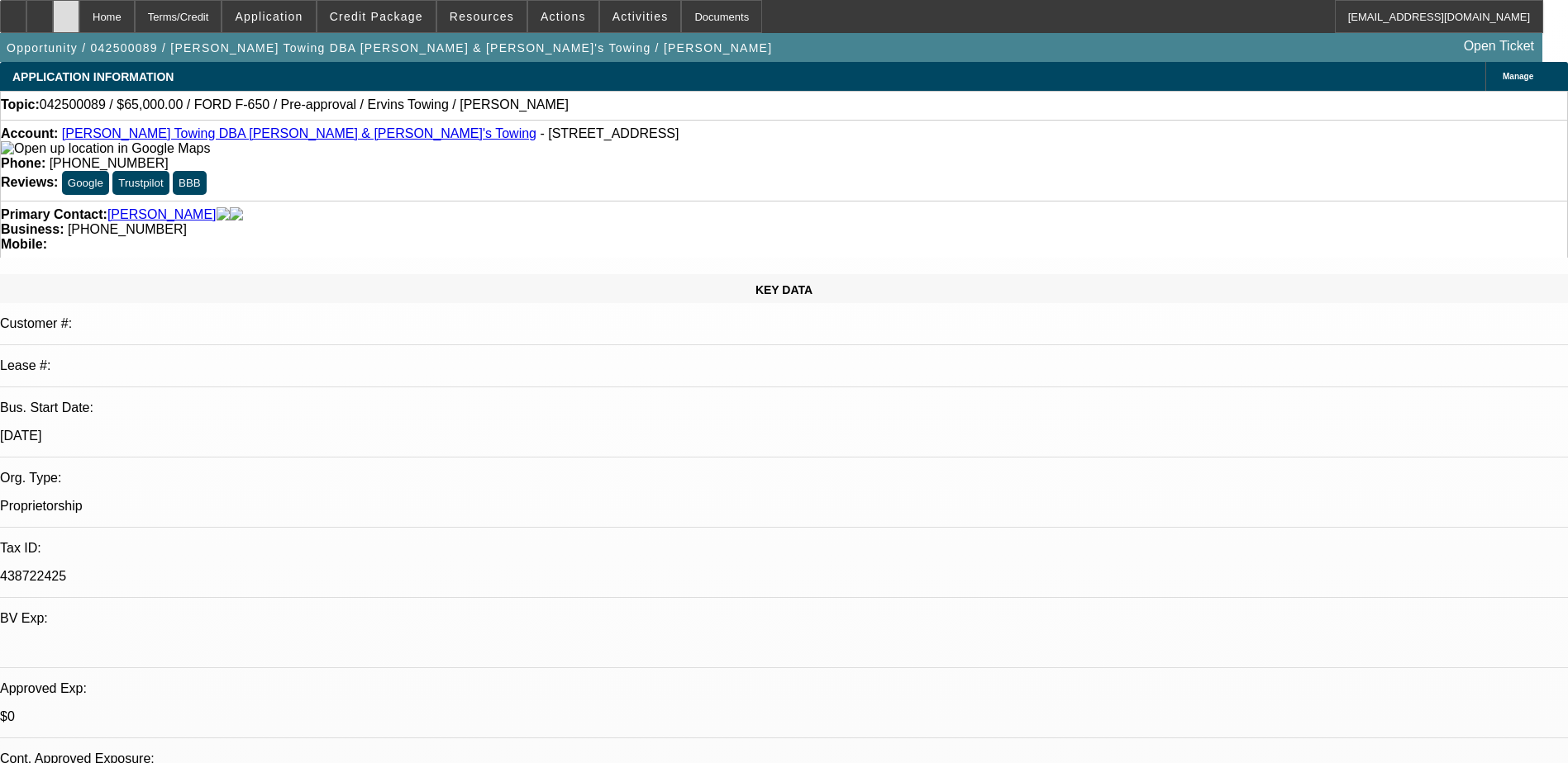
click at [66, 10] on icon at bounding box center [66, 10] width 0 height 0
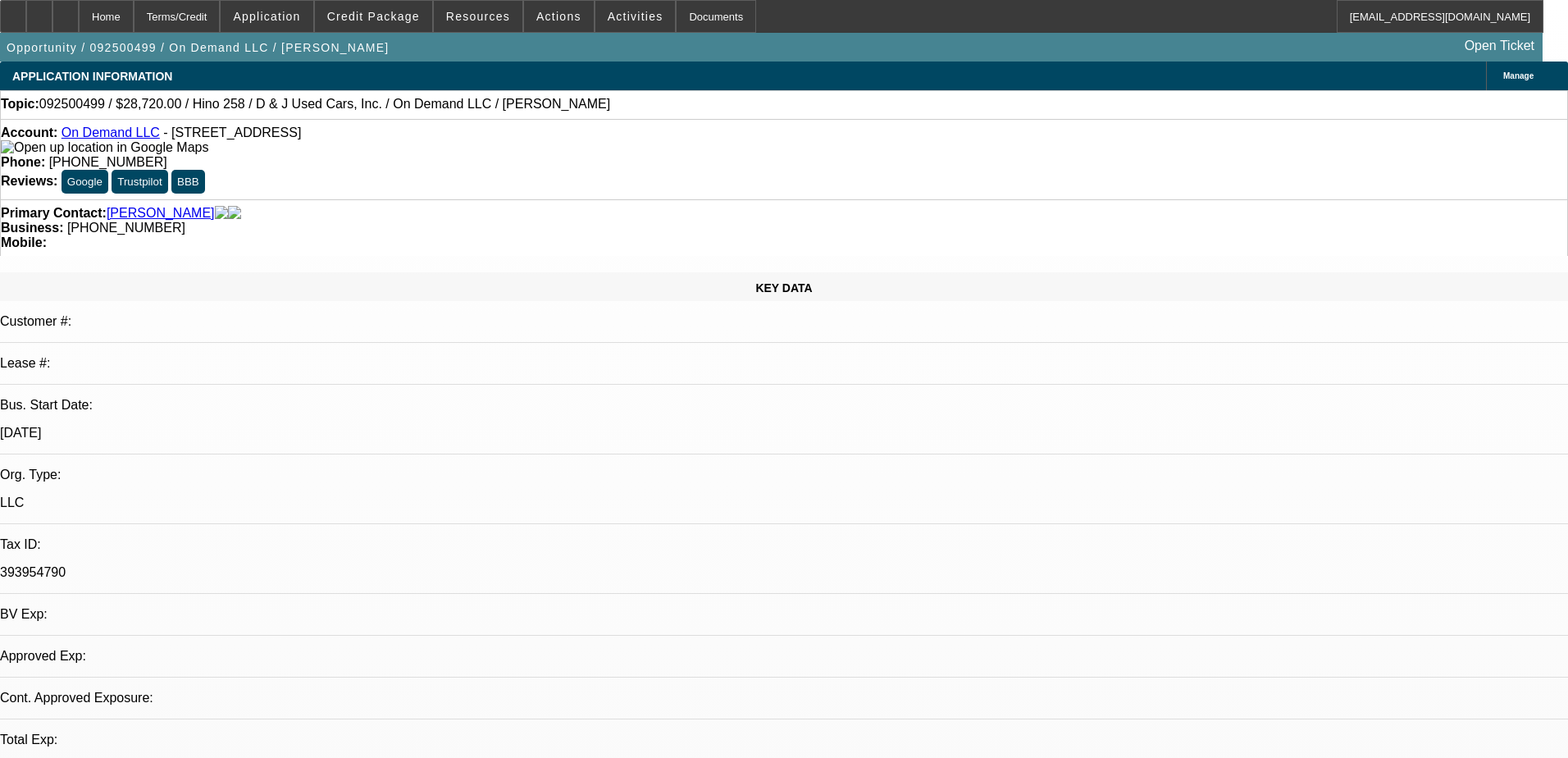
select select "0.2"
select select "2"
select select "0.1"
select select "4"
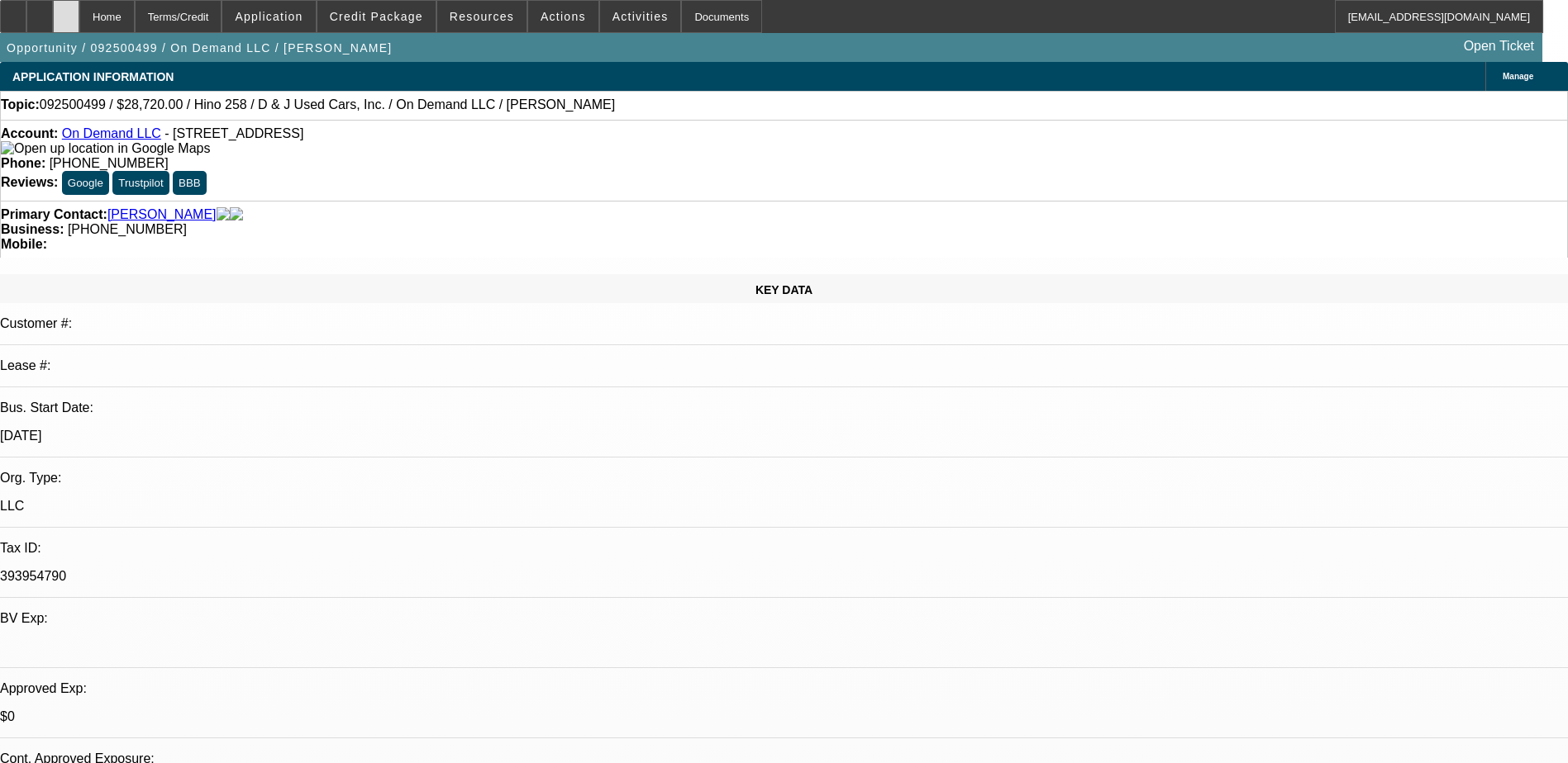
click at [66, 10] on icon at bounding box center [66, 10] width 0 height 0
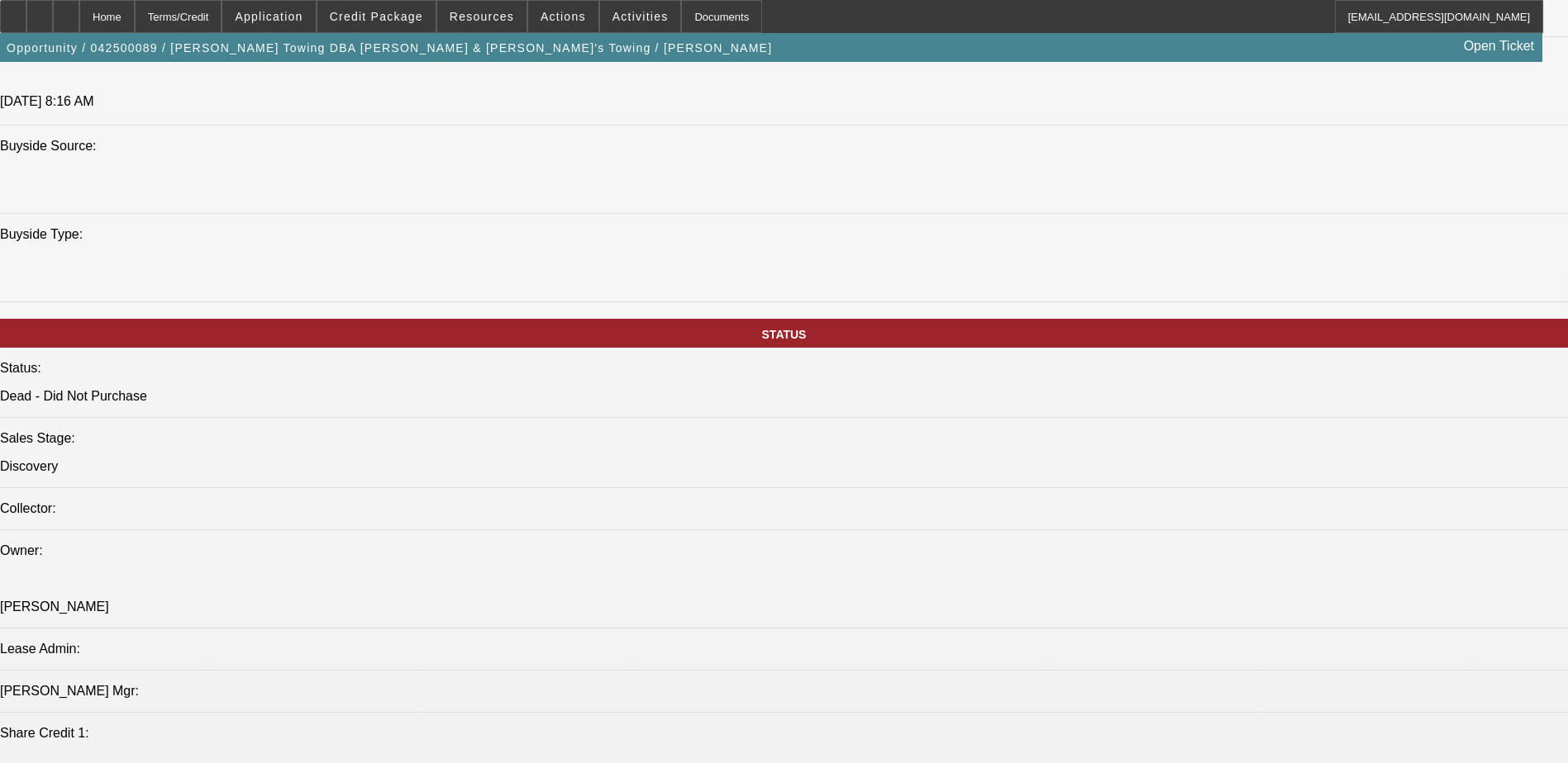
select select "0"
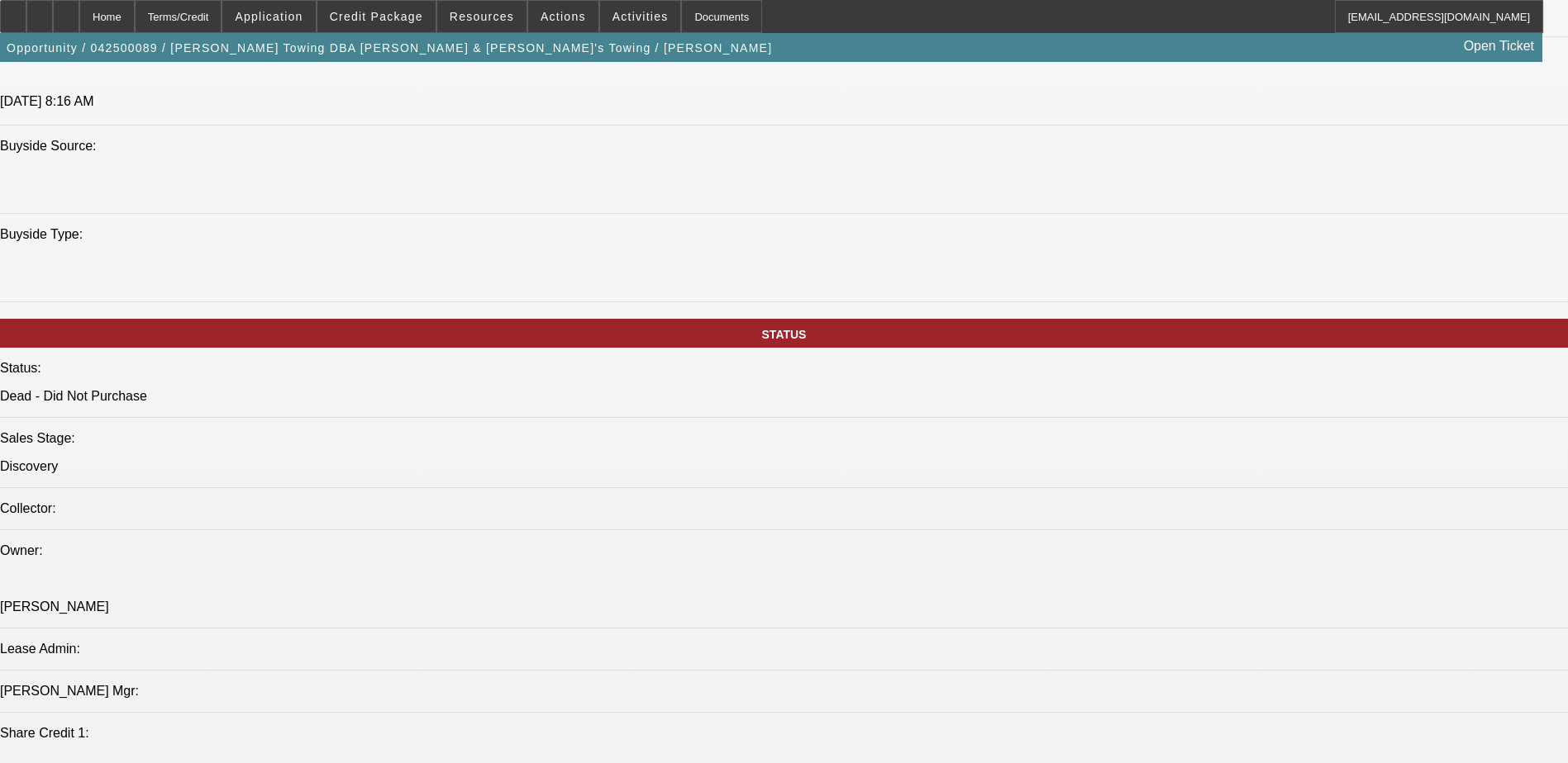
select select "0"
select select "1"
select select "6"
select select "1"
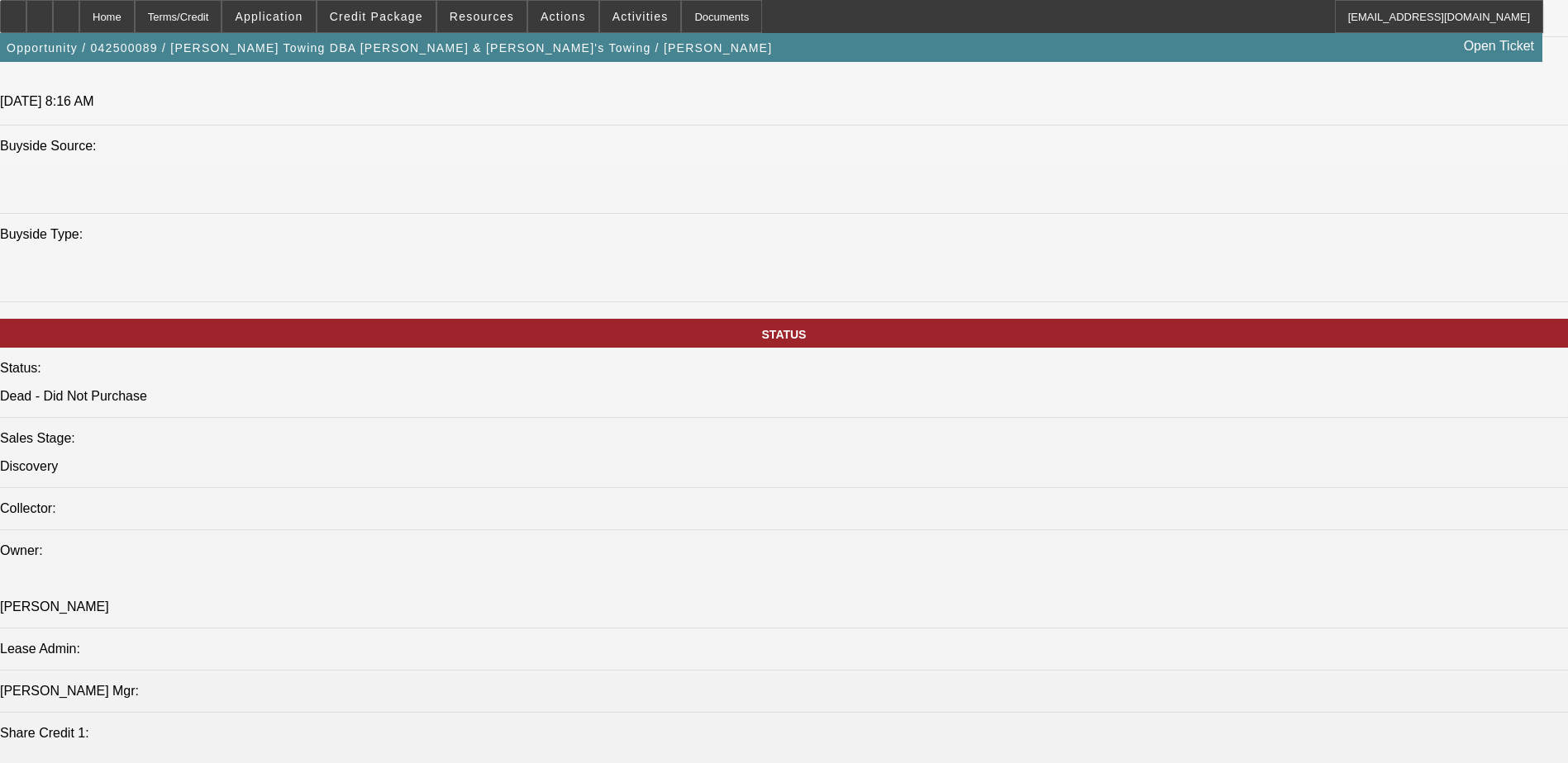
select select "1"
select select "6"
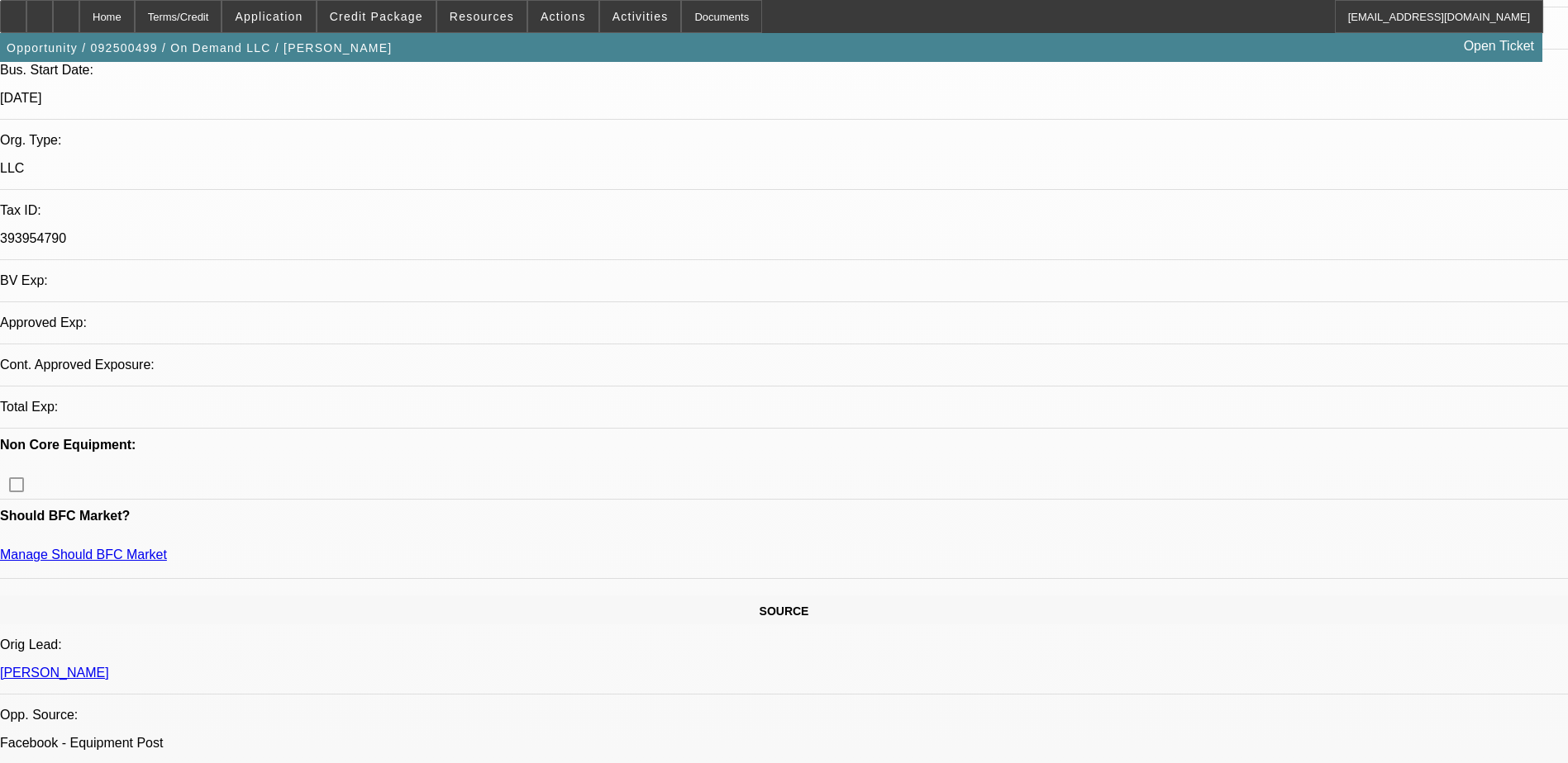
select select "0.2"
select select "0.1"
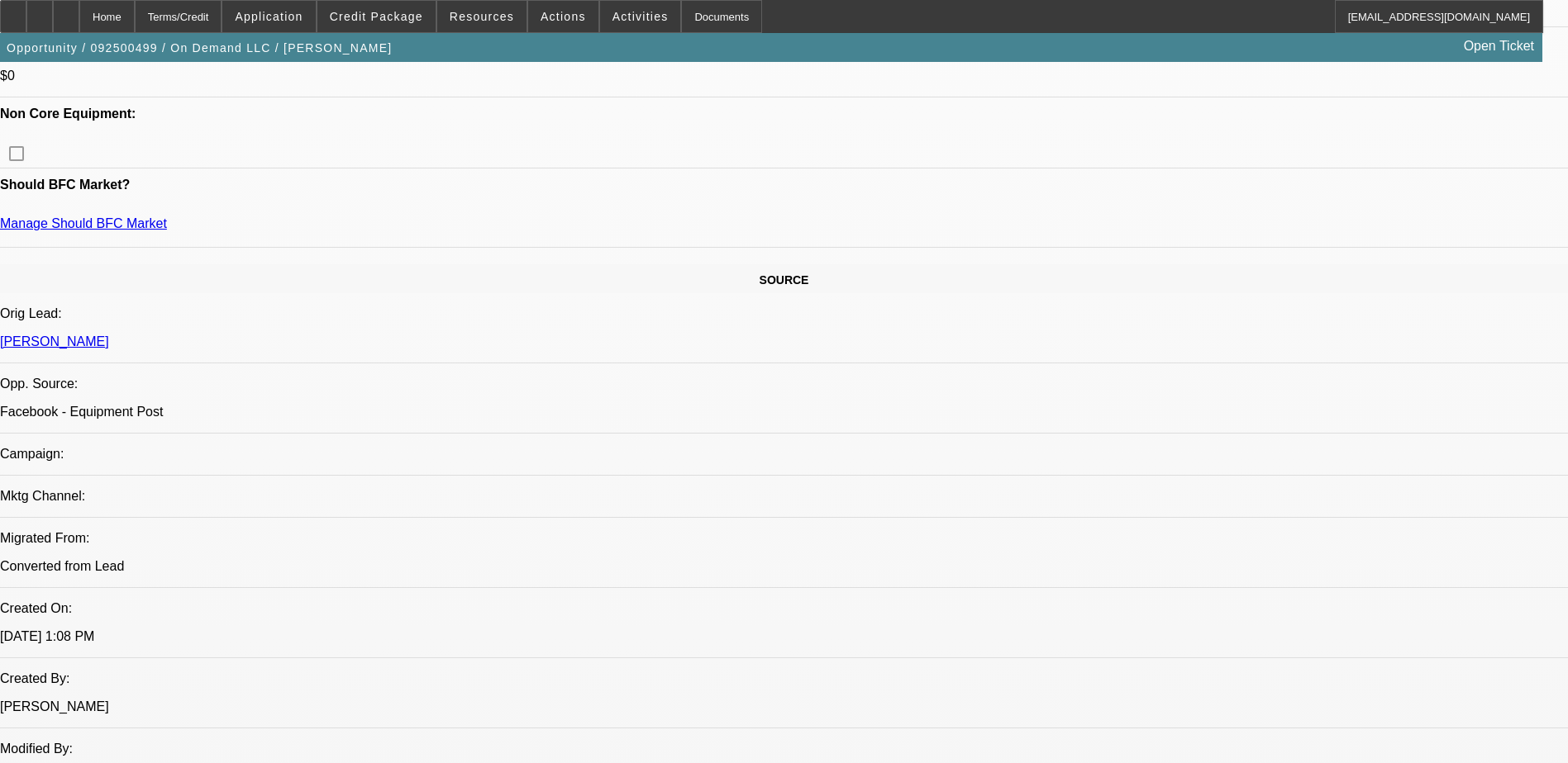
select select "1"
select select "2"
select select "4"
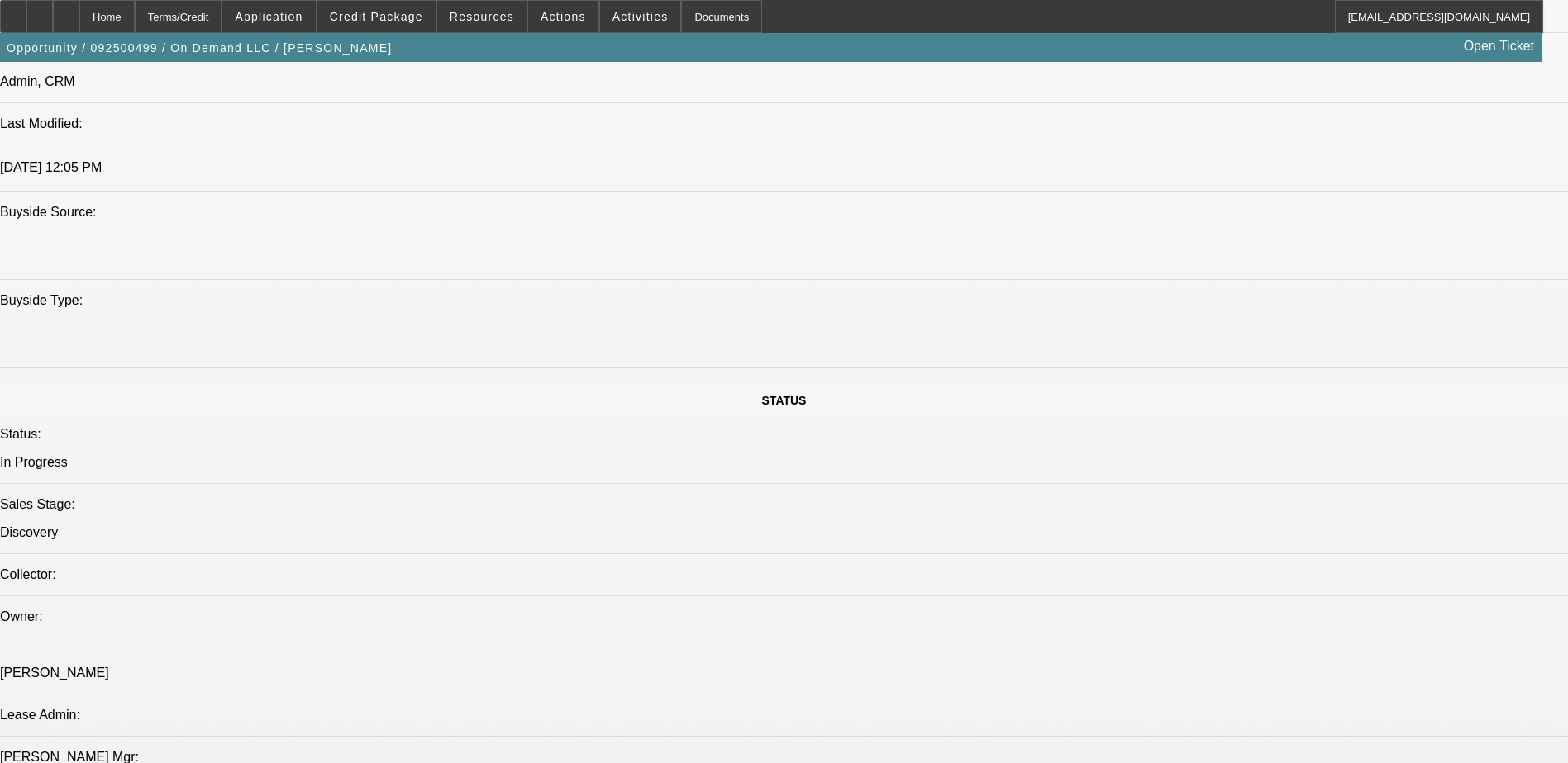
scroll to position [1394, 0]
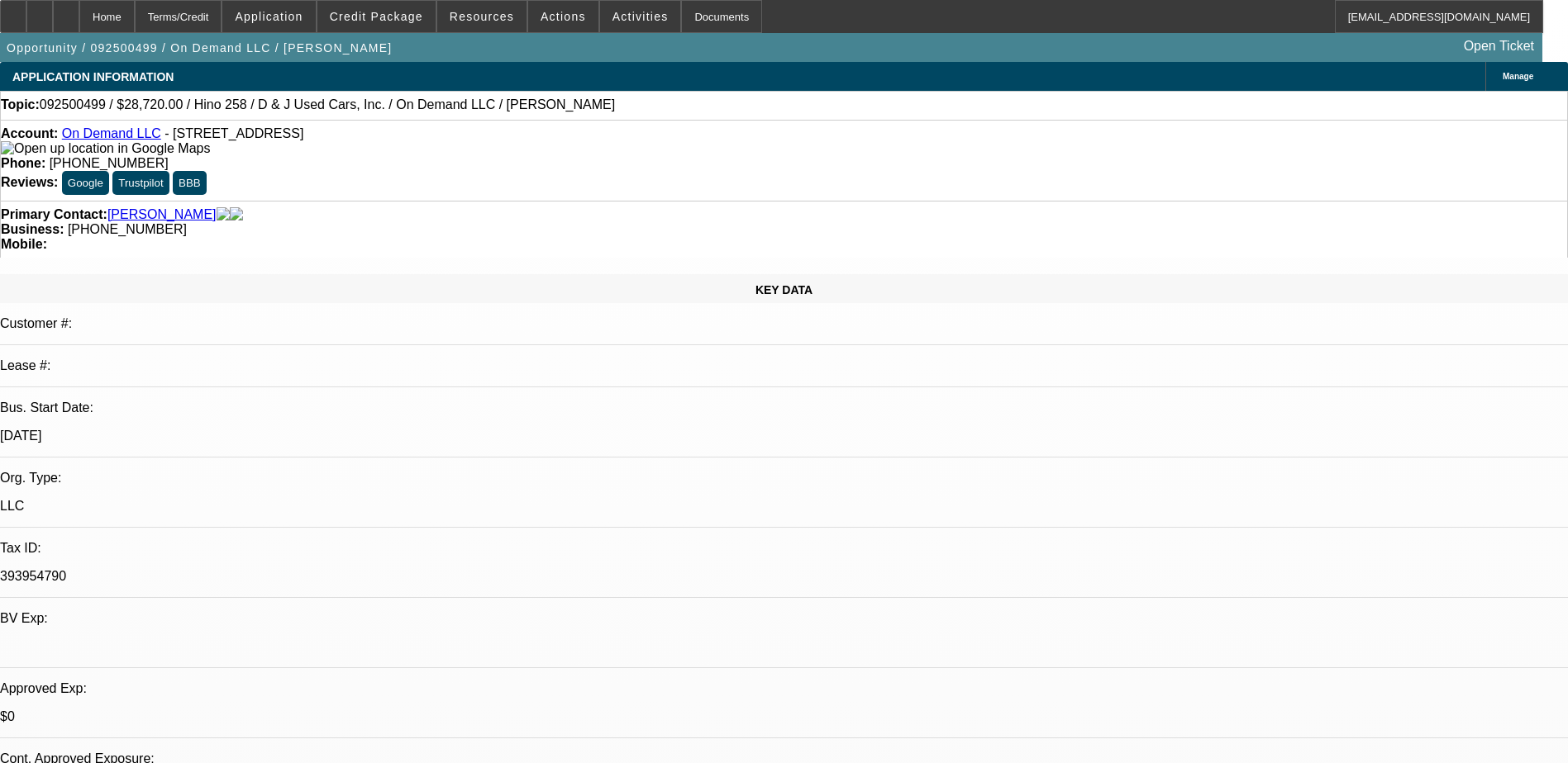
select select "0.2"
select select "0.1"
select select "1"
select select "2"
select select "4"
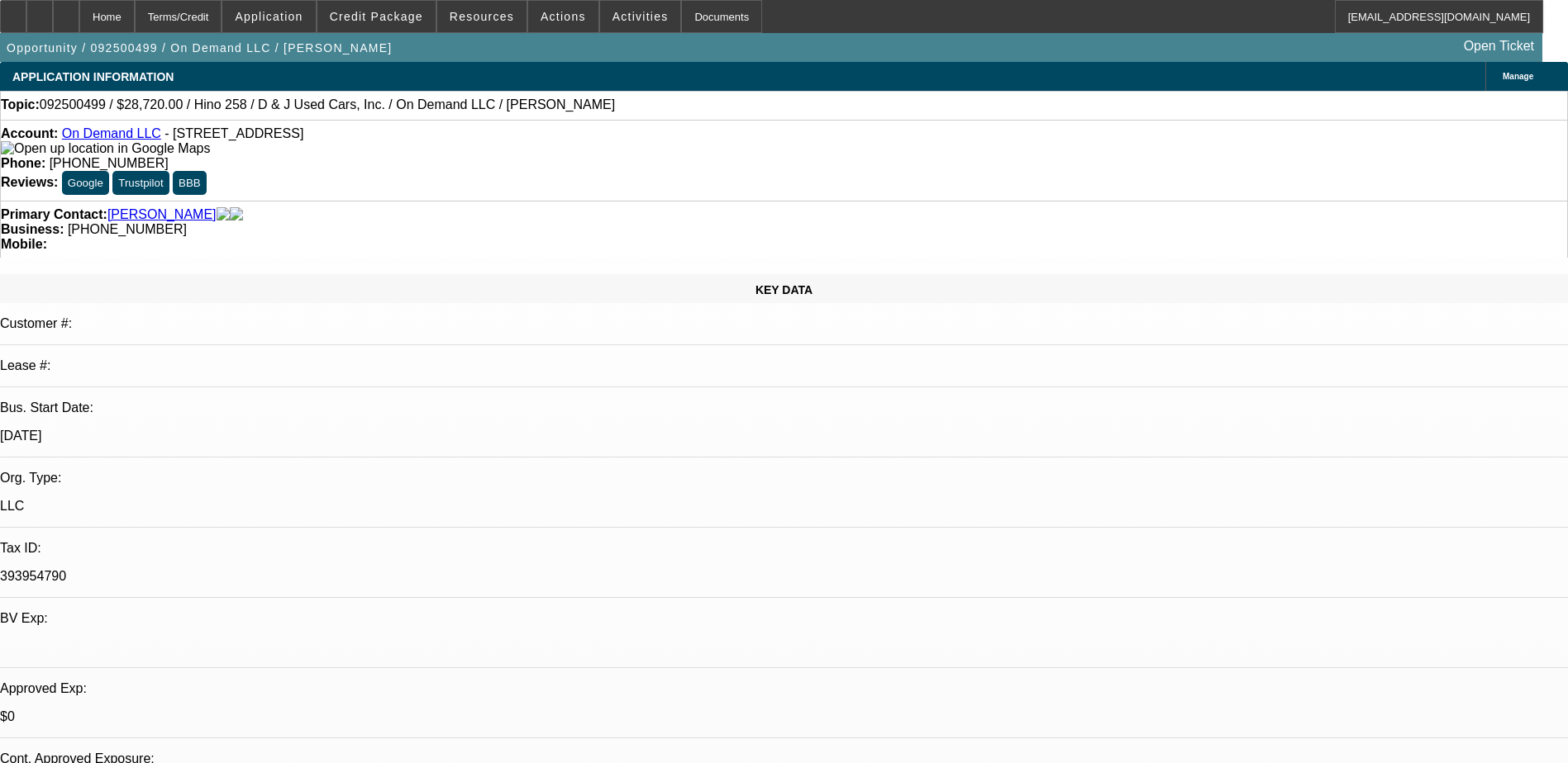
radio input "true"
click at [368, 11] on span "Credit Package" at bounding box center [376, 16] width 94 height 13
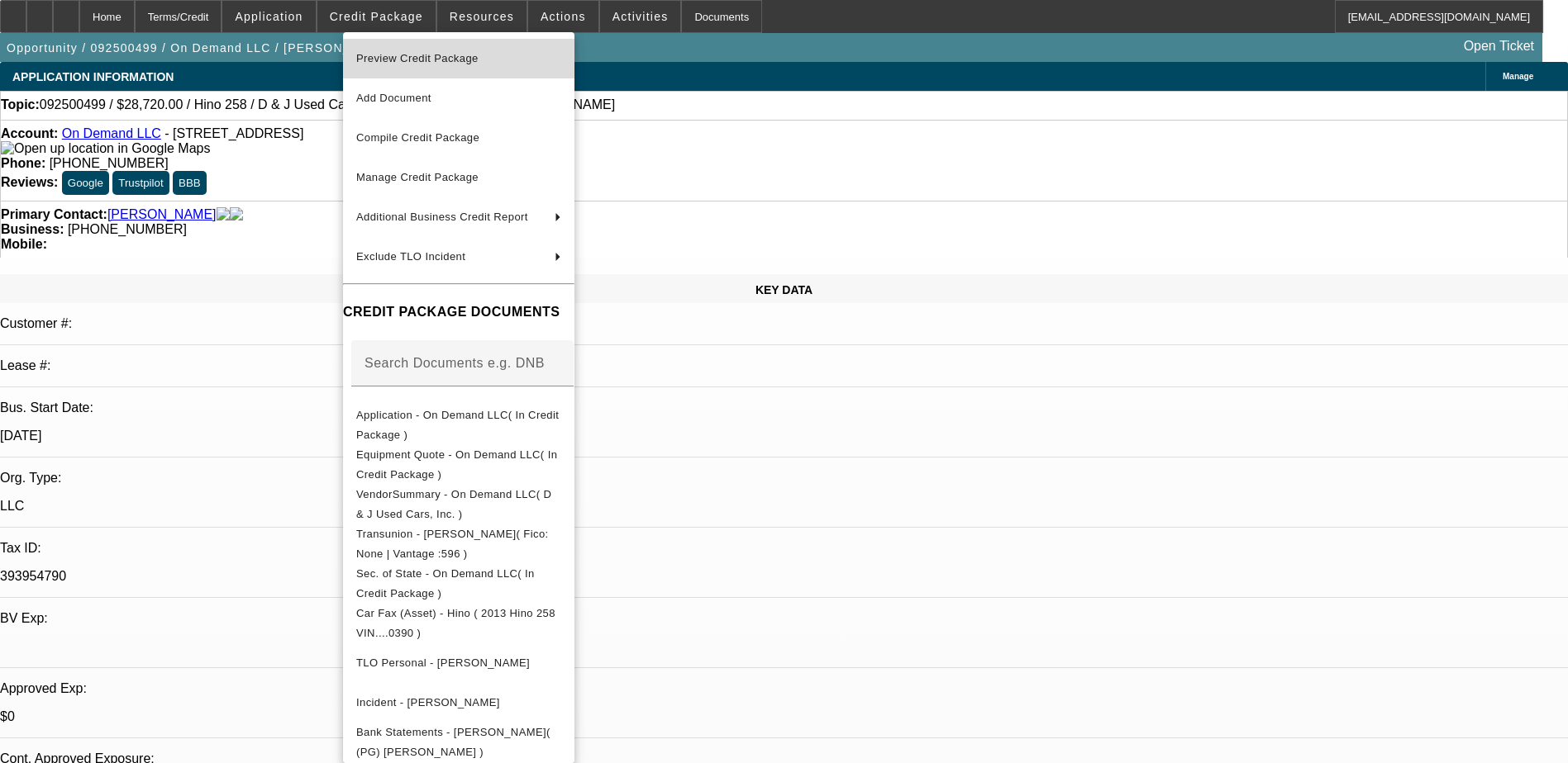
click at [422, 73] on button "Preview Credit Package" at bounding box center [458, 58] width 232 height 39
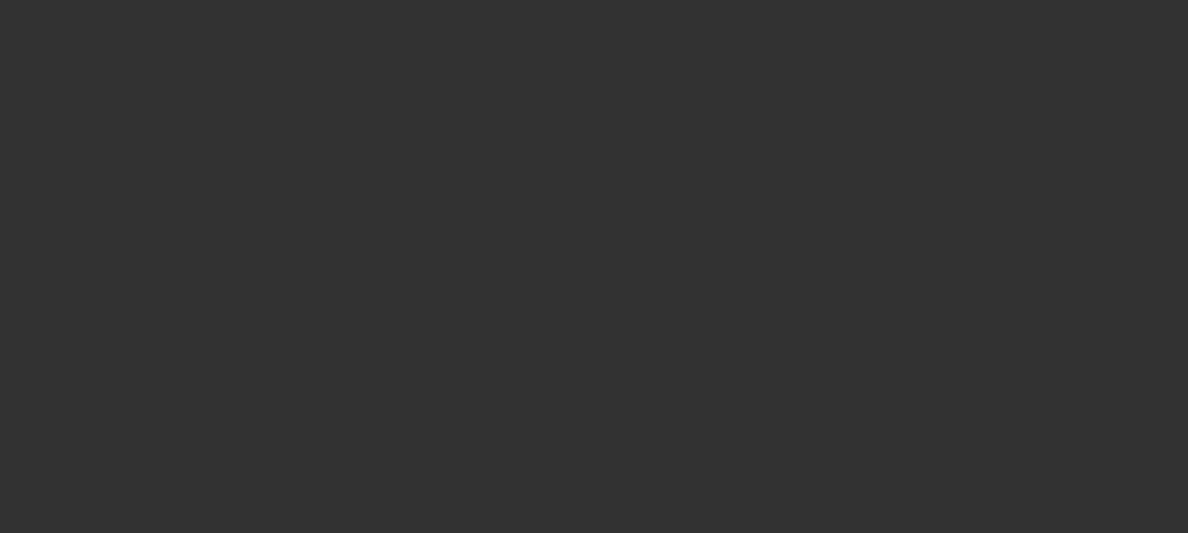
select select "0.2"
select select "0.1"
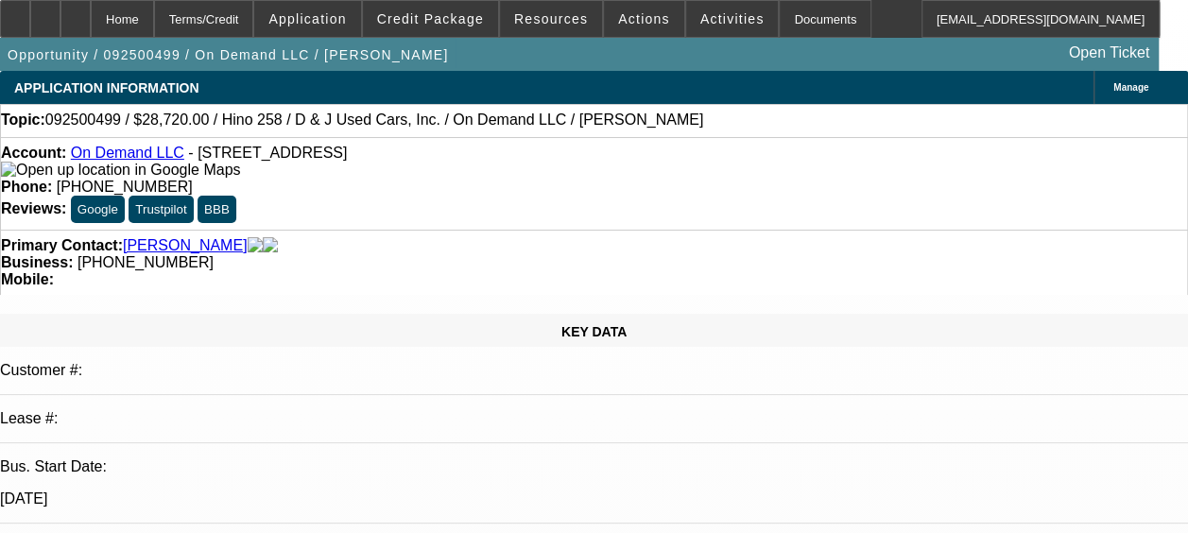
select select "1"
select select "2"
select select "4"
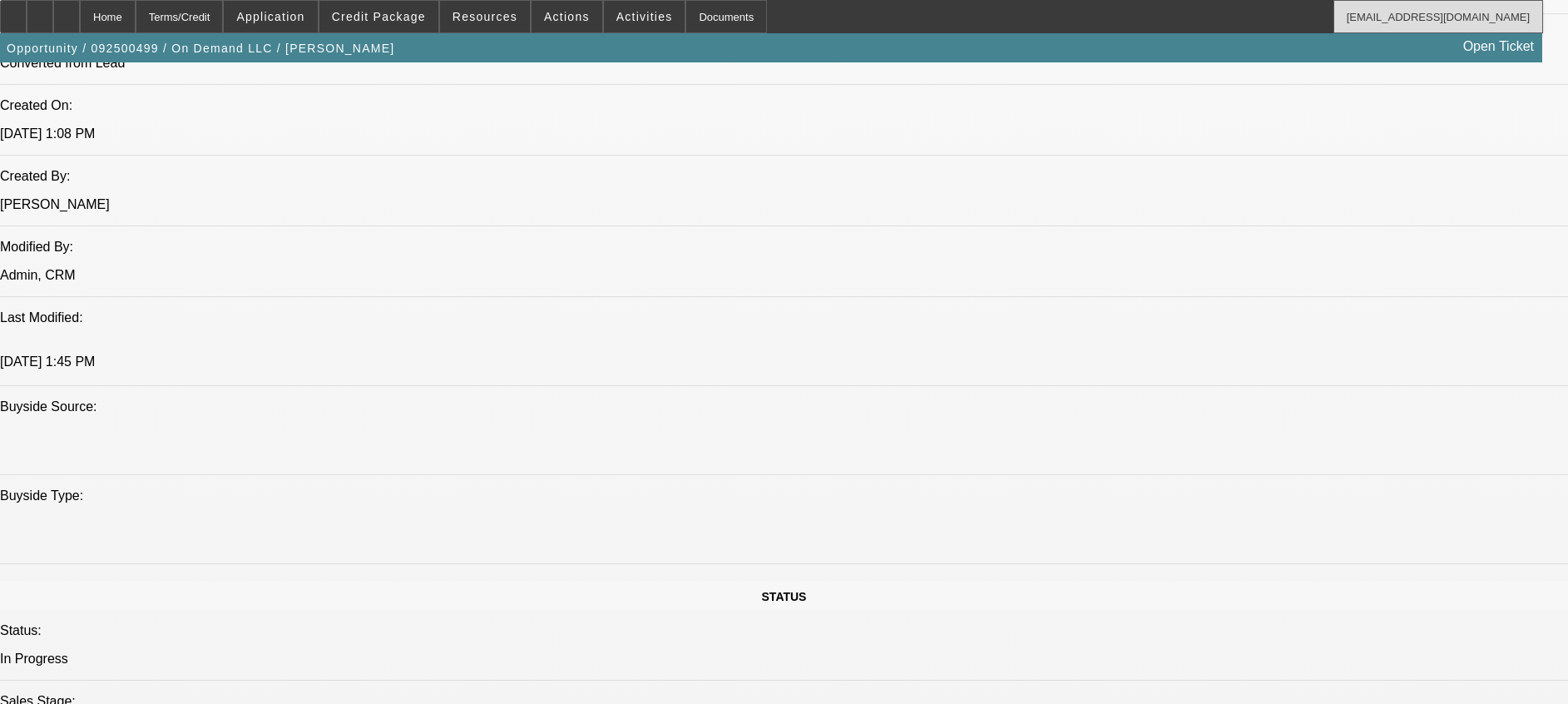
scroll to position [1176, 0]
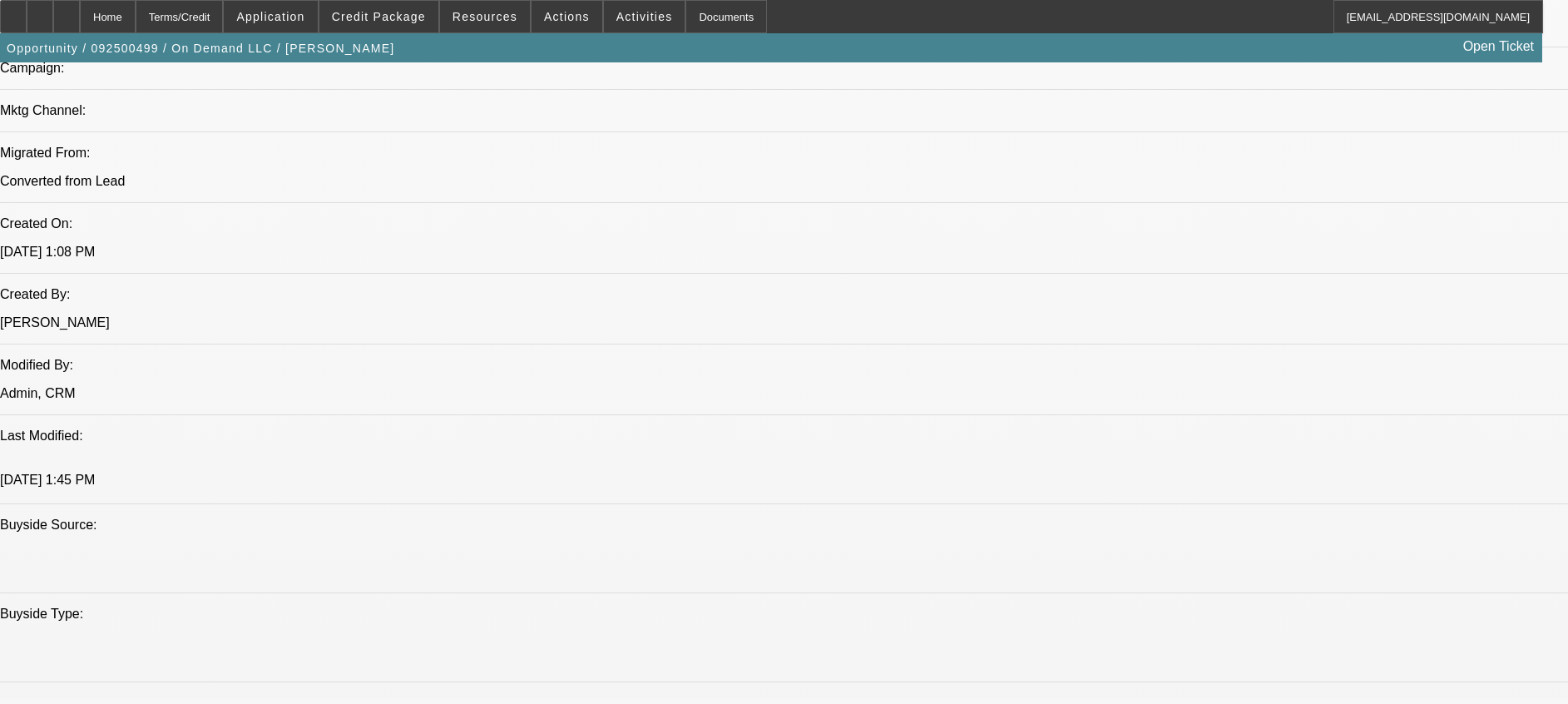
drag, startPoint x: 967, startPoint y: 7, endPoint x: 936, endPoint y: 27, distance: 36.9
click at [936, 27] on div "Home Terms/Credit Application Credit Package Resources Actions Activities Docum…" at bounding box center [771, 17] width 1543 height 33
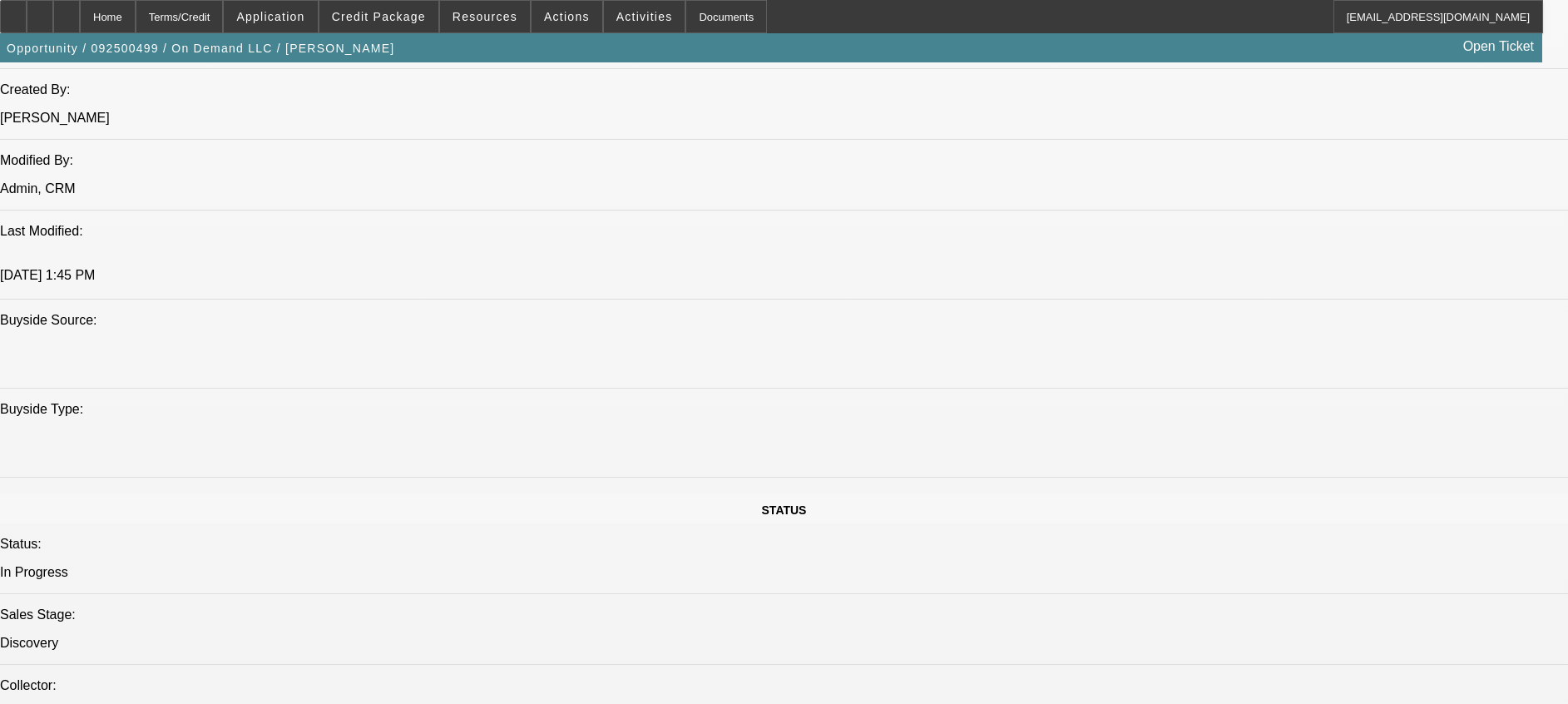
scroll to position [1382, 0]
click at [80, 23] on div at bounding box center [66, 17] width 26 height 33
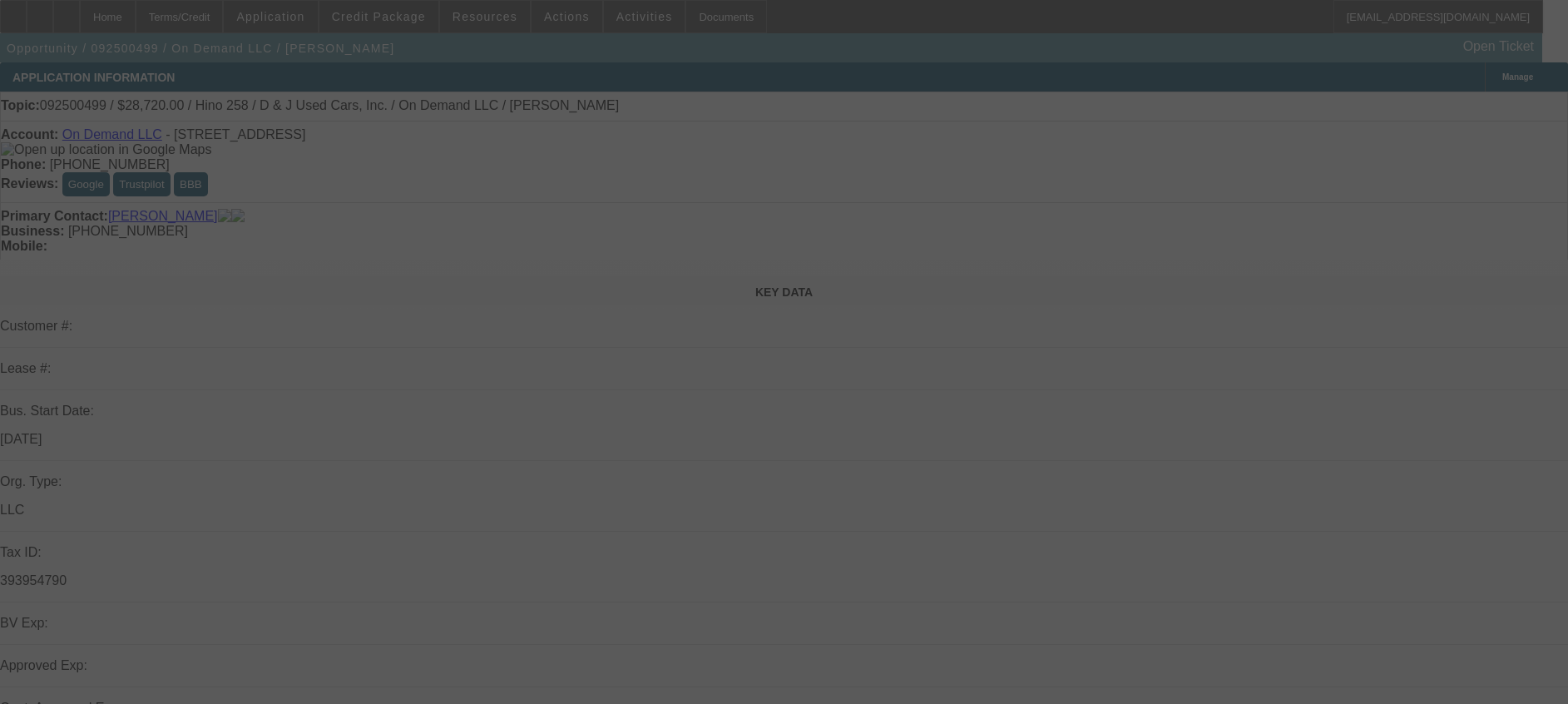
select select "0.2"
select select "2"
select select "0.1"
select select "4"
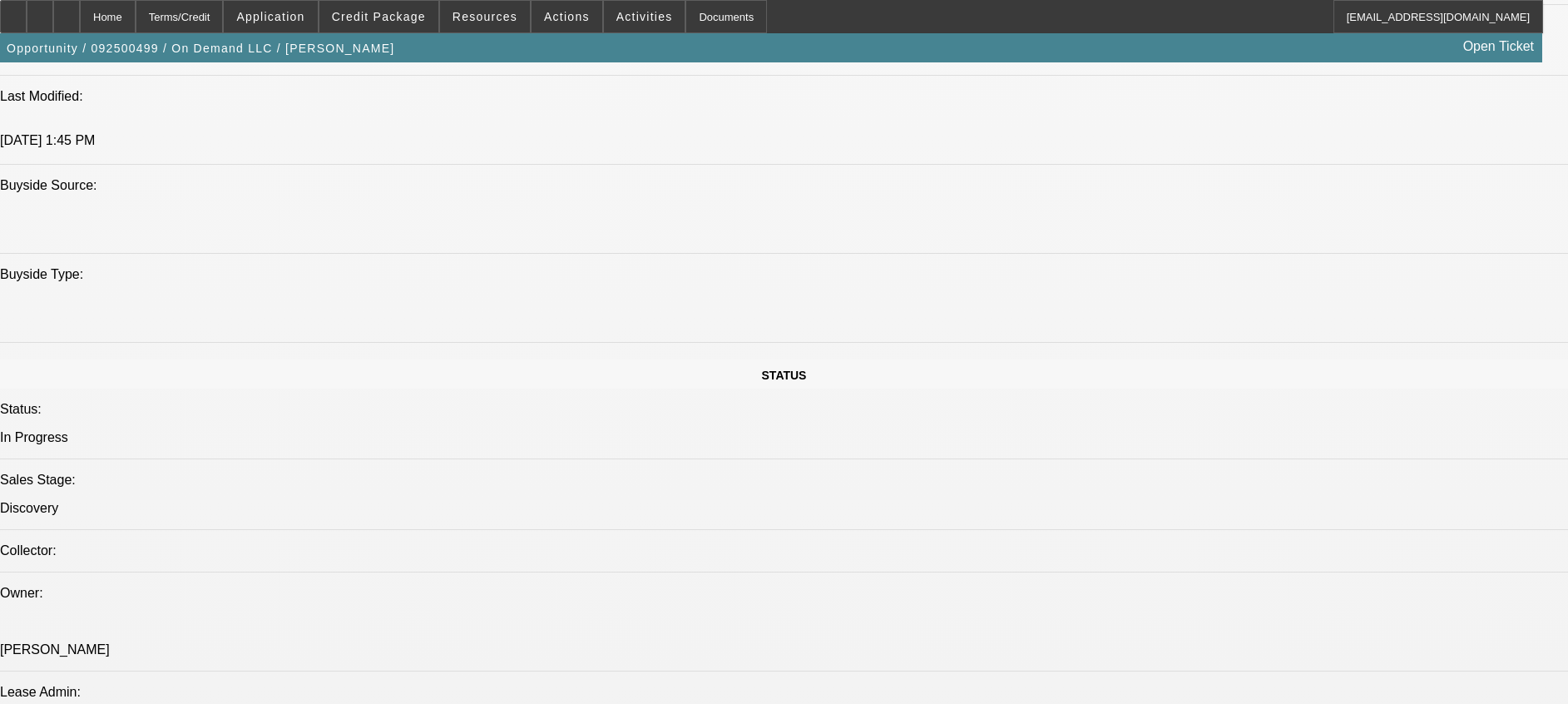
scroll to position [1498, 0]
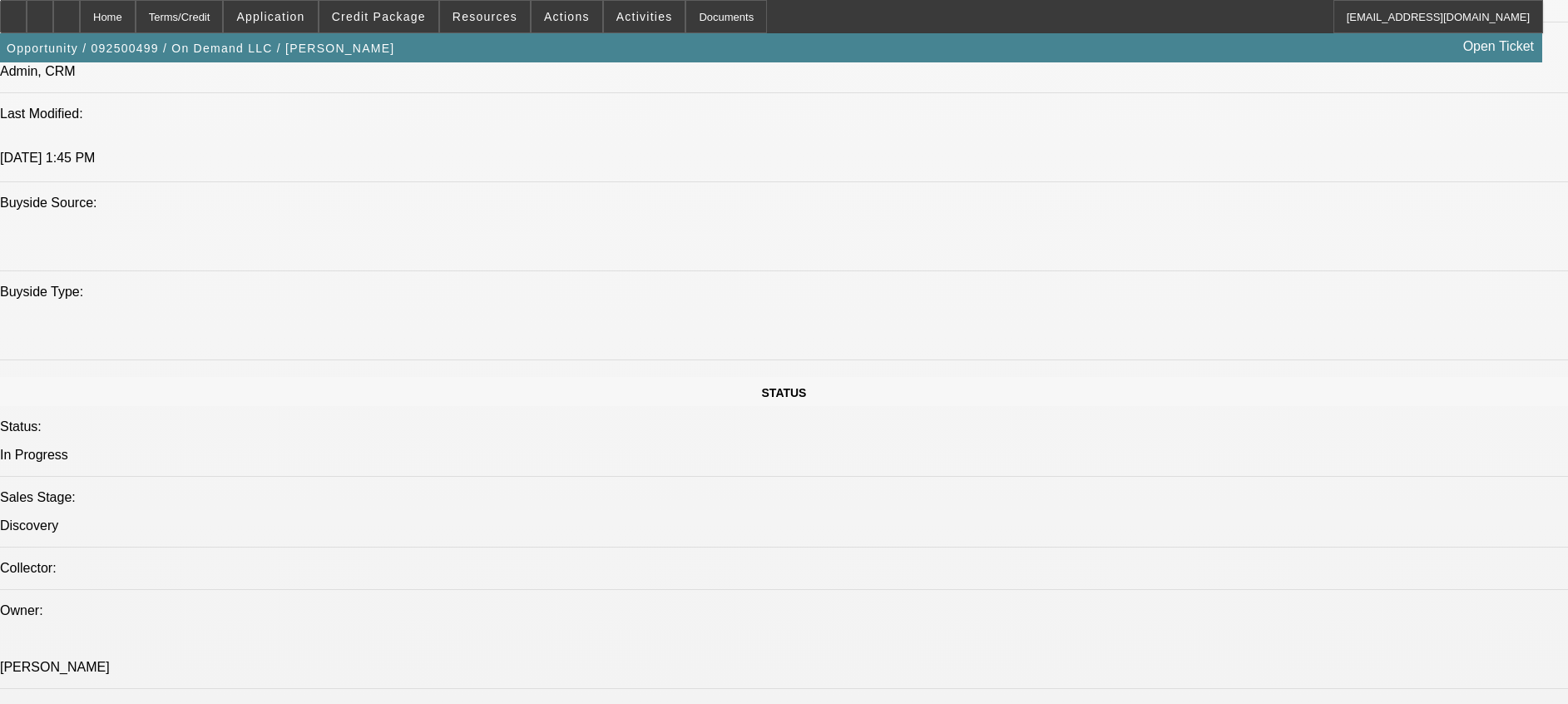
click at [957, 12] on div "Home Terms/Credit Application Credit Package Resources Actions Activities Docum…" at bounding box center [771, 17] width 1543 height 33
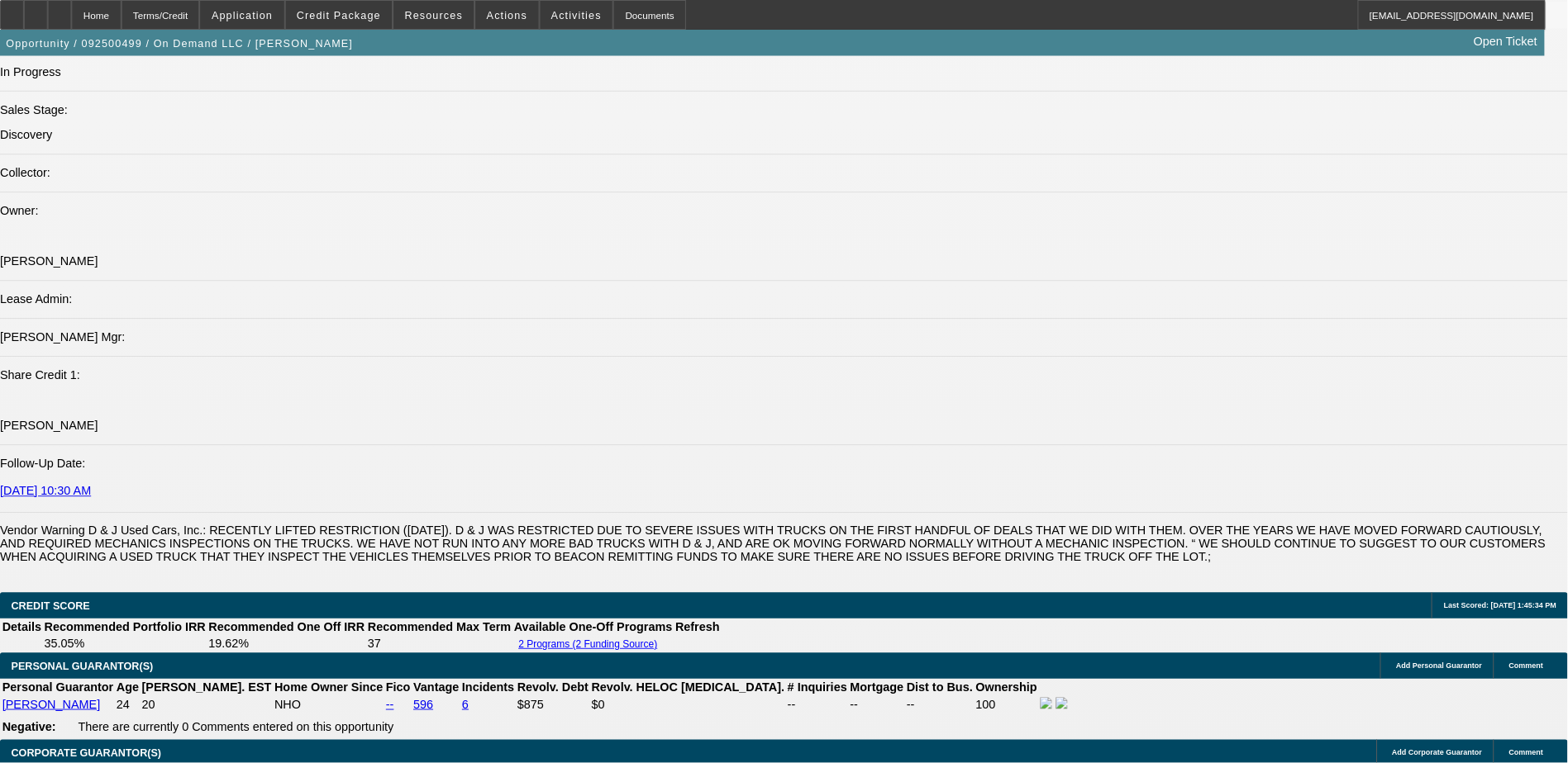
scroll to position [1859, 0]
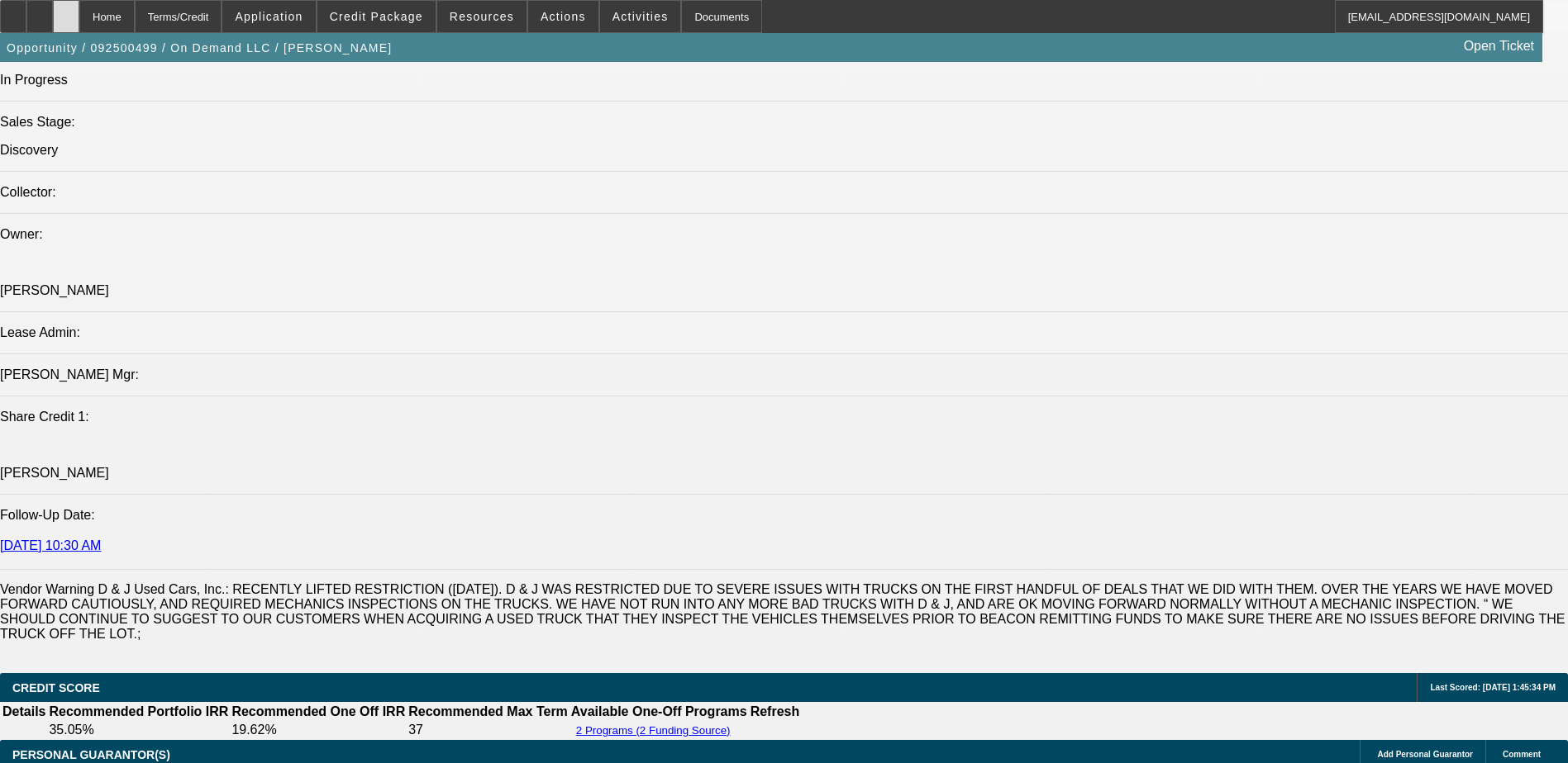
click at [80, 20] on div at bounding box center [66, 17] width 26 height 33
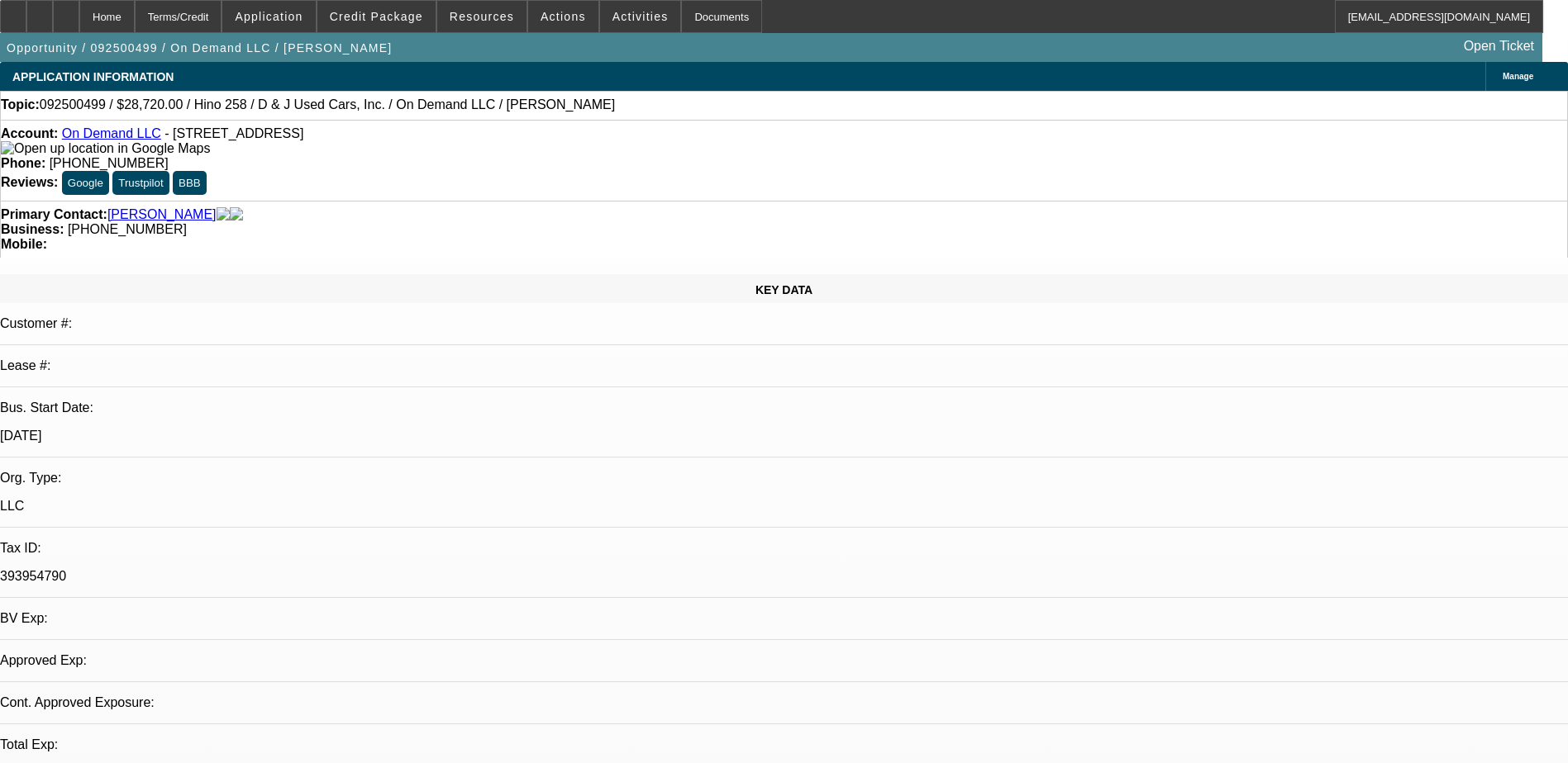
select select "0.2"
select select "2"
select select "0.1"
select select "4"
